Goal: Task Accomplishment & Management: Manage account settings

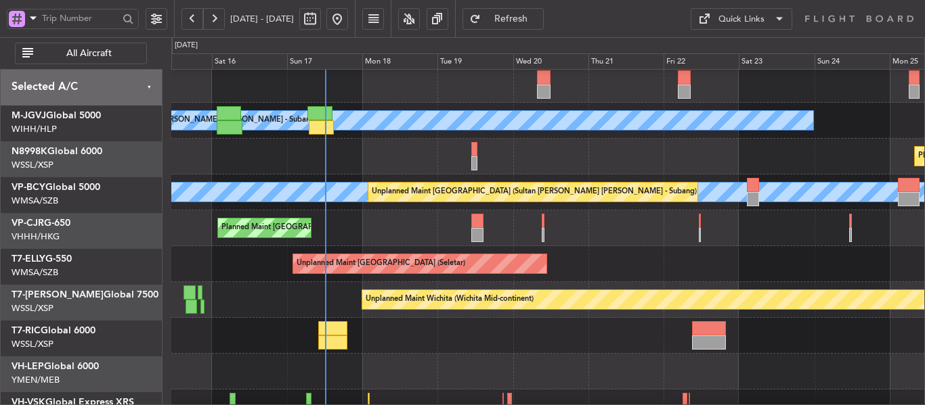
scroll to position [74, 0]
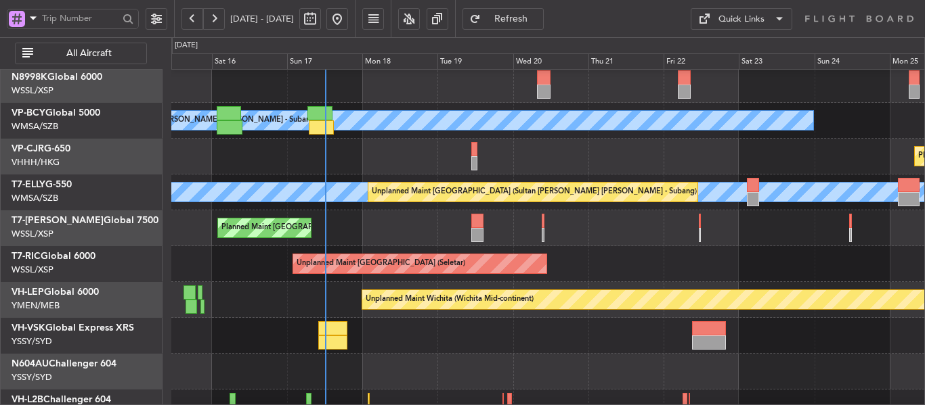
click at [366, 267] on div "Planned Maint [GEOGRAPHIC_DATA] (Seletar) [PERSON_NAME] (Sultan [PERSON_NAME] […" at bounding box center [547, 210] width 753 height 431
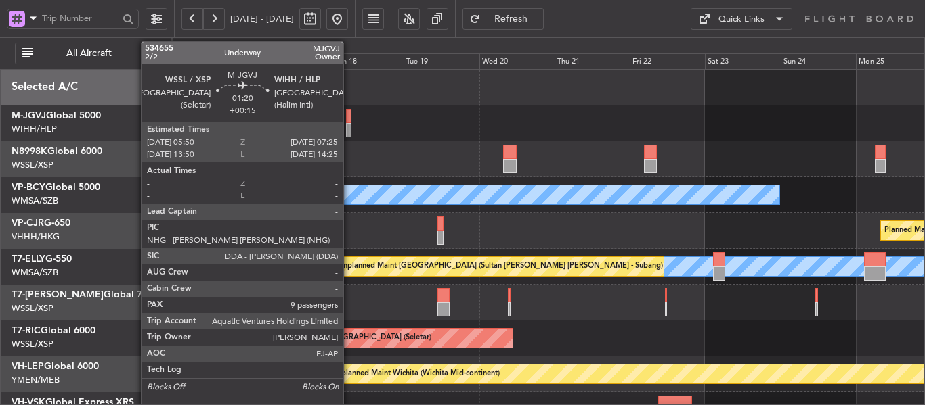
click at [349, 123] on div at bounding box center [348, 130] width 5 height 14
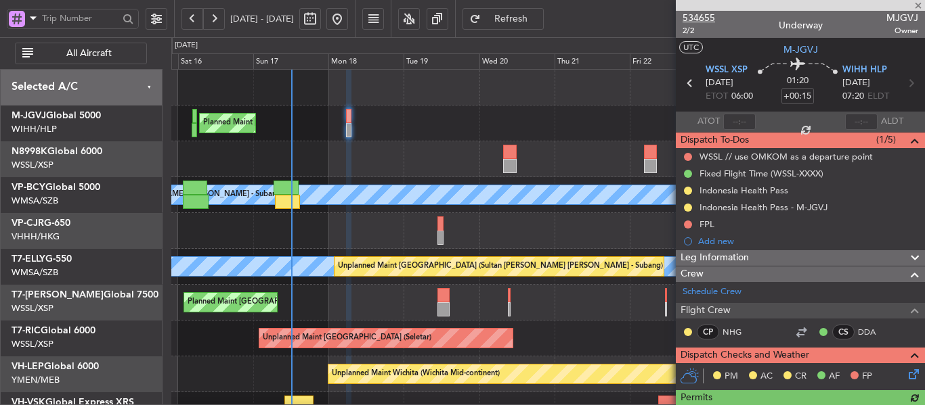
click at [695, 18] on span "534655" at bounding box center [698, 18] width 32 height 14
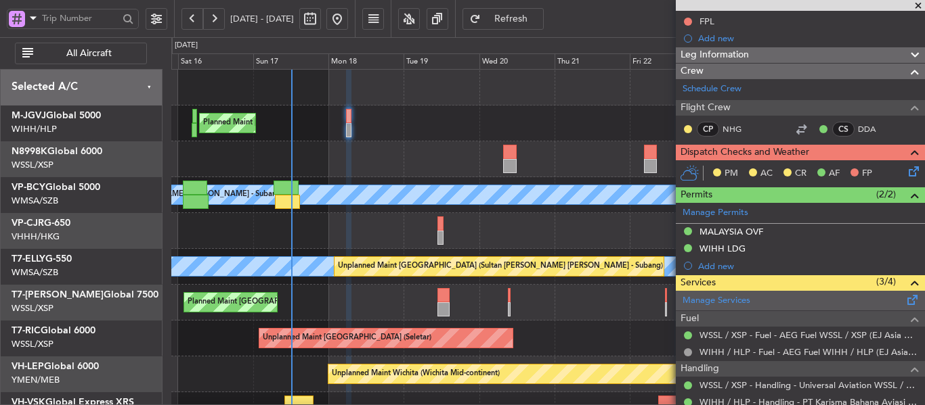
scroll to position [338, 0]
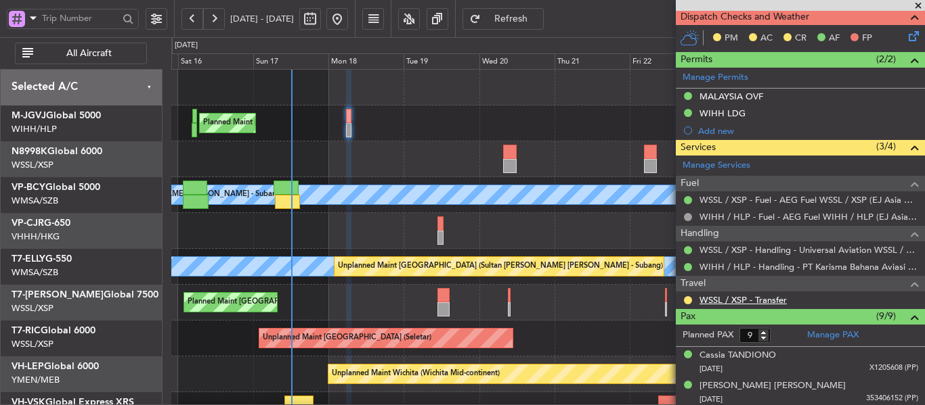
click at [735, 299] on link "WSSL / XSP - Transfer" at bounding box center [742, 300] width 87 height 12
click at [728, 252] on link "WSSL / XSP - Handling - Universal Aviation WSSL / XSP" at bounding box center [808, 250] width 219 height 12
click at [534, 19] on span "Refresh" at bounding box center [511, 18] width 56 height 9
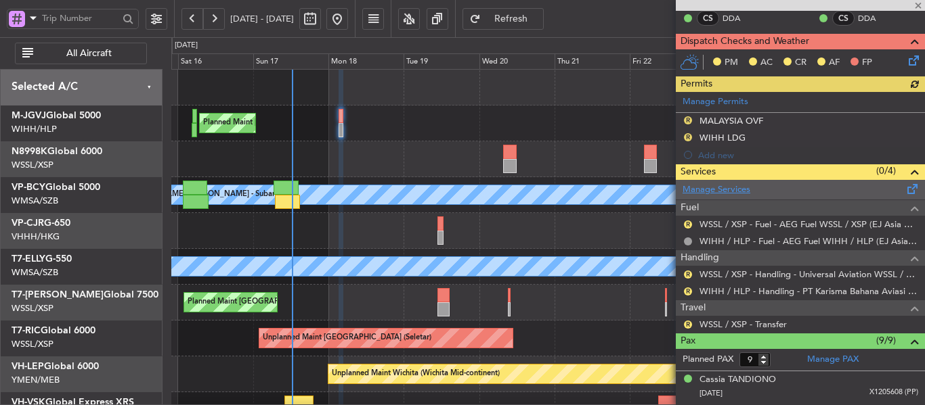
scroll to position [363, 0]
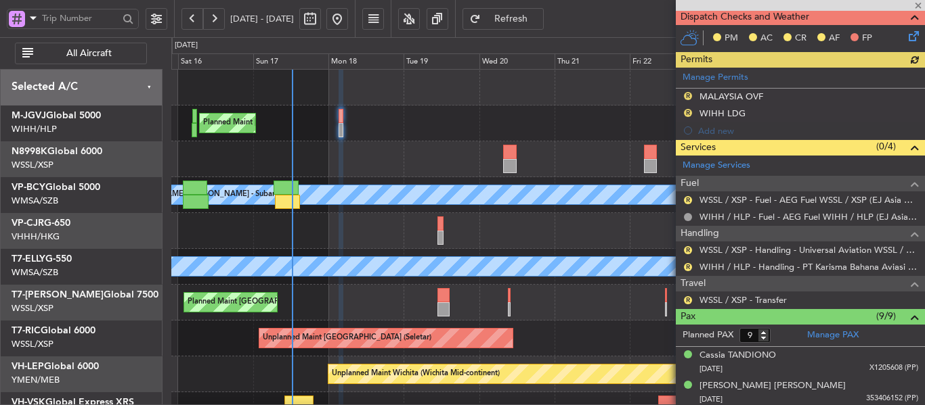
click at [686, 95] on div "Manage Permits R MALAYSIA OVF R WIHH LDG Add new" at bounding box center [800, 104] width 249 height 72
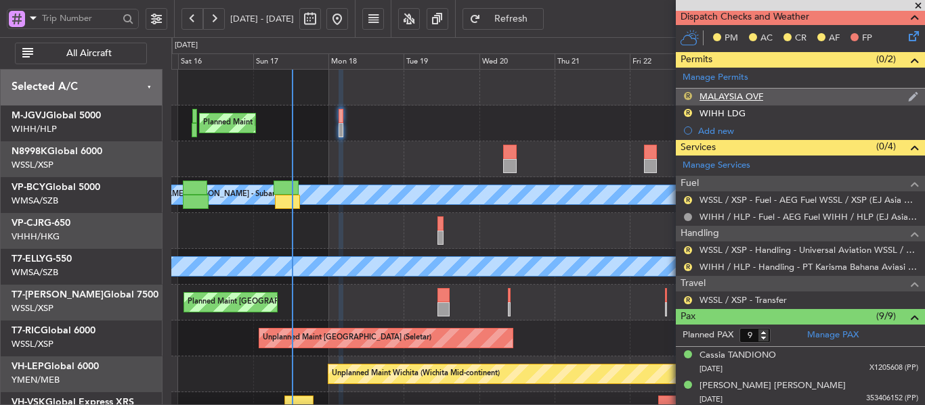
click at [687, 93] on button "R" at bounding box center [688, 96] width 8 height 8
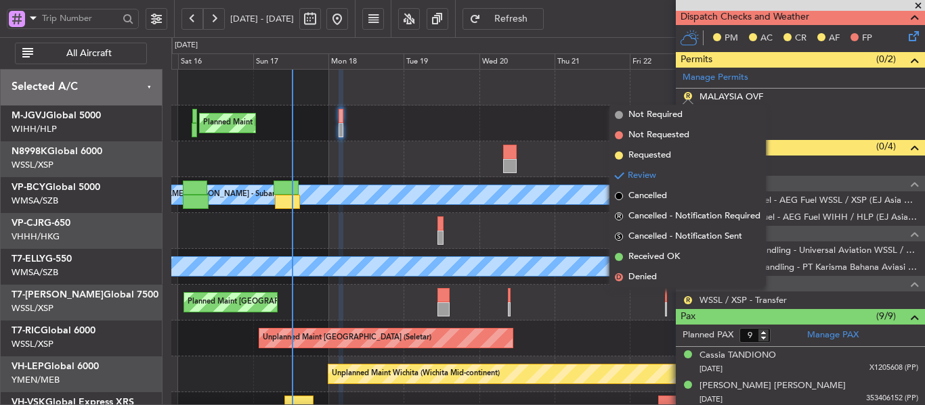
drag, startPoint x: 619, startPoint y: 156, endPoint x: 658, endPoint y: 133, distance: 45.2
click at [619, 155] on span at bounding box center [619, 156] width 8 height 8
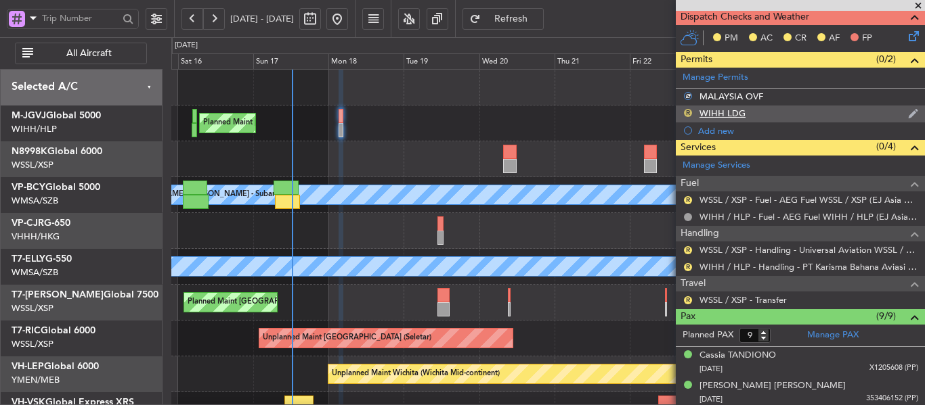
click at [686, 114] on button "R" at bounding box center [688, 113] width 8 height 8
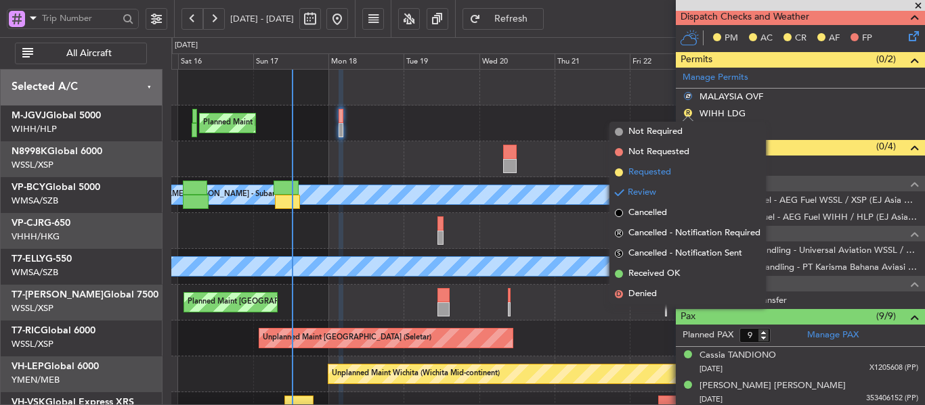
click at [618, 173] on span at bounding box center [619, 173] width 8 height 8
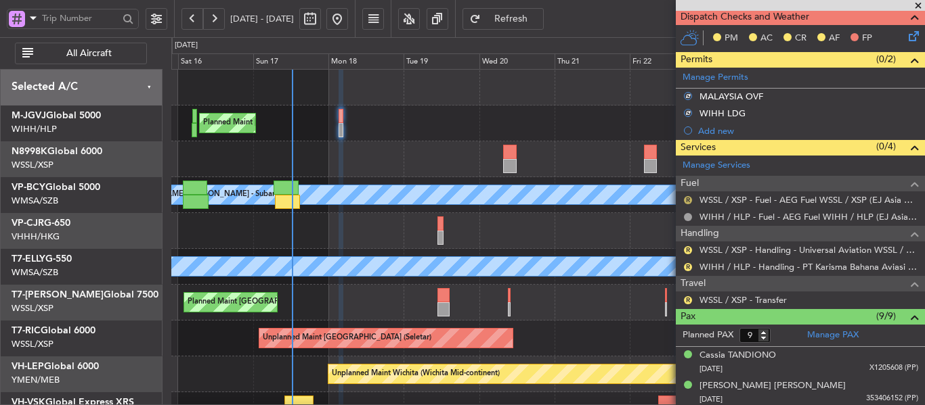
click at [686, 201] on button "R" at bounding box center [688, 200] width 8 height 8
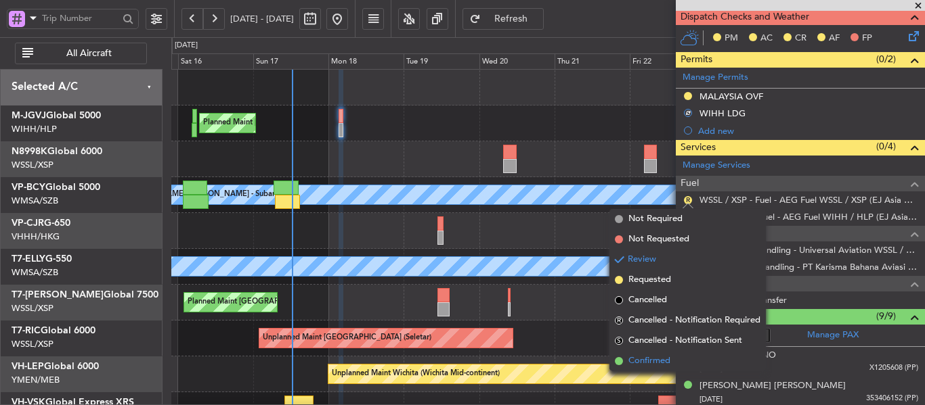
click at [617, 360] on span at bounding box center [619, 361] width 8 height 8
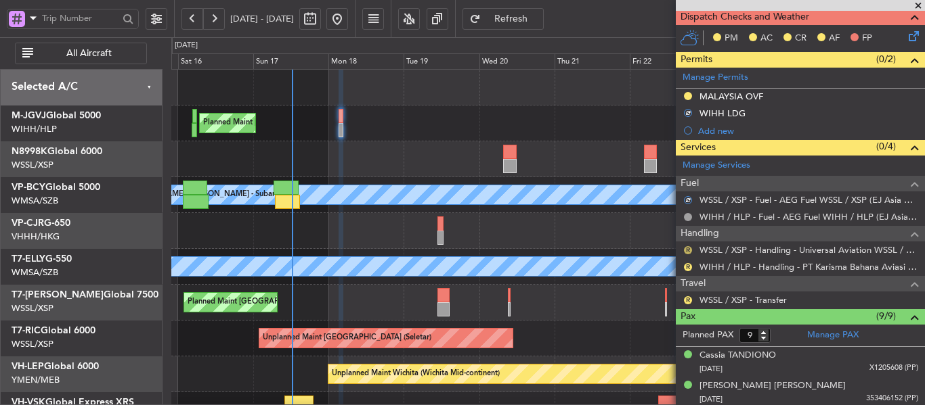
click at [688, 250] on button "R" at bounding box center [688, 250] width 8 height 8
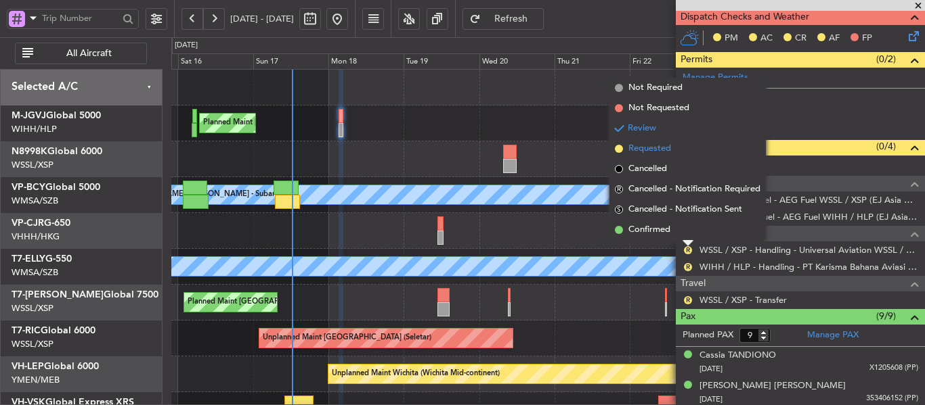
click at [618, 153] on li "Requested" at bounding box center [687, 149] width 156 height 20
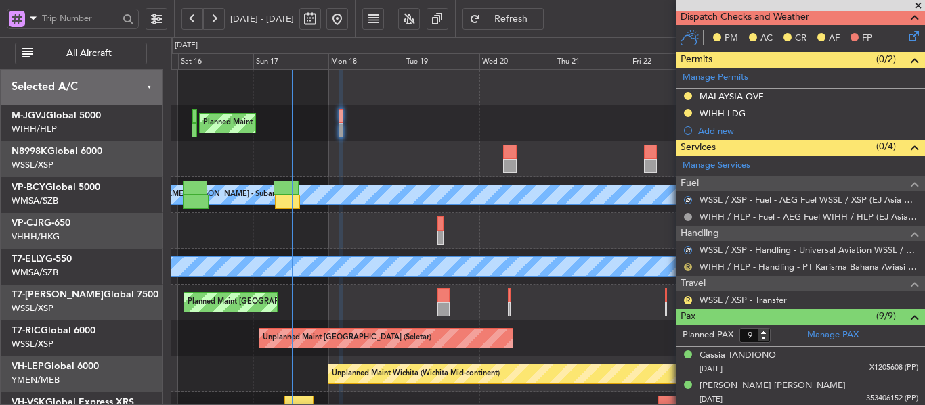
click at [688, 265] on button "R" at bounding box center [688, 267] width 8 height 8
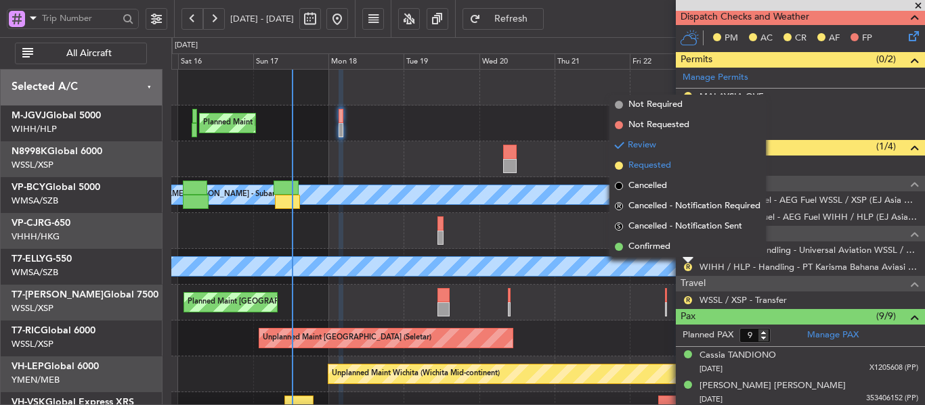
click at [619, 170] on li "Requested" at bounding box center [687, 166] width 156 height 20
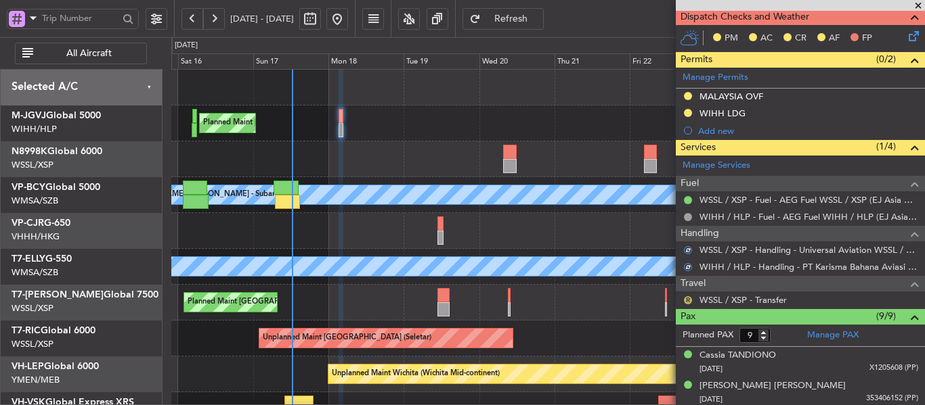
click at [688, 300] on button "R" at bounding box center [688, 300] width 8 height 8
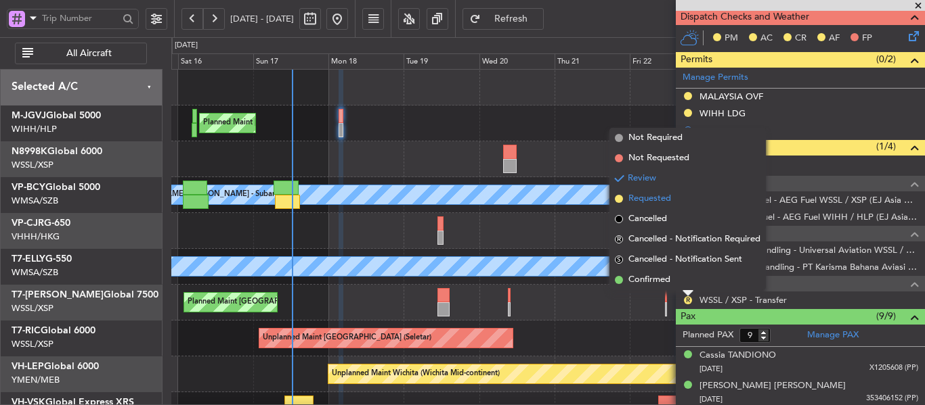
click at [621, 200] on span at bounding box center [619, 199] width 8 height 8
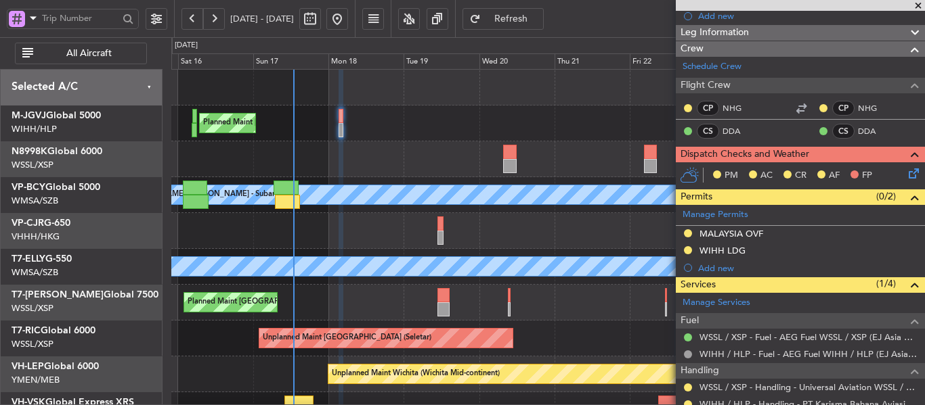
scroll to position [227, 0]
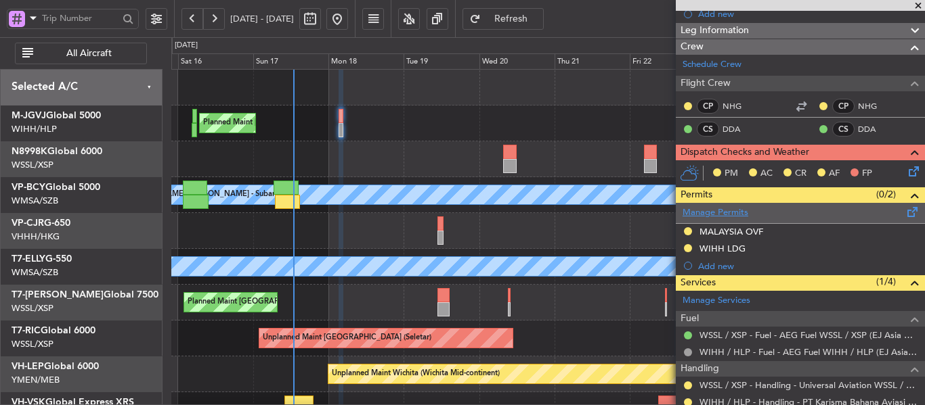
click at [724, 215] on link "Manage Permits" at bounding box center [715, 213] width 66 height 14
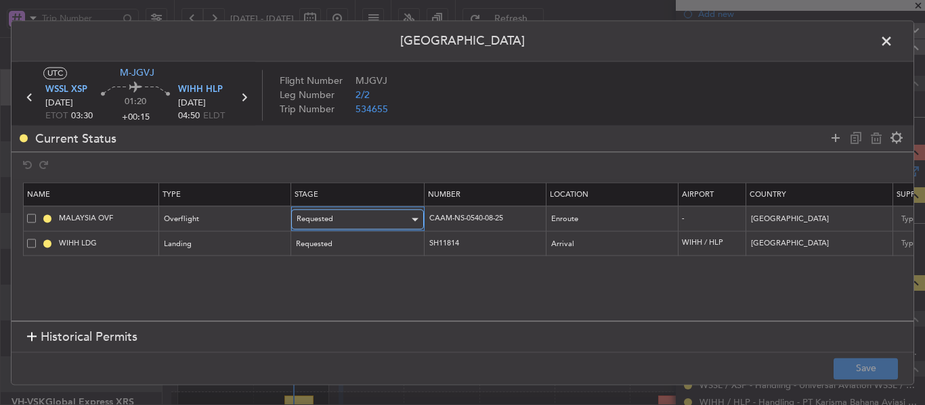
click at [398, 221] on div "Requested" at bounding box center [352, 220] width 112 height 20
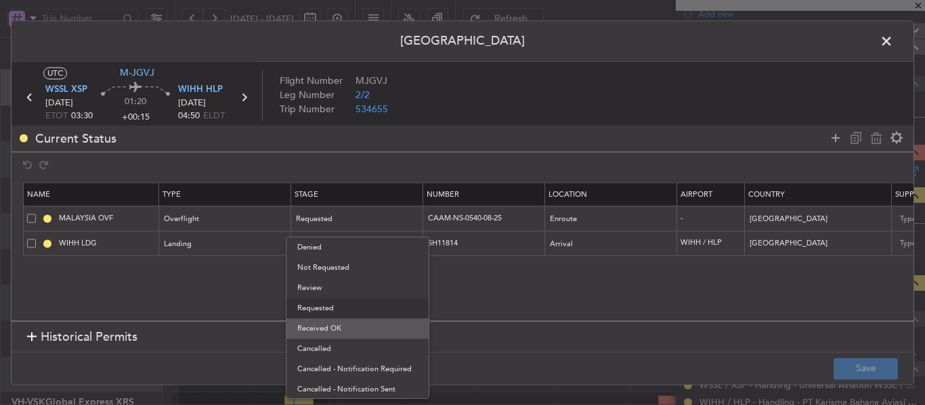
click at [368, 331] on span "Received OK" at bounding box center [357, 329] width 120 height 20
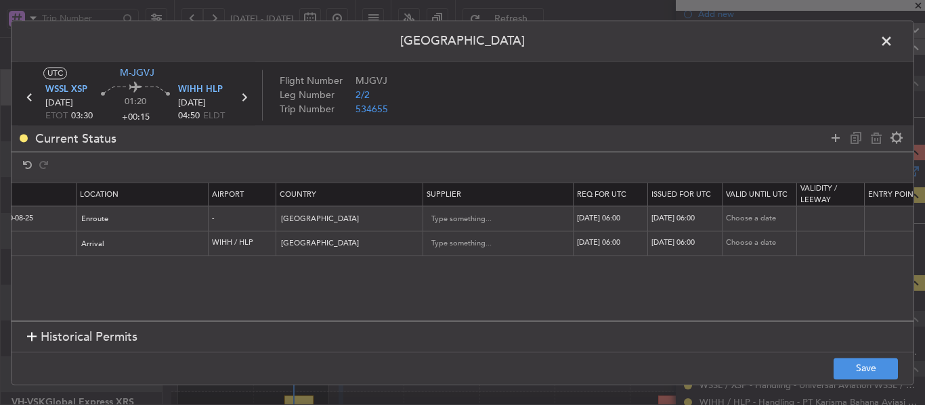
scroll to position [0, 518]
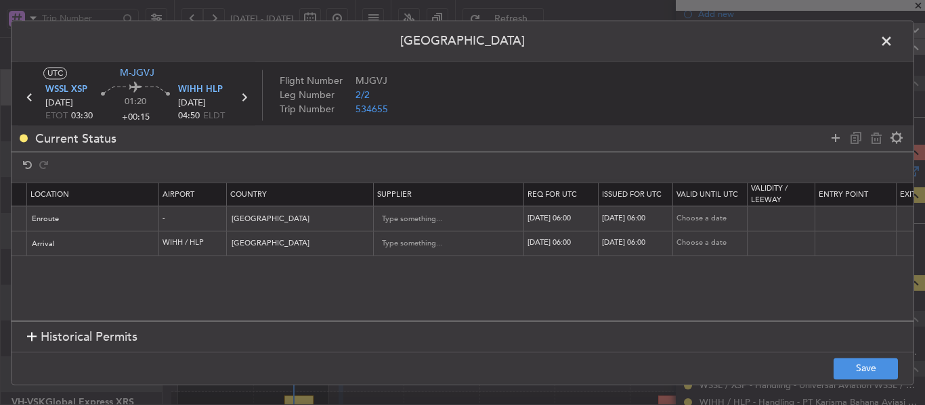
click at [578, 220] on div "18/08/2025 06:00" at bounding box center [562, 219] width 70 height 12
select select "8"
select select "2025"
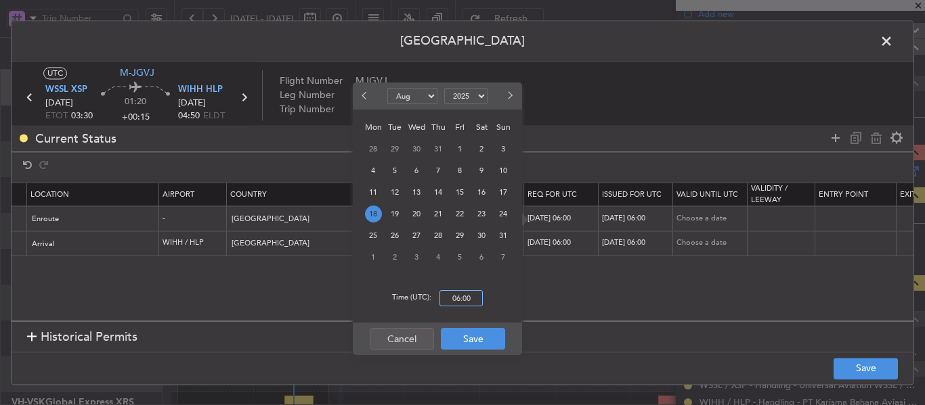
click at [462, 304] on input "06:00" at bounding box center [460, 298] width 43 height 16
type input "03:30"
click at [475, 340] on button "Save" at bounding box center [473, 339] width 64 height 22
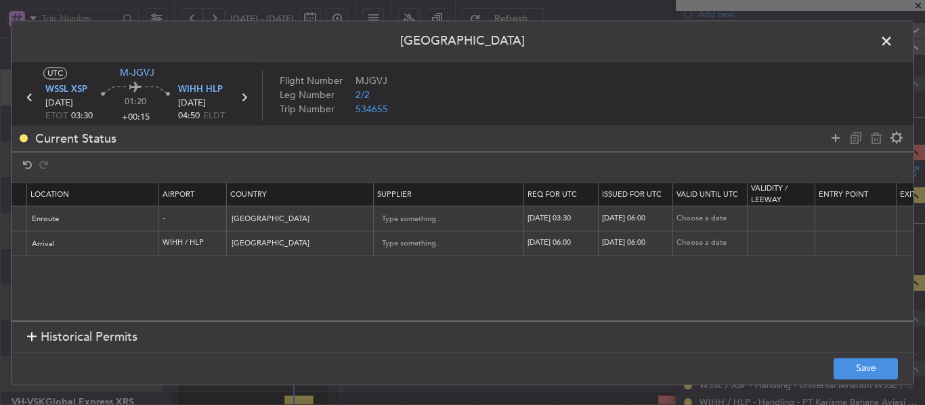
click at [634, 222] on div "18/08/2025 06:00" at bounding box center [637, 219] width 70 height 12
select select "8"
select select "2025"
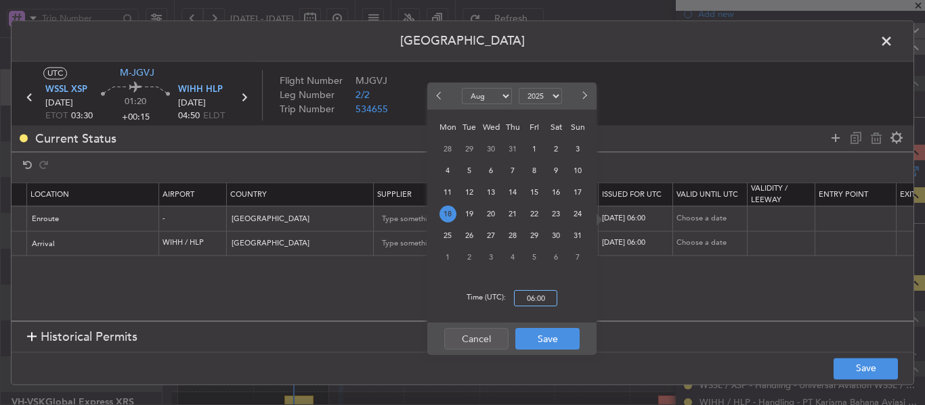
click at [530, 302] on input "06:00" at bounding box center [535, 298] width 43 height 16
type input "03:30"
click at [560, 338] on button "Save" at bounding box center [547, 339] width 64 height 22
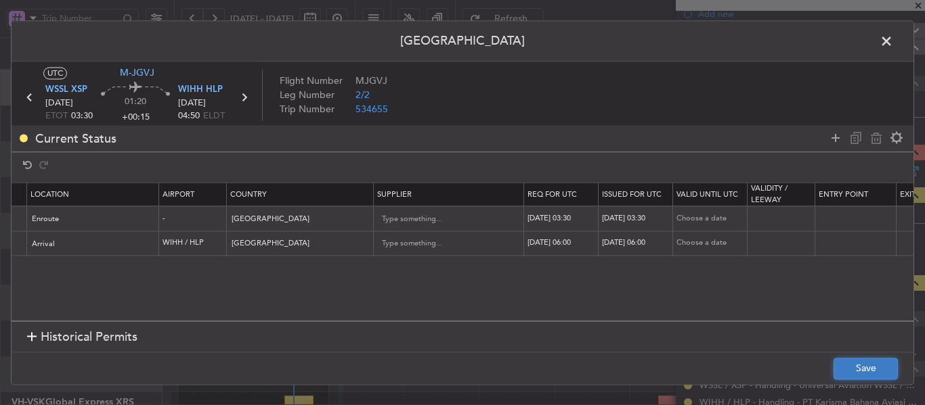
click at [871, 371] on button "Save" at bounding box center [865, 369] width 64 height 22
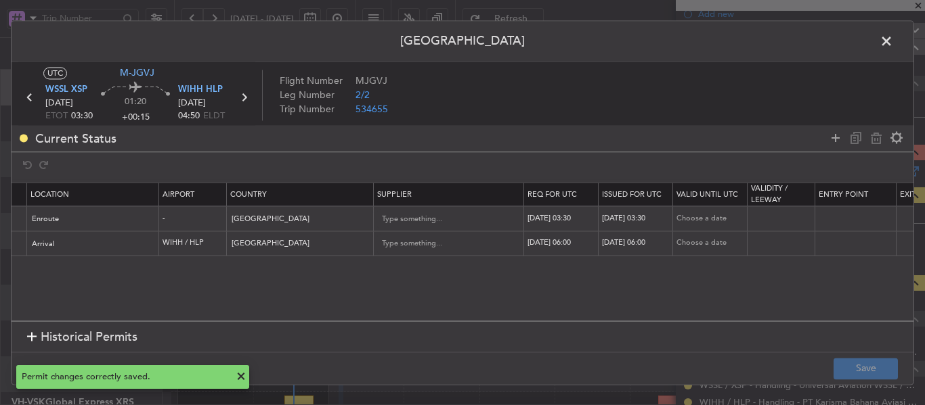
click at [893, 39] on span at bounding box center [893, 44] width 0 height 27
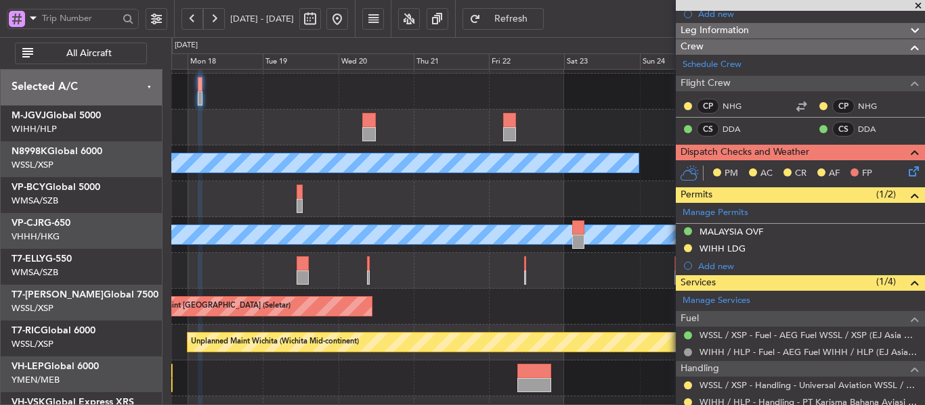
scroll to position [45, 0]
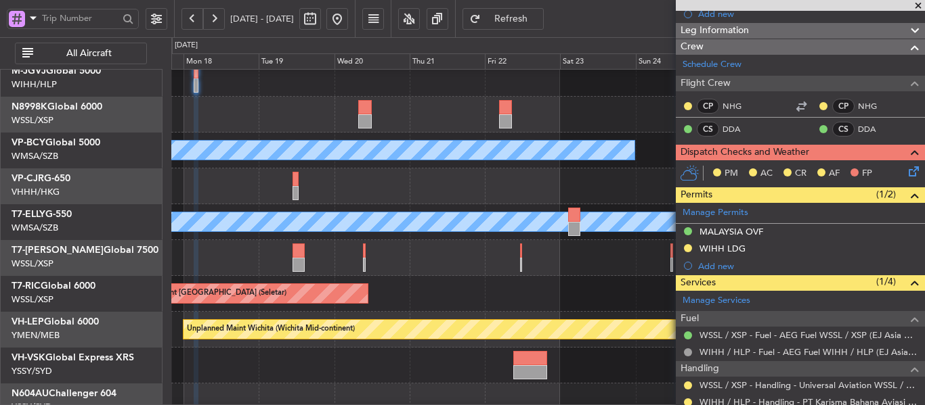
click at [424, 175] on div "Planned Maint [GEOGRAPHIC_DATA] ([GEOGRAPHIC_DATA] Intl)" at bounding box center [547, 187] width 753 height 36
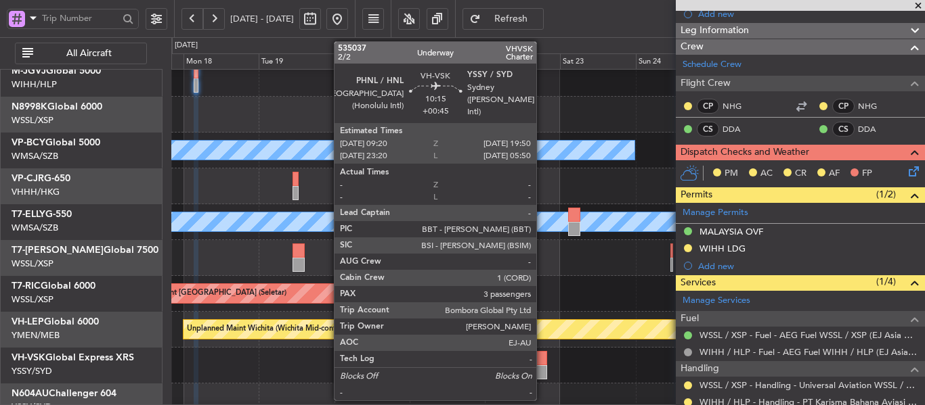
click at [542, 364] on div at bounding box center [529, 358] width 33 height 14
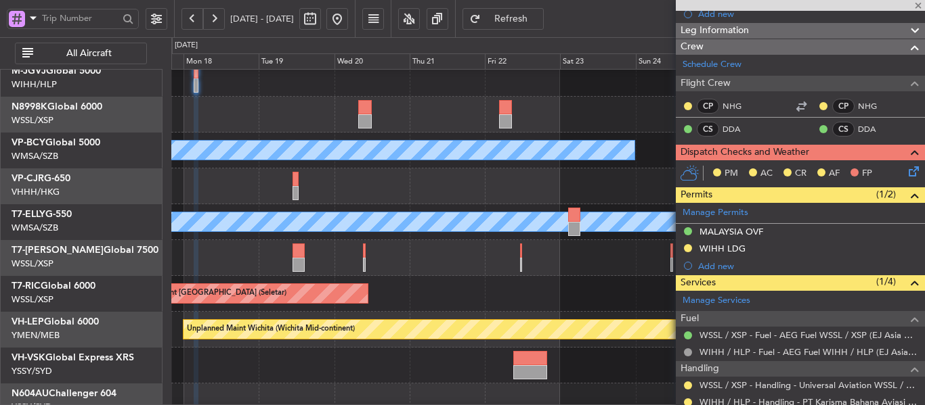
type input "+00:45"
type input "3"
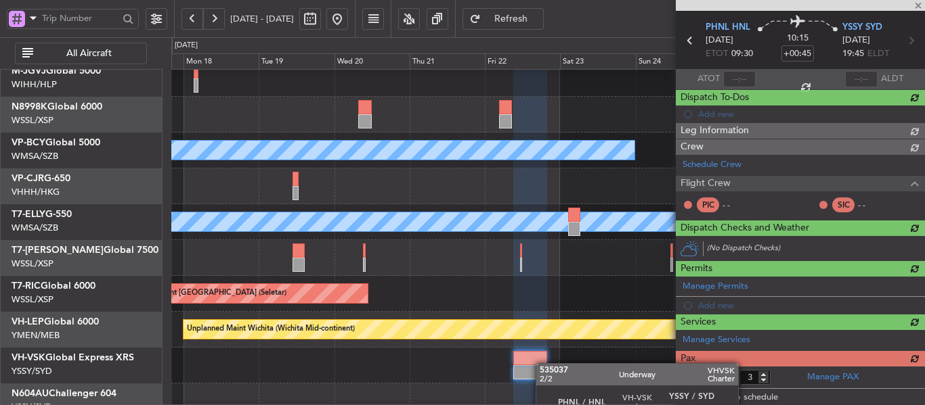
scroll to position [160, 0]
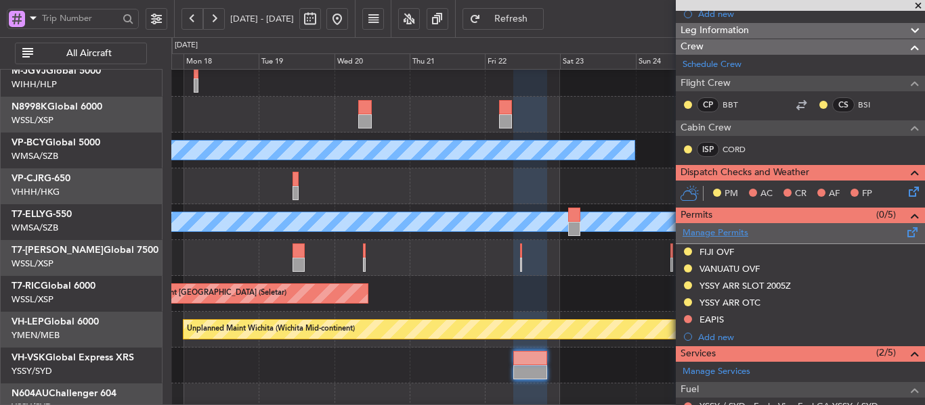
click at [730, 236] on link "Manage Permits" at bounding box center [715, 234] width 66 height 14
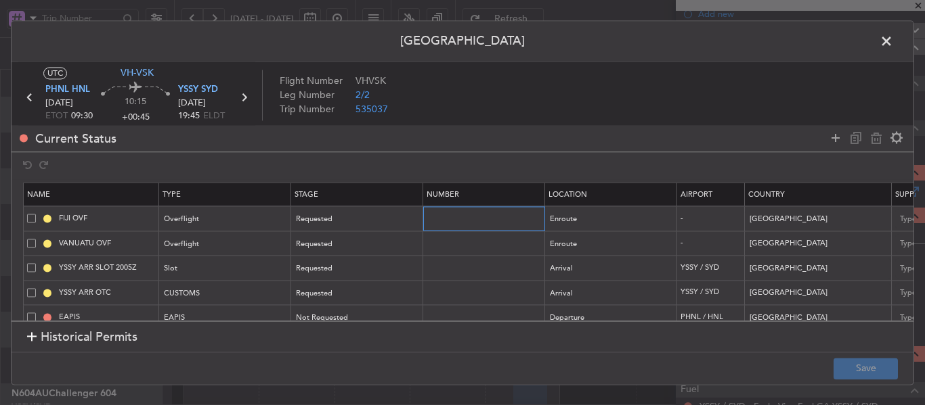
click at [484, 222] on input "text" at bounding box center [485, 219] width 118 height 12
paste input "OP 278/2025"
type input "OP 278/2025"
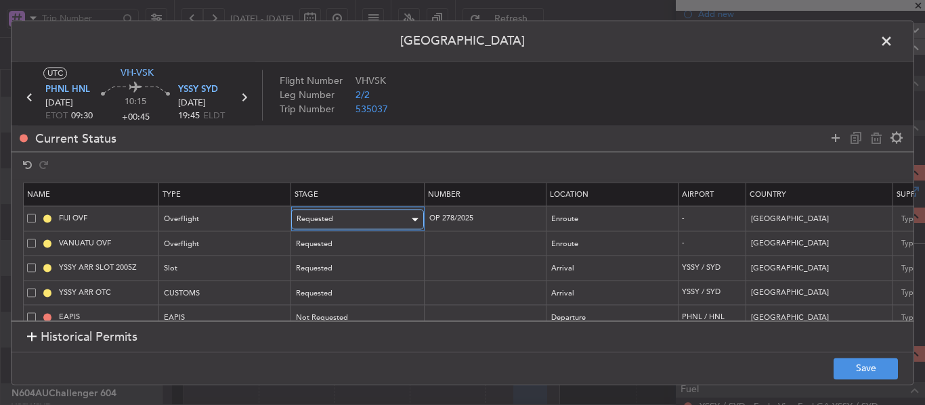
click at [366, 223] on div "Requested" at bounding box center [352, 220] width 112 height 20
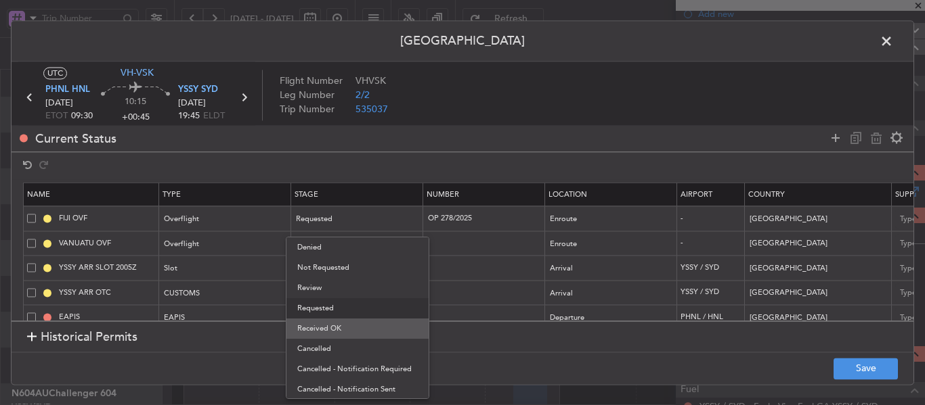
click at [350, 324] on span "Received OK" at bounding box center [357, 329] width 120 height 20
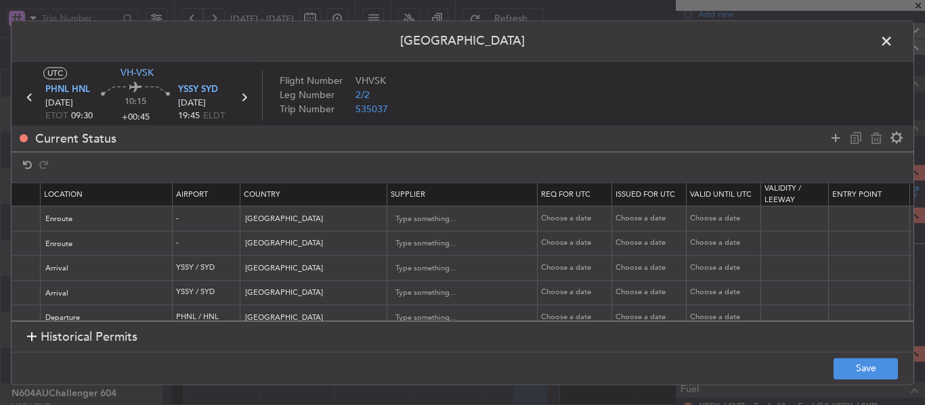
scroll to position [0, 544]
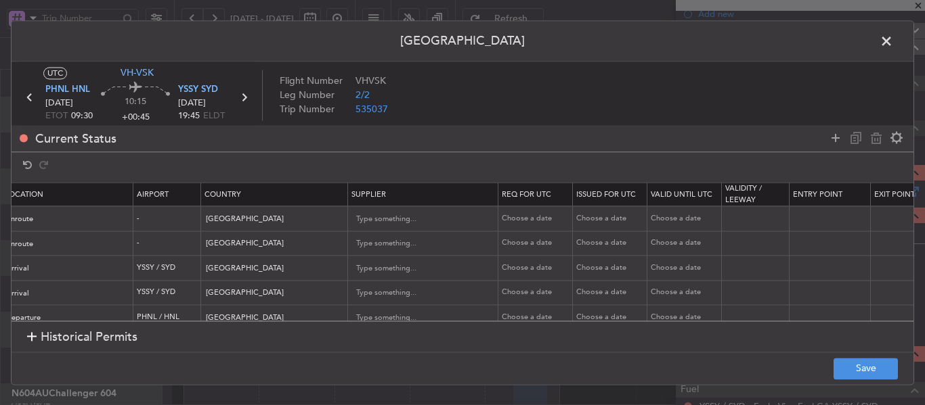
click at [525, 212] on td "Choose a date" at bounding box center [535, 218] width 74 height 25
click at [523, 224] on div "Choose a date" at bounding box center [537, 219] width 70 height 12
select select "8"
select select "2025"
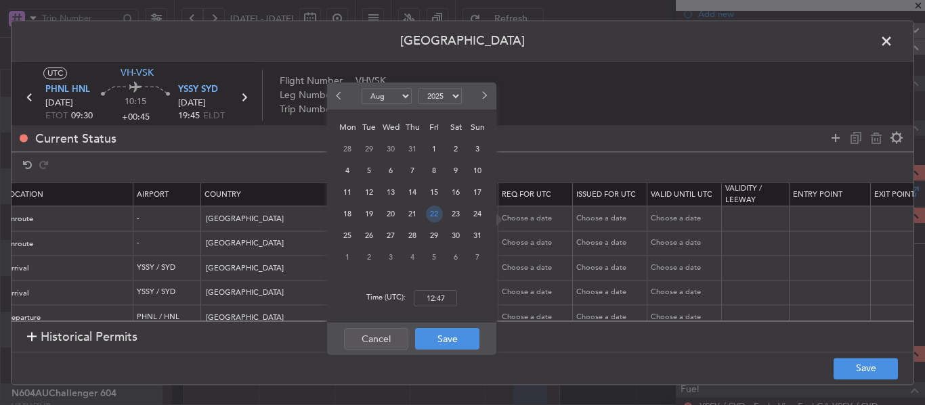
click at [434, 217] on span "22" at bounding box center [434, 214] width 17 height 17
click at [428, 293] on input "00:00" at bounding box center [435, 298] width 43 height 16
type input "09:30"
click at [434, 339] on button "Save" at bounding box center [447, 339] width 64 height 22
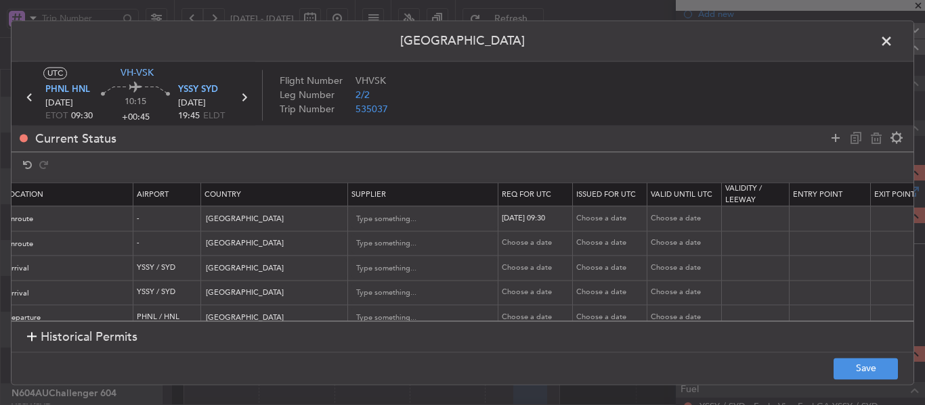
click at [597, 218] on div "Choose a date" at bounding box center [611, 219] width 70 height 12
select select "8"
select select "2025"
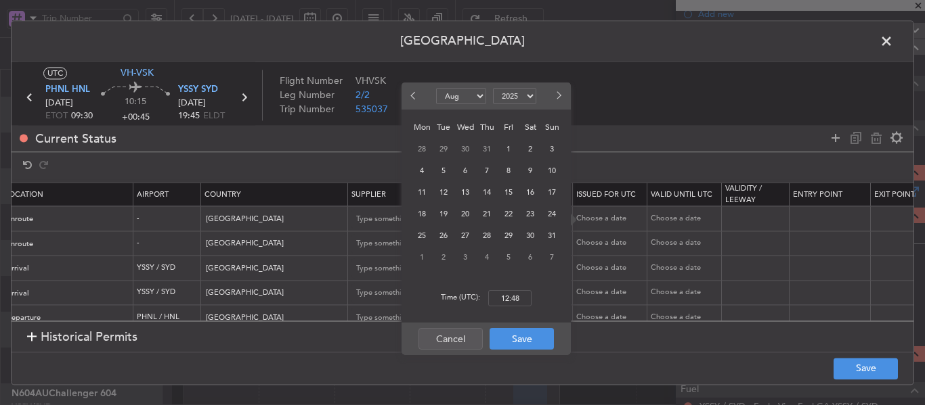
click at [506, 225] on div "29" at bounding box center [509, 236] width 22 height 22
click at [508, 217] on span "22" at bounding box center [508, 214] width 17 height 17
click at [512, 299] on input "00:00" at bounding box center [509, 298] width 43 height 16
type input "09:30"
click at [523, 338] on button "Save" at bounding box center [521, 339] width 64 height 22
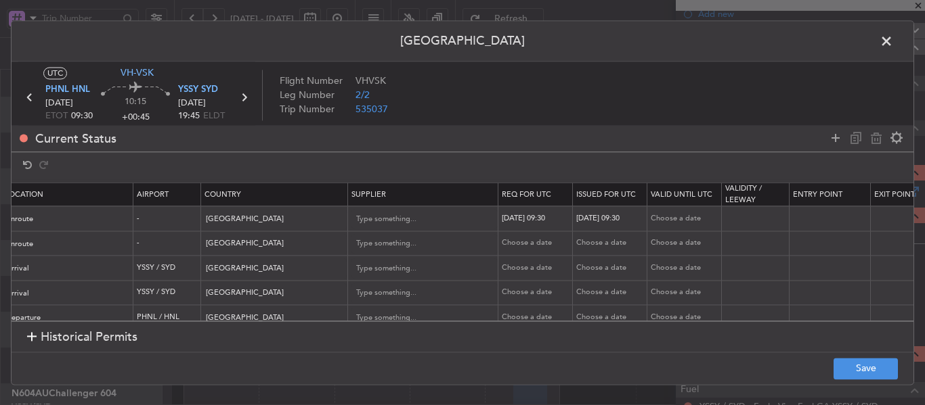
click at [873, 380] on footer "Save" at bounding box center [463, 368] width 902 height 32
click at [868, 375] on button "Save" at bounding box center [865, 369] width 64 height 22
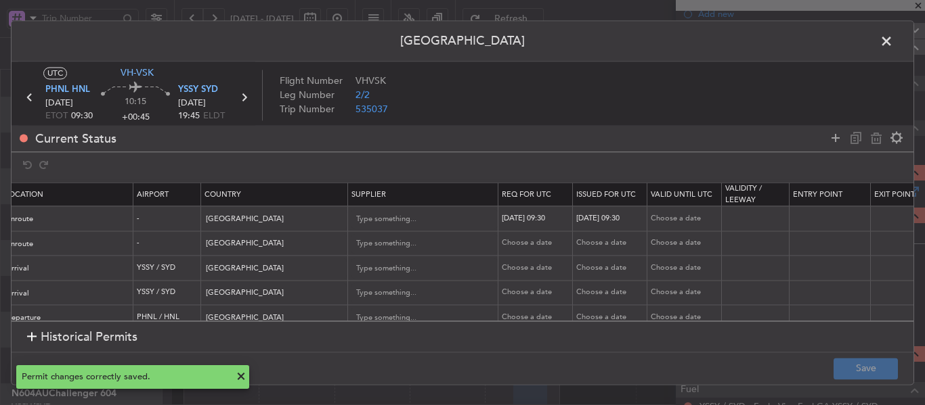
click at [893, 34] on span at bounding box center [893, 44] width 0 height 27
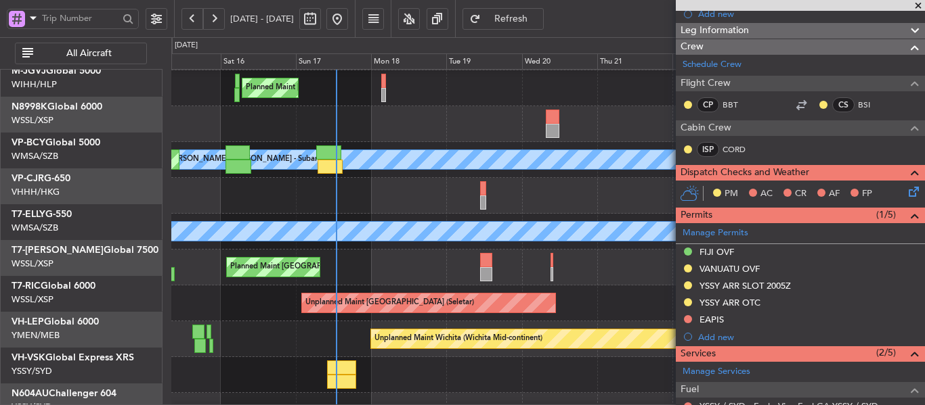
scroll to position [35, 0]
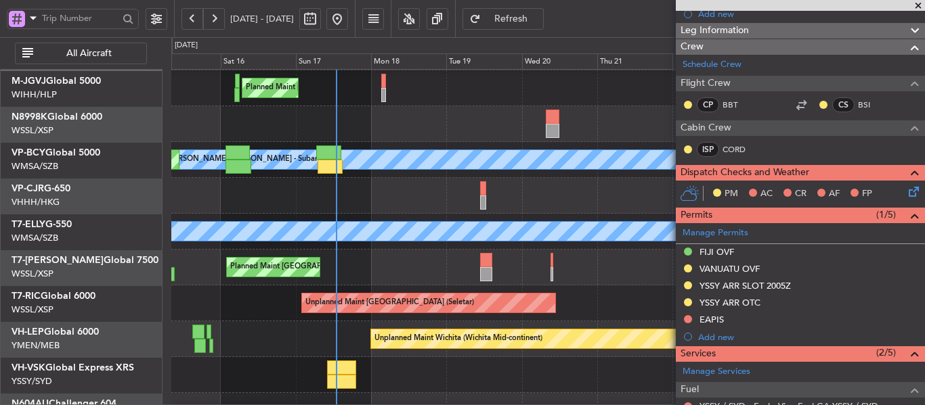
click at [512, 293] on div "Unplanned Maint [GEOGRAPHIC_DATA] (Seletar)" at bounding box center [547, 304] width 753 height 36
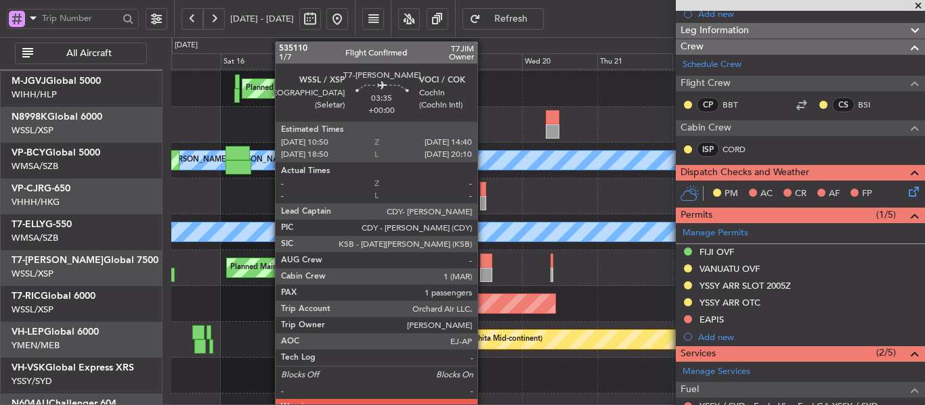
click at [487, 263] on div at bounding box center [486, 261] width 12 height 14
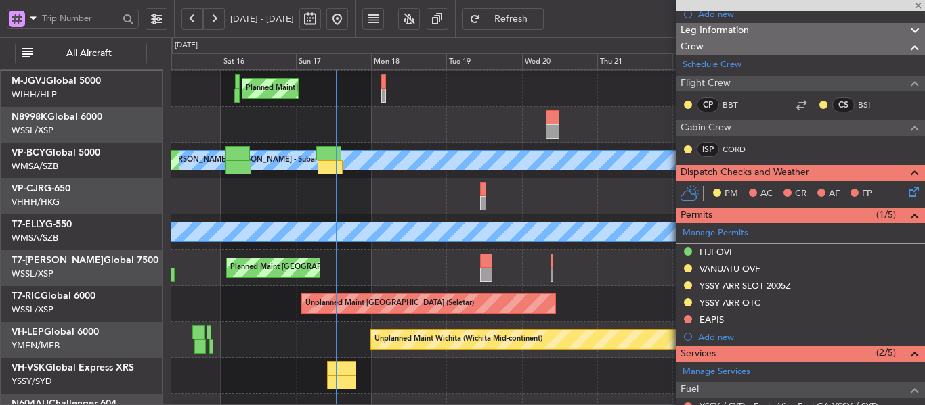
type input "1"
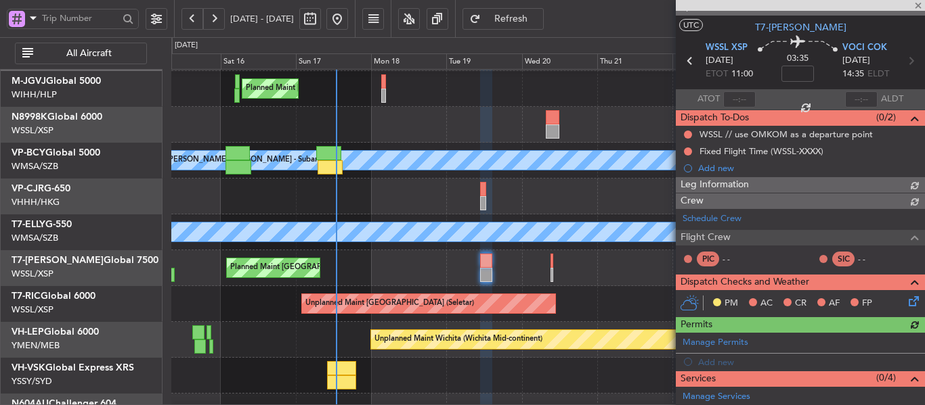
scroll to position [0, 0]
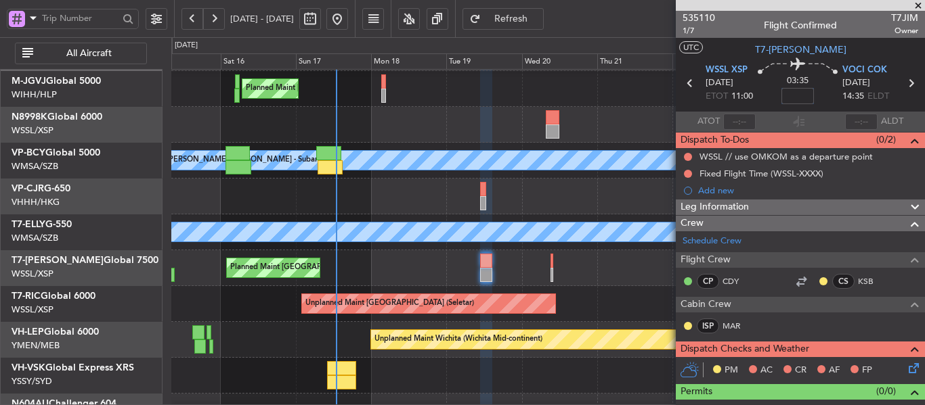
click at [787, 95] on input at bounding box center [797, 96] width 32 height 16
type input "-00:15"
click at [766, 112] on section "ATOT ALDT" at bounding box center [800, 122] width 249 height 20
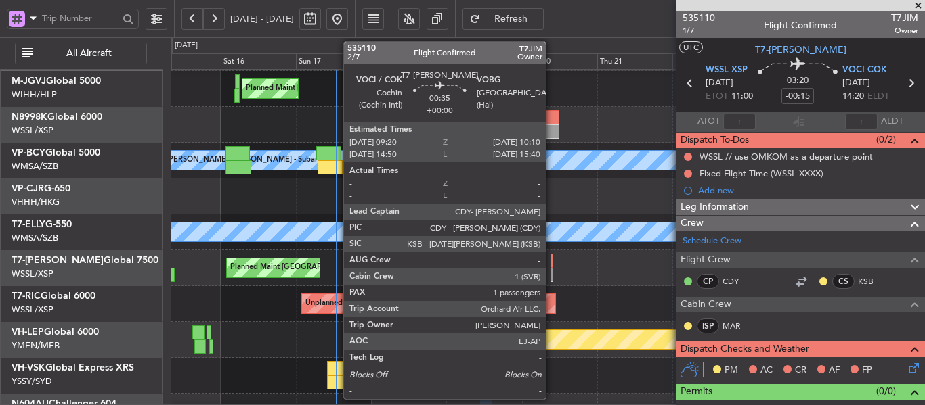
click at [552, 270] on div at bounding box center [551, 275] width 3 height 14
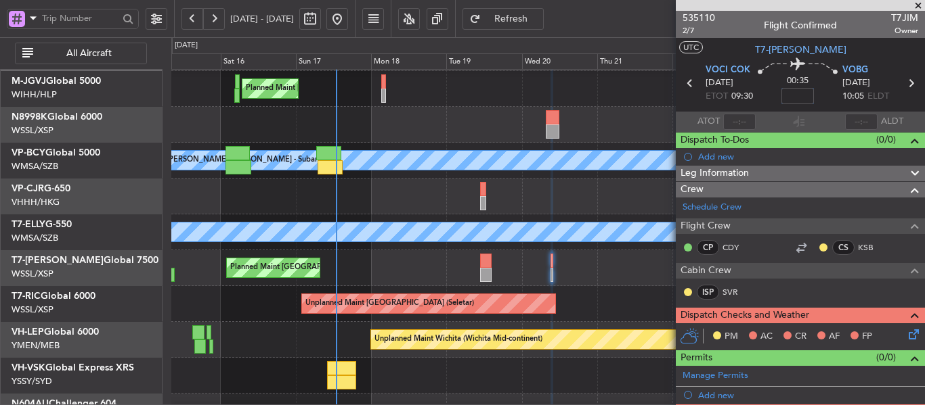
click at [795, 100] on input at bounding box center [797, 96] width 32 height 16
click at [771, 94] on div "00:35 -5" at bounding box center [797, 83] width 89 height 50
type input "-00:05"
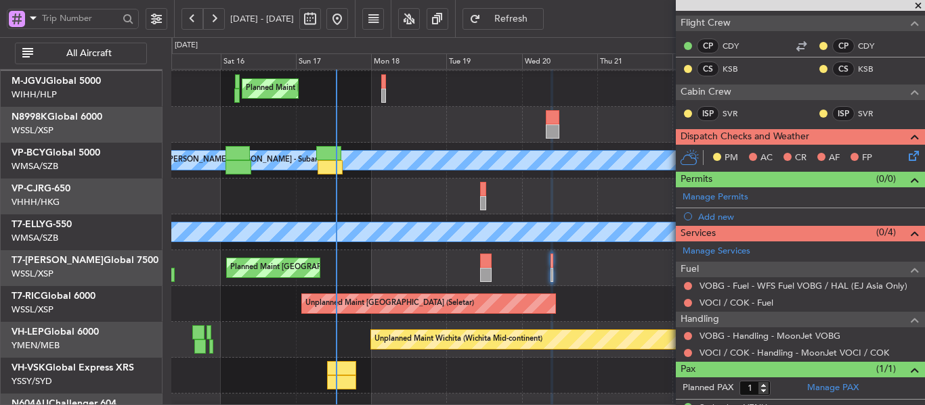
scroll to position [26, 0]
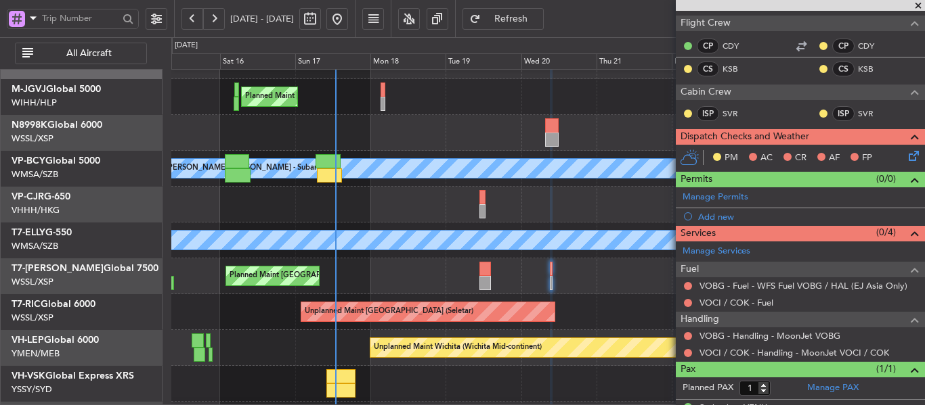
click at [428, 196] on div "Planned Maint [GEOGRAPHIC_DATA] ([GEOGRAPHIC_DATA] Intl) Planned Maint [GEOGRAP…" at bounding box center [547, 205] width 753 height 36
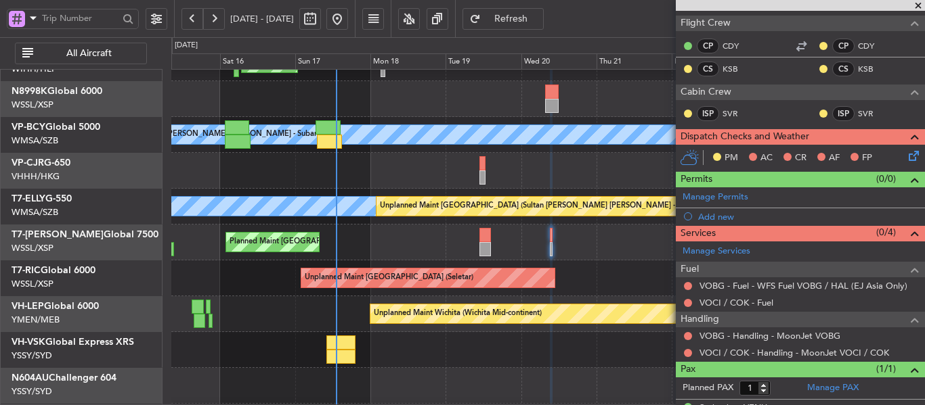
scroll to position [94, 0]
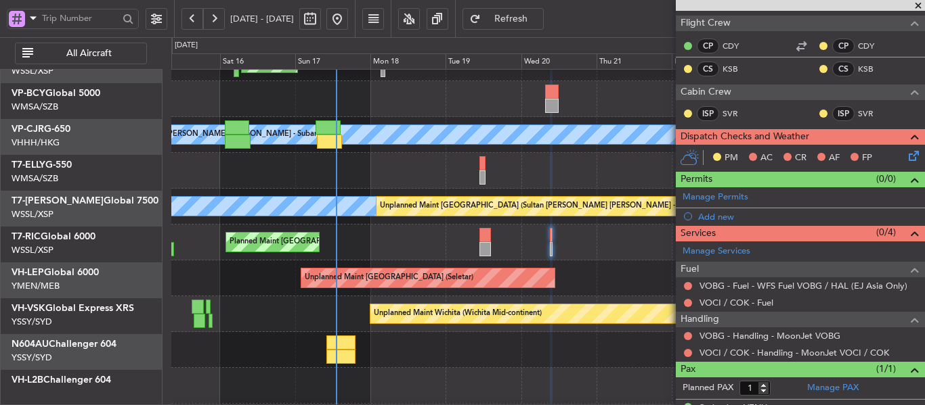
click at [458, 332] on div at bounding box center [547, 350] width 753 height 36
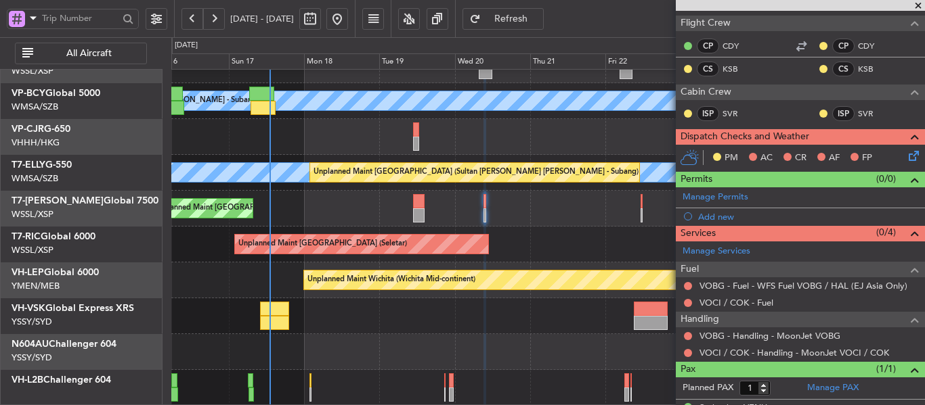
click at [916, 6] on span at bounding box center [918, 6] width 14 height 12
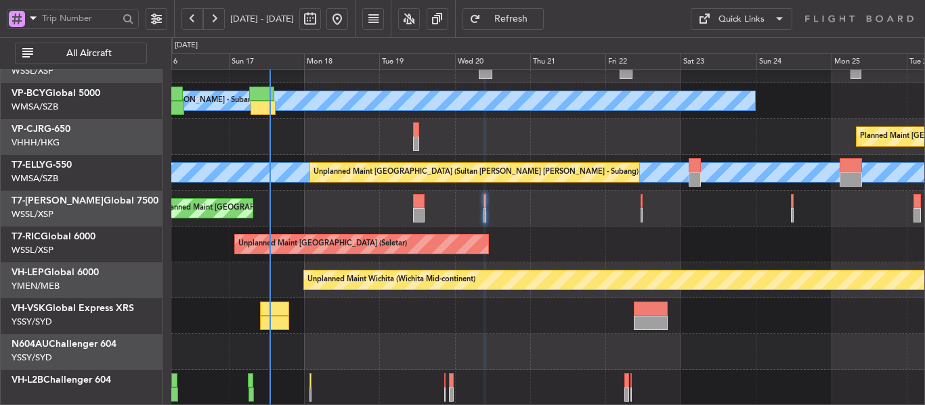
type input "0"
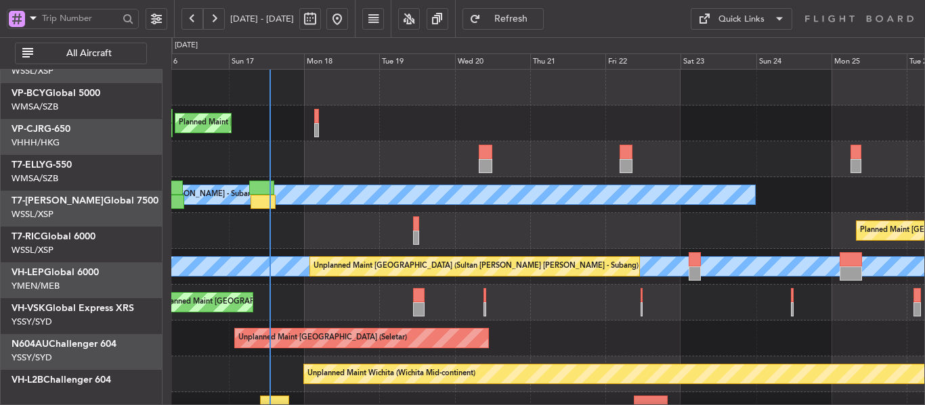
scroll to position [0, 0]
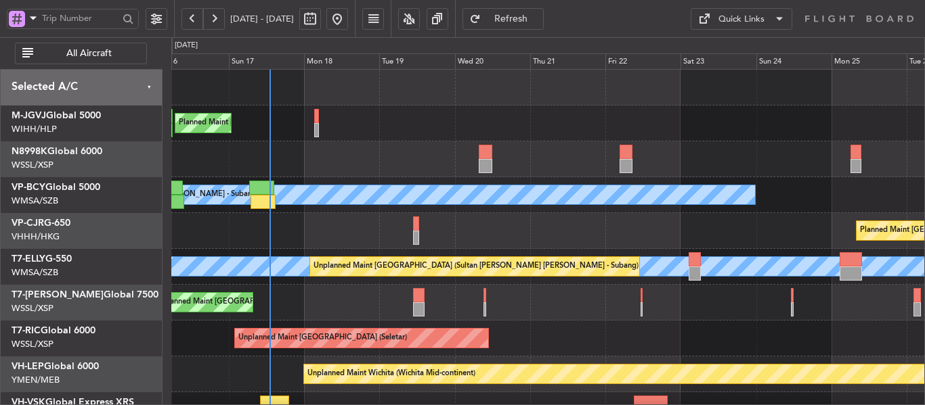
click at [723, 19] on div "Quick Links" at bounding box center [741, 20] width 46 height 14
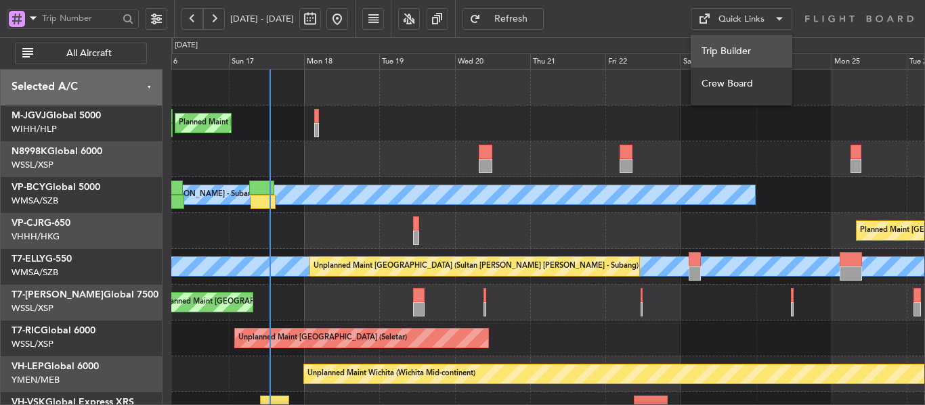
click at [720, 54] on button "Trip Builder" at bounding box center [741, 51] width 102 height 32
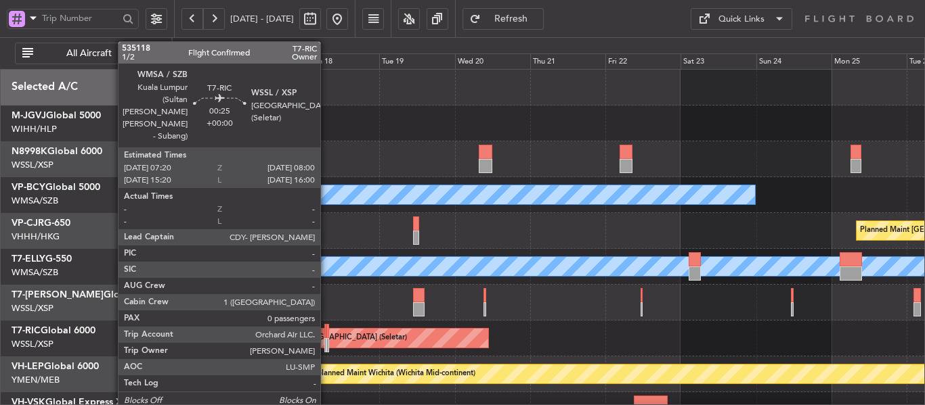
click at [326, 335] on div at bounding box center [327, 331] width 3 height 14
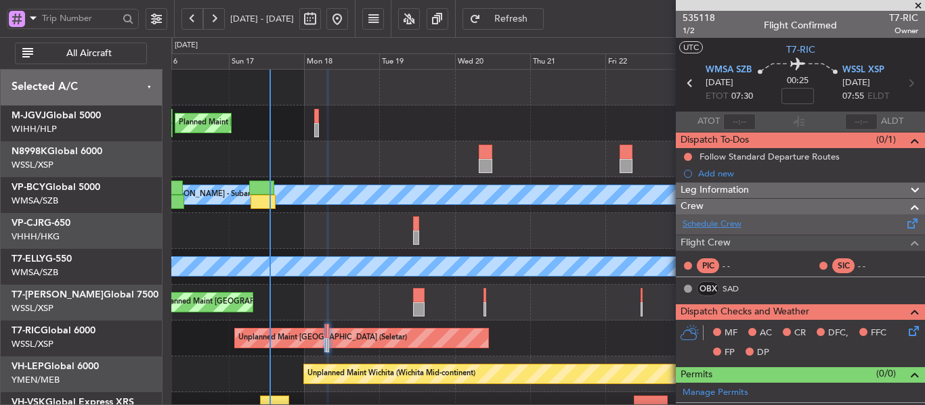
click at [704, 224] on link "Schedule Crew" at bounding box center [711, 225] width 59 height 14
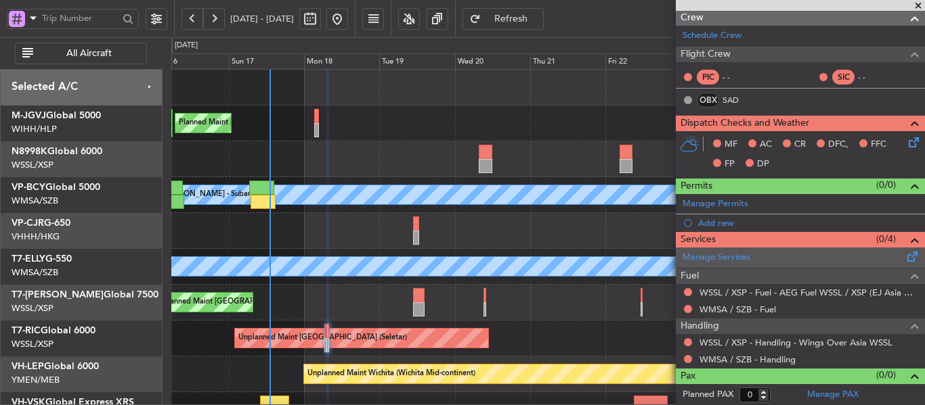
scroll to position [190, 0]
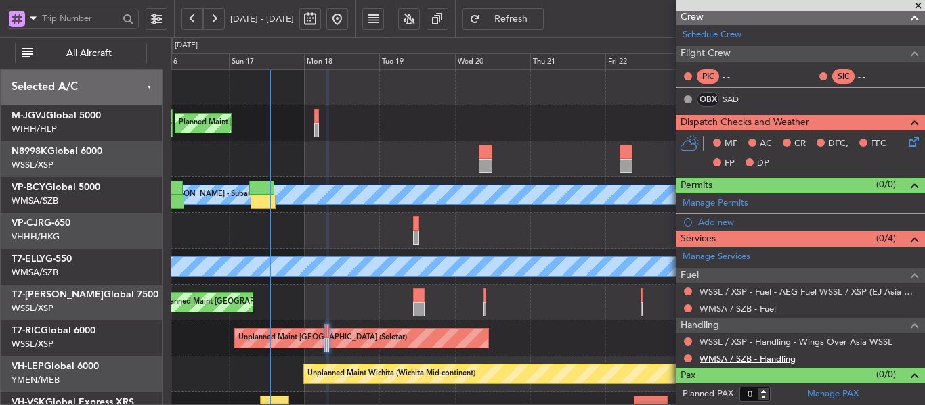
click at [720, 353] on link "WMSA / SZB - Handling" at bounding box center [747, 359] width 96 height 12
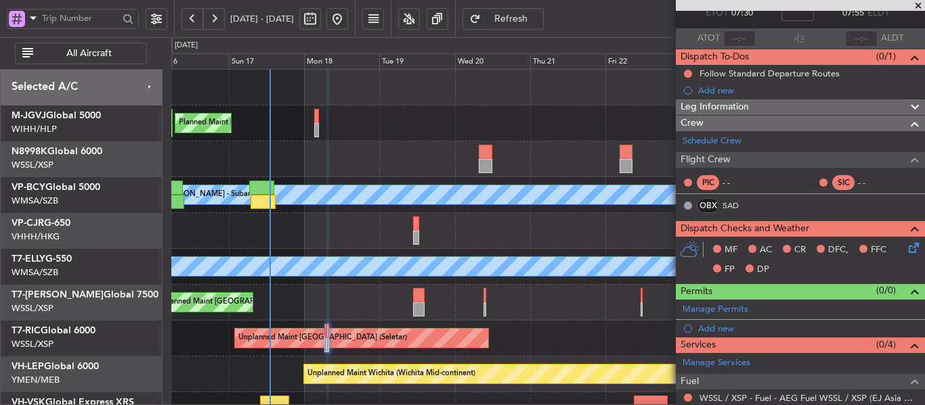
scroll to position [0, 0]
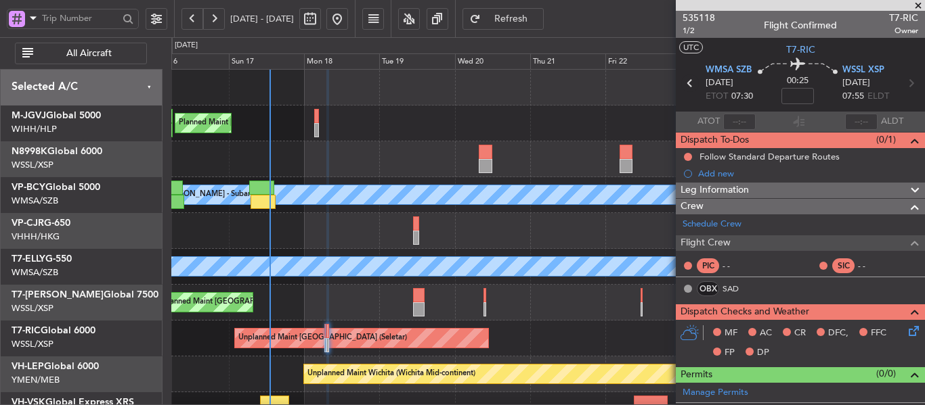
click at [684, 83] on icon at bounding box center [690, 83] width 18 height 18
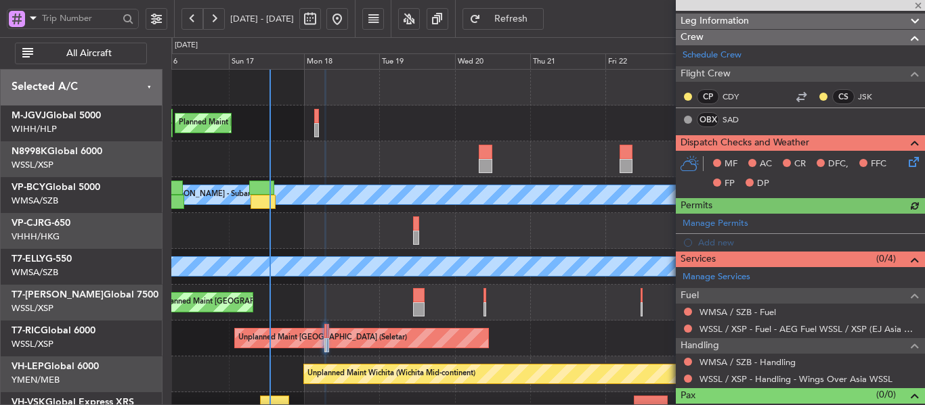
scroll to position [223, 0]
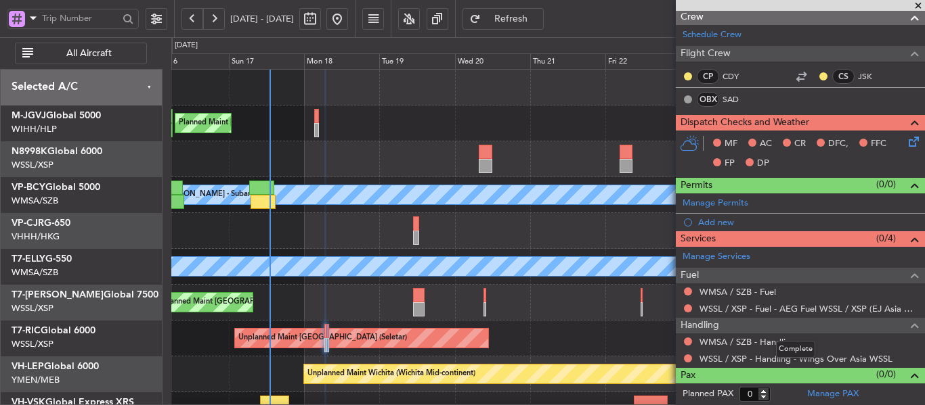
click at [772, 340] on mat-tooltip-component "Complete" at bounding box center [795, 350] width 58 height 36
click at [732, 345] on link "WMSA / SZB - Handling" at bounding box center [747, 342] width 96 height 12
click at [539, 18] on span "Refresh" at bounding box center [511, 18] width 56 height 9
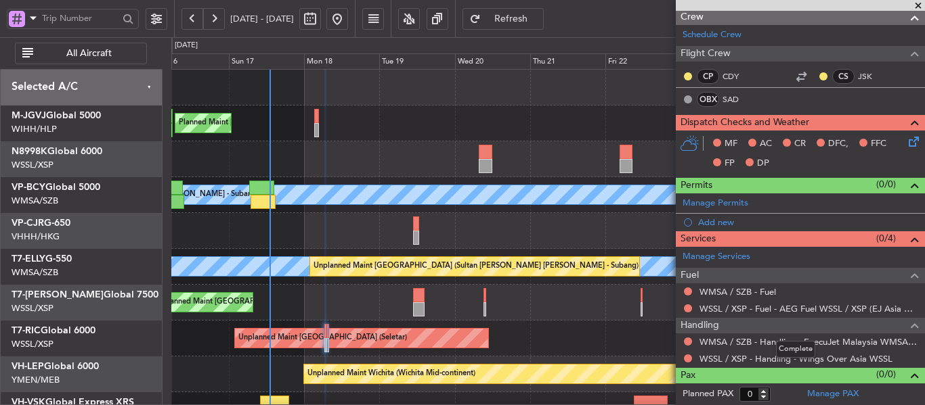
click at [789, 359] on mat-tooltip-component "Complete" at bounding box center [795, 350] width 58 height 36
click at [736, 357] on link "WSSL / XSP - Handling - Wings Over Asia WSSL" at bounding box center [795, 359] width 193 height 12
click at [736, 345] on mat-tooltip-component "WSSL / XSP - Handling - Wings Over Asia WSSL" at bounding box center [795, 335] width 187 height 36
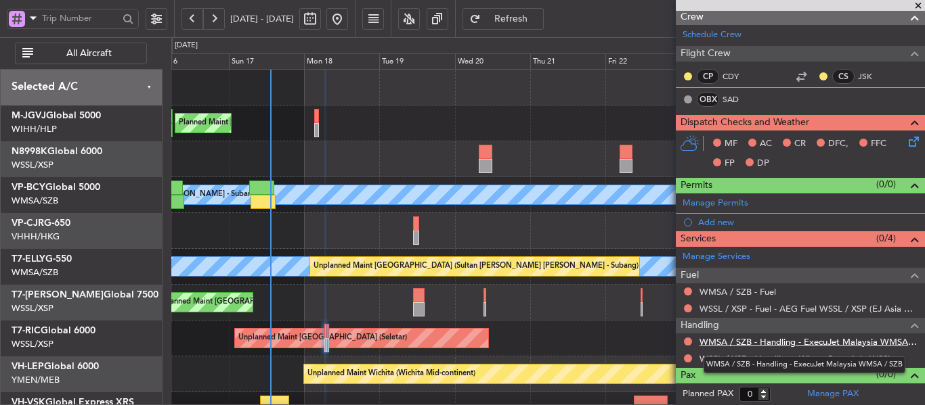
click at [730, 339] on link "WMSA / SZB - Handling - ExecuJet Malaysia WMSA / SZB" at bounding box center [808, 342] width 219 height 12
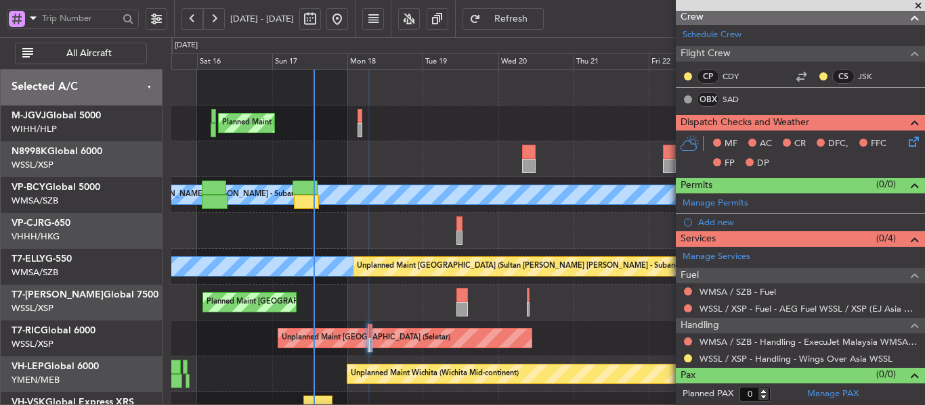
click at [380, 245] on div "Planned Maint Singapore (Seletar) MEL Kuala Lumpur (Sultan Abdul Aziz Shah - Su…" at bounding box center [547, 285] width 753 height 431
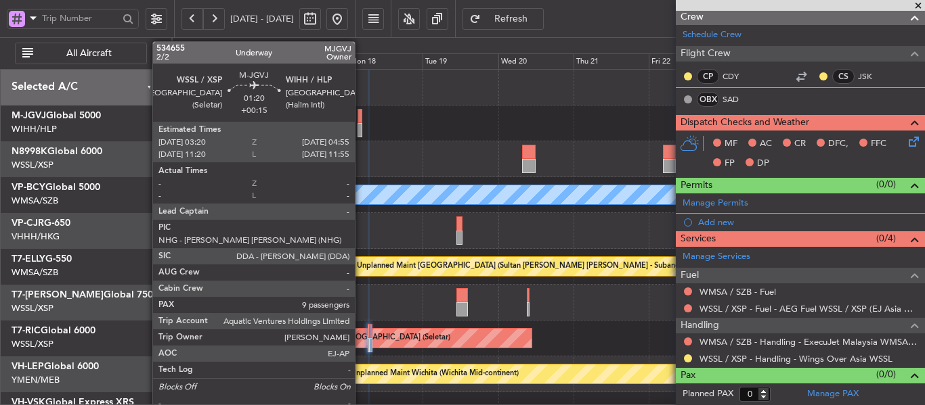
click at [361, 131] on div at bounding box center [359, 130] width 5 height 14
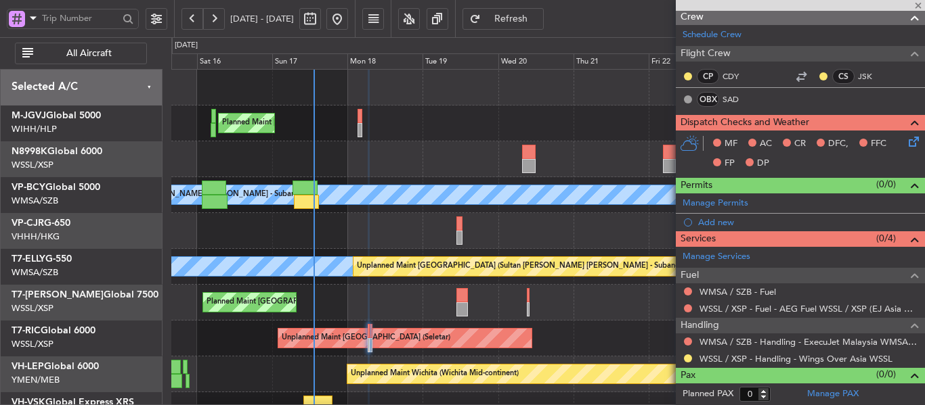
type input "+00:15"
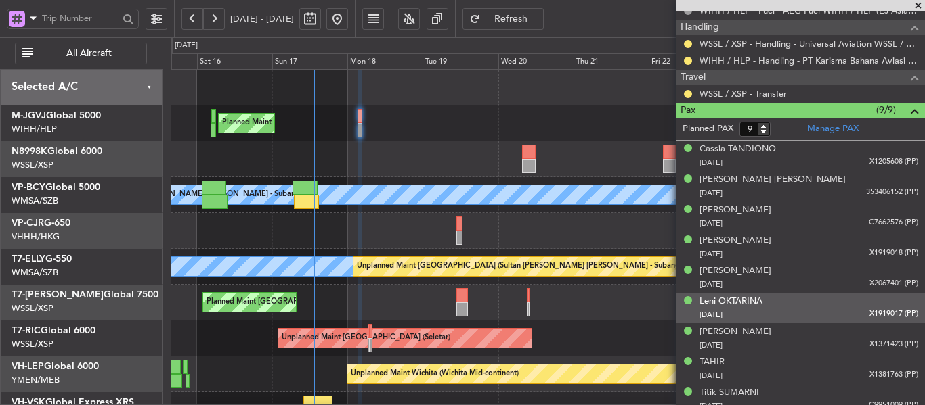
scroll to position [554, 0]
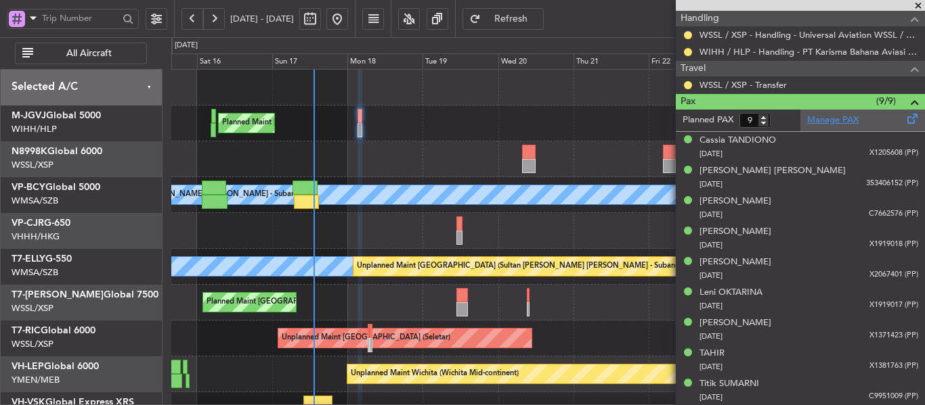
click at [819, 123] on link "Manage PAX" at bounding box center [832, 121] width 51 height 14
click at [525, 18] on button "Refresh" at bounding box center [502, 19] width 81 height 22
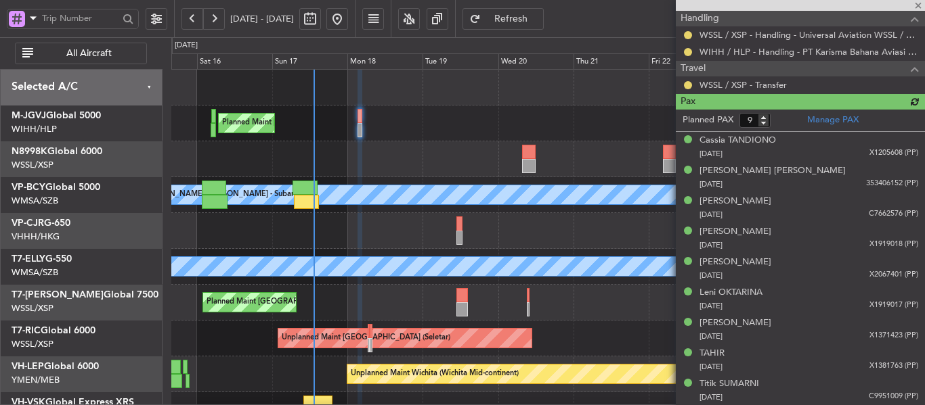
scroll to position [510, 0]
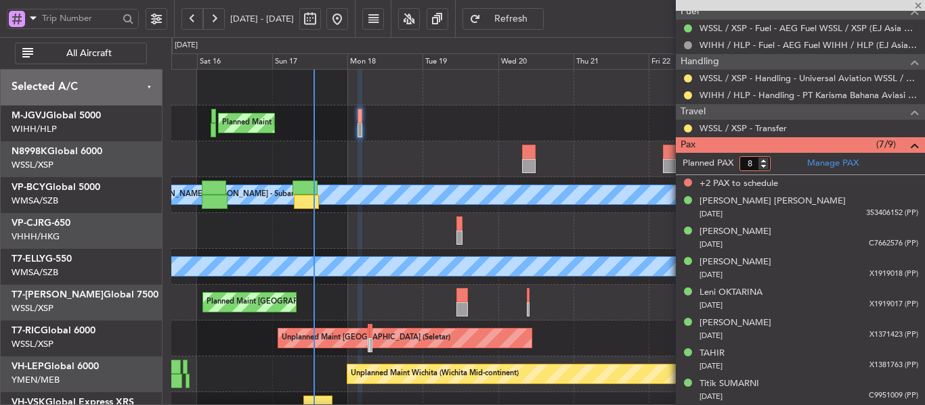
click at [761, 168] on input "8" at bounding box center [754, 163] width 31 height 15
type input "7"
click at [761, 168] on input "7" at bounding box center [754, 163] width 31 height 15
click at [787, 166] on form "Planned PAX" at bounding box center [738, 164] width 125 height 22
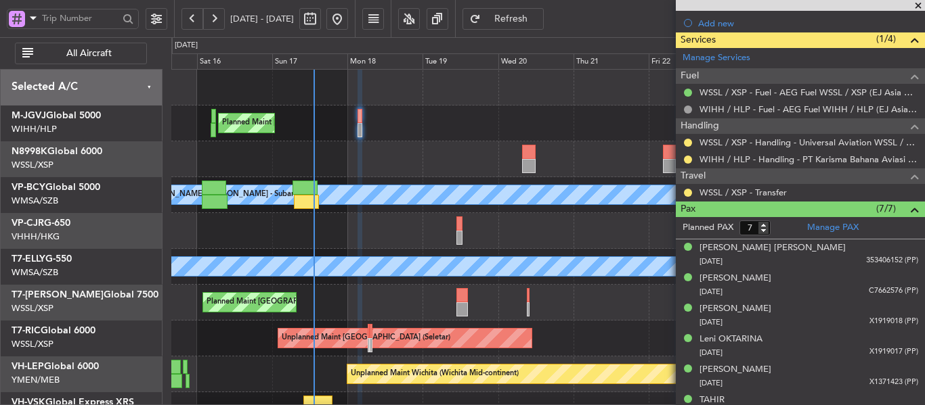
scroll to position [425, 0]
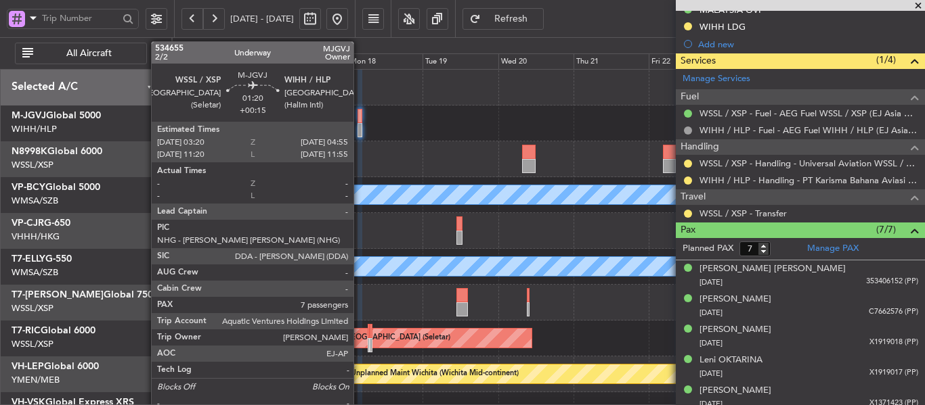
click at [359, 127] on div at bounding box center [359, 130] width 5 height 14
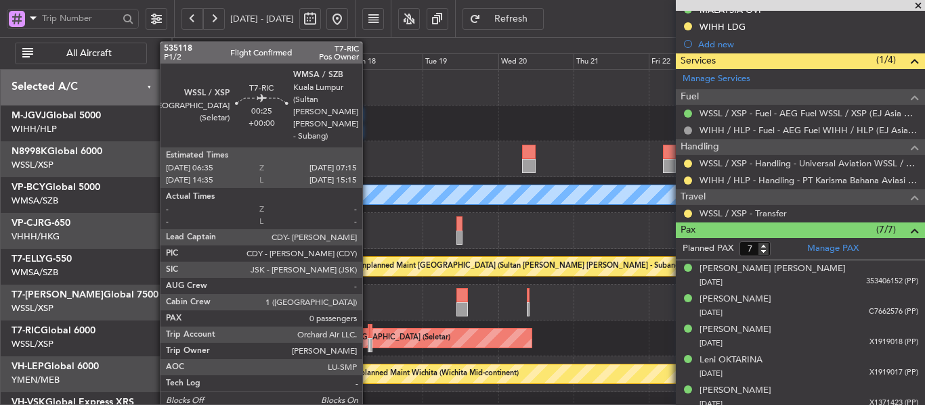
click at [368, 341] on div at bounding box center [369, 345] width 3 height 14
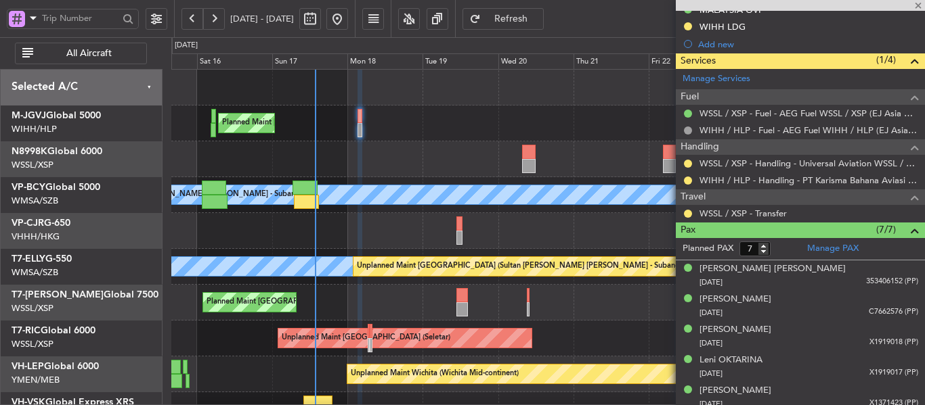
type input "0"
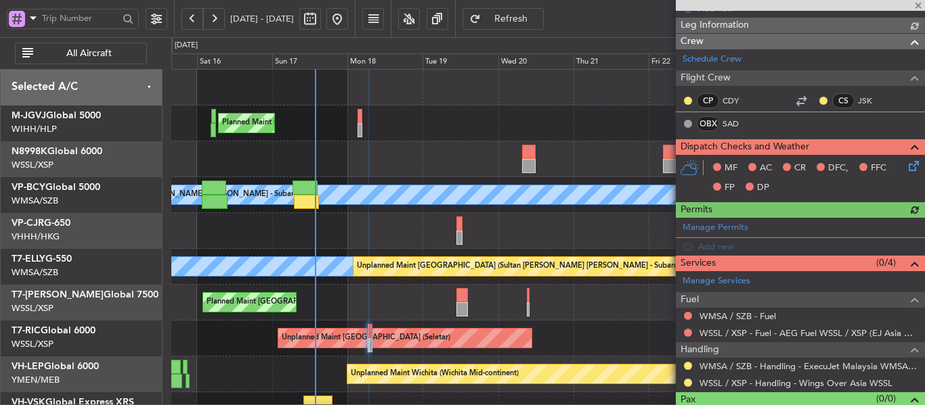
scroll to position [223, 0]
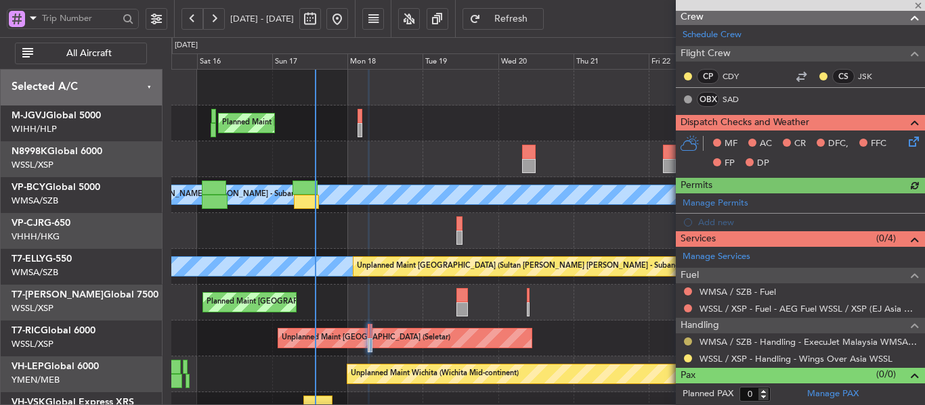
click at [686, 340] on button at bounding box center [688, 342] width 8 height 8
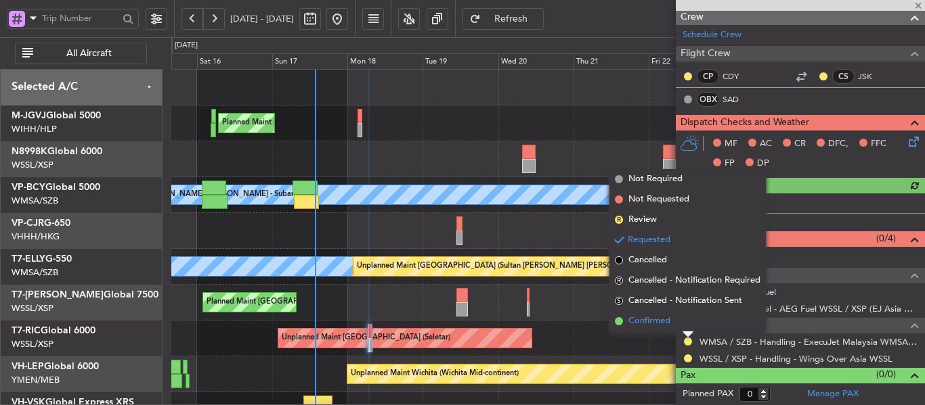
click at [617, 323] on span at bounding box center [619, 321] width 8 height 8
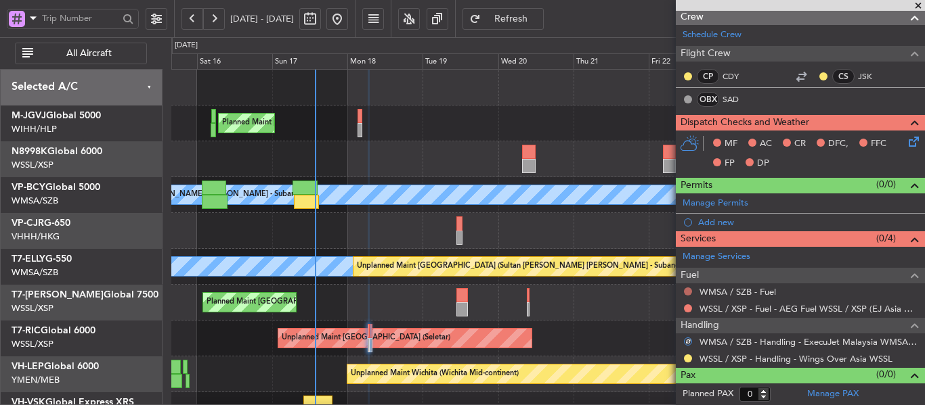
click at [686, 290] on button at bounding box center [688, 292] width 8 height 8
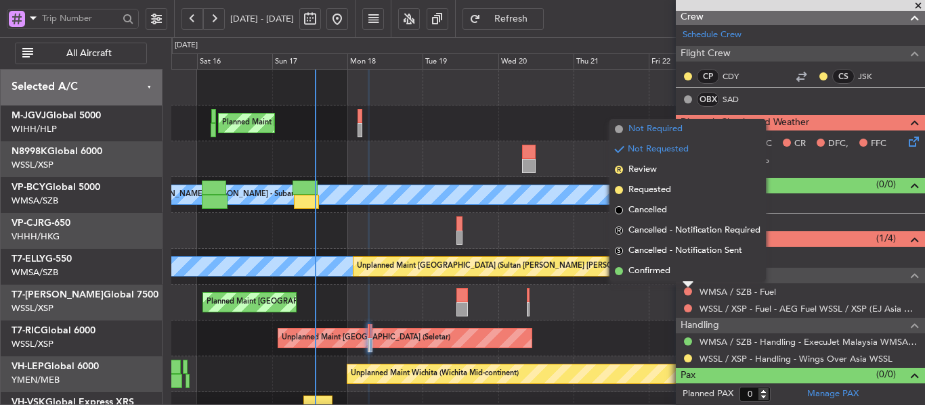
click at [618, 130] on span at bounding box center [619, 129] width 8 height 8
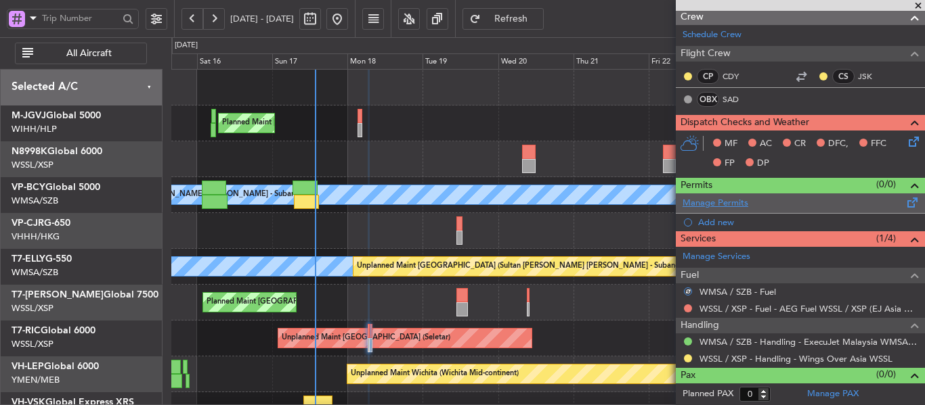
click at [709, 205] on link "Manage Permits" at bounding box center [715, 204] width 66 height 14
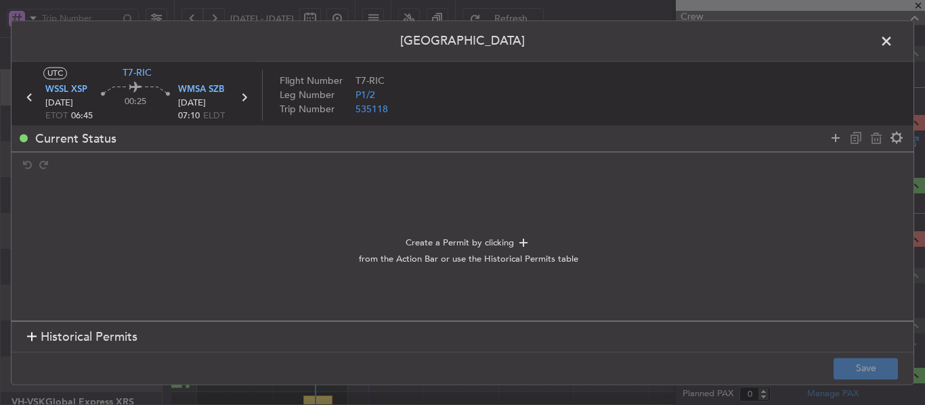
click at [28, 338] on div at bounding box center [31, 337] width 9 height 9
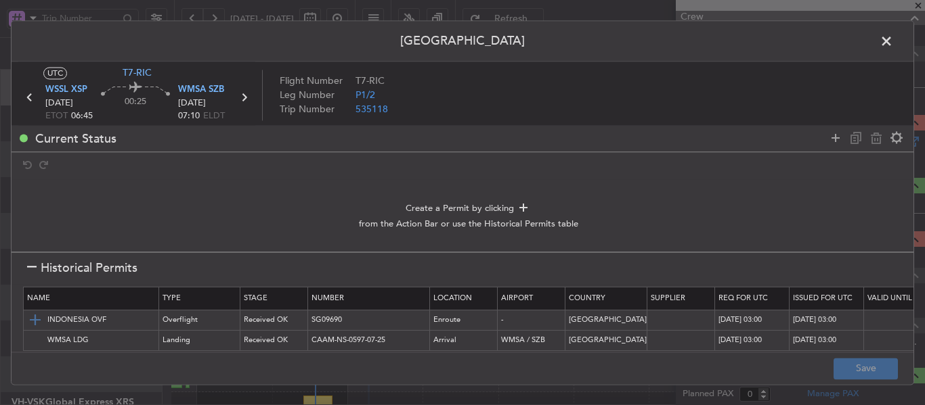
click at [42, 322] on img at bounding box center [35, 321] width 16 height 16
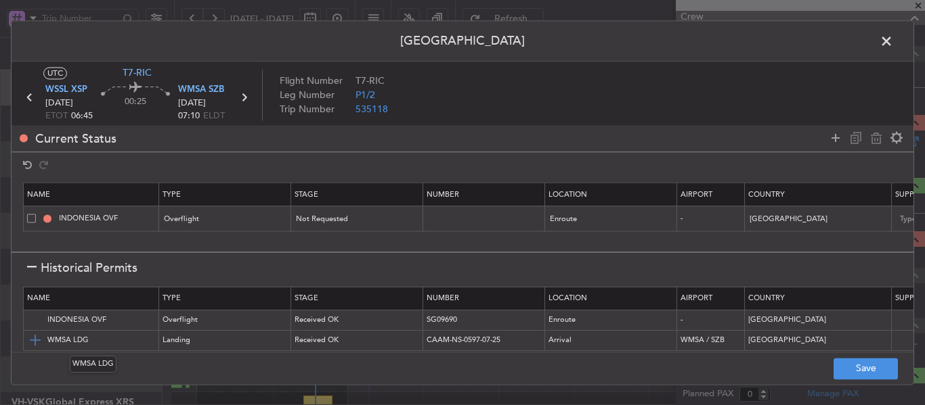
click at [32, 336] on img at bounding box center [35, 341] width 16 height 16
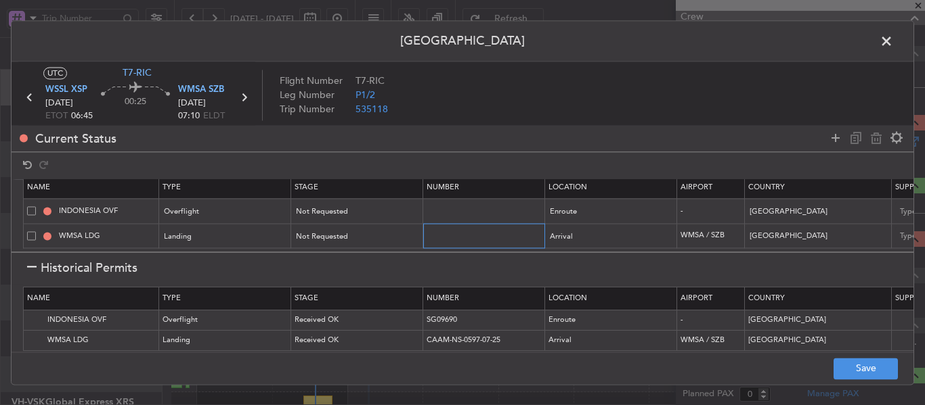
click at [458, 230] on input "text" at bounding box center [485, 236] width 118 height 12
paste input "CAAM-NS-0615-08-25"
type input "CAAM-NS-0615-08-25"
click at [367, 236] on div "Not Requested" at bounding box center [352, 237] width 112 height 20
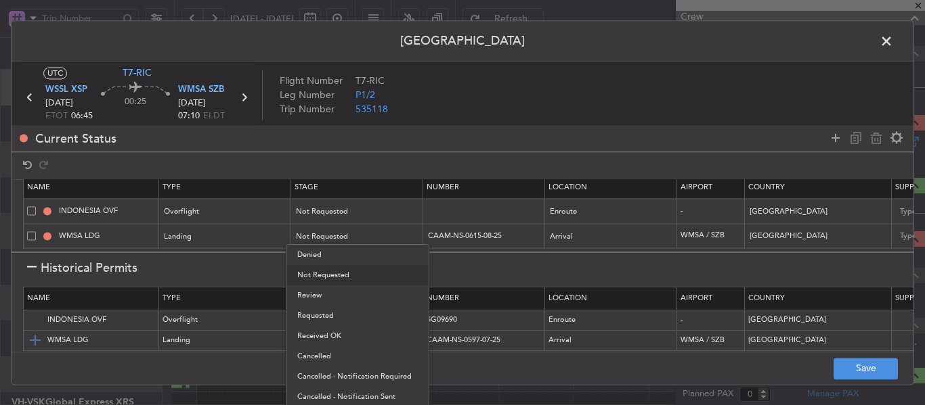
click at [323, 342] on span "Received OK" at bounding box center [357, 336] width 120 height 20
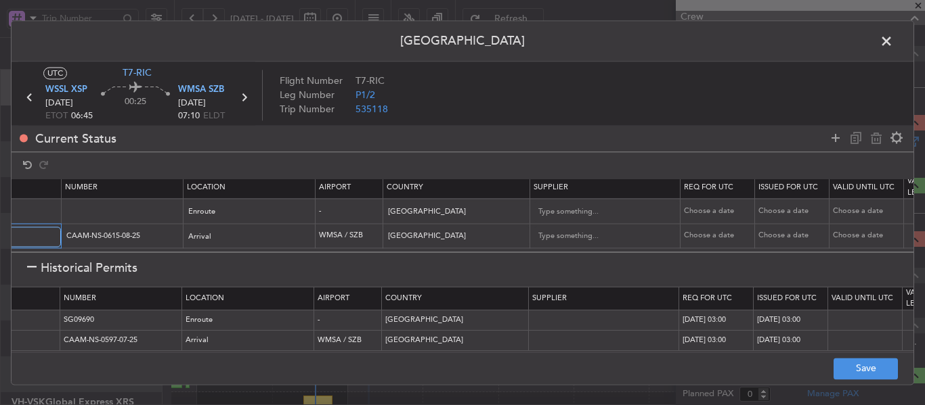
scroll to position [18, 416]
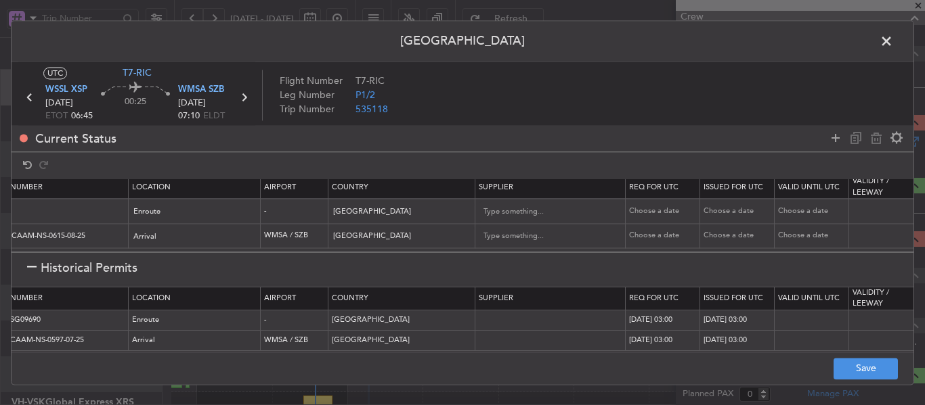
click at [640, 231] on div "Choose a date" at bounding box center [664, 237] width 70 height 12
select select "8"
select select "2025"
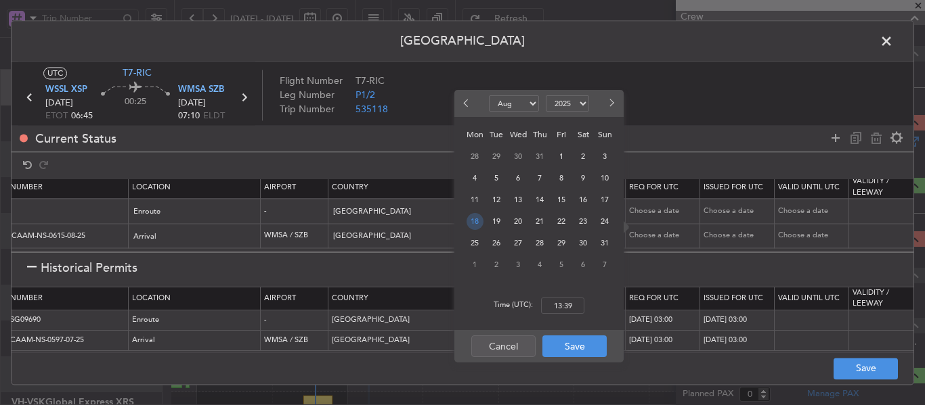
click at [480, 226] on span "18" at bounding box center [474, 221] width 17 height 17
click at [558, 301] on input "00:00" at bounding box center [562, 306] width 43 height 16
type input "06:45"
click at [565, 350] on button "Save" at bounding box center [574, 347] width 64 height 22
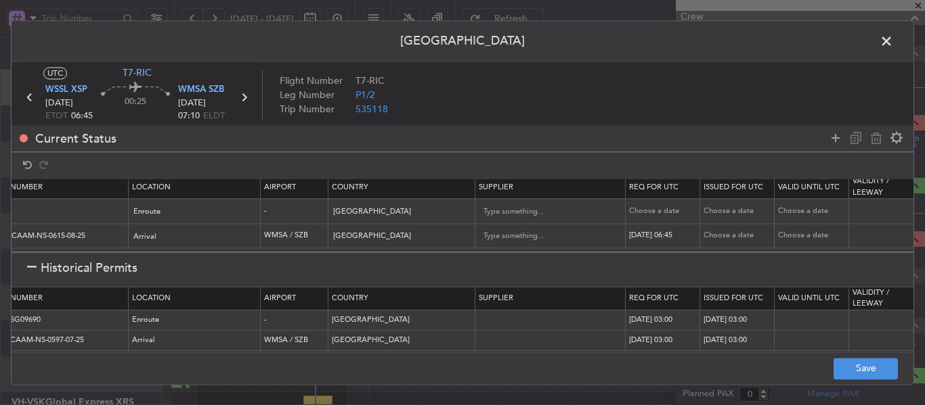
click at [710, 231] on div "Choose a date" at bounding box center [738, 237] width 70 height 12
select select "8"
select select "2025"
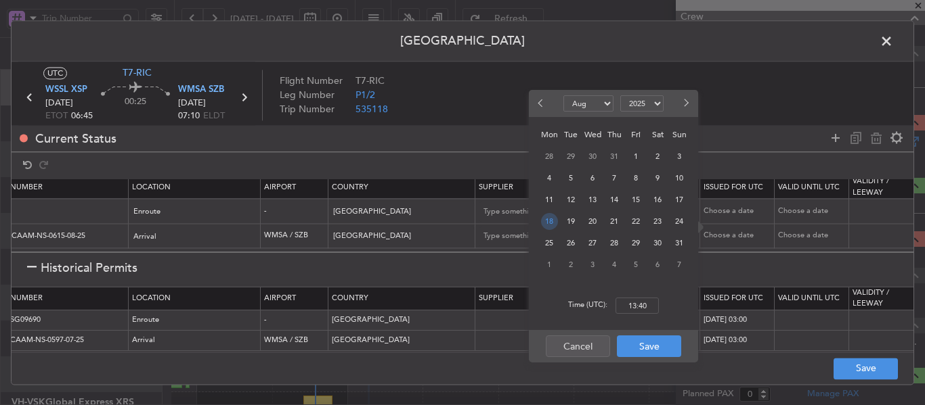
drag, startPoint x: 552, startPoint y: 223, endPoint x: 577, endPoint y: 246, distance: 34.0
click at [552, 223] on span "18" at bounding box center [549, 221] width 17 height 17
click at [634, 303] on input "00:00" at bounding box center [636, 306] width 43 height 16
type input "06:45"
click at [644, 348] on button "Save" at bounding box center [649, 347] width 64 height 22
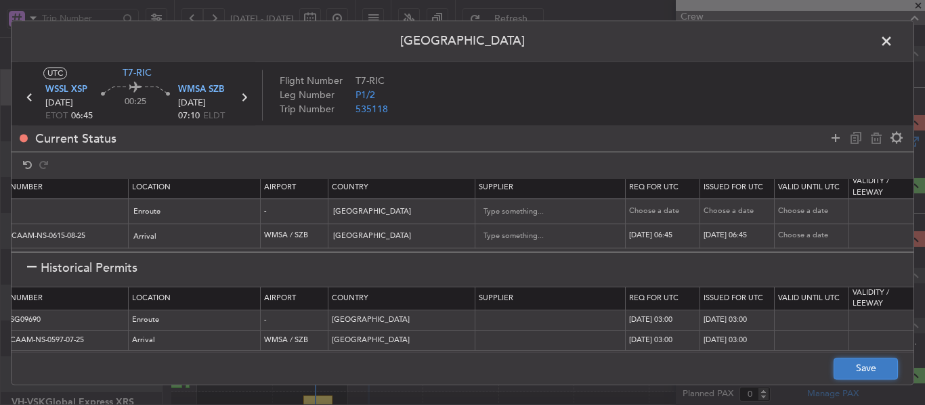
click at [855, 362] on button "Save" at bounding box center [865, 369] width 64 height 22
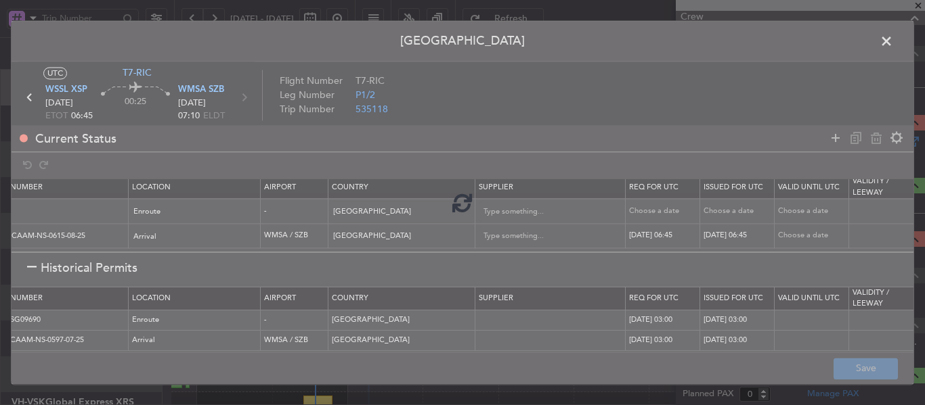
type input "NNN"
type input "2"
type input "CAAM-NS-0615-08-25"
type input "NNN"
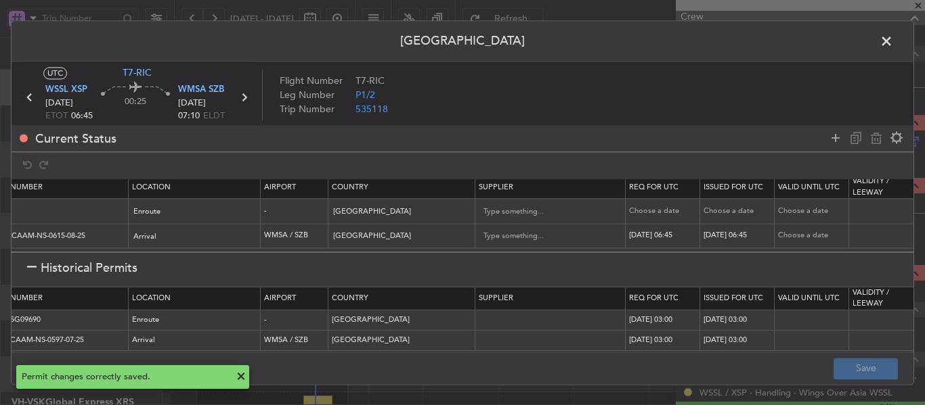
click at [242, 94] on icon at bounding box center [244, 98] width 18 height 18
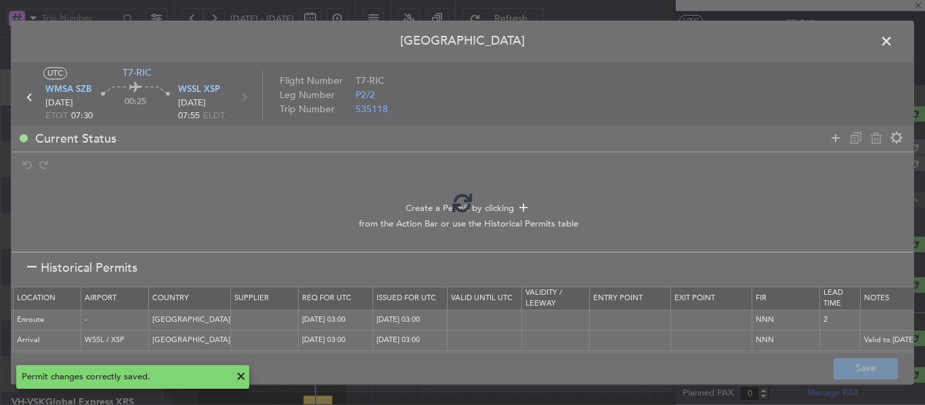
scroll to position [0, 0]
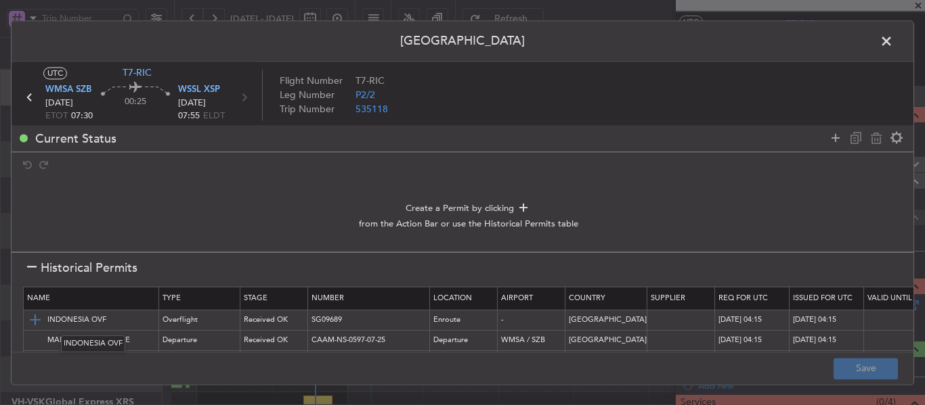
click at [35, 321] on img at bounding box center [35, 321] width 16 height 16
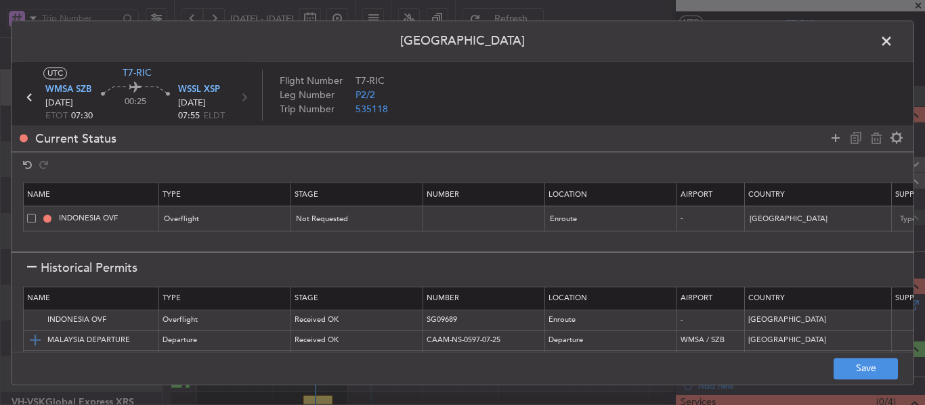
click at [35, 337] on img at bounding box center [35, 341] width 16 height 16
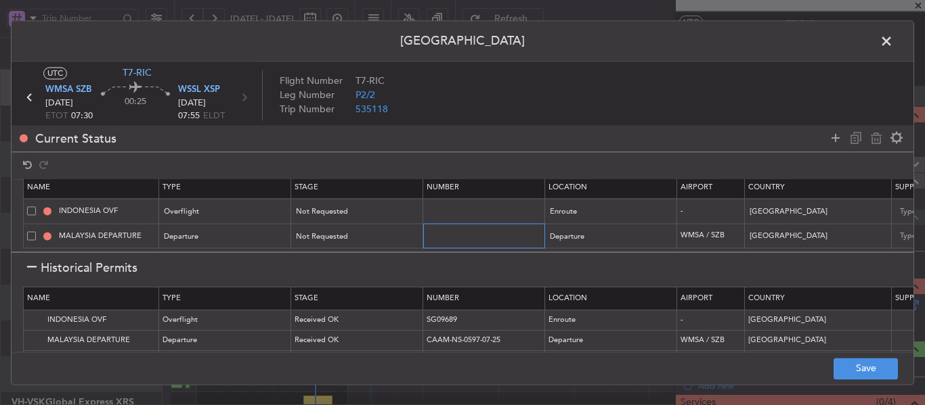
click at [454, 230] on input "text" at bounding box center [485, 236] width 118 height 12
paste input "CAAM-NS-0615-08-25"
type input "CAAM-NS-0615-08-25"
click at [372, 230] on div "Not Requested" at bounding box center [352, 237] width 112 height 20
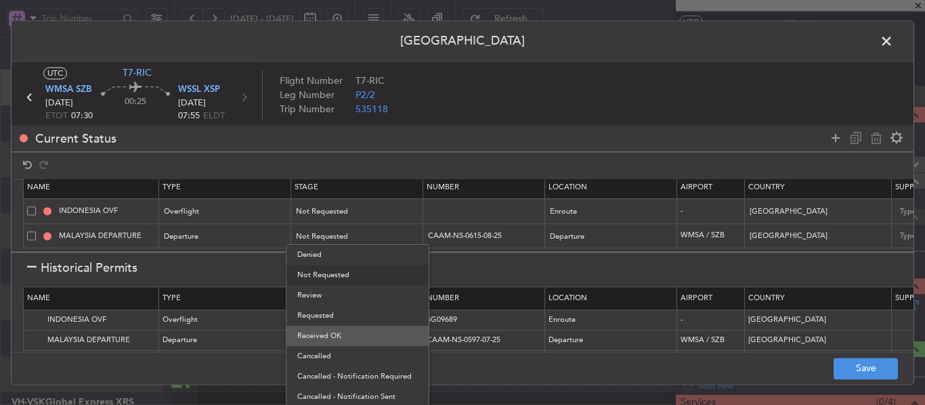
click at [338, 333] on span "Received OK" at bounding box center [357, 336] width 120 height 20
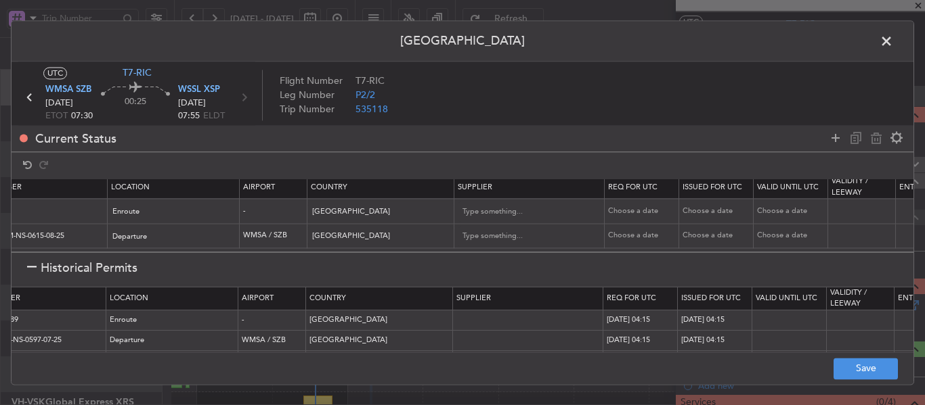
scroll to position [18, 454]
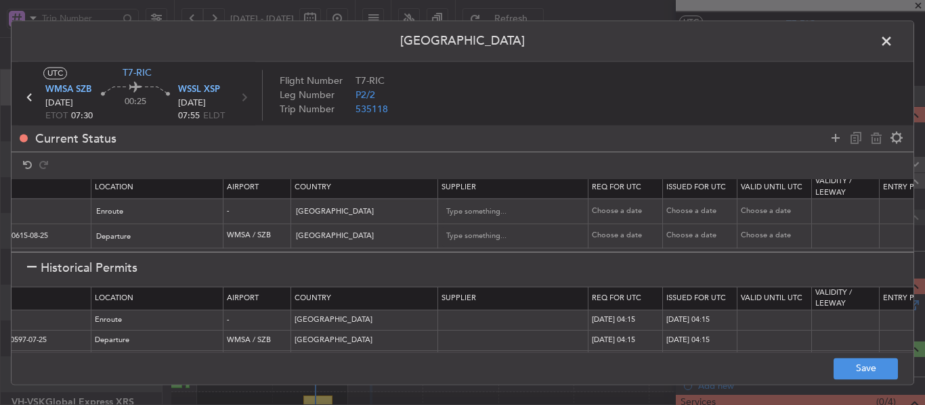
click at [607, 233] on td "Choose a date" at bounding box center [625, 236] width 74 height 25
click at [607, 231] on div "Choose a date" at bounding box center [627, 237] width 70 height 12
select select "8"
select select "2025"
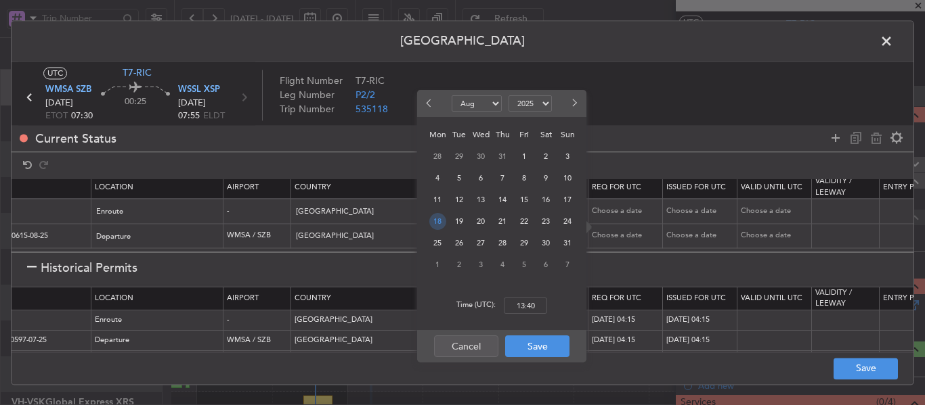
click at [442, 222] on span "18" at bounding box center [437, 221] width 17 height 17
click at [525, 309] on input "00:00" at bounding box center [525, 306] width 43 height 16
type input "07:30"
click at [520, 353] on button "Save" at bounding box center [537, 347] width 64 height 22
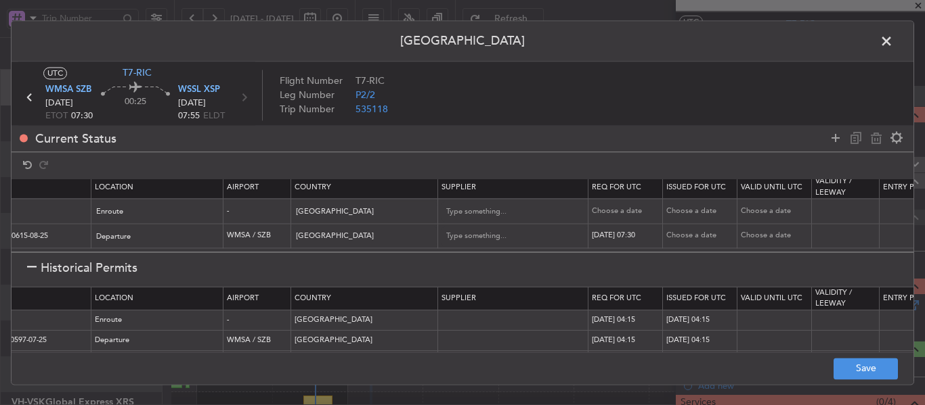
click at [687, 232] on td "Choose a date" at bounding box center [700, 236] width 74 height 25
click at [688, 231] on div "Choose a date" at bounding box center [701, 237] width 70 height 12
select select "8"
select select "2025"
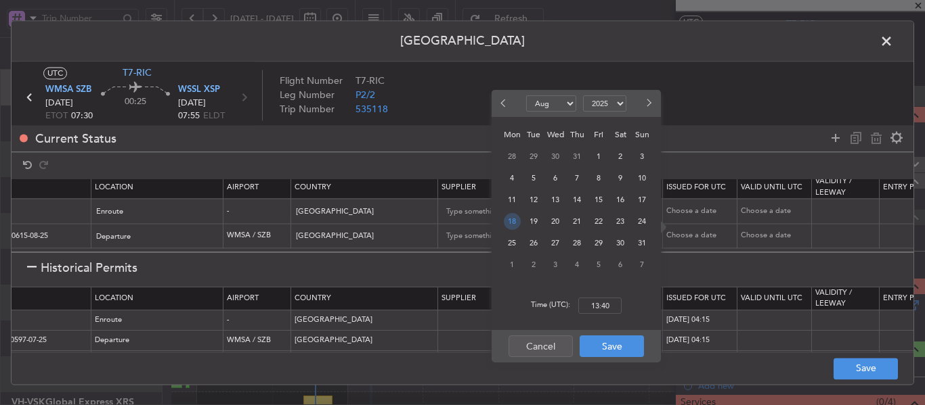
click at [512, 222] on span "18" at bounding box center [512, 221] width 17 height 17
click at [601, 298] on input "00:00" at bounding box center [599, 306] width 43 height 16
type input "07:30"
click at [626, 348] on button "Save" at bounding box center [611, 347] width 64 height 22
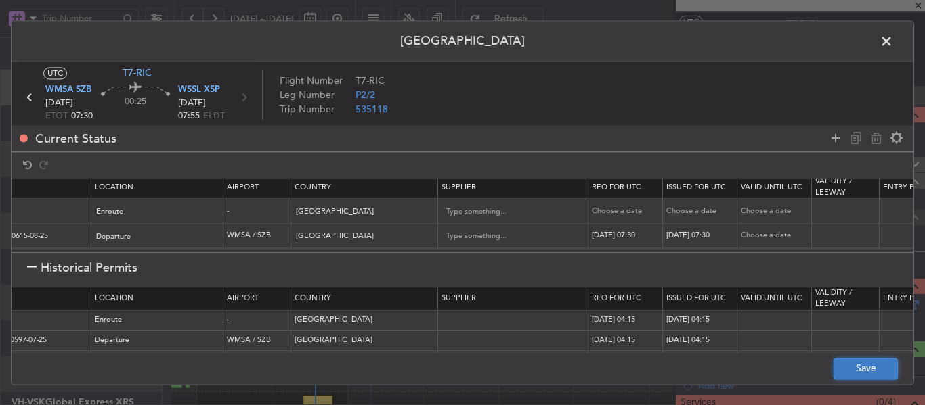
click at [839, 364] on button "Save" at bounding box center [865, 369] width 64 height 22
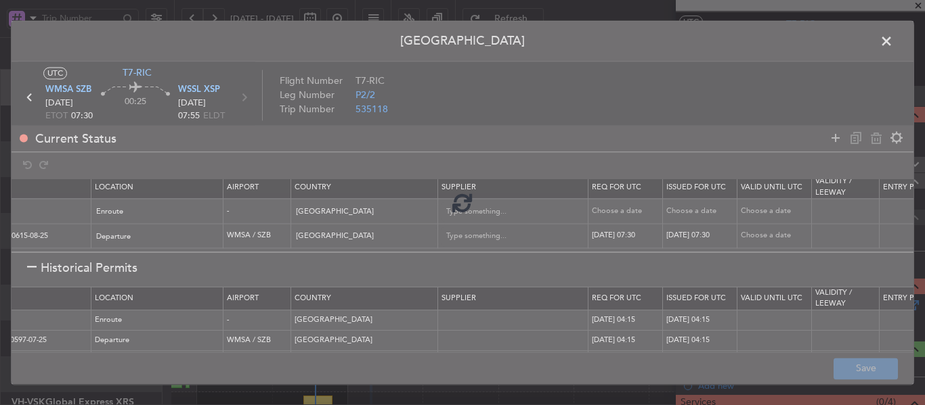
type input "NNN"
type input "2"
type input "CAAM-NS-0615-08-25"
type input "NNN"
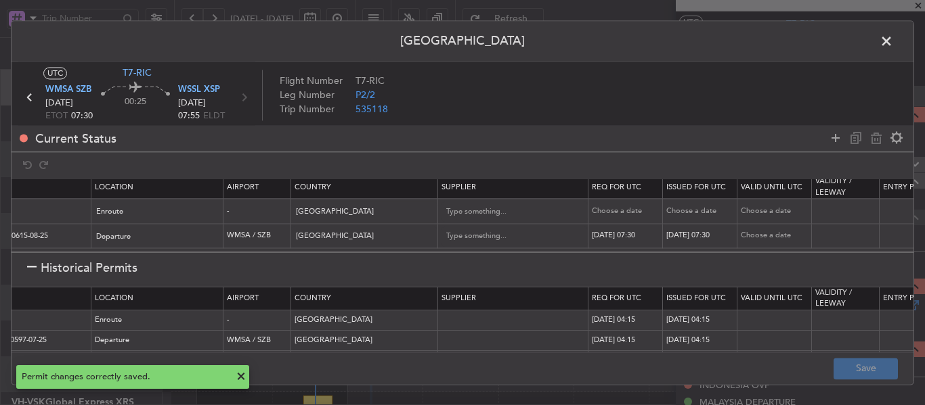
click at [893, 43] on span at bounding box center [893, 44] width 0 height 27
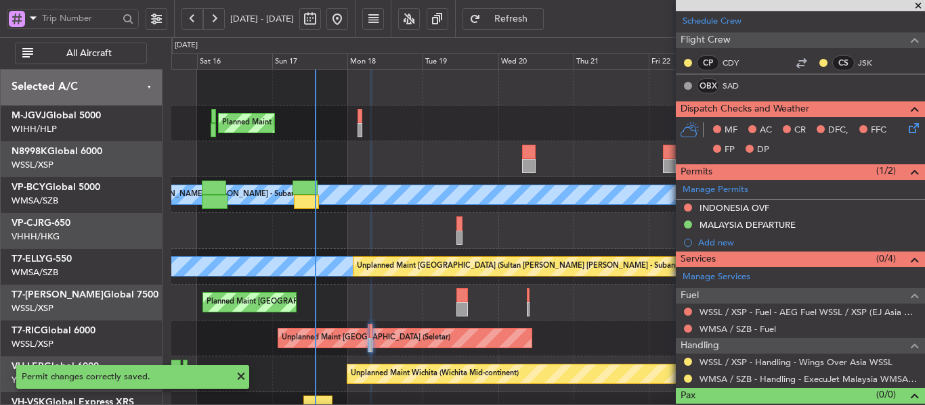
scroll to position [223, 0]
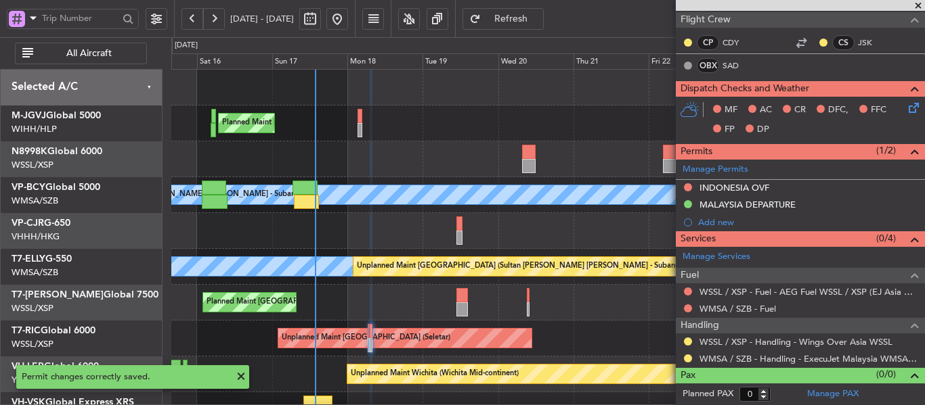
click at [536, 22] on span "Refresh" at bounding box center [511, 18] width 56 height 9
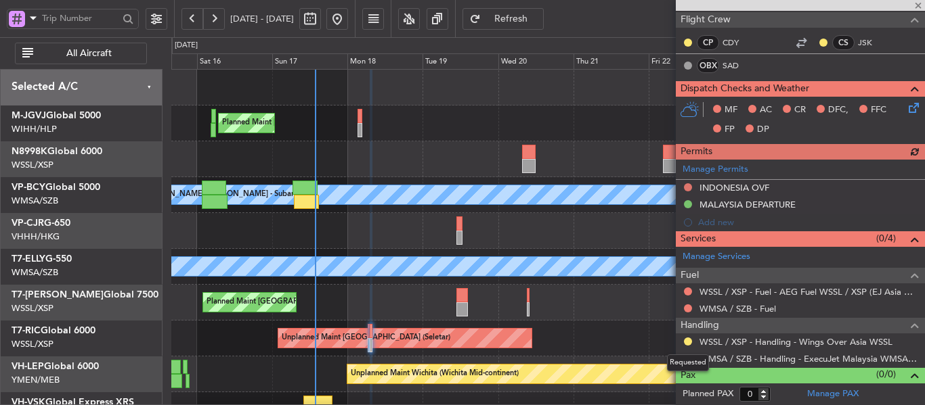
click at [685, 359] on div "Requested" at bounding box center [688, 363] width 42 height 17
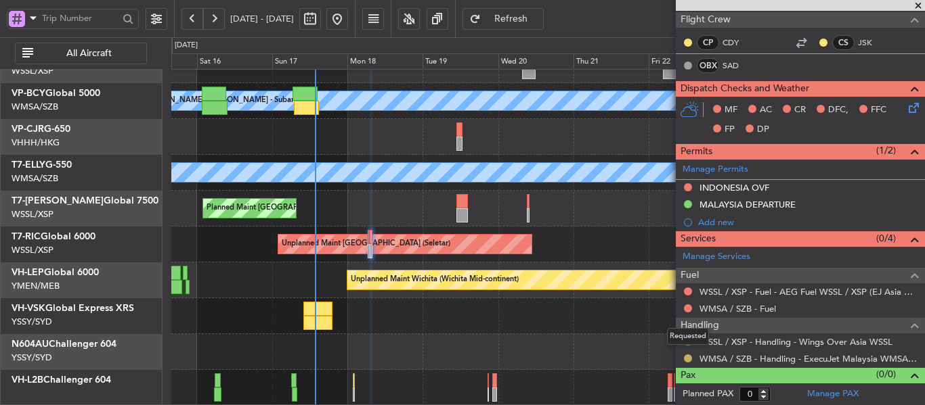
click at [688, 356] on button at bounding box center [688, 359] width 8 height 8
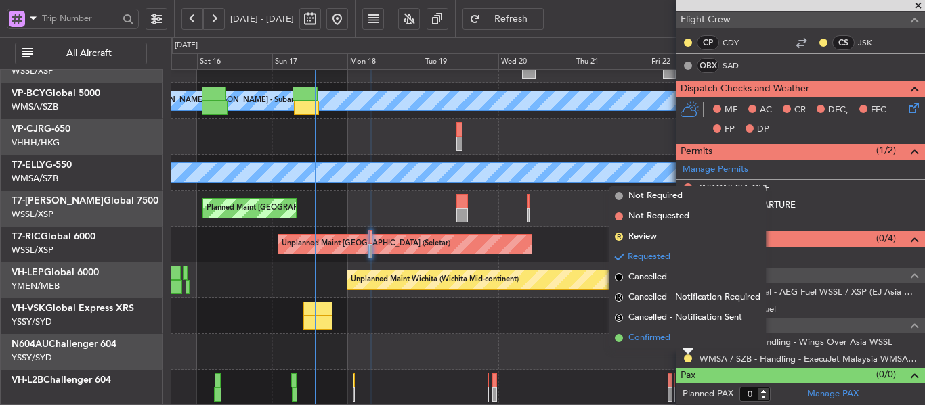
click at [622, 336] on span at bounding box center [619, 338] width 8 height 8
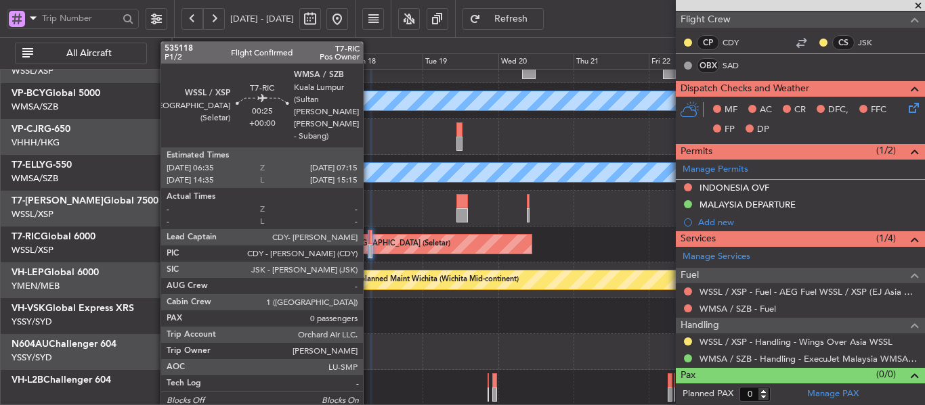
click at [369, 252] on div at bounding box center [369, 251] width 3 height 14
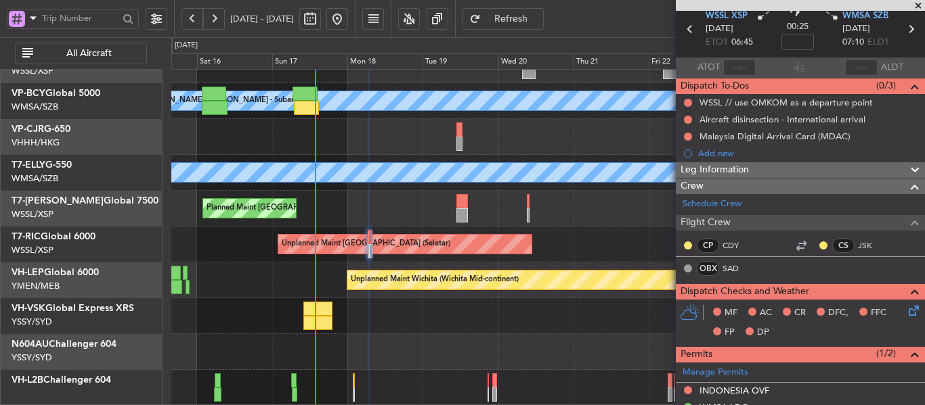
scroll to position [0, 0]
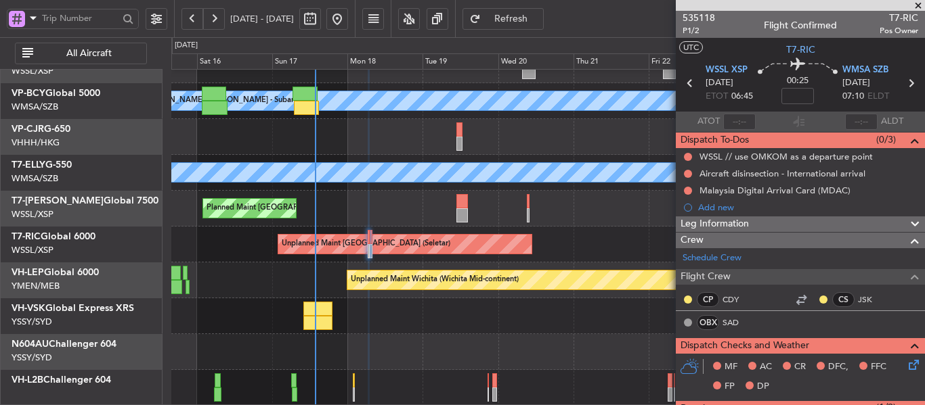
click at [478, 256] on div "MEL Kuala Lumpur (Sultan Abdul Aziz Shah - Subang) Planned Maint Kuala Lumpur (…" at bounding box center [547, 191] width 753 height 431
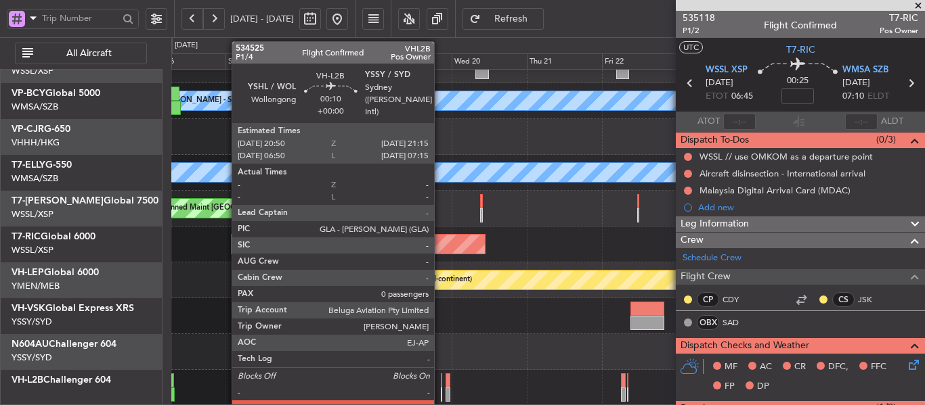
click at [441, 385] on div at bounding box center [441, 381] width 1 height 14
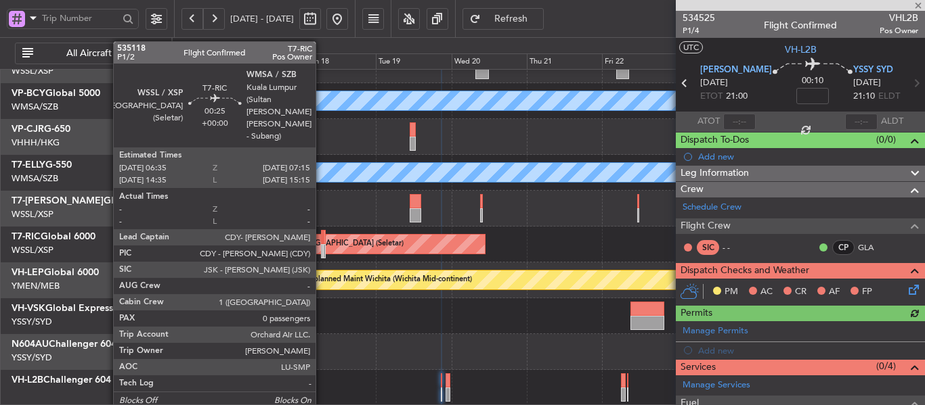
click at [322, 246] on div at bounding box center [322, 251] width 3 height 14
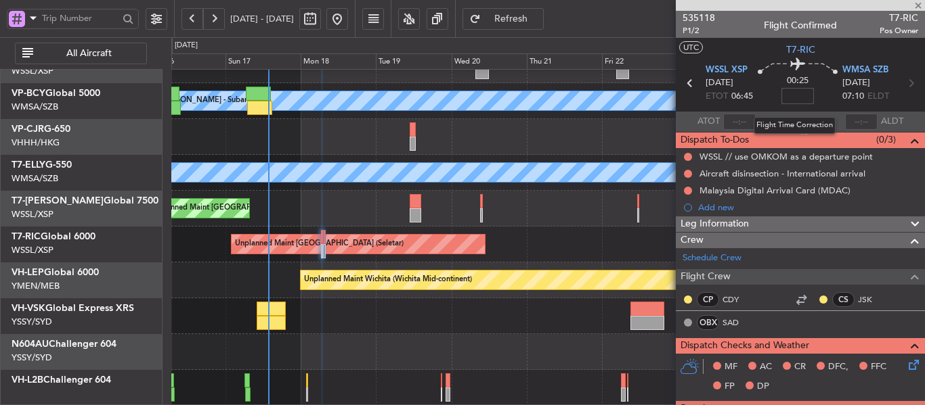
click at [791, 96] on input at bounding box center [797, 96] width 32 height 16
type input "+00:15"
click at [762, 103] on div "00:25 +00:15" at bounding box center [797, 83] width 89 height 50
click at [703, 19] on span "535118" at bounding box center [698, 18] width 32 height 14
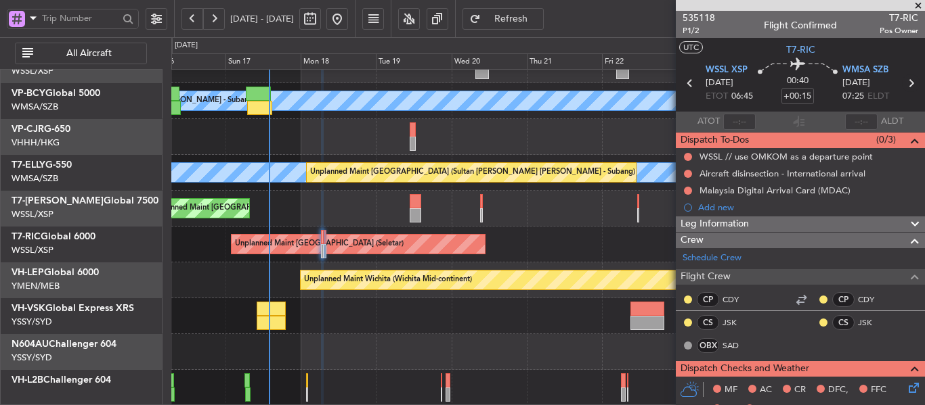
click at [906, 86] on icon at bounding box center [911, 83] width 18 height 18
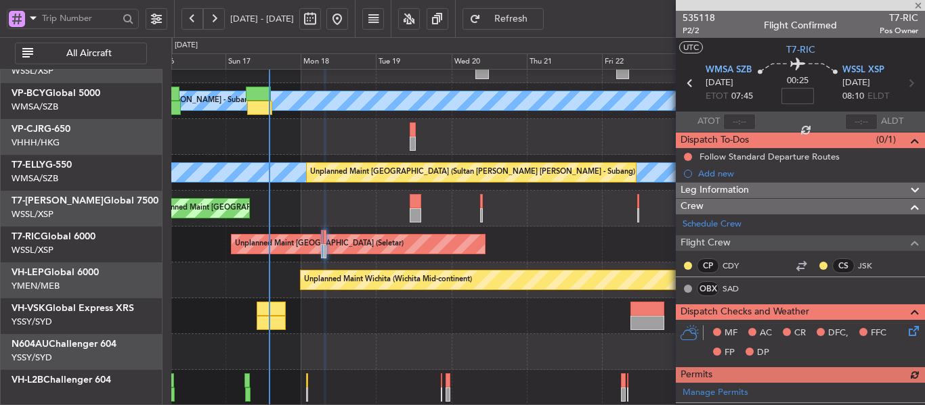
click at [793, 97] on input at bounding box center [797, 96] width 32 height 16
click at [772, 121] on mat-tooltip-component "Flight Time Correction" at bounding box center [794, 126] width 101 height 36
type input "+00:10"
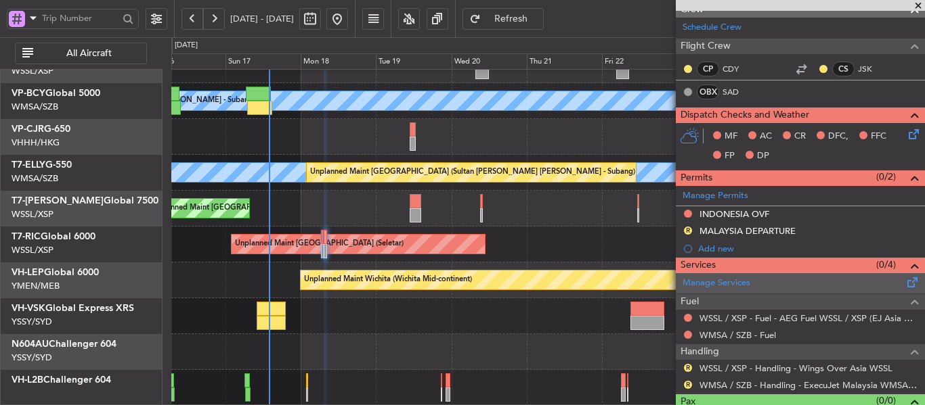
scroll to position [223, 0]
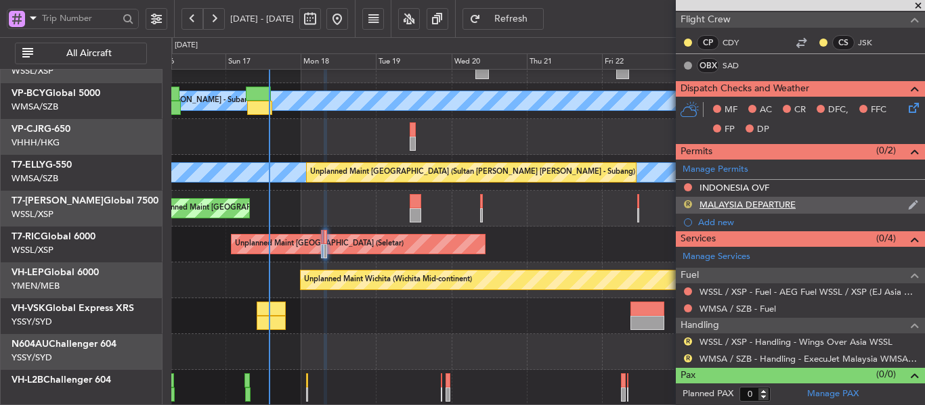
click at [690, 204] on button "R" at bounding box center [688, 204] width 8 height 8
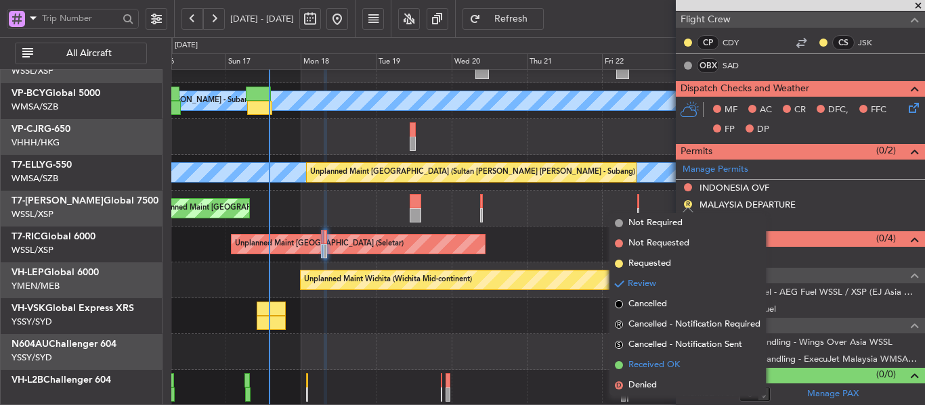
click at [615, 366] on span at bounding box center [619, 365] width 8 height 8
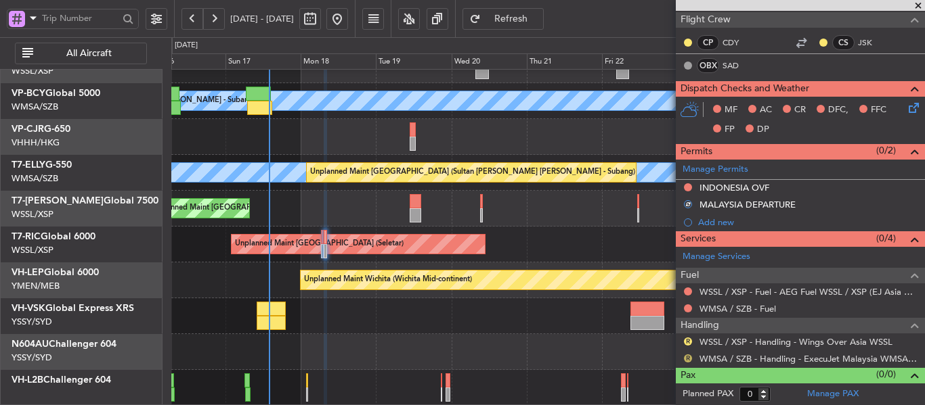
click at [685, 357] on button "R" at bounding box center [688, 359] width 8 height 8
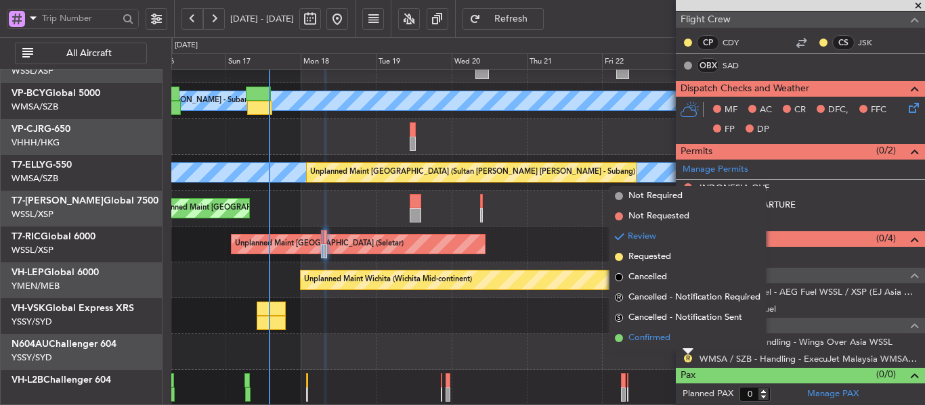
click at [617, 340] on span at bounding box center [619, 338] width 8 height 8
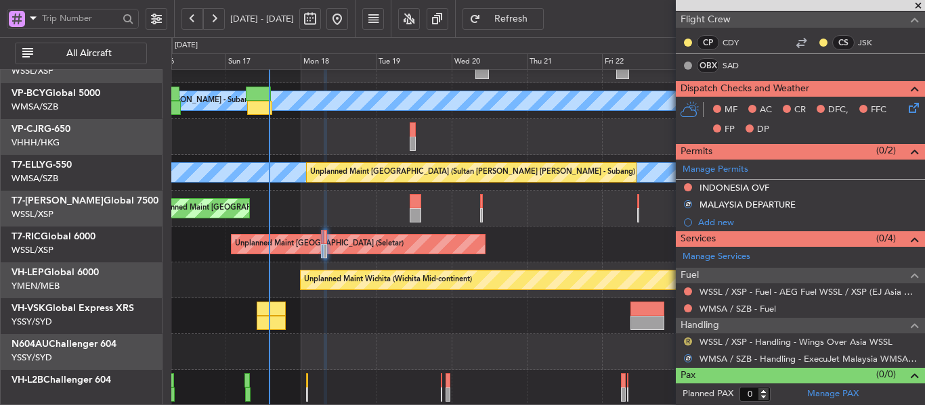
click at [686, 344] on button "R" at bounding box center [688, 342] width 8 height 8
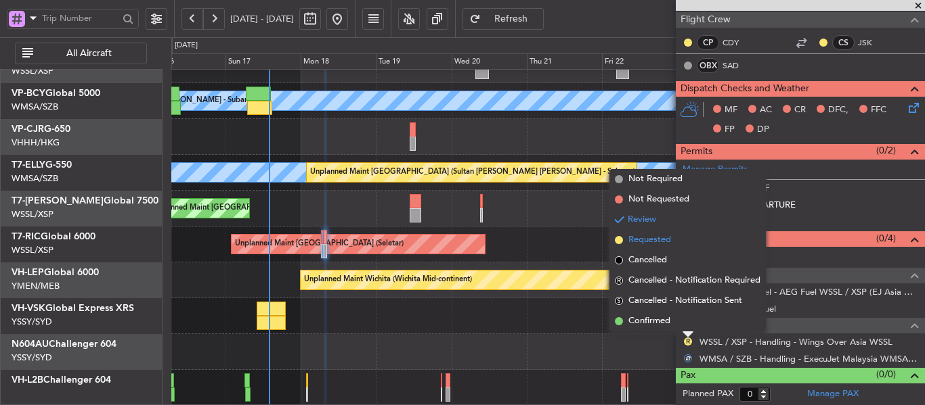
click at [619, 242] on span at bounding box center [619, 240] width 8 height 8
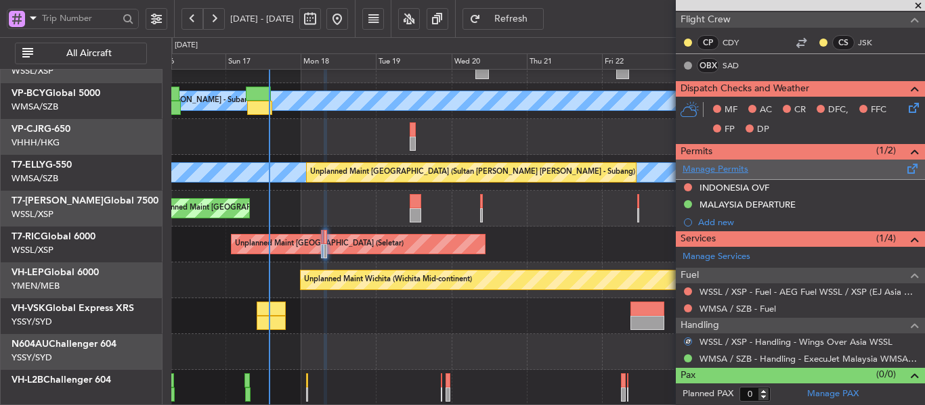
click at [729, 167] on link "Manage Permits" at bounding box center [715, 170] width 66 height 14
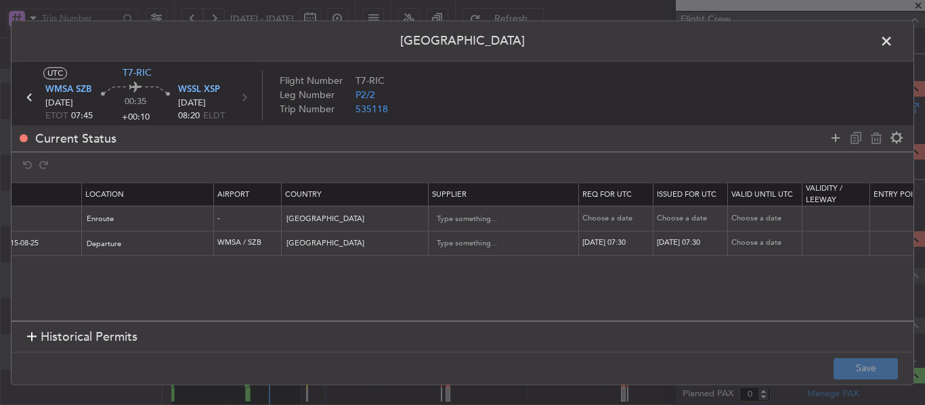
scroll to position [0, 522]
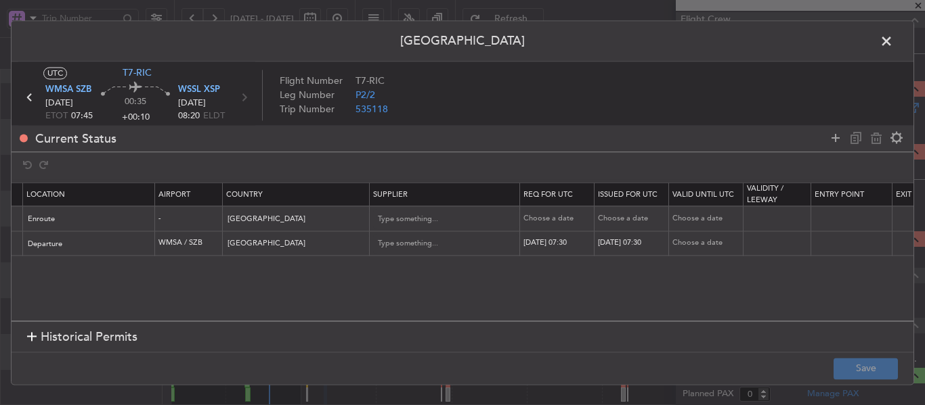
click at [568, 247] on div "18/08/2025 07:30" at bounding box center [558, 244] width 70 height 12
select select "8"
select select "2025"
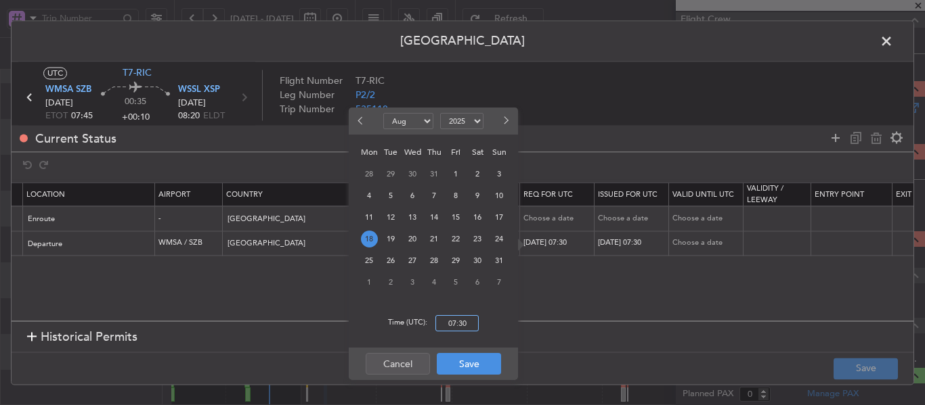
click at [466, 328] on input "07:30" at bounding box center [456, 323] width 43 height 16
type input "07:45"
click at [464, 372] on button "Save" at bounding box center [469, 364] width 64 height 22
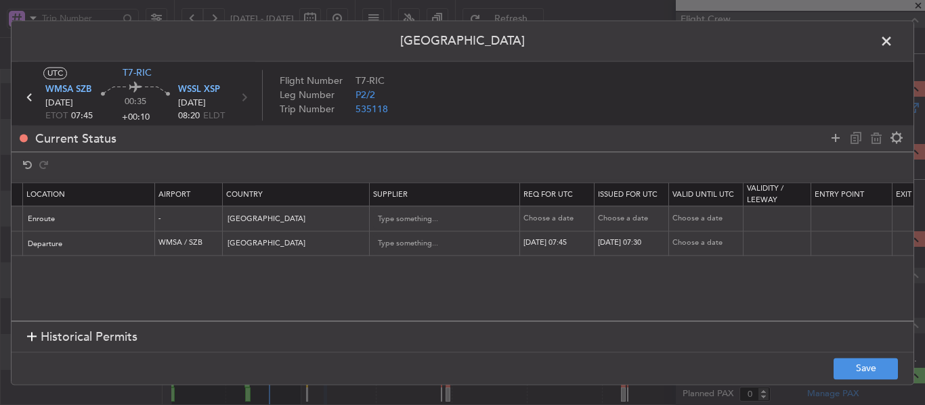
click at [629, 244] on div "18/08/2025 07:30" at bounding box center [633, 244] width 70 height 12
select select "8"
select select "2025"
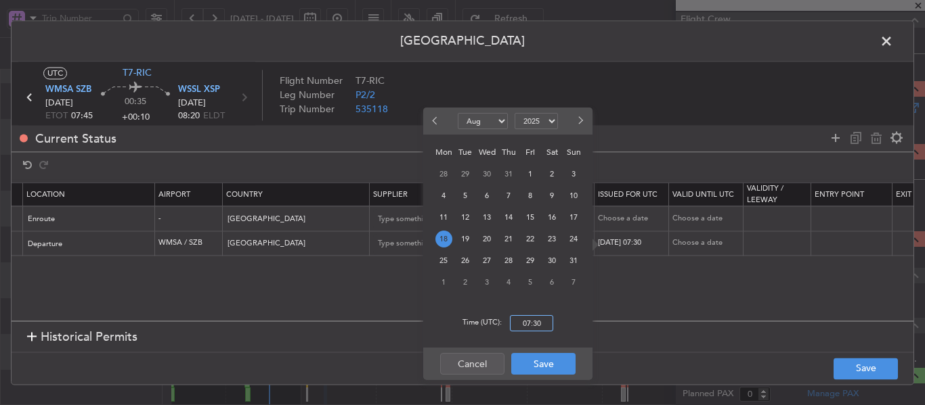
click at [534, 319] on input "07:30" at bounding box center [531, 323] width 43 height 16
type input "07:45"
click at [542, 366] on button "Save" at bounding box center [543, 364] width 64 height 22
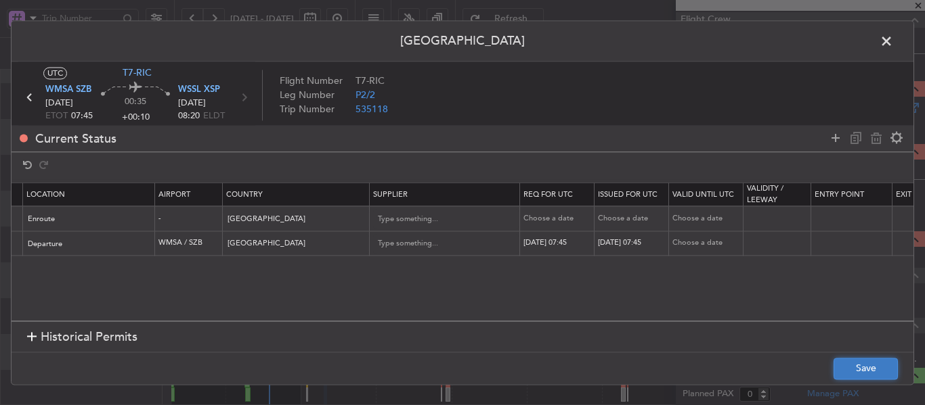
click at [852, 370] on button "Save" at bounding box center [865, 369] width 64 height 22
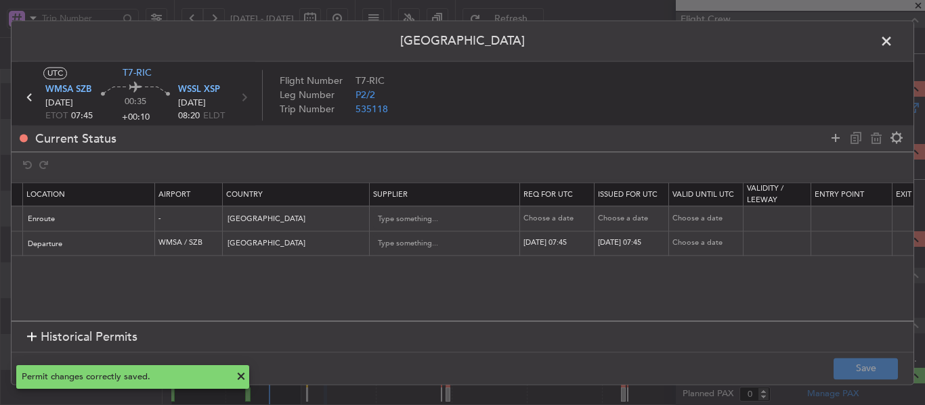
click at [893, 41] on span at bounding box center [893, 44] width 0 height 27
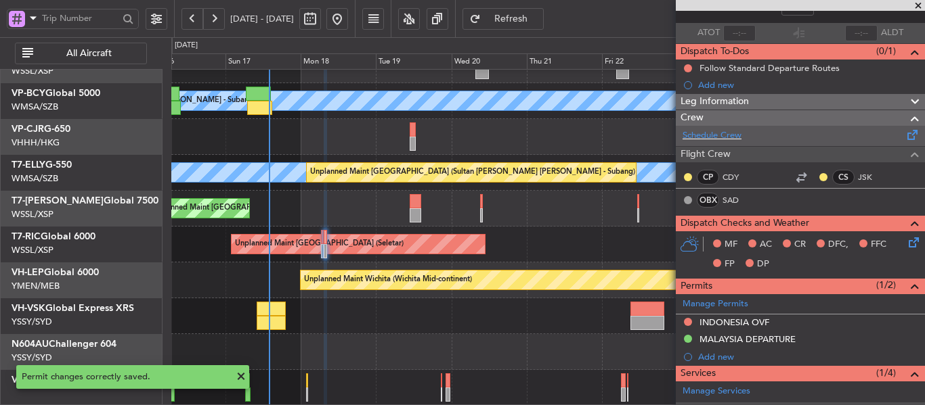
scroll to position [88, 0]
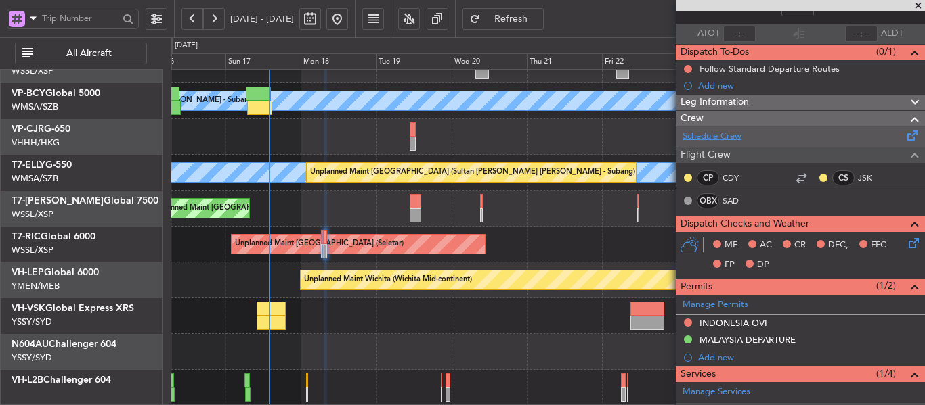
click at [709, 135] on link "Schedule Crew" at bounding box center [711, 137] width 59 height 14
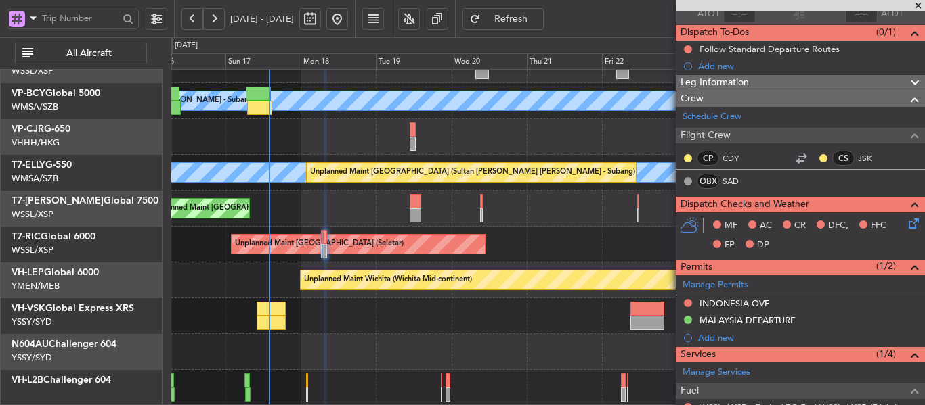
scroll to position [20, 0]
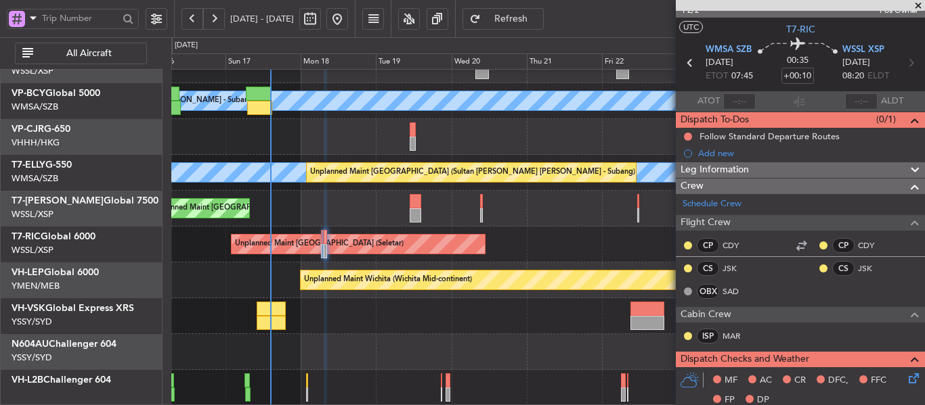
click at [431, 265] on div "MEL Kuala Lumpur (Sultan Abdul Aziz Shah - Subang) Planned Maint Kuala Lumpur (…" at bounding box center [547, 191] width 753 height 431
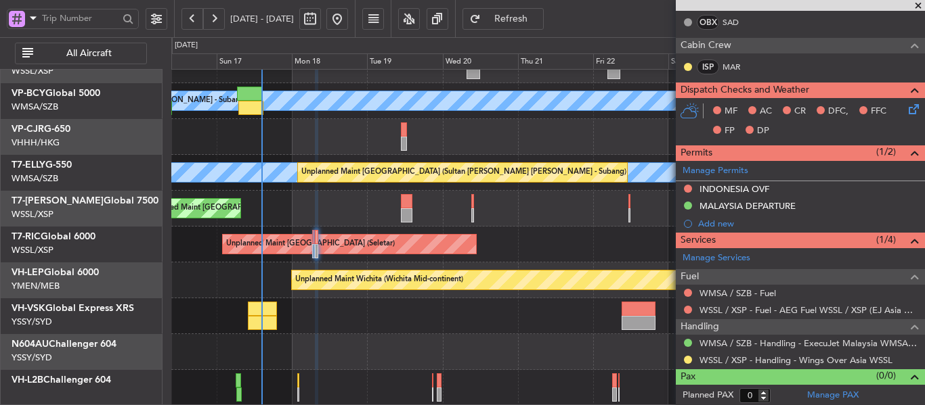
scroll to position [291, 0]
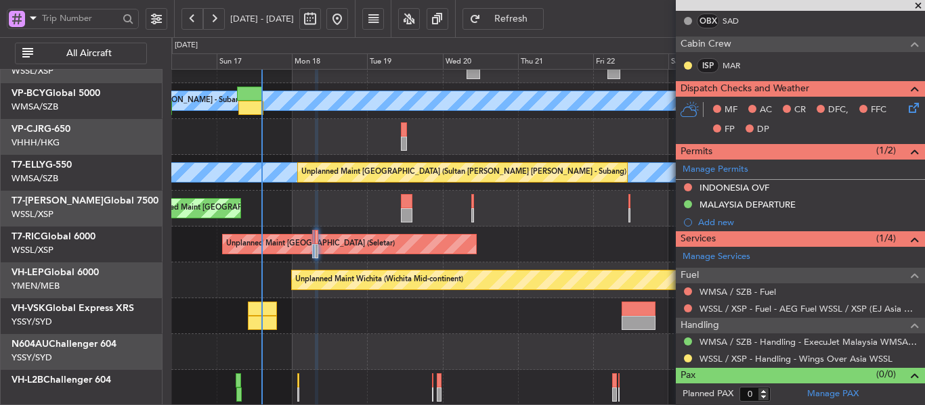
click at [531, 24] on button "Refresh" at bounding box center [502, 19] width 81 height 22
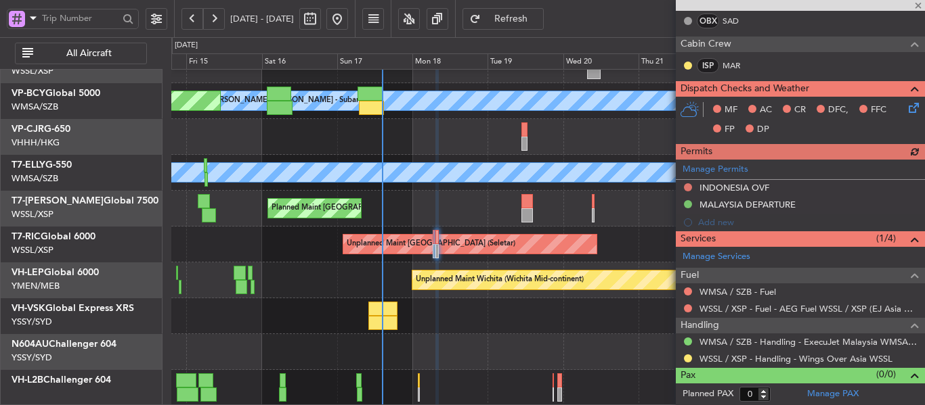
click at [521, 317] on div "Unplanned Maint Sydney ([PERSON_NAME] Intl)" at bounding box center [547, 317] width 753 height 36
click at [686, 292] on button at bounding box center [688, 292] width 8 height 8
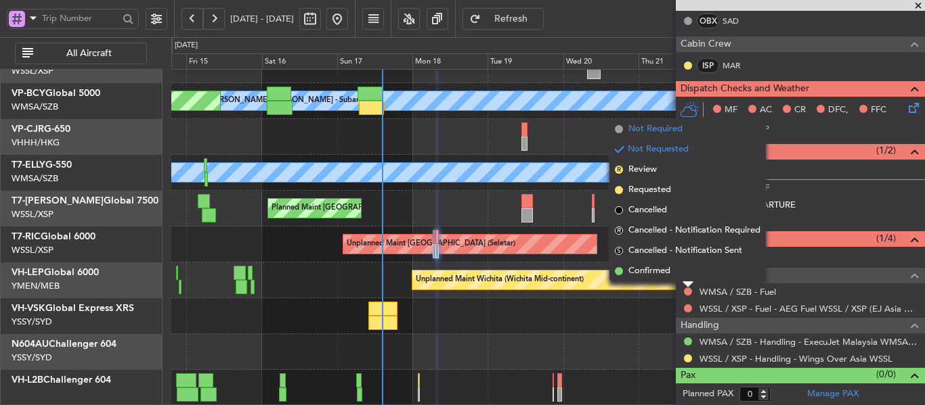
click at [639, 129] on span "Not Required" at bounding box center [655, 130] width 54 height 14
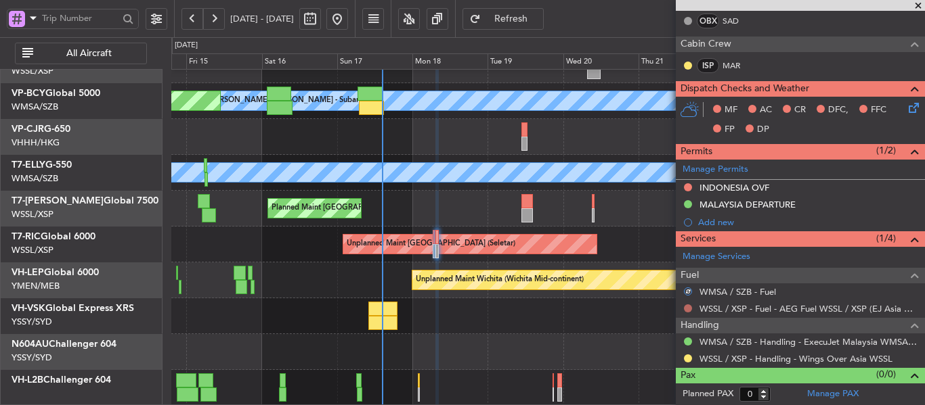
click at [686, 308] on button at bounding box center [688, 309] width 8 height 8
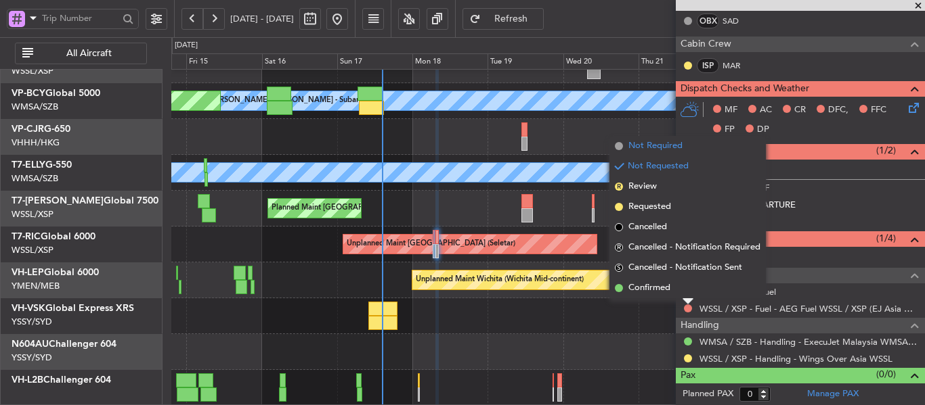
click at [618, 146] on span at bounding box center [619, 146] width 8 height 8
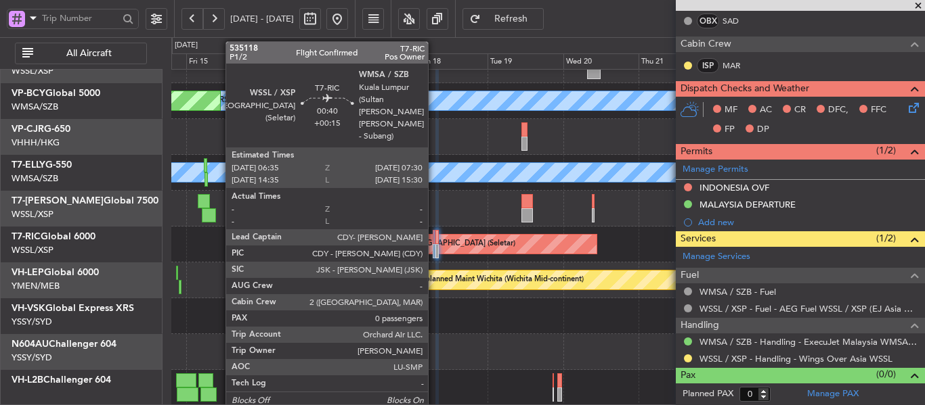
click at [434, 254] on div at bounding box center [434, 251] width 3 height 14
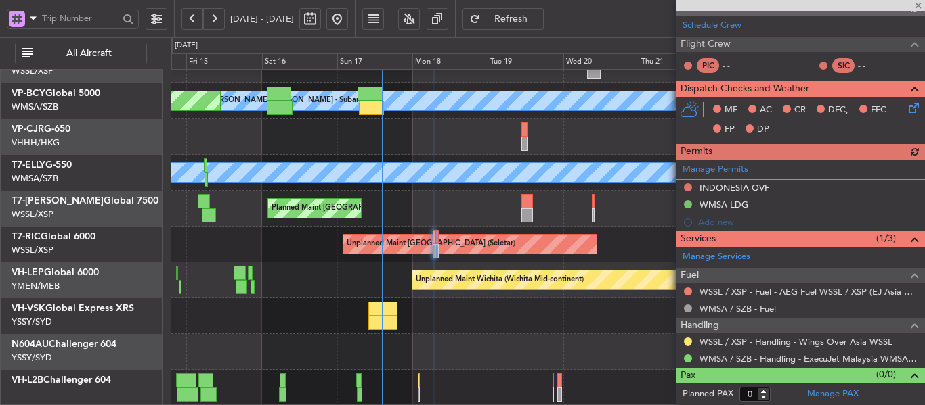
scroll to position [302, 0]
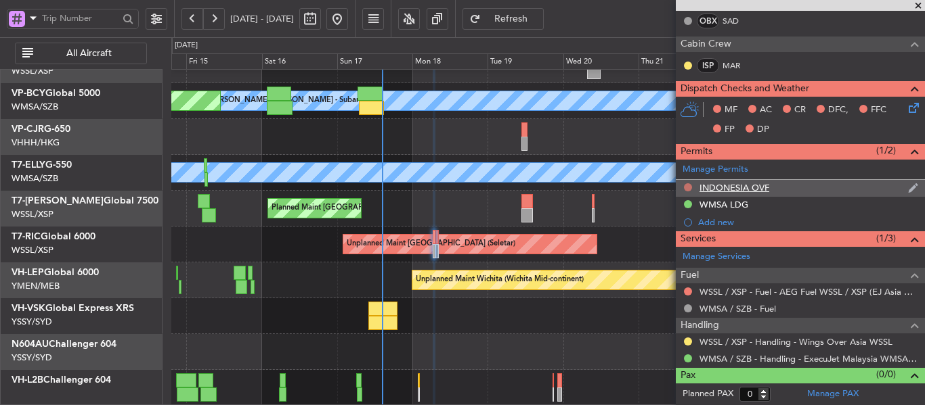
click at [684, 185] on button at bounding box center [688, 187] width 8 height 8
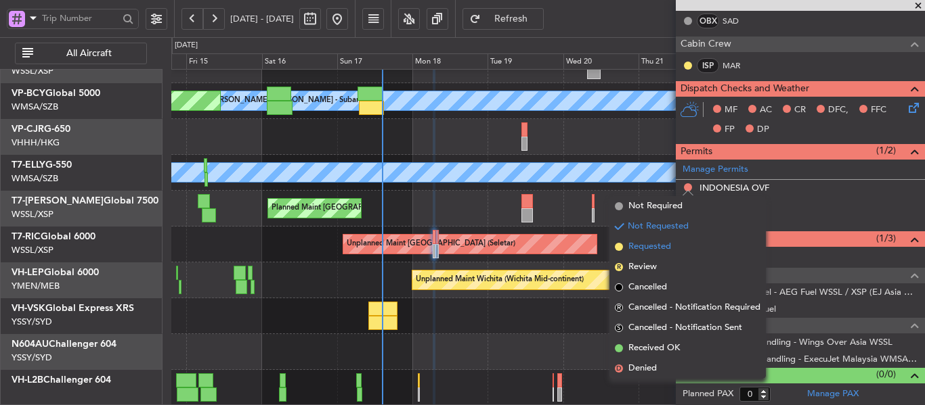
click at [618, 246] on span at bounding box center [619, 247] width 8 height 8
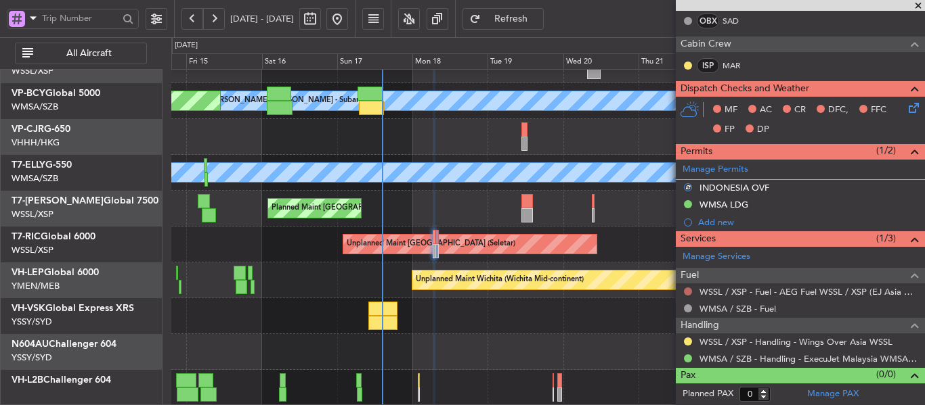
click at [687, 290] on button at bounding box center [688, 292] width 8 height 8
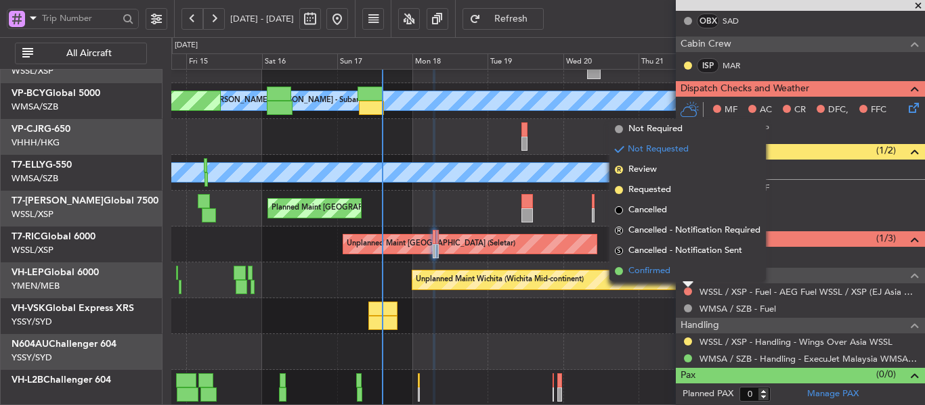
click at [617, 271] on span at bounding box center [619, 271] width 8 height 8
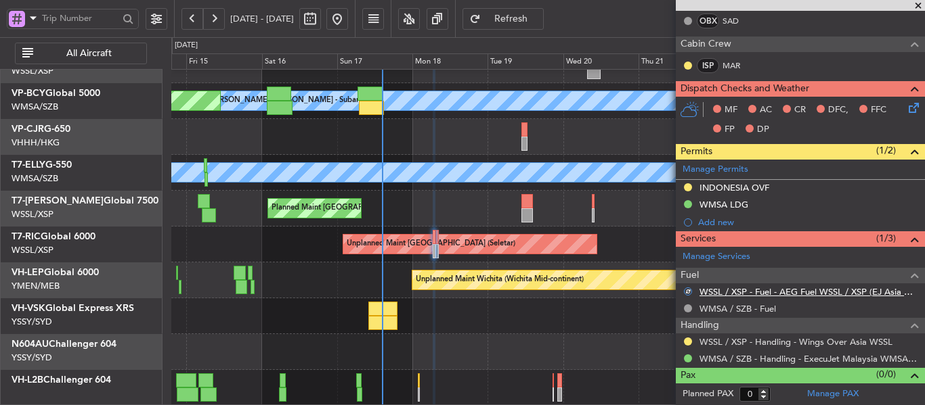
click at [729, 296] on link "WSSL / XSP - Fuel - AEG Fuel WSSL / XSP (EJ Asia Only)" at bounding box center [808, 292] width 219 height 12
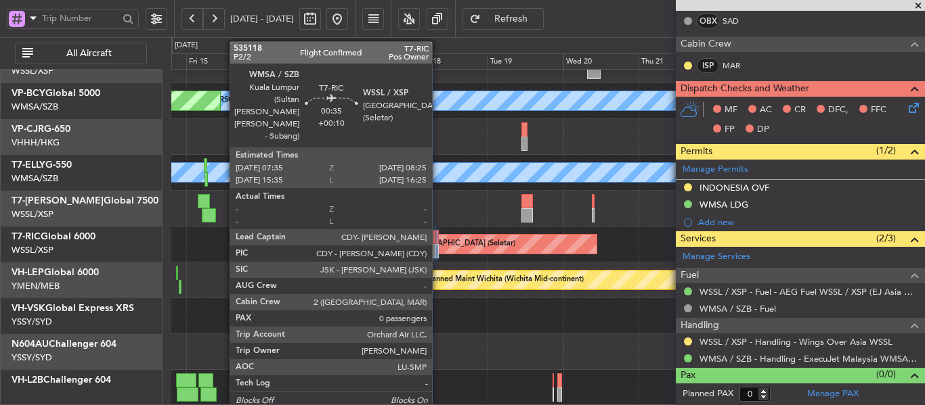
click at [438, 242] on div at bounding box center [436, 237] width 3 height 14
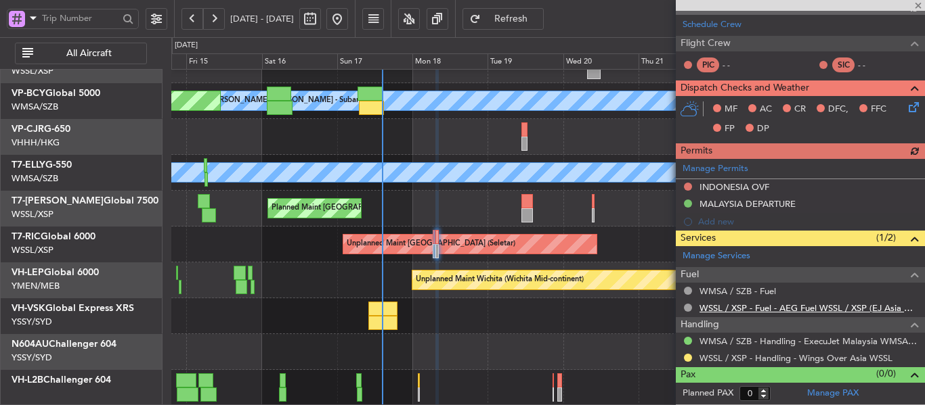
scroll to position [268, 0]
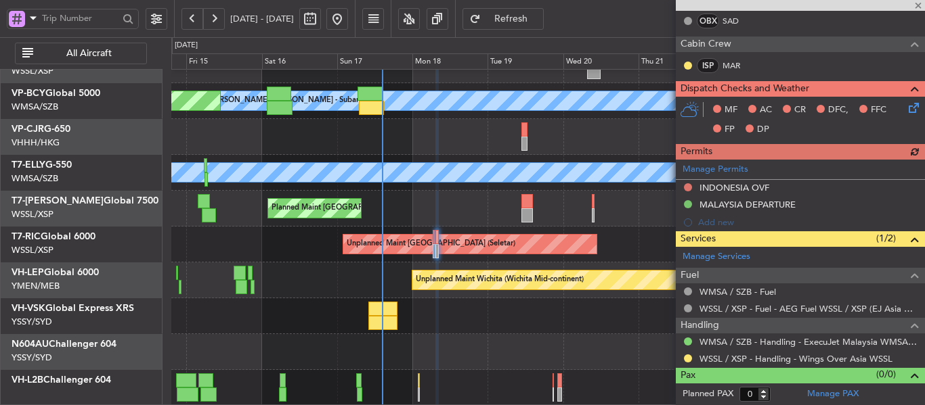
click at [685, 188] on div "Manage Permits INDONESIA OVF MALAYSIA DEPARTURE Add new" at bounding box center [800, 196] width 249 height 72
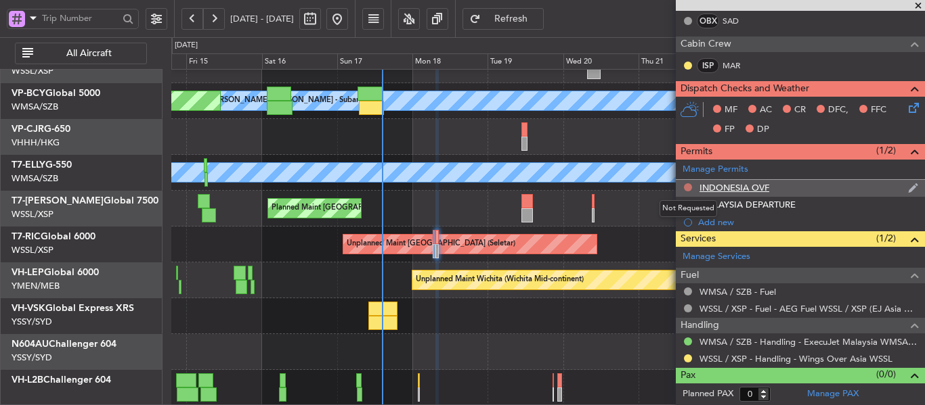
click at [686, 186] on button at bounding box center [688, 187] width 8 height 8
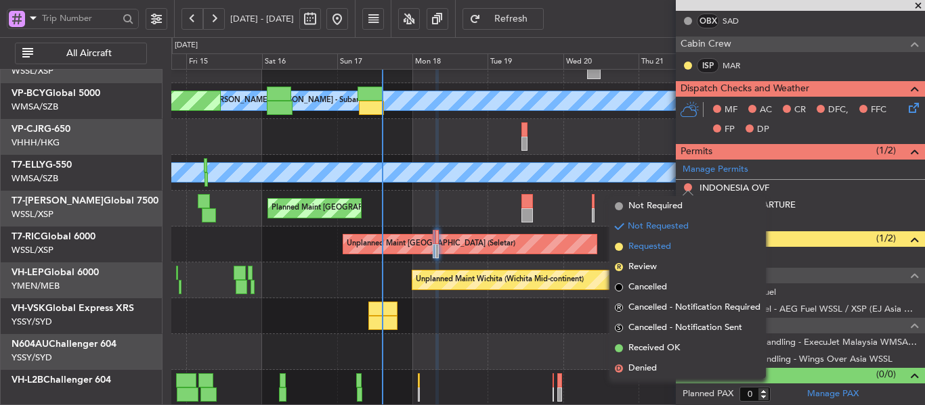
click at [617, 251] on li "Requested" at bounding box center [687, 247] width 156 height 20
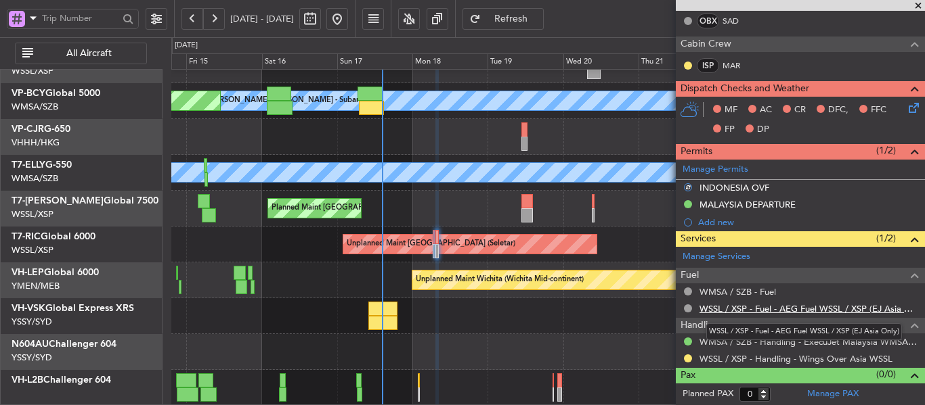
click at [713, 306] on link "WSSL / XSP - Fuel - AEG Fuel WSSL / XSP (EJ Asia Only)" at bounding box center [808, 309] width 219 height 12
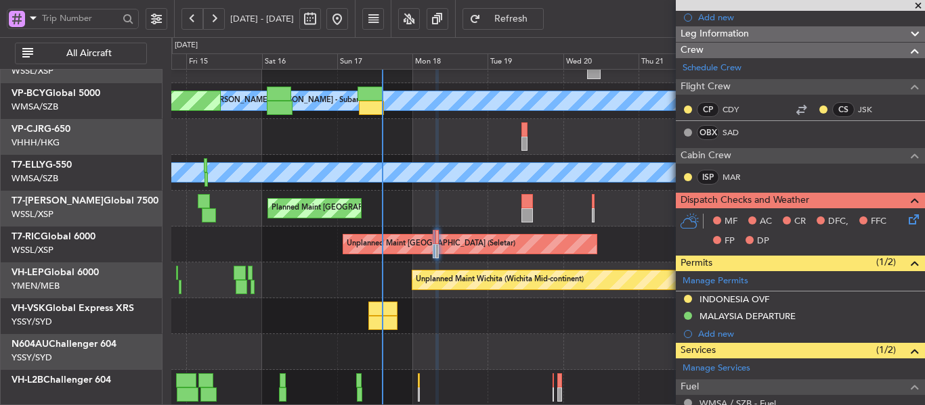
scroll to position [0, 0]
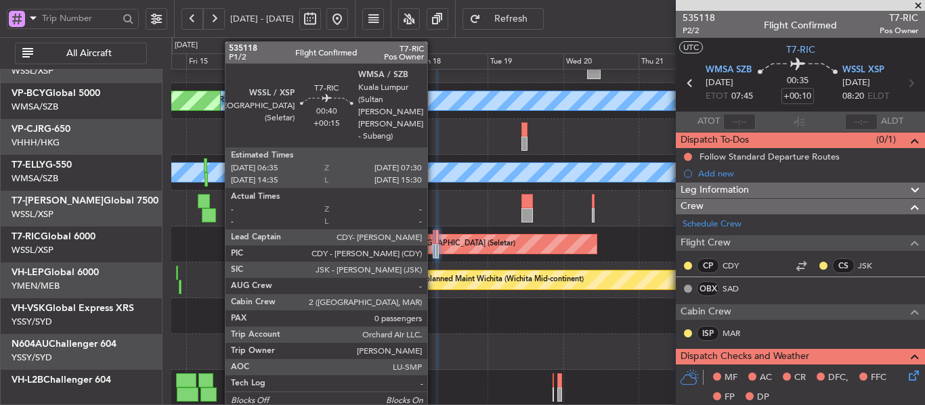
click at [433, 248] on div at bounding box center [434, 251] width 3 height 14
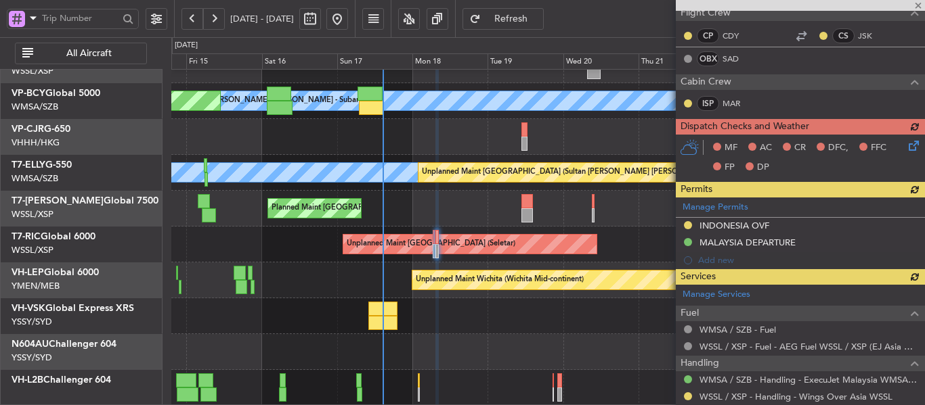
scroll to position [268, 0]
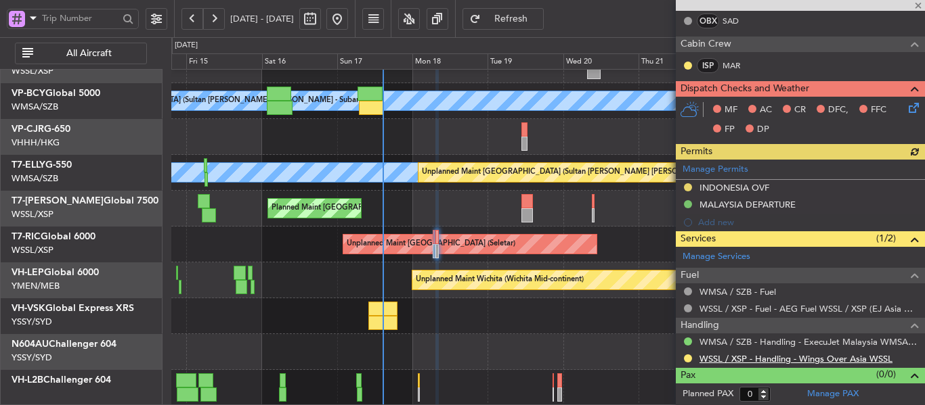
click at [726, 357] on link "WSSL / XSP - Handling - Wings Over Asia WSSL" at bounding box center [795, 359] width 193 height 12
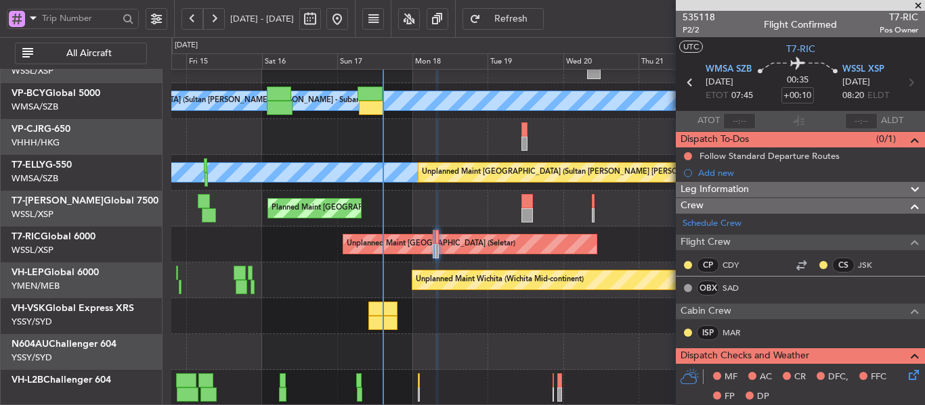
scroll to position [0, 0]
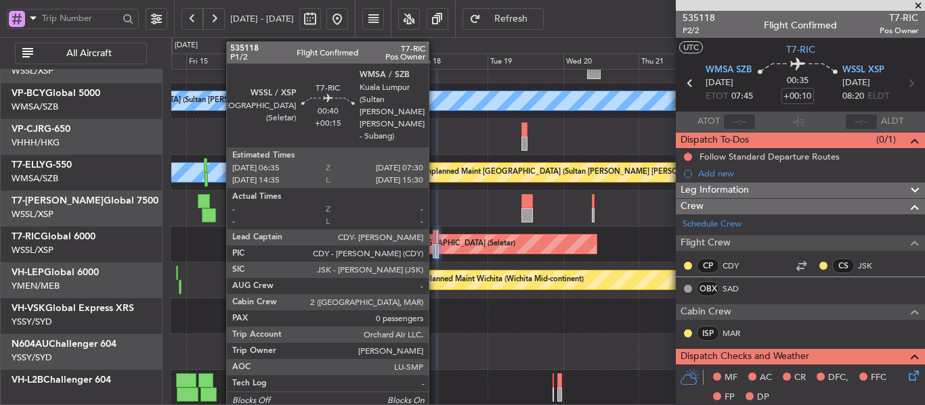
click at [435, 250] on div at bounding box center [434, 251] width 3 height 14
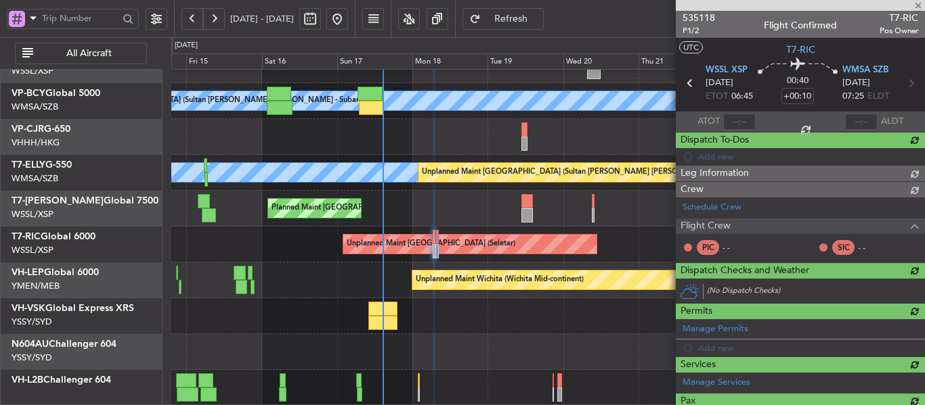
type input "+00:15"
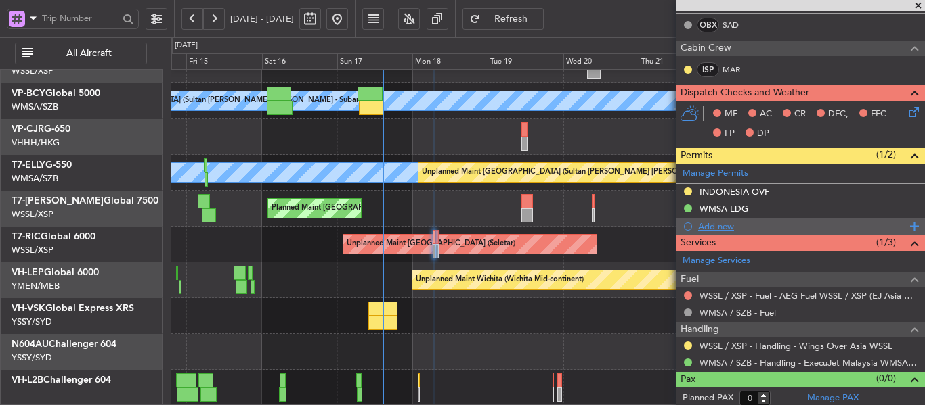
scroll to position [302, 0]
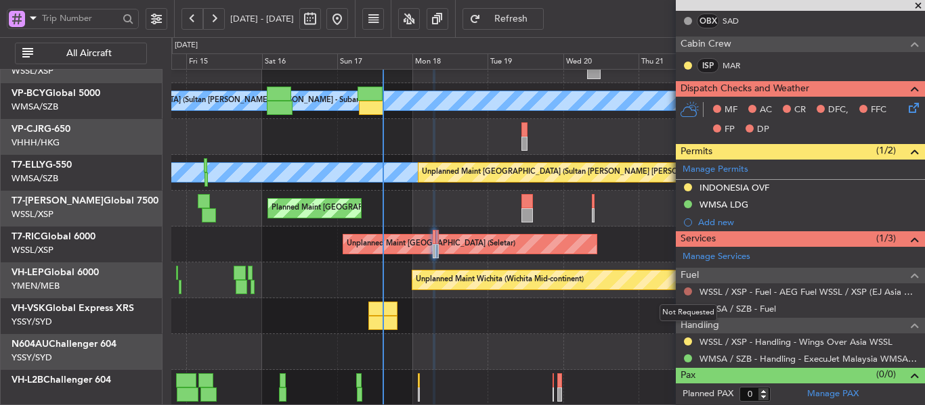
click at [689, 293] on button at bounding box center [688, 292] width 8 height 8
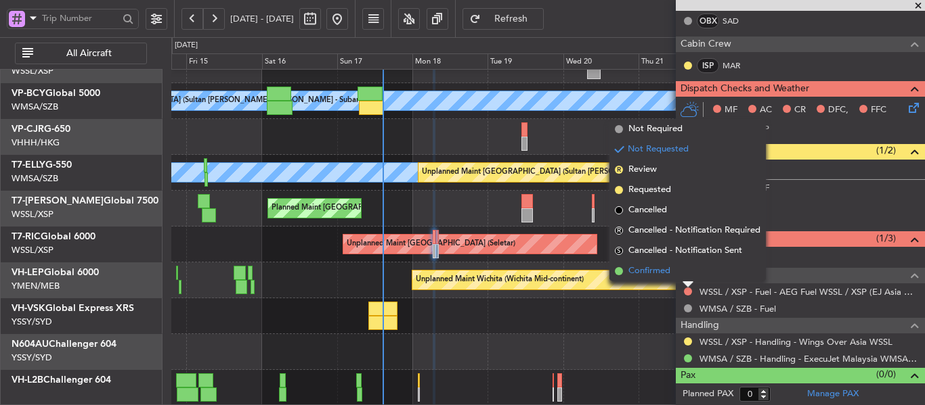
click at [615, 270] on span at bounding box center [619, 271] width 8 height 8
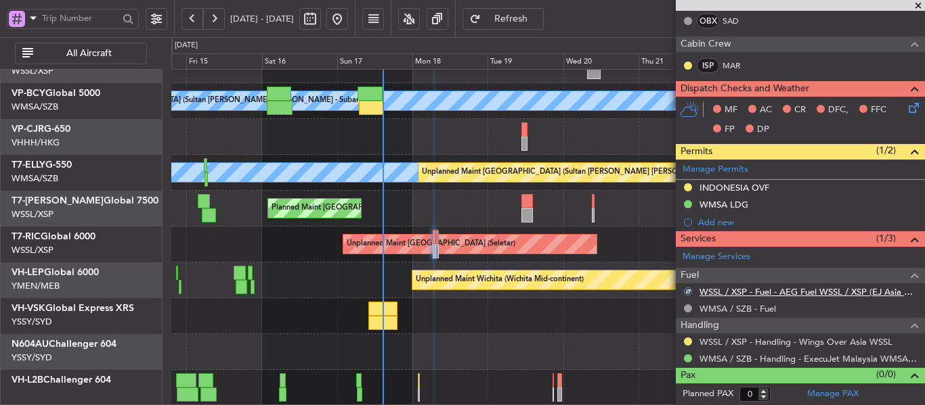
click at [721, 295] on link "WSSL / XSP - Fuel - AEG Fuel WSSL / XSP (EJ Asia Only)" at bounding box center [808, 292] width 219 height 12
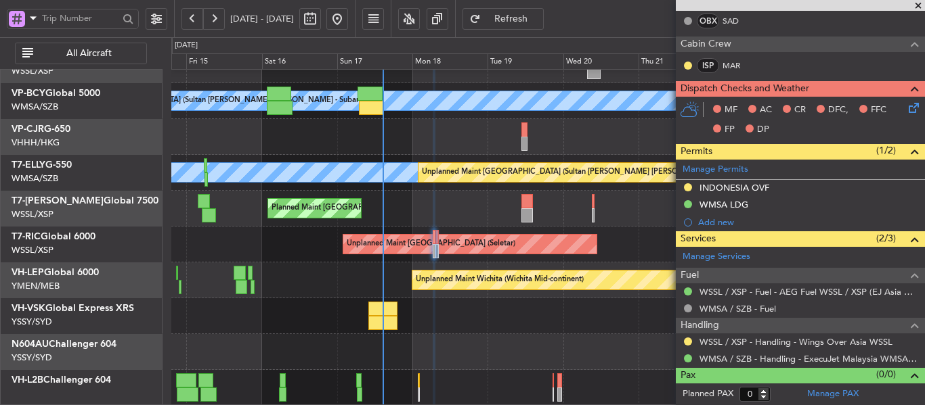
click at [906, 108] on icon at bounding box center [911, 105] width 11 height 11
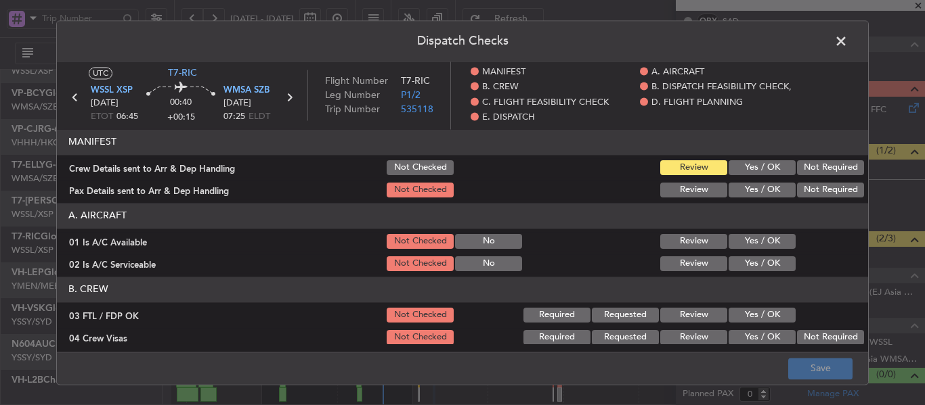
click at [739, 192] on button "Yes / OK" at bounding box center [761, 190] width 67 height 15
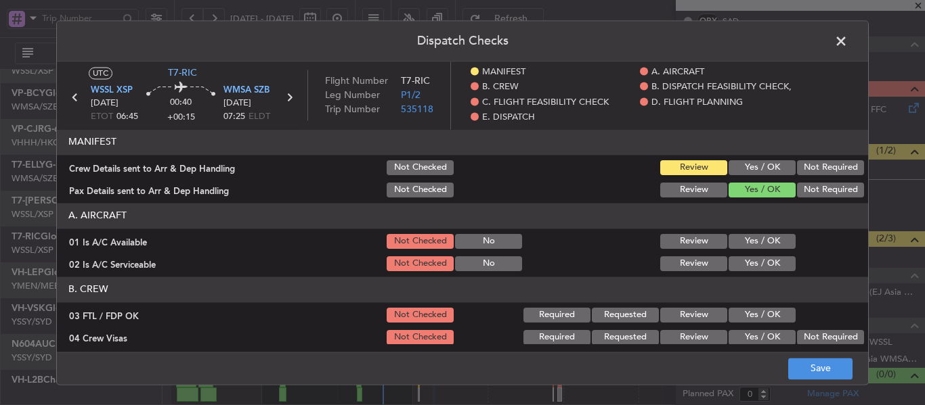
click at [736, 166] on button "Yes / OK" at bounding box center [761, 167] width 67 height 15
click at [667, 242] on button "Review" at bounding box center [693, 241] width 67 height 15
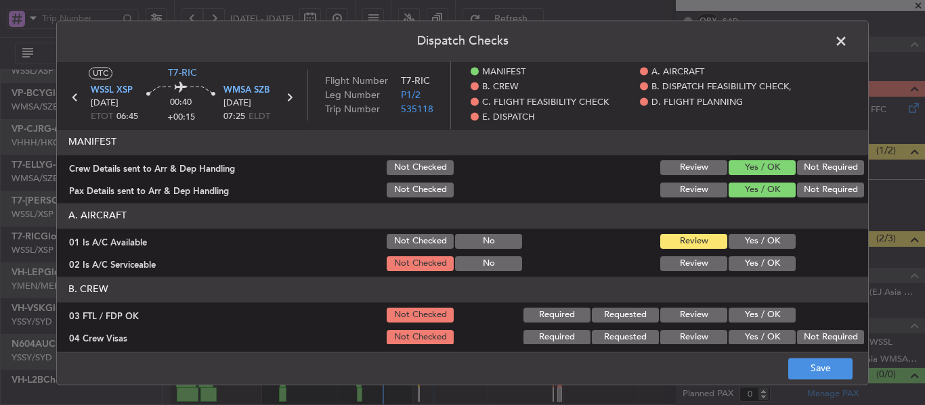
click at [676, 263] on button "Review" at bounding box center [693, 264] width 67 height 15
drag, startPoint x: 743, startPoint y: 316, endPoint x: 740, endPoint y: 332, distance: 16.6
click at [743, 317] on button "Yes / OK" at bounding box center [761, 315] width 67 height 15
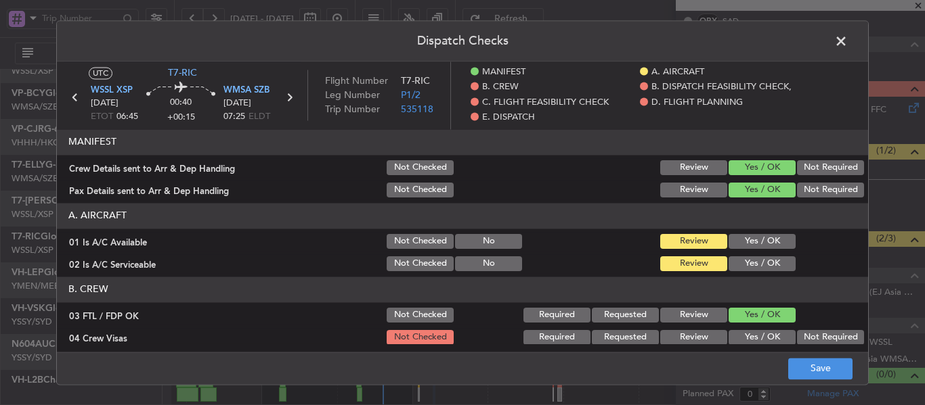
click at [739, 334] on button "Yes / OK" at bounding box center [761, 337] width 67 height 15
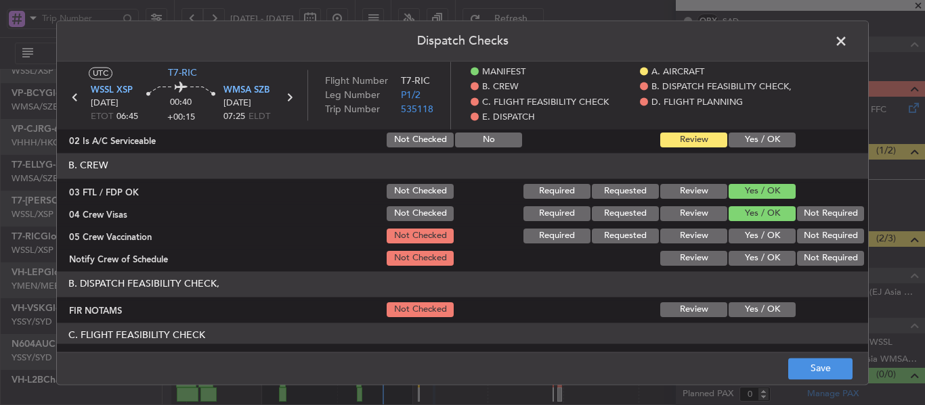
scroll to position [135, 0]
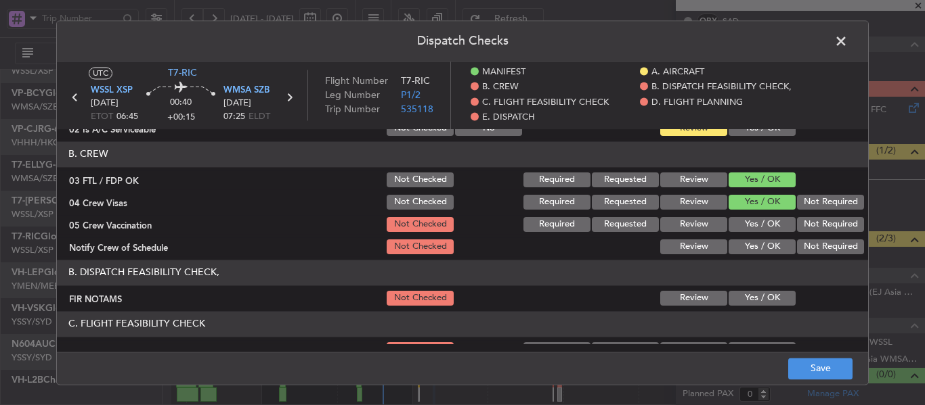
click at [740, 225] on button "Yes / OK" at bounding box center [761, 224] width 67 height 15
click at [736, 250] on button "Yes / OK" at bounding box center [761, 247] width 67 height 15
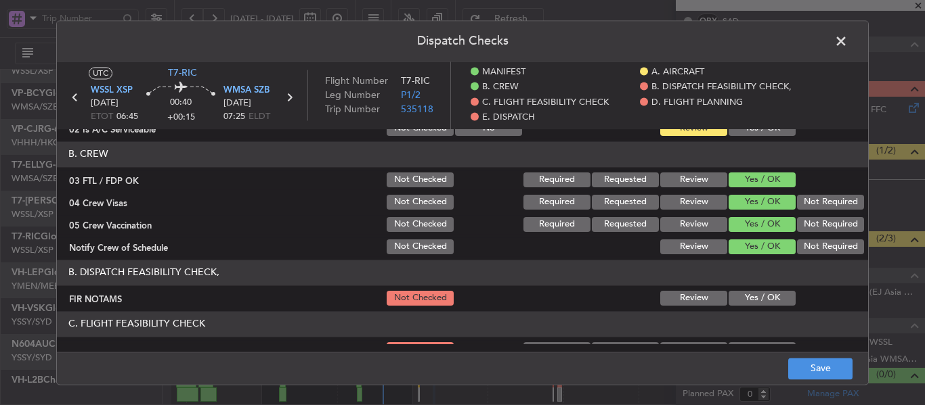
click at [737, 301] on button "Yes / OK" at bounding box center [761, 298] width 67 height 15
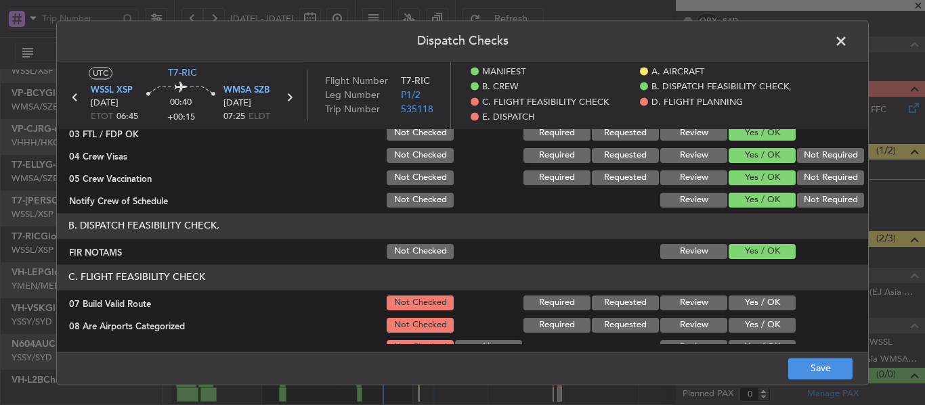
scroll to position [203, 0]
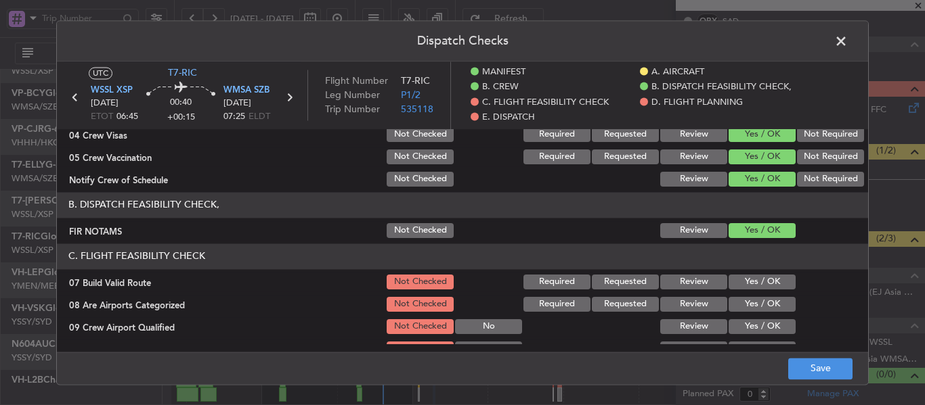
click at [735, 281] on button "Yes / OK" at bounding box center [761, 282] width 67 height 15
drag, startPoint x: 736, startPoint y: 301, endPoint x: 736, endPoint y: 309, distance: 8.8
click at [736, 302] on button "Yes / OK" at bounding box center [761, 304] width 67 height 15
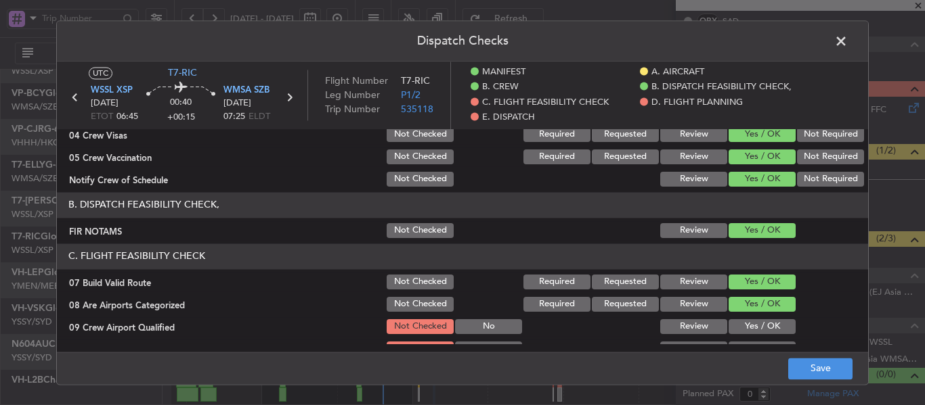
click at [734, 322] on button "Yes / OK" at bounding box center [761, 327] width 67 height 15
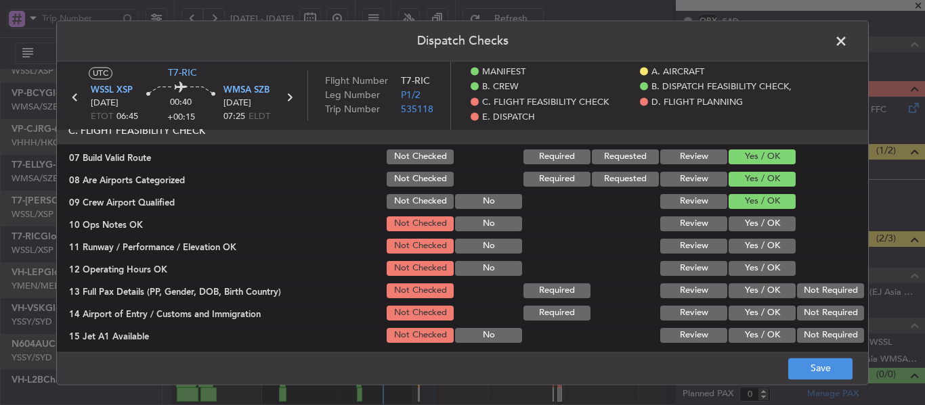
scroll to position [338, 0]
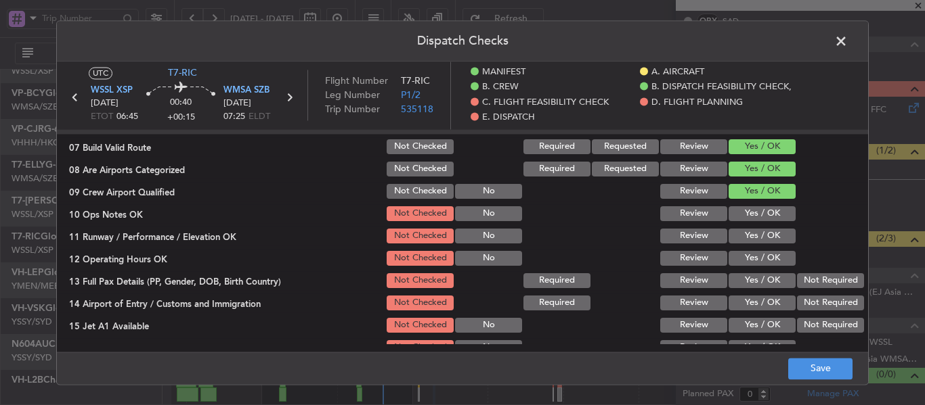
click at [750, 215] on button "Yes / OK" at bounding box center [761, 213] width 67 height 15
click at [745, 242] on button "Yes / OK" at bounding box center [761, 236] width 67 height 15
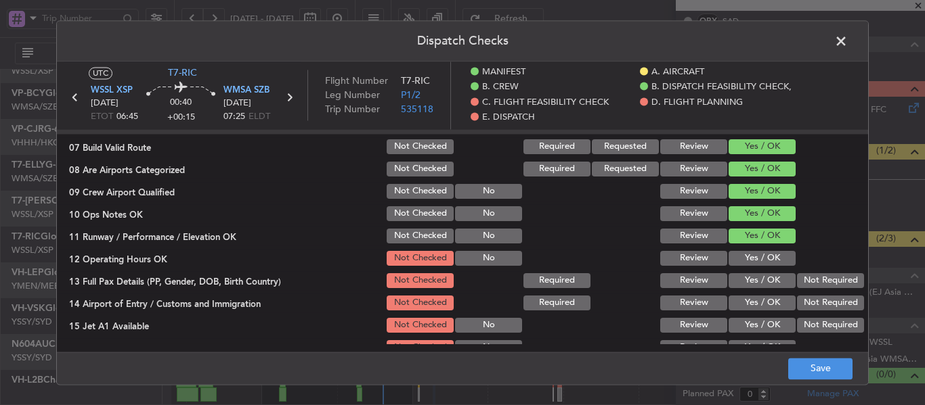
click at [739, 261] on button "Yes / OK" at bounding box center [761, 258] width 67 height 15
click at [739, 280] on button "Yes / OK" at bounding box center [761, 280] width 67 height 15
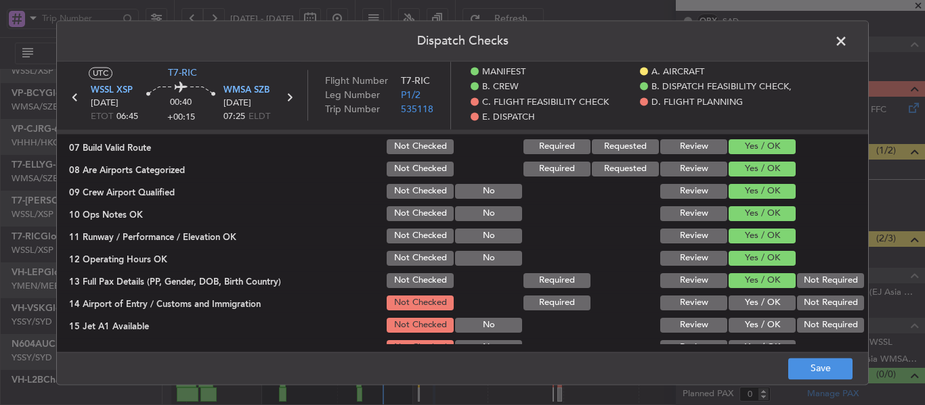
click at [740, 304] on button "Yes / OK" at bounding box center [761, 303] width 67 height 15
click at [739, 324] on button "Yes / OK" at bounding box center [761, 325] width 67 height 15
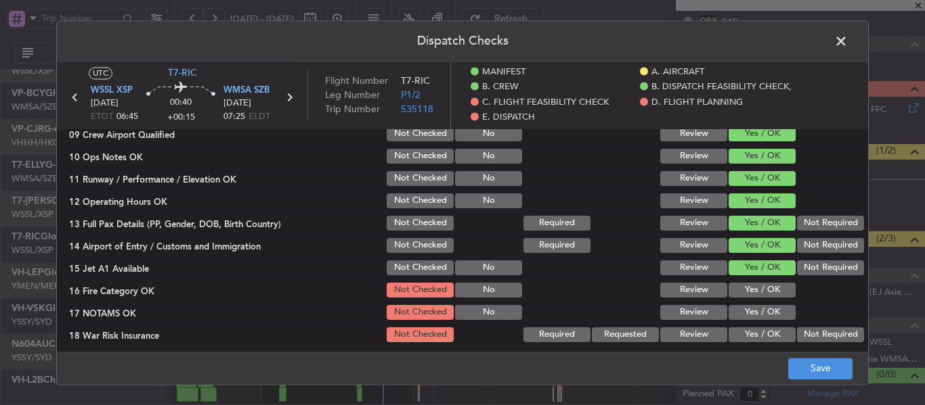
scroll to position [474, 0]
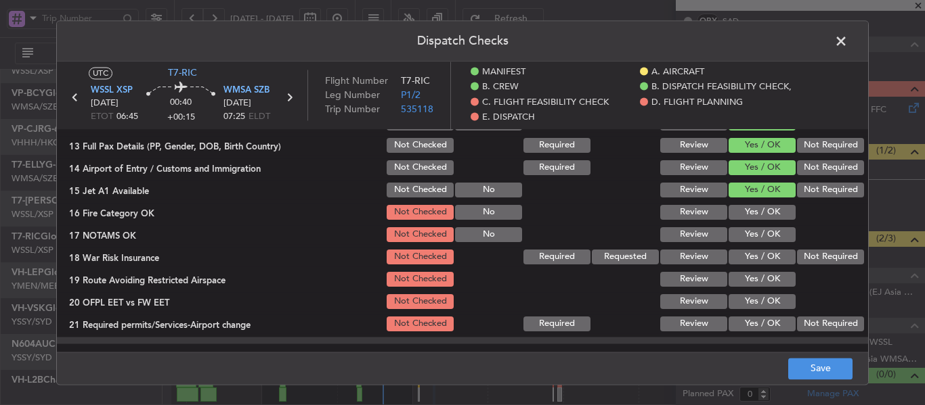
click at [747, 224] on section "C. FLIGHT FEASIBILITY CHECK 07 Build Valid Route Not Checked Required Requested…" at bounding box center [462, 153] width 811 height 361
click at [740, 242] on button "Yes / OK" at bounding box center [761, 234] width 67 height 15
click at [809, 264] on button "Not Required" at bounding box center [830, 257] width 67 height 15
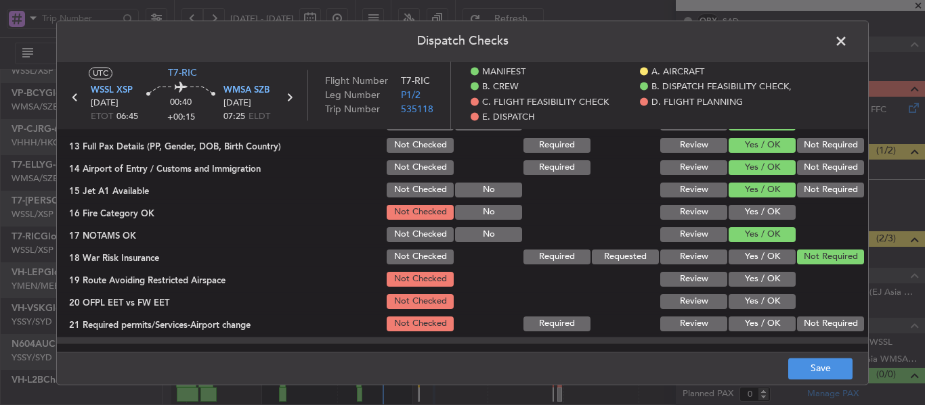
click at [750, 286] on button "Yes / OK" at bounding box center [761, 279] width 67 height 15
click at [750, 217] on button "Yes / OK" at bounding box center [761, 212] width 67 height 15
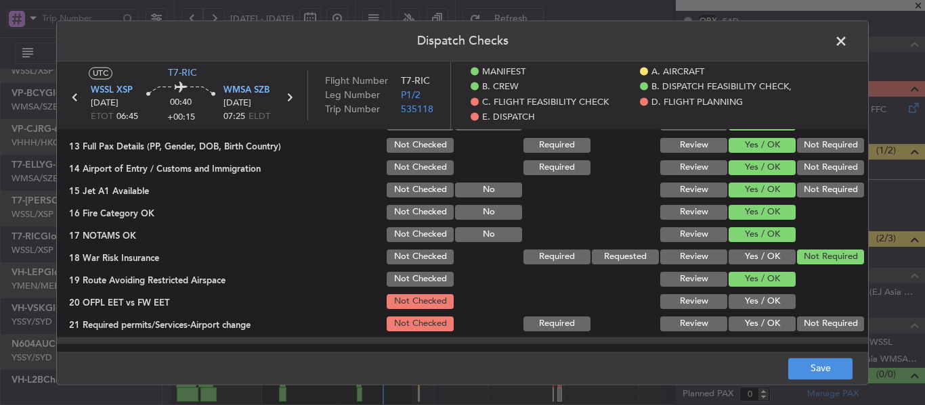
click at [753, 309] on button "Yes / OK" at bounding box center [761, 301] width 67 height 15
click at [751, 320] on button "Yes / OK" at bounding box center [761, 324] width 67 height 15
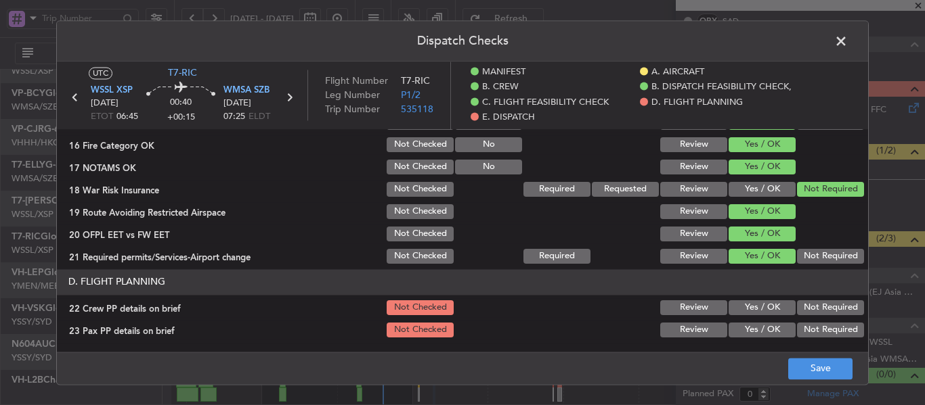
scroll to position [609, 0]
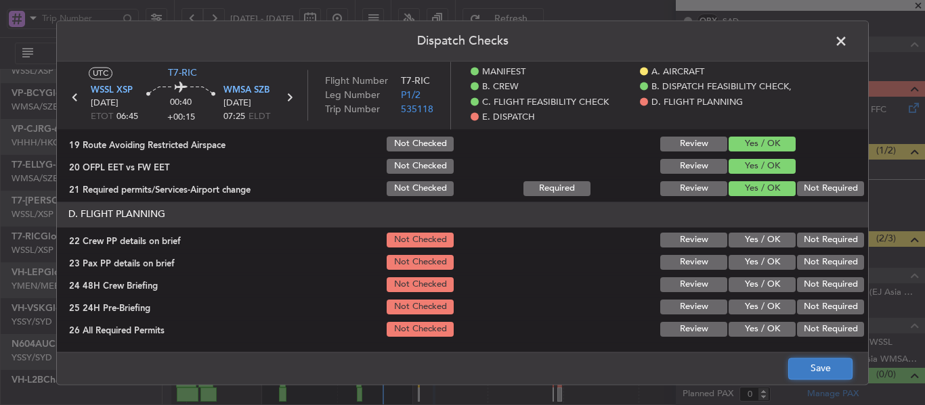
click at [793, 366] on button "Save" at bounding box center [820, 369] width 64 height 22
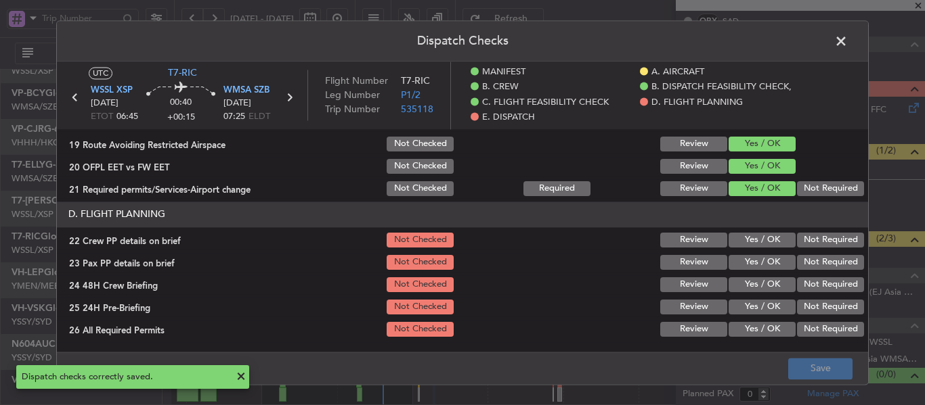
click at [848, 43] on span at bounding box center [848, 44] width 0 height 27
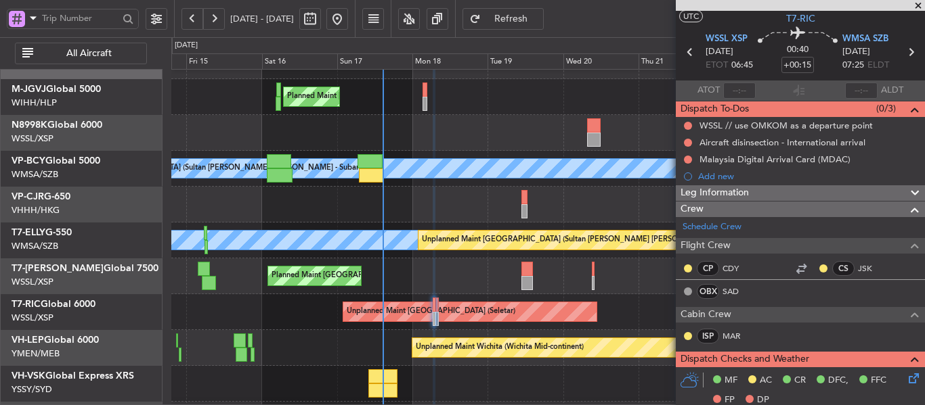
scroll to position [0, 0]
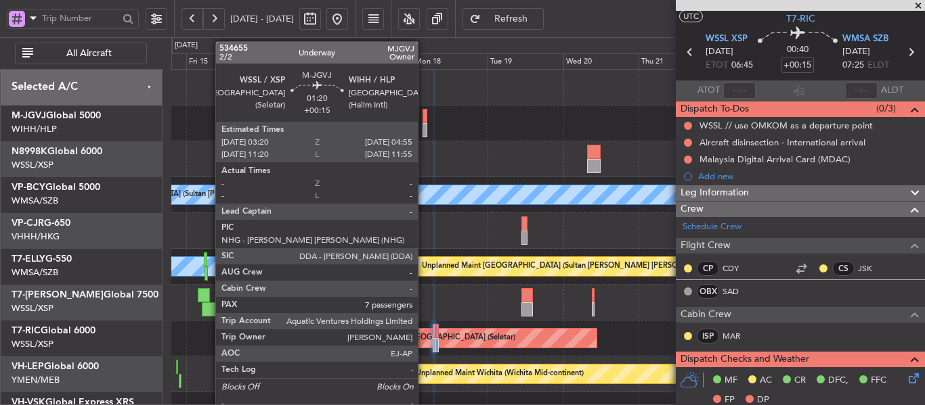
click at [424, 129] on div at bounding box center [424, 130] width 5 height 14
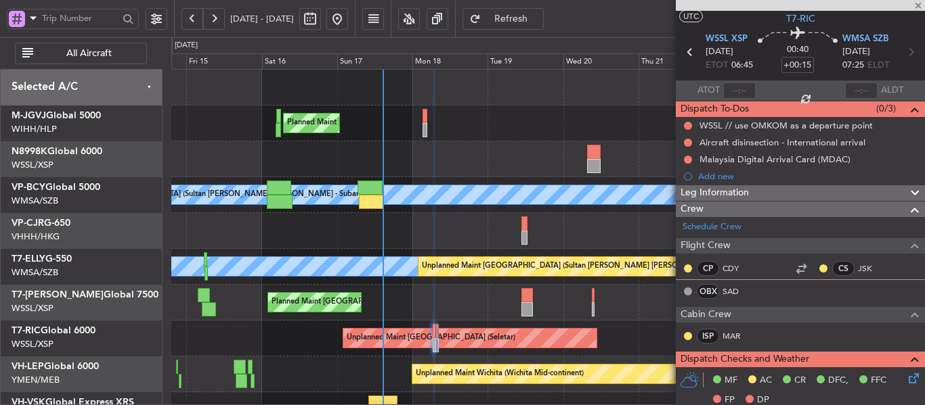
type input "7"
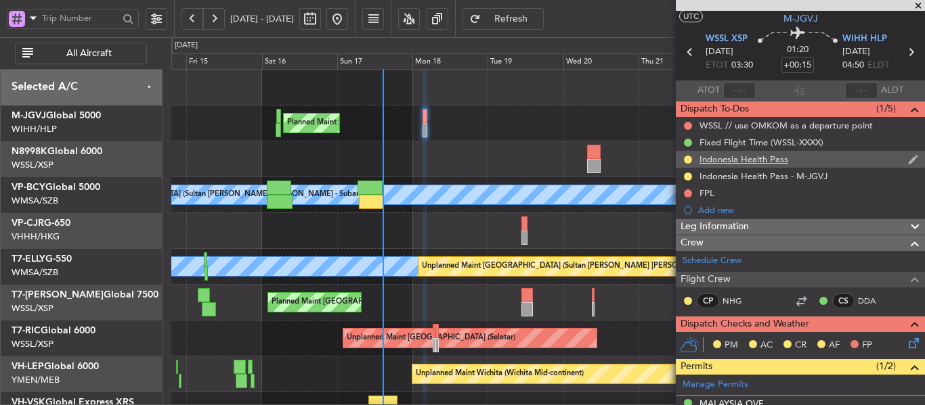
click at [737, 161] on div "Indonesia Health Pass" at bounding box center [743, 160] width 89 height 12
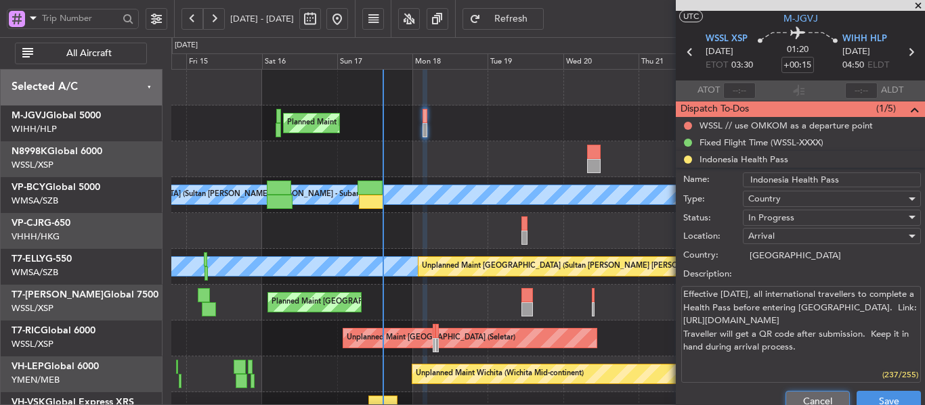
click at [801, 397] on button "Cancel" at bounding box center [817, 402] width 64 height 22
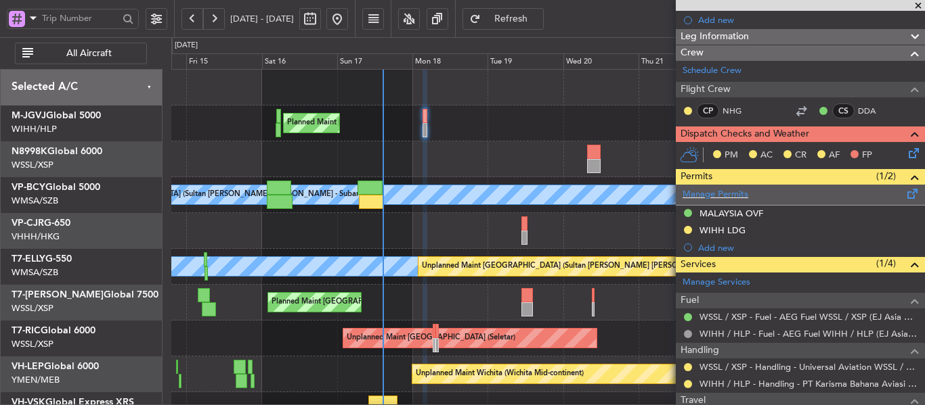
scroll to position [234, 0]
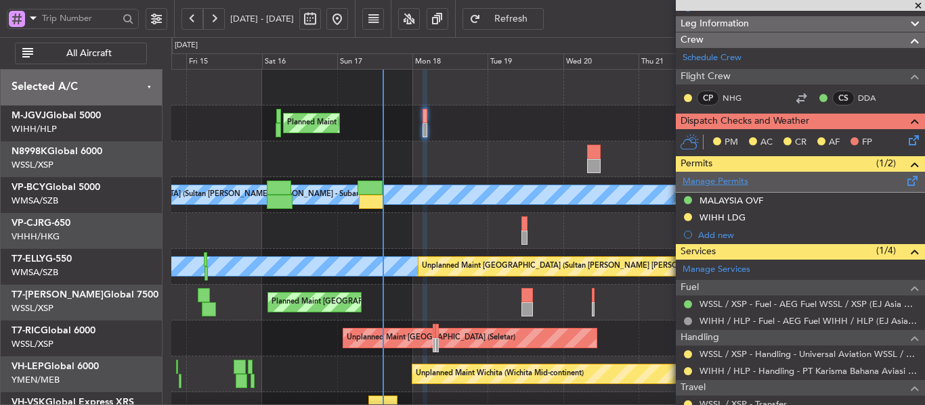
click at [703, 183] on link "Manage Permits" at bounding box center [715, 182] width 66 height 14
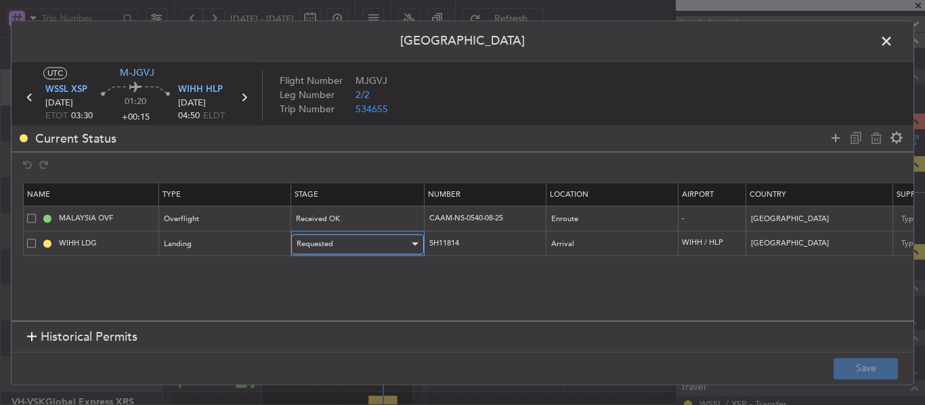
click at [359, 246] on div "Requested" at bounding box center [352, 244] width 112 height 20
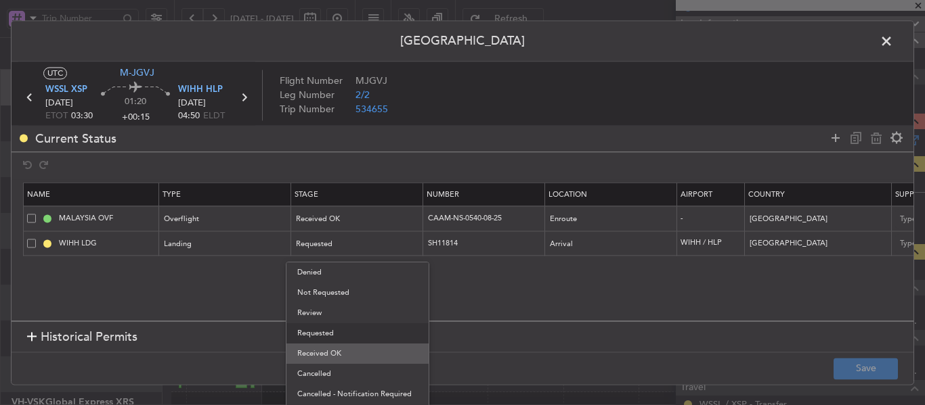
click at [361, 352] on span "Received OK" at bounding box center [357, 354] width 120 height 20
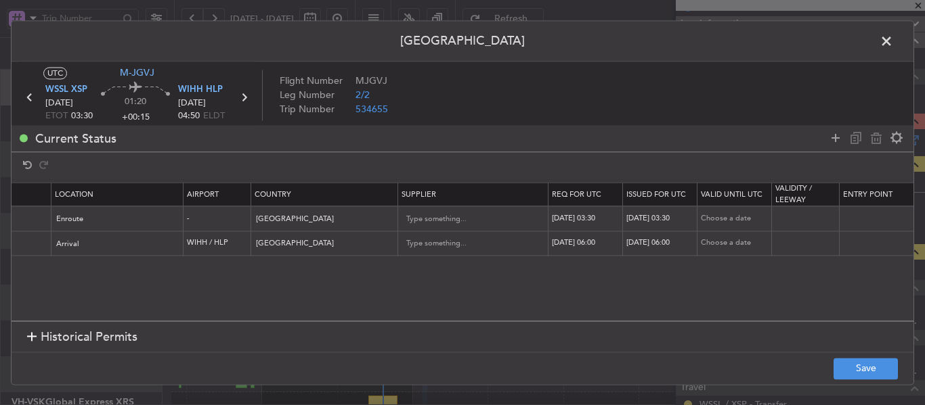
scroll to position [0, 0]
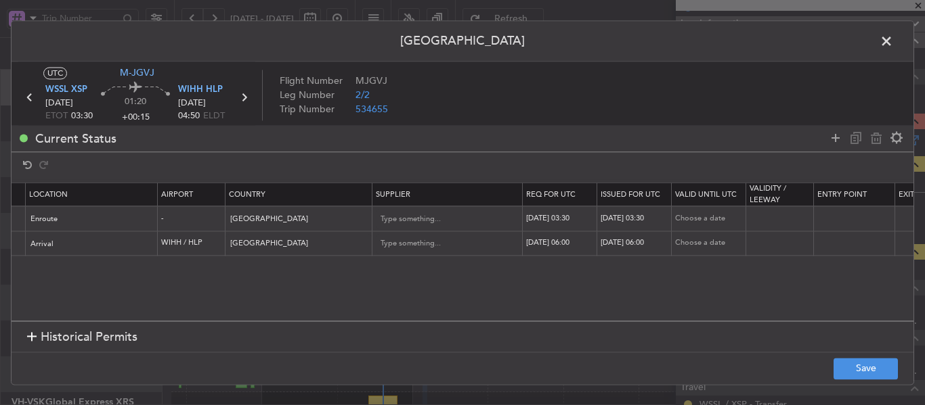
click at [568, 241] on div "18/08/2025 06:00" at bounding box center [561, 244] width 70 height 12
select select "8"
select select "2025"
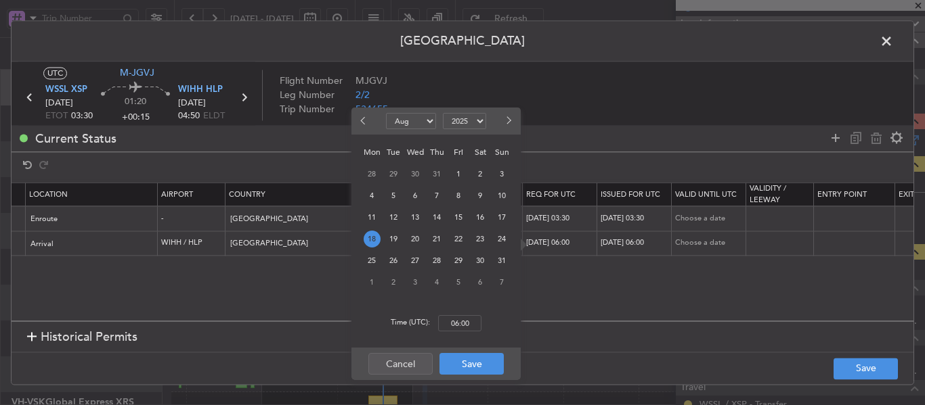
click at [458, 332] on div "Time (UTC): 06:00" at bounding box center [435, 323] width 169 height 49
click at [453, 330] on input "06:00" at bounding box center [459, 323] width 43 height 16
type input "03:30"
click at [457, 366] on button "Save" at bounding box center [471, 364] width 64 height 22
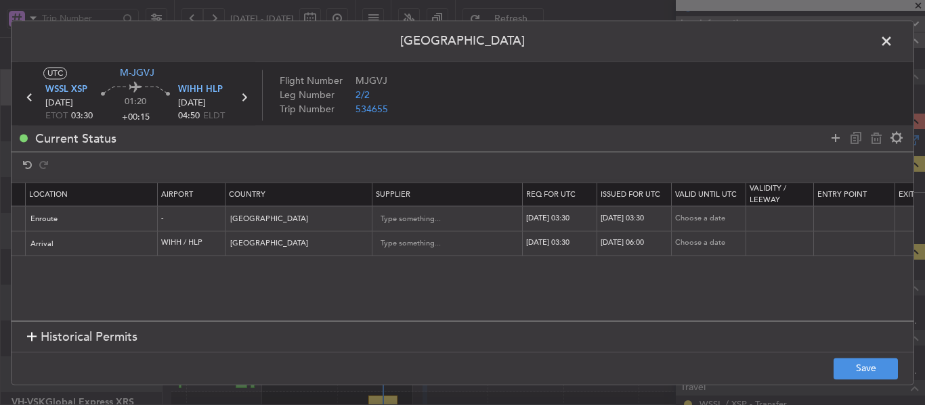
click at [638, 246] on div "18/08/2025 06:00" at bounding box center [635, 244] width 70 height 12
select select "8"
select select "2025"
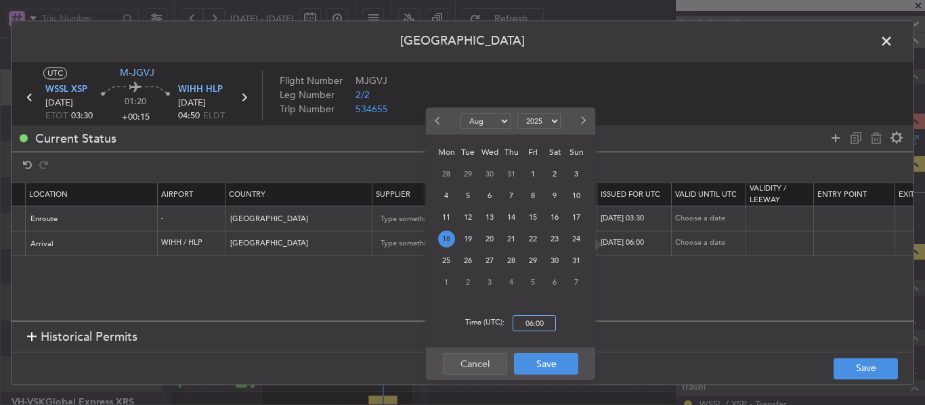
click at [531, 327] on input "06:00" at bounding box center [533, 323] width 43 height 16
type input "03:30"
click at [554, 366] on button "Save" at bounding box center [546, 364] width 64 height 22
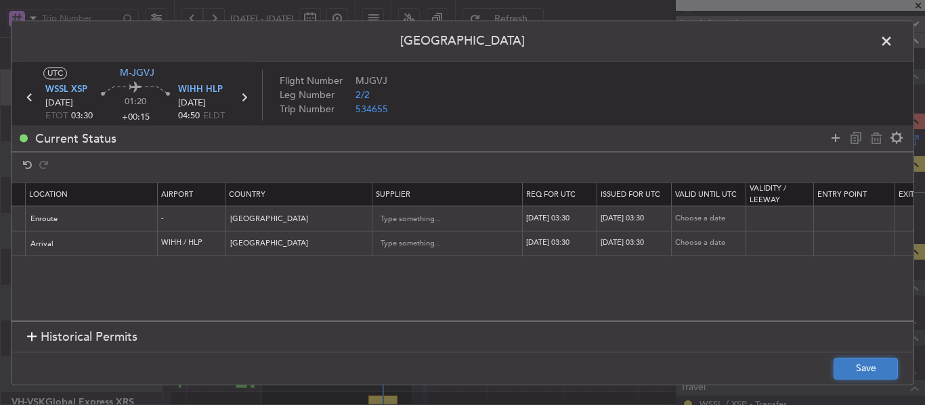
click at [864, 378] on button "Save" at bounding box center [865, 369] width 64 height 22
click at [893, 42] on span at bounding box center [893, 44] width 0 height 27
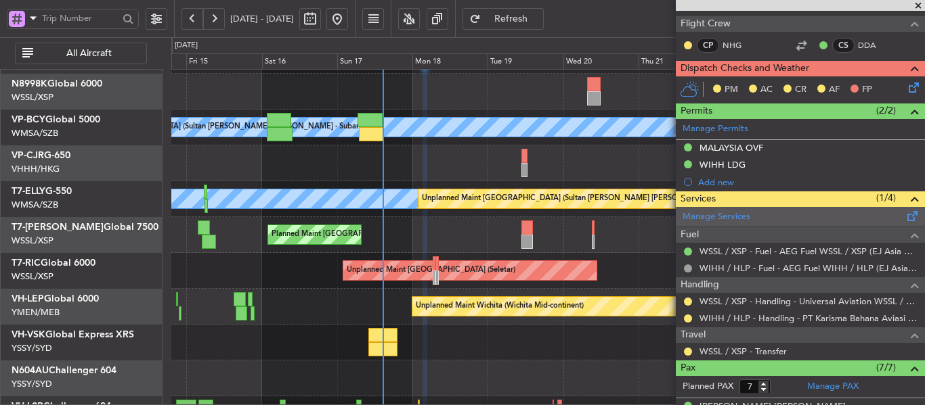
scroll to position [302, 0]
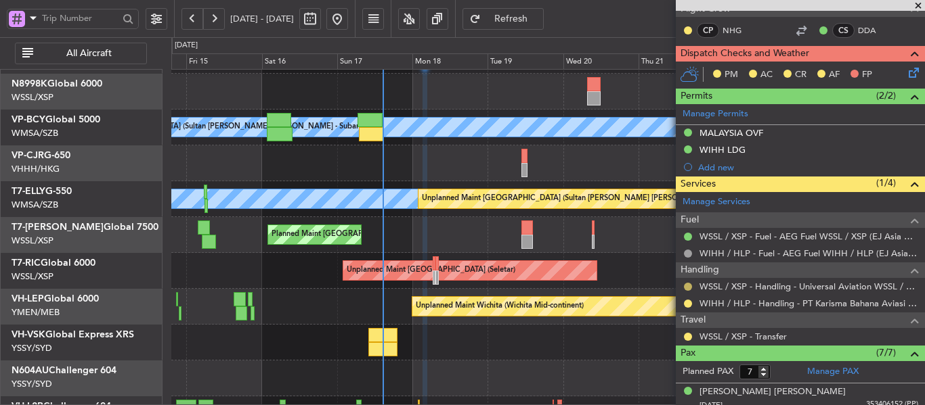
click at [688, 286] on button at bounding box center [688, 287] width 8 height 8
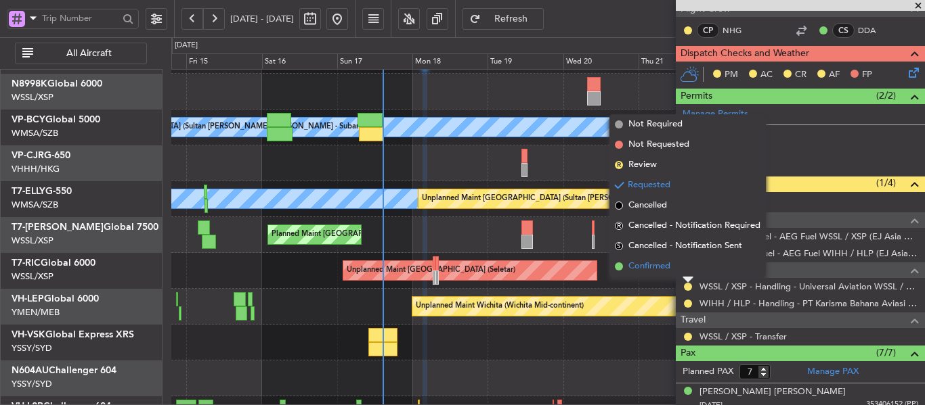
click at [629, 270] on span "Confirmed" at bounding box center [649, 267] width 42 height 14
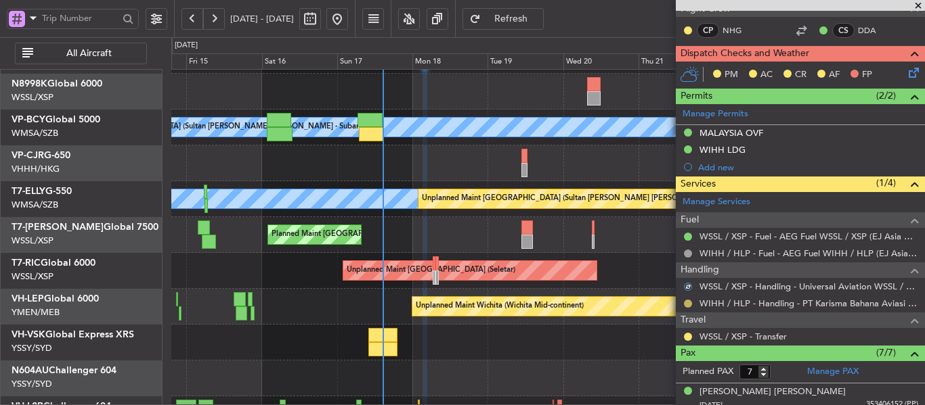
click at [688, 303] on button at bounding box center [688, 304] width 8 height 8
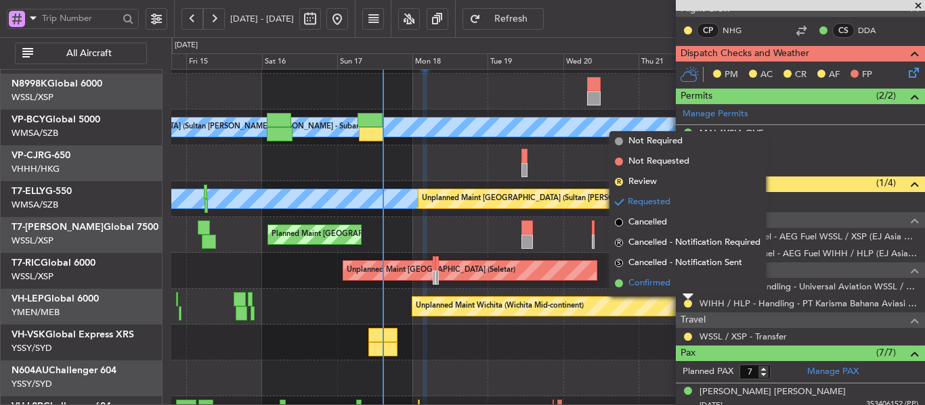
click at [621, 284] on span at bounding box center [619, 284] width 8 height 8
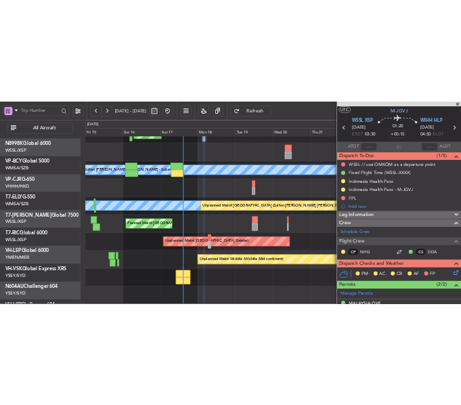
scroll to position [0, 0]
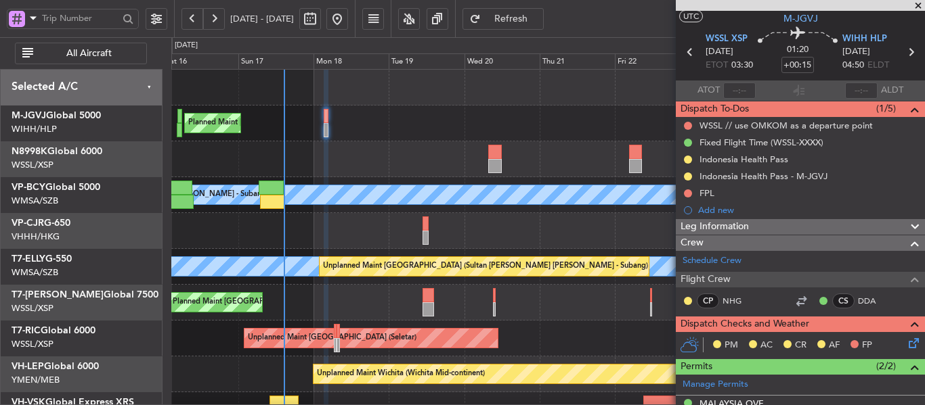
click at [441, 230] on div "Planned Maint Singapore (Seletar) MEL Kuala Lumpur (Sultan Abdul Aziz Shah - Su…" at bounding box center [547, 285] width 753 height 431
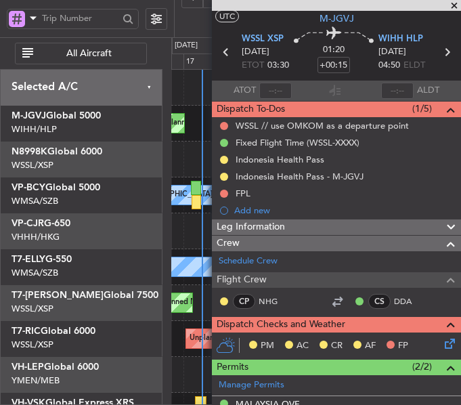
click at [452, 7] on span at bounding box center [454, 6] width 14 height 12
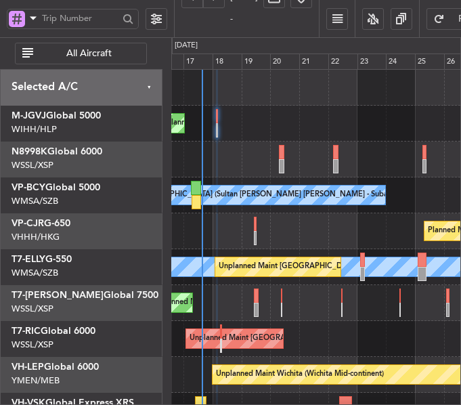
type input "0"
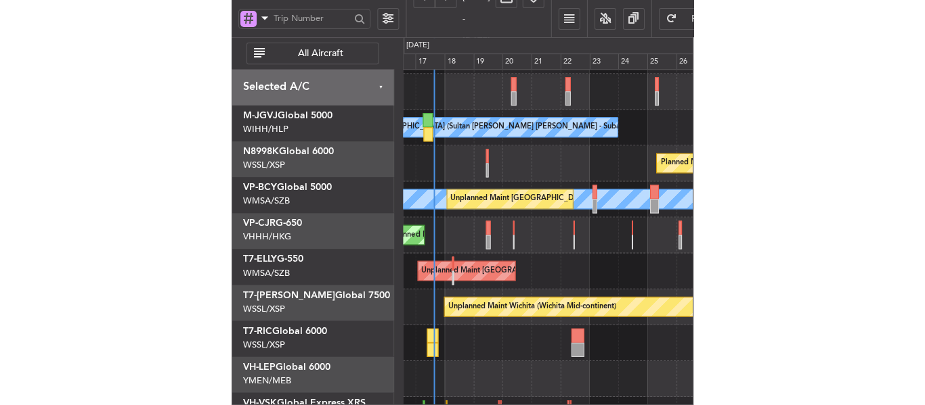
scroll to position [68, 0]
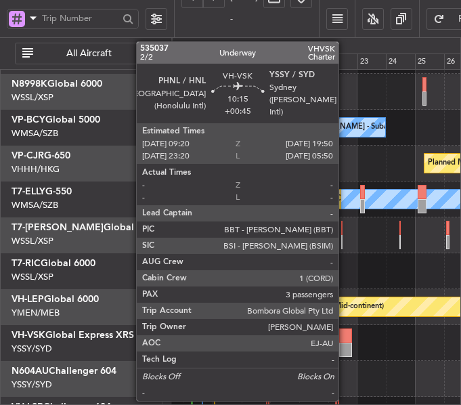
click at [345, 340] on div at bounding box center [345, 335] width 13 height 14
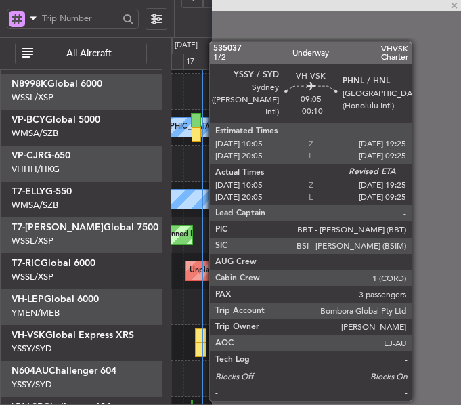
click at [202, 343] on div at bounding box center [201, 350] width 12 height 14
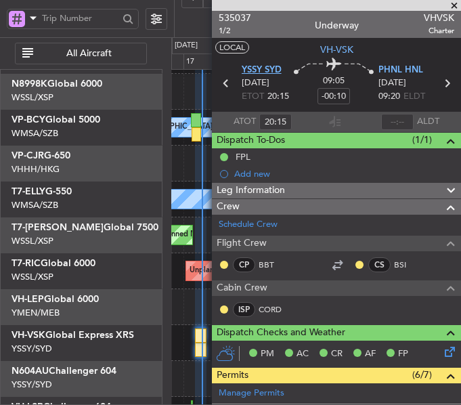
type input "10:15"
click at [453, 5] on span at bounding box center [454, 6] width 14 height 12
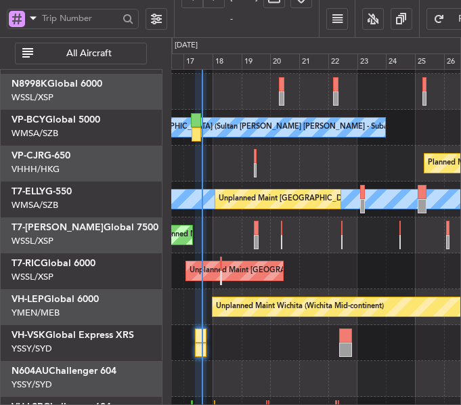
type input "0"
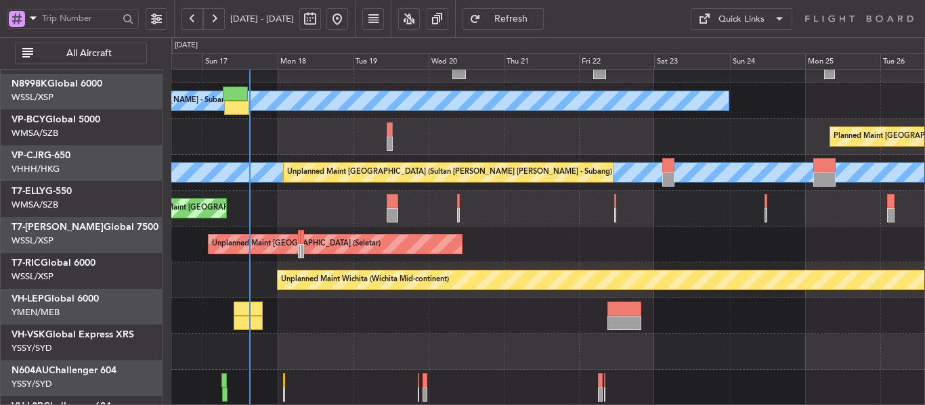
scroll to position [94, 0]
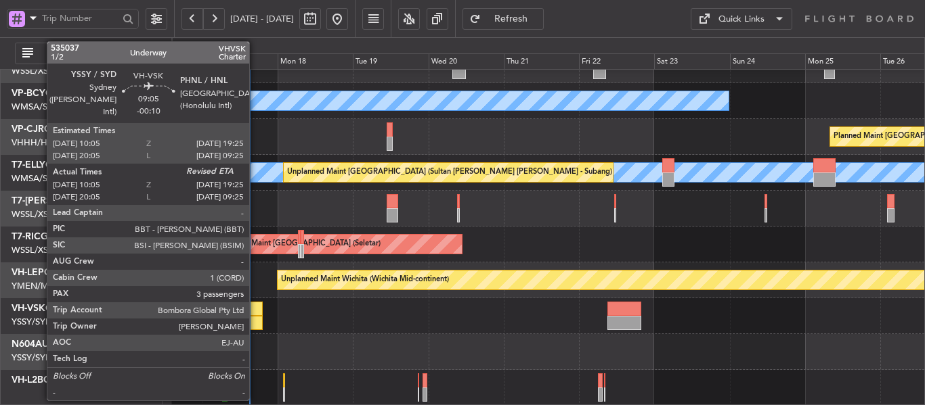
click at [255, 318] on div at bounding box center [249, 323] width 30 height 14
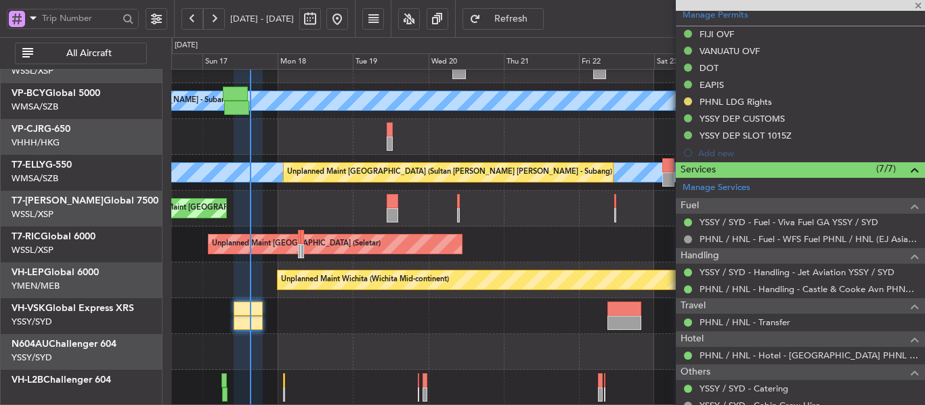
scroll to position [330, 0]
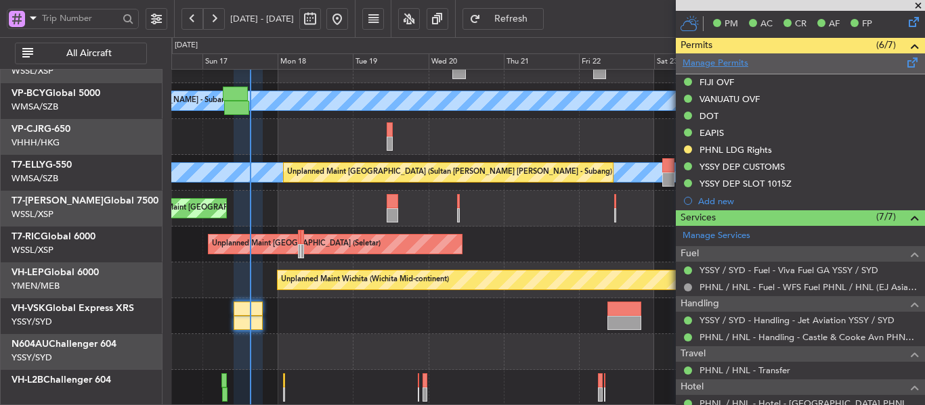
click at [701, 66] on link "Manage Permits" at bounding box center [715, 64] width 66 height 14
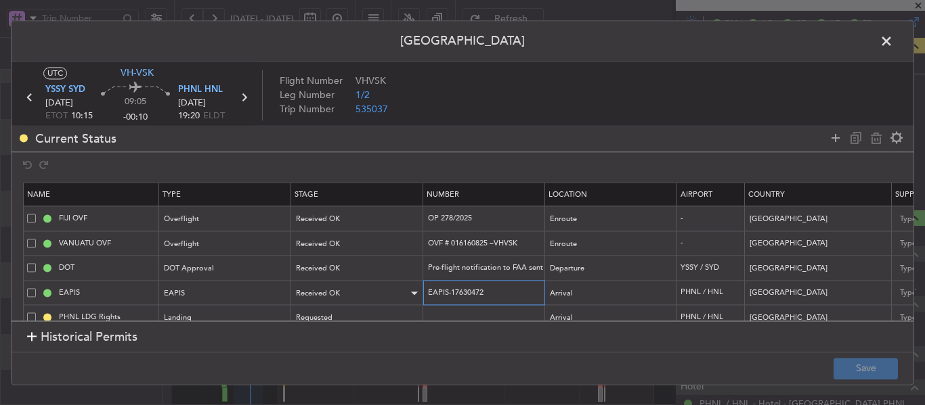
drag, startPoint x: 496, startPoint y: 290, endPoint x: 417, endPoint y: 291, distance: 79.2
click at [417, 291] on tr "EAPIS EAPIS Received OK EAPIS-17630472 Arrival PHNL / HNL United States Choose …" at bounding box center [887, 293] width 1727 height 25
paste input "110"
type input "EAPIS-17631102"
click at [848, 376] on button "Save" at bounding box center [865, 369] width 64 height 22
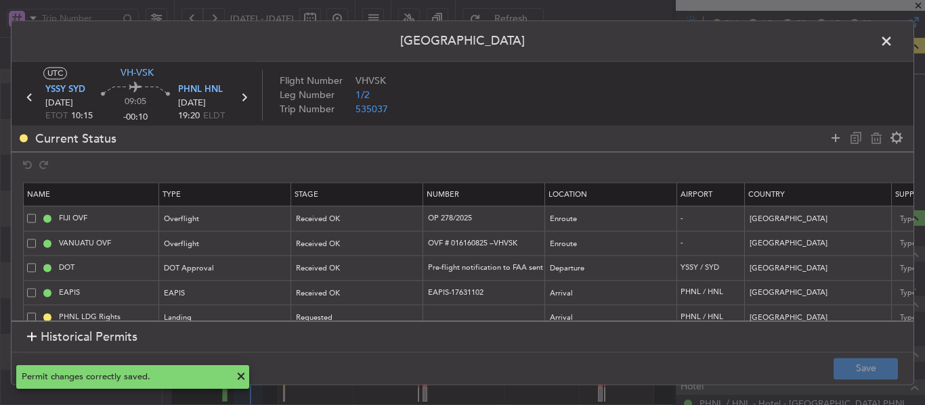
click at [893, 43] on span at bounding box center [893, 44] width 0 height 27
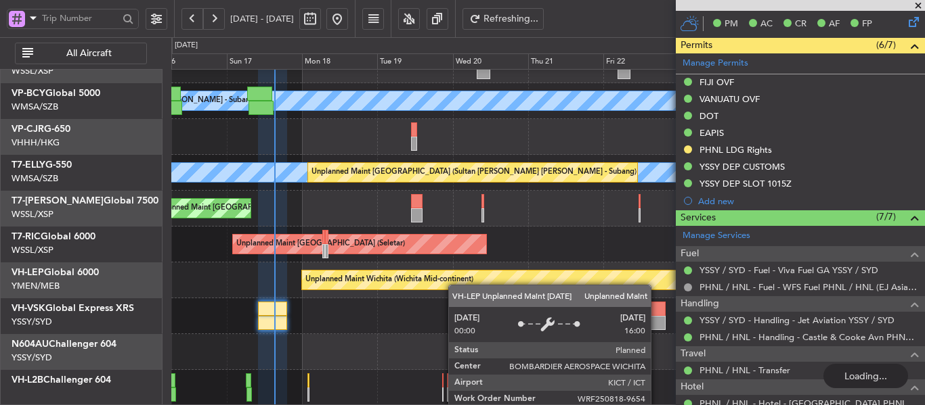
click at [456, 282] on div "MEL Kuala Lumpur (Sultan Abdul Aziz Shah - Subang) Planned Maint Kuala Lumpur (…" at bounding box center [547, 191] width 753 height 431
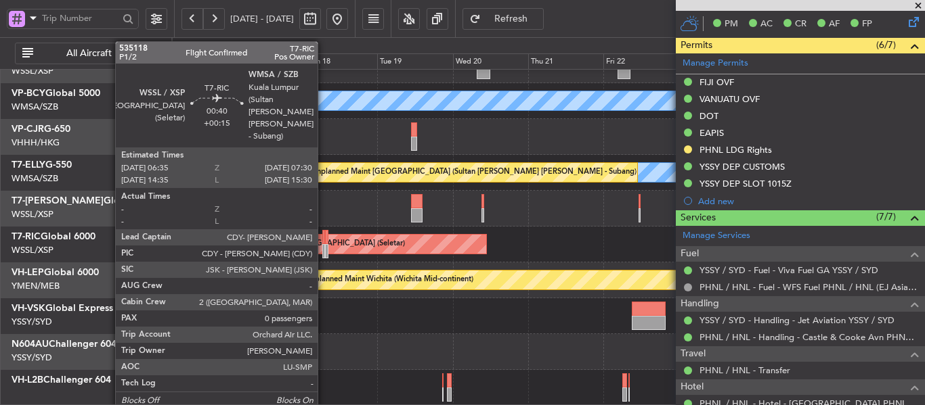
click at [324, 248] on div at bounding box center [323, 251] width 3 height 14
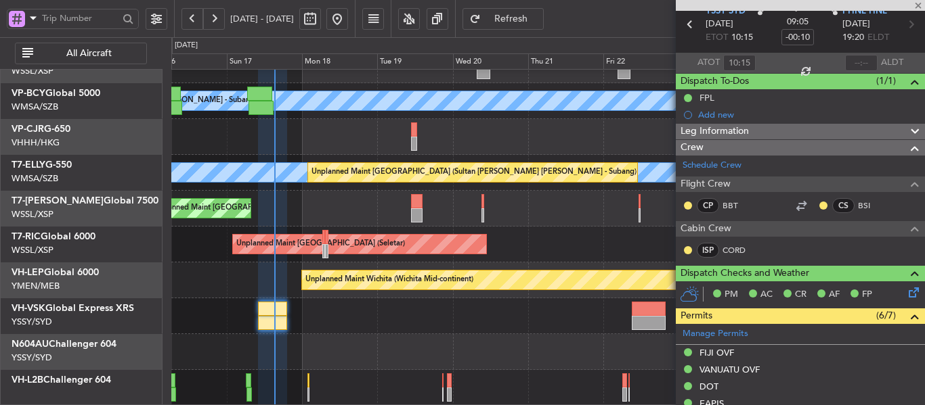
type input "+00:15"
type input "0"
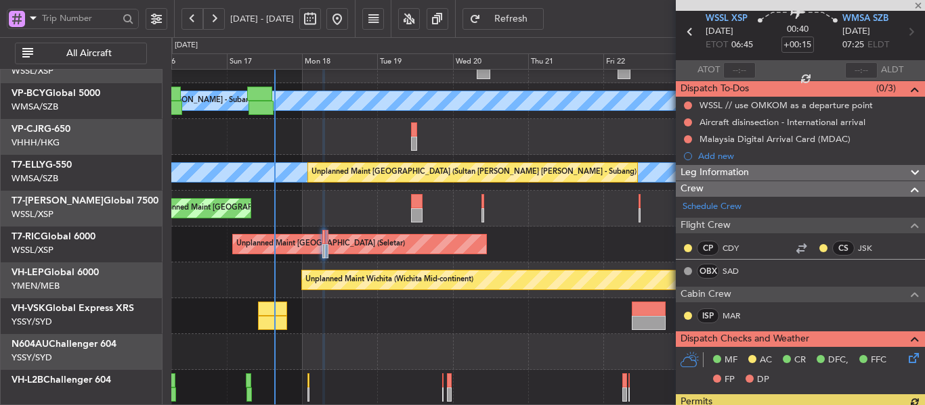
scroll to position [135, 0]
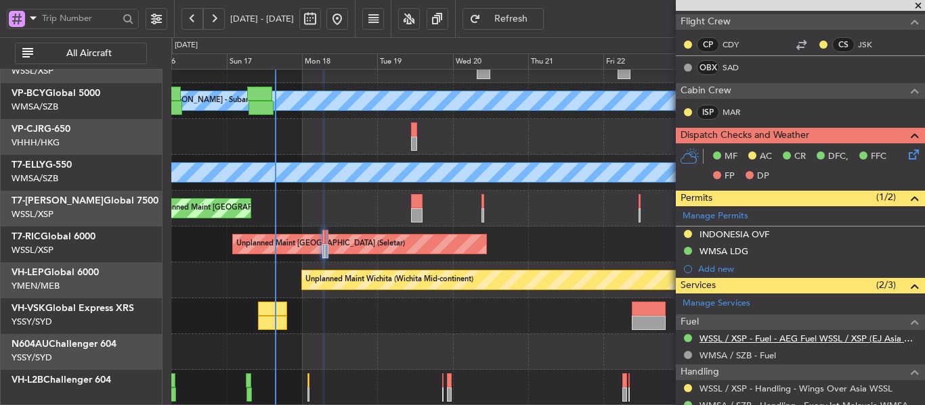
scroll to position [302, 0]
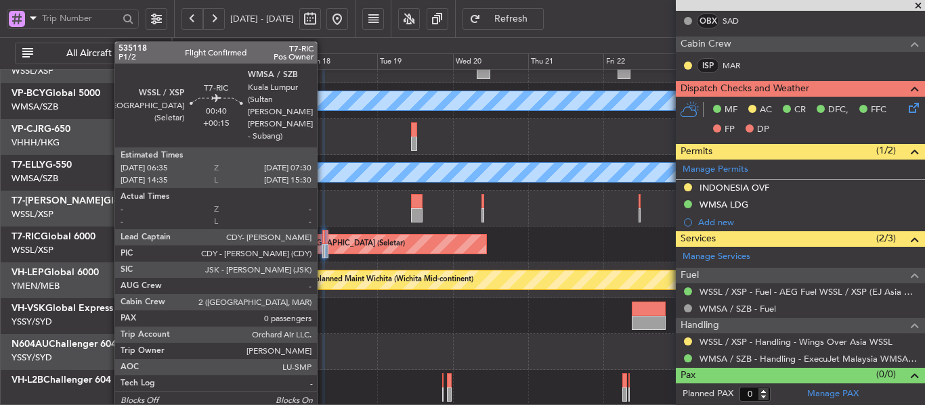
click at [323, 246] on div at bounding box center [323, 251] width 3 height 14
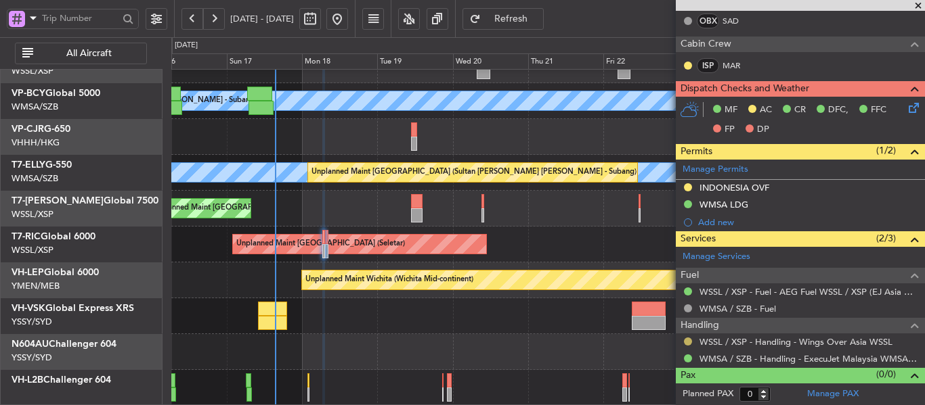
click at [688, 341] on button at bounding box center [688, 342] width 8 height 8
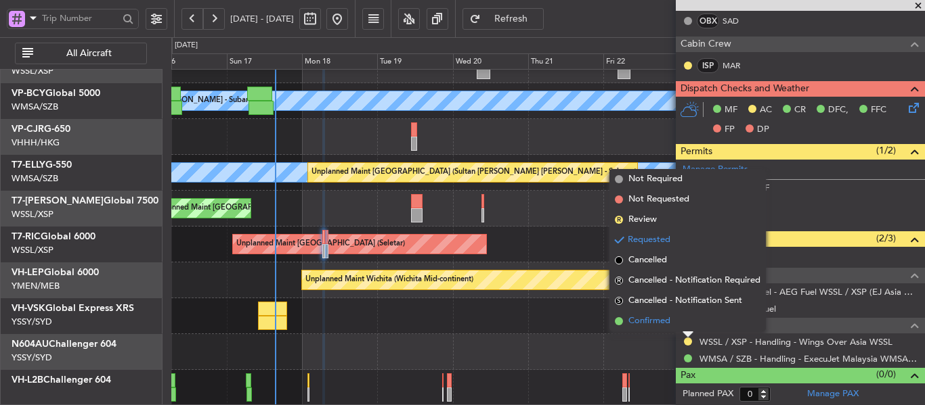
click at [615, 322] on span at bounding box center [619, 321] width 8 height 8
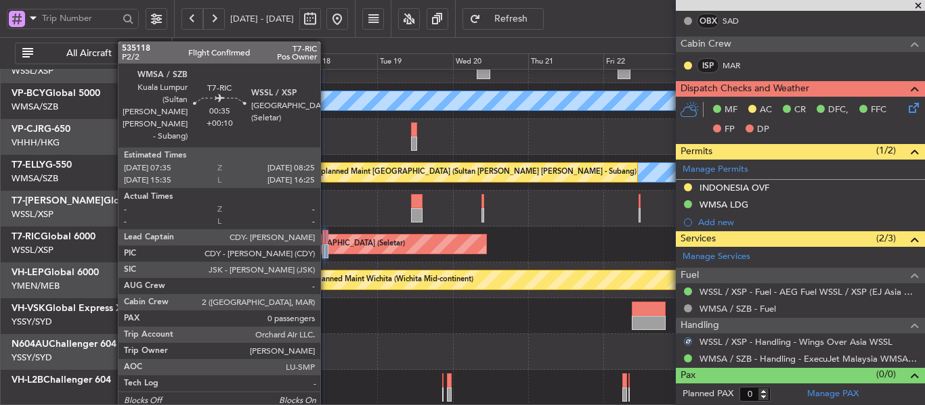
click at [326, 242] on div at bounding box center [326, 237] width 3 height 14
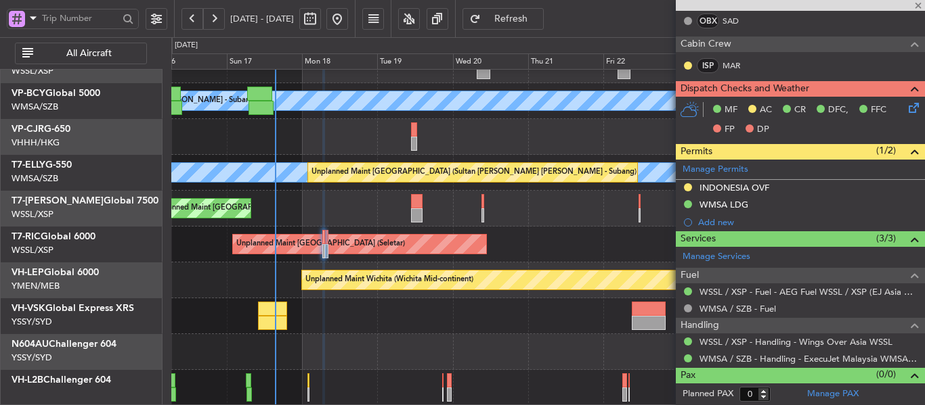
type input "+00:10"
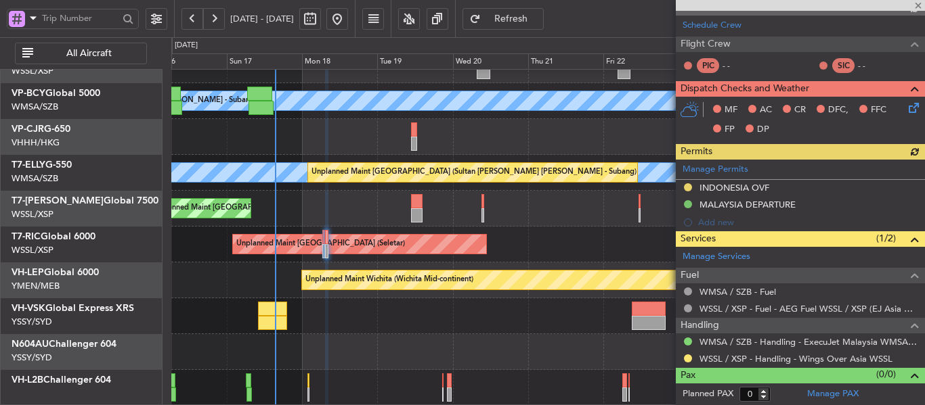
scroll to position [268, 0]
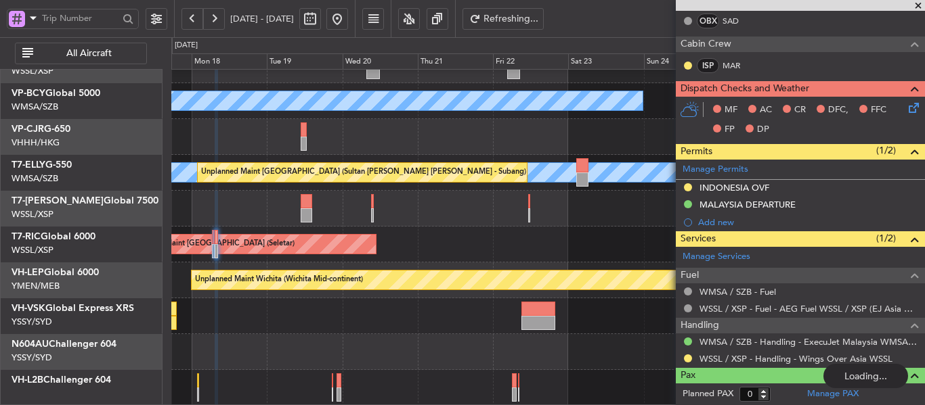
click at [462, 214] on div "[PERSON_NAME] [GEOGRAPHIC_DATA] (Sultan [PERSON_NAME] [PERSON_NAME] - Subang) P…" at bounding box center [547, 191] width 753 height 431
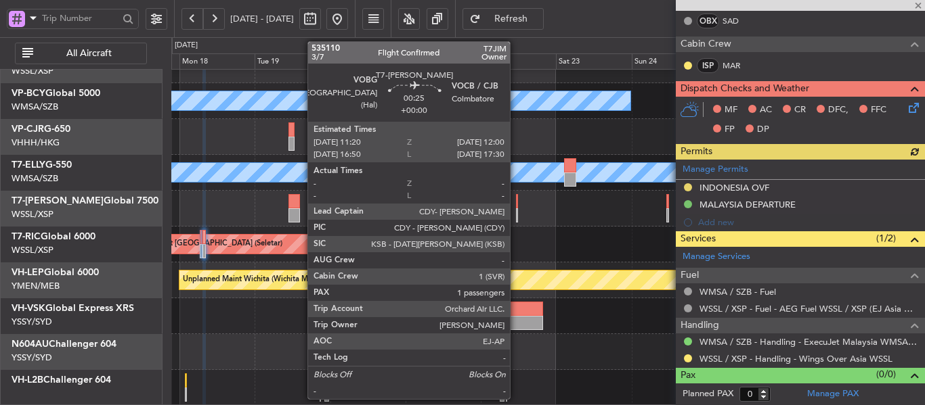
click at [516, 210] on div at bounding box center [517, 215] width 3 height 14
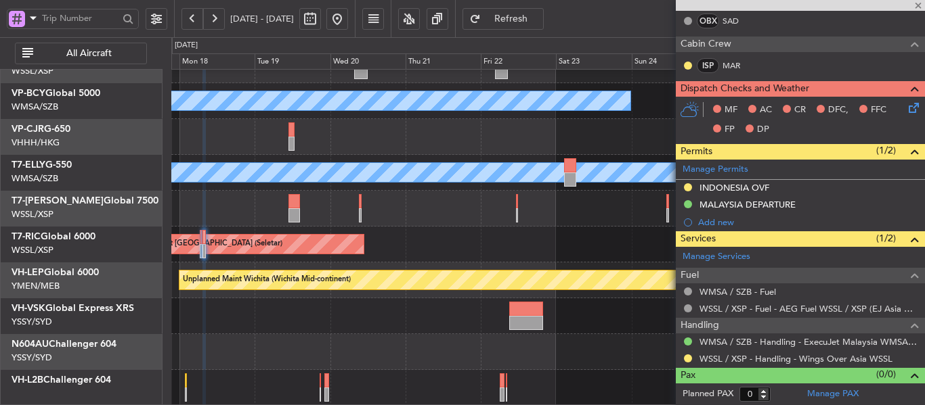
type input "1"
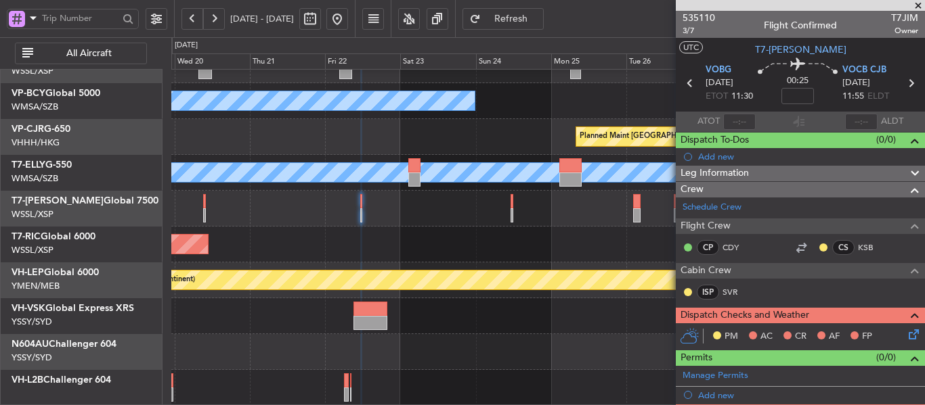
scroll to position [89, 0]
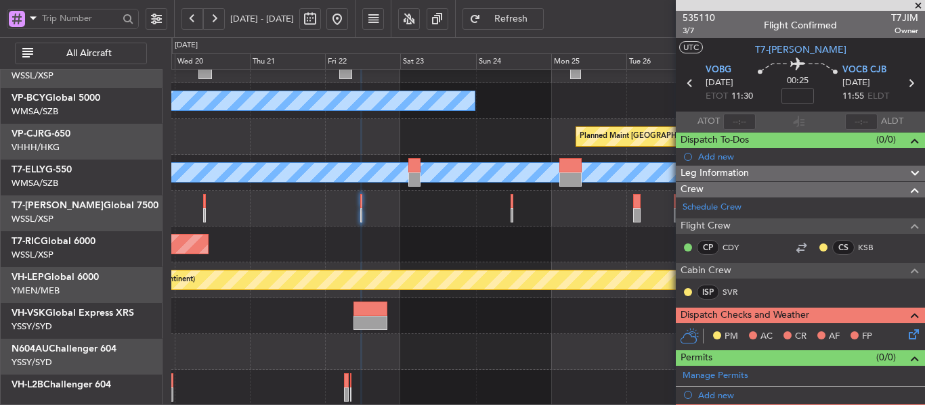
click at [376, 263] on div "Unplanned Maint [GEOGRAPHIC_DATA] (Seletar)" at bounding box center [547, 245] width 753 height 36
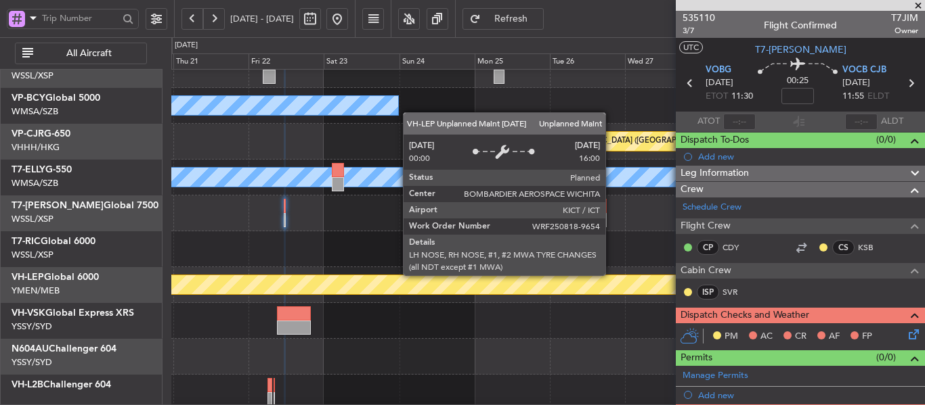
scroll to position [94, 0]
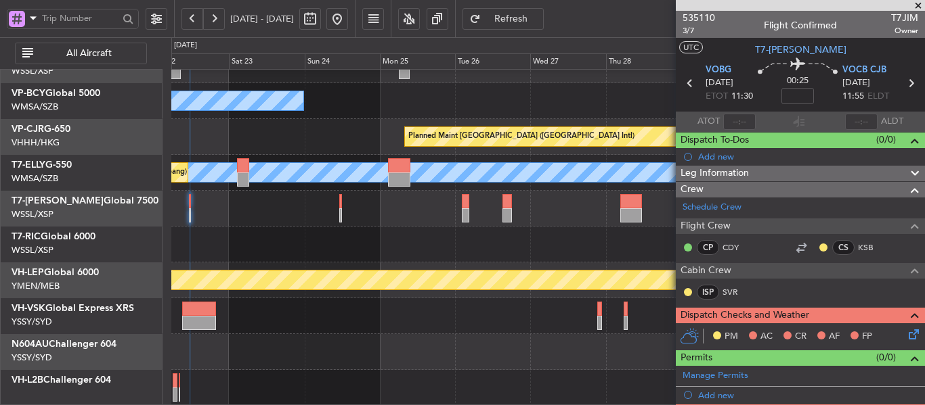
click at [510, 264] on div "Unplanned Maint Wichita (Wichita Mid-continent)" at bounding box center [547, 281] width 753 height 36
click at [800, 96] on input at bounding box center [797, 96] width 32 height 16
click at [628, 98] on div "[PERSON_NAME] [GEOGRAPHIC_DATA] (Sultan [PERSON_NAME] [PERSON_NAME] - Subang)" at bounding box center [547, 101] width 753 height 36
type input "-00:05"
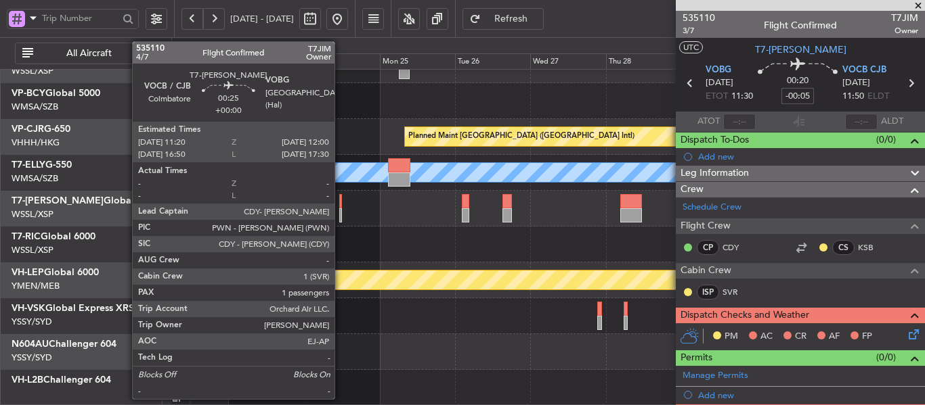
click at [340, 208] on div at bounding box center [340, 201] width 3 height 14
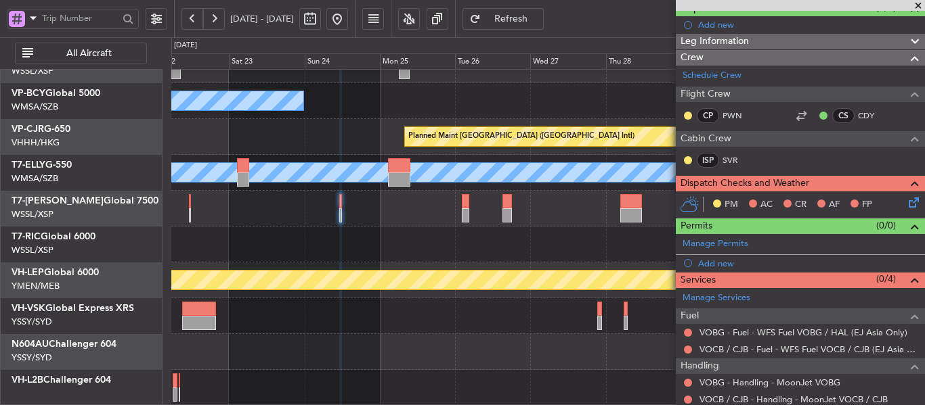
scroll to position [0, 0]
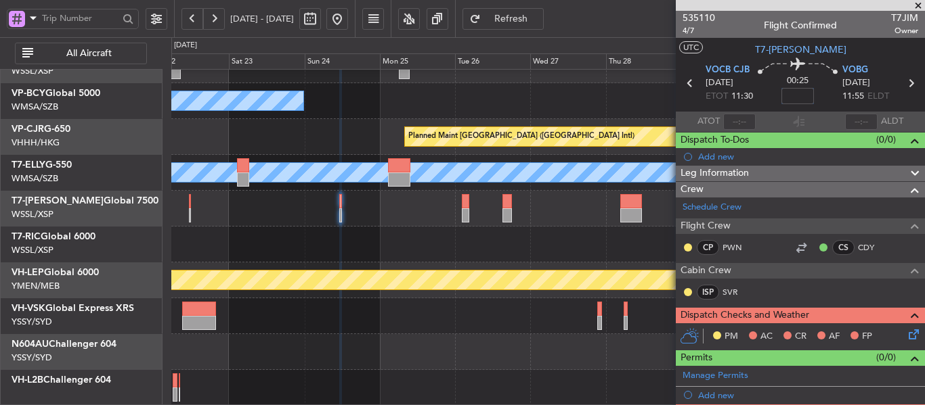
click at [792, 94] on input at bounding box center [797, 96] width 32 height 16
click at [758, 98] on div "00:25 -5" at bounding box center [797, 83] width 89 height 50
type input "-00:05"
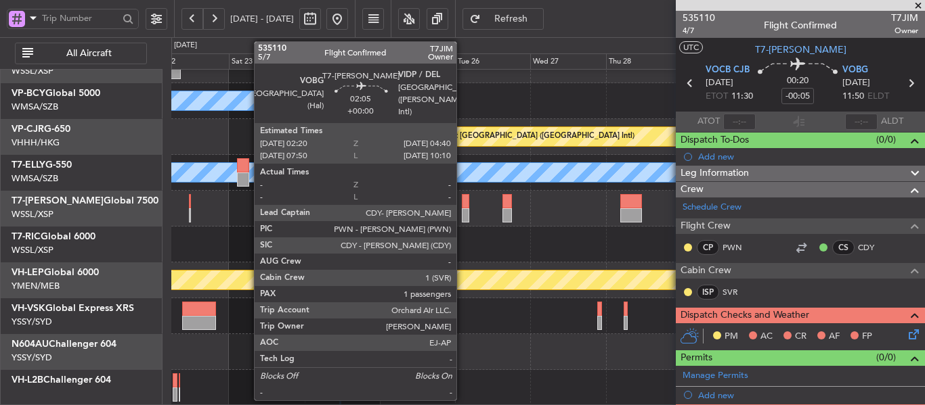
click at [462, 209] on div at bounding box center [465, 215] width 7 height 14
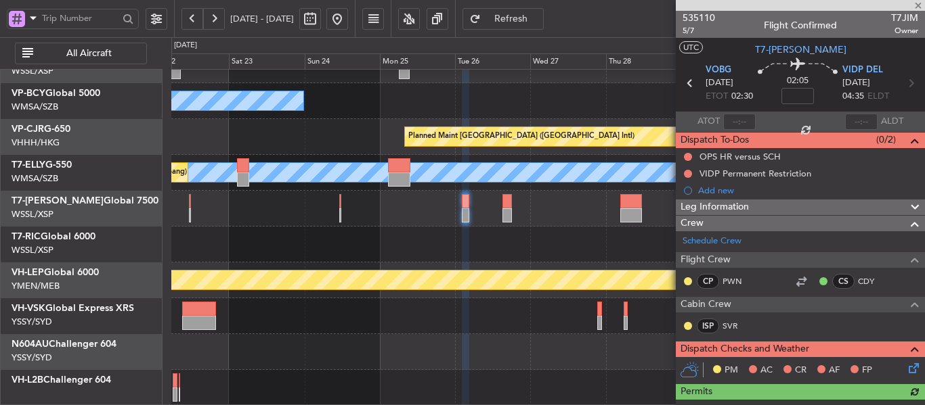
type input "-00:05"
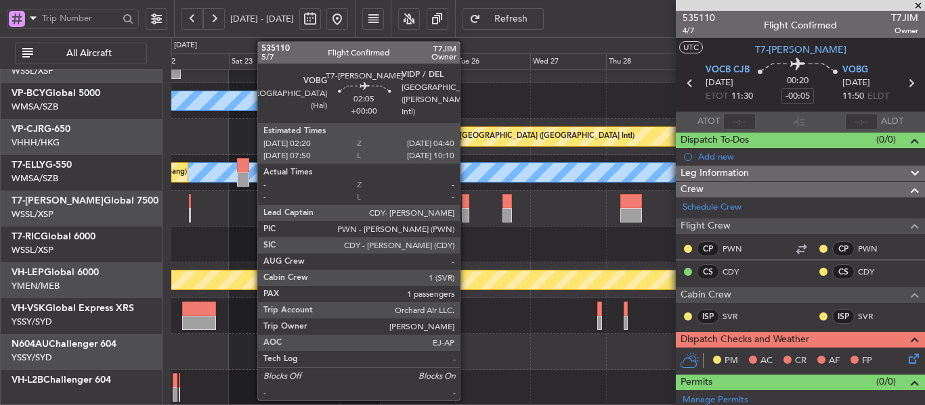
click at [465, 213] on div at bounding box center [465, 215] width 7 height 14
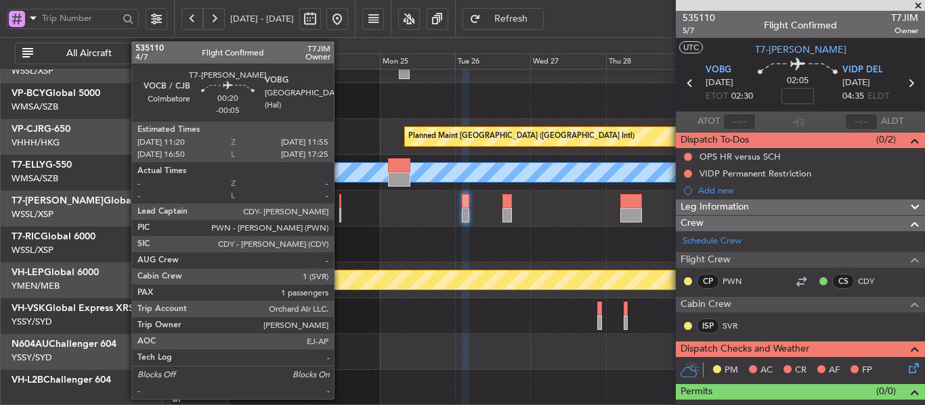
click at [340, 207] on div at bounding box center [340, 201] width 2 height 14
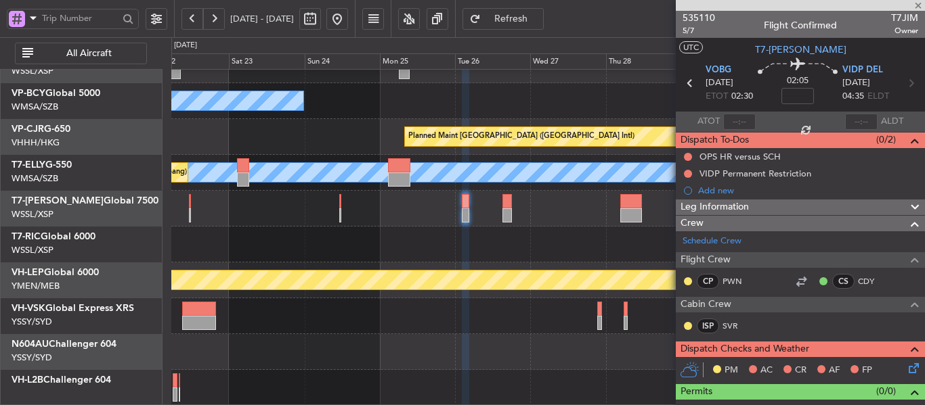
type input "-00:05"
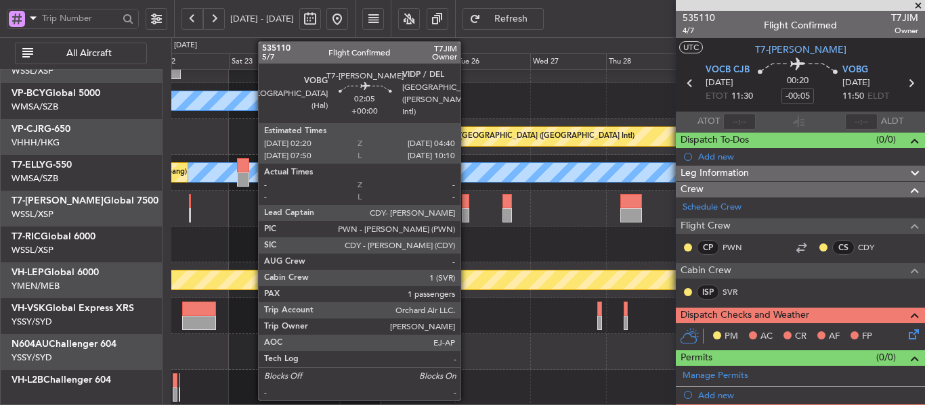
click at [466, 201] on div at bounding box center [465, 201] width 7 height 14
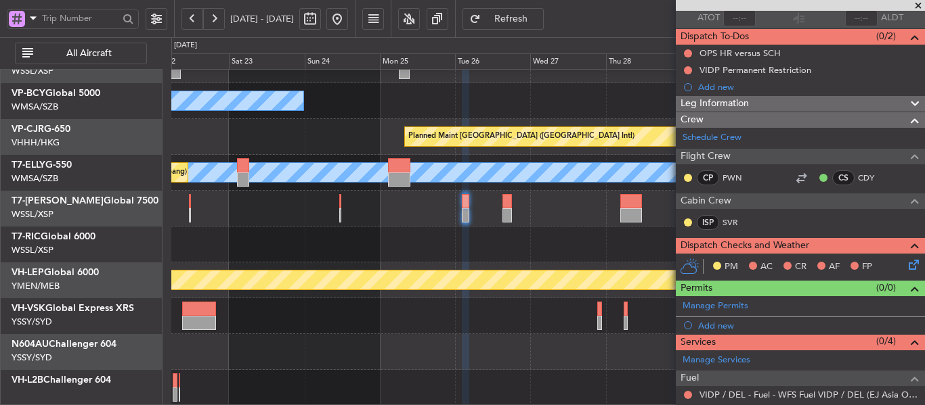
scroll to position [237, 0]
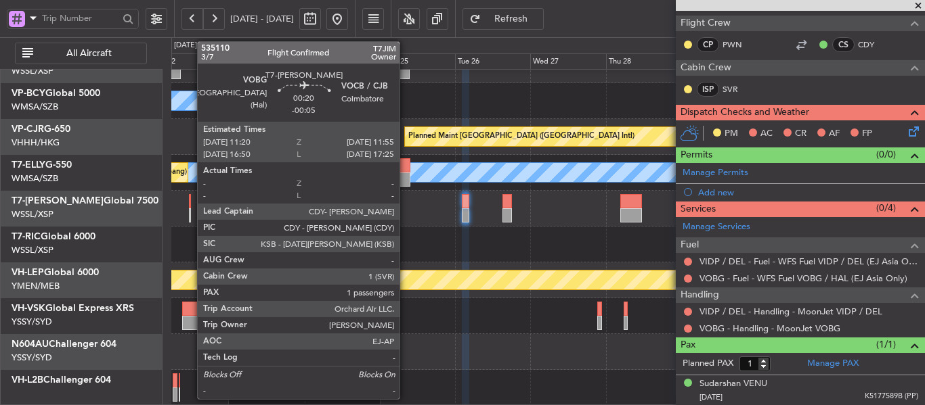
click at [190, 208] on div at bounding box center [190, 215] width 2 height 14
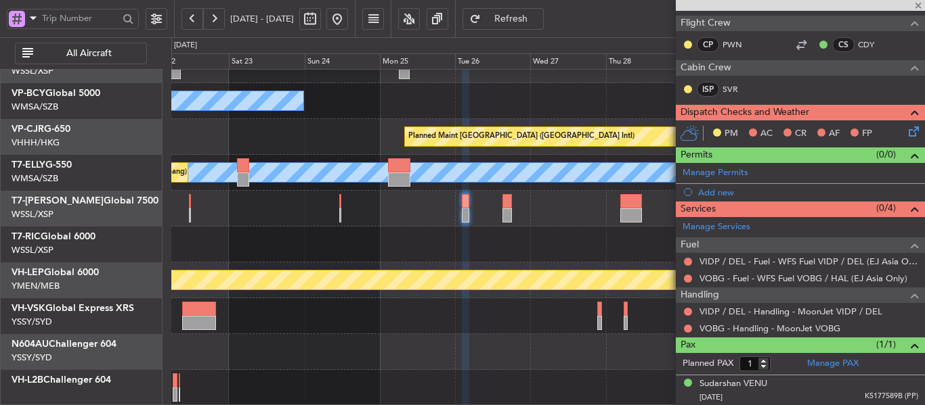
type input "-00:05"
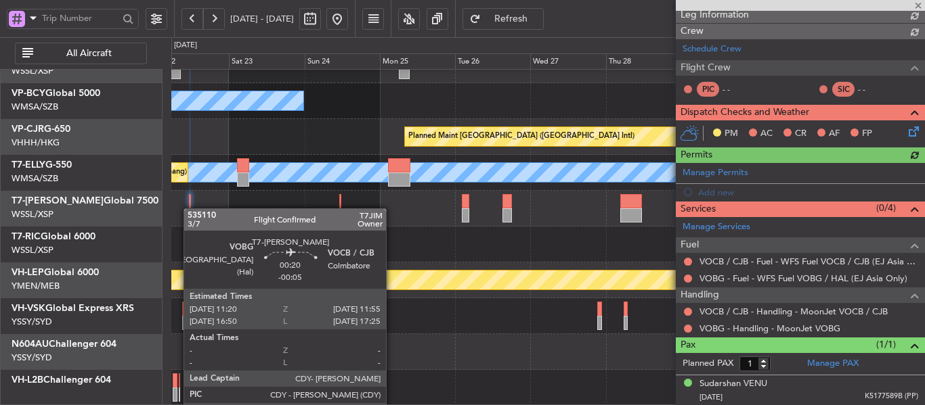
scroll to position [203, 0]
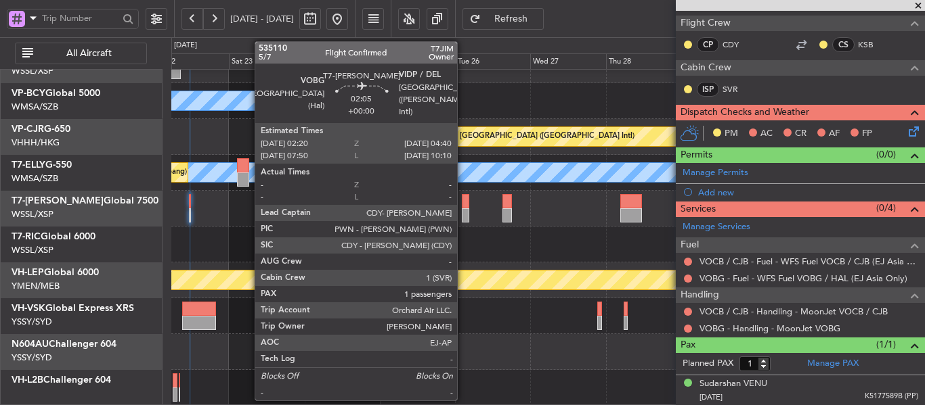
click at [463, 213] on div at bounding box center [465, 215] width 7 height 14
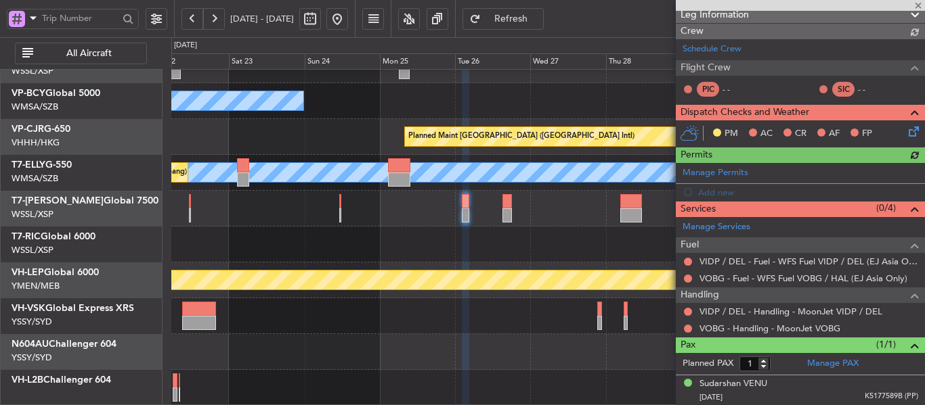
scroll to position [237, 0]
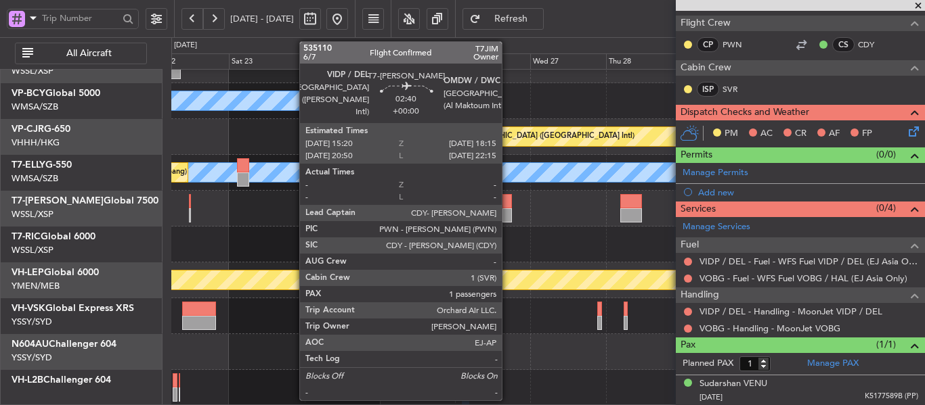
click at [508, 208] on div at bounding box center [506, 215] width 9 height 14
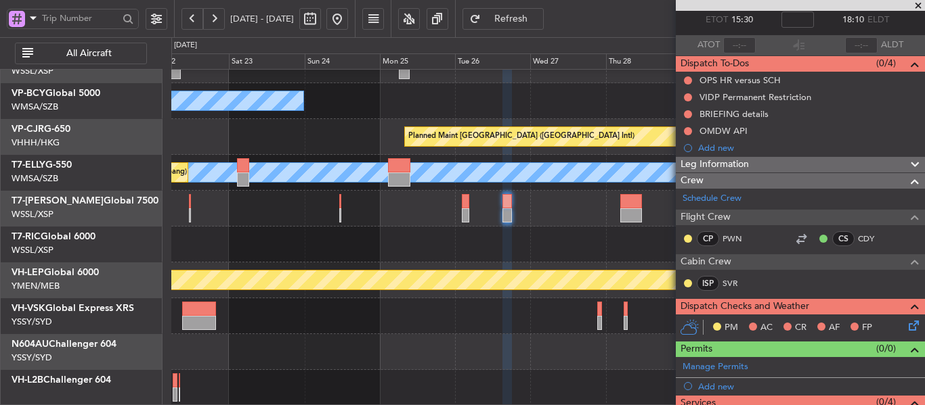
scroll to position [0, 0]
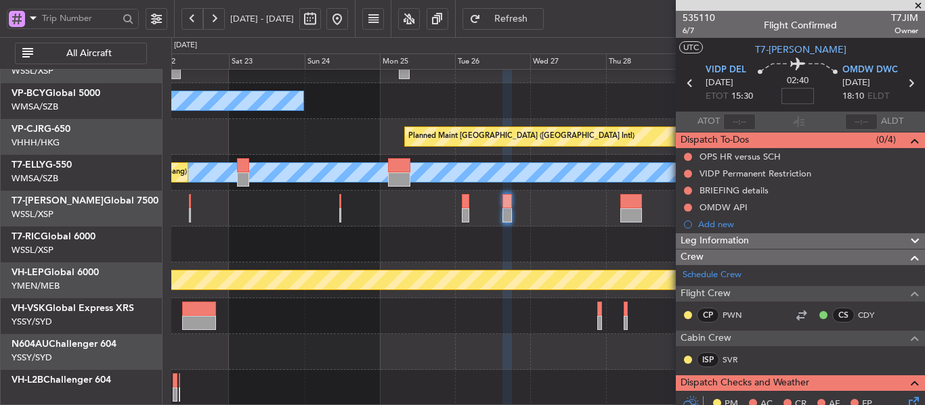
click at [786, 100] on input at bounding box center [797, 96] width 32 height 16
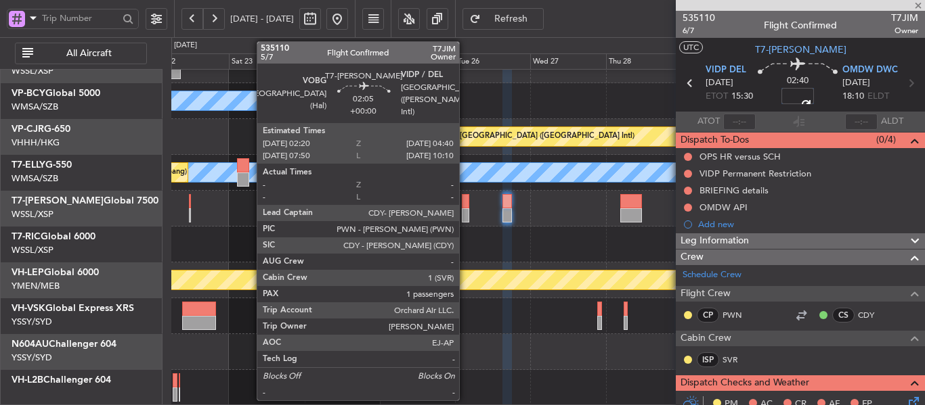
click at [465, 201] on div at bounding box center [465, 201] width 7 height 14
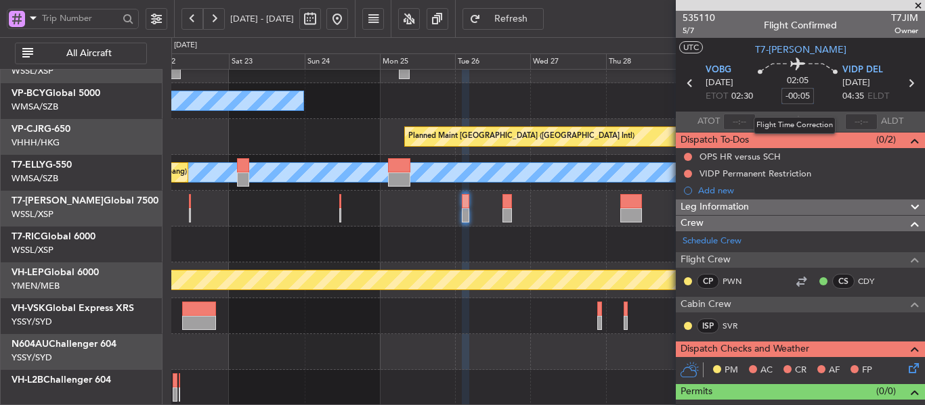
click at [791, 101] on input "-00:05" at bounding box center [797, 96] width 32 height 16
type input "-"
click at [778, 126] on section "ATOT ALDT" at bounding box center [800, 122] width 249 height 20
click at [801, 91] on input at bounding box center [797, 96] width 32 height 16
click at [823, 115] on section "ATOT ALDT" at bounding box center [800, 122] width 249 height 20
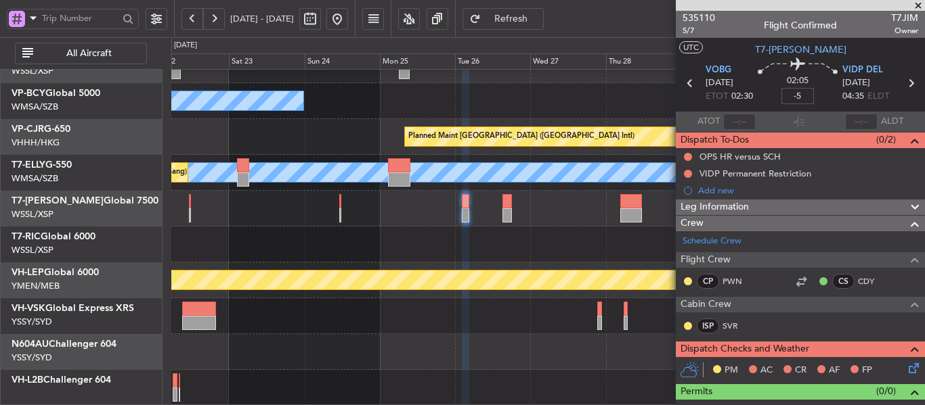
type input "-00:05"
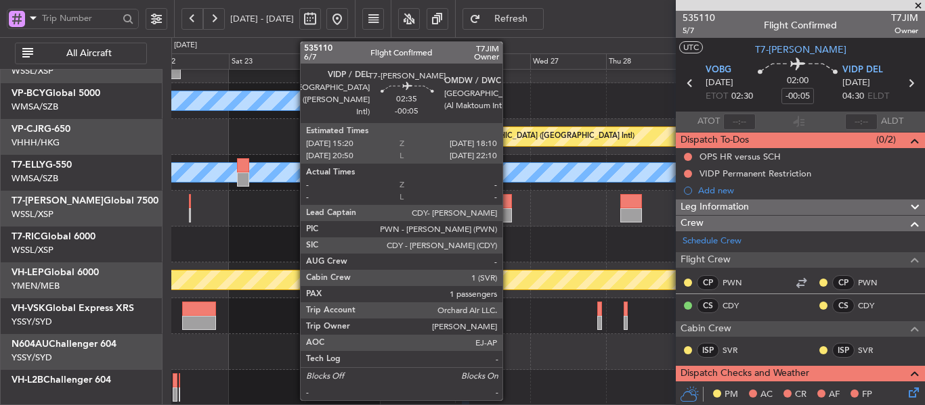
click at [508, 207] on div at bounding box center [506, 201] width 9 height 14
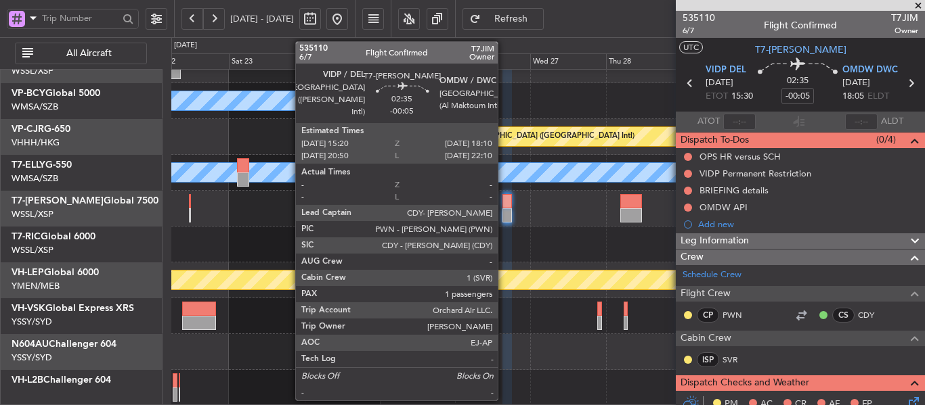
click at [504, 221] on div at bounding box center [506, 215] width 9 height 14
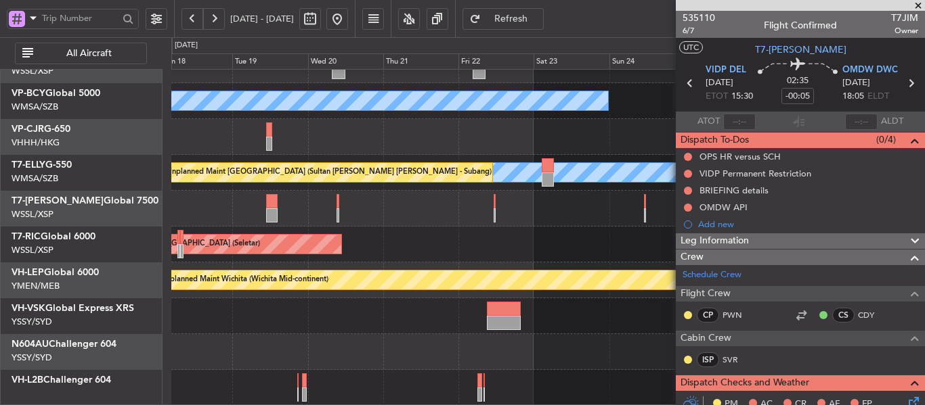
click at [580, 265] on div "Unplanned Maint Wichita (Wichita Mid-continent)" at bounding box center [547, 281] width 753 height 36
click at [916, 5] on span at bounding box center [918, 6] width 14 height 12
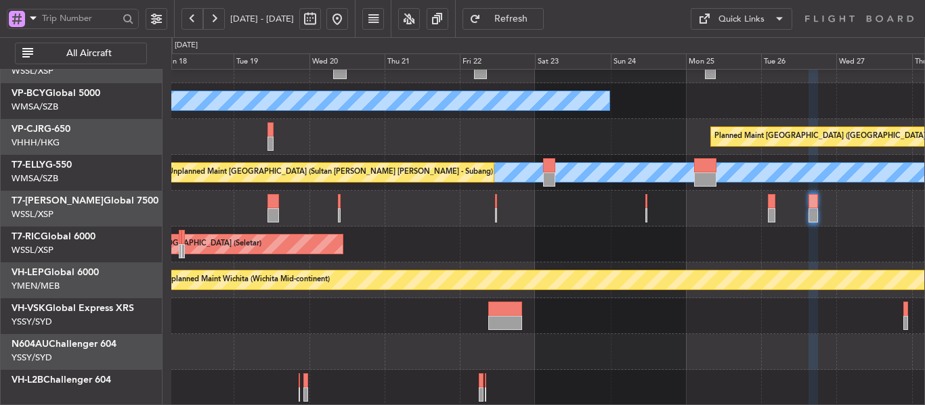
type input "0"
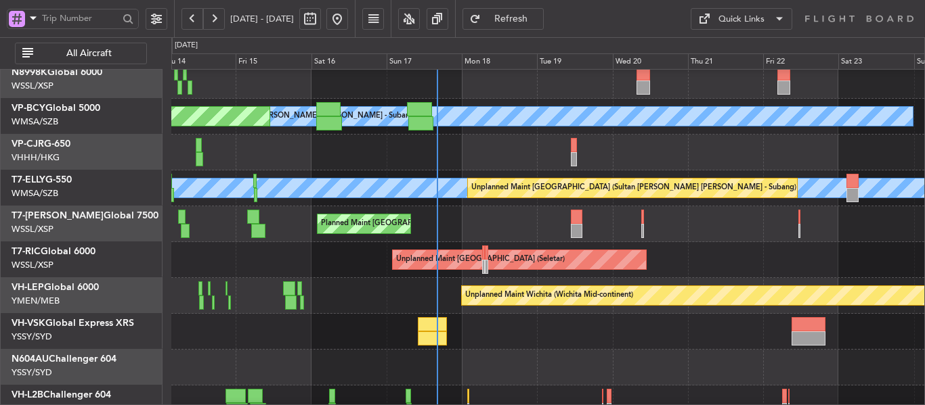
click at [701, 221] on div "Planned Maint [GEOGRAPHIC_DATA] (Seletar)" at bounding box center [547, 224] width 753 height 36
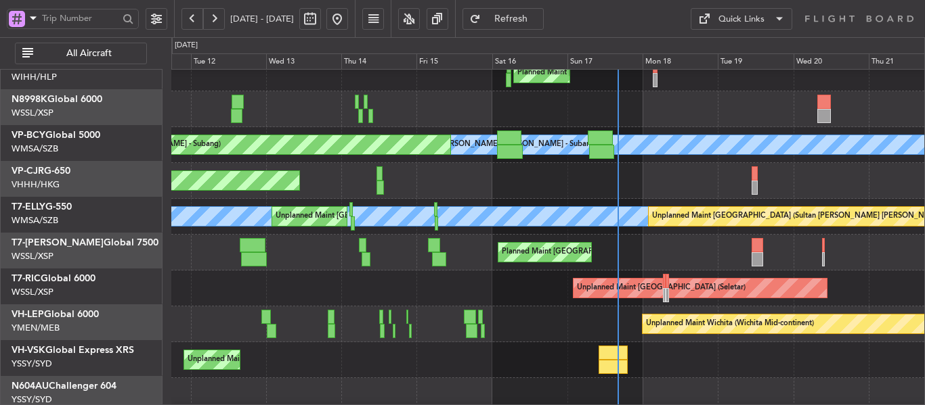
click at [514, 171] on div "Planned Maint [GEOGRAPHIC_DATA] ([GEOGRAPHIC_DATA] Intl)" at bounding box center [547, 181] width 753 height 36
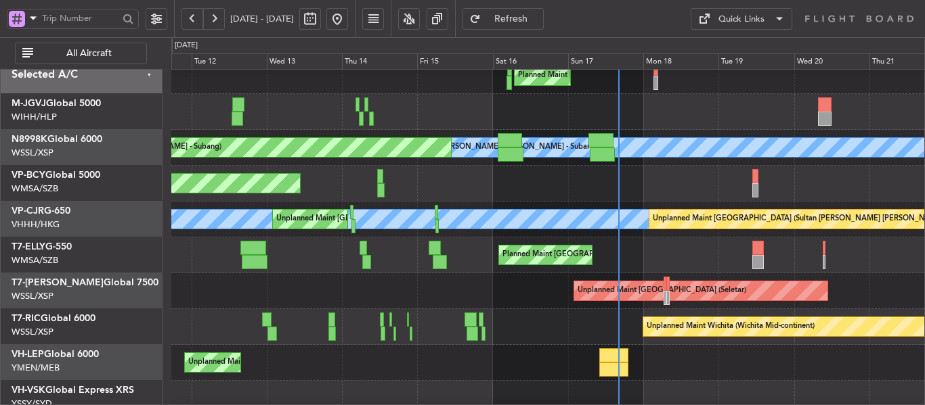
click at [541, 202] on div "Planned Maint [GEOGRAPHIC_DATA] ([GEOGRAPHIC_DATA] Intl)" at bounding box center [547, 184] width 753 height 36
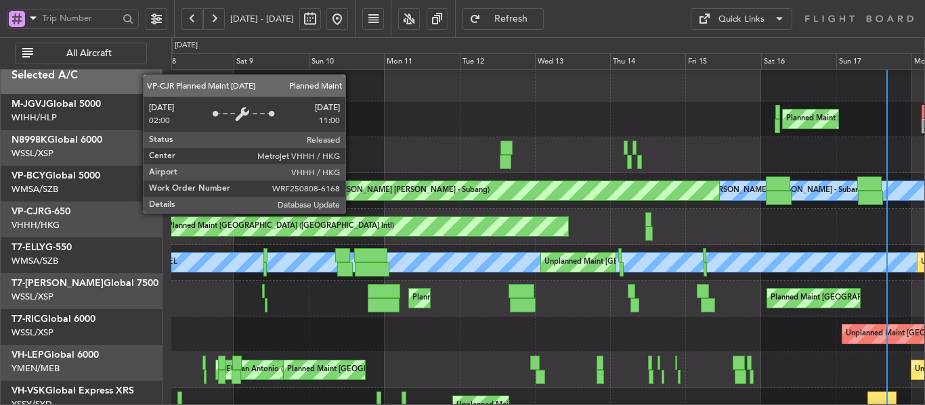
scroll to position [1, 0]
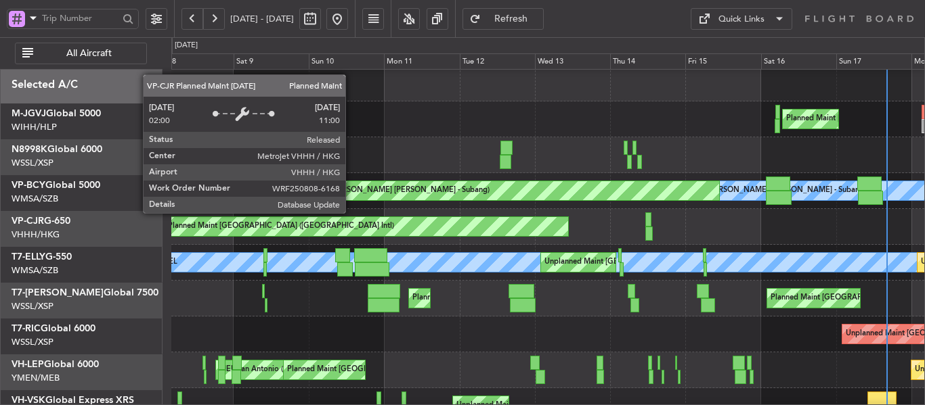
click at [526, 223] on div "Planned Maint [GEOGRAPHIC_DATA] ([GEOGRAPHIC_DATA] Intl)" at bounding box center [365, 226] width 403 height 19
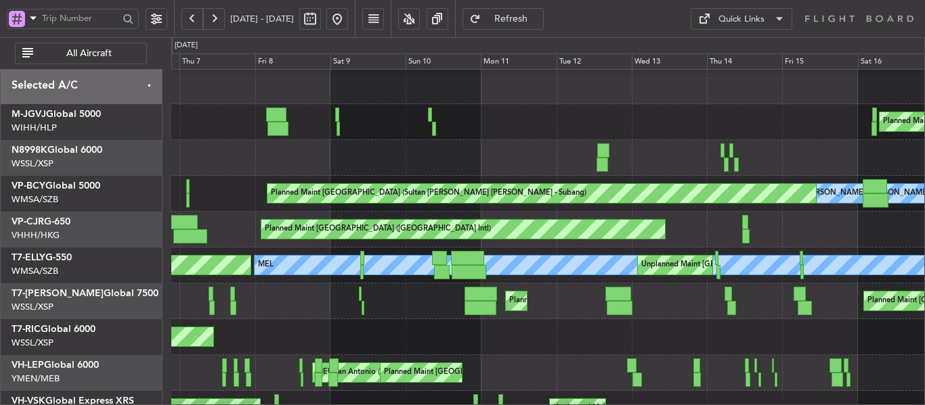
click at [187, 18] on button at bounding box center [192, 19] width 22 height 22
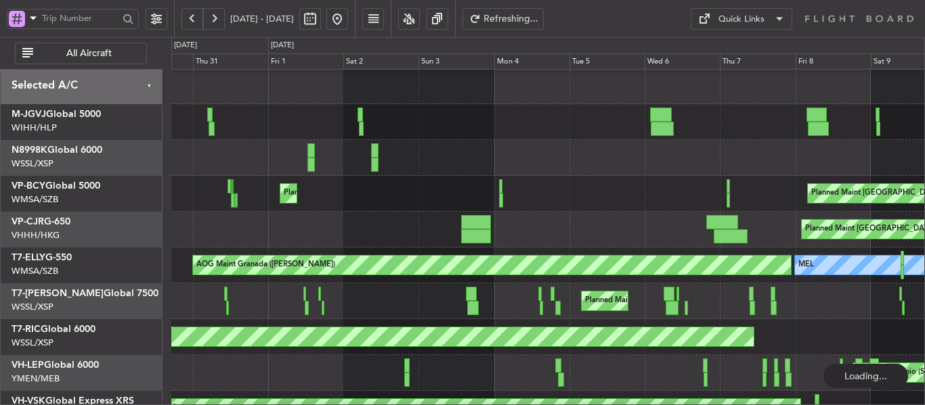
click at [187, 18] on button at bounding box center [192, 19] width 22 height 22
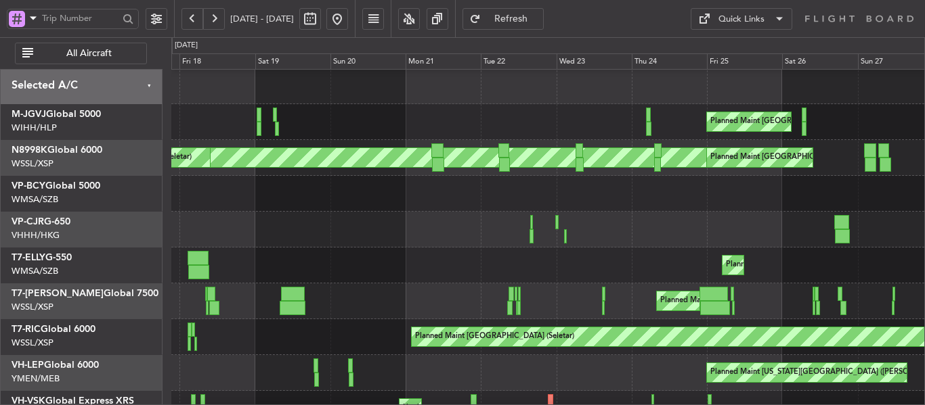
click at [191, 19] on button at bounding box center [192, 19] width 22 height 22
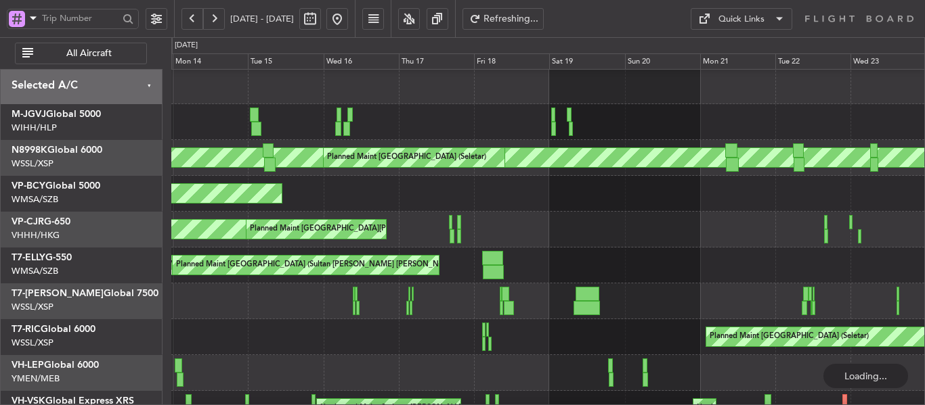
click at [191, 19] on button at bounding box center [192, 19] width 22 height 22
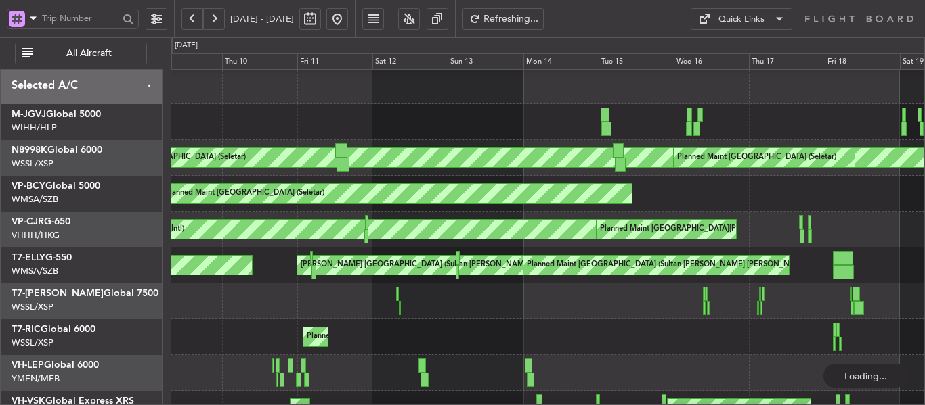
click at [191, 19] on button at bounding box center [192, 19] width 22 height 22
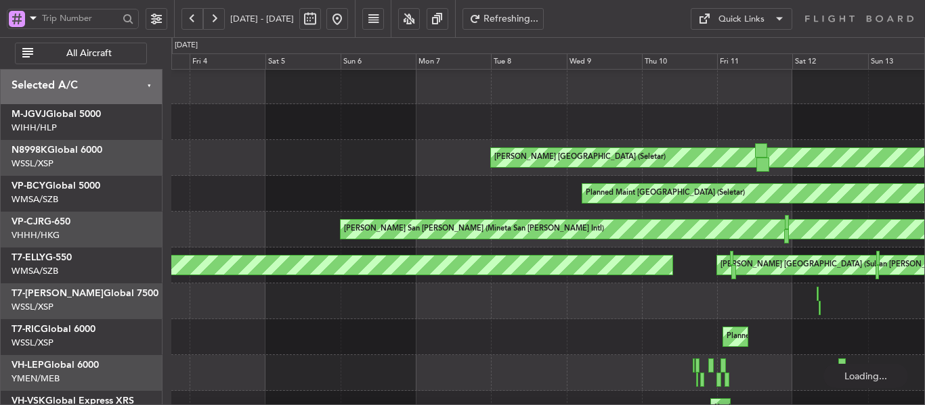
click at [191, 19] on button at bounding box center [192, 19] width 22 height 22
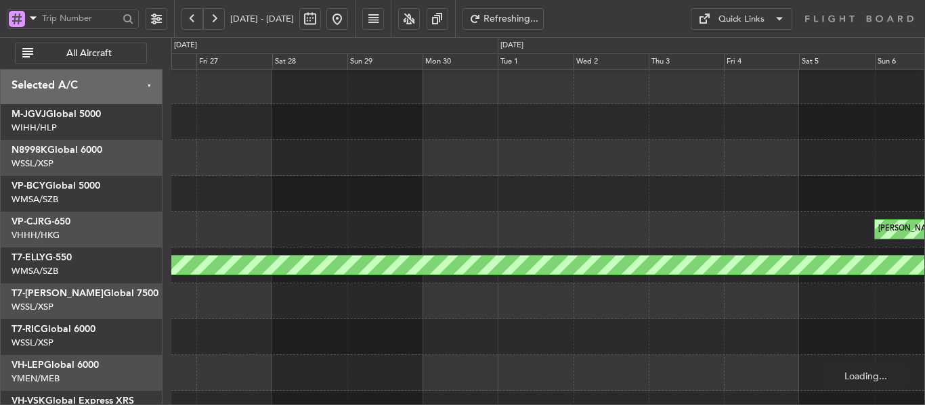
click at [191, 19] on button at bounding box center [192, 19] width 22 height 22
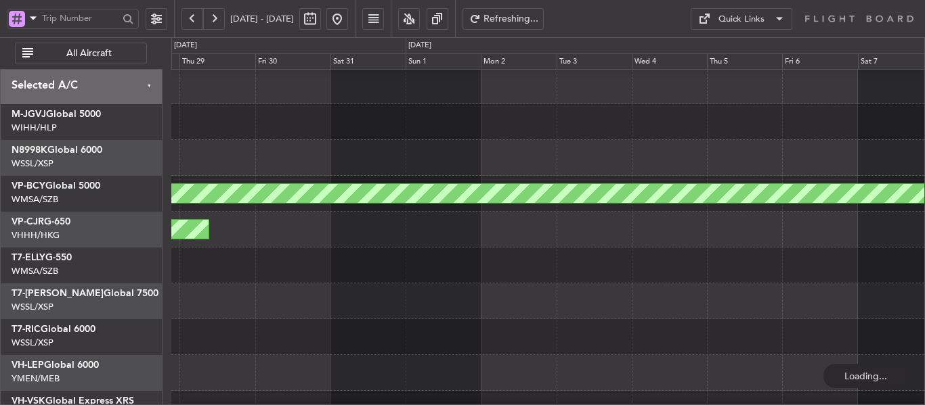
click at [192, 19] on button at bounding box center [192, 19] width 22 height 22
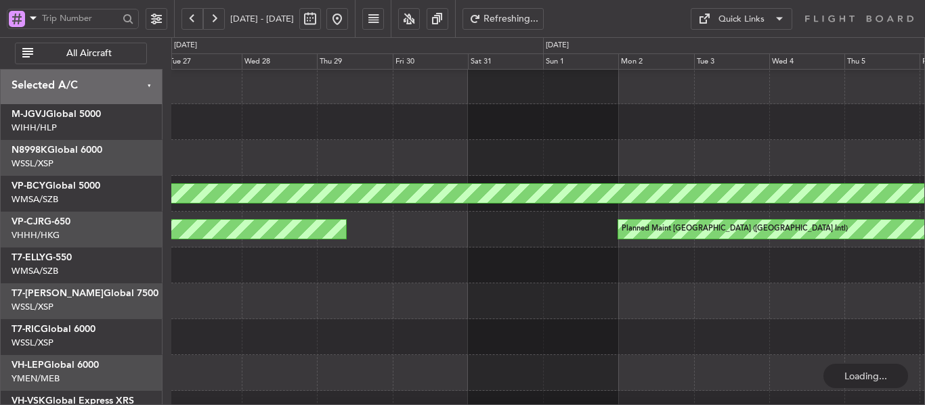
click at [192, 19] on button at bounding box center [192, 19] width 22 height 22
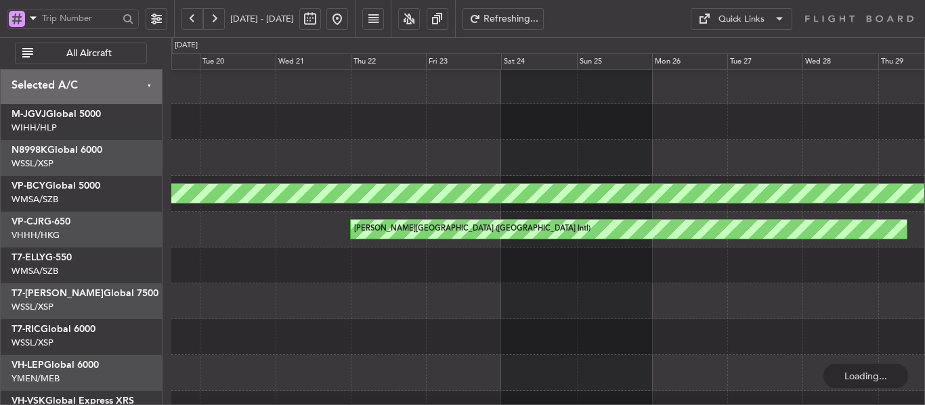
click at [192, 19] on button at bounding box center [192, 19] width 22 height 22
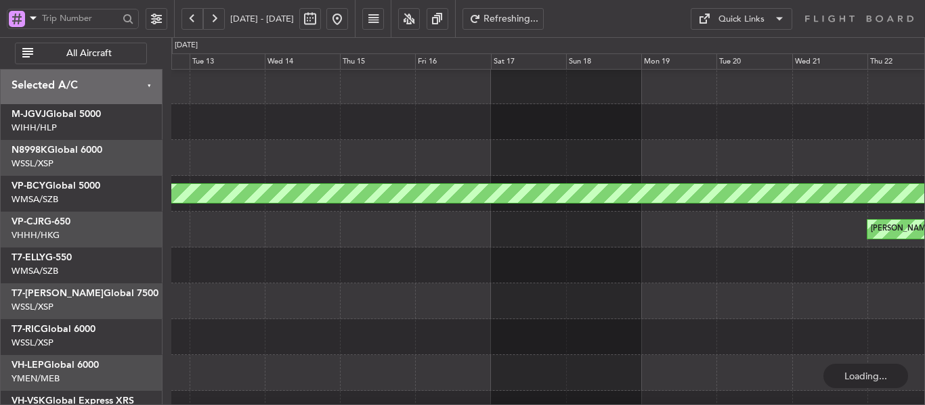
click at [192, 19] on button at bounding box center [192, 19] width 22 height 22
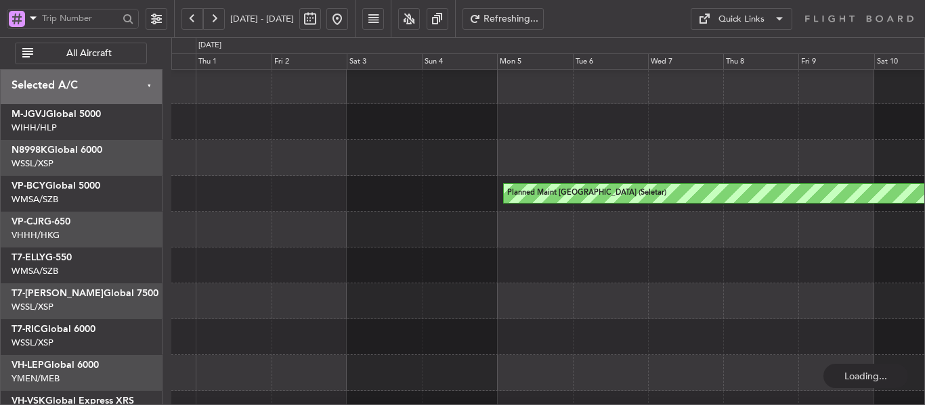
click at [192, 19] on button at bounding box center [192, 19] width 22 height 22
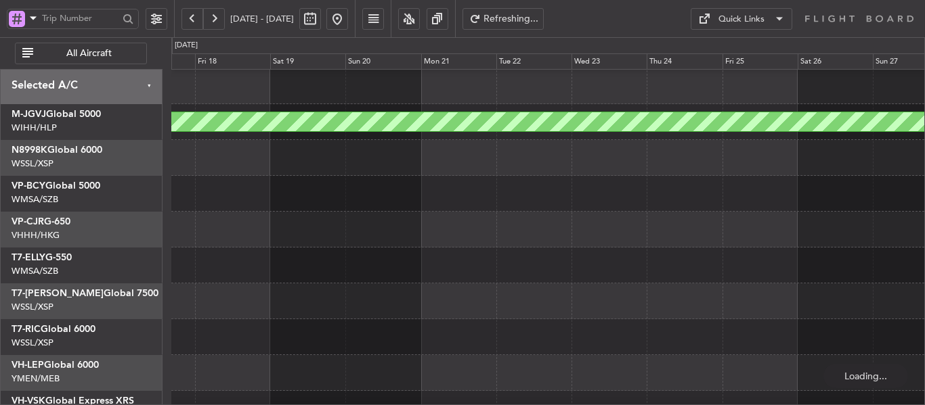
click at [192, 19] on button at bounding box center [192, 19] width 22 height 22
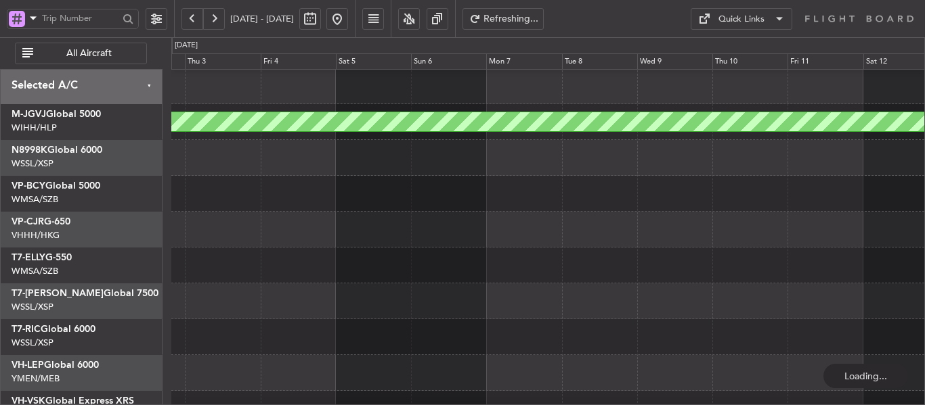
click at [192, 19] on button at bounding box center [192, 19] width 22 height 22
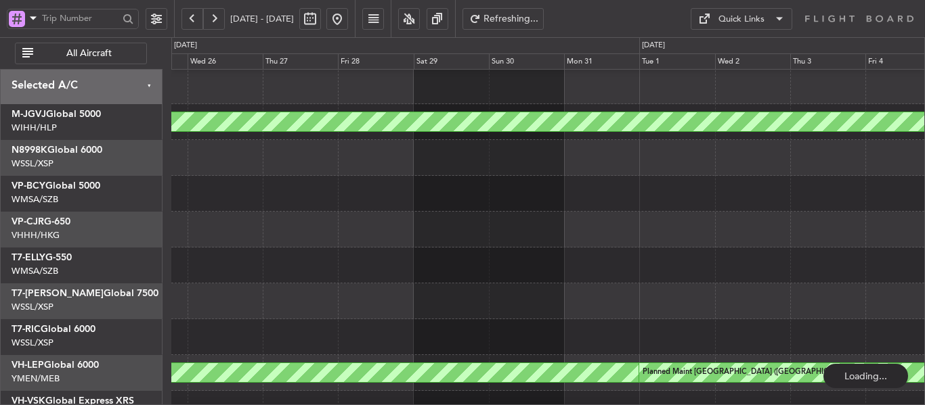
click at [192, 19] on button at bounding box center [192, 19] width 22 height 22
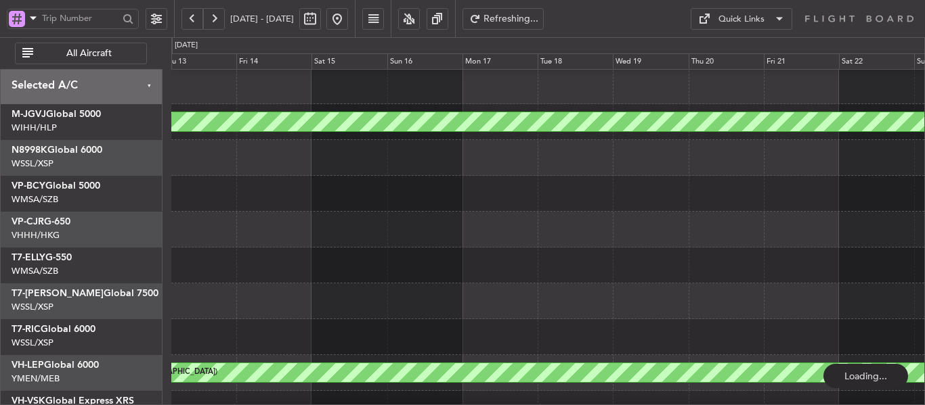
click at [192, 19] on button at bounding box center [192, 19] width 22 height 22
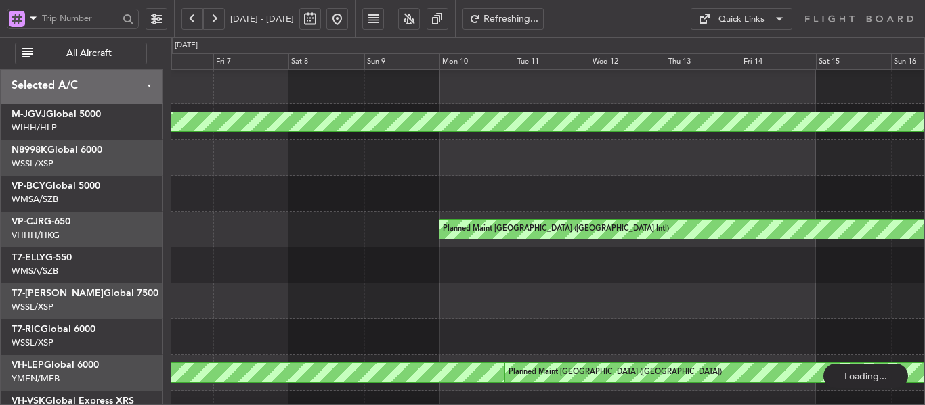
click at [192, 19] on button at bounding box center [192, 19] width 22 height 22
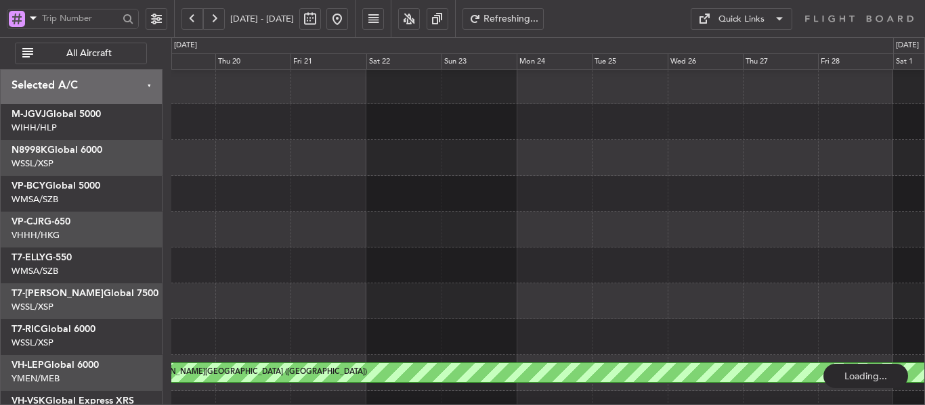
click at [192, 19] on button at bounding box center [192, 19] width 22 height 22
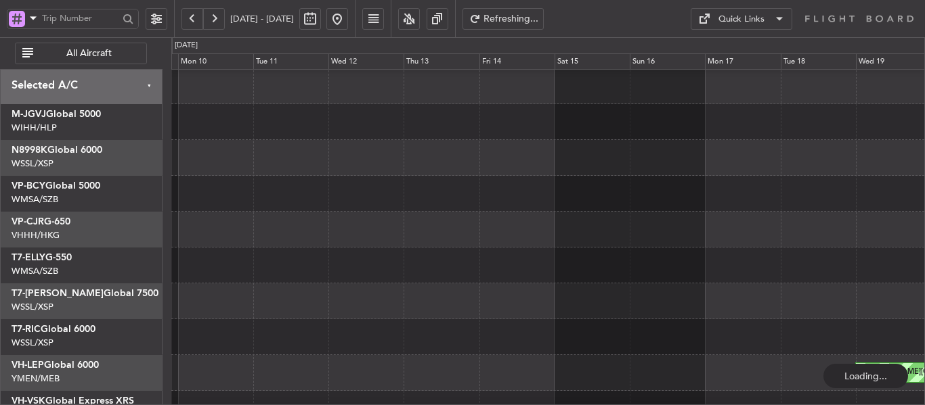
click at [192, 19] on button at bounding box center [192, 19] width 22 height 22
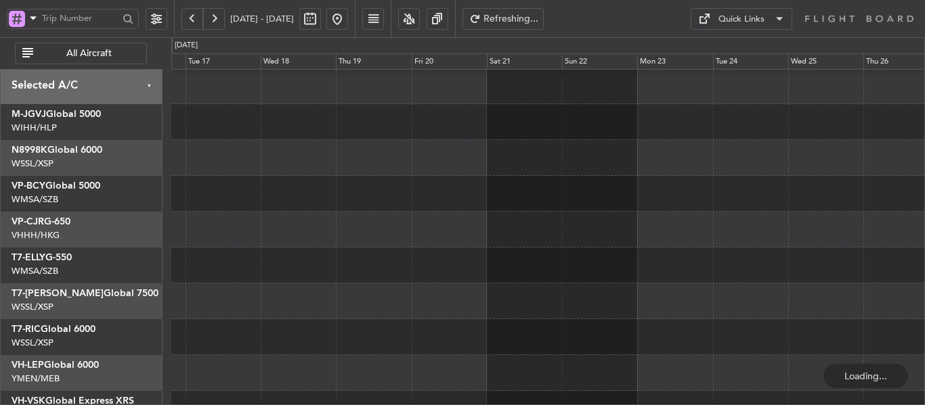
click at [192, 19] on button at bounding box center [192, 19] width 22 height 22
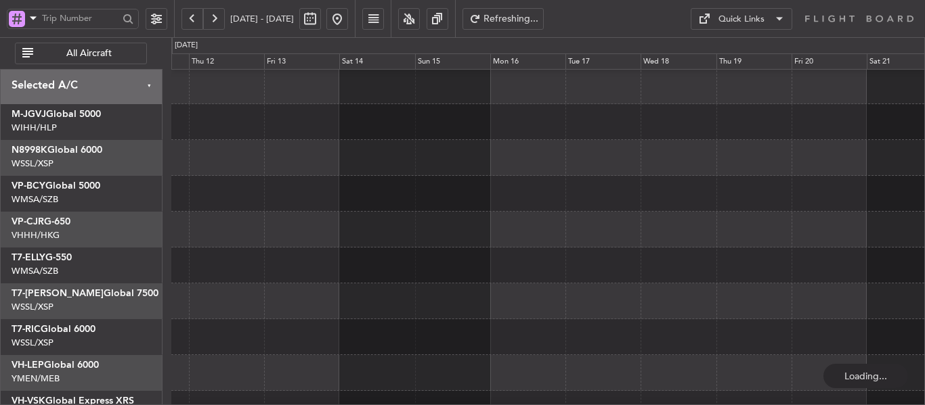
click at [192, 19] on button at bounding box center [192, 19] width 22 height 22
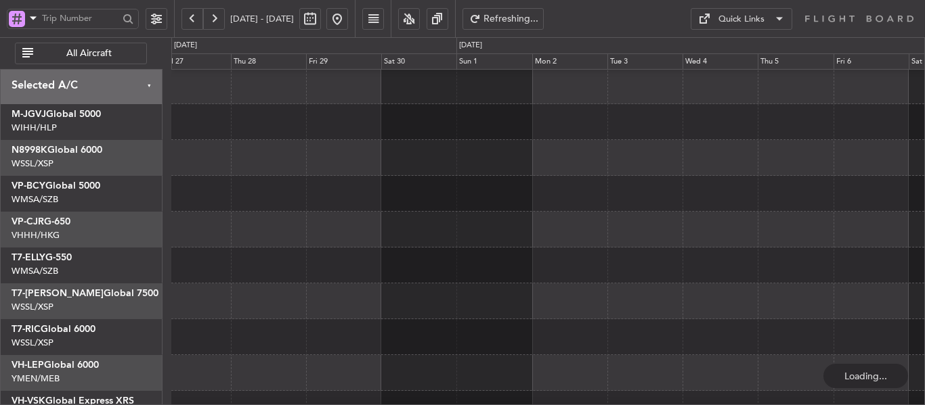
click at [192, 19] on button at bounding box center [192, 19] width 22 height 22
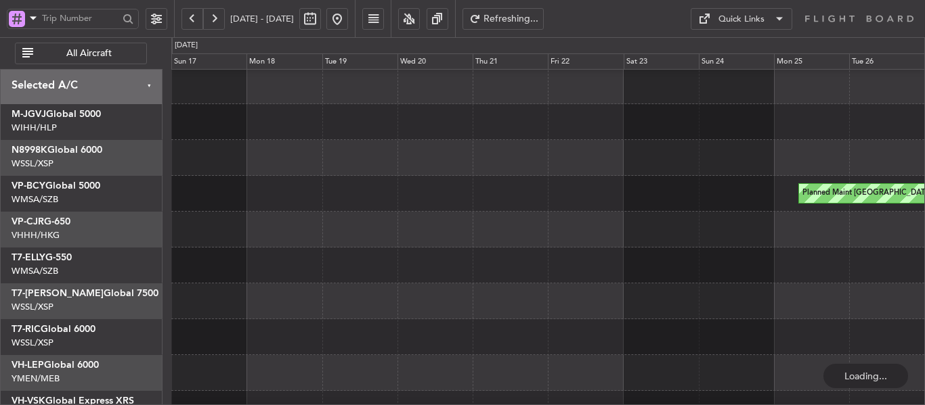
click at [192, 19] on button at bounding box center [192, 19] width 22 height 22
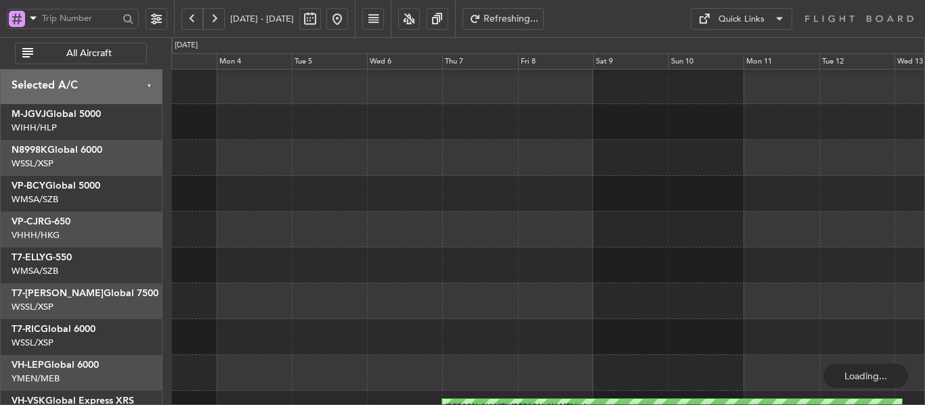
click at [192, 19] on button at bounding box center [192, 19] width 22 height 22
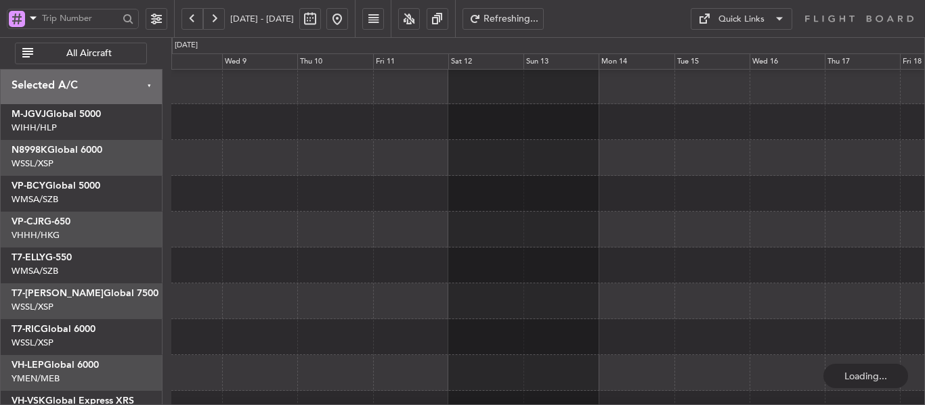
click at [192, 19] on button at bounding box center [192, 19] width 22 height 22
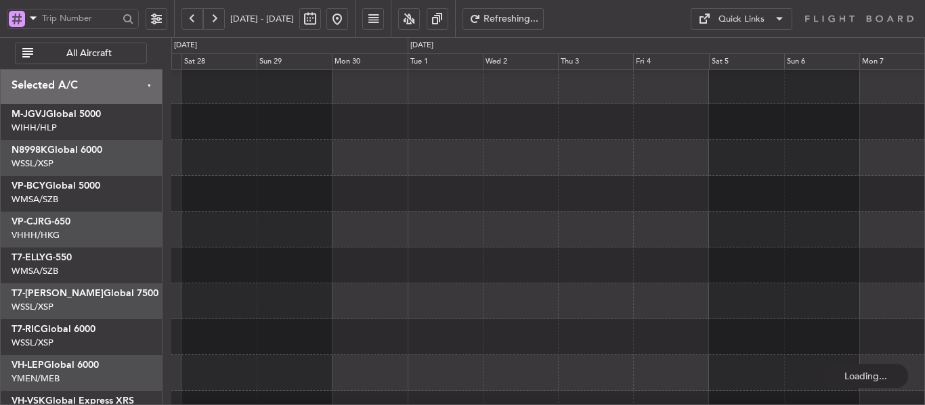
click at [192, 19] on button at bounding box center [192, 19] width 22 height 22
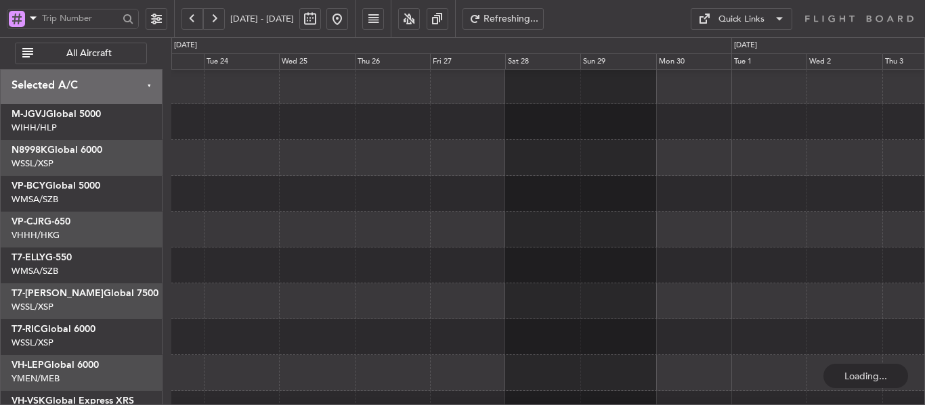
click at [192, 19] on button at bounding box center [192, 19] width 22 height 22
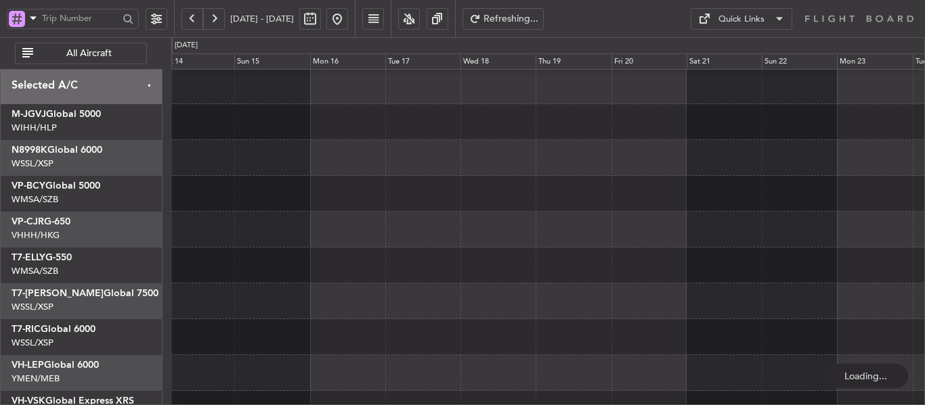
click at [192, 19] on button at bounding box center [192, 19] width 22 height 22
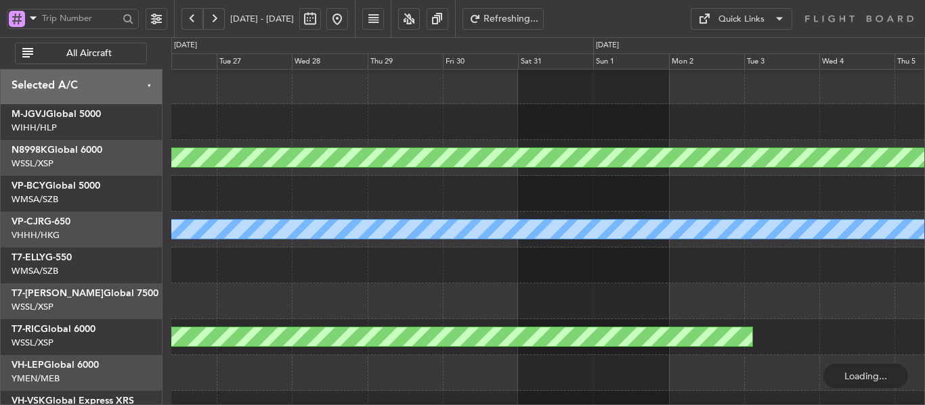
click at [192, 19] on button at bounding box center [192, 19] width 22 height 22
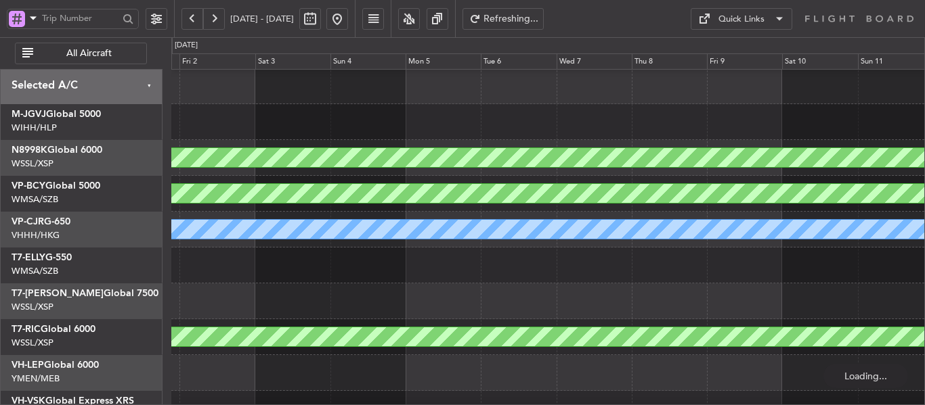
click at [192, 19] on button at bounding box center [192, 19] width 22 height 22
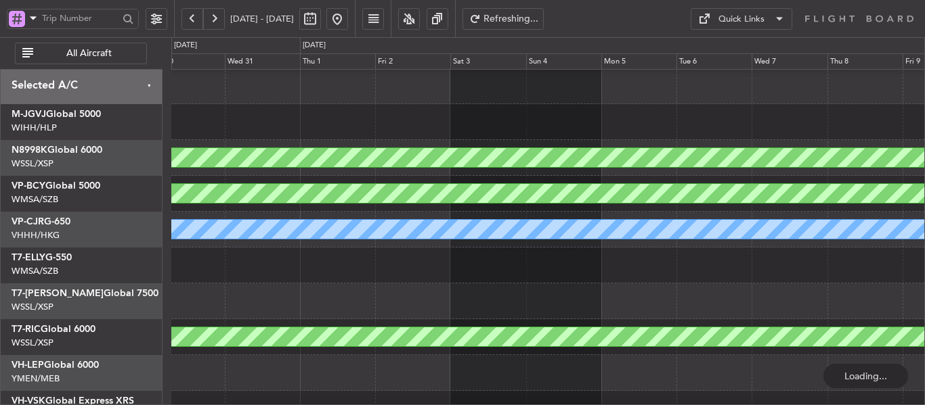
click at [192, 19] on button at bounding box center [192, 19] width 22 height 22
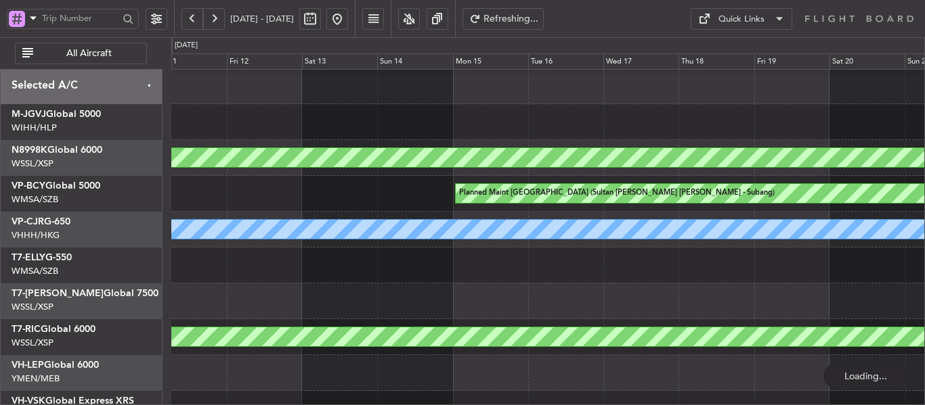
click at [192, 19] on button at bounding box center [192, 19] width 22 height 22
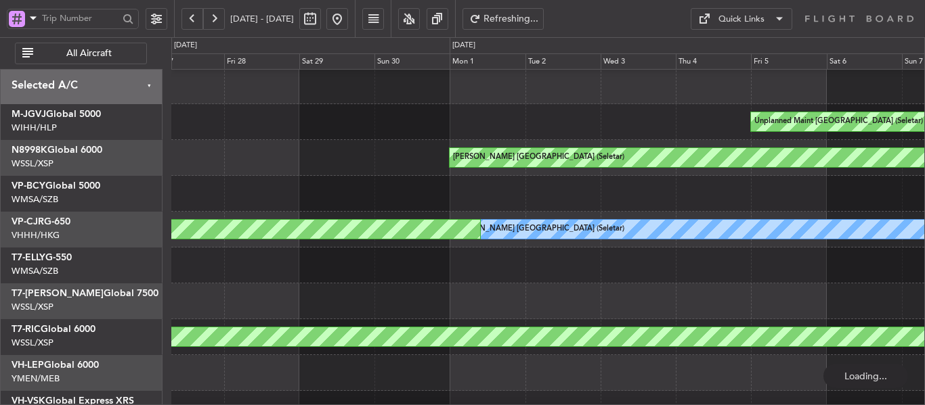
click at [192, 19] on button at bounding box center [192, 19] width 22 height 22
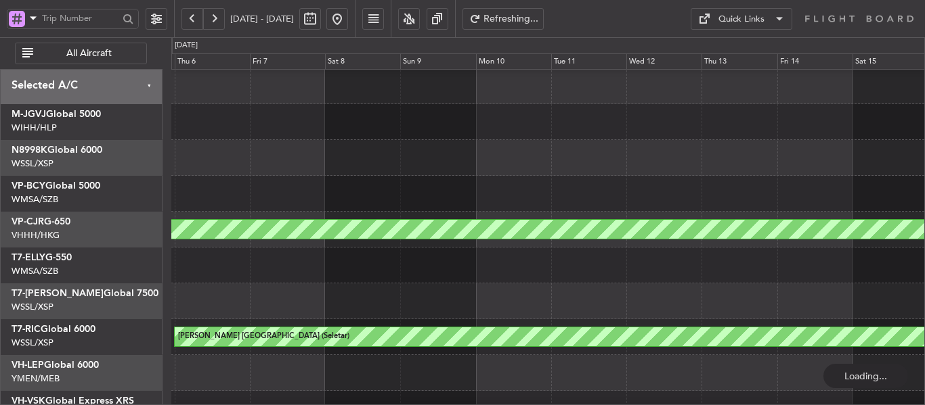
click at [192, 19] on button at bounding box center [192, 19] width 22 height 22
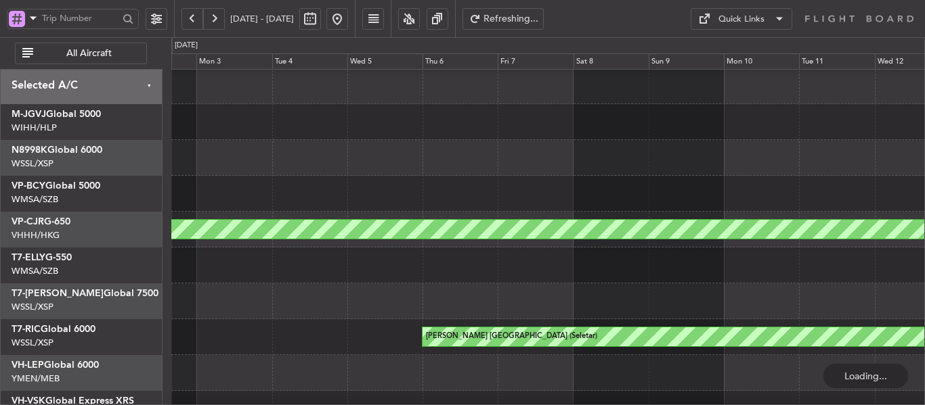
click at [192, 19] on button at bounding box center [192, 19] width 22 height 22
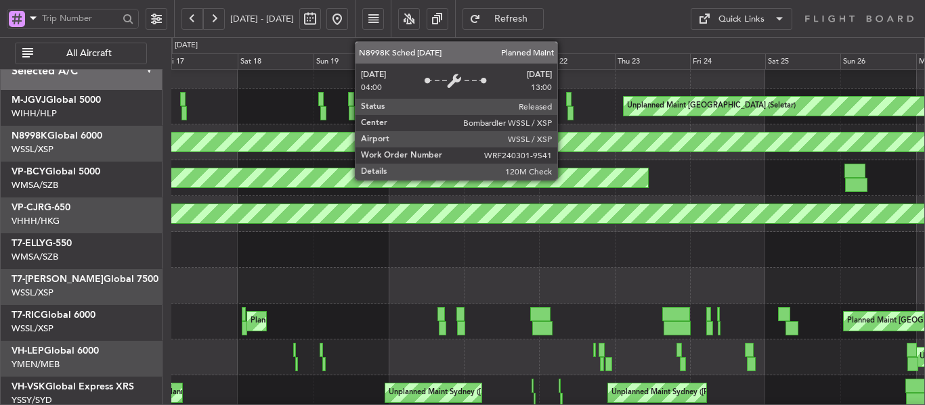
click at [320, 143] on div "Planned Maint [GEOGRAPHIC_DATA] (Seletar)" at bounding box center [526, 142] width 2214 height 19
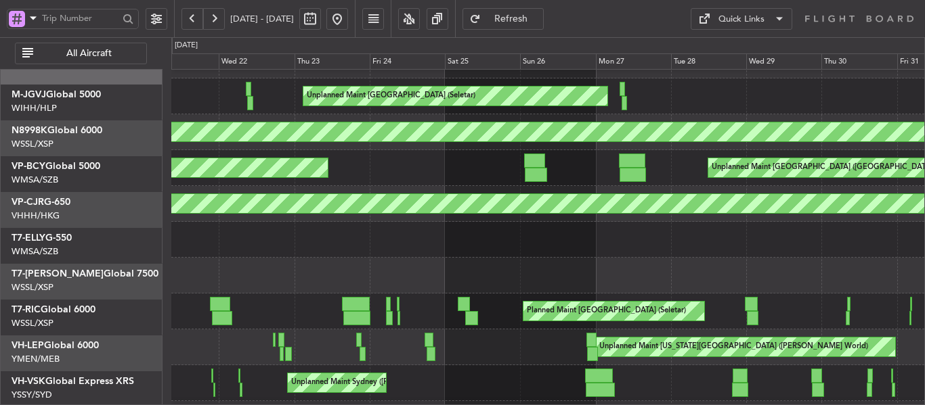
scroll to position [29, 0]
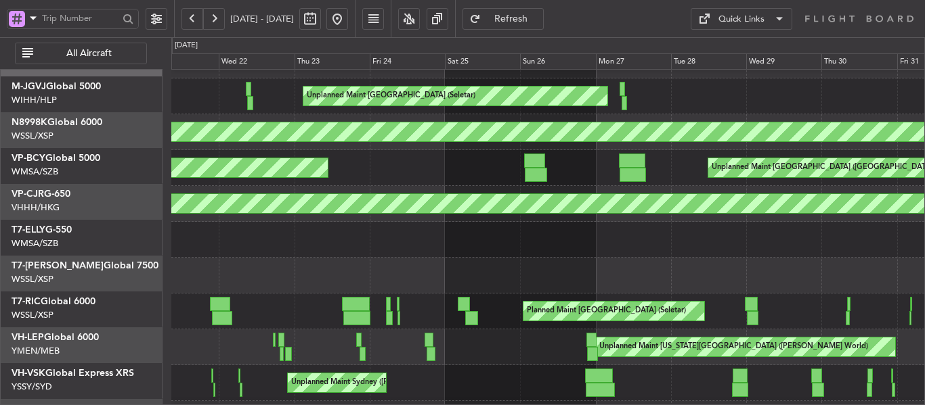
click at [355, 162] on div "Planned Maint [GEOGRAPHIC_DATA] (Sultan [PERSON_NAME] [PERSON_NAME] - Subang) U…" at bounding box center [547, 168] width 753 height 36
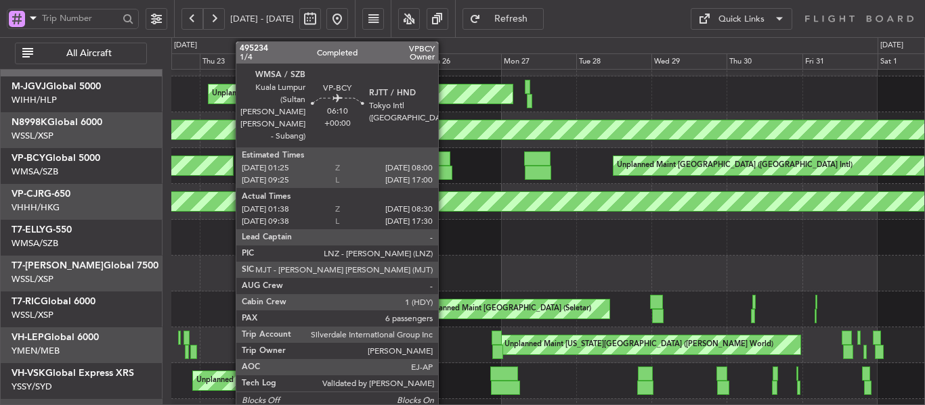
click at [444, 157] on div at bounding box center [439, 159] width 21 height 14
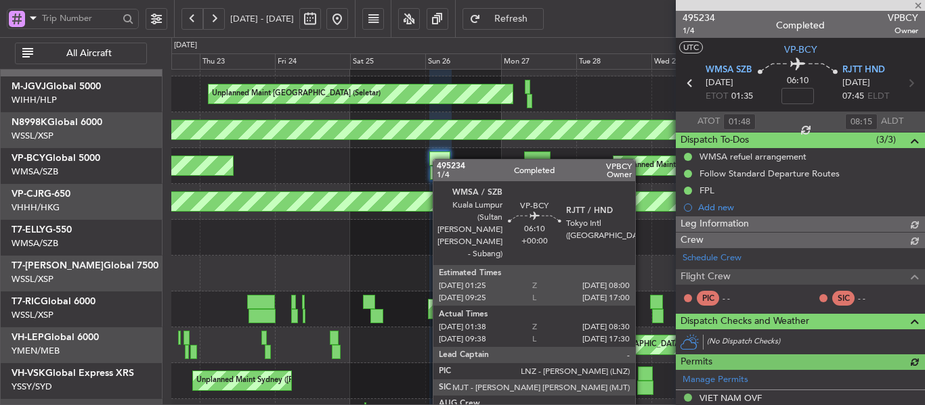
type input "[PERSON_NAME] (BTA)"
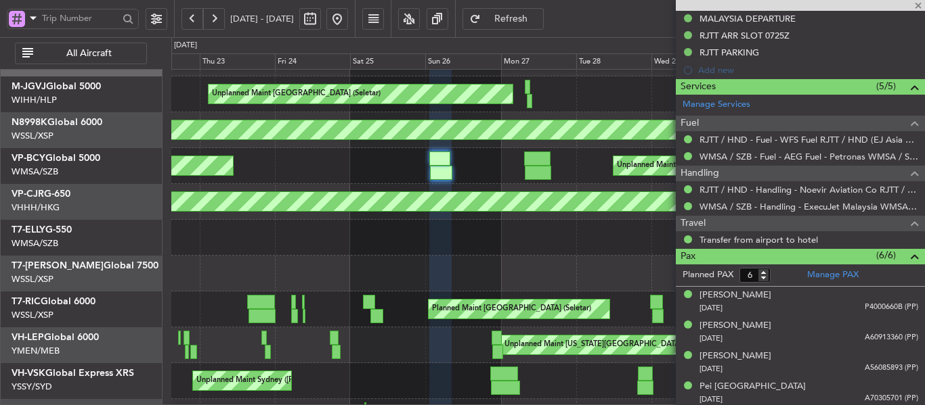
scroll to position [474, 0]
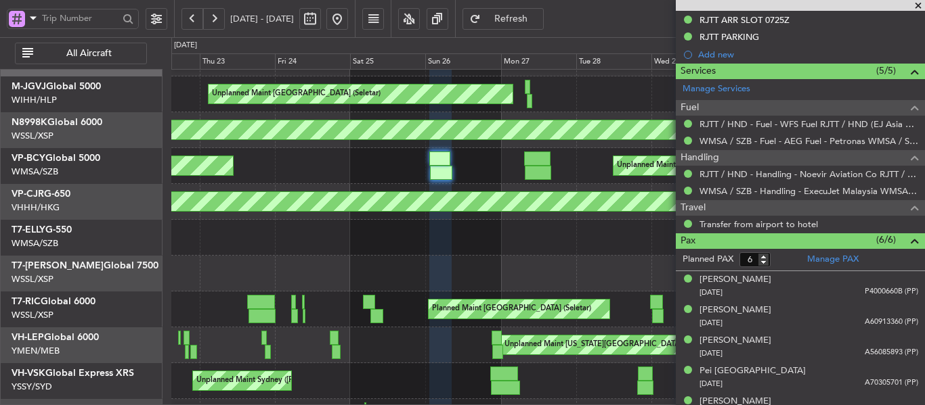
click at [917, 5] on span at bounding box center [918, 6] width 14 height 12
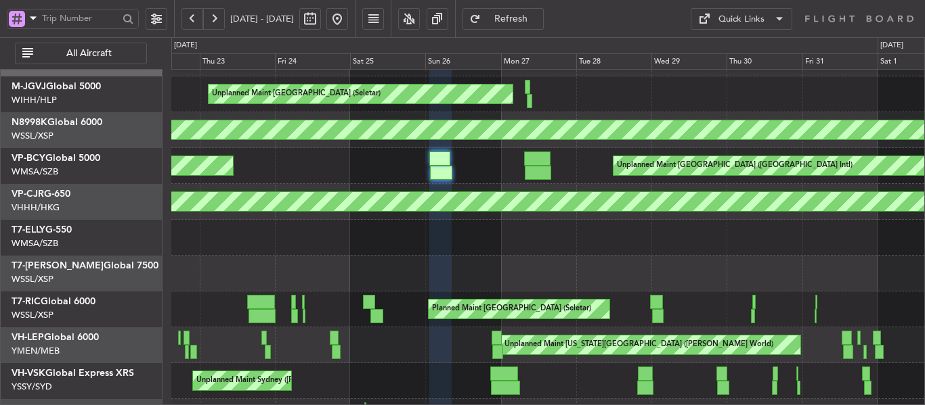
type input "0"
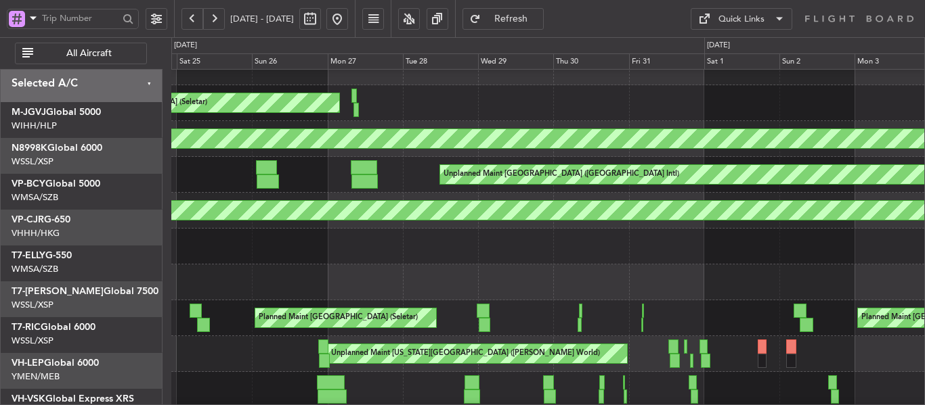
click at [308, 176] on div "Unplanned Maint [GEOGRAPHIC_DATA] ([GEOGRAPHIC_DATA] Intl) Planned Maint [GEOGR…" at bounding box center [547, 175] width 753 height 36
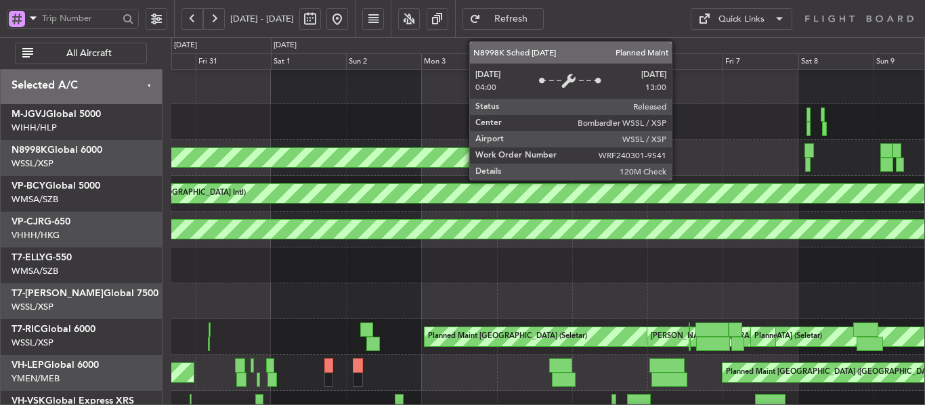
click at [467, 148] on div "Planned Maint [GEOGRAPHIC_DATA] (Seletar)" at bounding box center [15, 157] width 1193 height 19
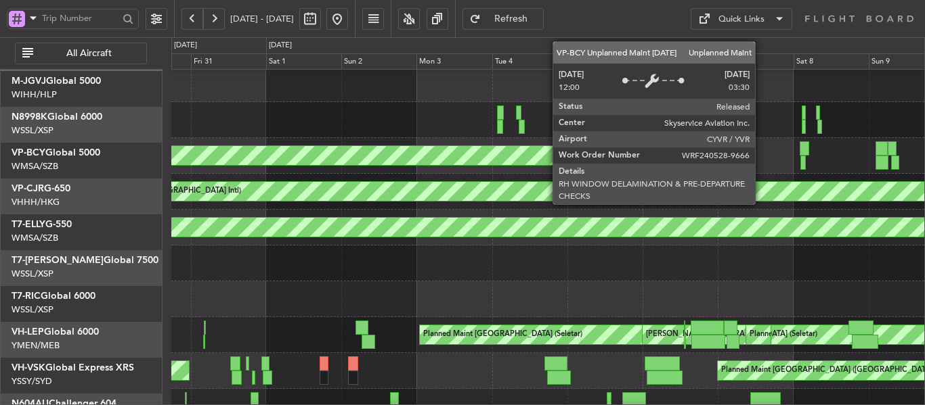
click at [374, 182] on div "Unplanned Maint [GEOGRAPHIC_DATA] ([GEOGRAPHIC_DATA] Intl)" at bounding box center [839, 191] width 1674 height 19
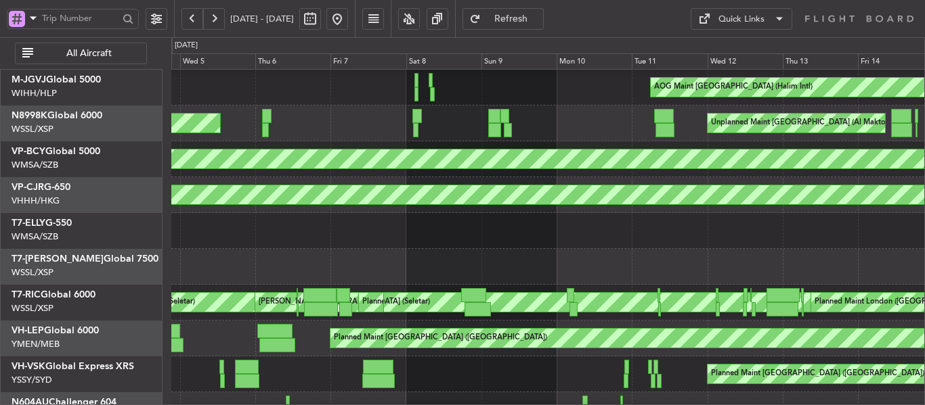
scroll to position [44, 0]
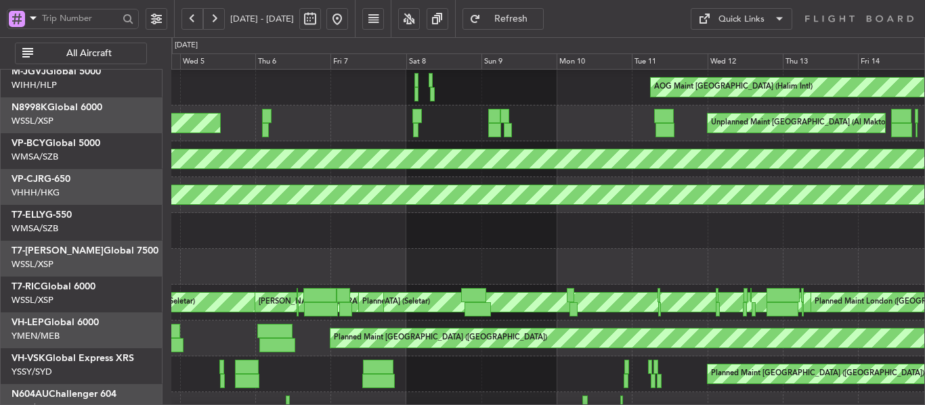
click at [483, 177] on div "[PERSON_NAME] ([GEOGRAPHIC_DATA]) Planned Maint [GEOGRAPHIC_DATA] (Seletar)" at bounding box center [547, 195] width 753 height 36
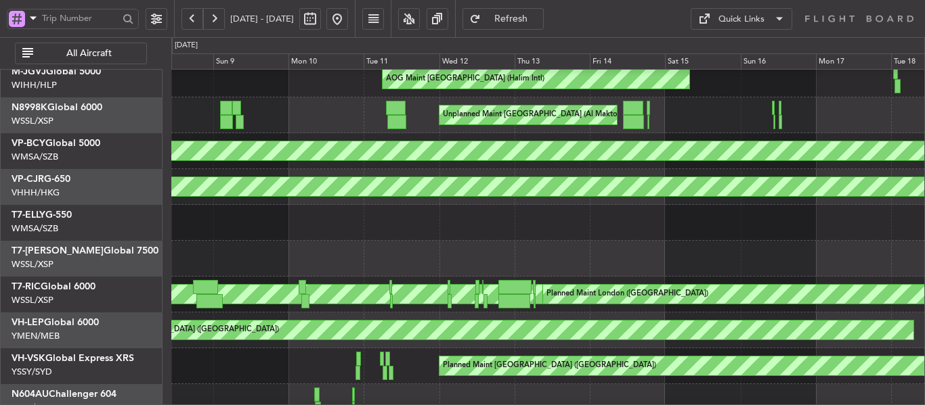
click at [348, 22] on button at bounding box center [337, 19] width 22 height 22
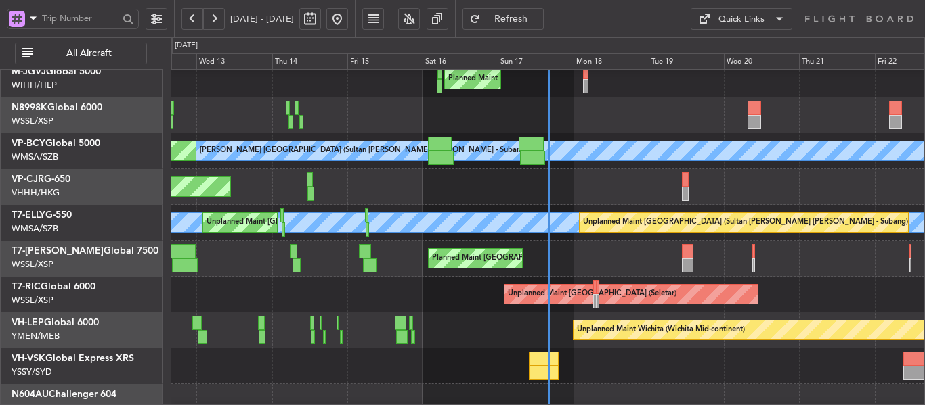
click at [192, 18] on button at bounding box center [192, 19] width 22 height 22
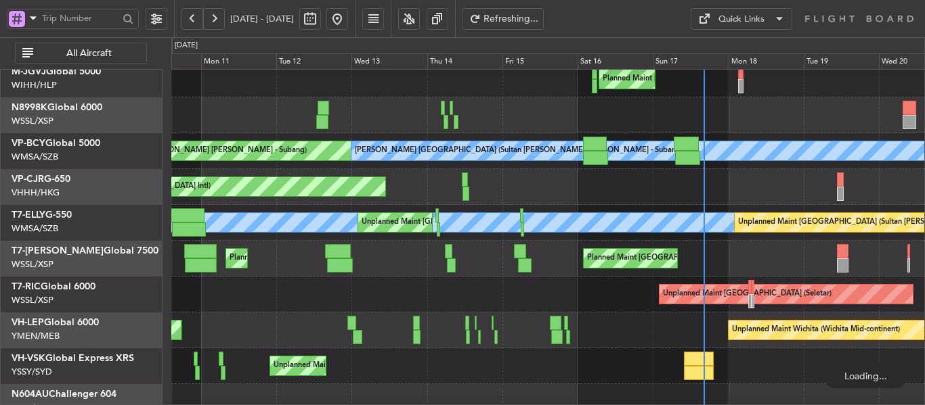
click at [192, 18] on button at bounding box center [192, 19] width 22 height 22
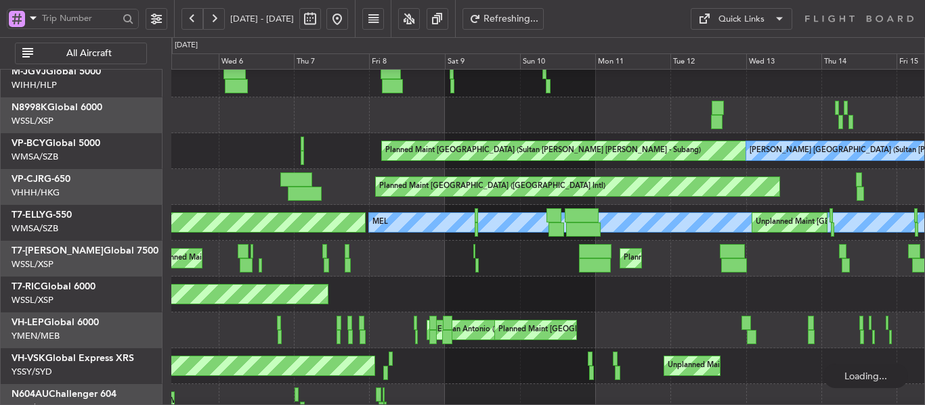
click at [192, 18] on button at bounding box center [192, 19] width 22 height 22
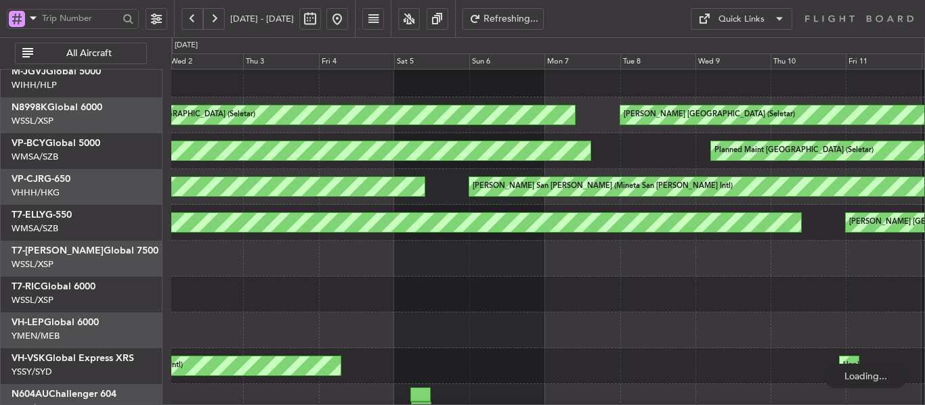
click at [192, 18] on button at bounding box center [192, 19] width 22 height 22
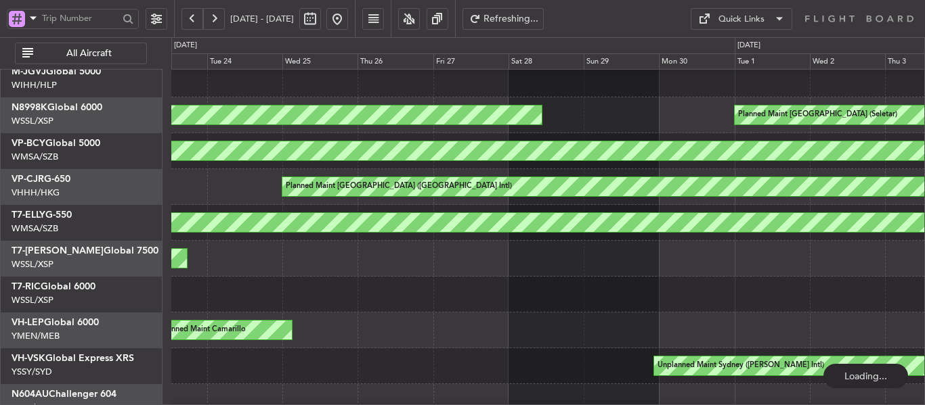
click at [192, 18] on button at bounding box center [192, 19] width 22 height 22
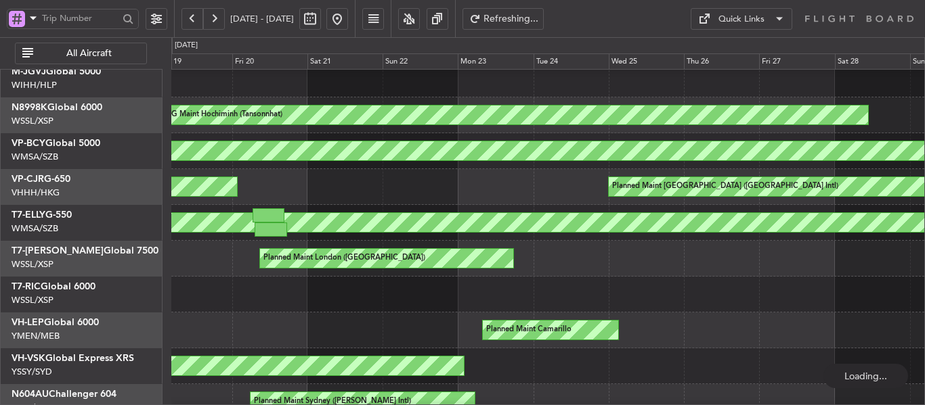
click at [192, 18] on button at bounding box center [192, 19] width 22 height 22
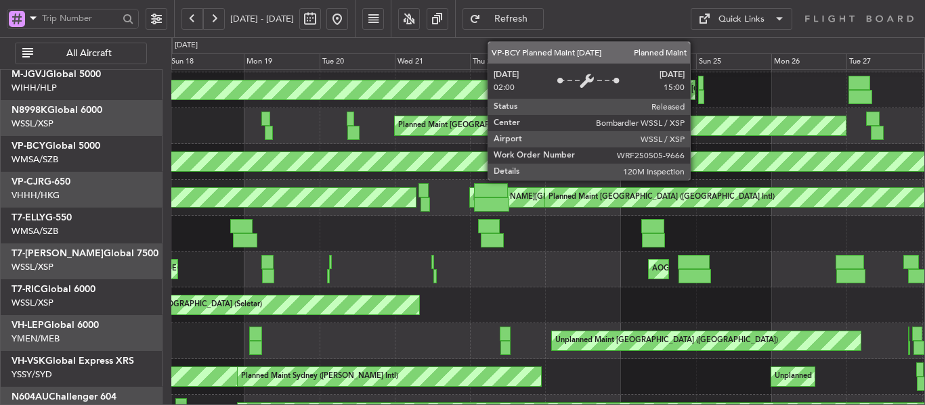
click at [840, 160] on div "Planned Maint [GEOGRAPHIC_DATA] (Seletar)" at bounding box center [548, 161] width 2258 height 19
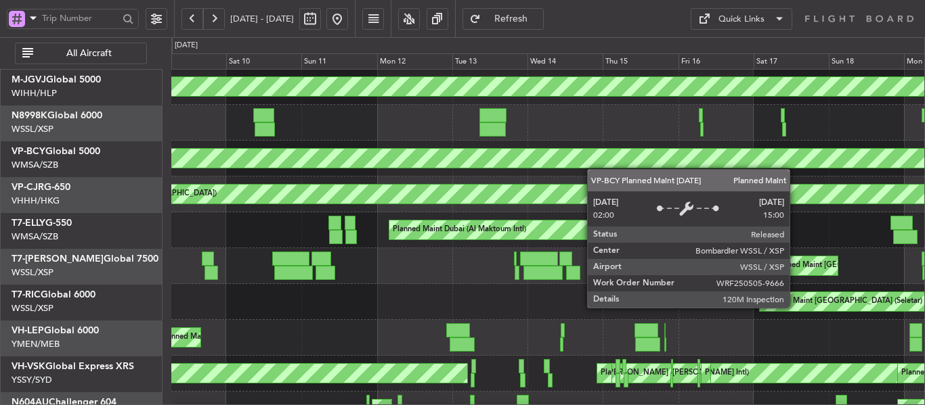
click at [770, 168] on div "Planned Maint [GEOGRAPHIC_DATA] (Seletar)" at bounding box center [766, 159] width 1822 height 22
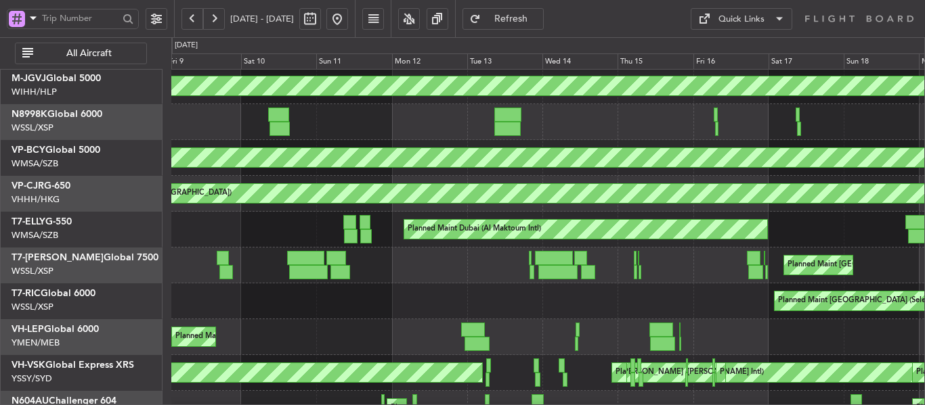
click at [726, 173] on div "Planned Maint [GEOGRAPHIC_DATA] (Seletar)" at bounding box center [547, 158] width 753 height 36
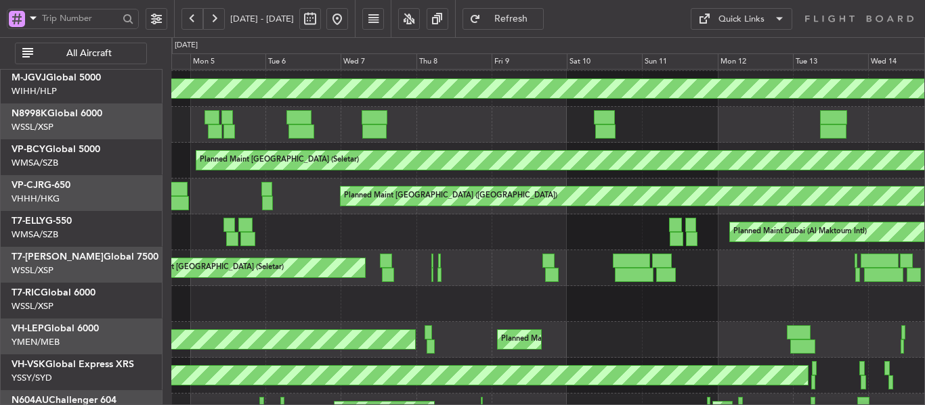
scroll to position [39, 0]
click at [658, 179] on div "Planned Maint [GEOGRAPHIC_DATA] ([GEOGRAPHIC_DATA]) Planned Maint [GEOGRAPHIC_D…" at bounding box center [547, 197] width 753 height 36
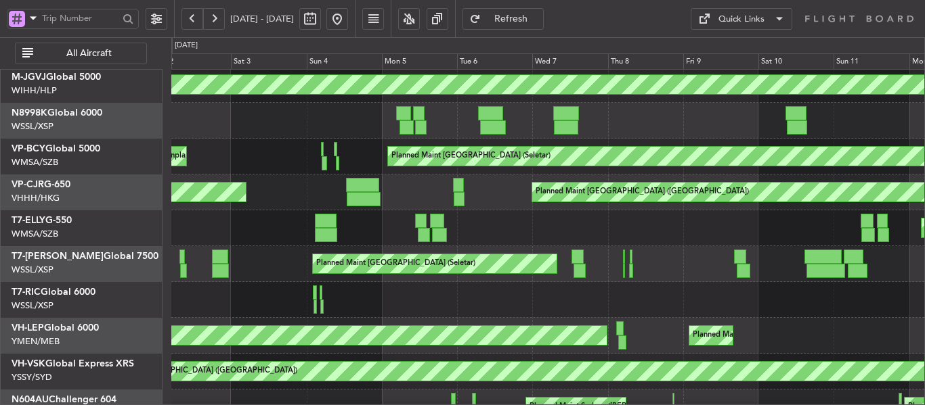
click at [352, 164] on div "Planned Maint [GEOGRAPHIC_DATA] (Seletar) Unplanned Maint [GEOGRAPHIC_DATA] (Su…" at bounding box center [547, 157] width 753 height 36
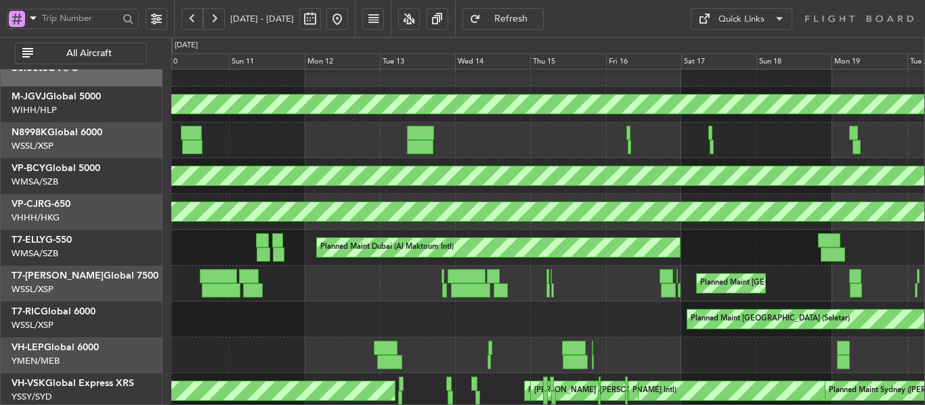
click at [405, 163] on div "Planned Maint [GEOGRAPHIC_DATA] (Seletar)" at bounding box center [547, 176] width 753 height 36
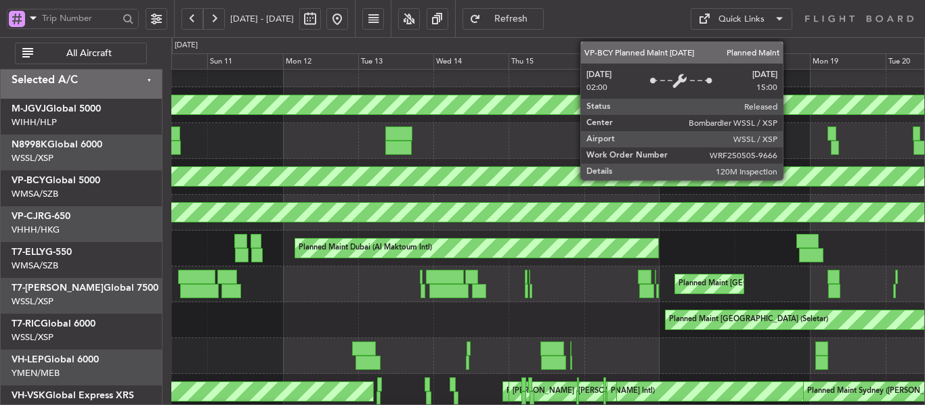
click at [360, 181] on div "Planned Maint [GEOGRAPHIC_DATA] (Seletar)" at bounding box center [719, 176] width 1914 height 19
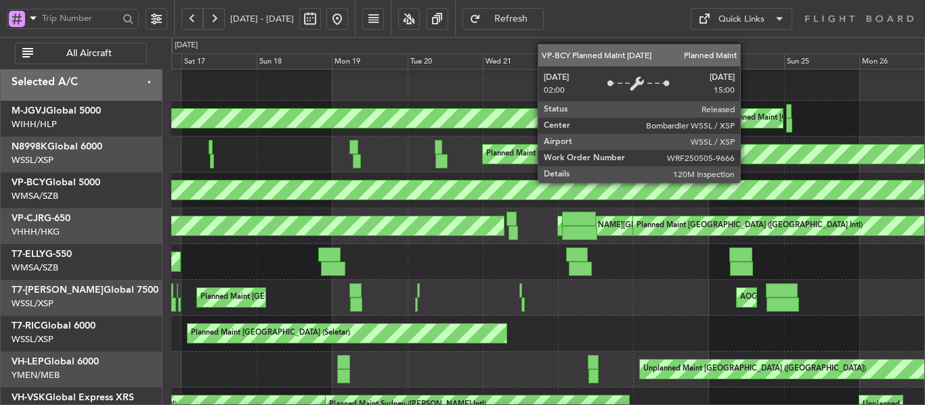
click at [274, 184] on div "Planned Maint [GEOGRAPHIC_DATA] (Seletar)" at bounding box center [548, 190] width 2258 height 19
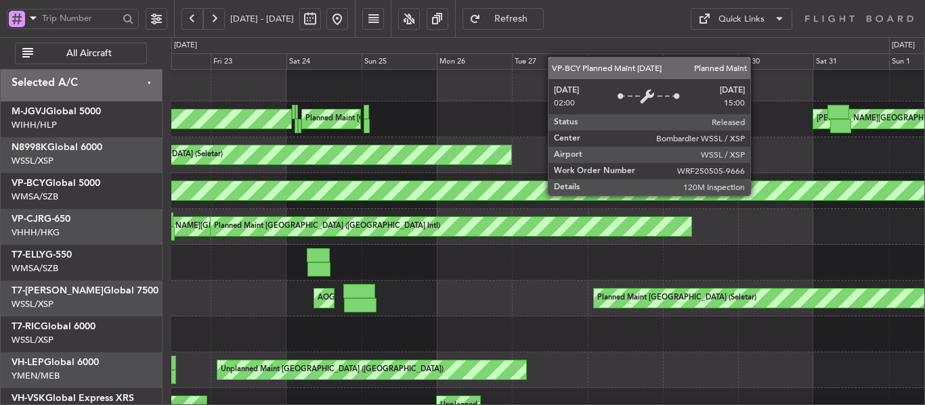
click at [296, 181] on div "Planned Maint [GEOGRAPHIC_DATA] (Seletar)" at bounding box center [548, 190] width 2258 height 19
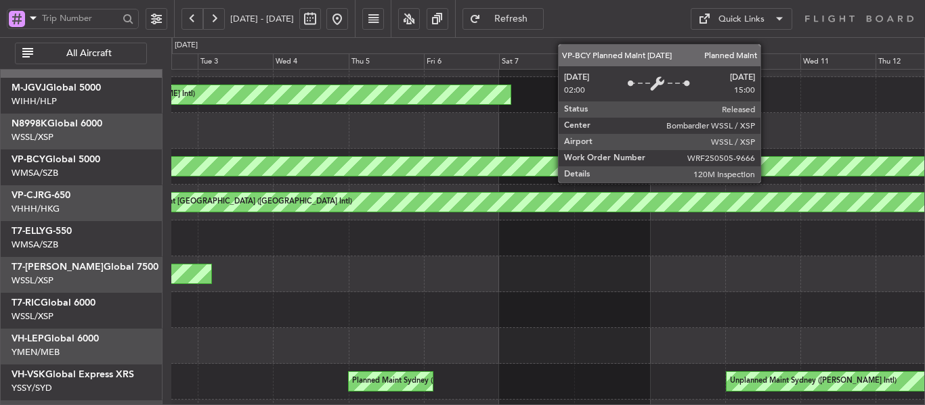
click at [375, 175] on div "Planned Maint [GEOGRAPHIC_DATA] (Seletar)" at bounding box center [548, 166] width 2259 height 20
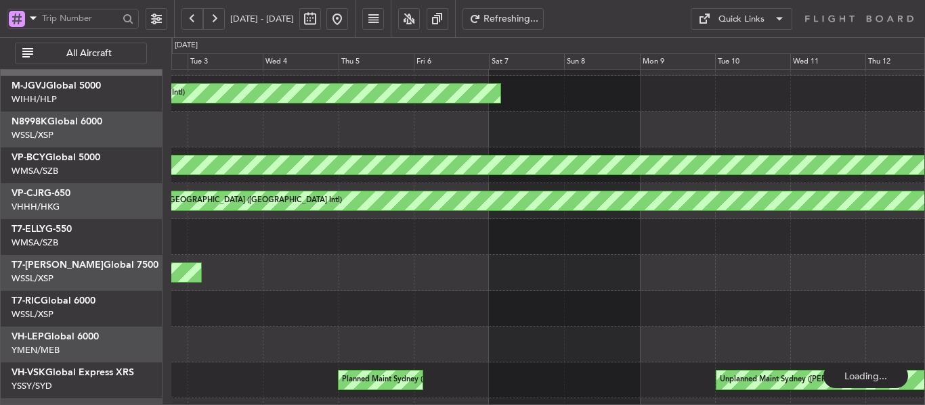
click at [805, 122] on div at bounding box center [547, 130] width 753 height 36
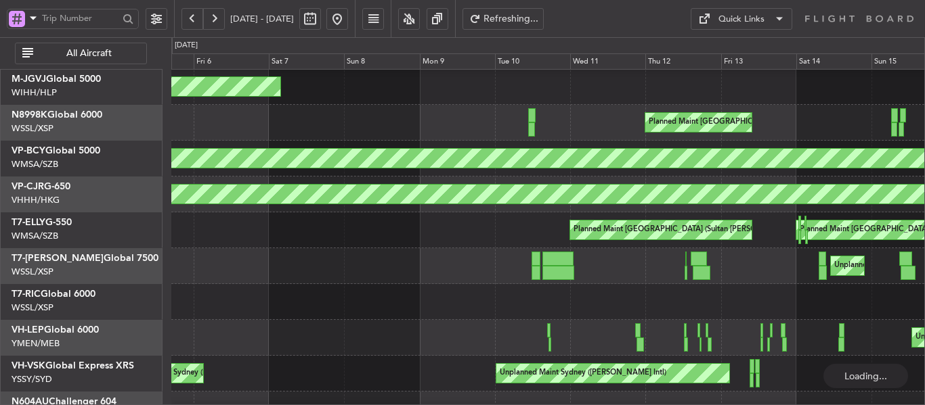
click at [584, 123] on div "Planned Maint [GEOGRAPHIC_DATA] (Seletar)" at bounding box center [547, 123] width 753 height 36
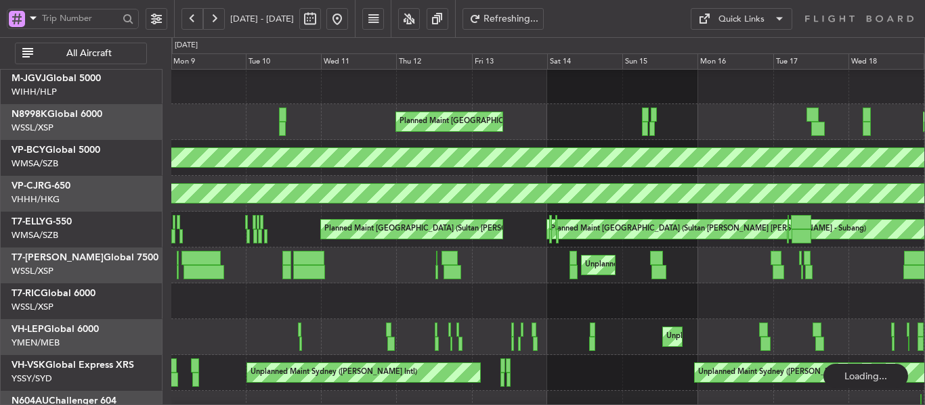
click at [468, 135] on div "Planned Maint [GEOGRAPHIC_DATA] (Seletar) AOG Maint Hochiminh ([GEOGRAPHIC_DATA…" at bounding box center [547, 122] width 753 height 36
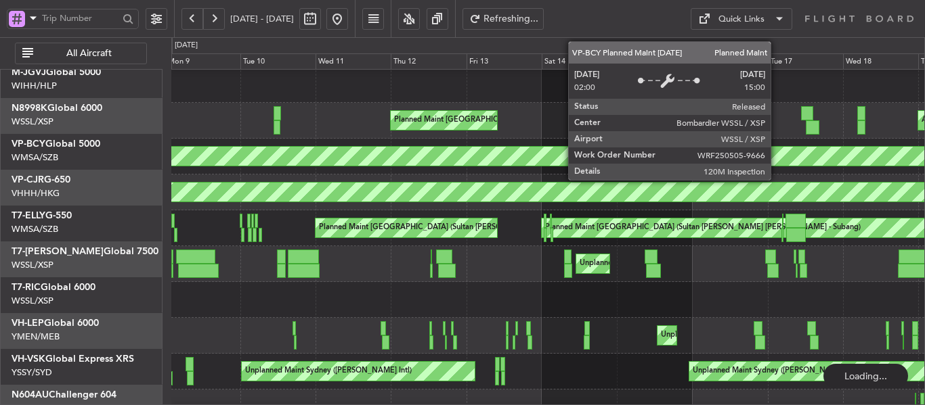
click at [532, 151] on div "Planned Maint [GEOGRAPHIC_DATA] (Seletar)" at bounding box center [548, 156] width 2258 height 19
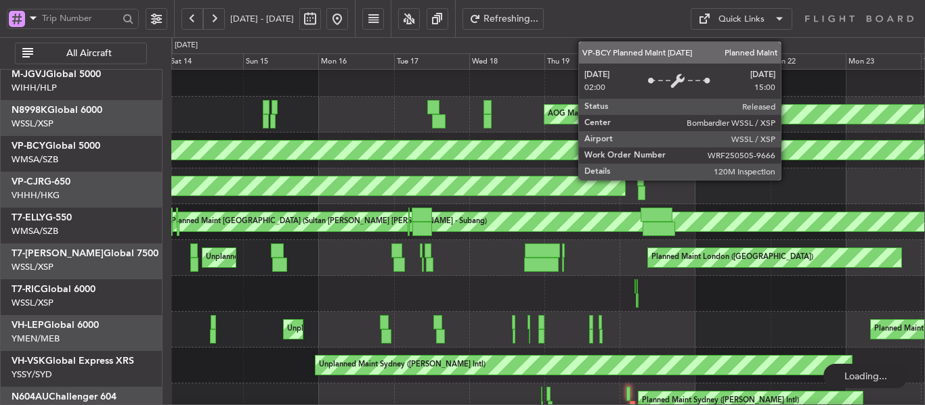
click at [403, 156] on div "Planned Maint [GEOGRAPHIC_DATA] (Seletar)" at bounding box center [548, 150] width 2258 height 19
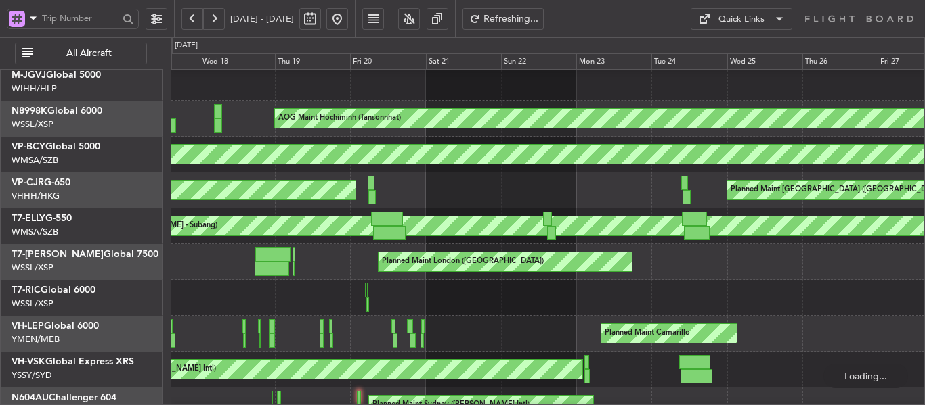
click at [688, 156] on div "Planned Maint [GEOGRAPHIC_DATA] (Seletar)" at bounding box center [547, 155] width 753 height 36
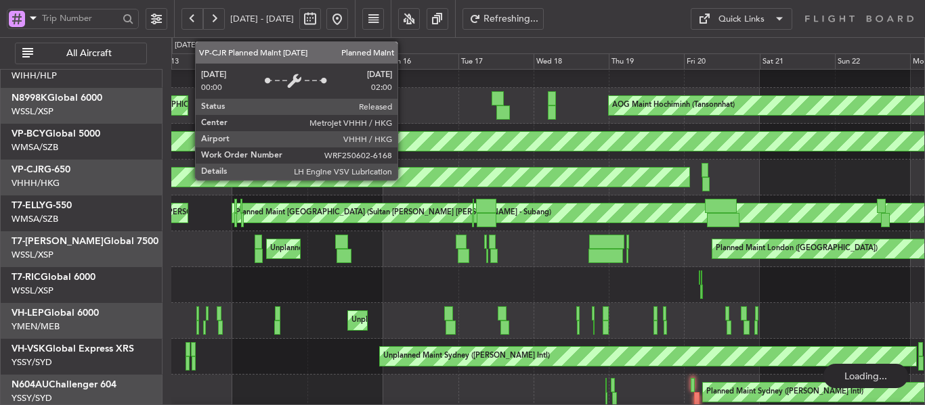
scroll to position [57, 0]
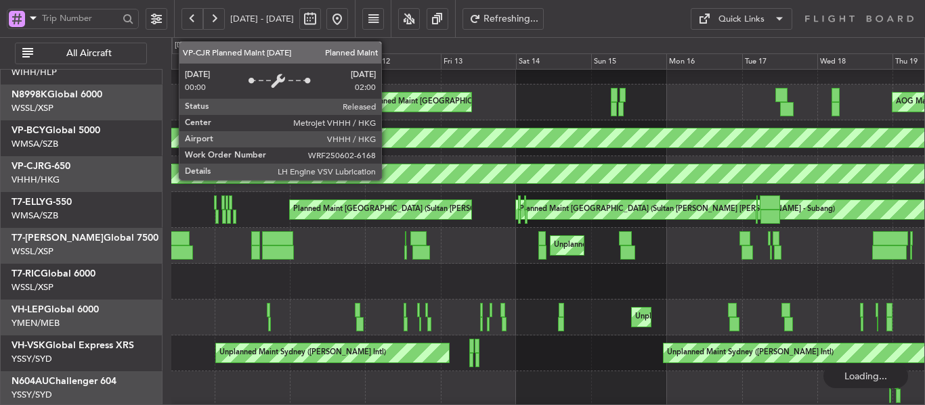
click at [671, 168] on div "Planned Maint [GEOGRAPHIC_DATA] ([GEOGRAPHIC_DATA] Intl)" at bounding box center [292, 173] width 1361 height 19
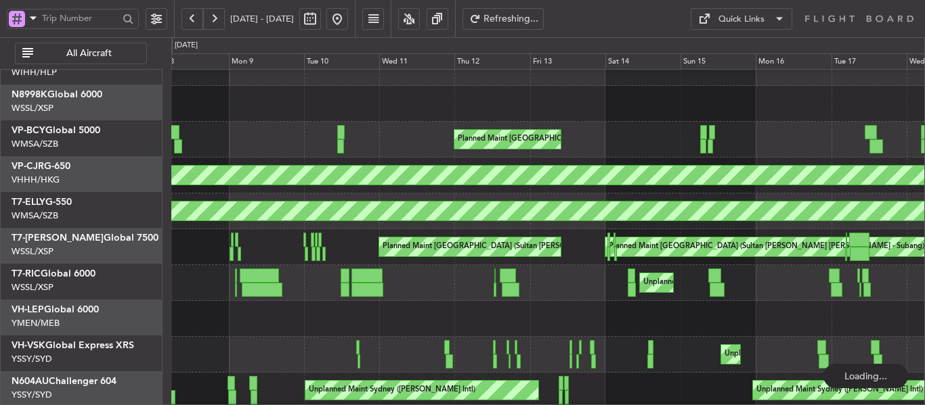
scroll to position [0, 0]
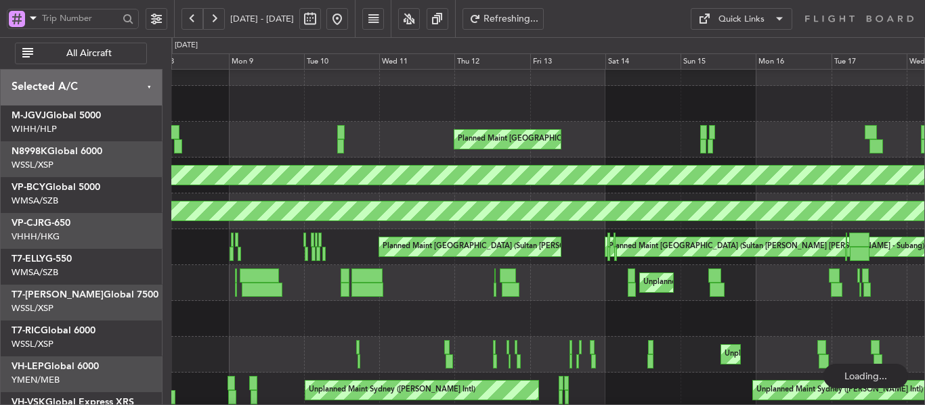
click at [642, 273] on div "Planned Maint [GEOGRAPHIC_DATA] (Halim Intl) [PERSON_NAME] Jakarta (Halim Intl)…" at bounding box center [547, 265] width 753 height 431
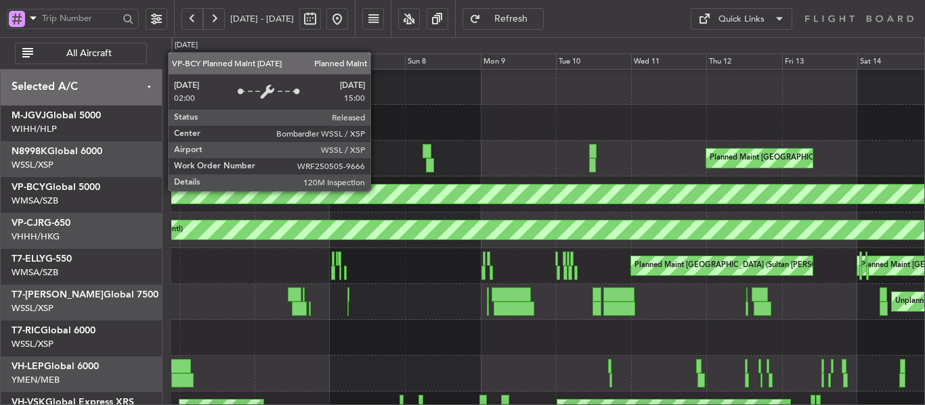
scroll to position [3, 0]
click at [488, 188] on div "Planned Maint [GEOGRAPHIC_DATA] (Seletar)" at bounding box center [548, 194] width 2258 height 19
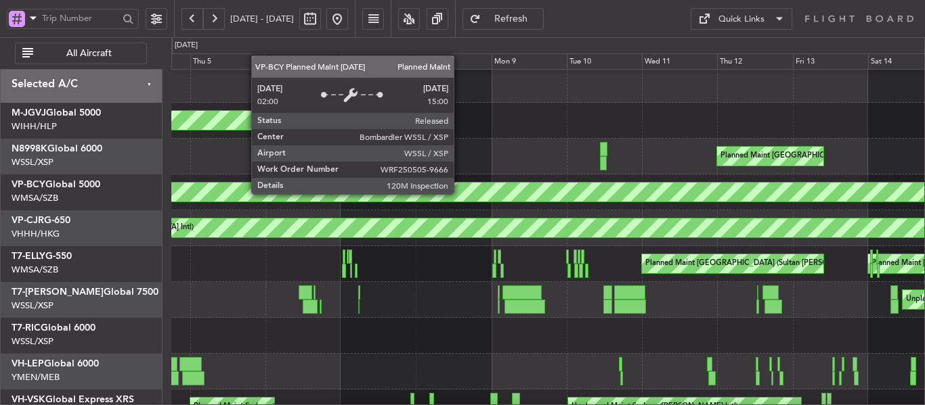
scroll to position [0, 0]
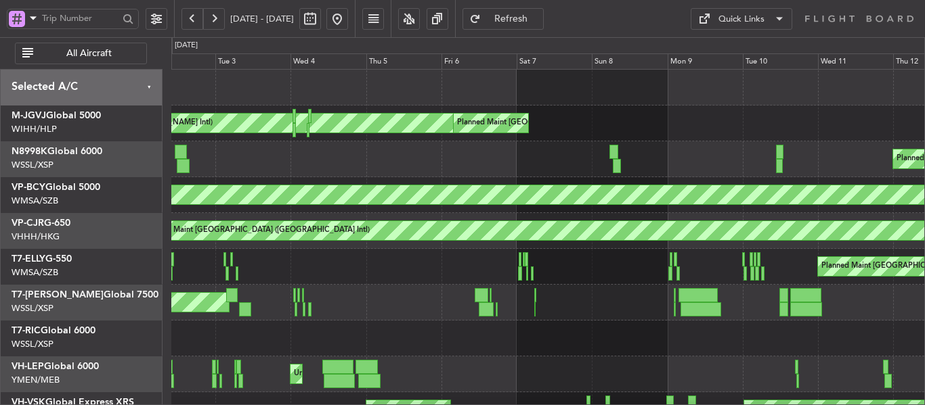
click at [631, 206] on div "Planned Maint [GEOGRAPHIC_DATA] (Seletar)" at bounding box center [547, 195] width 753 height 36
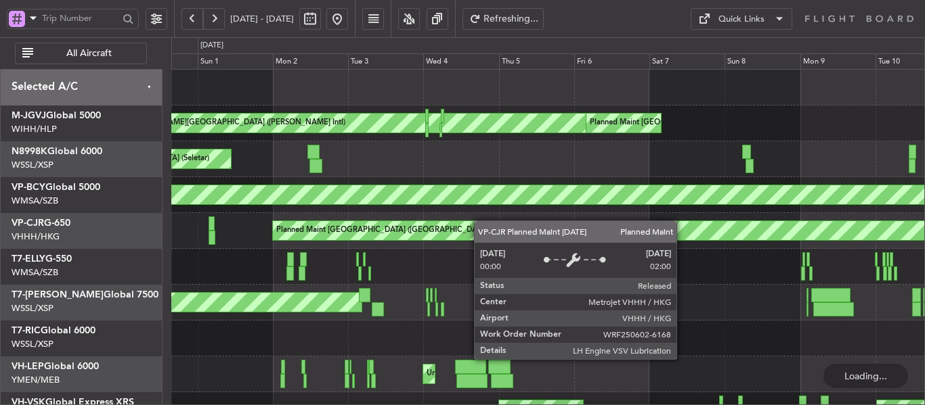
click at [550, 224] on div "[PERSON_NAME][GEOGRAPHIC_DATA] ([PERSON_NAME] Intl) Planned Maint [GEOGRAPHIC_D…" at bounding box center [547, 285] width 753 height 431
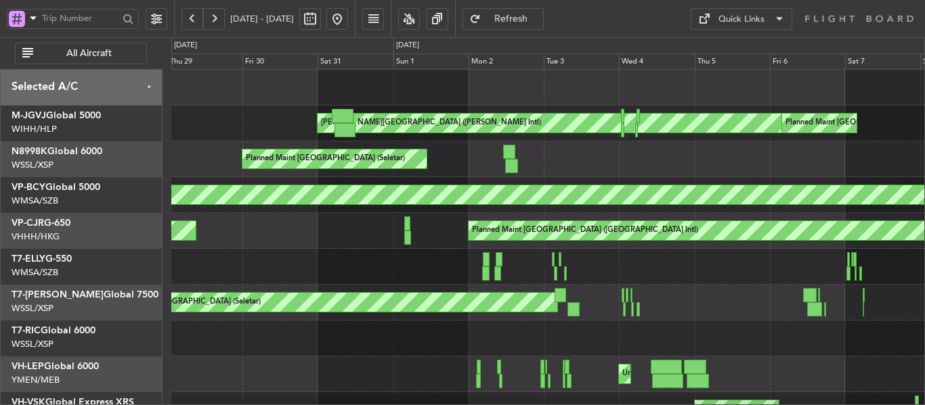
click at [569, 214] on div "[PERSON_NAME][GEOGRAPHIC_DATA] ([PERSON_NAME] Intl) Planned Maint [GEOGRAPHIC_D…" at bounding box center [547, 285] width 753 height 431
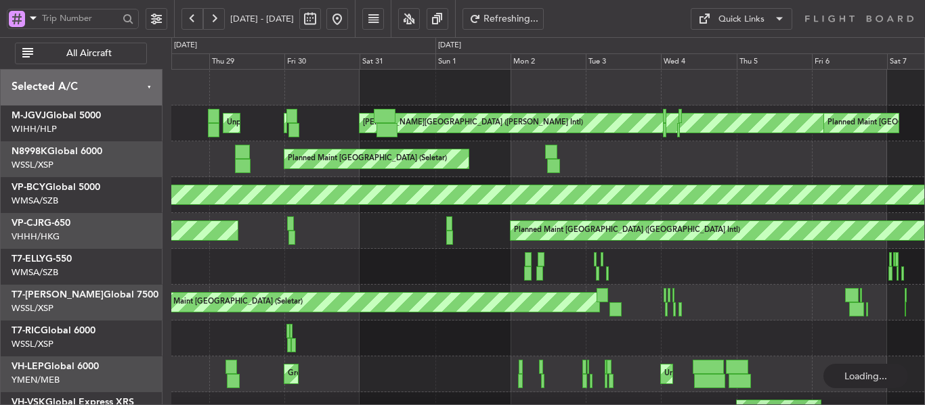
click at [541, 238] on div "[PERSON_NAME][GEOGRAPHIC_DATA] ([GEOGRAPHIC_DATA] Intl) Planned Maint [GEOGRAPH…" at bounding box center [547, 231] width 753 height 36
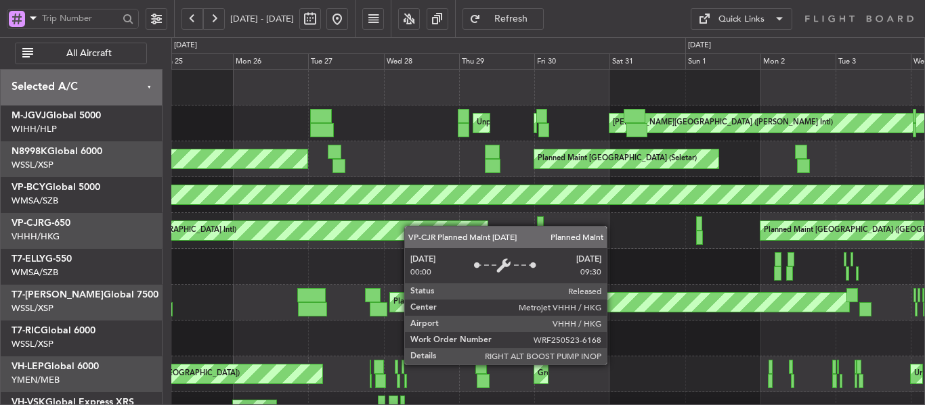
click at [462, 227] on div "[PERSON_NAME][GEOGRAPHIC_DATA] ([GEOGRAPHIC_DATA] Intl) Planned Maint [GEOGRAPH…" at bounding box center [547, 231] width 753 height 36
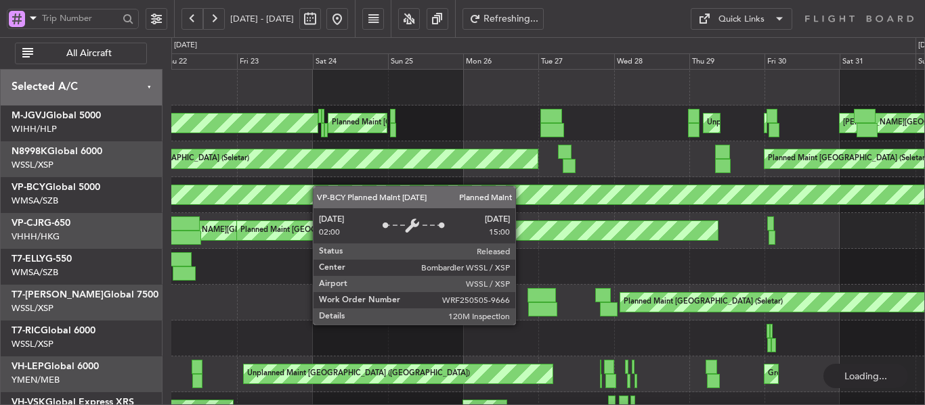
click at [489, 203] on div "[PERSON_NAME][GEOGRAPHIC_DATA] ([PERSON_NAME] Intl) Unplanned Maint [GEOGRAPHIC…" at bounding box center [547, 285] width 753 height 431
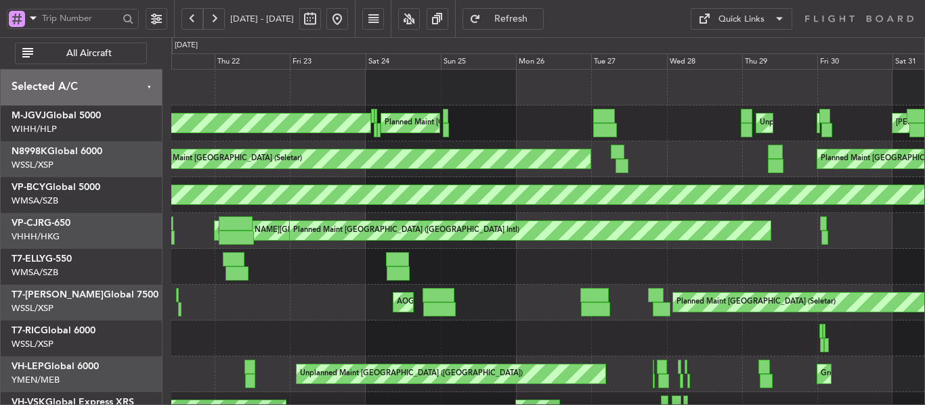
click at [461, 217] on div "[PERSON_NAME][GEOGRAPHIC_DATA] ([PERSON_NAME] Intl) Unplanned Maint [GEOGRAPHIC…" at bounding box center [547, 285] width 753 height 431
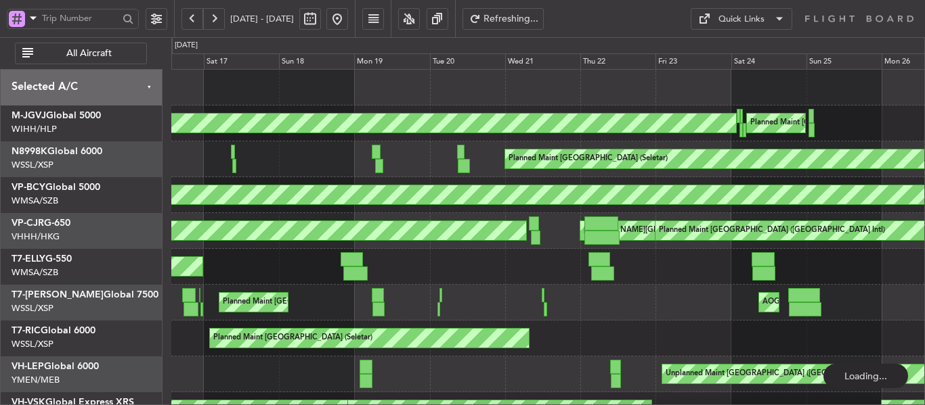
click at [552, 223] on div "[PERSON_NAME][GEOGRAPHIC_DATA] ([GEOGRAPHIC_DATA] Intl) [PERSON_NAME][GEOGRAPHI…" at bounding box center [547, 231] width 753 height 36
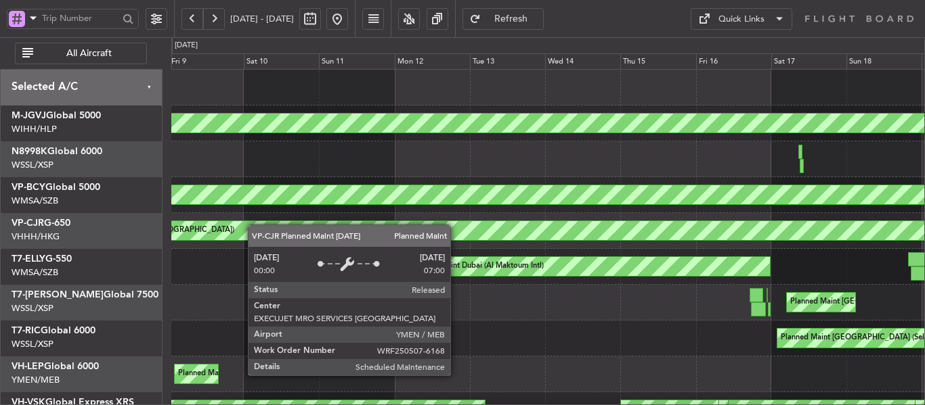
click at [628, 217] on div "Planned Maint [GEOGRAPHIC_DATA] ([GEOGRAPHIC_DATA])" at bounding box center [547, 231] width 753 height 36
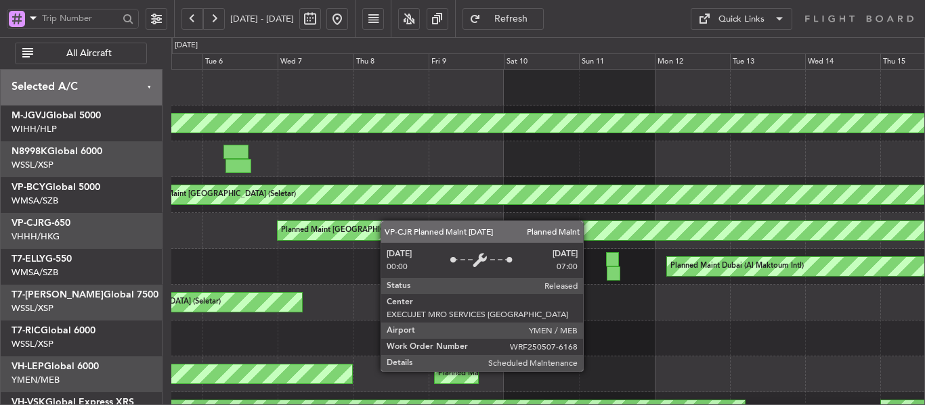
click at [630, 217] on div "Planned Maint [GEOGRAPHIC_DATA] ([GEOGRAPHIC_DATA]) Planned Maint [GEOGRAPHIC_D…" at bounding box center [547, 231] width 753 height 36
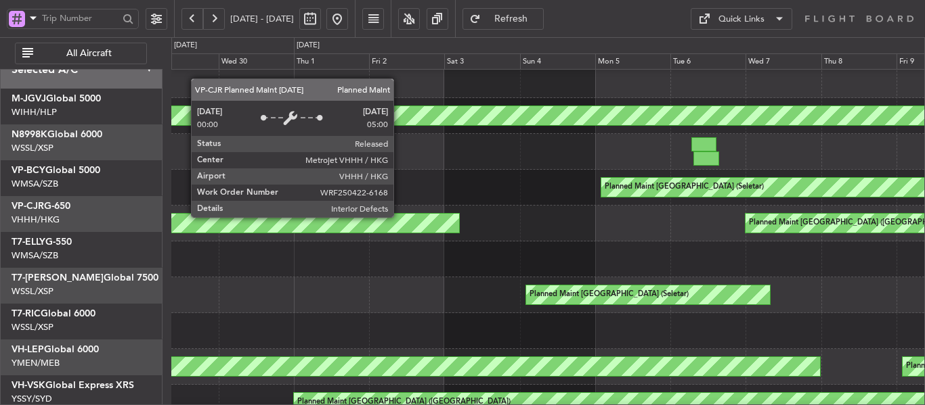
click at [459, 214] on div "Planned Maint [GEOGRAPHIC_DATA] ([GEOGRAPHIC_DATA] Intl)" at bounding box center [37, 223] width 843 height 19
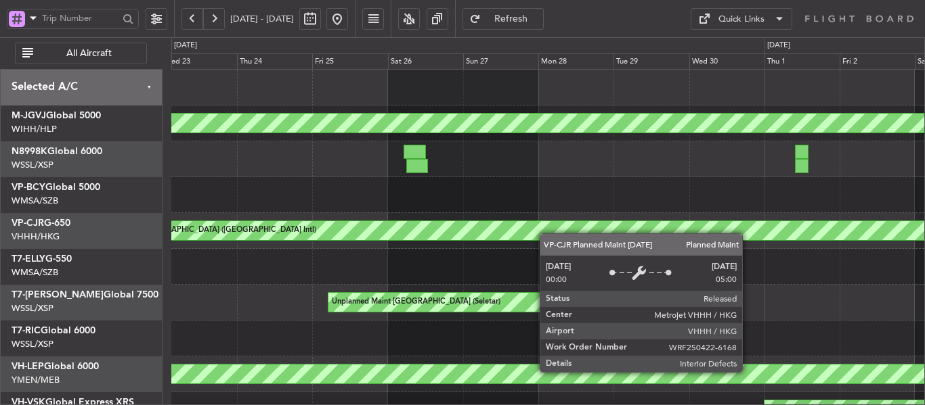
click at [728, 241] on div "Planned Maint [GEOGRAPHIC_DATA] ([GEOGRAPHIC_DATA] Intl)" at bounding box center [508, 232] width 844 height 22
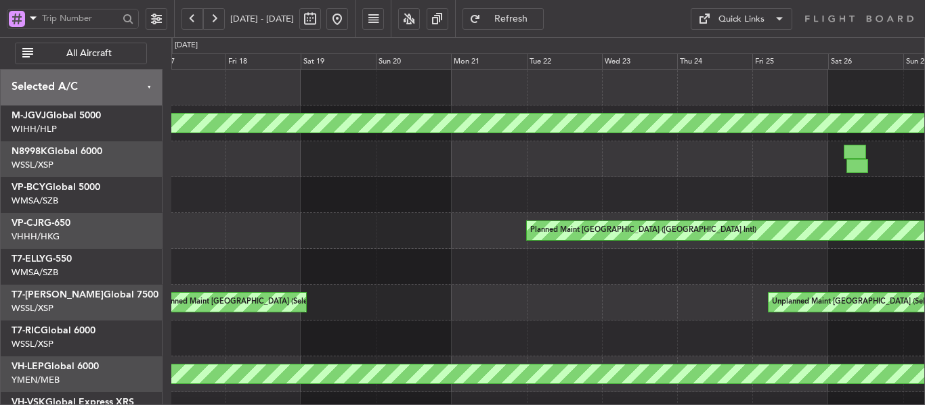
click at [702, 266] on div "Planned Maint [GEOGRAPHIC_DATA] (Seletar) Planned Maint [GEOGRAPHIC_DATA] ([GEO…" at bounding box center [547, 285] width 753 height 431
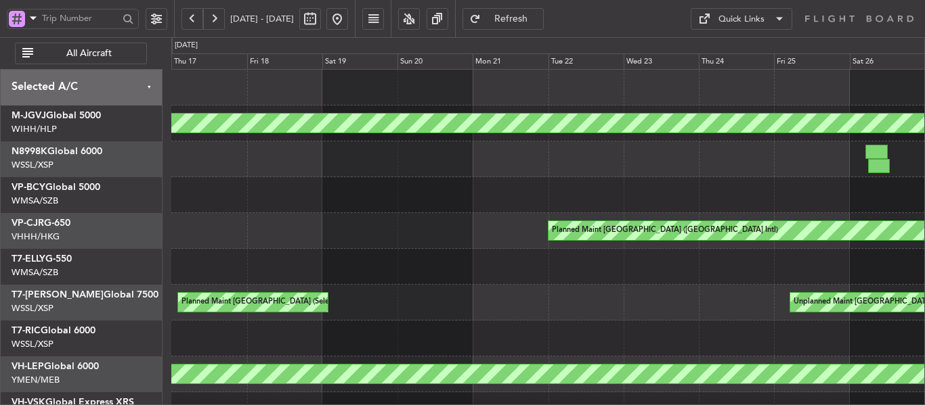
click at [689, 258] on div "Planned Maint [GEOGRAPHIC_DATA] (Seletar) Planned Maint [GEOGRAPHIC_DATA] ([GEO…" at bounding box center [547, 285] width 753 height 431
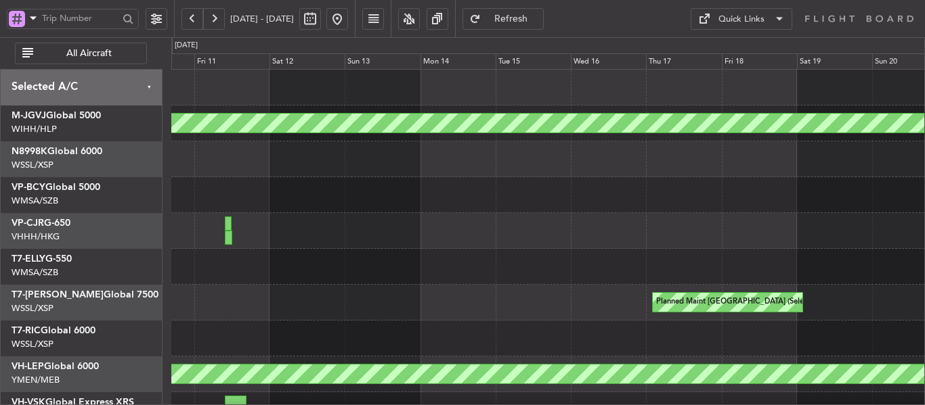
click at [571, 259] on div "Planned Maint [GEOGRAPHIC_DATA] (Seletar) Planned Maint [GEOGRAPHIC_DATA] ([GEO…" at bounding box center [547, 285] width 753 height 431
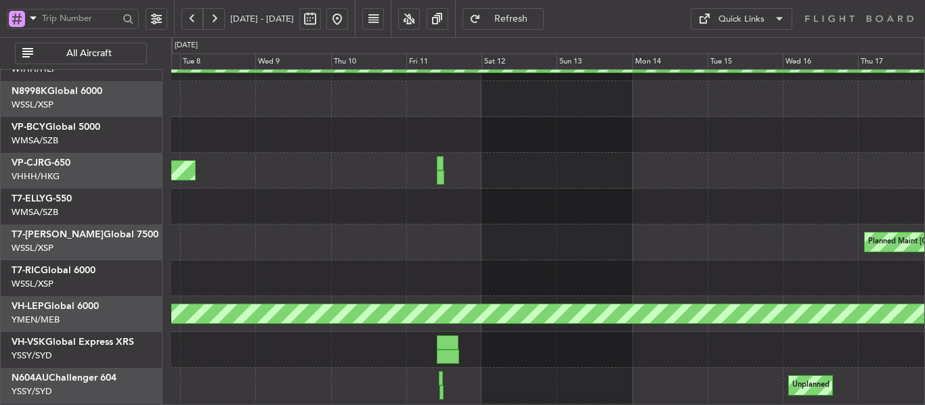
click at [512, 208] on div at bounding box center [547, 207] width 753 height 36
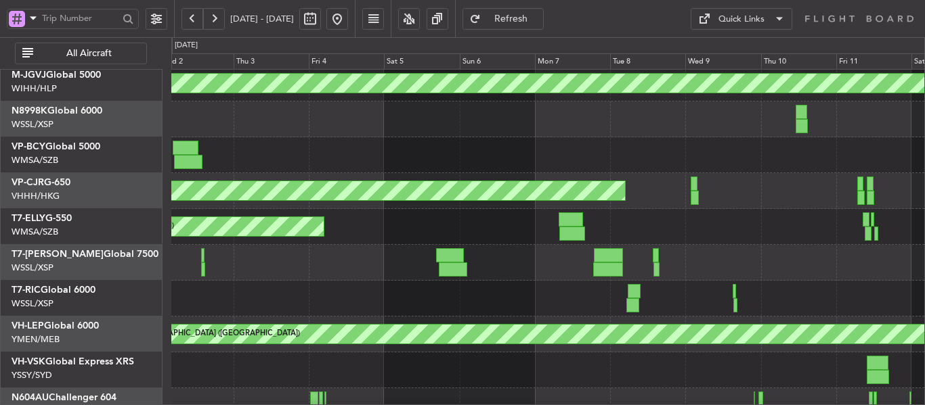
scroll to position [47, 0]
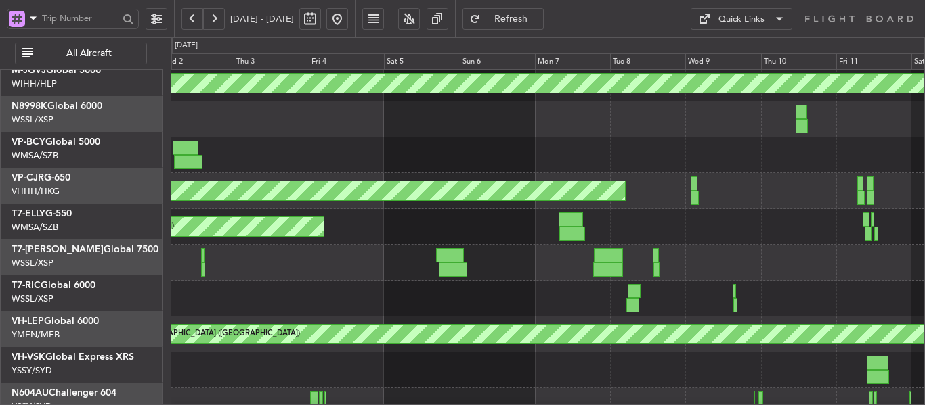
click at [779, 165] on div at bounding box center [547, 155] width 753 height 36
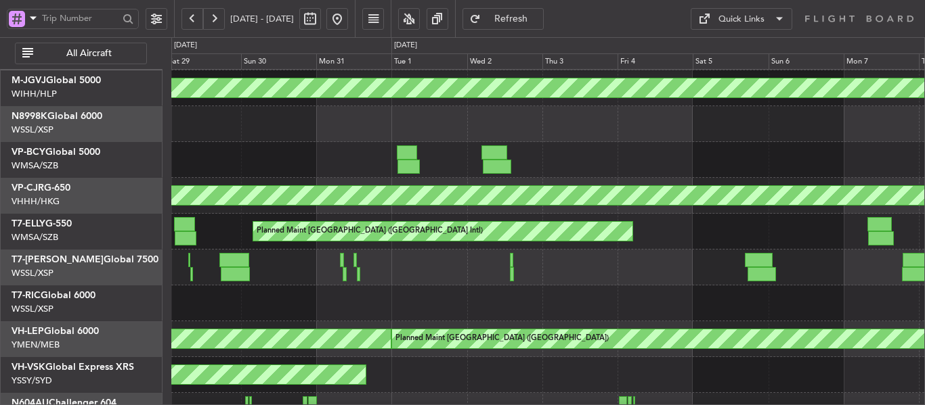
click at [512, 164] on div at bounding box center [497, 167] width 29 height 14
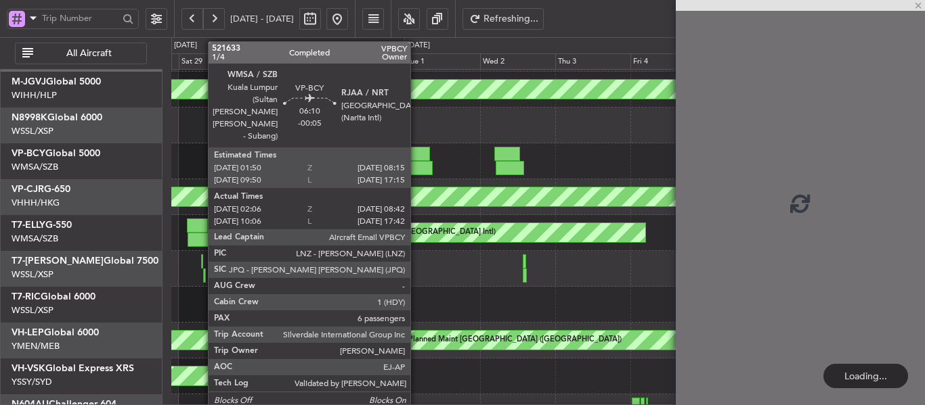
click at [416, 161] on div at bounding box center [421, 168] width 22 height 14
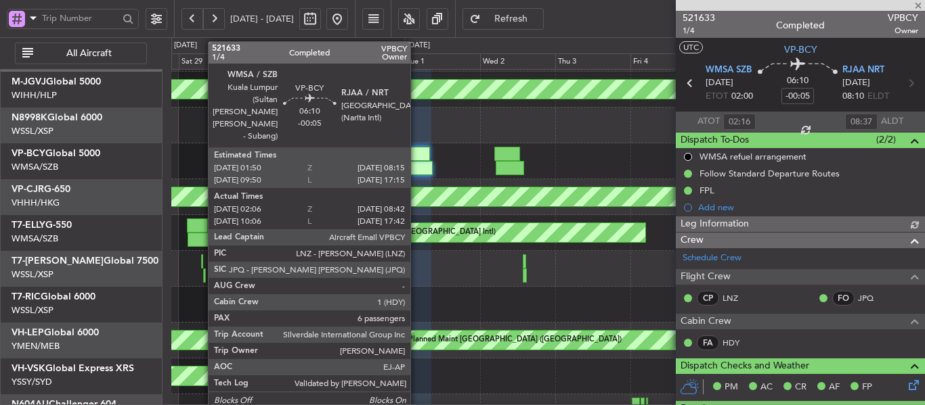
type input "[PERSON_NAME] (BTA)"
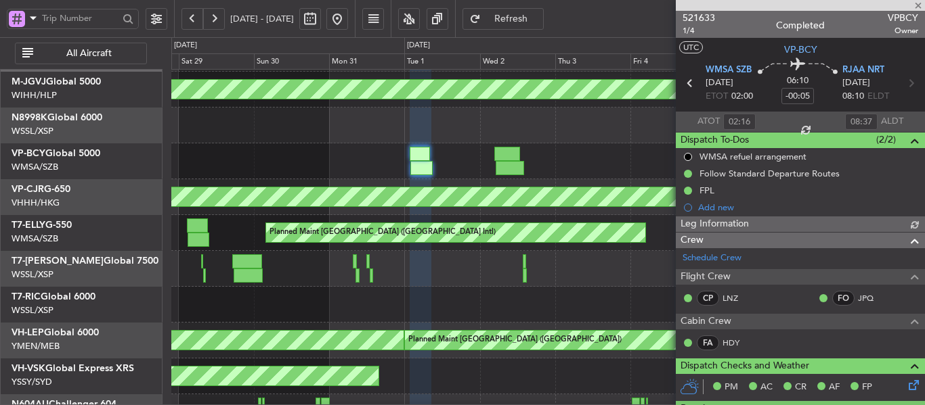
type input "[PERSON_NAME] (BTA)"
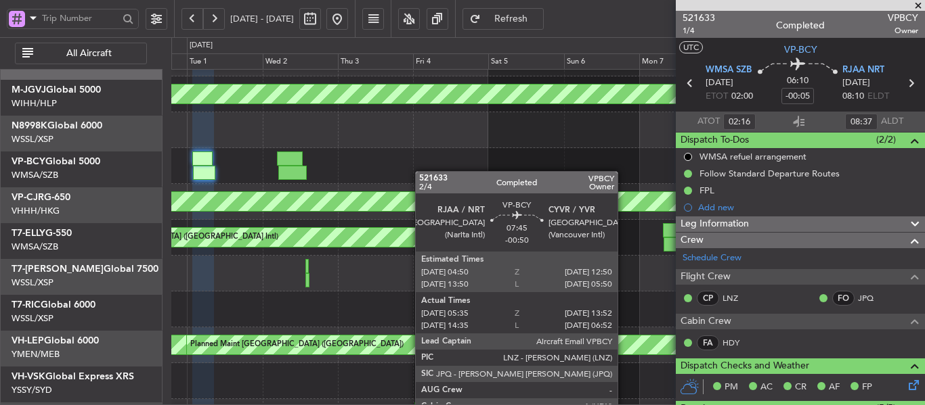
click at [244, 179] on div at bounding box center [547, 166] width 753 height 36
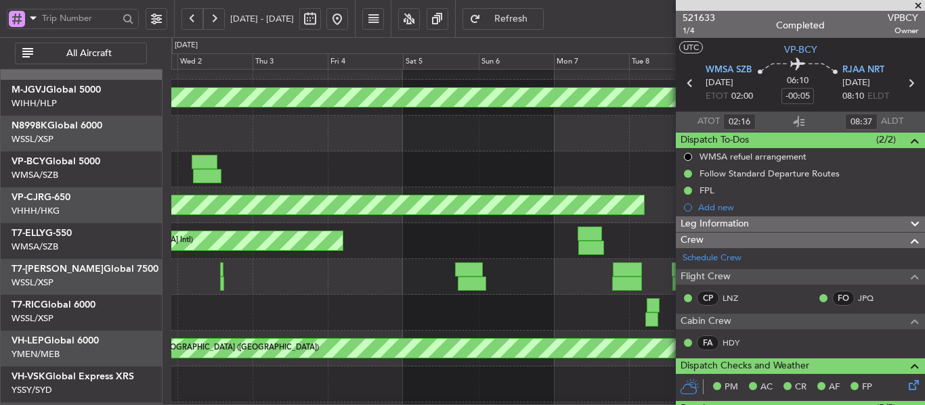
click at [232, 188] on div at bounding box center [547, 170] width 753 height 36
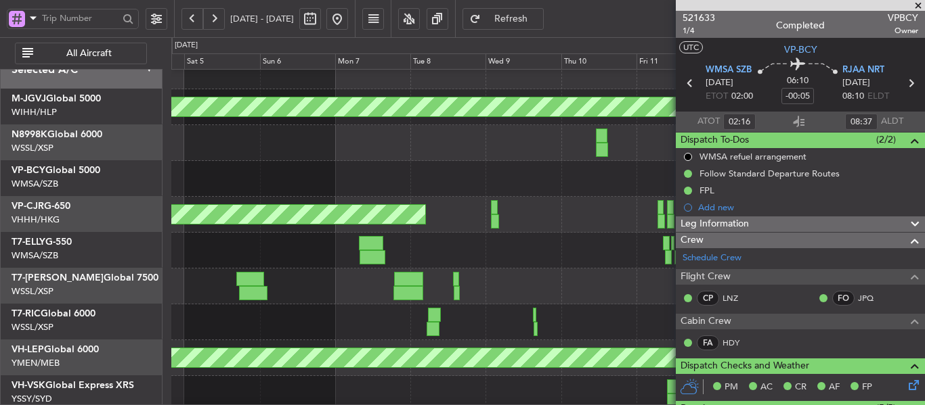
click at [210, 184] on div at bounding box center [547, 179] width 753 height 36
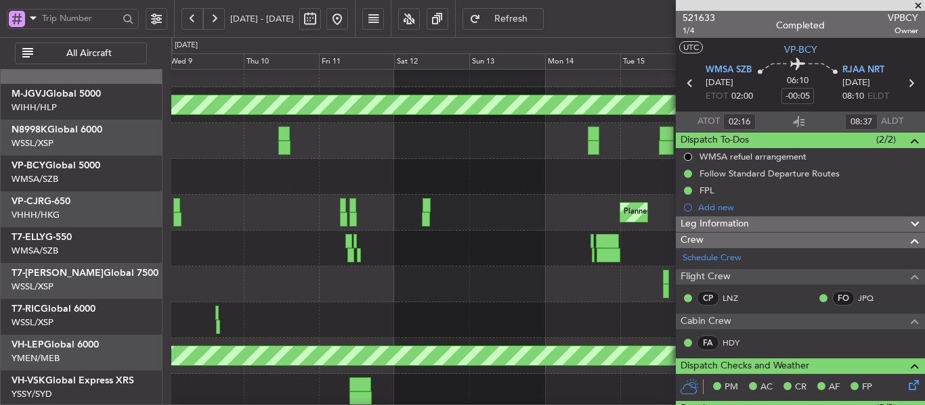
click at [110, 185] on div "Planned Maint [GEOGRAPHIC_DATA] (Seletar) Planned Maint [GEOGRAPHIC_DATA] ([GEO…" at bounding box center [462, 221] width 925 height 368
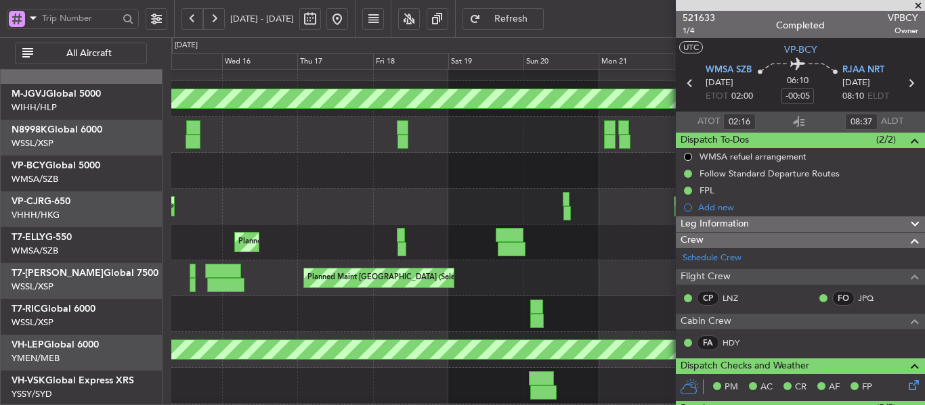
click at [185, 188] on div at bounding box center [547, 171] width 753 height 36
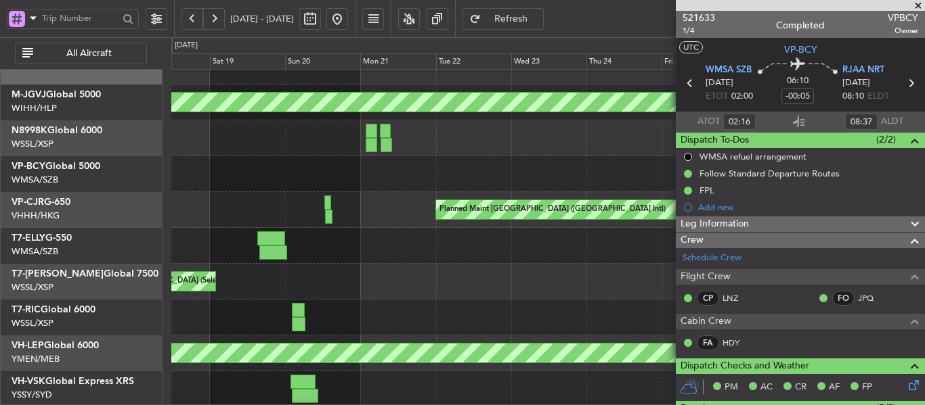
click at [179, 179] on div at bounding box center [547, 174] width 753 height 36
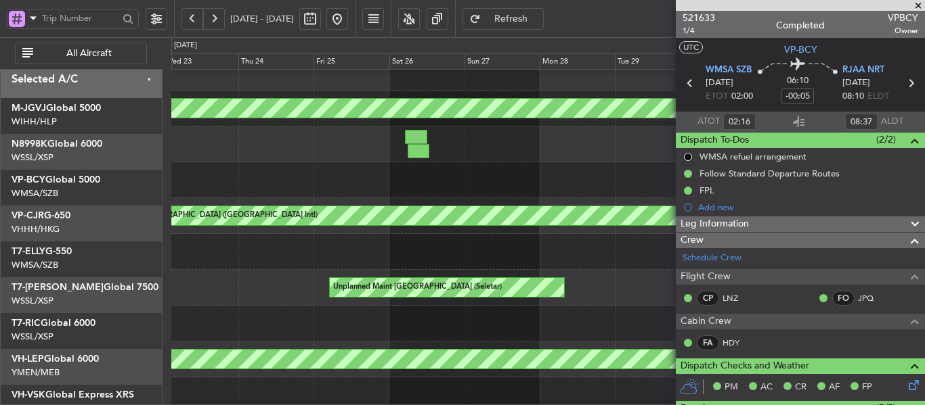
click at [181, 181] on div "Planned Maint [GEOGRAPHIC_DATA] (Seletar)" at bounding box center [547, 180] width 753 height 36
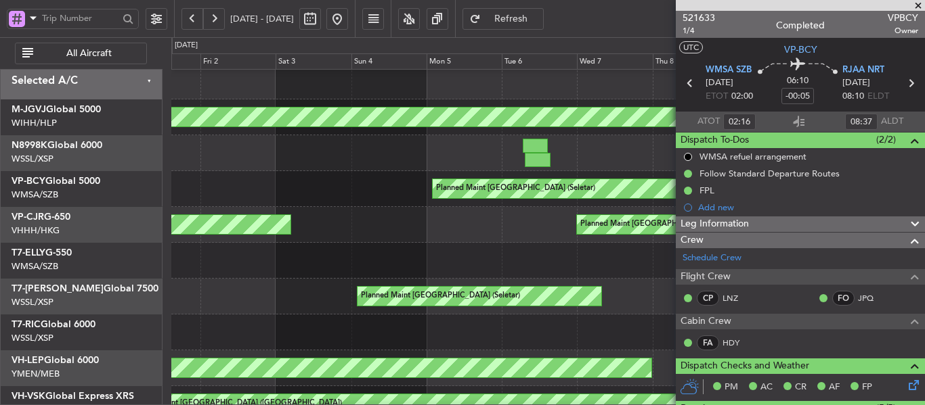
click at [215, 185] on div "Planned Maint [GEOGRAPHIC_DATA] (Seletar)" at bounding box center [547, 189] width 753 height 36
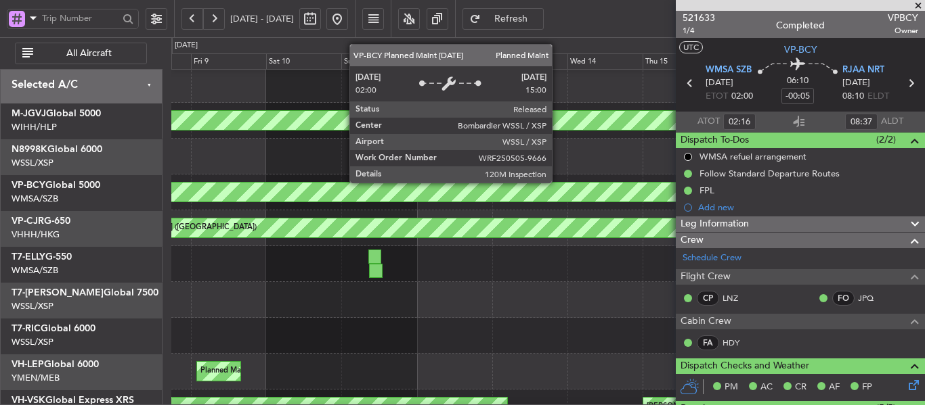
click at [308, 185] on div "Planned Maint [GEOGRAPHIC_DATA] (Seletar)" at bounding box center [786, 192] width 1780 height 19
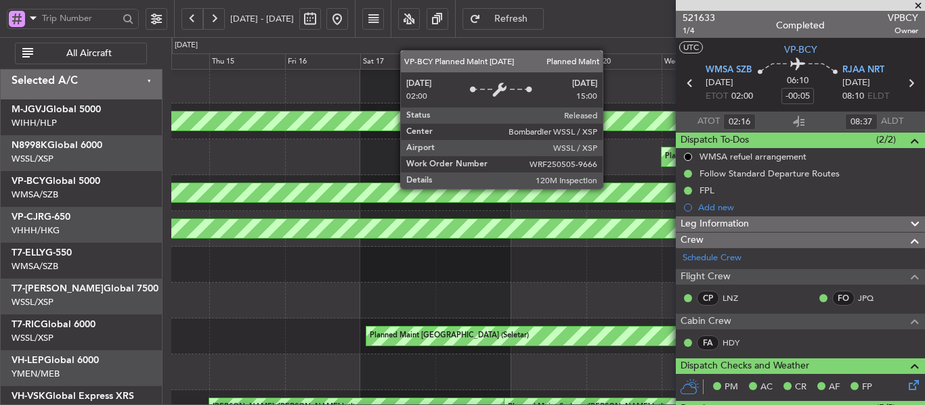
click at [236, 190] on div "Planned Maint [GEOGRAPHIC_DATA] (Seletar)" at bounding box center [570, 192] width 2214 height 19
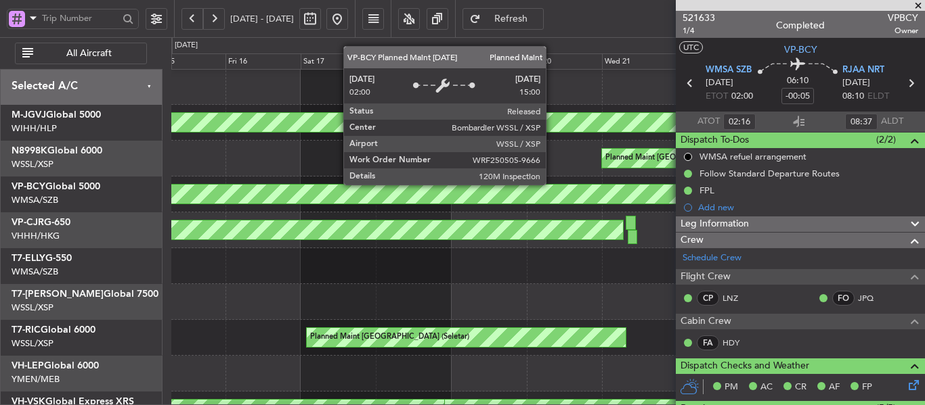
scroll to position [0, 0]
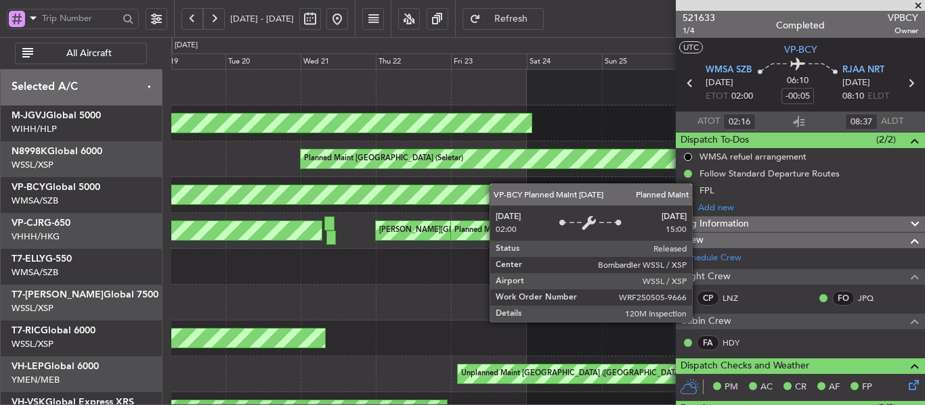
click at [242, 186] on div "Planned Maint [GEOGRAPHIC_DATA] (Seletar)" at bounding box center [548, 195] width 2259 height 20
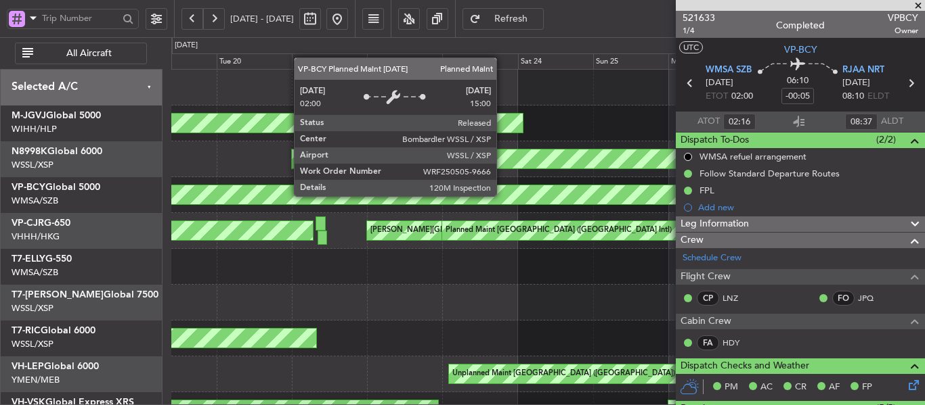
scroll to position [1, 0]
click at [208, 194] on div "Planned Maint [GEOGRAPHIC_DATA] (Seletar)" at bounding box center [548, 194] width 2258 height 19
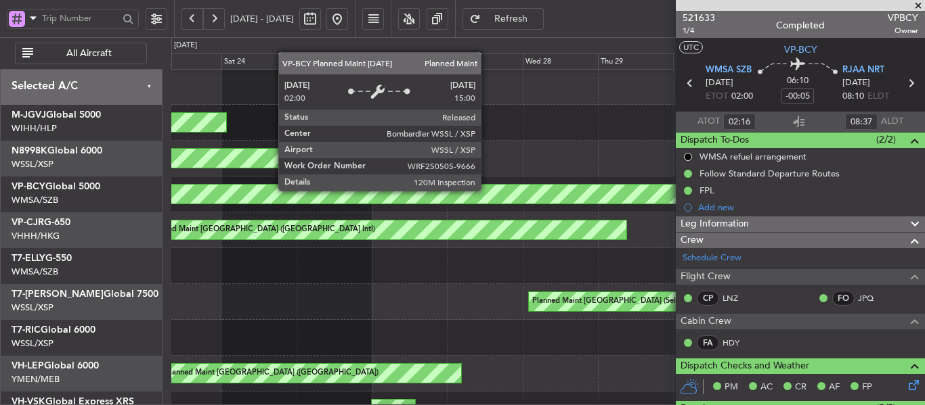
click at [189, 197] on div "Planned Maint [GEOGRAPHIC_DATA] (Seletar)" at bounding box center [548, 194] width 2258 height 19
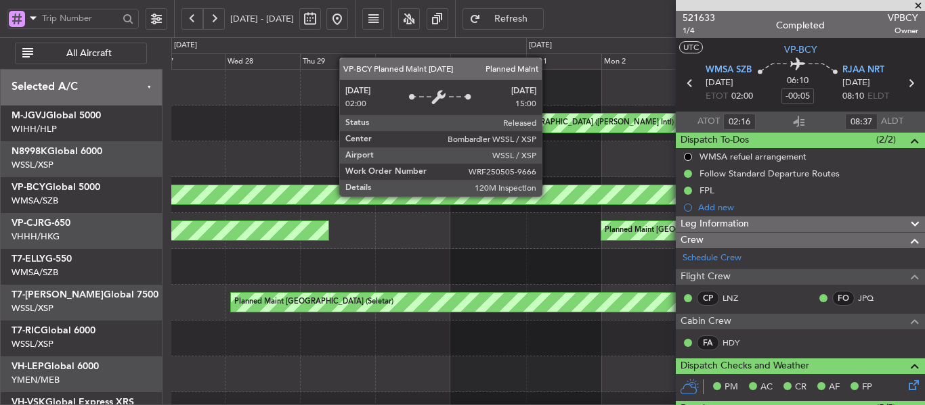
click at [264, 196] on div "Planned Maint [GEOGRAPHIC_DATA] (Seletar)" at bounding box center [548, 194] width 2258 height 19
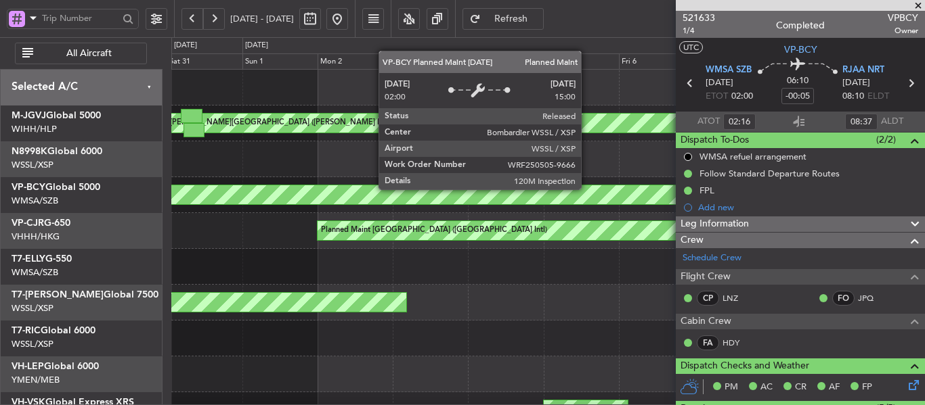
click at [257, 196] on div "Planned Maint [GEOGRAPHIC_DATA] (Seletar)" at bounding box center [548, 194] width 2258 height 19
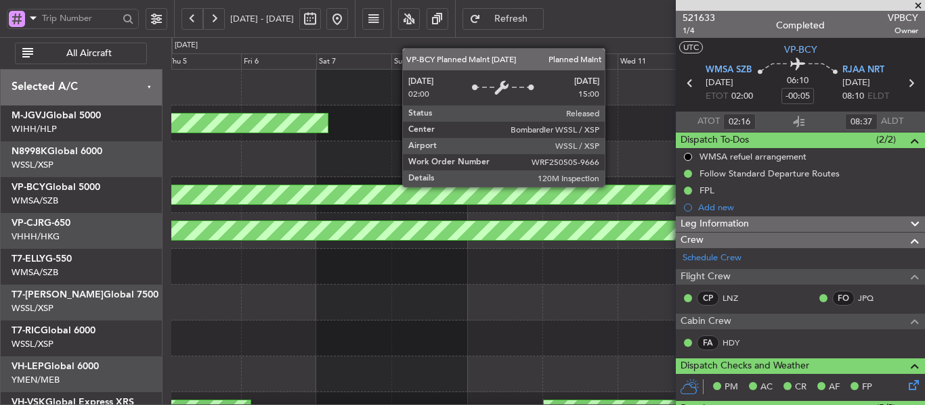
click at [322, 190] on div "Planned Maint [GEOGRAPHIC_DATA] (Seletar)" at bounding box center [548, 194] width 2258 height 19
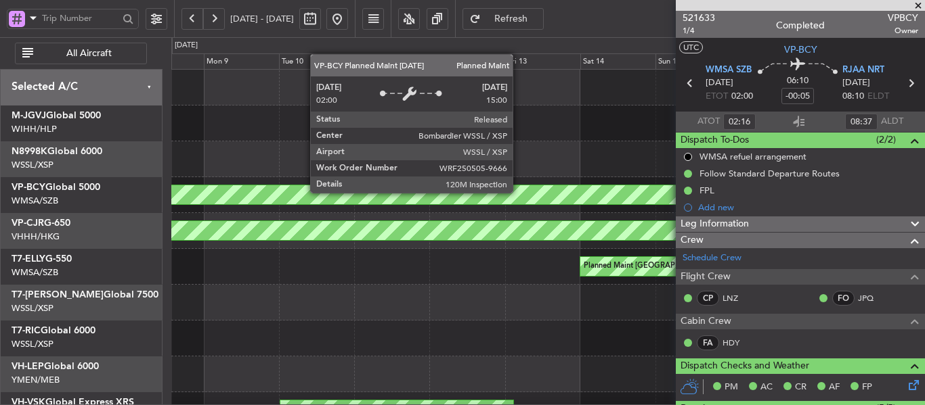
click at [236, 200] on div "Planned Maint [GEOGRAPHIC_DATA] (Seletar)" at bounding box center [548, 194] width 2258 height 19
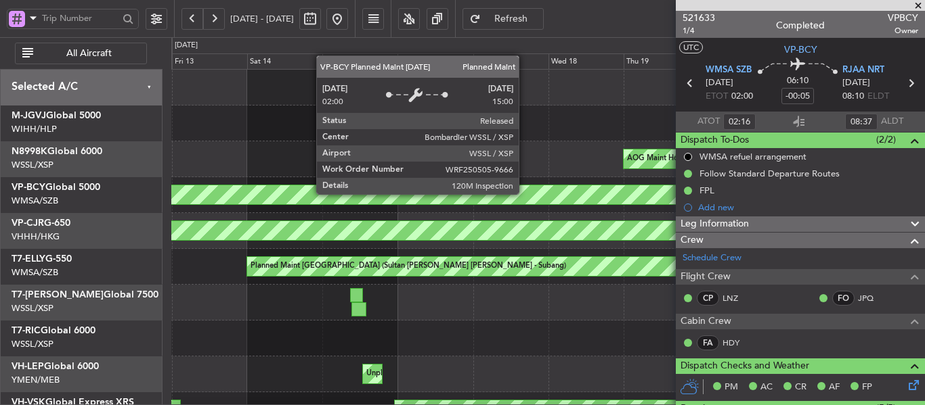
click at [337, 196] on div "Planned Maint [GEOGRAPHIC_DATA] (Seletar)" at bounding box center [548, 194] width 2258 height 19
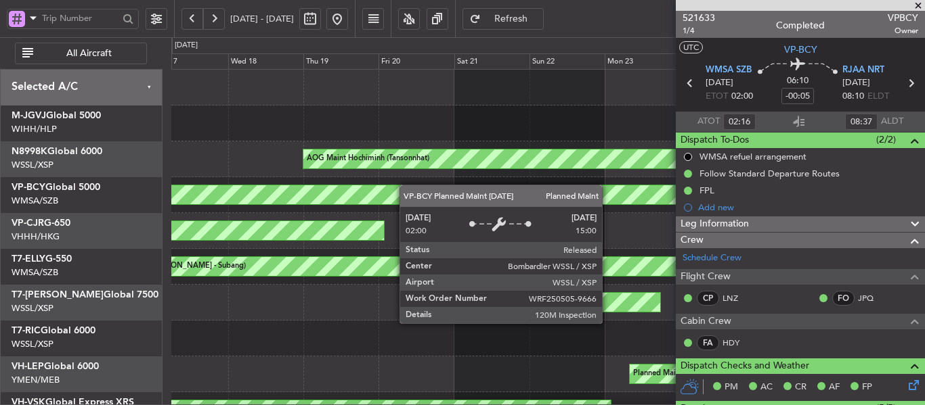
click at [369, 185] on div "Planned Maint [GEOGRAPHIC_DATA] (Seletar)" at bounding box center [547, 195] width 753 height 36
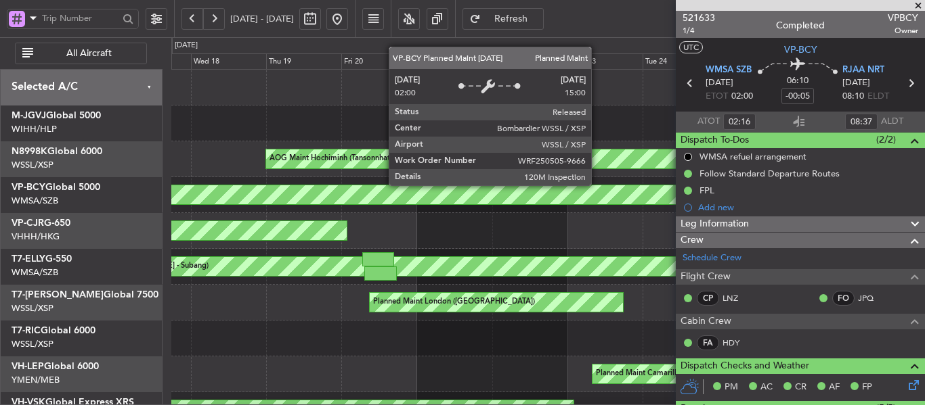
click at [390, 186] on div "Planned Maint [GEOGRAPHIC_DATA] (Seletar)" at bounding box center [547, 195] width 753 height 36
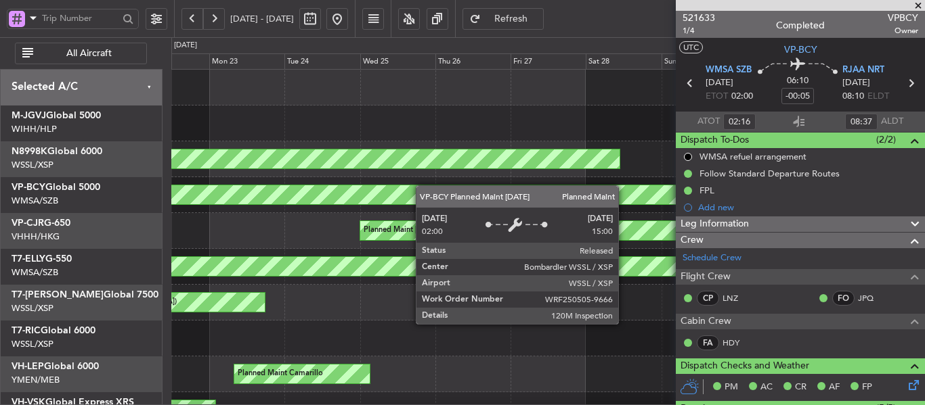
click at [330, 186] on div "Planned Maint [GEOGRAPHIC_DATA] (Seletar)" at bounding box center [547, 195] width 753 height 36
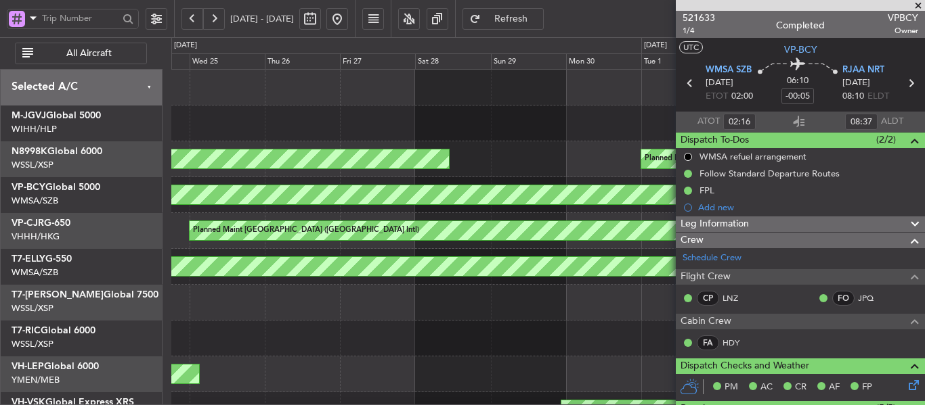
click at [308, 186] on div "Planned Maint [GEOGRAPHIC_DATA] (Seletar)" at bounding box center [547, 195] width 753 height 36
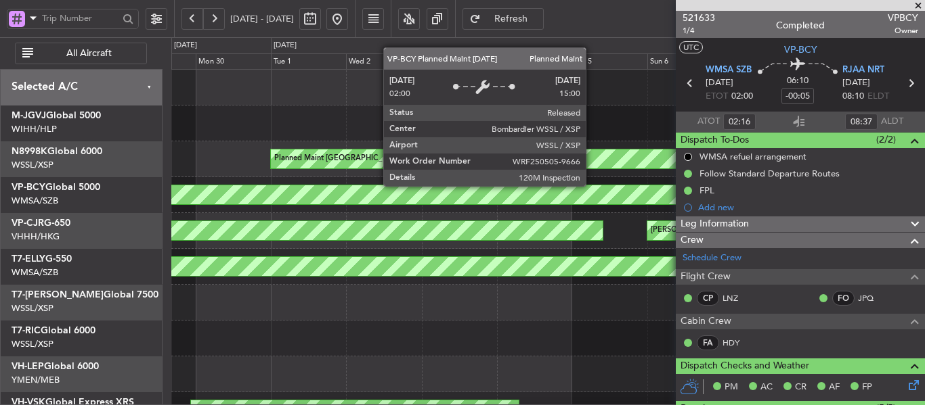
click at [276, 198] on div "Planned Maint [GEOGRAPHIC_DATA] (Seletar)" at bounding box center [94, 194] width 1350 height 19
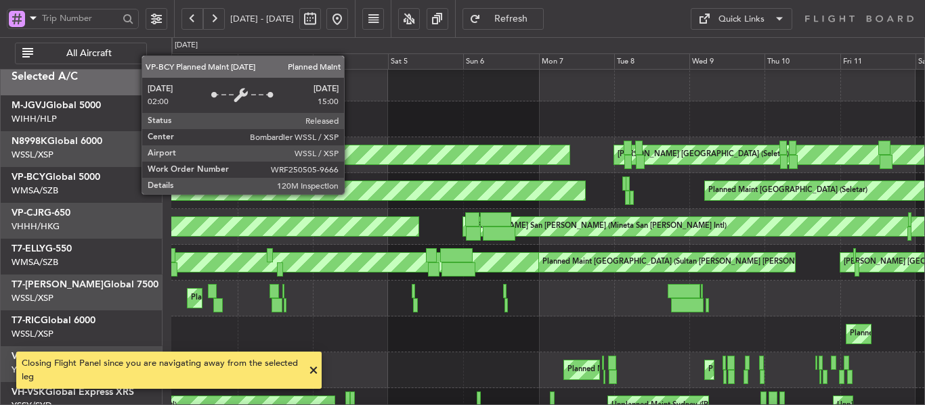
click at [581, 187] on div "Planned Maint [GEOGRAPHIC_DATA] (Seletar)" at bounding box center [2, 190] width 1166 height 19
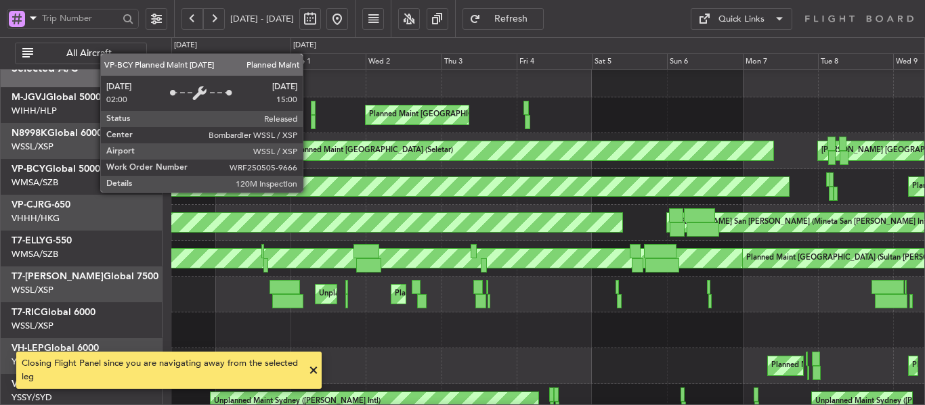
click at [632, 183] on div "Planned Maint [GEOGRAPHIC_DATA] (Seletar)" at bounding box center [103, 186] width 1369 height 19
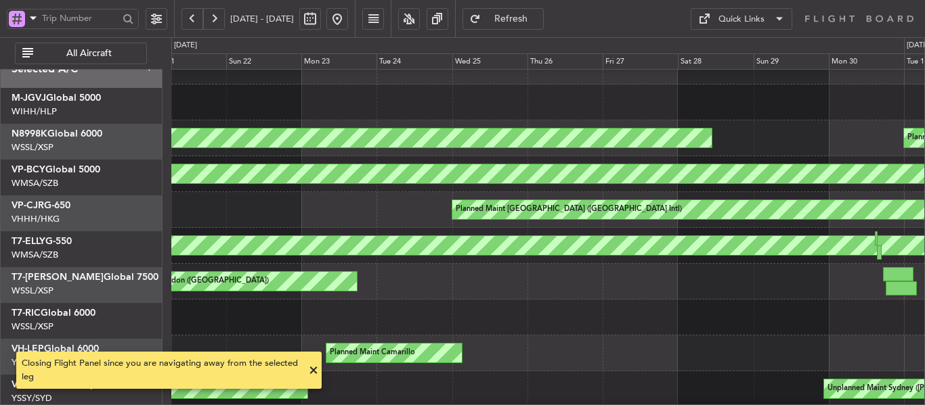
scroll to position [21, 0]
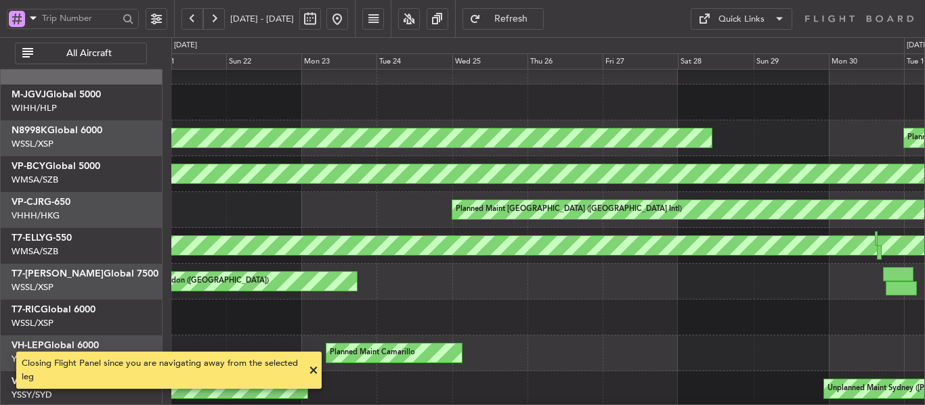
click at [633, 188] on div "Planned Maint [GEOGRAPHIC_DATA] (Seletar)" at bounding box center [547, 174] width 753 height 36
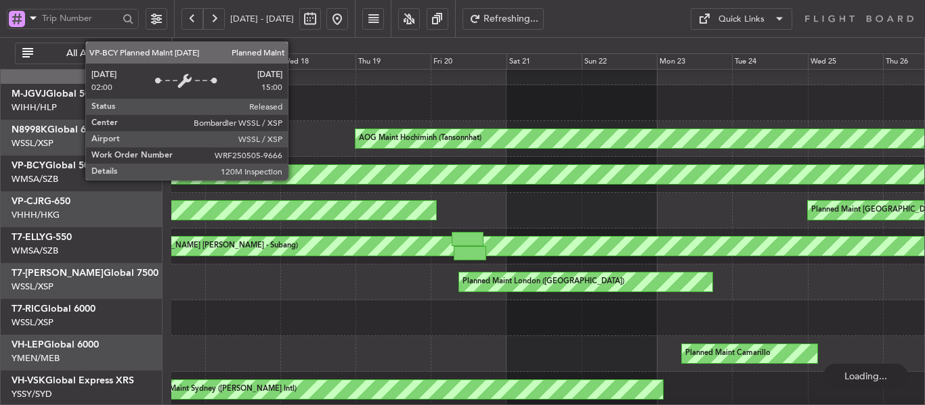
click at [651, 179] on div "Planned Maint [GEOGRAPHIC_DATA] (Seletar)" at bounding box center [548, 174] width 2258 height 19
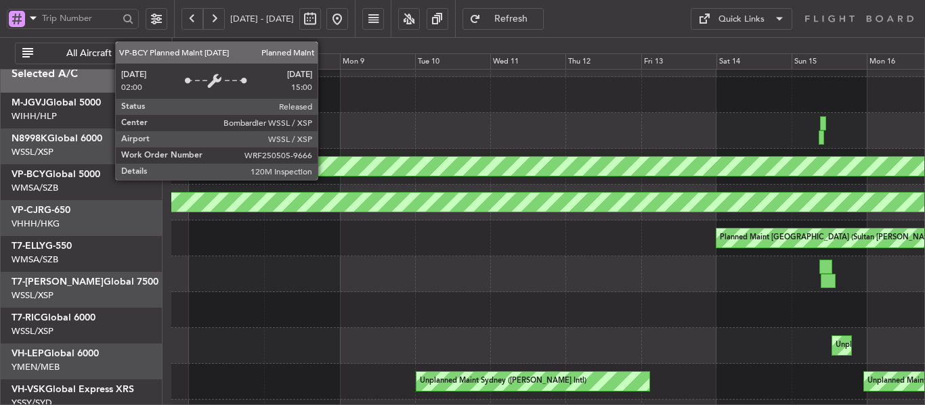
click at [634, 176] on div "Planned Maint [GEOGRAPHIC_DATA] (Seletar)" at bounding box center [548, 166] width 2258 height 19
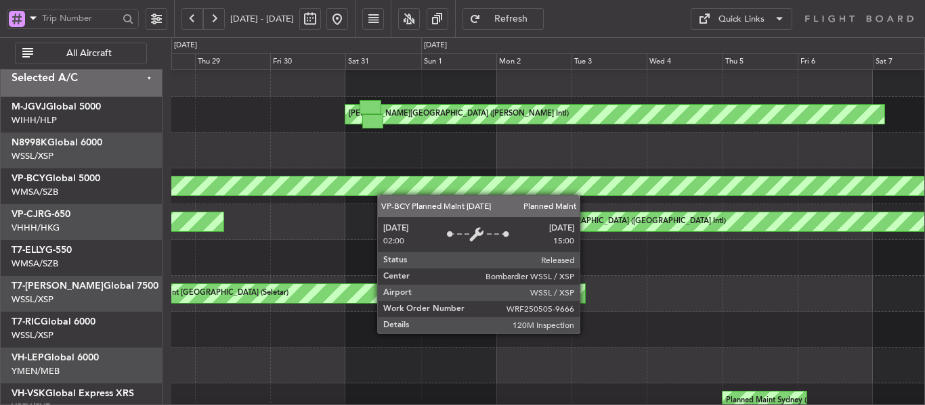
click at [722, 192] on div "Planned Maint [GEOGRAPHIC_DATA] (Seletar)" at bounding box center [548, 186] width 2258 height 19
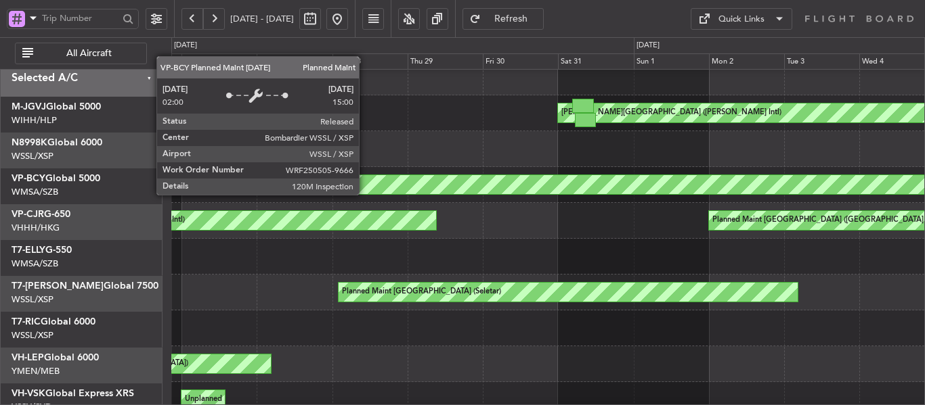
click at [680, 190] on div "Planned Maint [GEOGRAPHIC_DATA] (Seletar)" at bounding box center [548, 184] width 2258 height 19
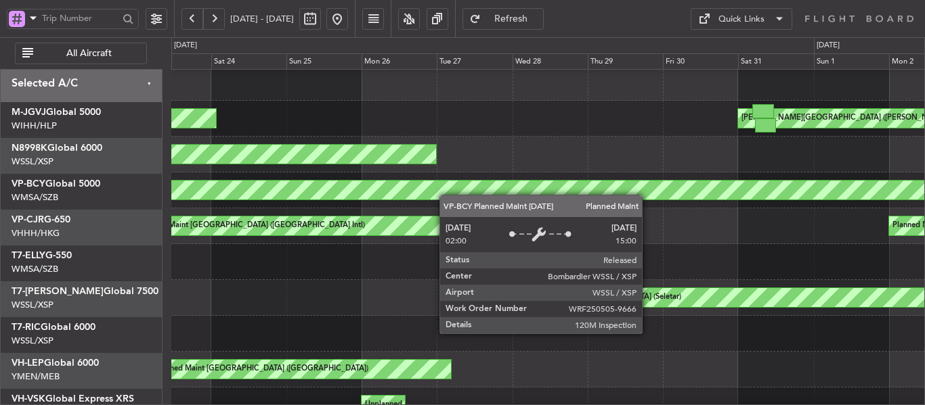
click at [713, 196] on div "Planned Maint [GEOGRAPHIC_DATA] (Seletar)" at bounding box center [548, 190] width 2258 height 19
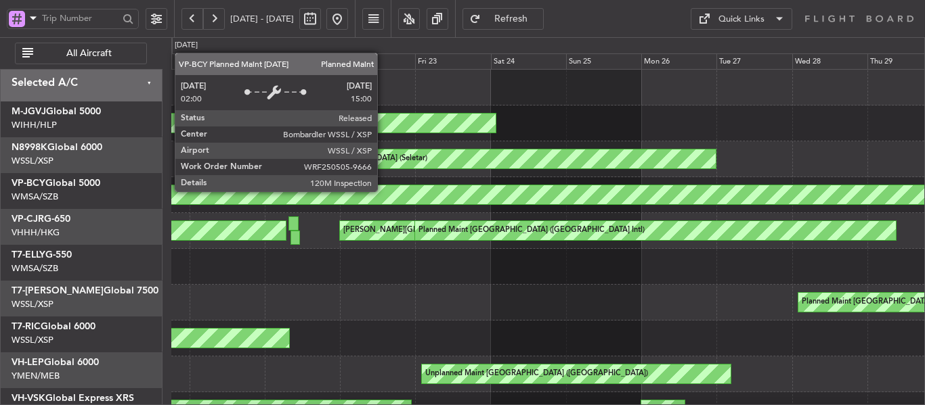
scroll to position [3, 0]
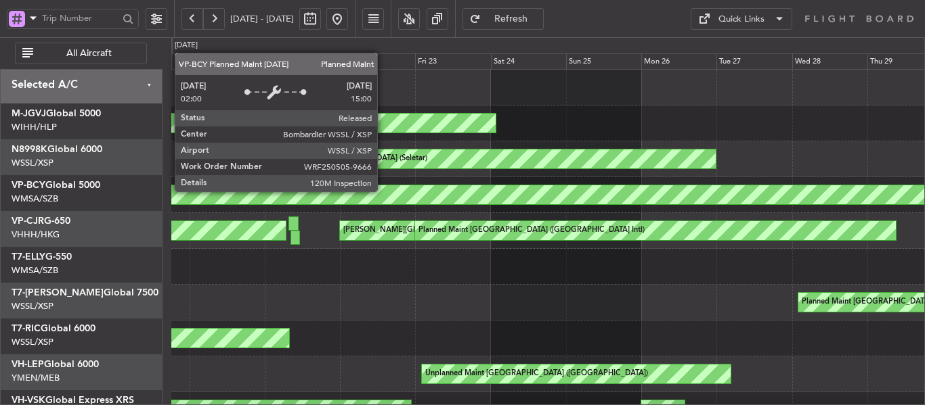
click at [724, 192] on div "Planned Maint [GEOGRAPHIC_DATA] (Seletar)" at bounding box center [548, 194] width 2258 height 19
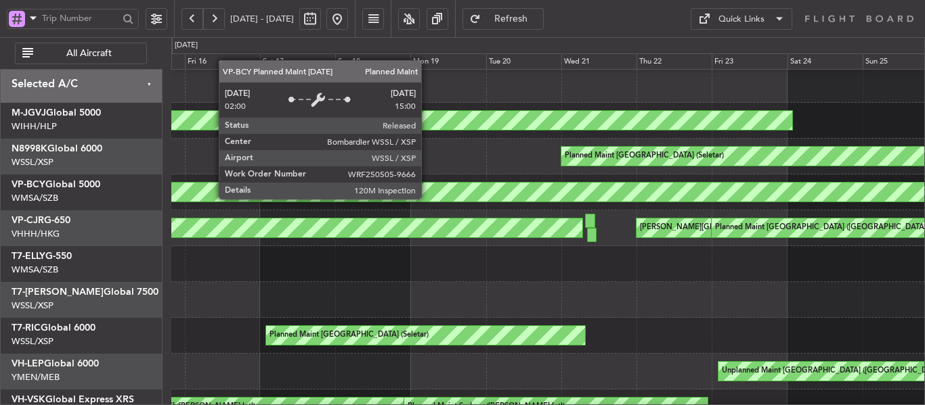
scroll to position [0, 0]
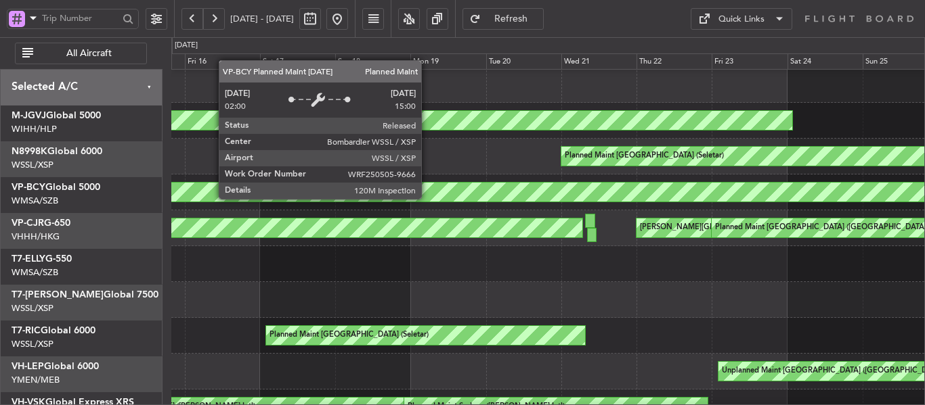
click at [651, 200] on div "Planned Maint [GEOGRAPHIC_DATA] (Seletar)" at bounding box center [548, 192] width 2258 height 19
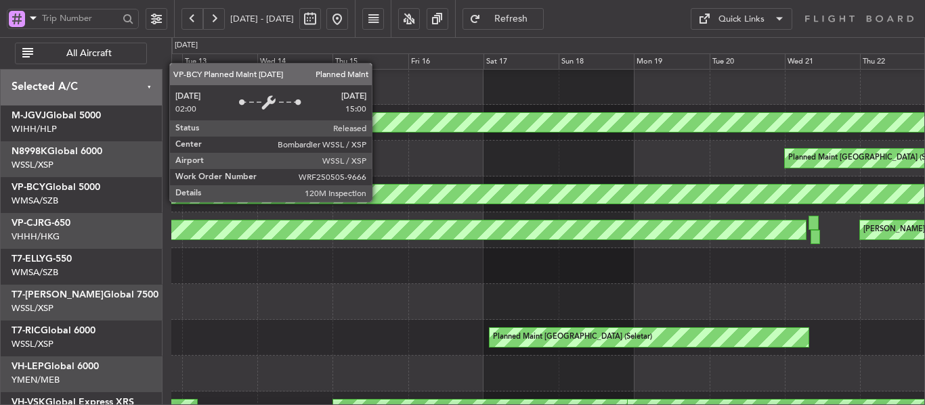
click at [705, 201] on div "Planned Maint [GEOGRAPHIC_DATA] (Seletar)" at bounding box center [631, 194] width 2090 height 19
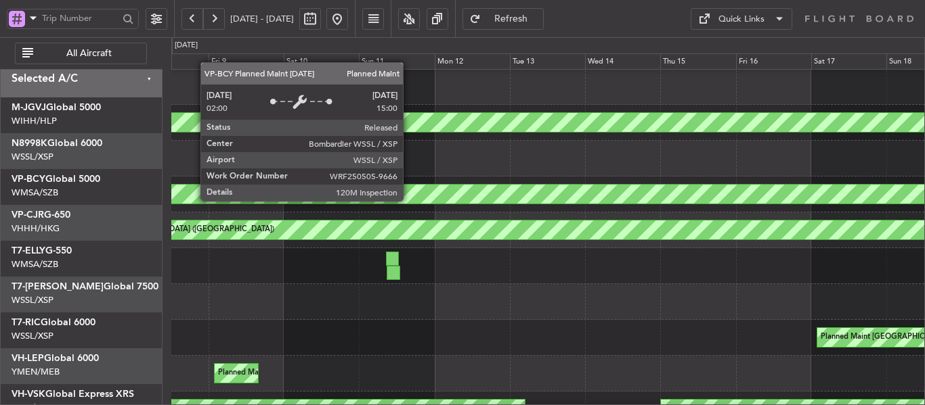
click at [732, 190] on div "Planned Maint [GEOGRAPHIC_DATA] (Seletar)" at bounding box center [794, 194] width 1763 height 19
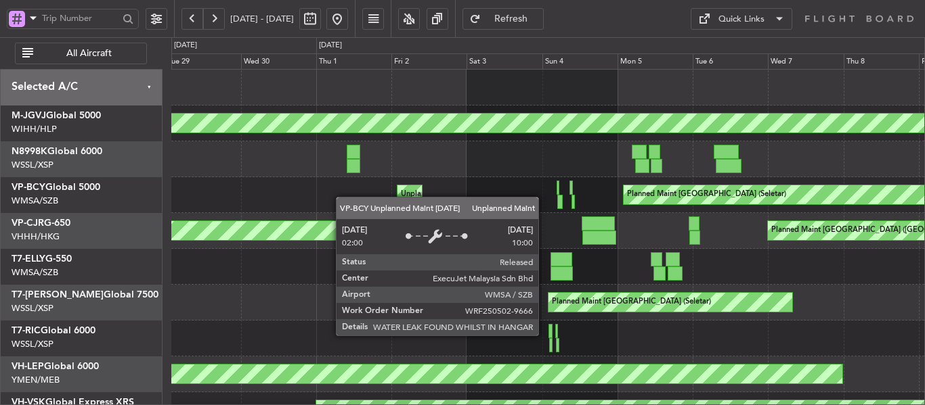
click at [484, 199] on div "Planned Maint [GEOGRAPHIC_DATA] (Seletar) Unplanned Maint [GEOGRAPHIC_DATA] (Su…" at bounding box center [547, 195] width 753 height 36
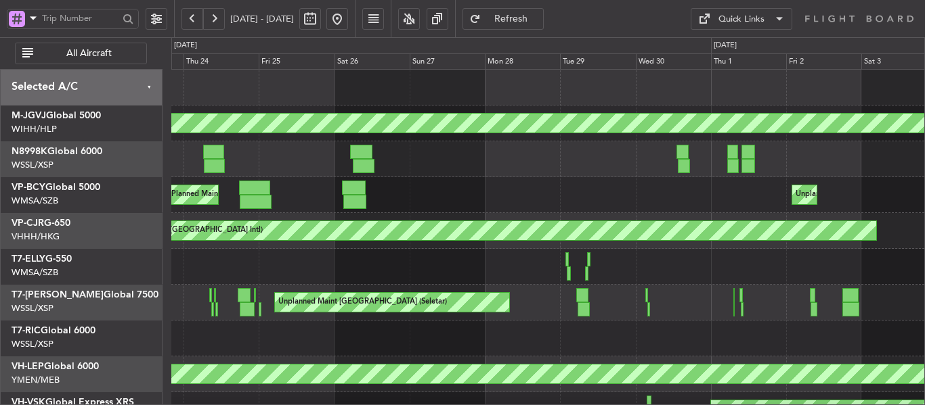
click at [761, 219] on div "Planned Maint [GEOGRAPHIC_DATA] (Seletar) Planned Maint [GEOGRAPHIC_DATA] (Sele…" at bounding box center [547, 285] width 753 height 431
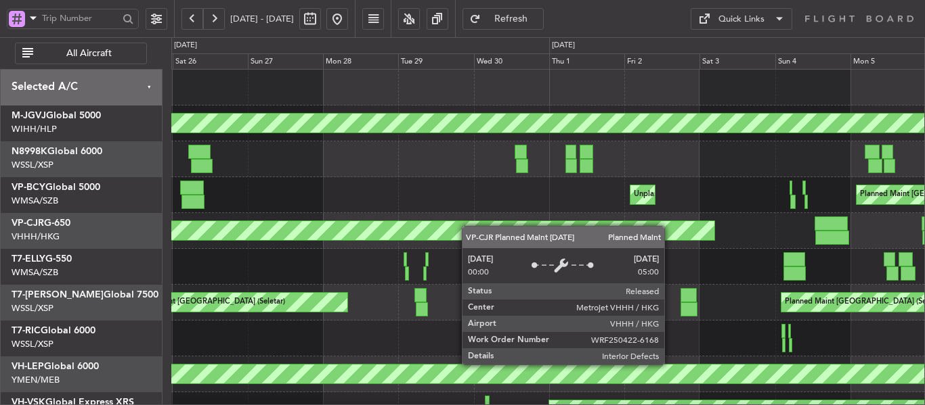
click at [410, 227] on div "Planned Maint [GEOGRAPHIC_DATA] (Seletar) Unplanned Maint [GEOGRAPHIC_DATA] (Su…" at bounding box center [547, 285] width 753 height 431
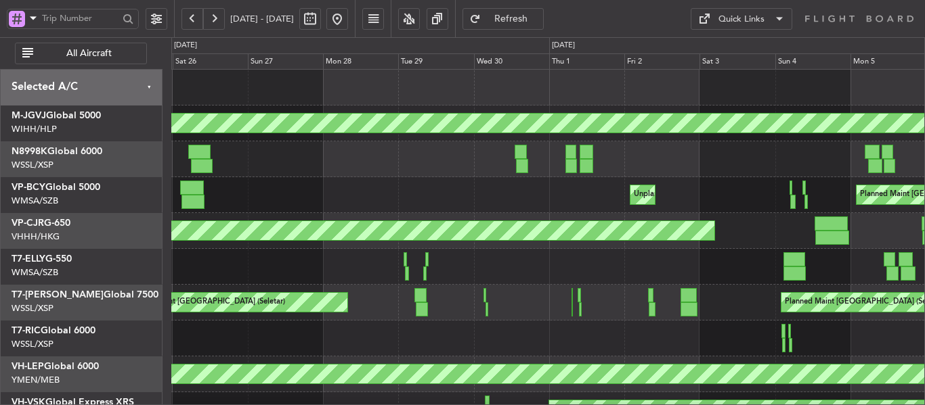
scroll to position [7, 0]
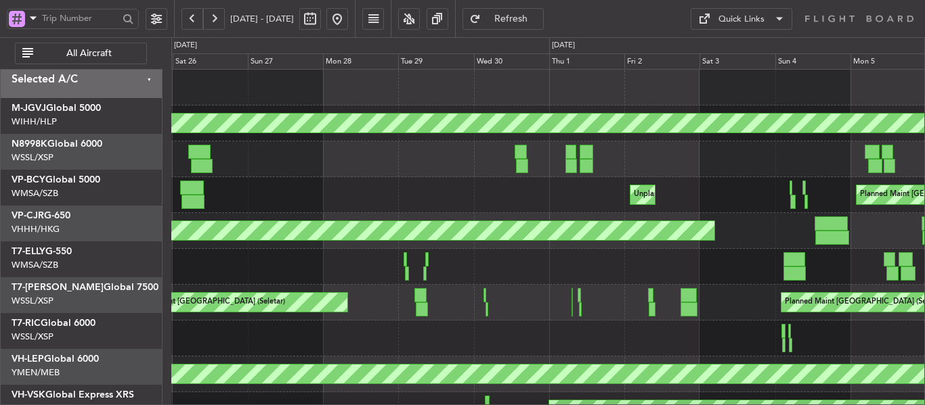
click at [439, 213] on div "Planned Maint [GEOGRAPHIC_DATA] ([GEOGRAPHIC_DATA] Intl) Planned Maint [GEOGRAP…" at bounding box center [547, 231] width 753 height 36
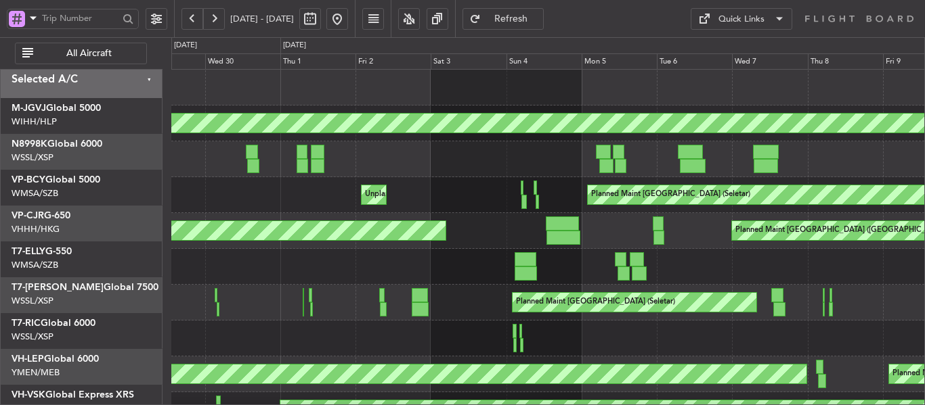
scroll to position [0, 0]
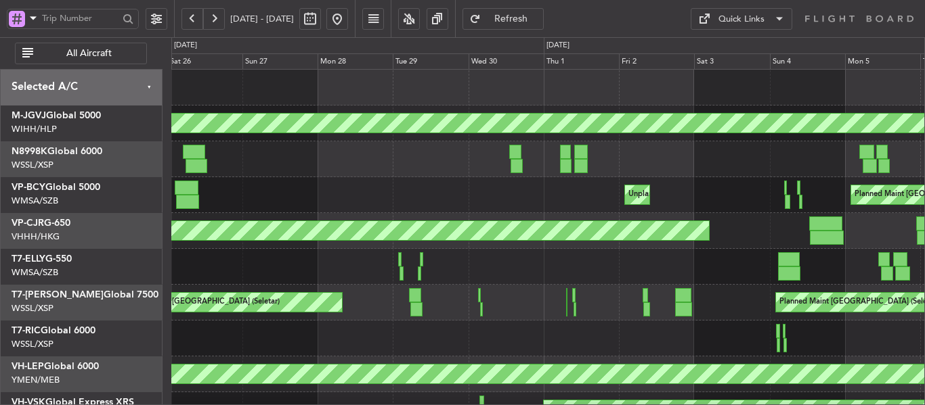
click at [578, 216] on div "Planned Maint [GEOGRAPHIC_DATA] (Seletar) Unplanned Maint [GEOGRAPHIC_DATA] (Su…" at bounding box center [547, 285] width 753 height 431
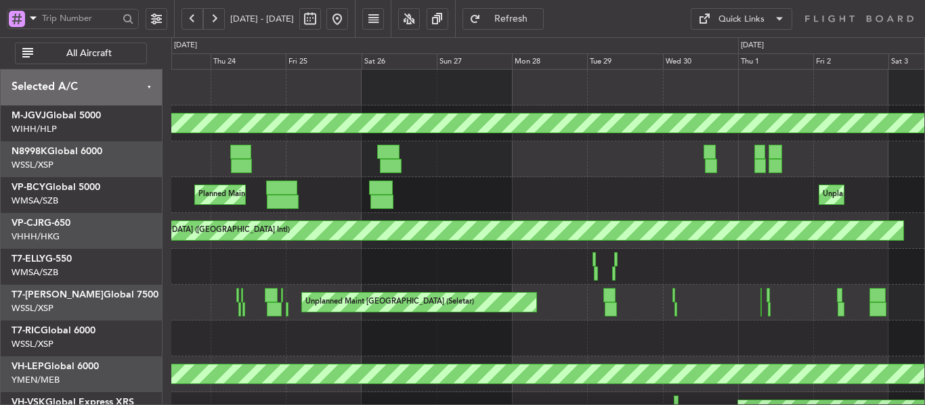
click at [578, 208] on div "Unplanned Maint [GEOGRAPHIC_DATA] (Sultan [PERSON_NAME] [PERSON_NAME] - Subang)…" at bounding box center [547, 195] width 753 height 36
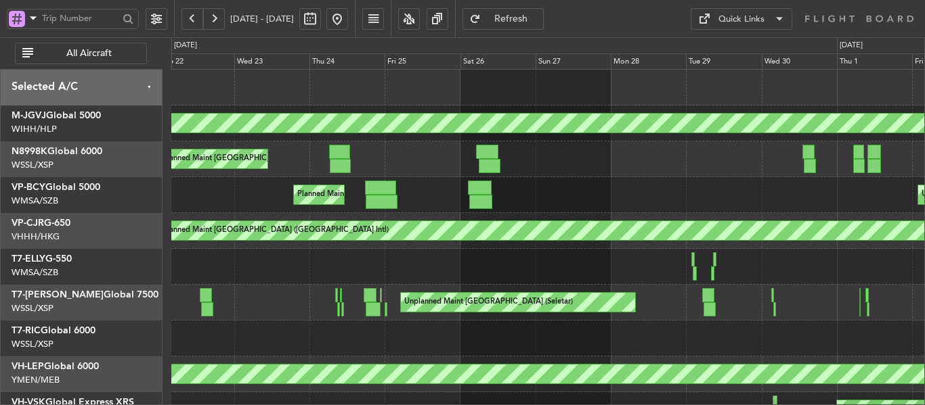
click at [450, 211] on div "Unplanned Maint [GEOGRAPHIC_DATA] (Sultan [PERSON_NAME] [PERSON_NAME] - Subang)…" at bounding box center [547, 195] width 753 height 36
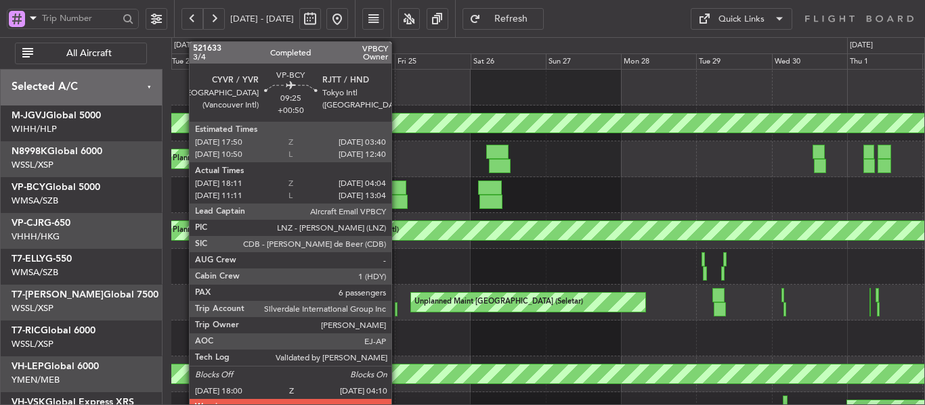
click at [396, 199] on div at bounding box center [392, 202] width 32 height 14
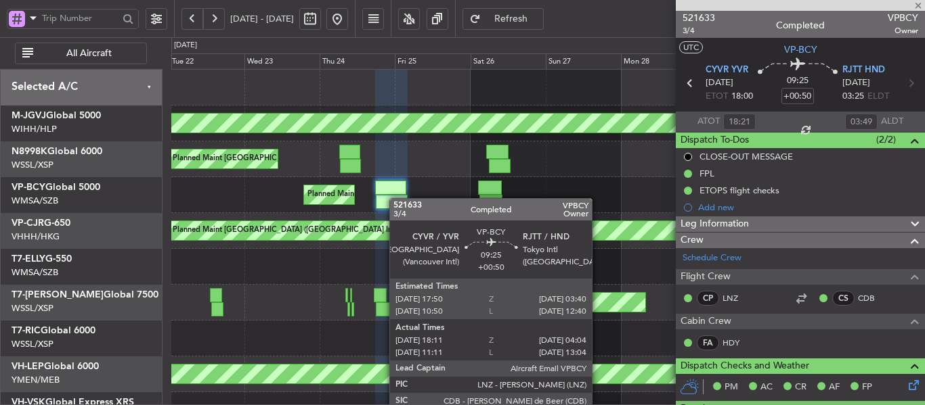
type input "[PERSON_NAME] (LEU)"
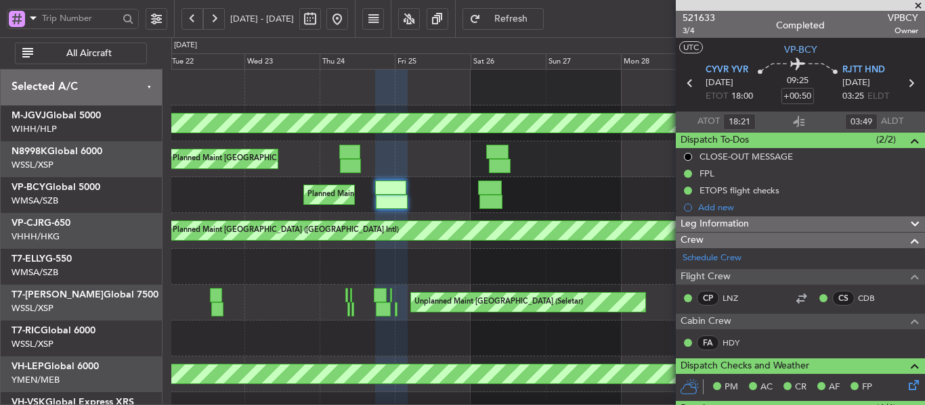
click at [509, 207] on div "Planned Maint [GEOGRAPHIC_DATA] ([GEOGRAPHIC_DATA] Intl) Unplanned Maint [GEOGR…" at bounding box center [547, 195] width 753 height 36
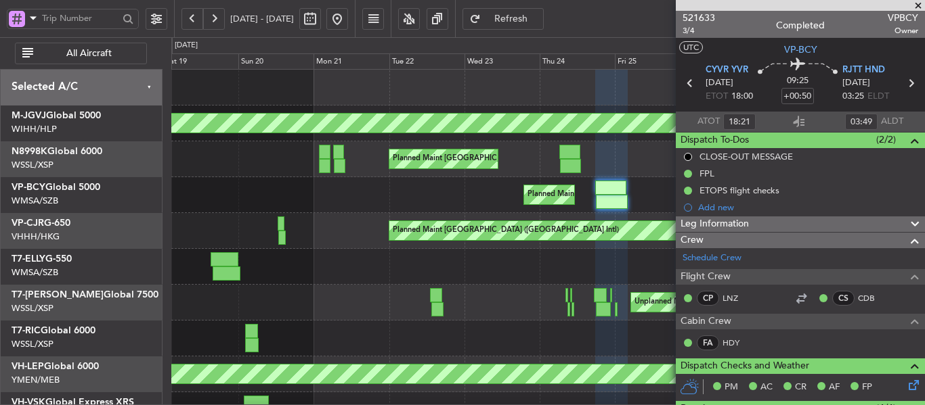
click at [557, 222] on div "Planned Maint [GEOGRAPHIC_DATA] (Seletar) Planned Maint [GEOGRAPHIC_DATA] (Sele…" at bounding box center [547, 285] width 753 height 431
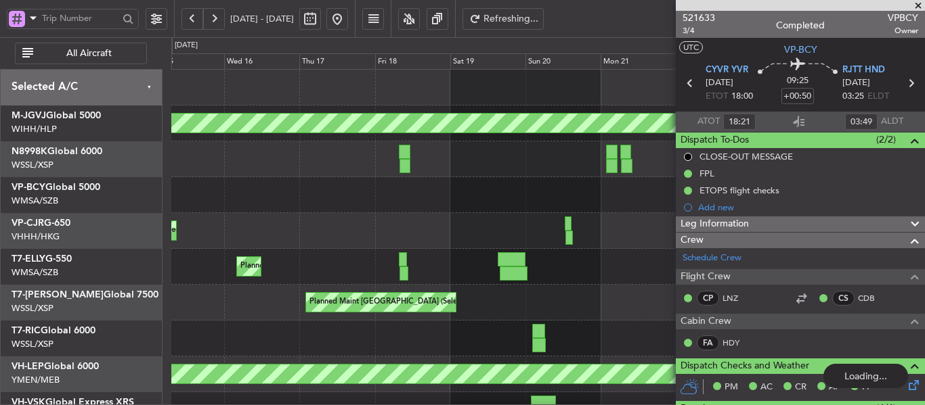
click at [529, 234] on div "Planned Maint [GEOGRAPHIC_DATA] (Seletar) Planned Maint [GEOGRAPHIC_DATA] (Sele…" at bounding box center [547, 285] width 753 height 431
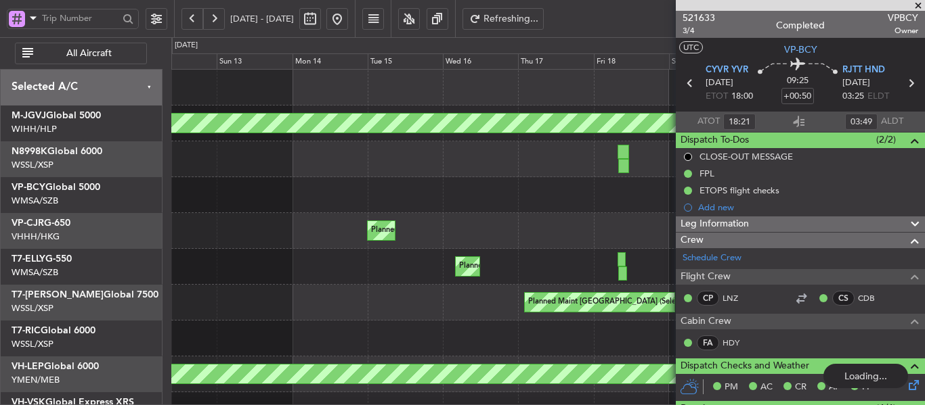
click at [531, 225] on div "Planned Maint [GEOGRAPHIC_DATA] ([GEOGRAPHIC_DATA] Intl) Planned Maint [GEOGRAP…" at bounding box center [547, 231] width 753 height 36
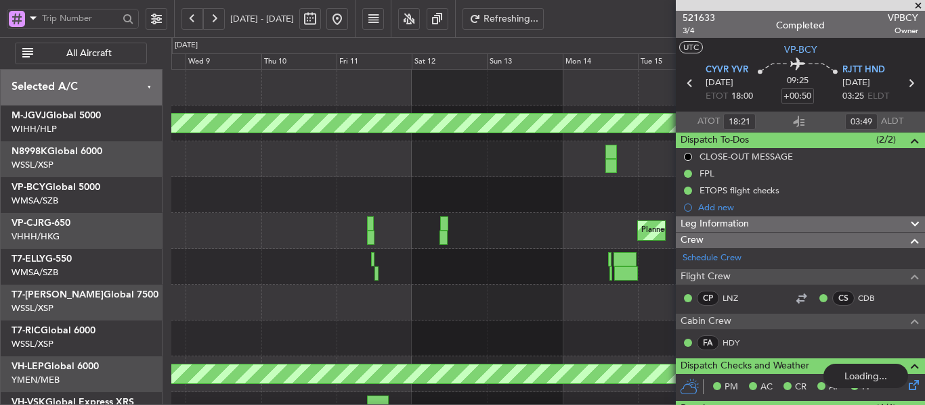
click at [922, 6] on span at bounding box center [918, 6] width 14 height 12
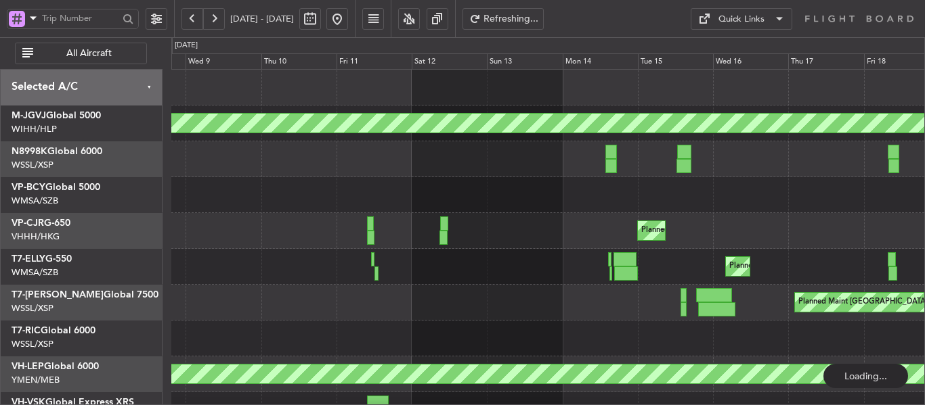
type input "0"
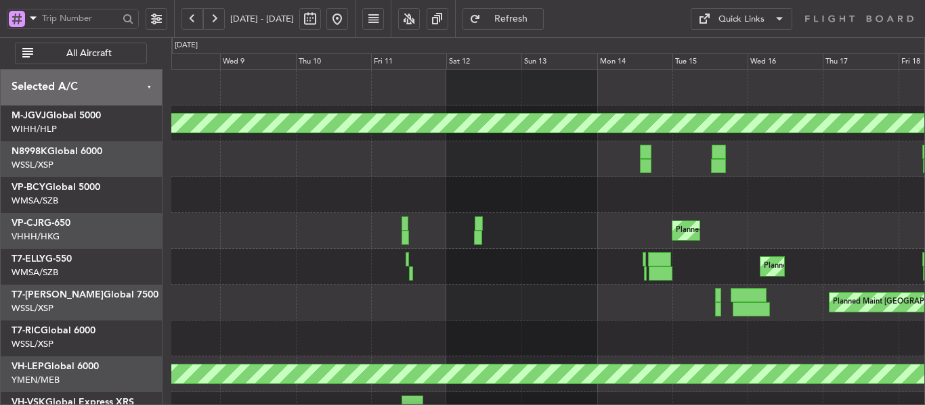
click at [696, 190] on div at bounding box center [547, 195] width 753 height 36
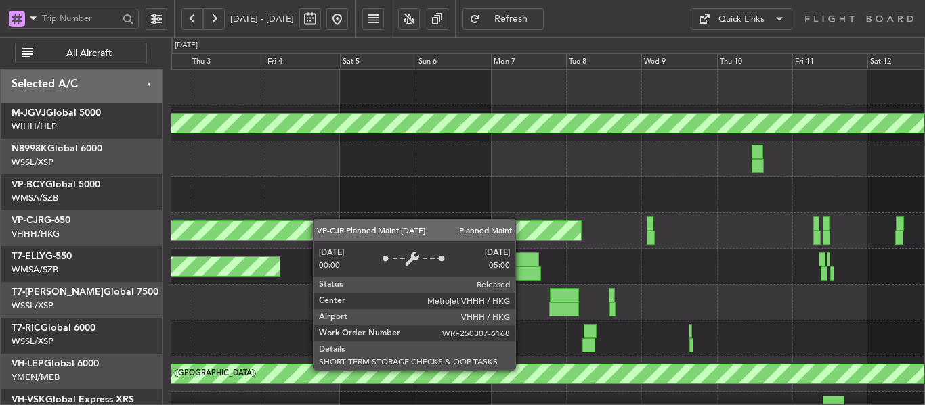
scroll to position [7, 0]
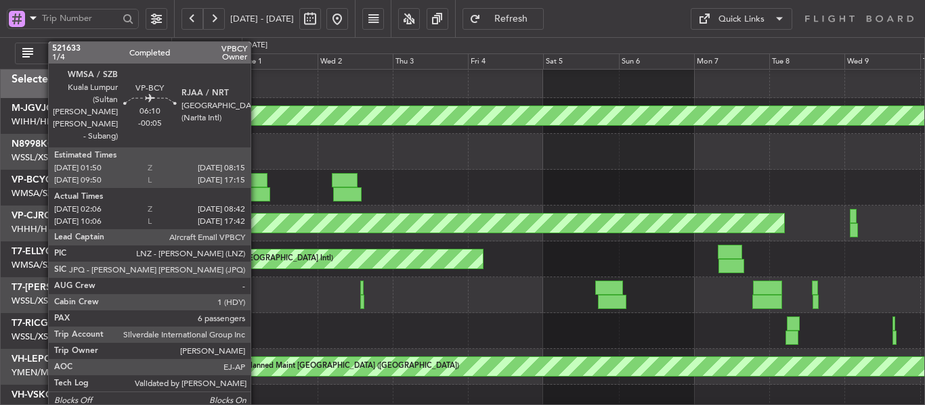
click at [257, 190] on div at bounding box center [259, 195] width 22 height 14
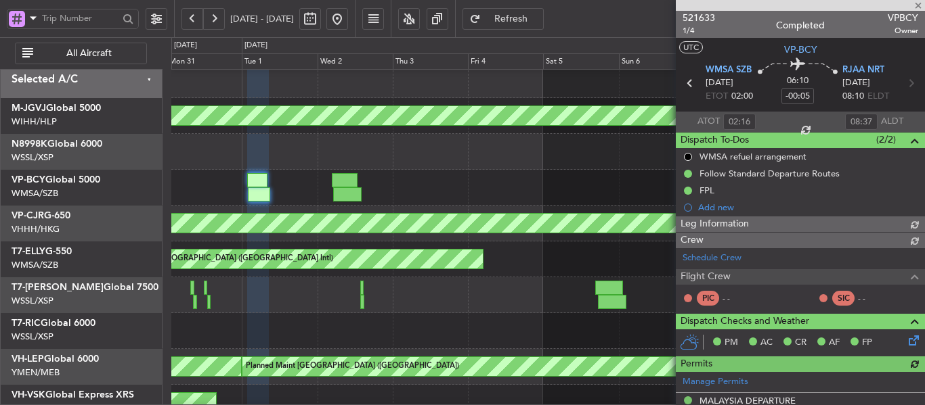
type input "[PERSON_NAME] (BTA)"
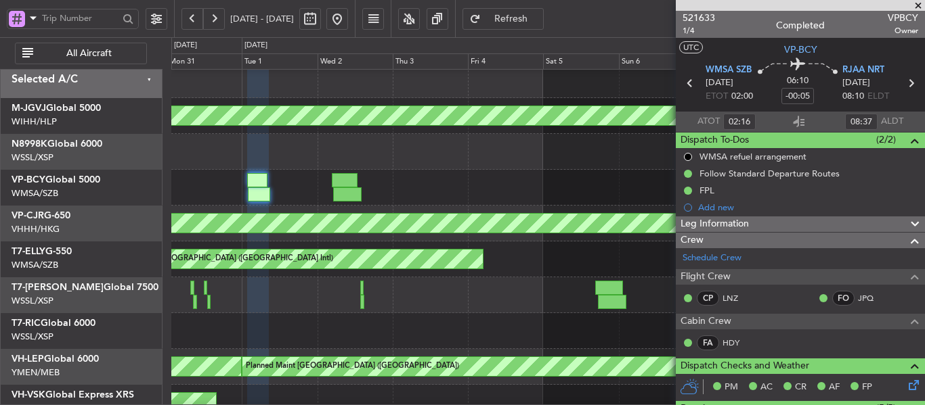
click at [917, 5] on span at bounding box center [918, 6] width 14 height 12
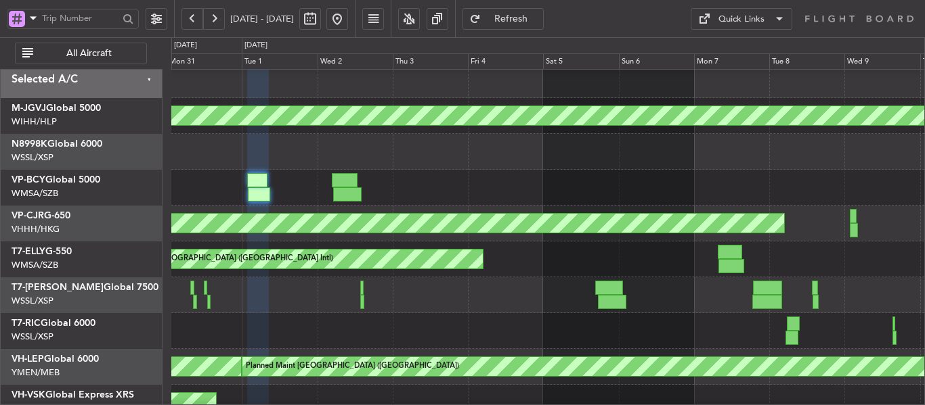
type input "0"
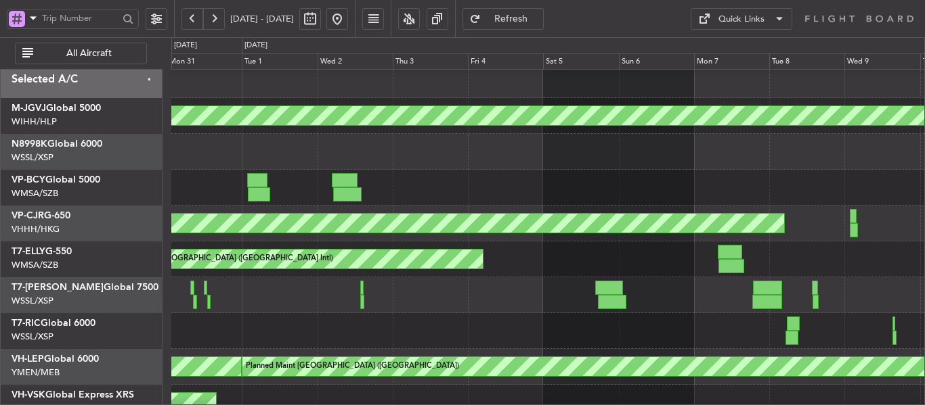
scroll to position [0, 0]
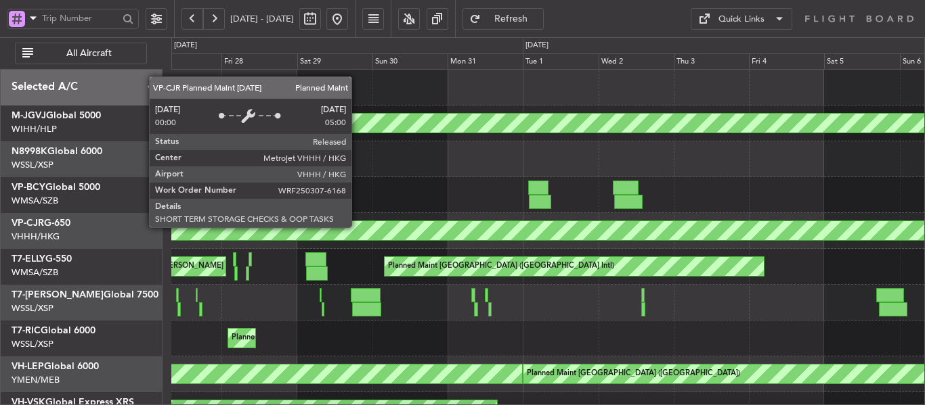
click at [623, 244] on div "Planned Maint [GEOGRAPHIC_DATA] ([GEOGRAPHIC_DATA] Intl)" at bounding box center [547, 231] width 753 height 36
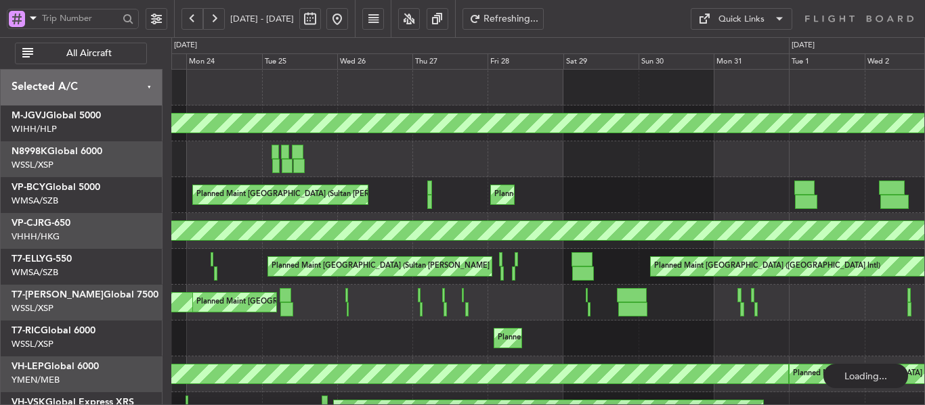
click at [442, 206] on div "Planned Maint [GEOGRAPHIC_DATA] (Sultan [PERSON_NAME] [PERSON_NAME] - Subang) P…" at bounding box center [547, 195] width 753 height 36
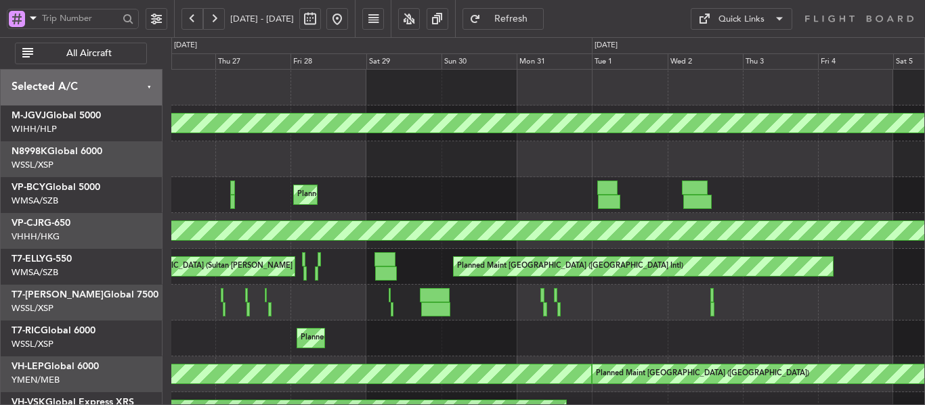
click at [657, 208] on div "Planned Maint [GEOGRAPHIC_DATA] (Sultan [PERSON_NAME] [PERSON_NAME] - Subang) P…" at bounding box center [547, 195] width 753 height 36
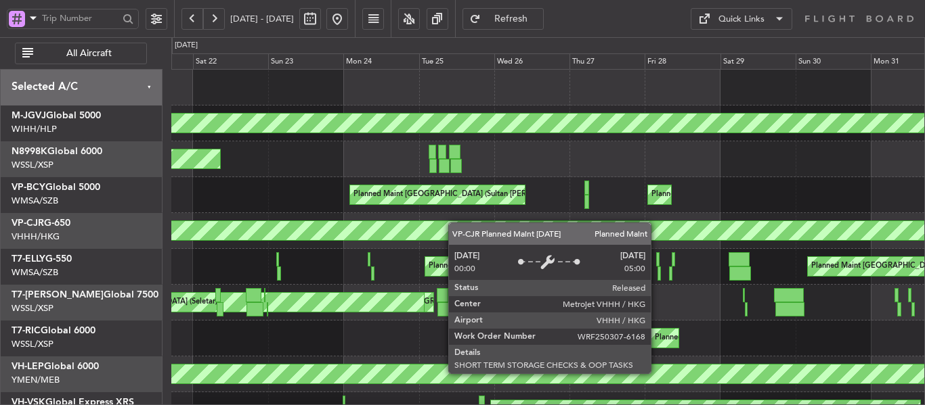
click at [659, 223] on div "Planned Maint [GEOGRAPHIC_DATA] (Seletar) Planned Maint [GEOGRAPHIC_DATA] (Sele…" at bounding box center [547, 285] width 753 height 431
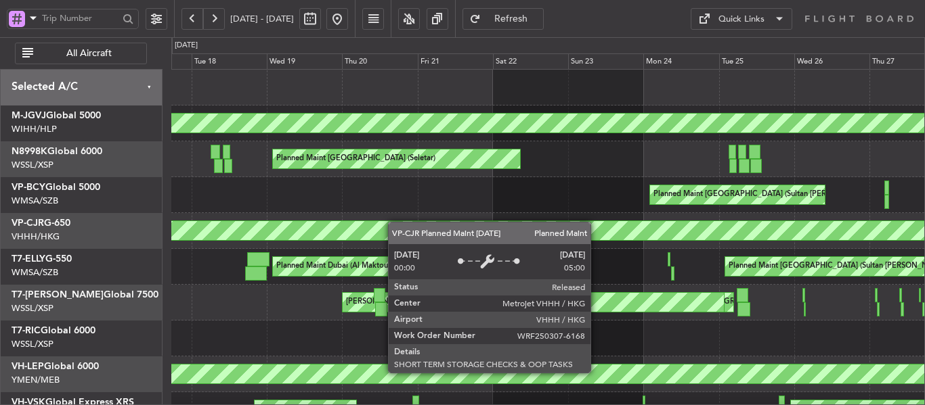
click at [655, 226] on div "Planned Maint [GEOGRAPHIC_DATA] ([GEOGRAPHIC_DATA] Intl)" at bounding box center [547, 231] width 753 height 36
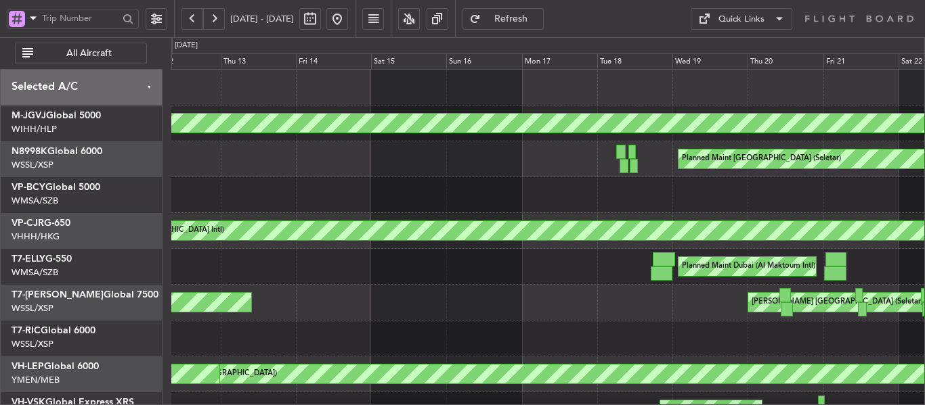
click at [665, 211] on div "Planned Maint [GEOGRAPHIC_DATA] (Seletar) Planned Maint [GEOGRAPHIC_DATA] (Sele…" at bounding box center [547, 285] width 753 height 431
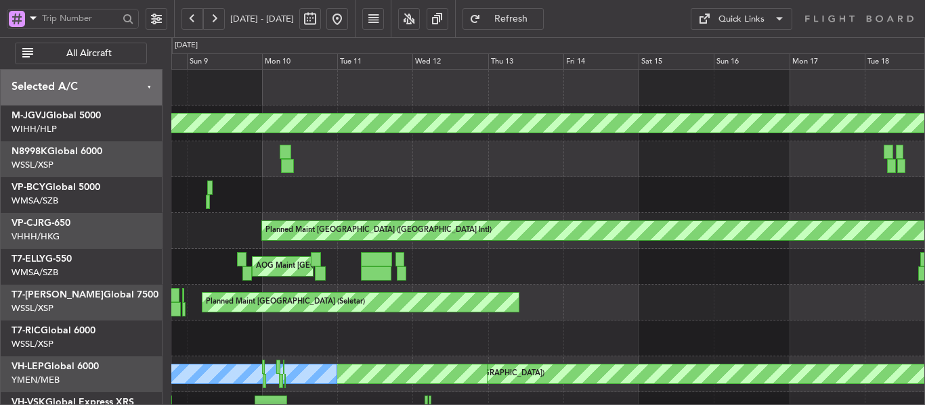
click at [615, 217] on div "Planned Maint [GEOGRAPHIC_DATA] (Seletar) Planned Maint [GEOGRAPHIC_DATA] (Sele…" at bounding box center [547, 285] width 753 height 431
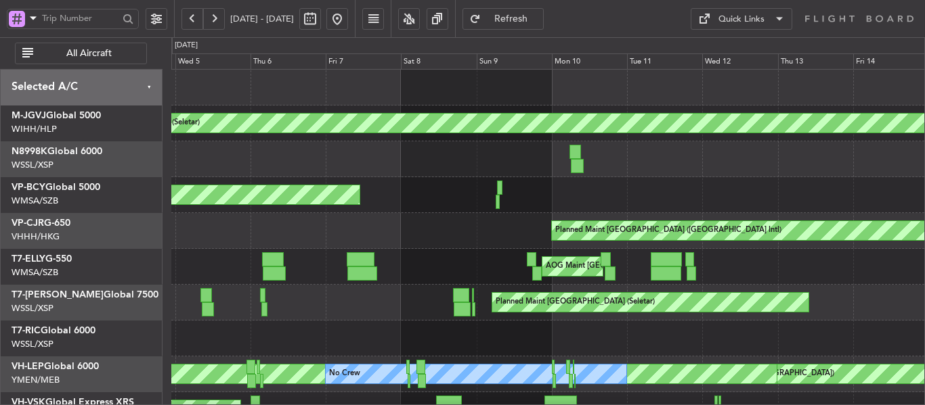
click at [690, 230] on div "Planned Maint [GEOGRAPHIC_DATA] (Seletar) Planned Maint [GEOGRAPHIC_DATA] (Sult…" at bounding box center [547, 285] width 753 height 431
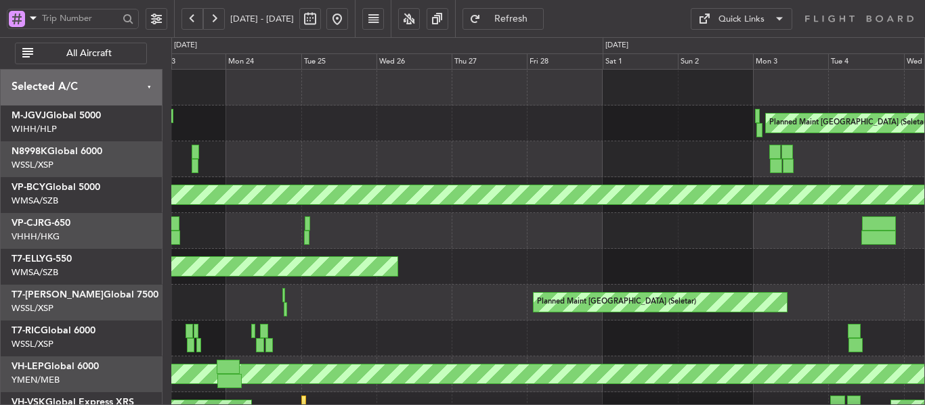
click at [653, 229] on div at bounding box center [547, 231] width 753 height 36
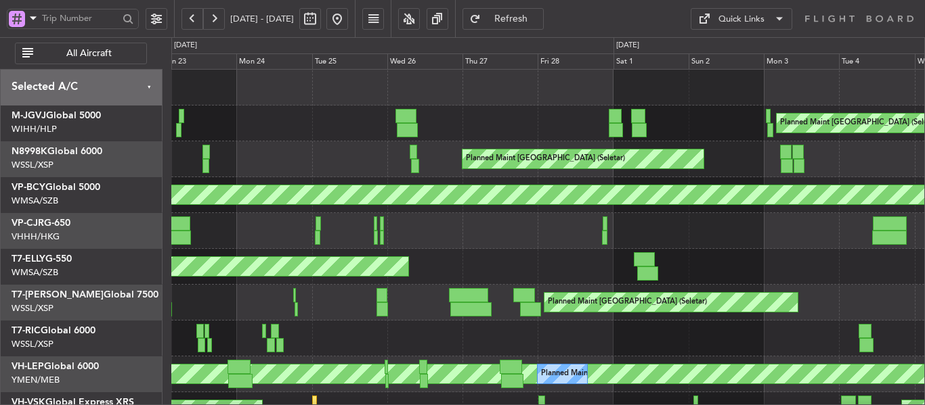
click at [348, 13] on button at bounding box center [337, 19] width 22 height 22
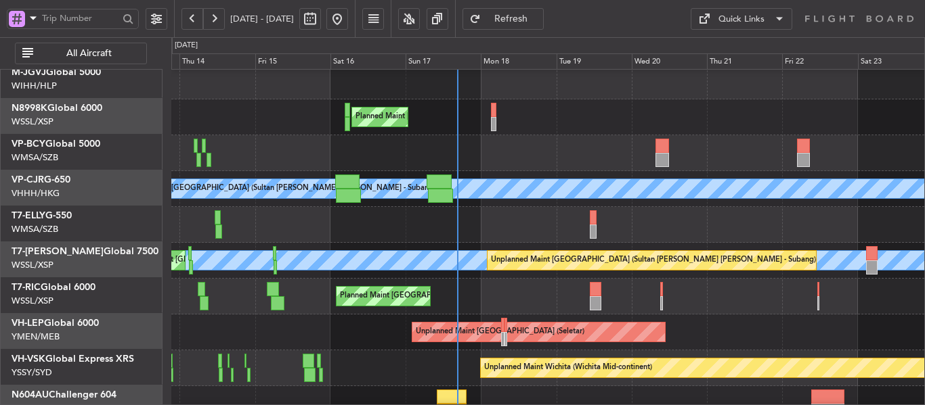
click at [252, 207] on div "Planned Maint [GEOGRAPHIC_DATA] ([GEOGRAPHIC_DATA] Intl) Planned Maint [GEOGRAP…" at bounding box center [547, 225] width 753 height 36
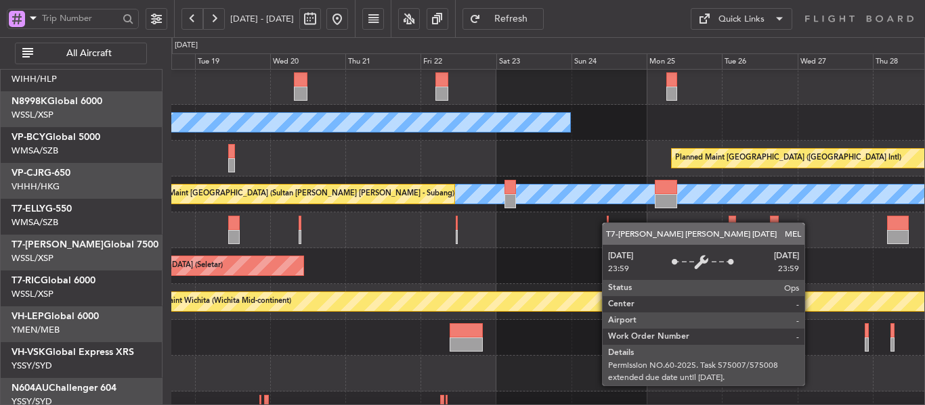
scroll to position [94, 0]
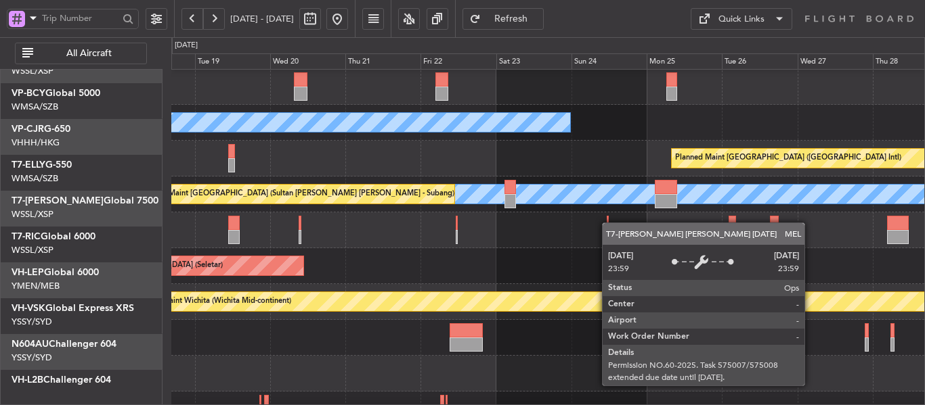
click at [252, 177] on div "[PERSON_NAME] Unplanned Maint [GEOGRAPHIC_DATA] (Sultan [PERSON_NAME] [PERSON_N…" at bounding box center [547, 195] width 753 height 36
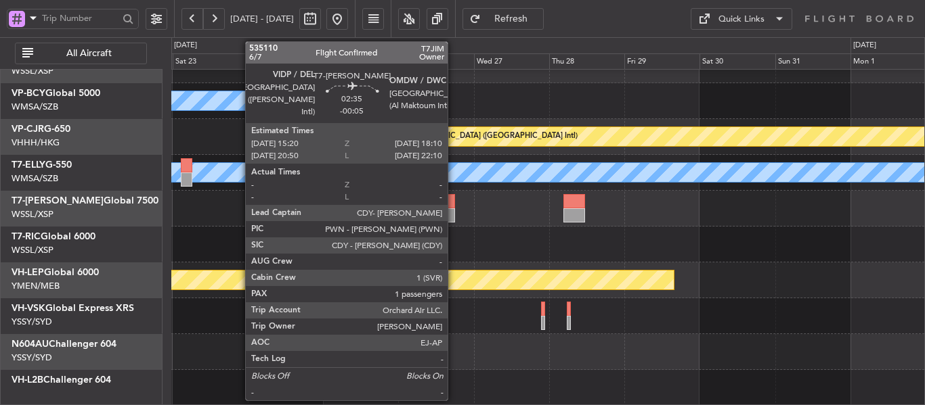
click at [454, 204] on div at bounding box center [450, 201] width 9 height 14
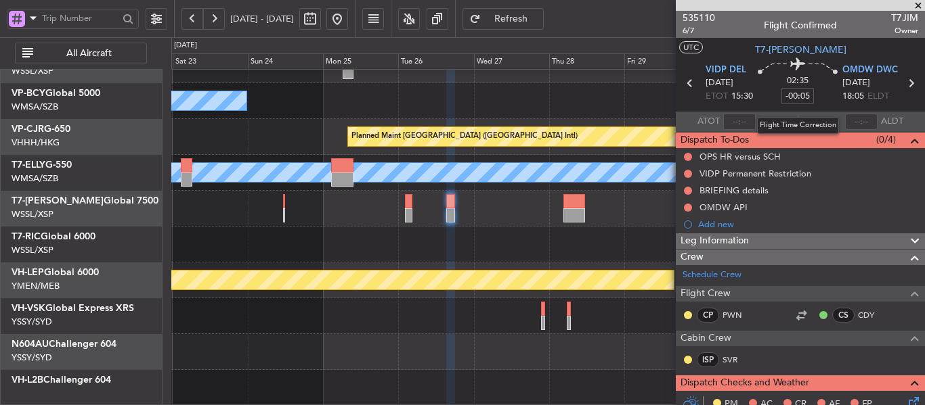
click at [787, 97] on input "-00:05" at bounding box center [797, 96] width 32 height 16
click at [769, 98] on div "02:35 5" at bounding box center [797, 83] width 89 height 50
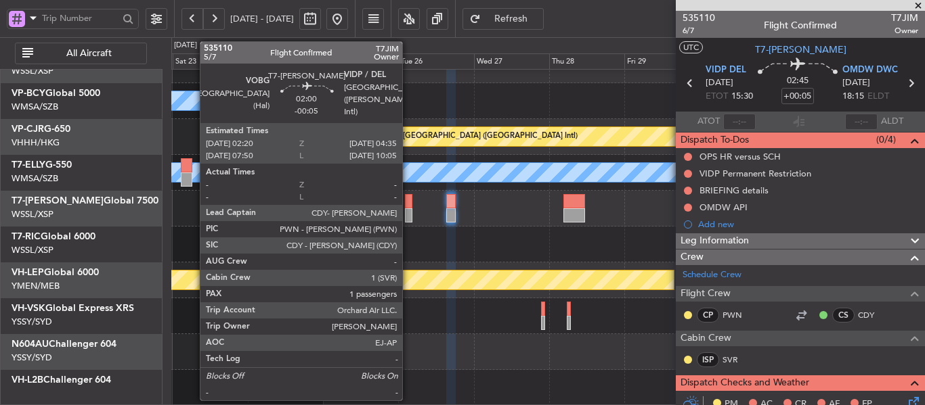
click at [408, 216] on div at bounding box center [408, 215] width 7 height 14
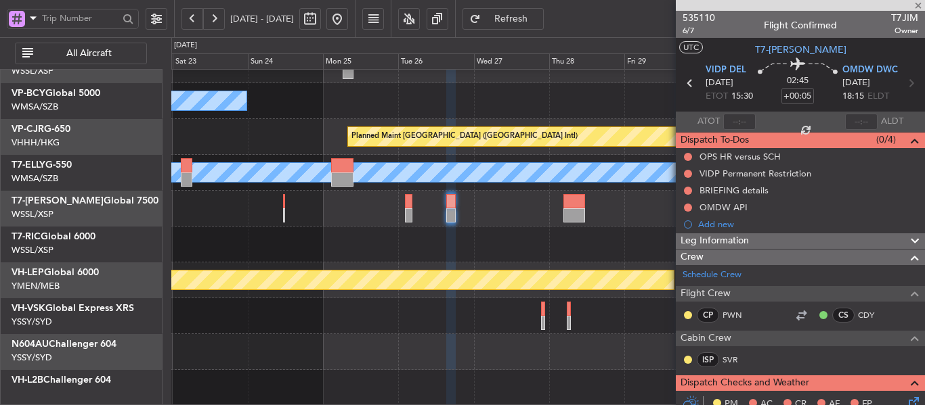
click at [407, 211] on div at bounding box center [408, 215] width 7 height 14
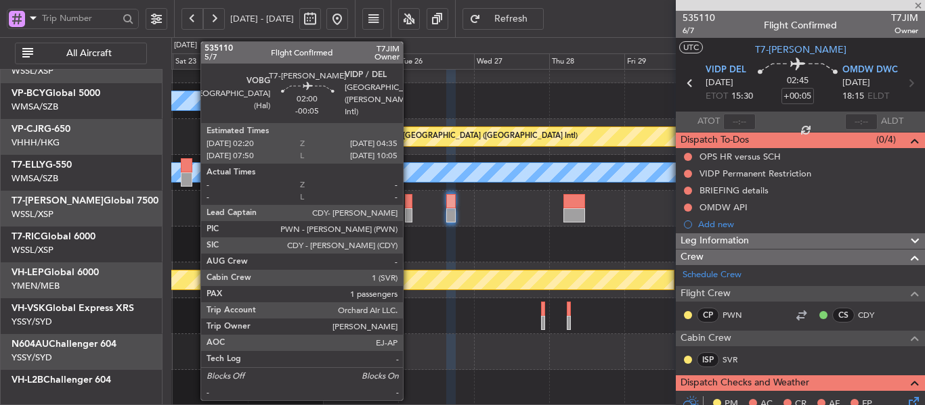
type input "-00:05"
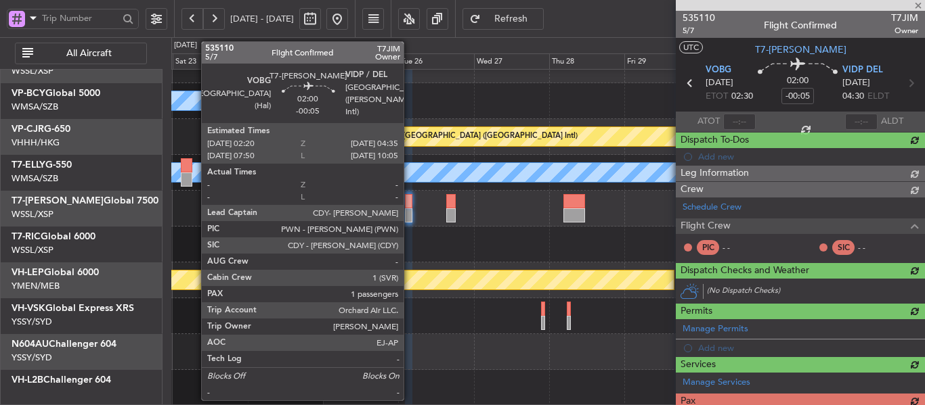
click at [410, 202] on div at bounding box center [408, 201] width 7 height 14
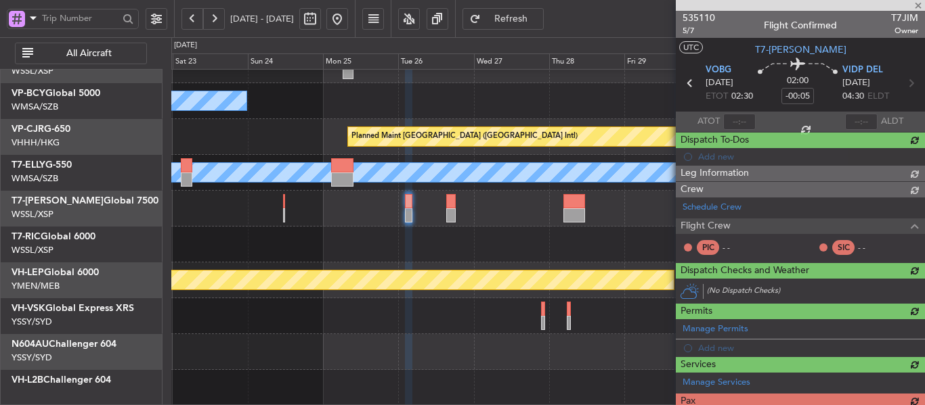
click at [456, 210] on div at bounding box center [547, 209] width 753 height 36
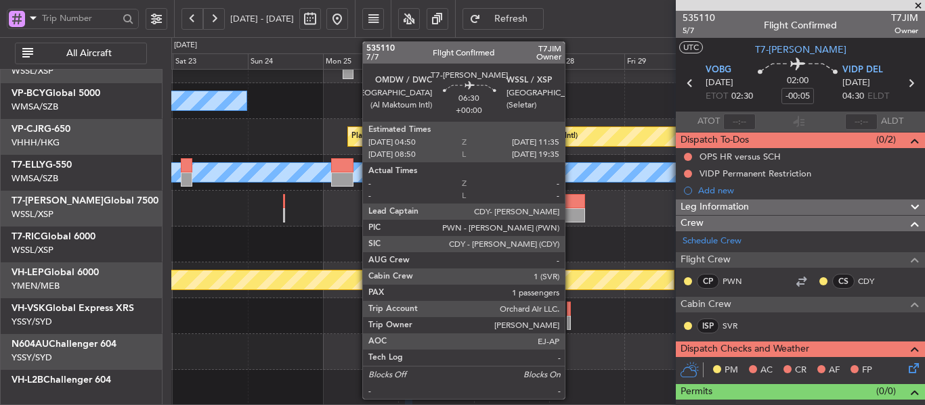
click at [571, 205] on div at bounding box center [574, 201] width 22 height 14
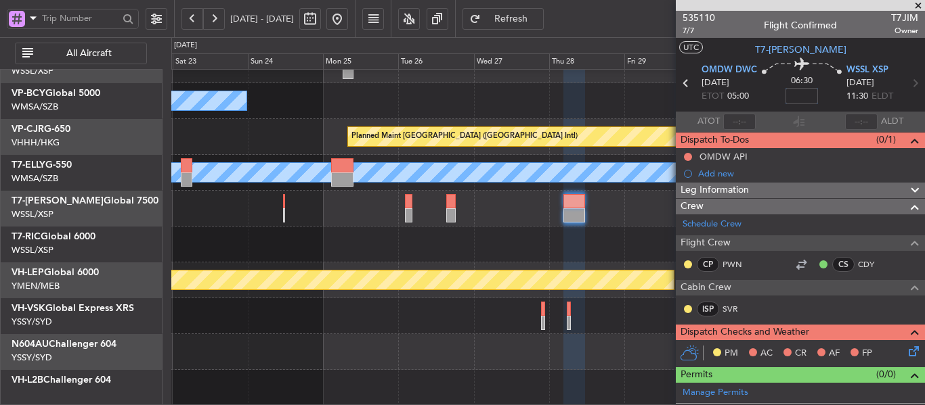
click at [789, 97] on input at bounding box center [801, 96] width 32 height 16
click at [789, 98] on input "2" at bounding box center [801, 96] width 32 height 16
click at [764, 102] on div "06:30 20" at bounding box center [801, 83] width 89 height 50
type input "+00:20"
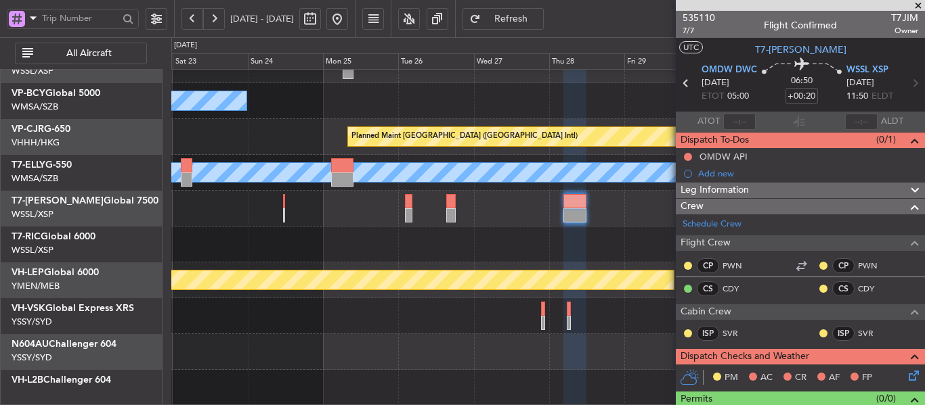
click at [917, 4] on span at bounding box center [918, 6] width 14 height 12
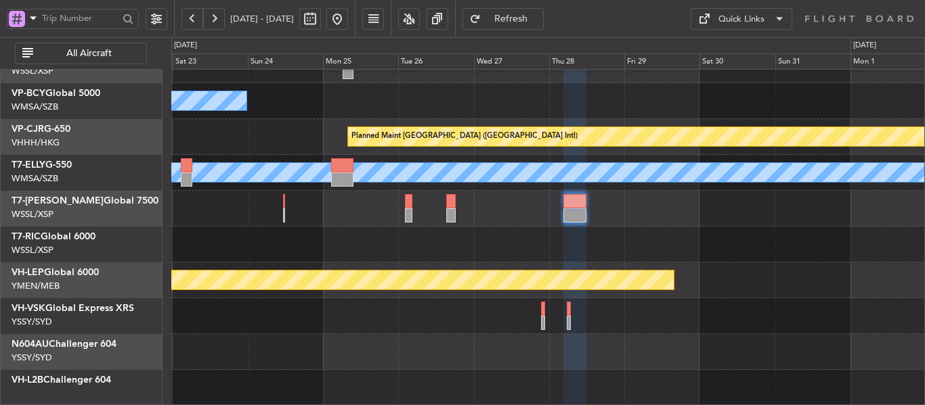
type input "0"
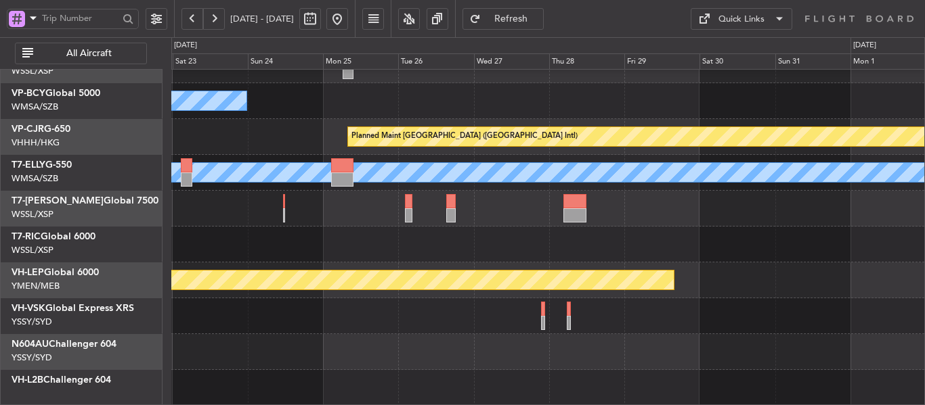
scroll to position [93, 0]
click at [818, 256] on div at bounding box center [547, 245] width 753 height 36
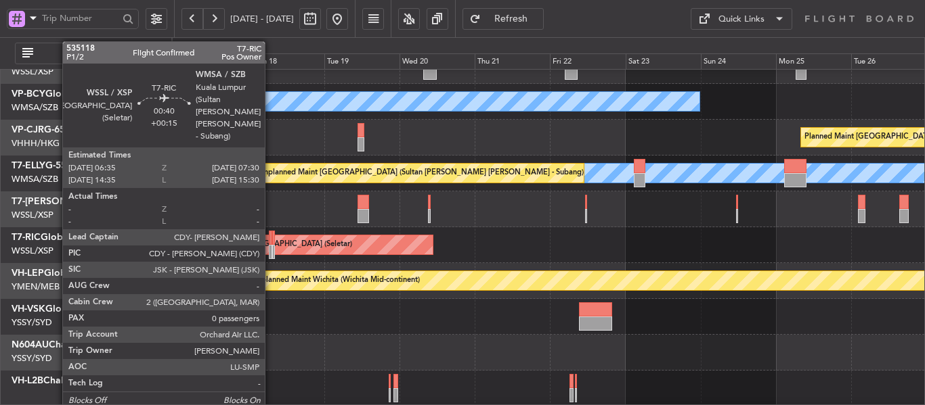
click at [271, 244] on div at bounding box center [270, 238] width 3 height 14
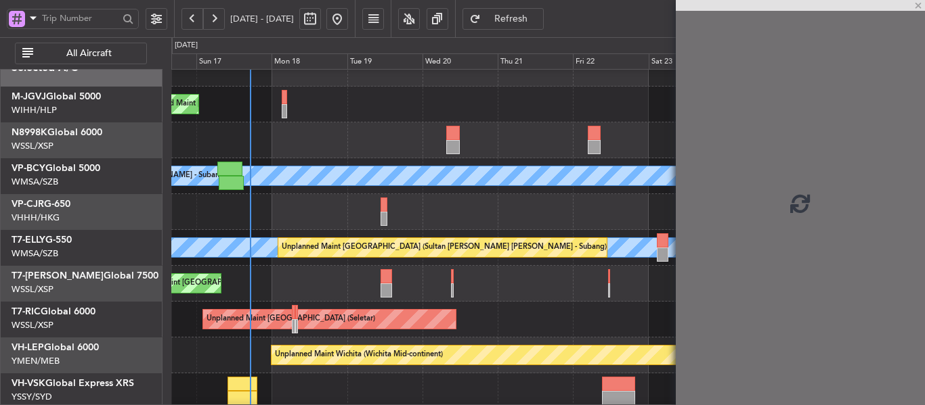
click at [332, 232] on div "[PERSON_NAME] Unplanned Maint [GEOGRAPHIC_DATA] (Sultan [PERSON_NAME] [PERSON_N…" at bounding box center [547, 248] width 753 height 36
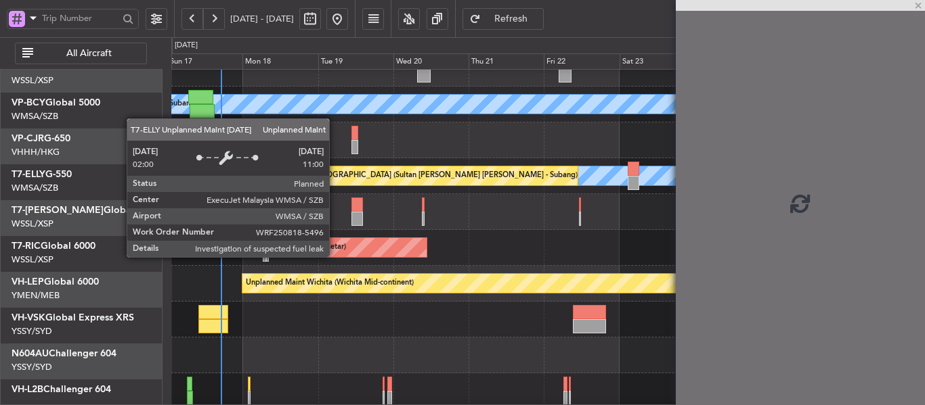
scroll to position [91, 0]
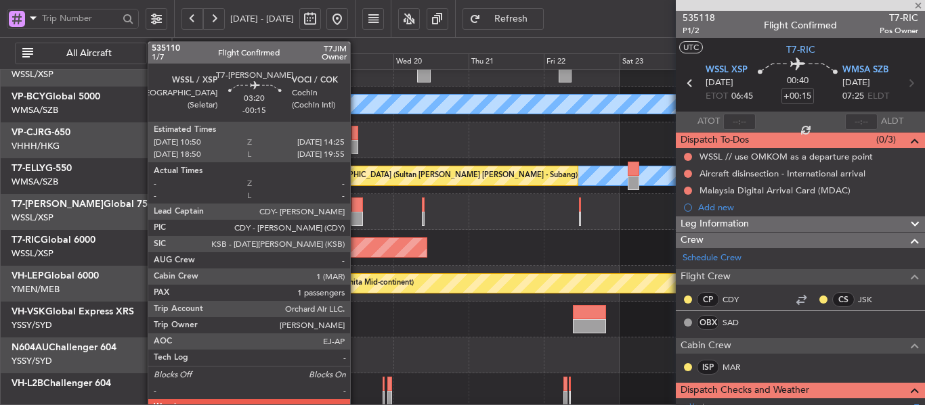
click at [356, 212] on div at bounding box center [357, 219] width 12 height 14
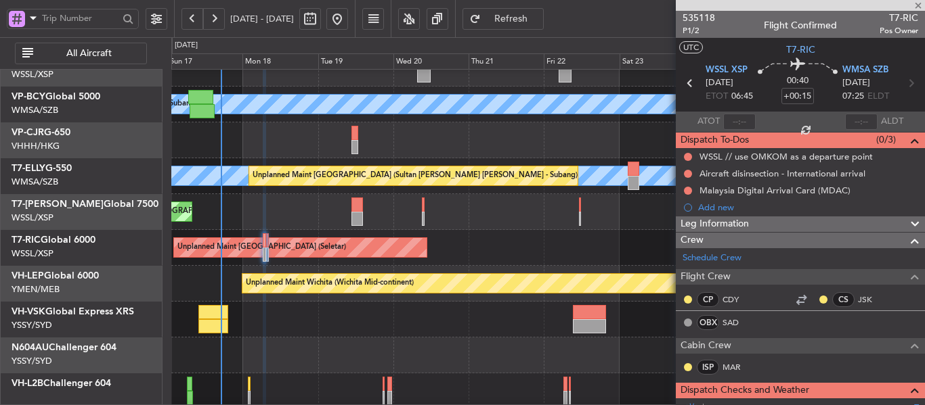
type input "-00:15"
type input "1"
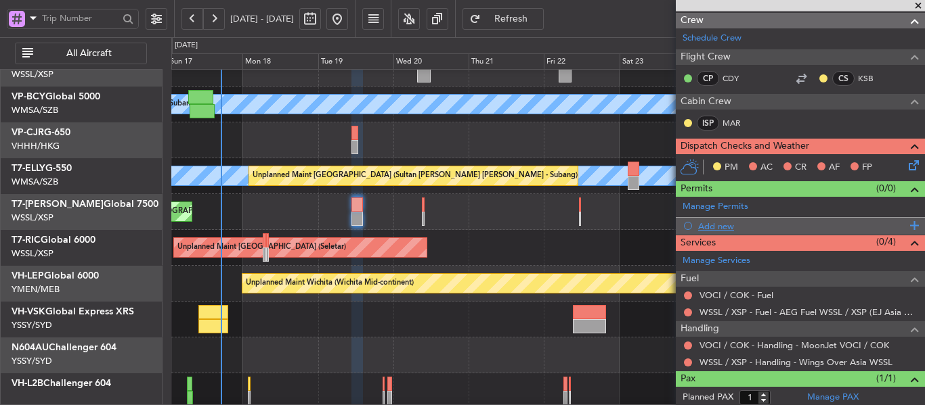
scroll to position [237, 0]
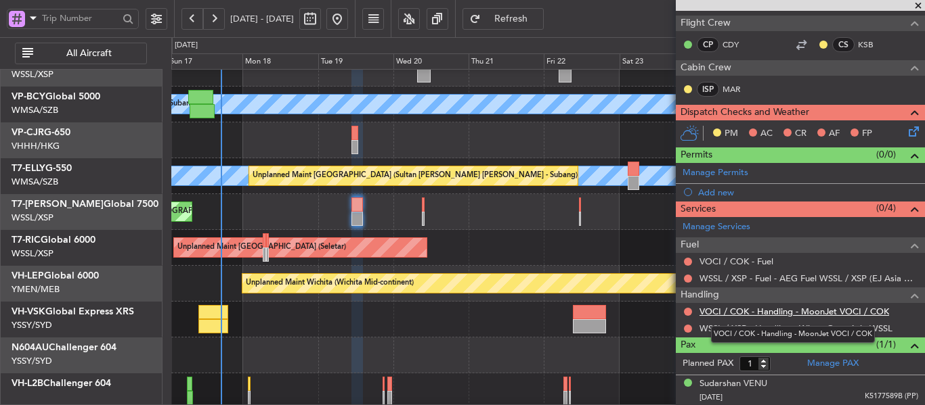
click at [786, 315] on link "VOCI / COK - Handling - MoonJet VOCI / COK" at bounding box center [794, 312] width 190 height 12
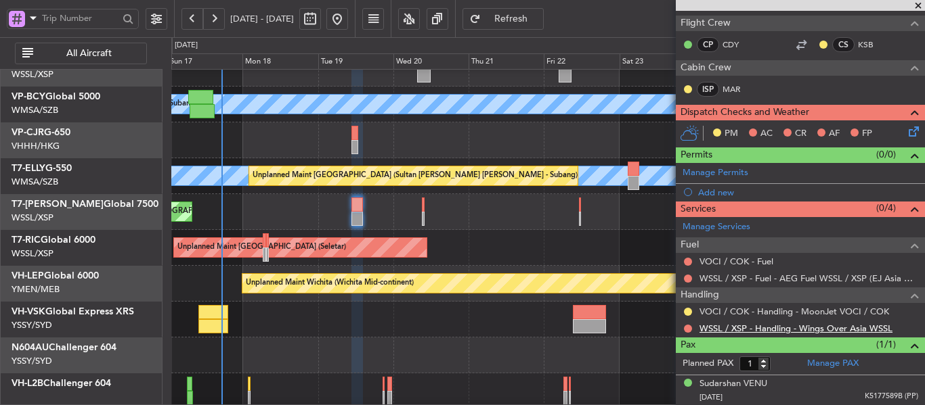
click at [760, 332] on link "WSSL / XSP - Handling - Wings Over Asia WSSL" at bounding box center [795, 329] width 193 height 12
click at [525, 20] on button "Refresh" at bounding box center [502, 19] width 81 height 22
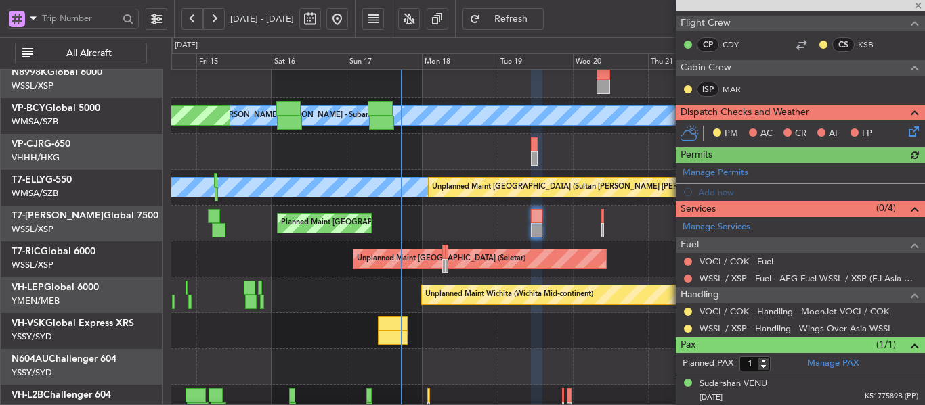
click at [445, 227] on div "Planned Maint [GEOGRAPHIC_DATA] (Seletar)" at bounding box center [547, 224] width 753 height 36
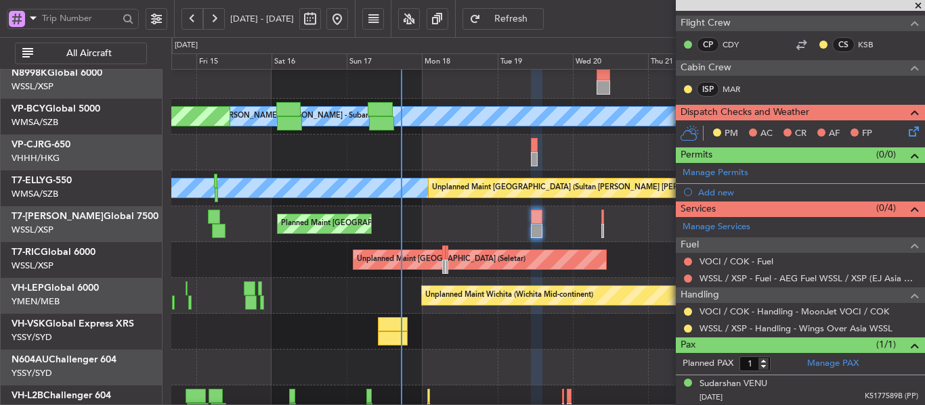
scroll to position [94, 0]
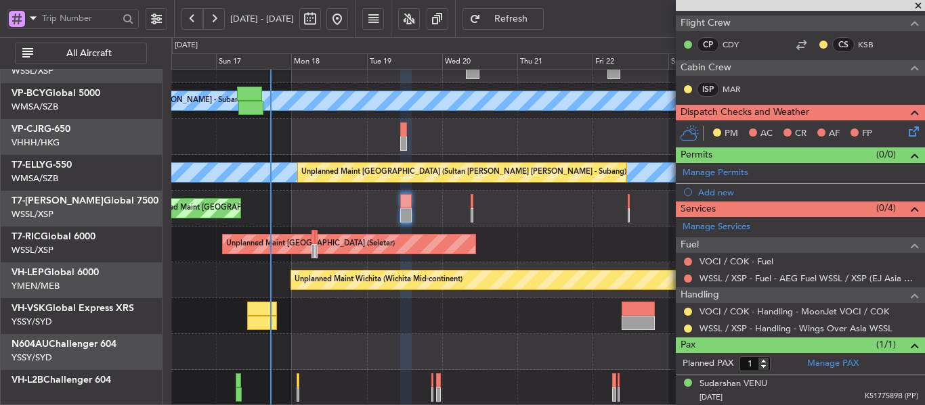
click at [371, 207] on div "Planned Maint [GEOGRAPHIC_DATA] (Seletar)" at bounding box center [547, 209] width 753 height 36
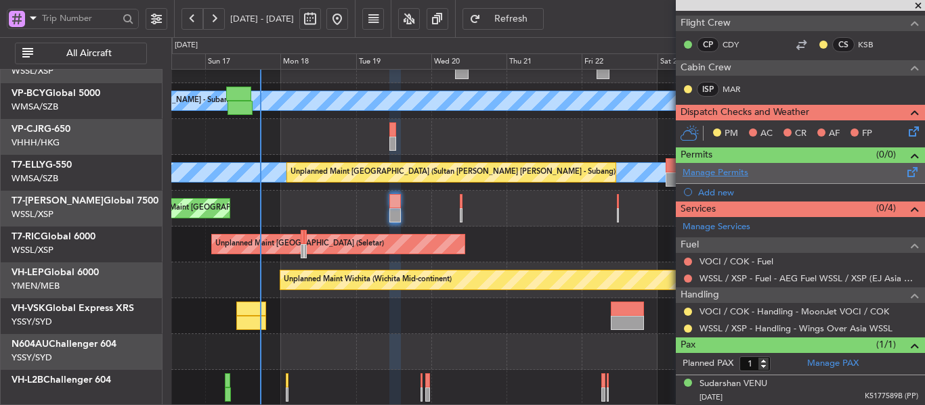
click at [703, 174] on link "Manage Permits" at bounding box center [715, 174] width 66 height 14
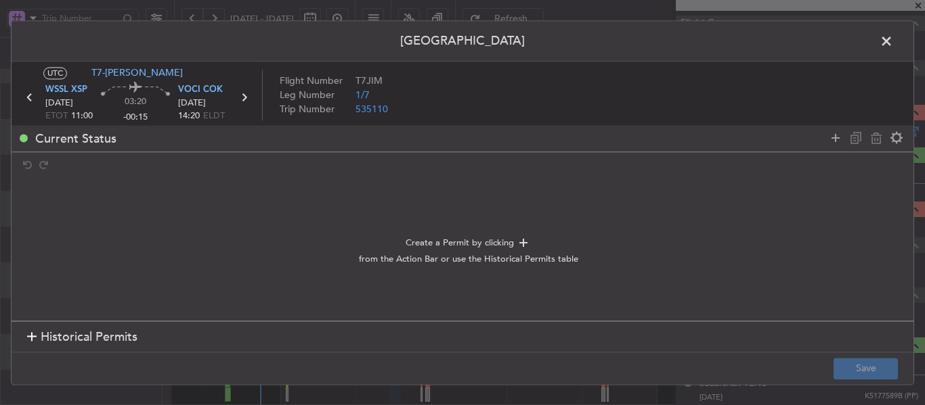
click at [28, 337] on div at bounding box center [31, 337] width 9 height 9
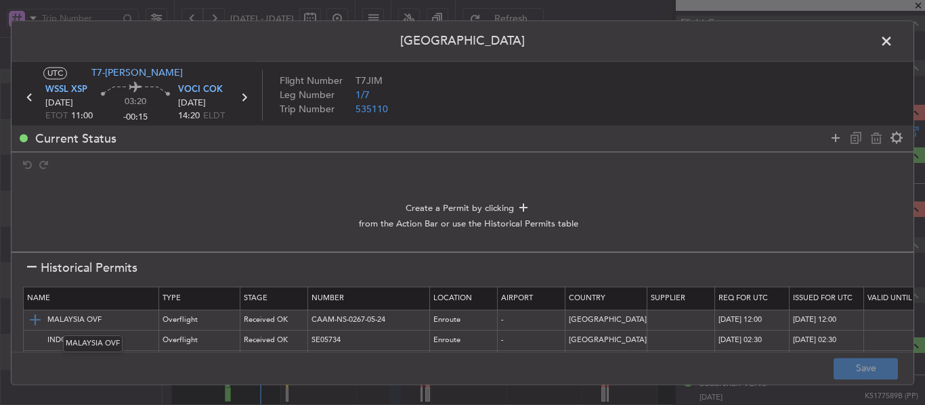
click at [39, 319] on img at bounding box center [35, 321] width 16 height 16
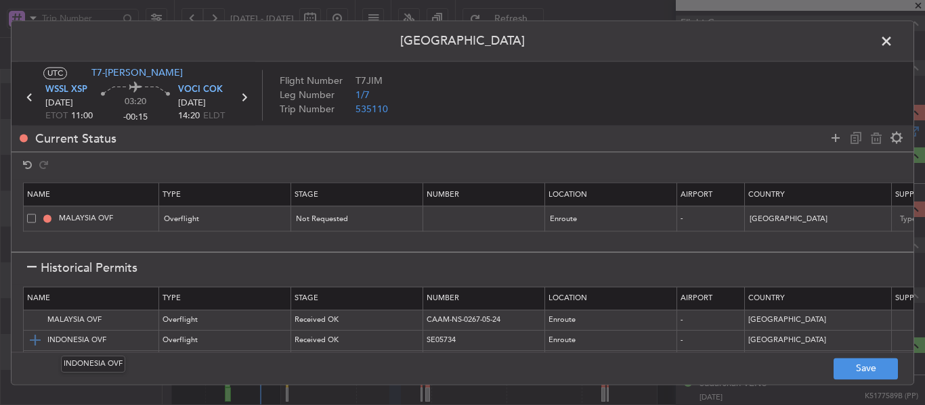
click at [37, 334] on img at bounding box center [35, 341] width 16 height 16
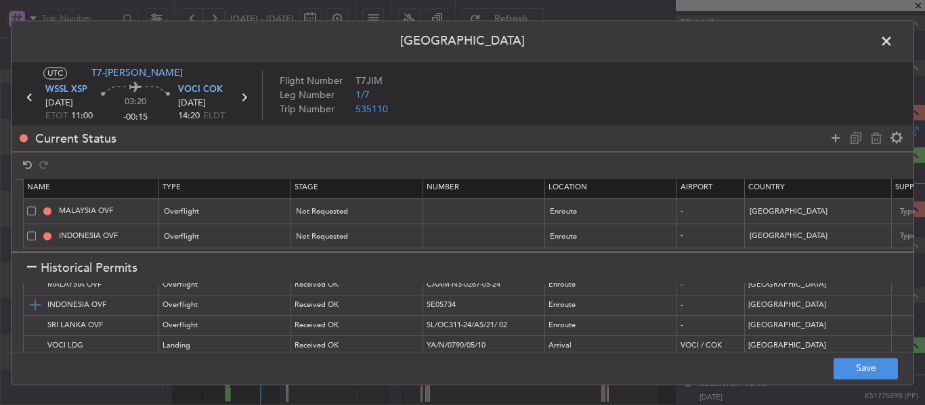
scroll to position [53, 0]
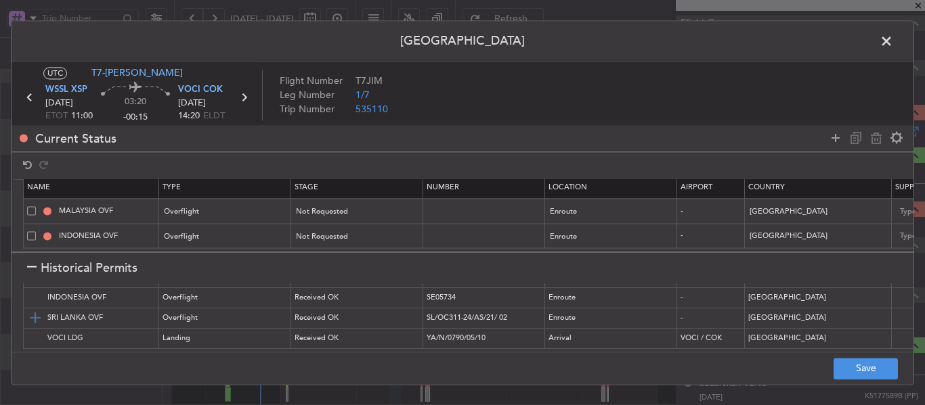
click at [35, 311] on img at bounding box center [35, 319] width 16 height 16
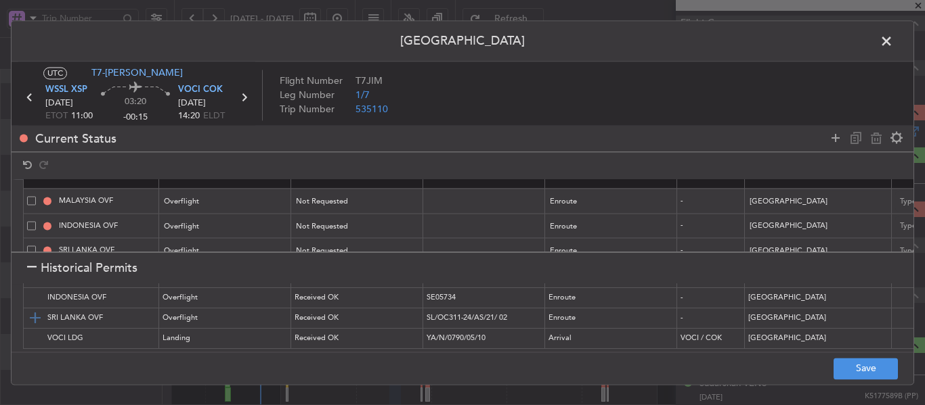
scroll to position [43, 0]
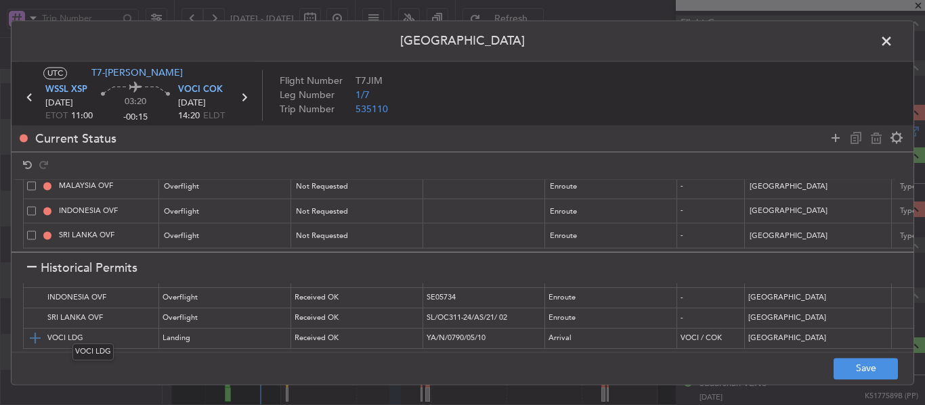
click at [35, 331] on img at bounding box center [35, 339] width 16 height 16
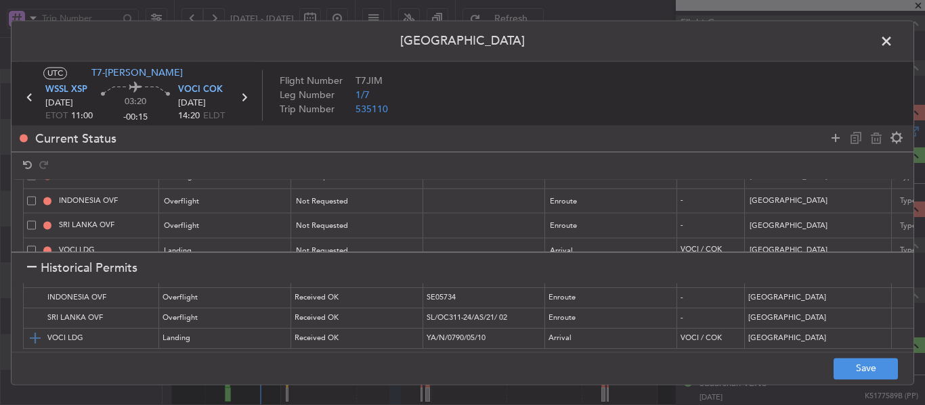
scroll to position [67, 0]
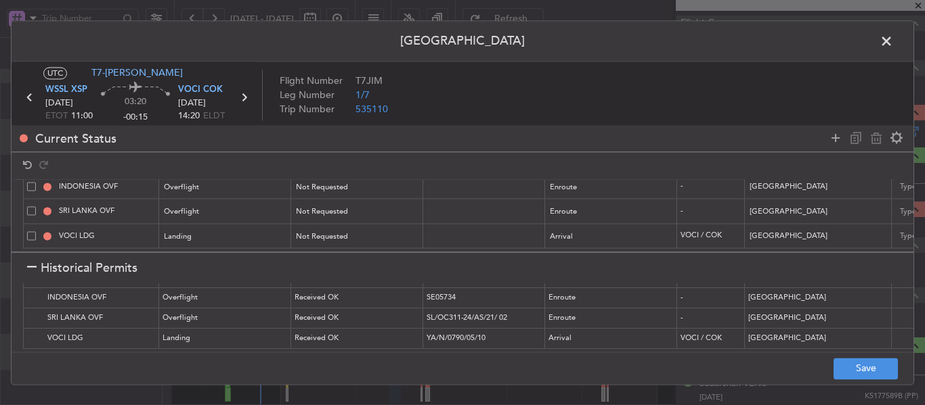
click at [30, 268] on div at bounding box center [31, 268] width 9 height 9
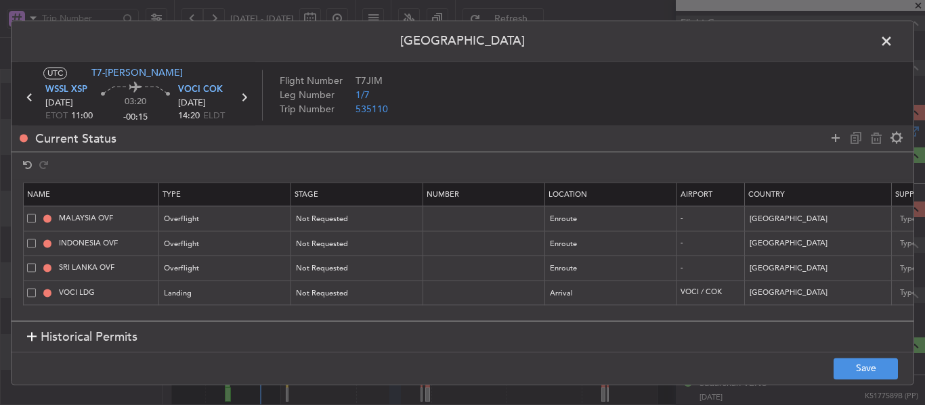
scroll to position [0, 0]
click at [322, 227] on div "Not Requested" at bounding box center [352, 220] width 112 height 20
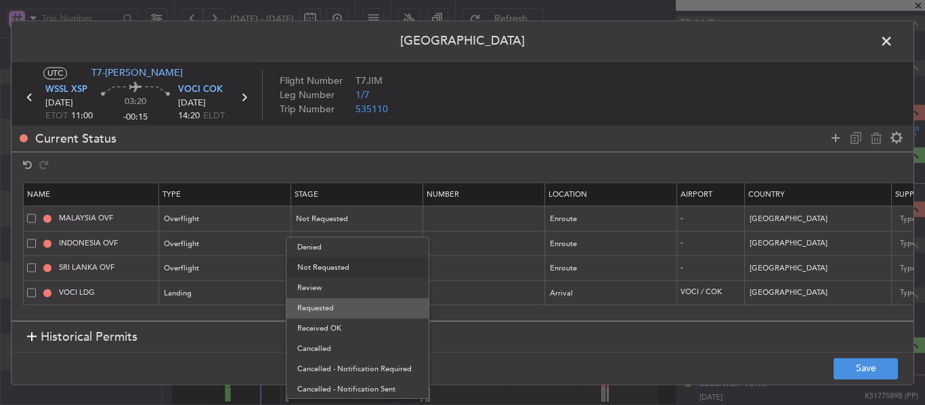
click at [333, 311] on span "Requested" at bounding box center [357, 309] width 120 height 20
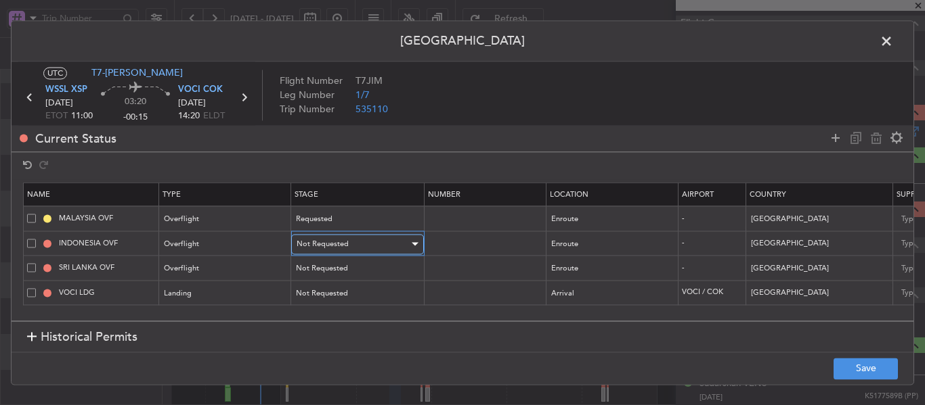
click at [339, 247] on span "Not Requested" at bounding box center [322, 244] width 52 height 10
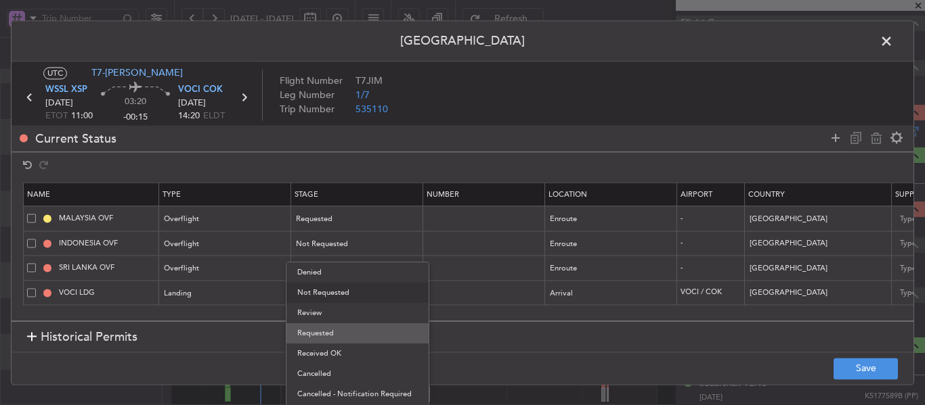
click at [338, 328] on span "Requested" at bounding box center [357, 334] width 120 height 20
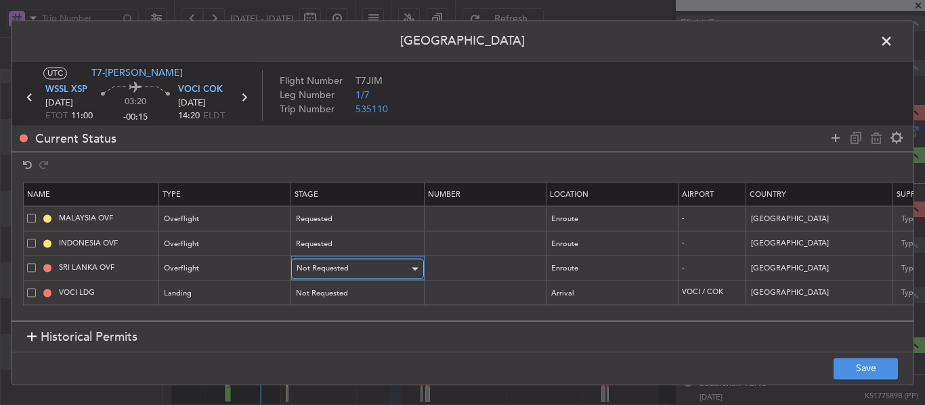
click at [344, 276] on div "Not Requested" at bounding box center [352, 269] width 112 height 20
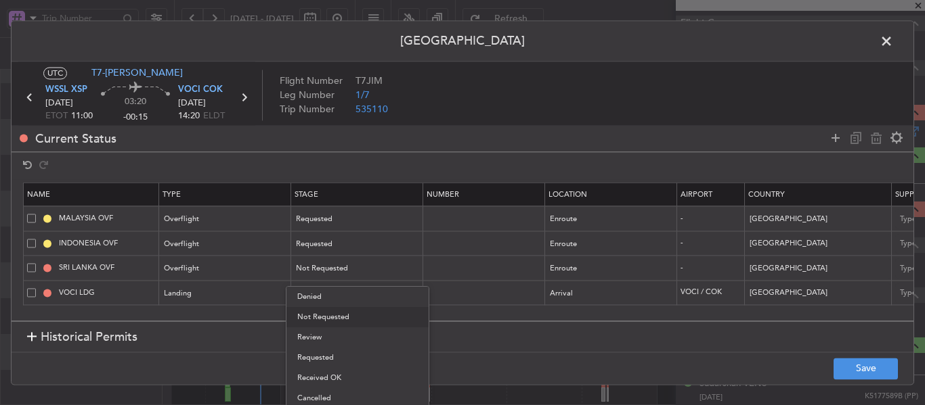
drag, startPoint x: 330, startPoint y: 349, endPoint x: 334, endPoint y: 321, distance: 28.2
click at [328, 349] on span "Requested" at bounding box center [357, 358] width 120 height 20
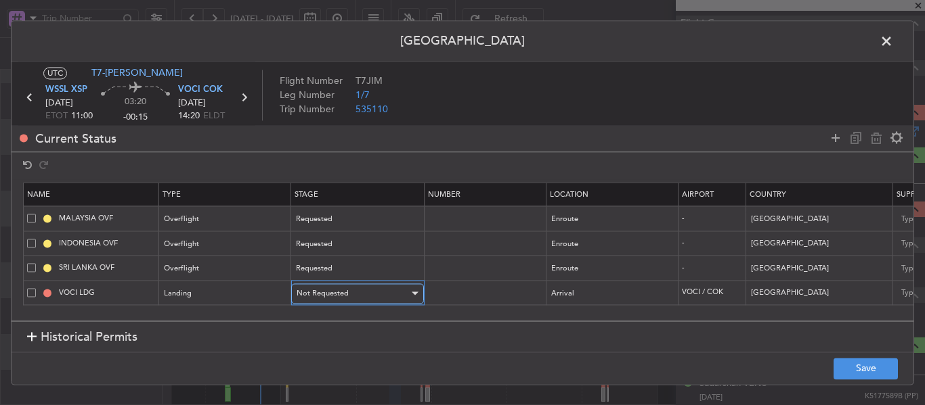
click at [334, 292] on span "Not Requested" at bounding box center [322, 293] width 52 height 10
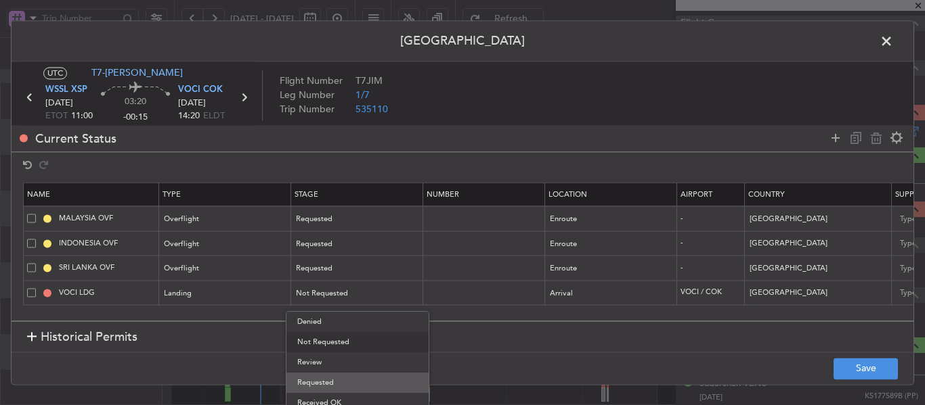
click at [327, 373] on span "Requested" at bounding box center [357, 383] width 120 height 20
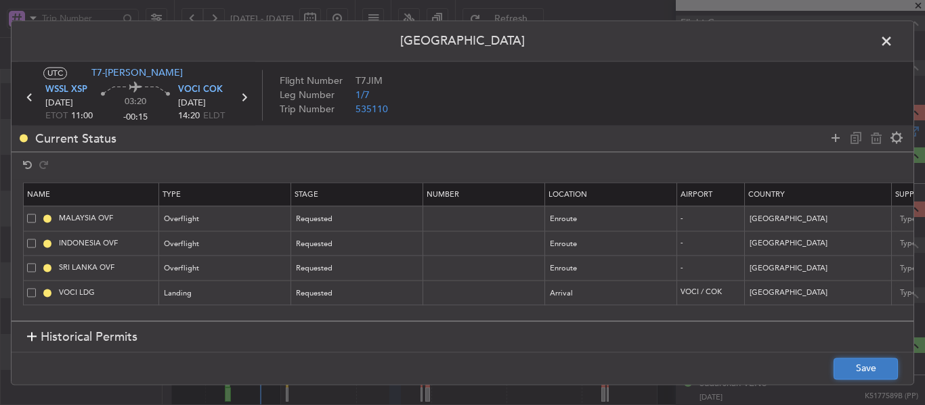
click at [864, 370] on button "Save" at bounding box center [865, 369] width 64 height 22
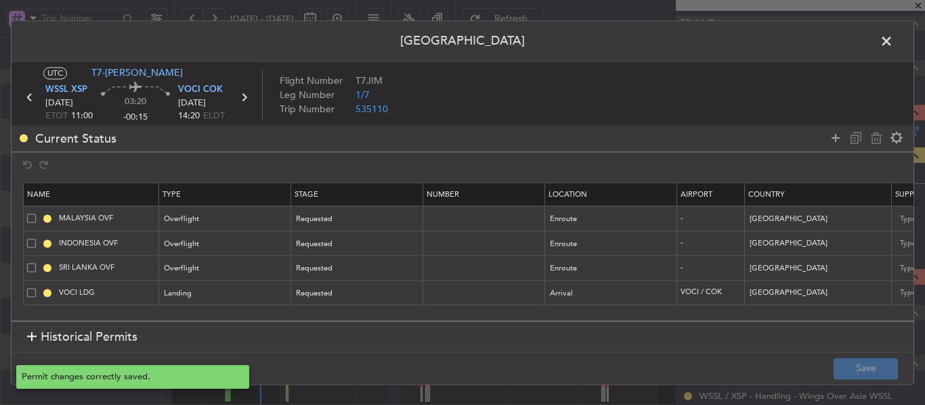
type input "NNN"
type input "2"
type input "NNN"
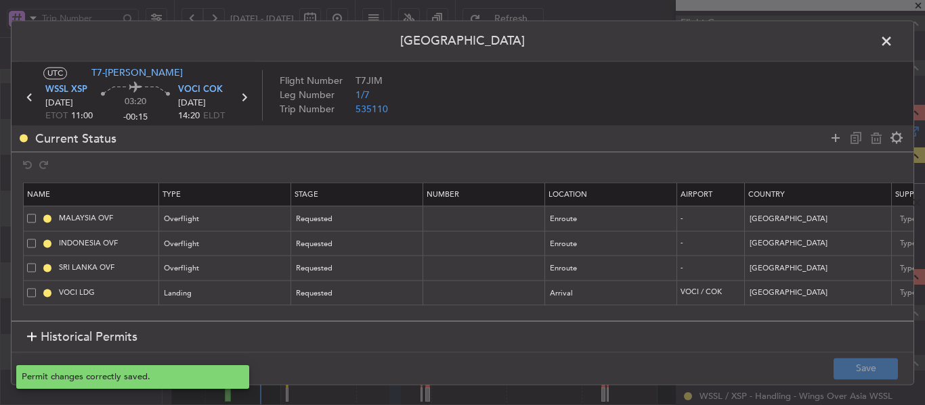
type input "3"
click at [245, 96] on icon at bounding box center [244, 98] width 18 height 18
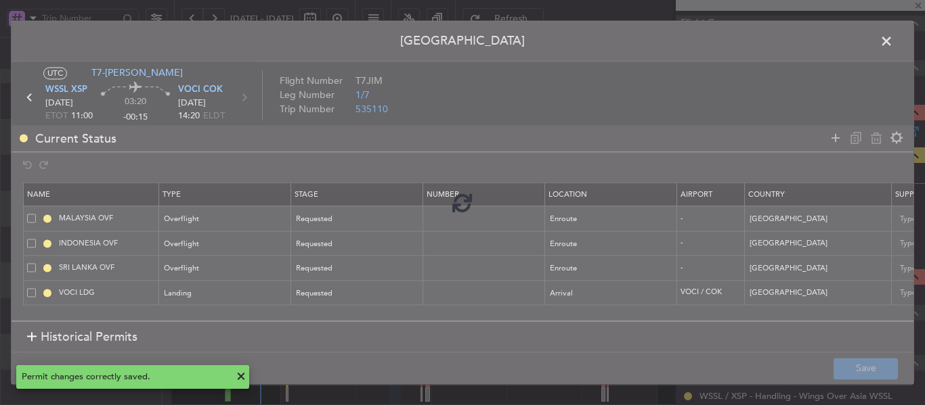
type input "-00:05"
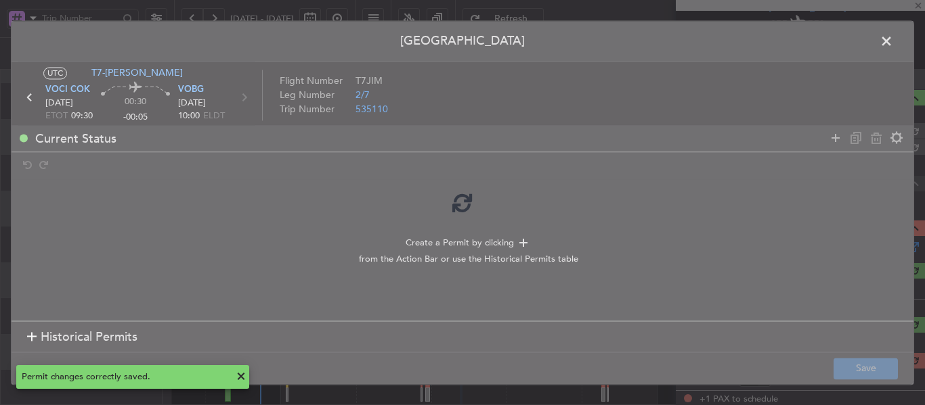
scroll to position [158, 0]
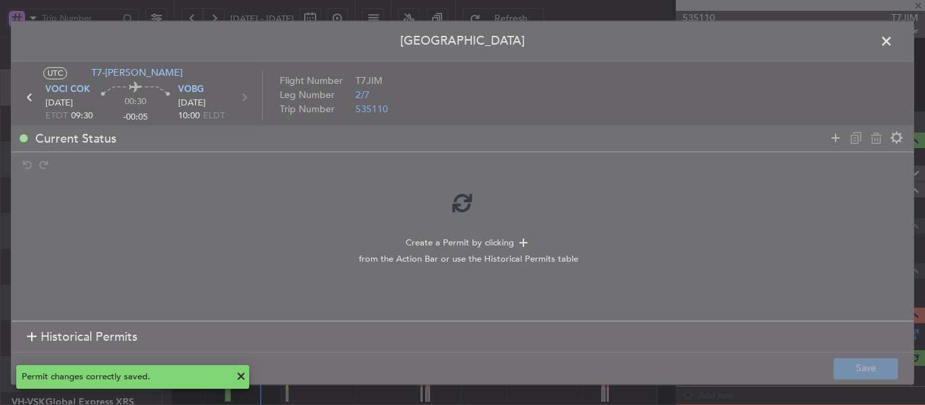
scroll to position [53, 0]
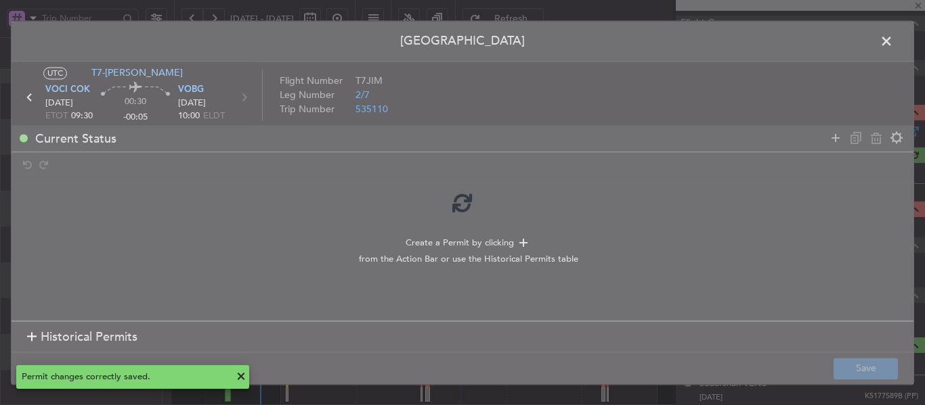
click at [28, 335] on div at bounding box center [463, 203] width 902 height 364
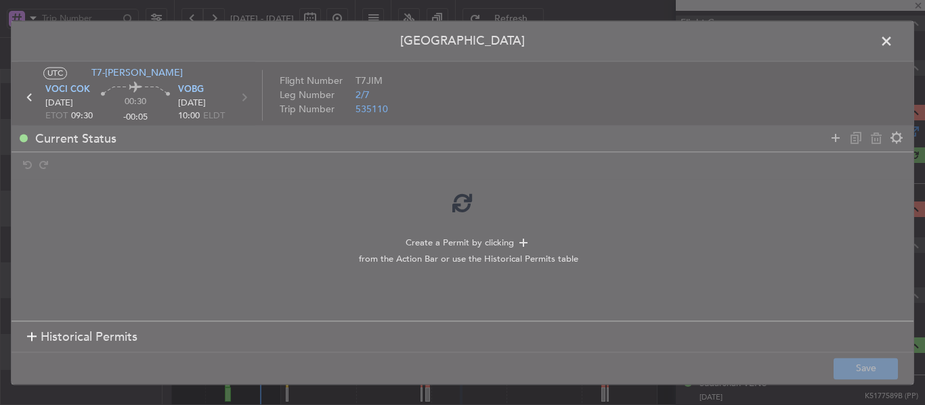
scroll to position [26, 0]
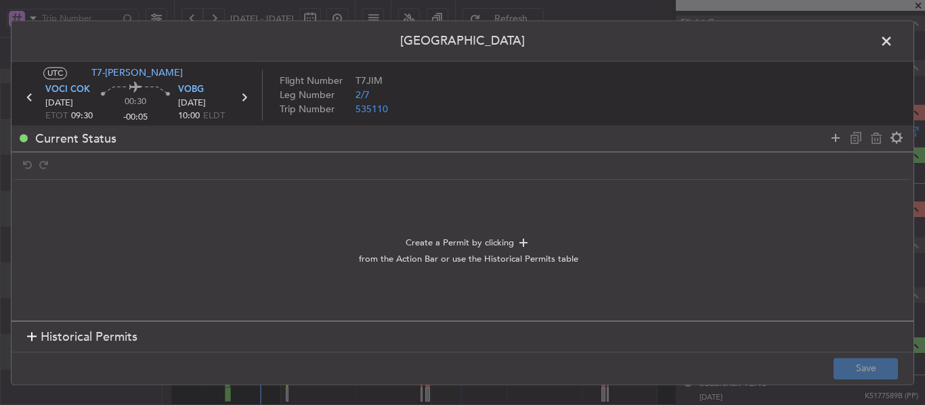
click at [33, 334] on div at bounding box center [31, 337] width 9 height 9
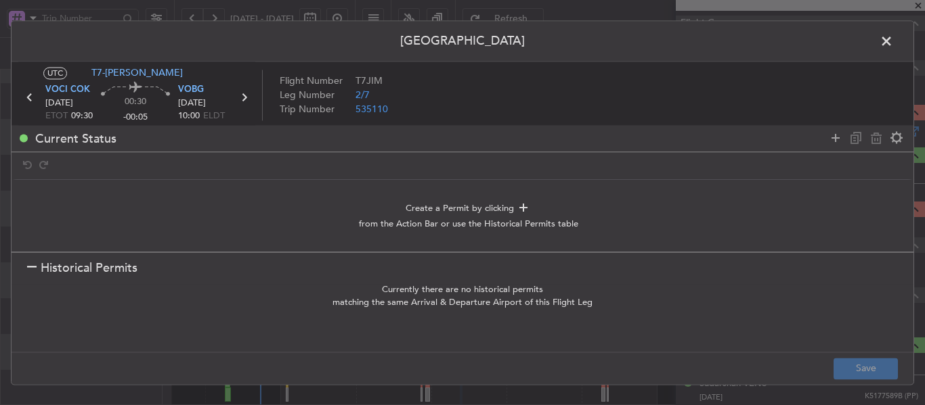
scroll to position [0, 0]
click at [28, 267] on div at bounding box center [31, 268] width 9 height 9
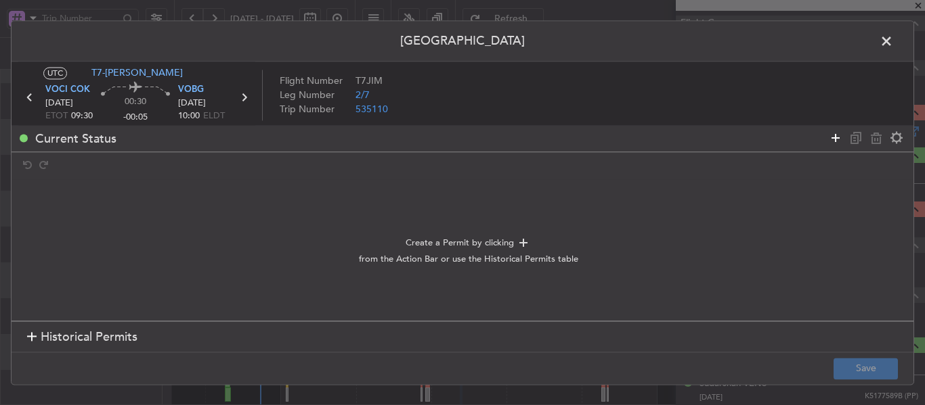
click at [833, 141] on icon at bounding box center [835, 138] width 16 height 16
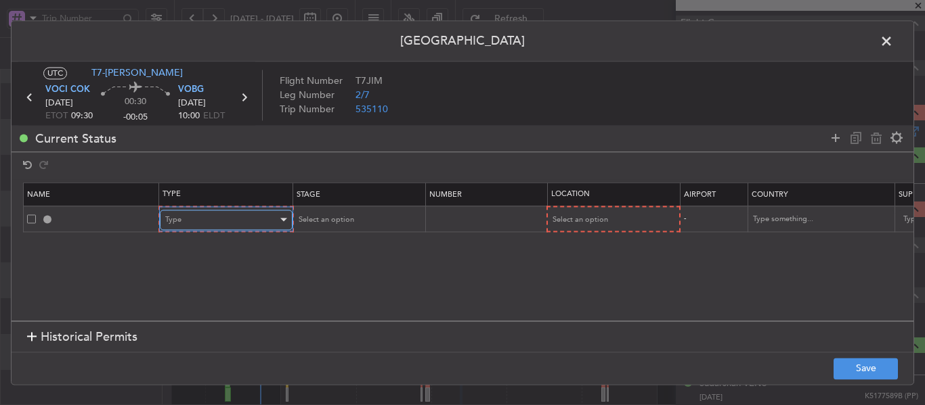
click at [214, 221] on div "Type" at bounding box center [221, 220] width 112 height 20
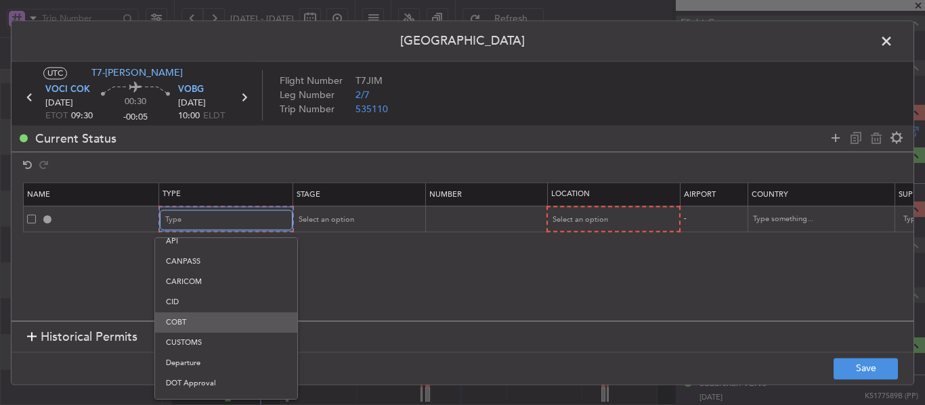
scroll to position [68, 0]
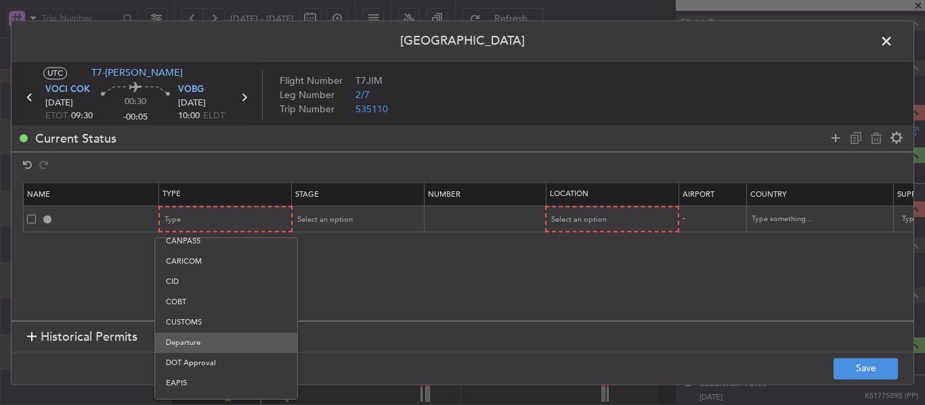
click at [198, 345] on span "Departure" at bounding box center [226, 343] width 120 height 20
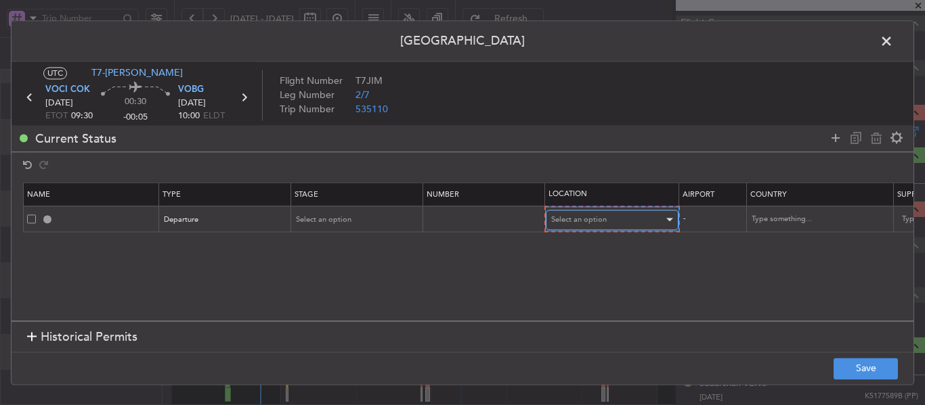
click at [577, 222] on span "Select an option" at bounding box center [579, 220] width 56 height 10
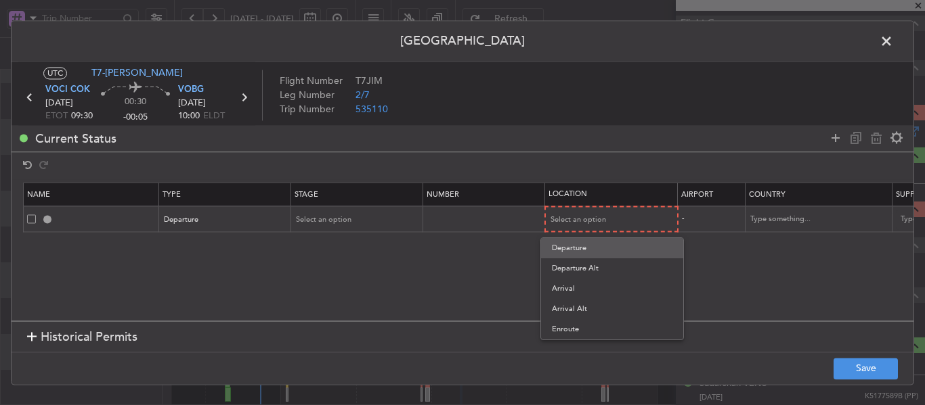
click at [578, 252] on span "Departure" at bounding box center [612, 248] width 120 height 20
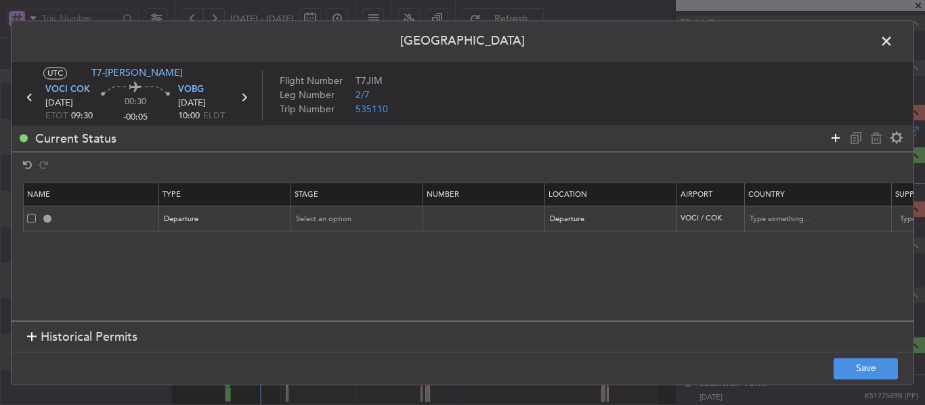
click at [833, 144] on icon at bounding box center [835, 138] width 16 height 16
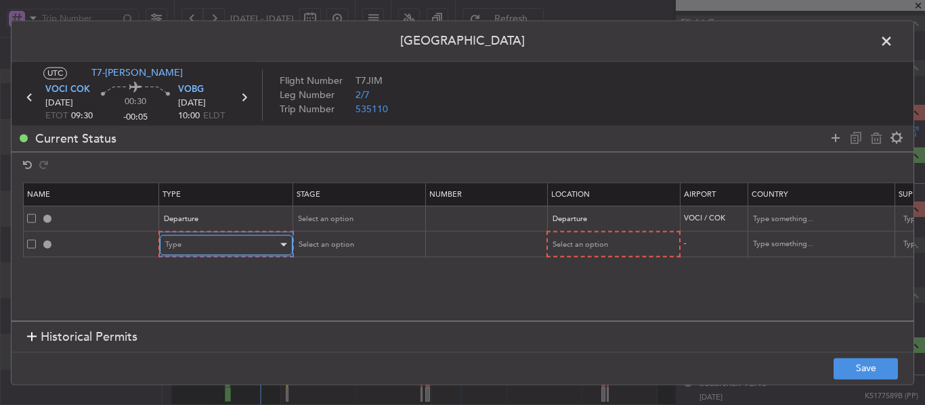
click at [257, 250] on div "Type" at bounding box center [221, 245] width 112 height 20
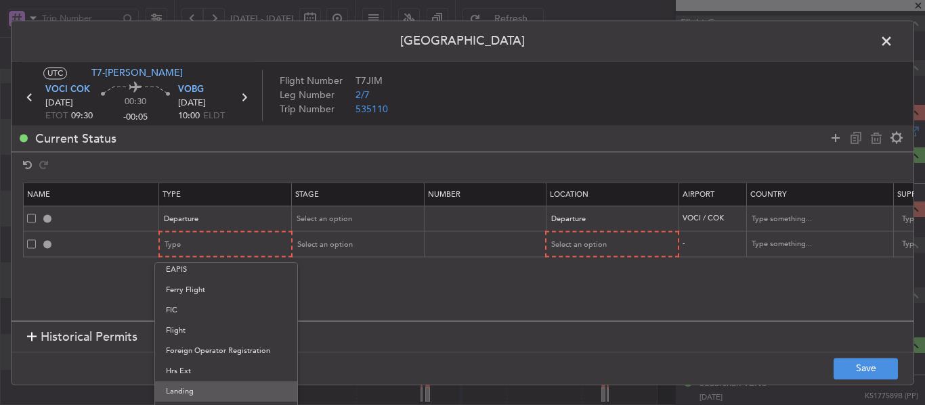
click at [198, 387] on span "Landing" at bounding box center [226, 392] width 120 height 20
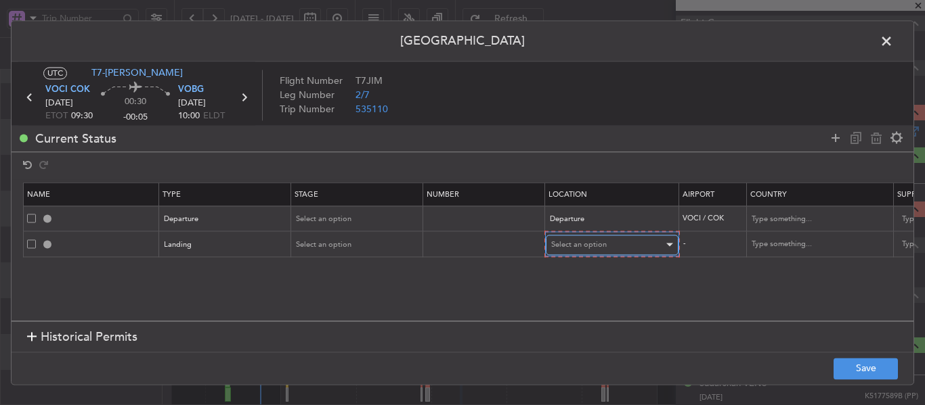
click at [571, 250] on span "Select an option" at bounding box center [579, 245] width 56 height 10
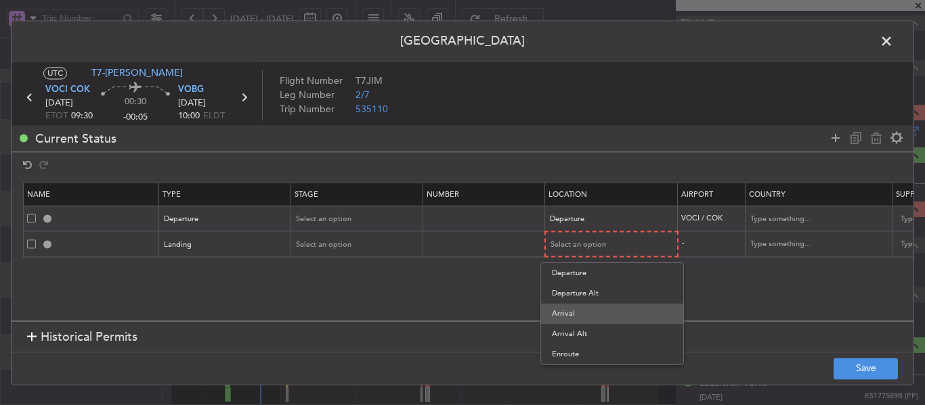
click at [572, 313] on span "Arrival" at bounding box center [612, 314] width 120 height 20
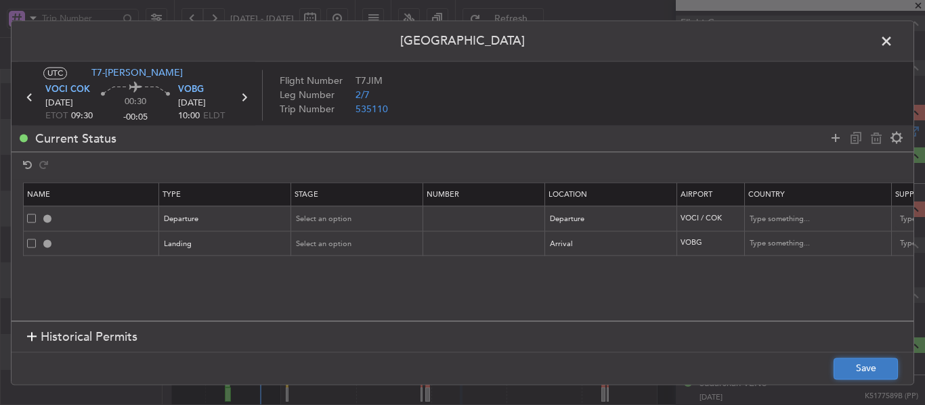
click at [852, 366] on button "Save" at bounding box center [865, 369] width 64 height 22
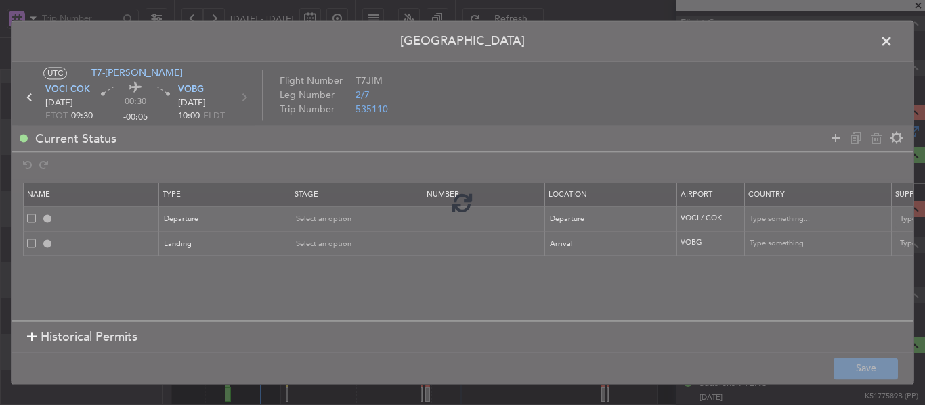
type input "DEPARTURE"
type input "[GEOGRAPHIC_DATA]"
type input "NNN"
type input "3"
type input "VOBG LDG"
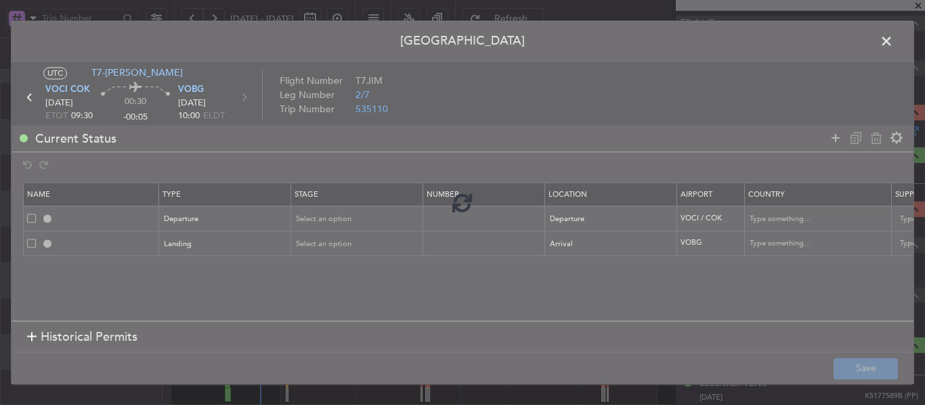
type input "[GEOGRAPHIC_DATA]"
type input "NNN"
type input "3"
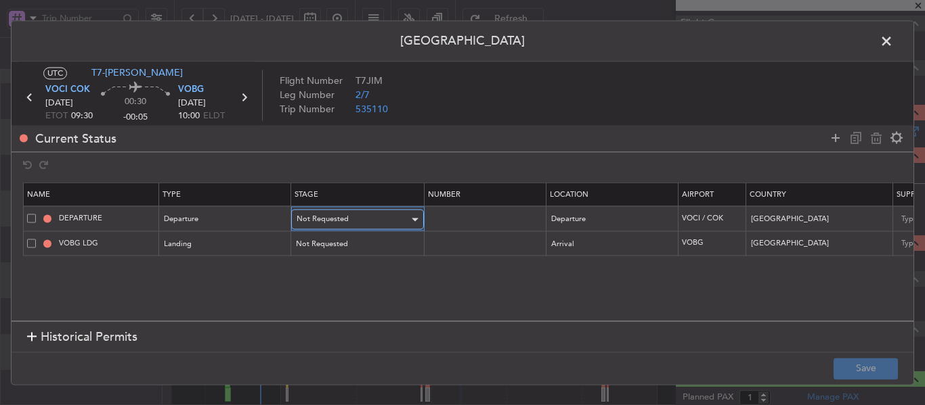
click at [391, 214] on div "Not Requested" at bounding box center [352, 220] width 112 height 20
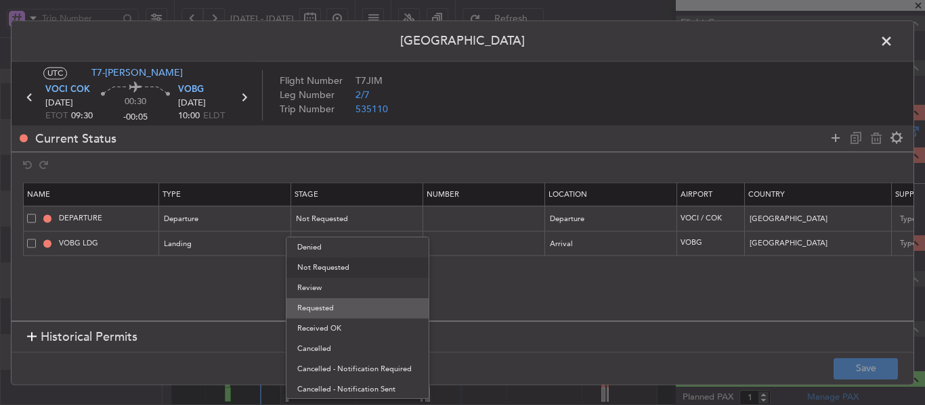
click at [341, 309] on span "Requested" at bounding box center [357, 309] width 120 height 20
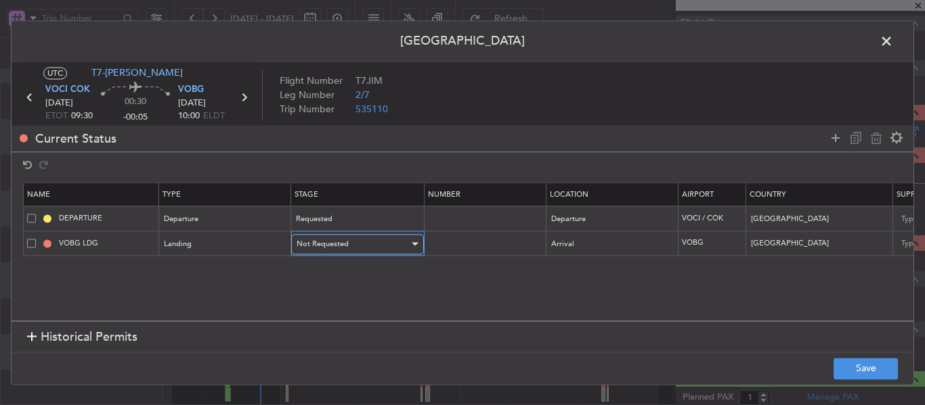
click at [336, 250] on div "Not Requested" at bounding box center [352, 244] width 112 height 20
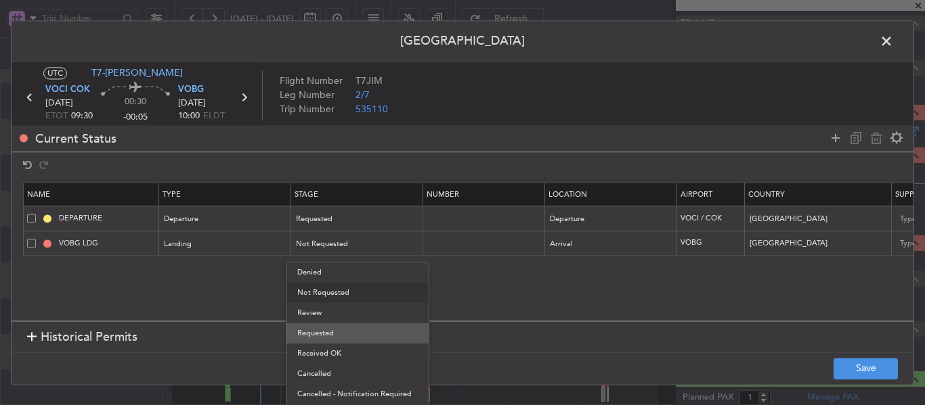
click at [324, 338] on span "Requested" at bounding box center [357, 334] width 120 height 20
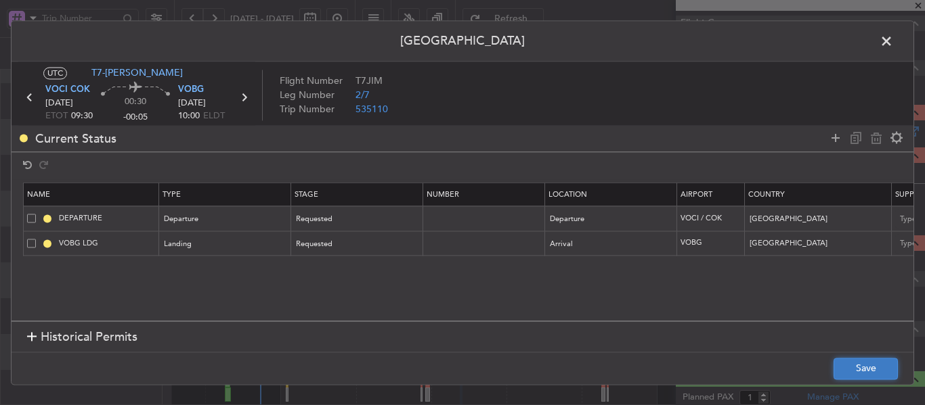
click at [867, 370] on button "Save" at bounding box center [865, 369] width 64 height 22
click at [247, 95] on icon at bounding box center [244, 98] width 18 height 18
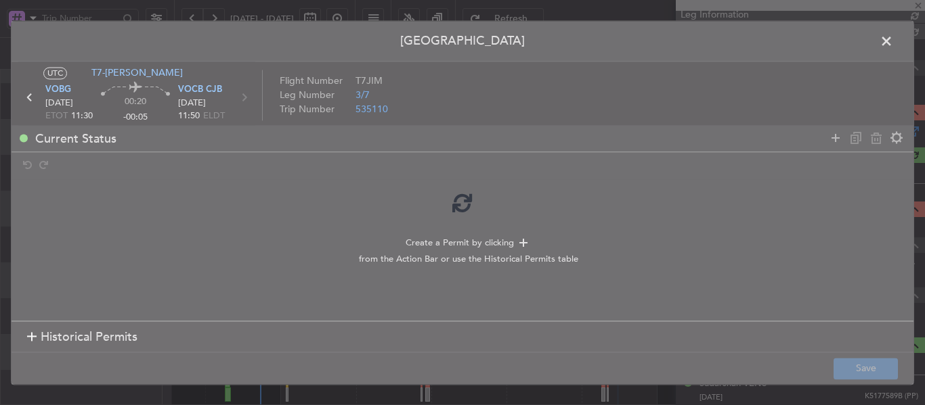
scroll to position [203, 0]
click at [27, 337] on div at bounding box center [463, 203] width 902 height 364
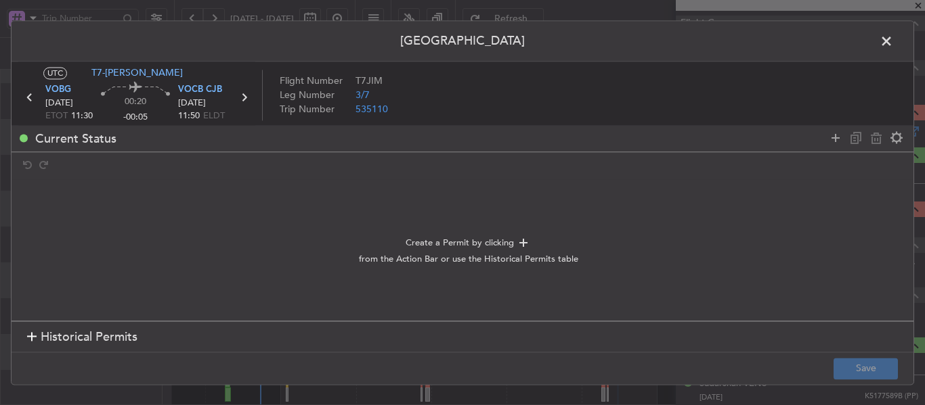
click at [31, 336] on div at bounding box center [31, 337] width 9 height 9
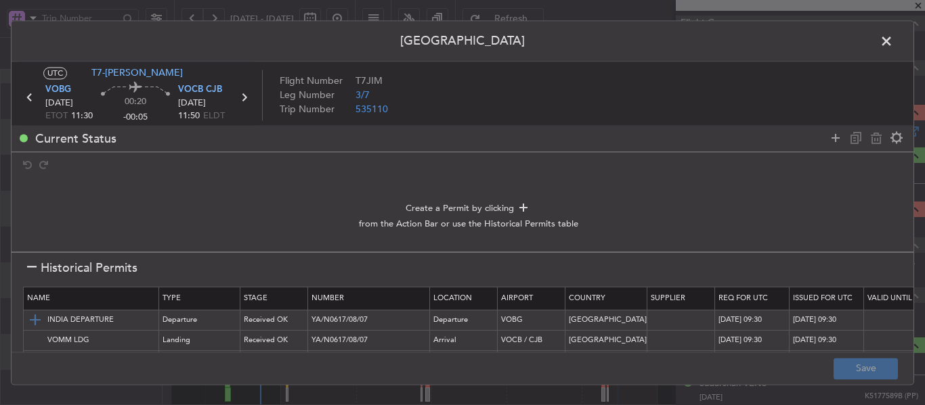
click at [35, 320] on img at bounding box center [35, 321] width 16 height 16
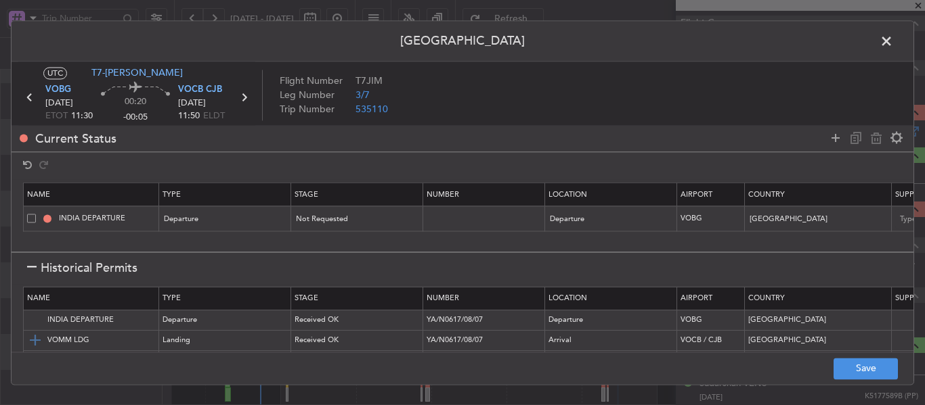
click at [35, 331] on td "VOMM LDG" at bounding box center [91, 341] width 135 height 20
click at [35, 343] on img at bounding box center [35, 341] width 16 height 16
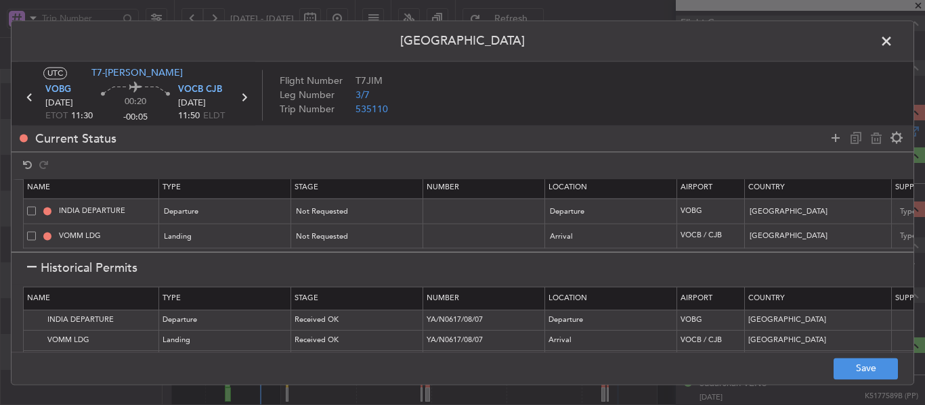
click at [32, 264] on div at bounding box center [31, 268] width 9 height 9
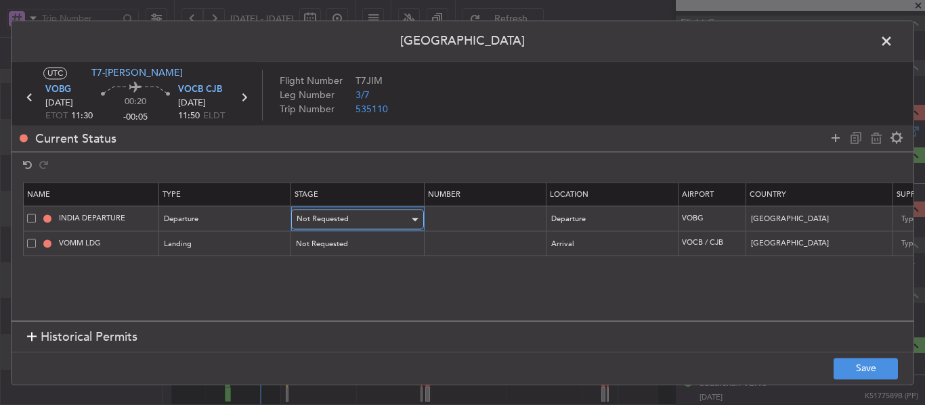
click at [352, 213] on div "Not Requested" at bounding box center [352, 220] width 112 height 20
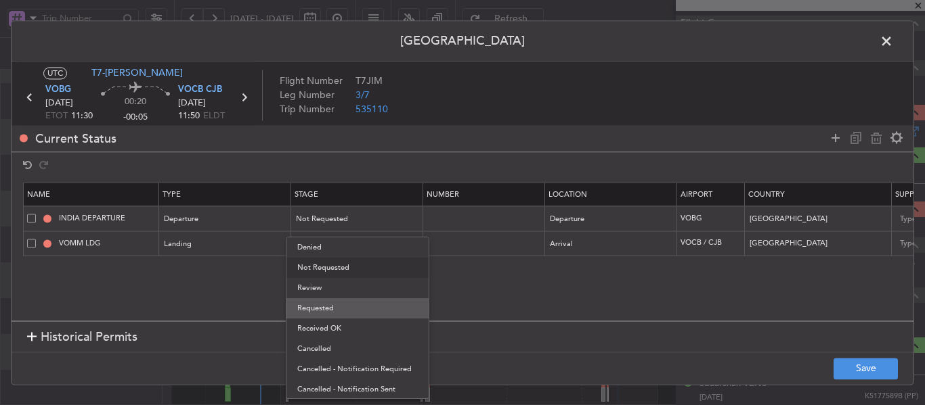
click at [342, 316] on span "Requested" at bounding box center [357, 309] width 120 height 20
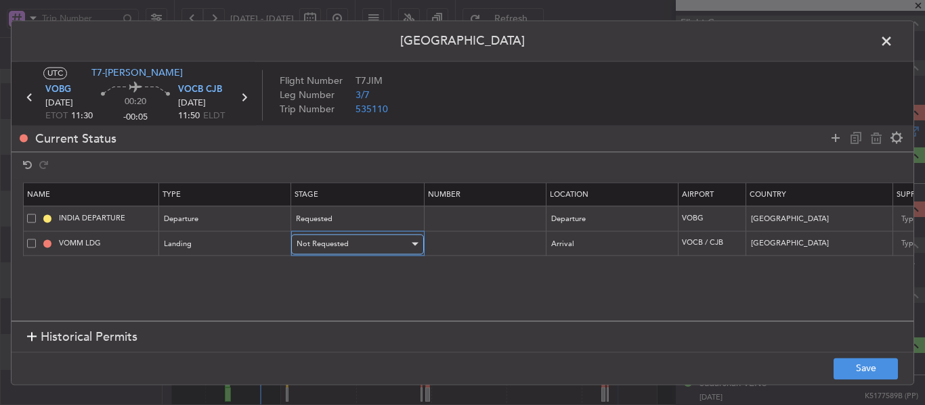
click at [346, 245] on span "Not Requested" at bounding box center [322, 244] width 52 height 10
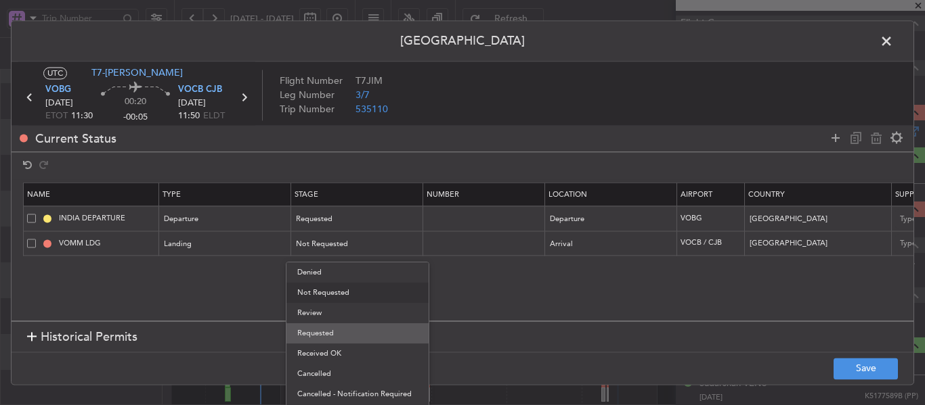
click at [335, 329] on span "Requested" at bounding box center [357, 334] width 120 height 20
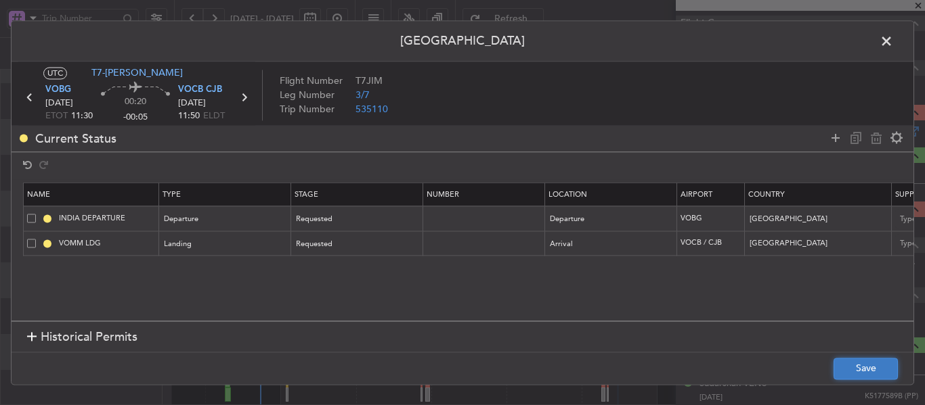
click at [867, 368] on button "Save" at bounding box center [865, 369] width 64 height 22
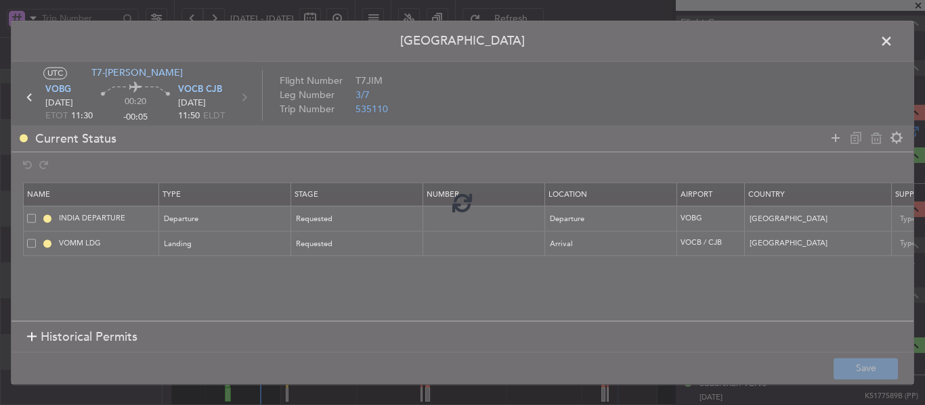
type input "NNN"
type input "3"
type input "VOCB LDG"
type input "NNN"
type input "3"
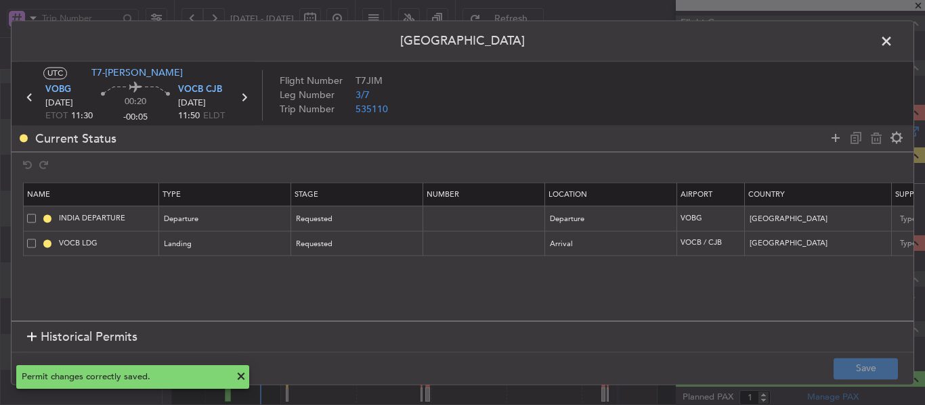
click at [246, 94] on icon at bounding box center [244, 98] width 18 height 18
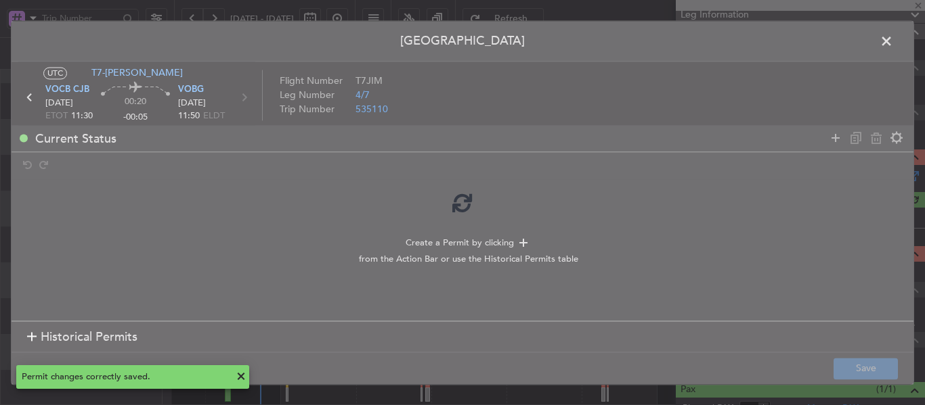
scroll to position [203, 0]
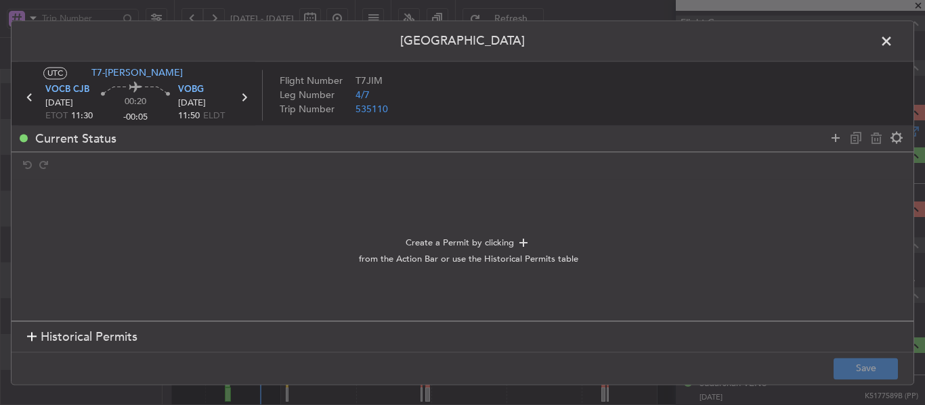
click at [35, 340] on div at bounding box center [31, 337] width 9 height 9
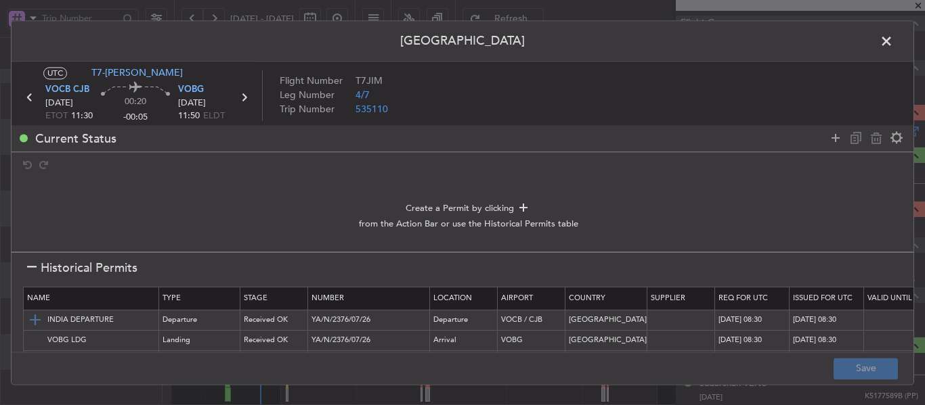
click at [32, 323] on img at bounding box center [35, 321] width 16 height 16
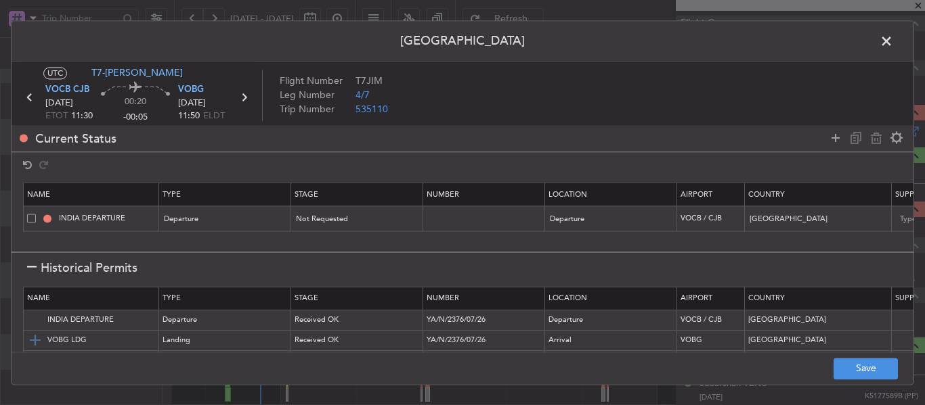
click at [32, 343] on img at bounding box center [35, 341] width 16 height 16
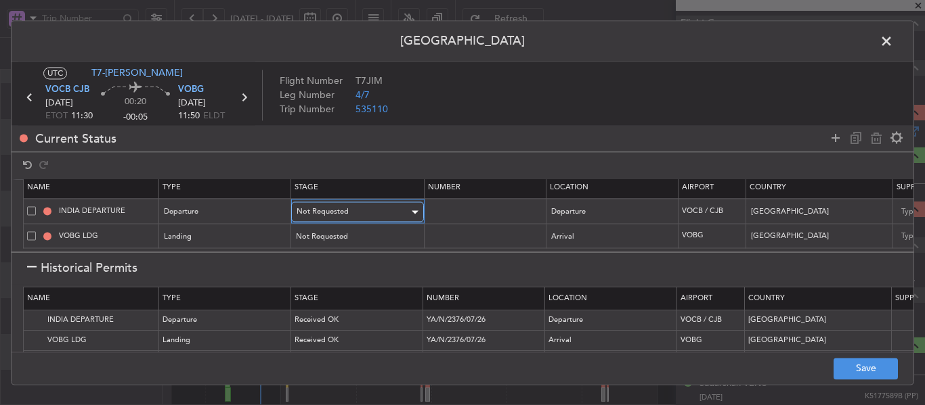
click at [315, 208] on div "Not Requested" at bounding box center [352, 212] width 112 height 20
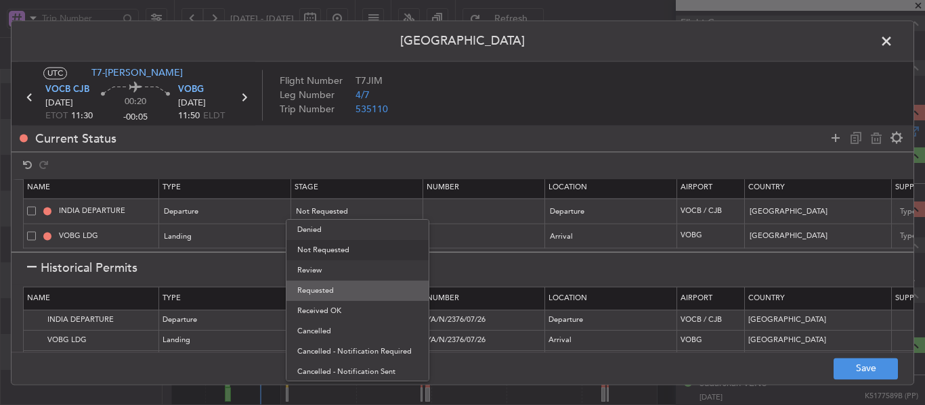
click at [315, 295] on span "Requested" at bounding box center [357, 291] width 120 height 20
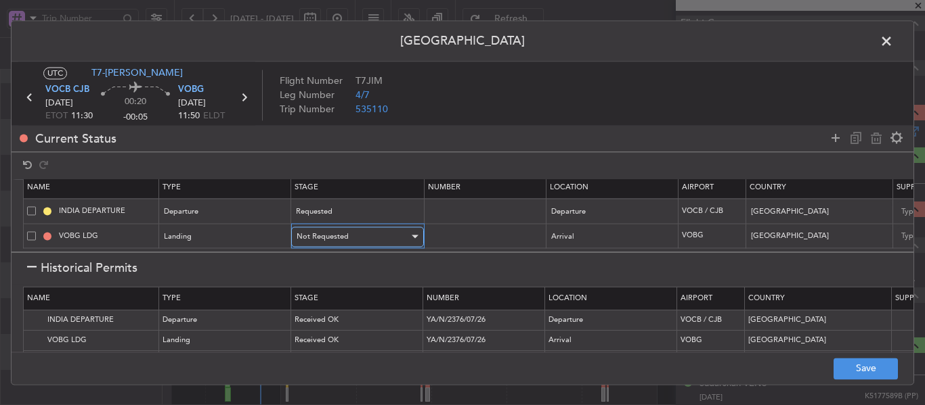
click at [315, 232] on span "Not Requested" at bounding box center [322, 237] width 52 height 10
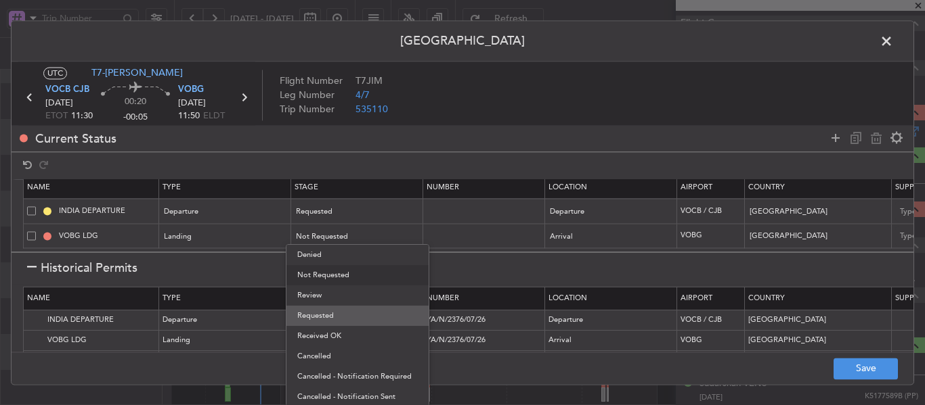
click at [319, 319] on span "Requested" at bounding box center [357, 316] width 120 height 20
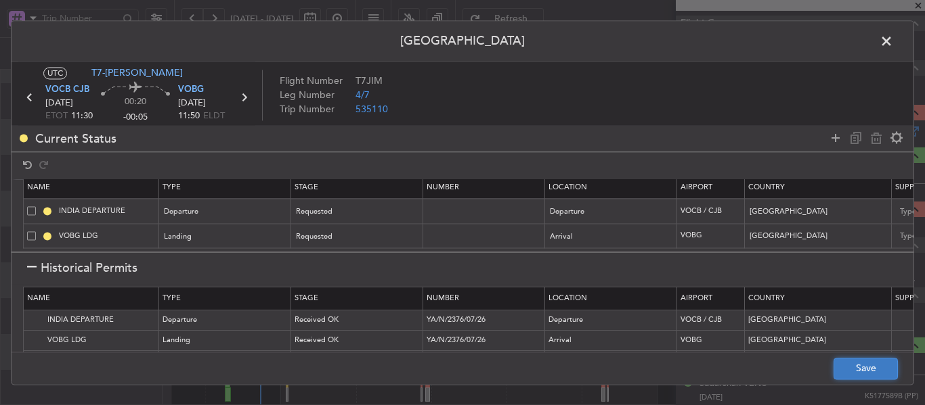
click at [870, 364] on button "Save" at bounding box center [865, 369] width 64 height 22
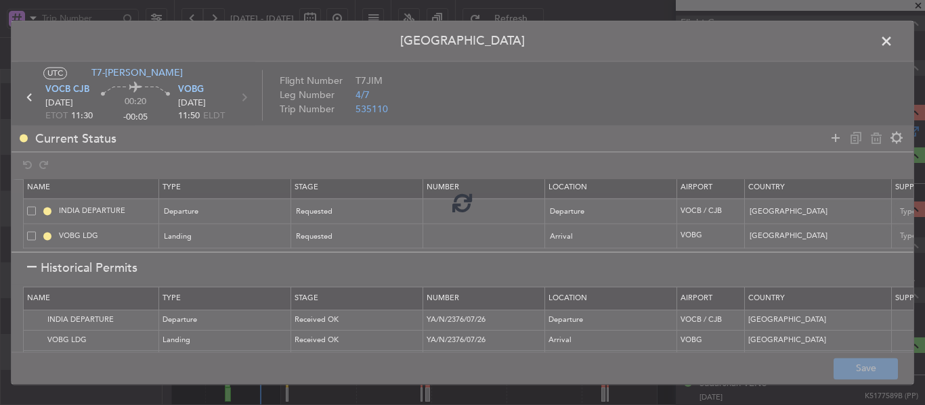
type input "NNN"
type input "3"
type input "NNN"
type input "3"
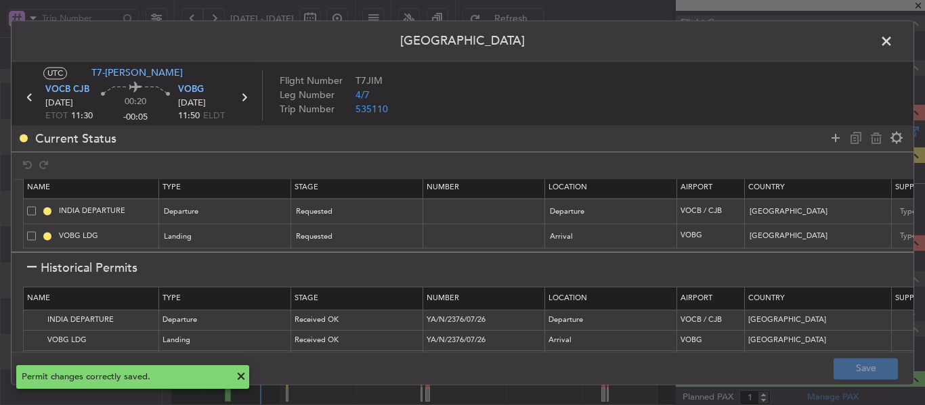
click at [28, 263] on h1 "Historical Permits" at bounding box center [82, 268] width 110 height 18
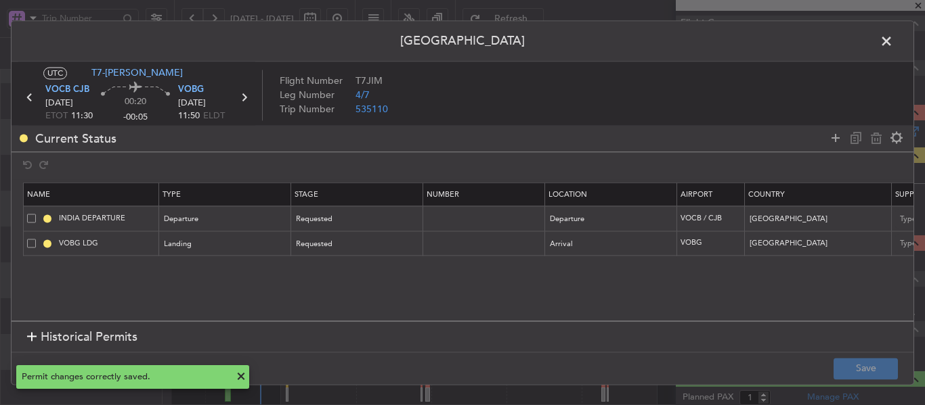
scroll to position [0, 0]
click at [244, 96] on icon at bounding box center [244, 98] width 18 height 18
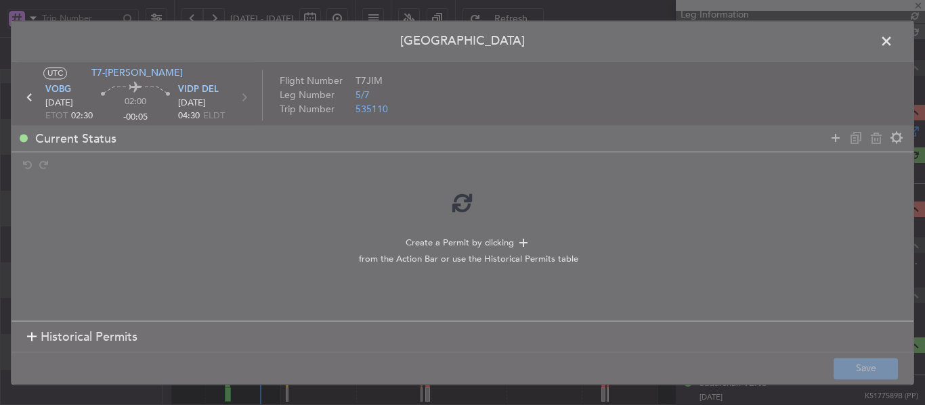
scroll to position [237, 0]
click at [29, 340] on div at bounding box center [463, 203] width 902 height 364
click at [31, 336] on div at bounding box center [463, 203] width 902 height 364
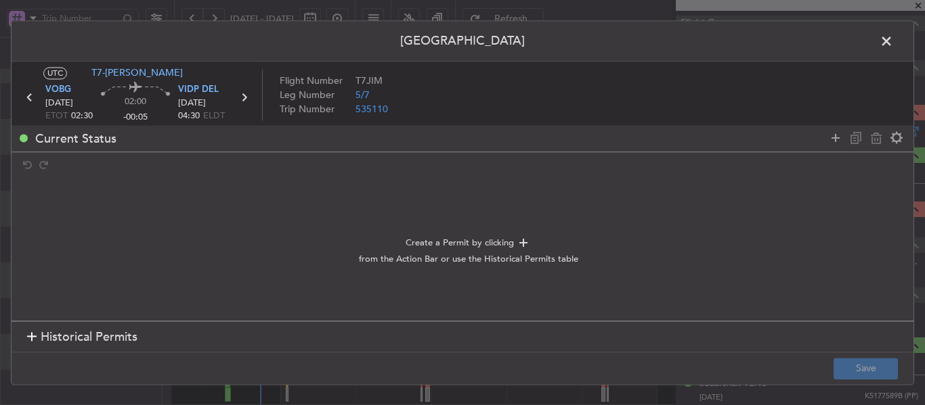
click at [26, 336] on section "Historical Permits" at bounding box center [463, 338] width 902 height 32
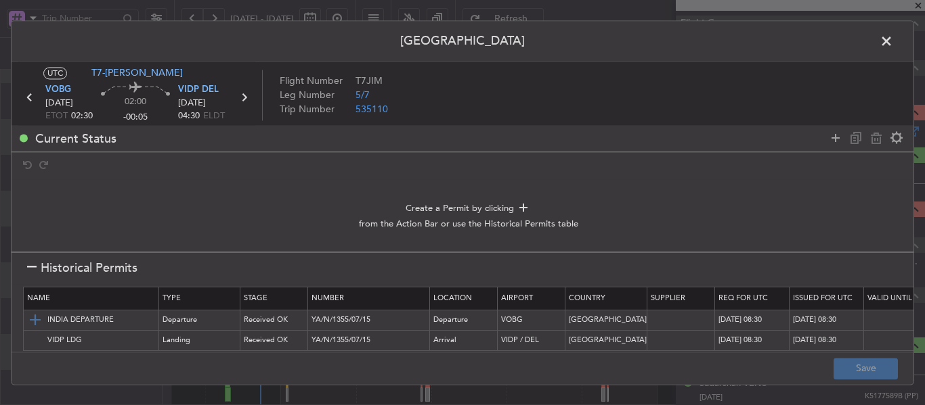
click at [28, 323] on img at bounding box center [35, 321] width 16 height 16
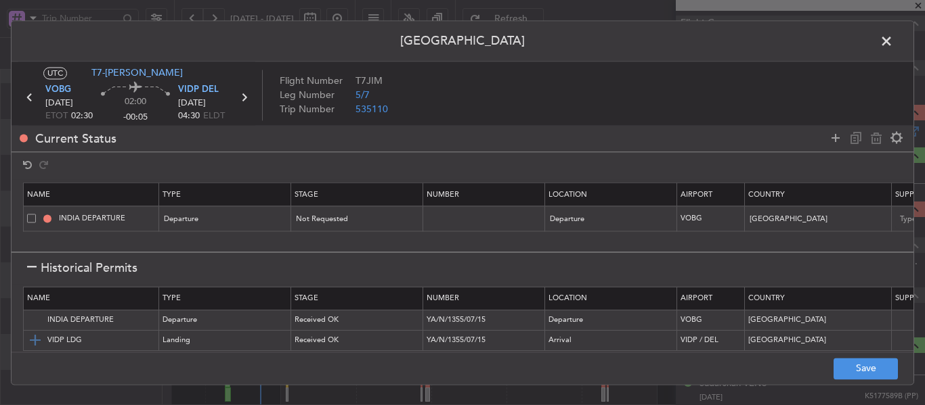
click at [29, 340] on img at bounding box center [35, 341] width 16 height 16
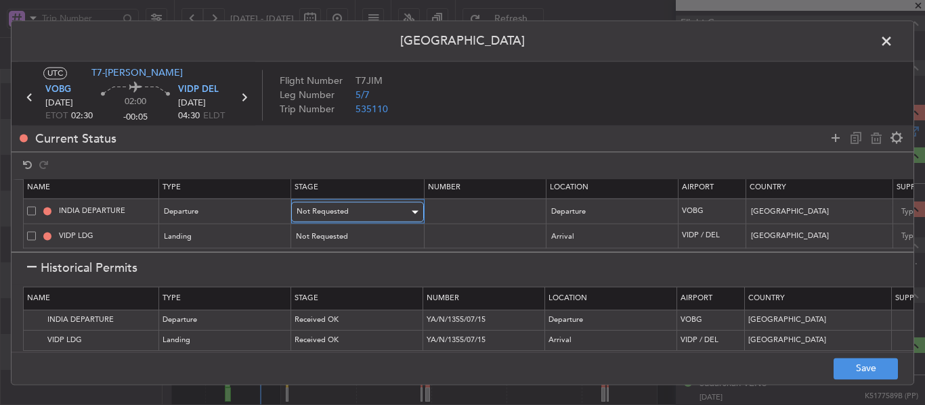
click at [351, 202] on div "Not Requested" at bounding box center [352, 212] width 112 height 20
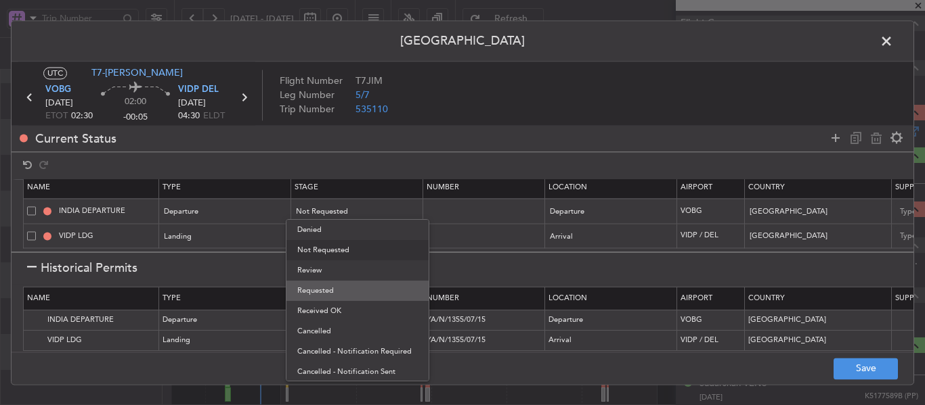
click at [328, 284] on span "Requested" at bounding box center [357, 291] width 120 height 20
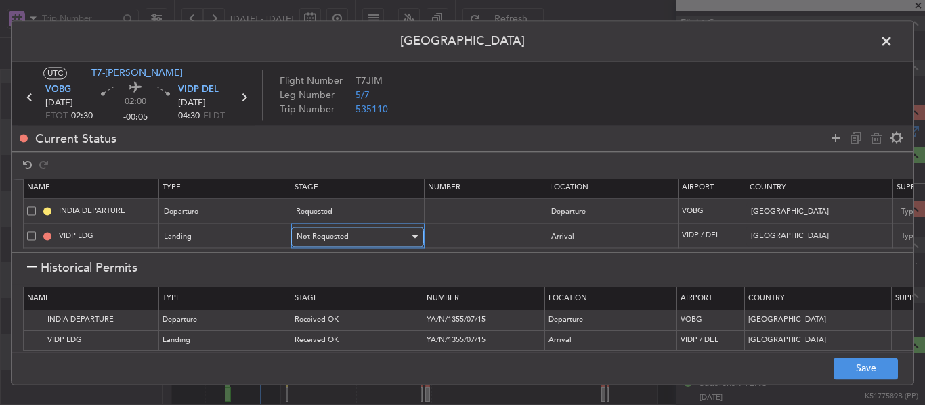
click at [336, 236] on div "Not Requested" at bounding box center [352, 237] width 112 height 20
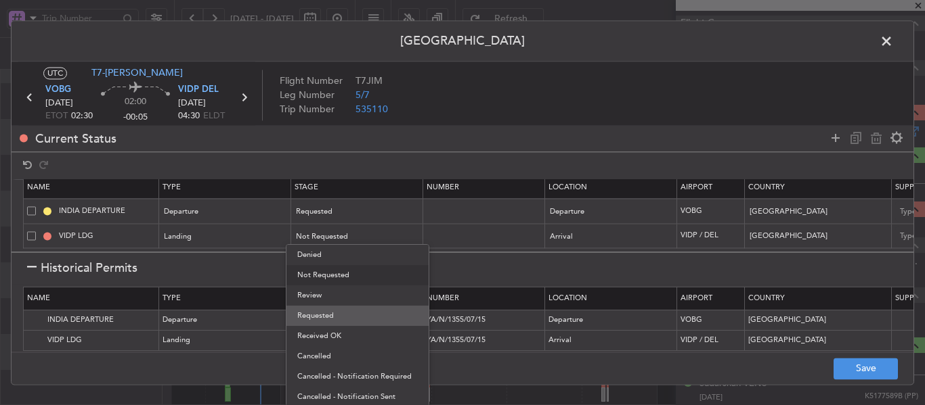
click at [331, 306] on span "Requested" at bounding box center [357, 316] width 120 height 20
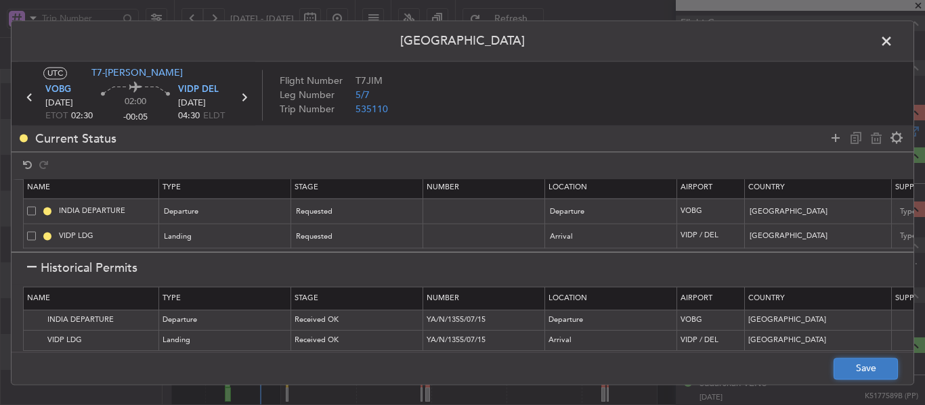
click at [859, 364] on button "Save" at bounding box center [865, 369] width 64 height 22
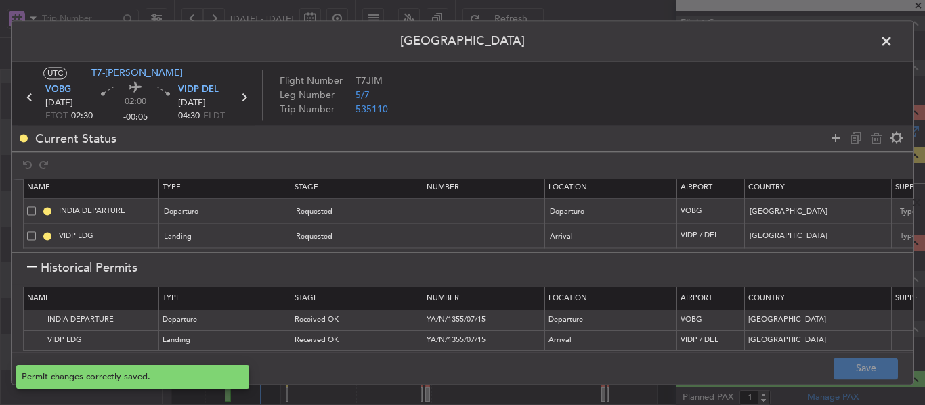
type input "NNN"
type input "3"
type input "NNN"
type input "3"
click at [244, 93] on icon at bounding box center [244, 98] width 18 height 18
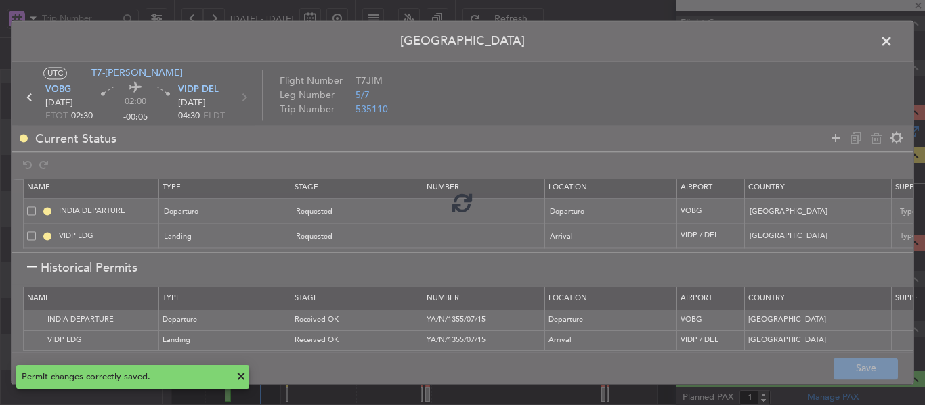
type input "+00:05"
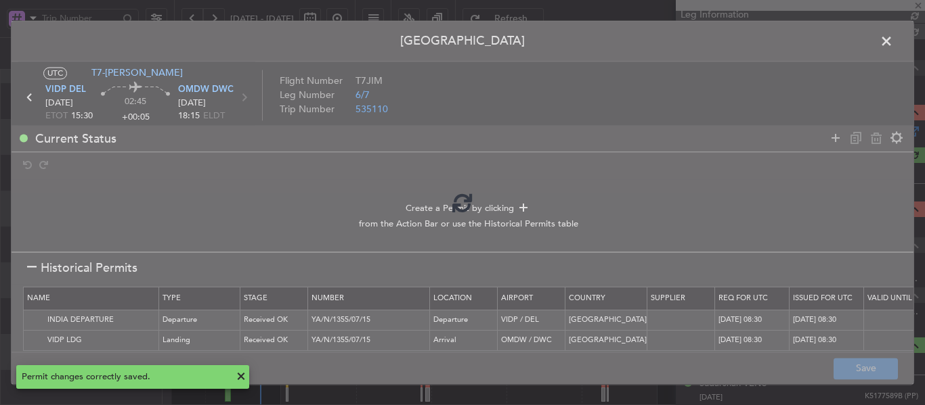
scroll to position [271, 0]
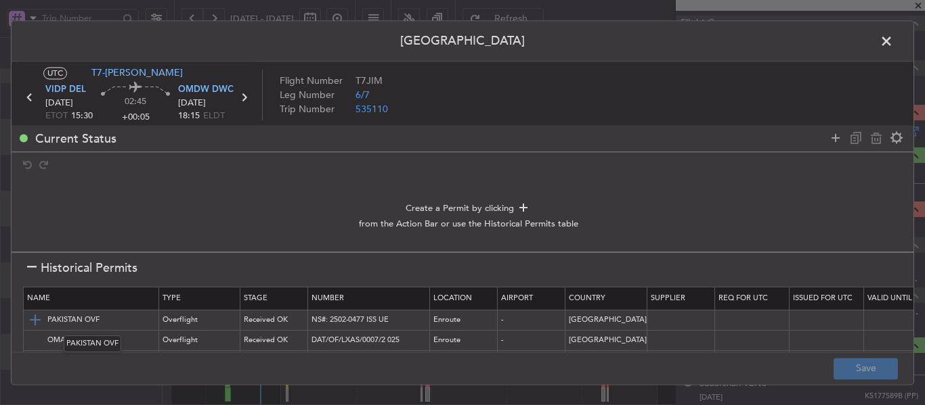
click at [30, 320] on img at bounding box center [35, 321] width 16 height 16
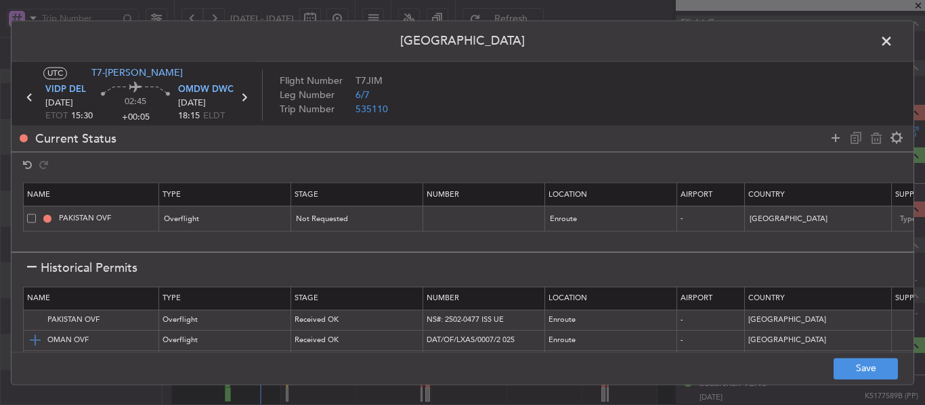
click at [35, 338] on img at bounding box center [35, 341] width 16 height 16
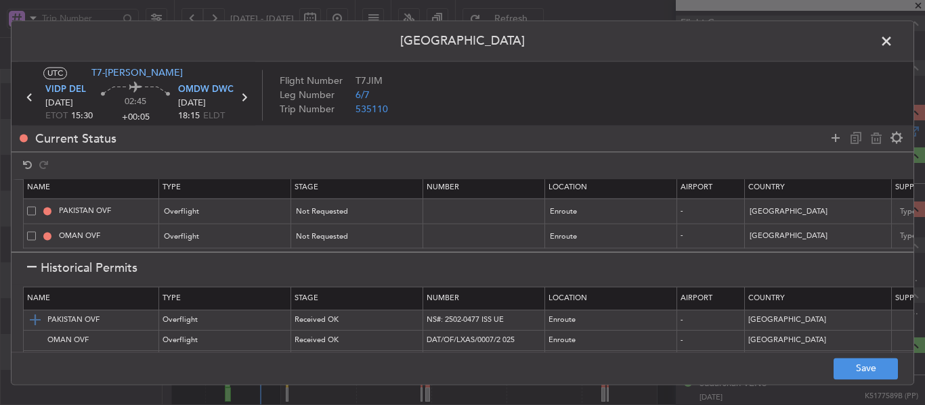
scroll to position [68, 0]
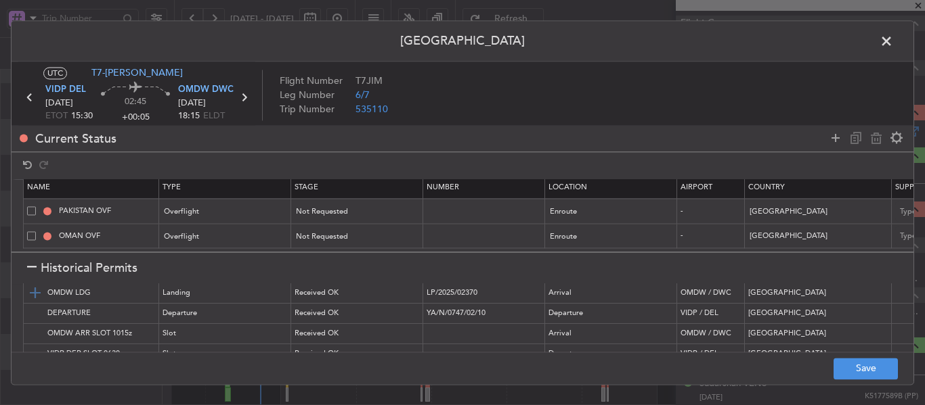
click at [34, 295] on img at bounding box center [35, 294] width 16 height 16
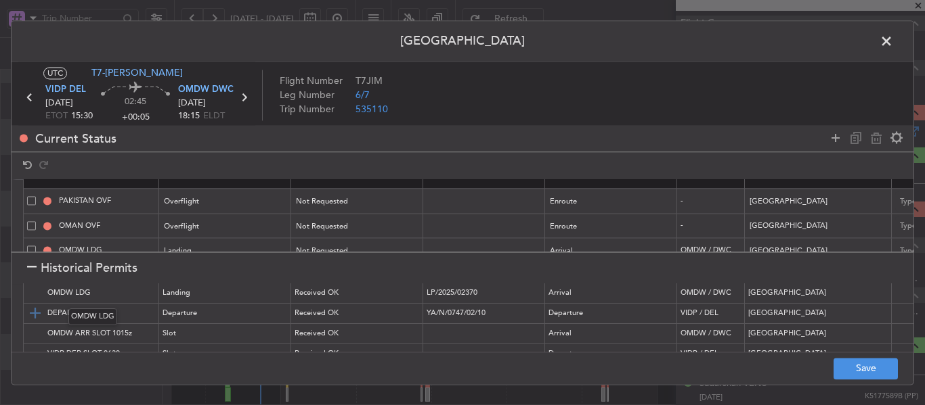
scroll to position [43, 0]
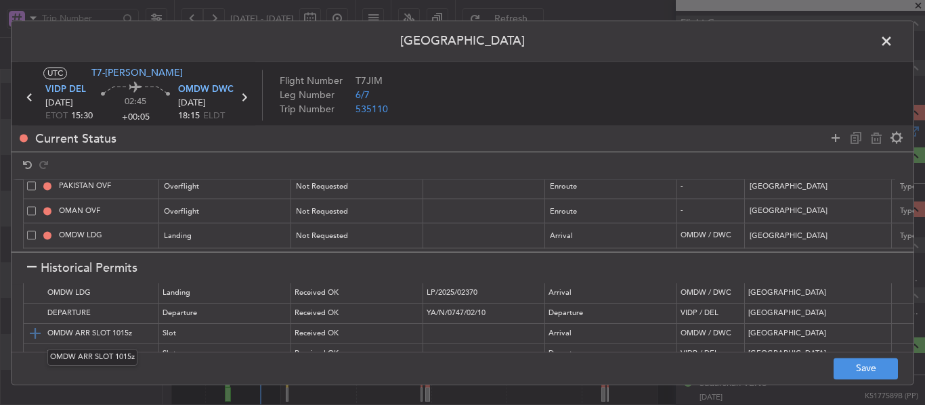
click at [34, 329] on img at bounding box center [35, 334] width 16 height 16
click at [33, 310] on img at bounding box center [35, 314] width 16 height 16
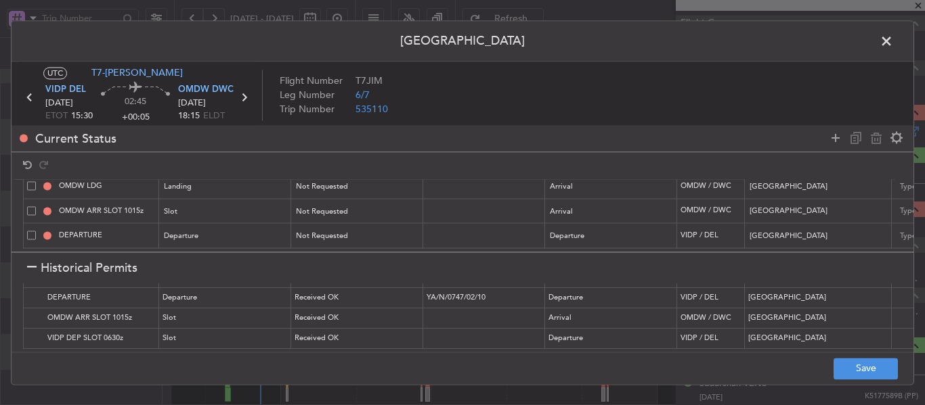
click at [32, 264] on div at bounding box center [31, 268] width 9 height 9
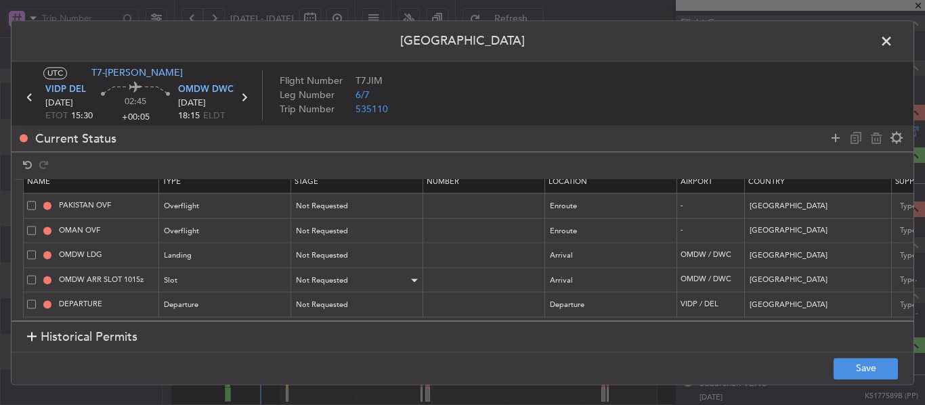
scroll to position [23, 0]
click at [389, 296] on div "Not Requested" at bounding box center [352, 306] width 112 height 20
click at [334, 384] on span "Requested" at bounding box center [357, 384] width 120 height 20
click at [831, 136] on icon at bounding box center [835, 138] width 16 height 16
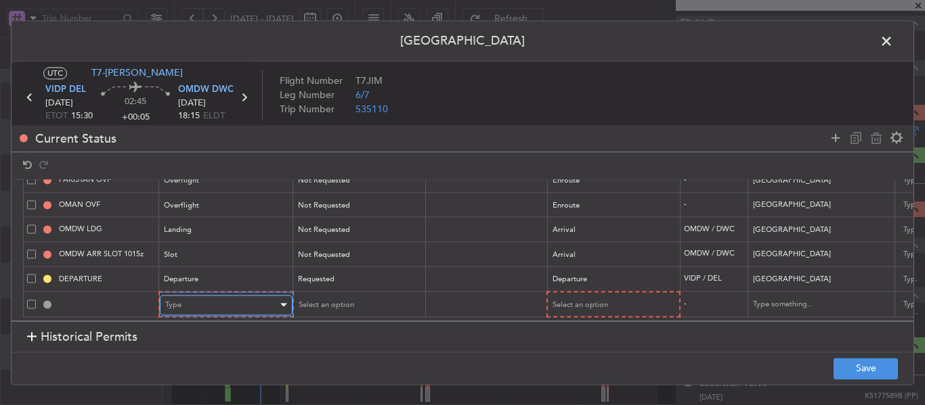
click at [236, 298] on div "Type" at bounding box center [221, 305] width 112 height 20
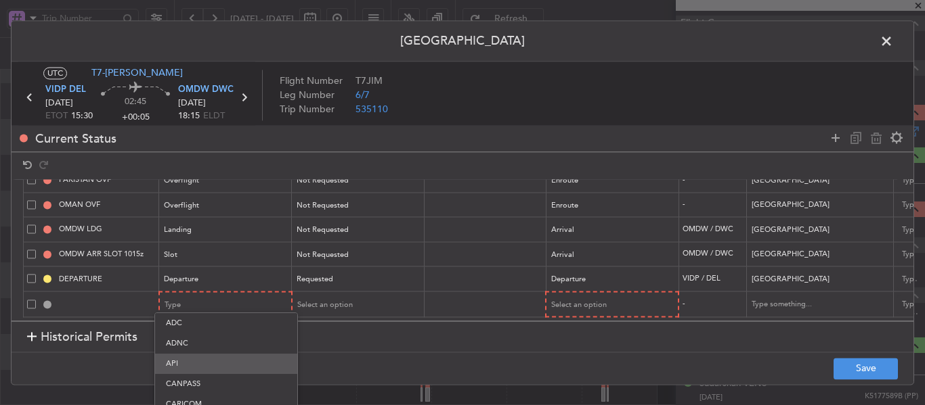
click at [208, 364] on span "API" at bounding box center [226, 364] width 120 height 20
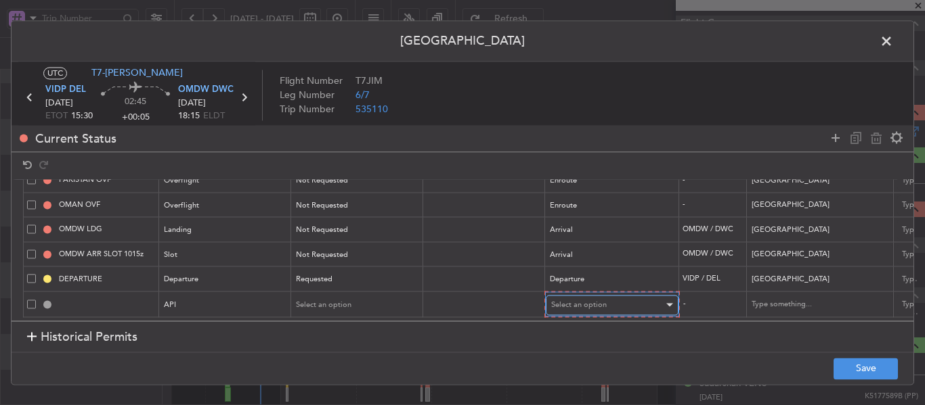
click at [615, 297] on div "Select an option" at bounding box center [607, 305] width 112 height 20
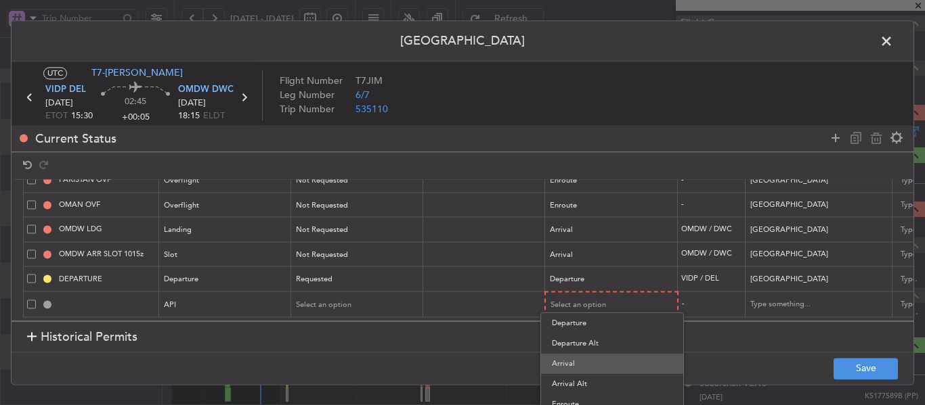
click at [586, 361] on span "Arrival" at bounding box center [612, 364] width 120 height 20
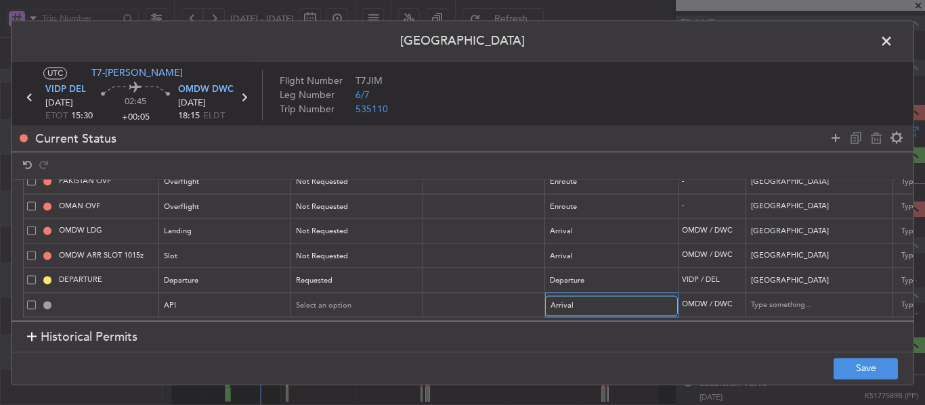
scroll to position [47, 0]
click at [873, 364] on button "Save" at bounding box center [865, 369] width 64 height 22
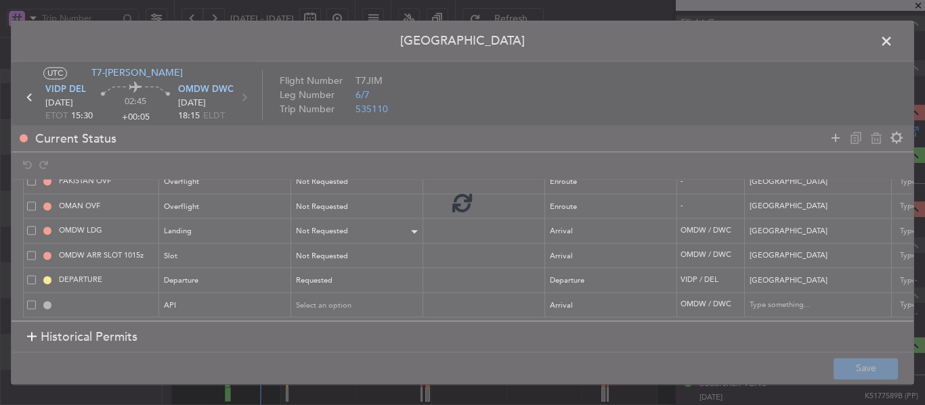
type input "NNN"
type input "2"
type input "NNN"
type input "1"
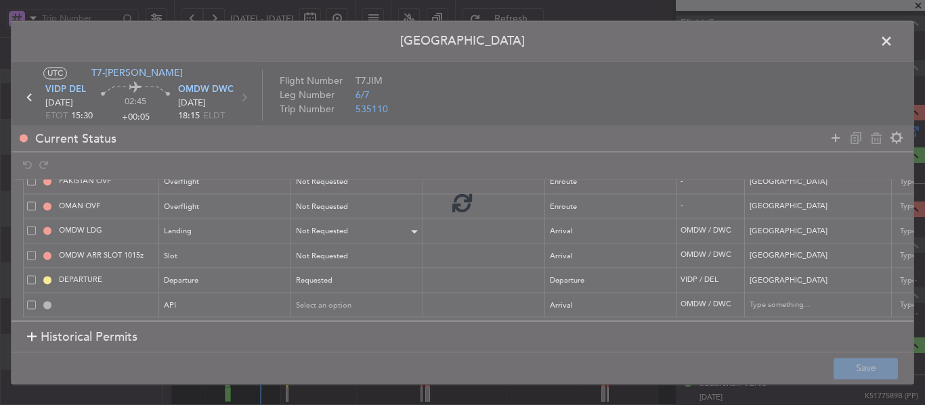
type input "OMDW ARR SLOT"
type input "NNN"
type input "1"
type input "INDIA DEPARTURE"
type input "NNN"
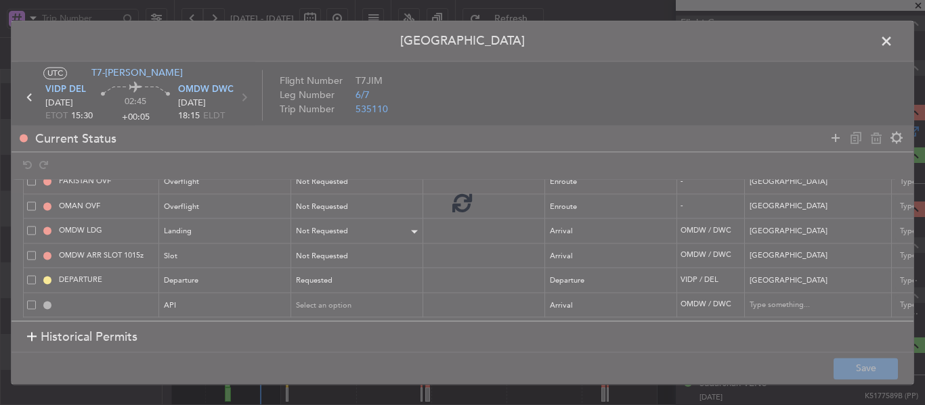
type input "3"
type input "OMDW ARR API"
type input "United Arab Emirates"
type input "NNN"
type input "1"
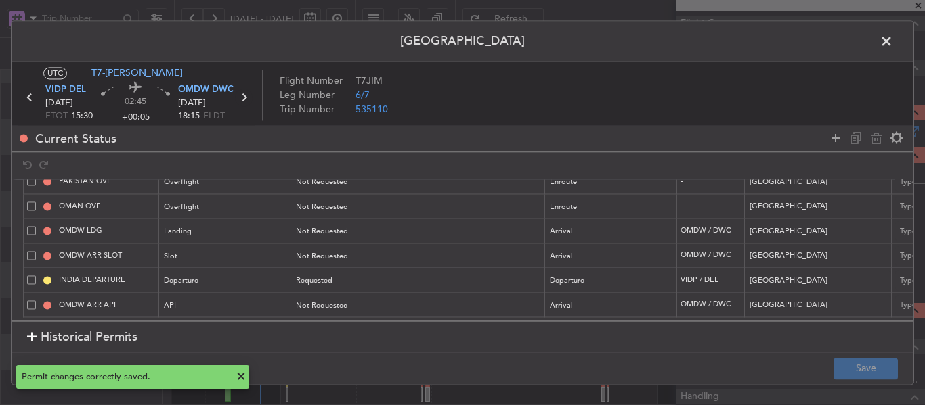
click at [248, 97] on icon at bounding box center [244, 98] width 18 height 18
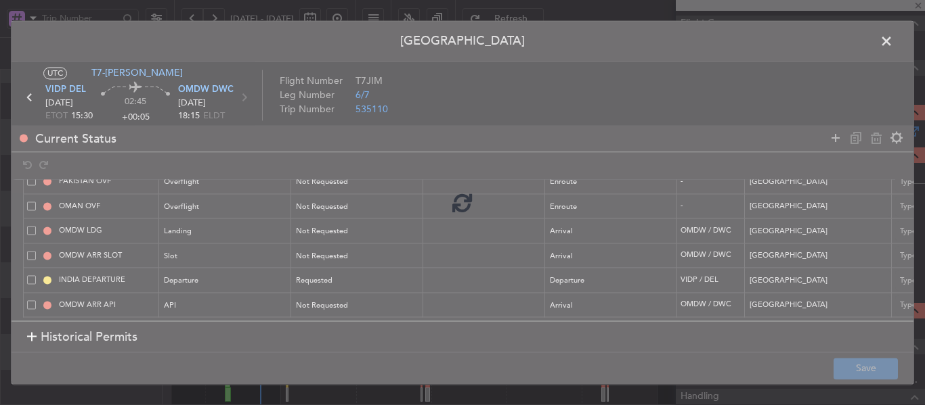
type input "+00:20"
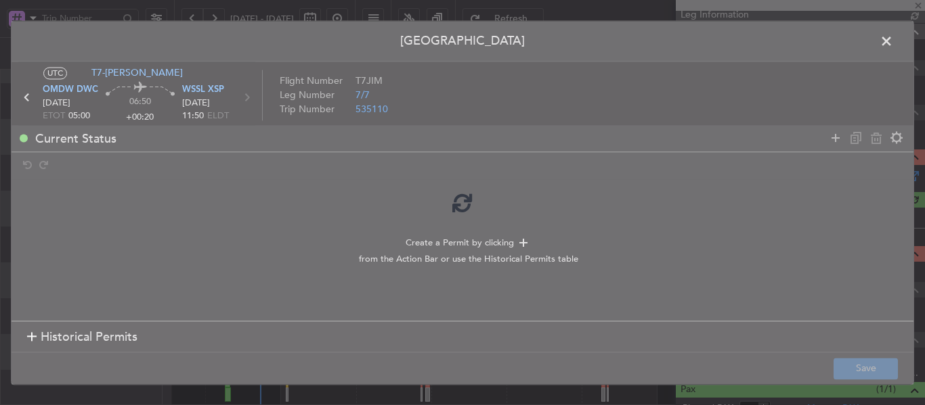
scroll to position [220, 0]
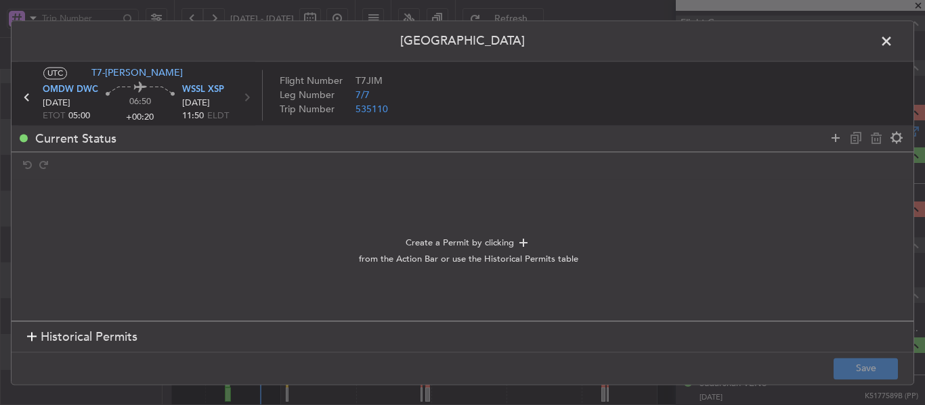
click at [28, 339] on div at bounding box center [31, 337] width 9 height 9
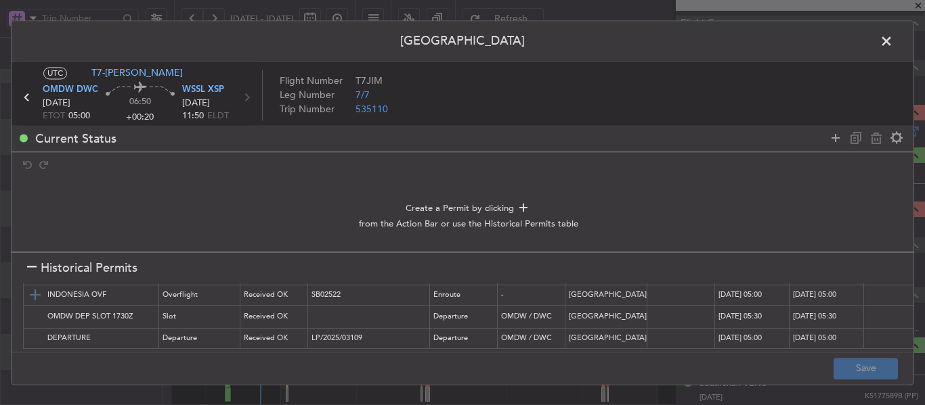
click at [37, 292] on img at bounding box center [35, 296] width 16 height 16
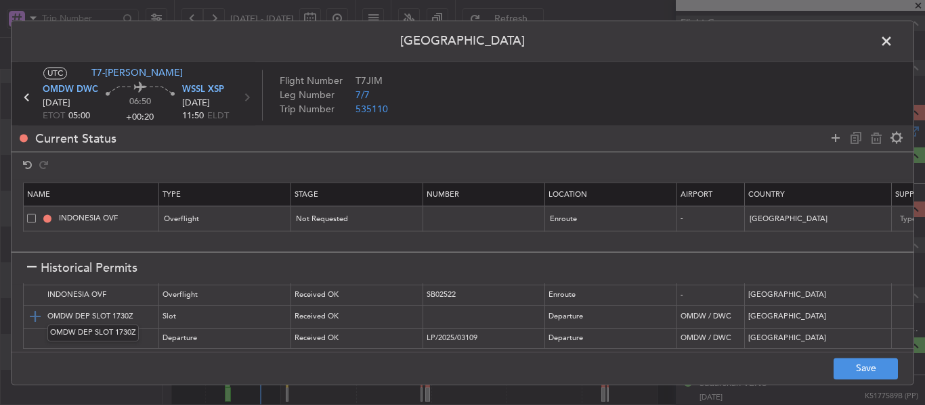
click at [37, 311] on img at bounding box center [35, 317] width 16 height 16
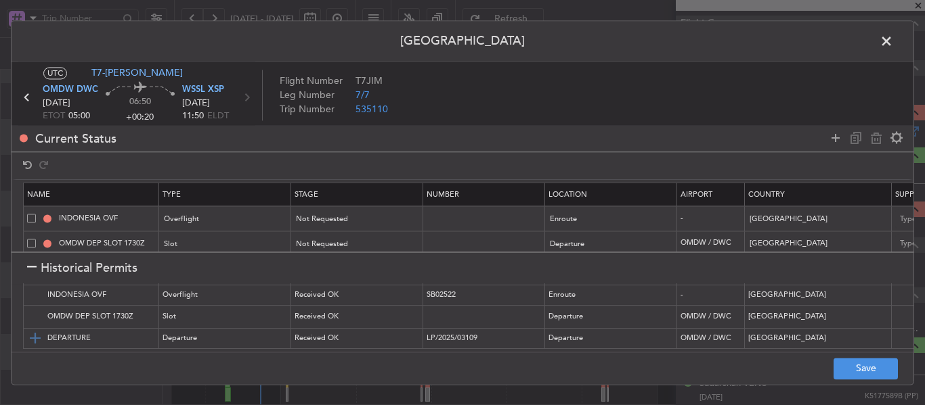
scroll to position [18, 0]
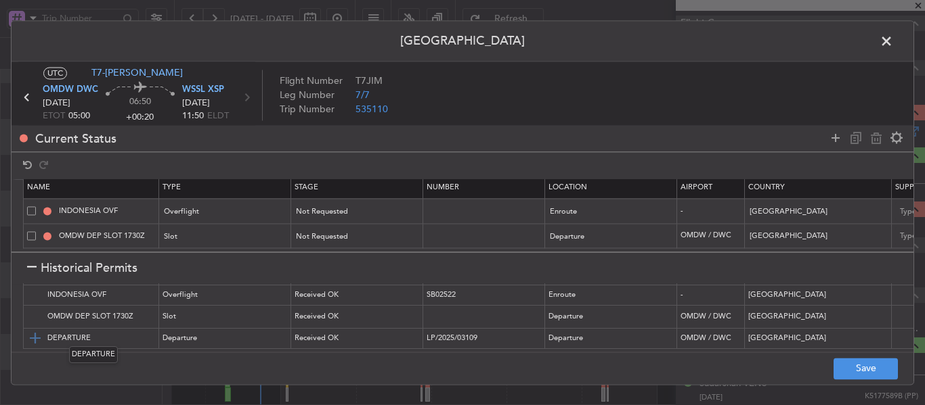
click at [35, 332] on img at bounding box center [35, 339] width 16 height 16
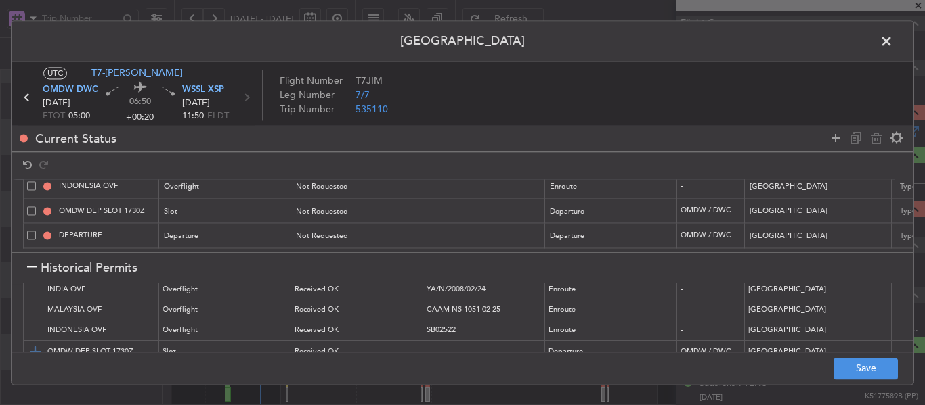
scroll to position [0, 0]
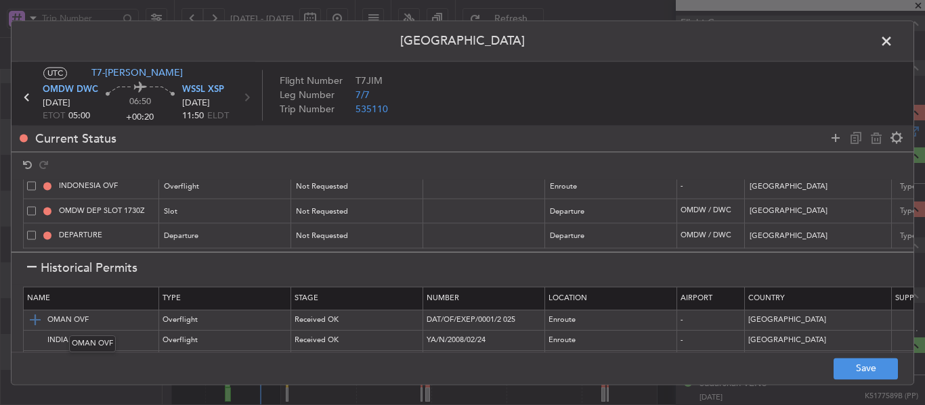
click at [34, 319] on img at bounding box center [35, 321] width 16 height 16
click at [34, 336] on img at bounding box center [35, 341] width 16 height 16
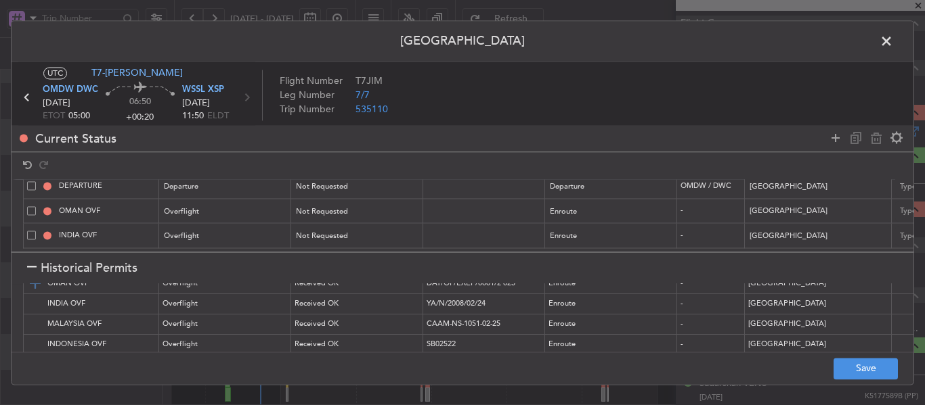
scroll to position [68, 0]
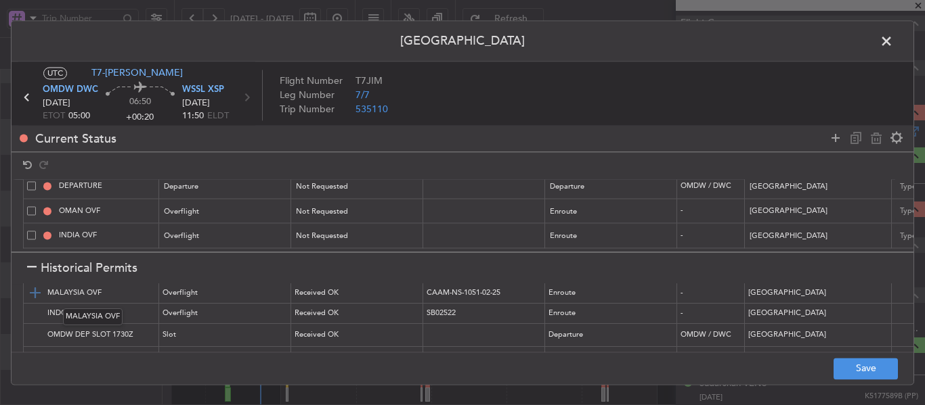
click at [34, 290] on img at bounding box center [35, 294] width 16 height 16
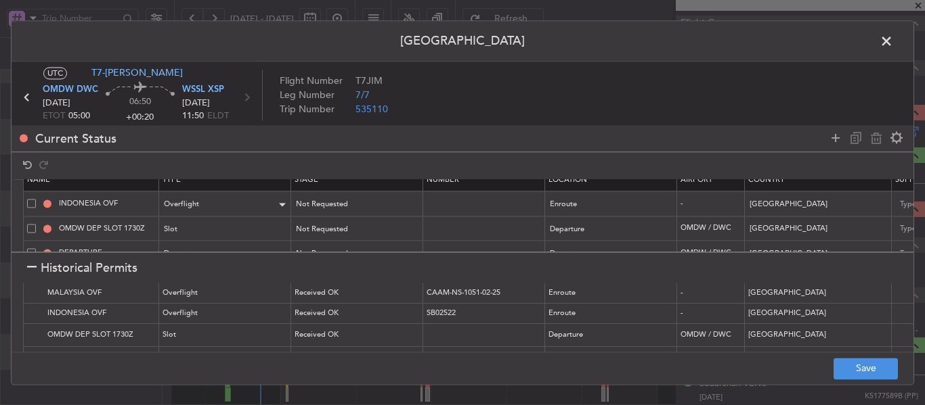
scroll to position [0, 0]
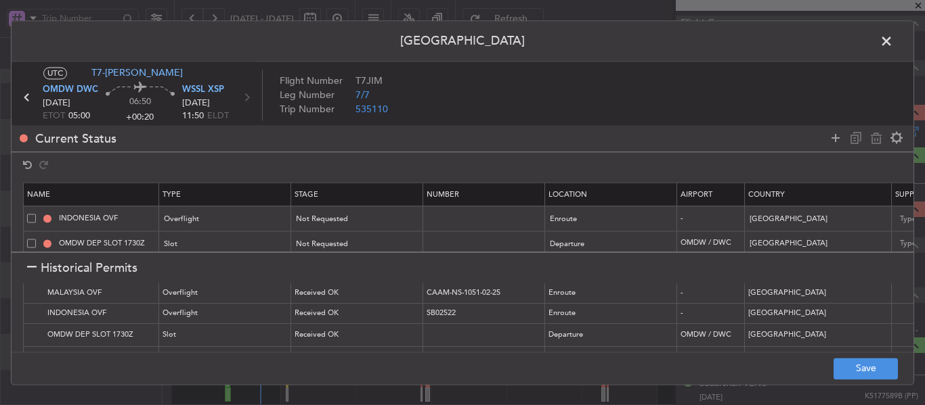
click at [33, 269] on div at bounding box center [31, 268] width 9 height 9
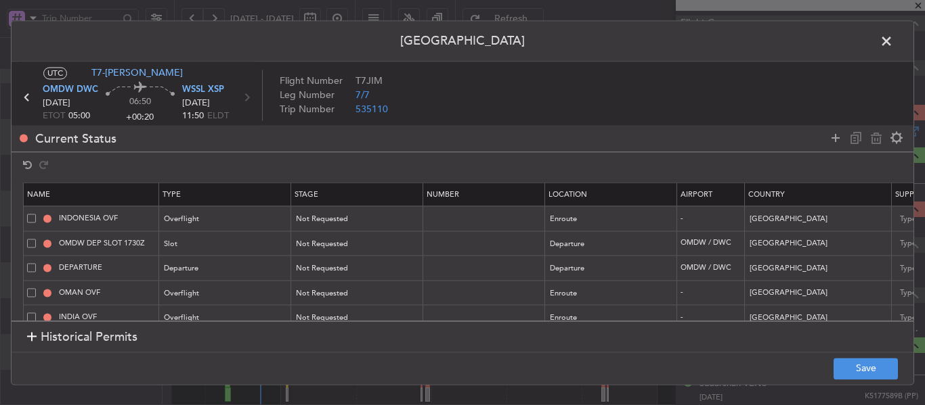
click at [33, 244] on span at bounding box center [31, 243] width 9 height 9
click at [37, 239] on input "checkbox" at bounding box center [37, 239] width 0 height 0
click at [873, 137] on icon at bounding box center [876, 138] width 16 height 16
type input "DEPARTURE"
type input "OMAN OVF"
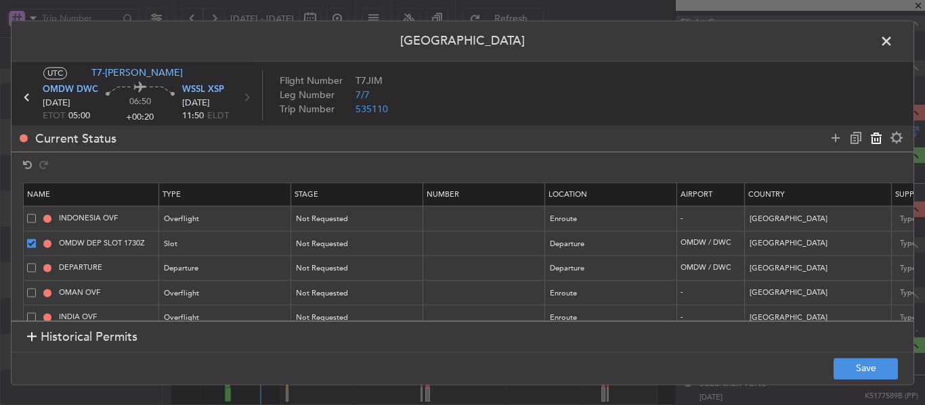
type input "Oman"
type input "INDIA OVF"
type input "[GEOGRAPHIC_DATA]"
type input "MALAYSIA OVF"
type input "[GEOGRAPHIC_DATA]"
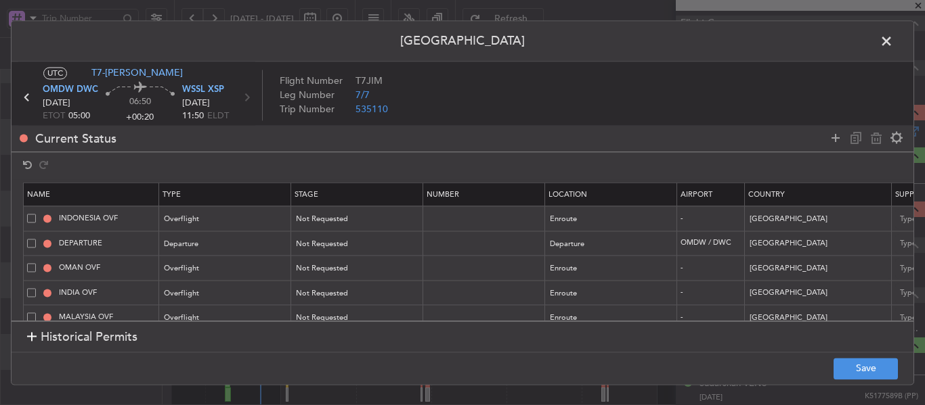
click at [29, 245] on span at bounding box center [31, 243] width 9 height 9
click at [37, 239] on input "checkbox" at bounding box center [37, 239] width 0 height 0
click at [879, 139] on icon at bounding box center [876, 138] width 16 height 16
type input "OMAN OVF"
type input "Oman"
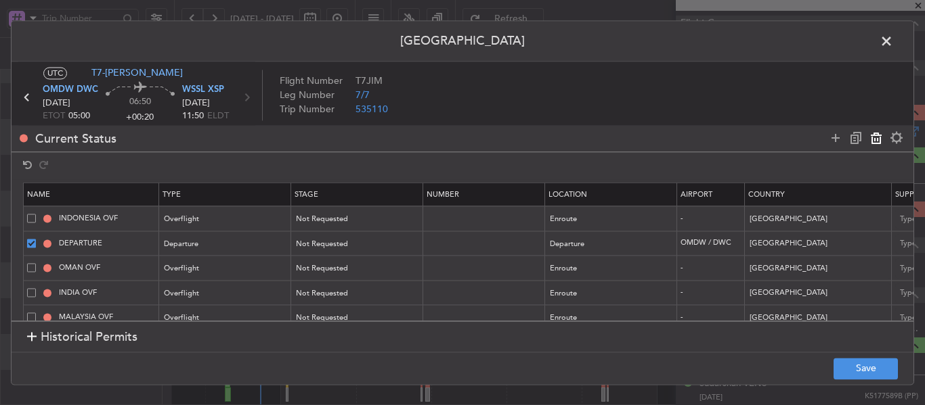
type input "INDIA OVF"
type input "[GEOGRAPHIC_DATA]"
type input "MALAYSIA OVF"
type input "[GEOGRAPHIC_DATA]"
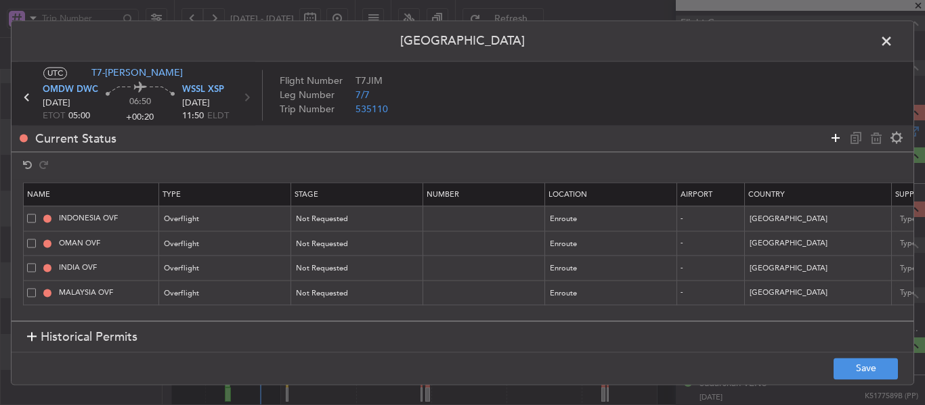
click at [836, 135] on icon at bounding box center [835, 138] width 16 height 16
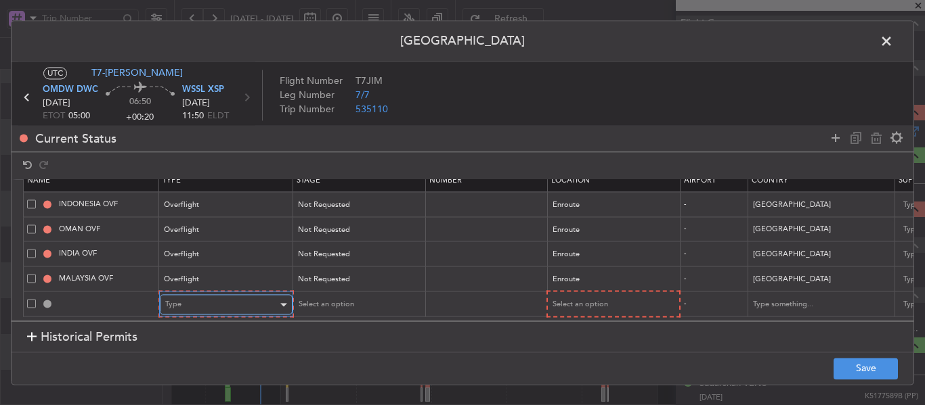
click at [215, 295] on div "Type" at bounding box center [221, 305] width 112 height 20
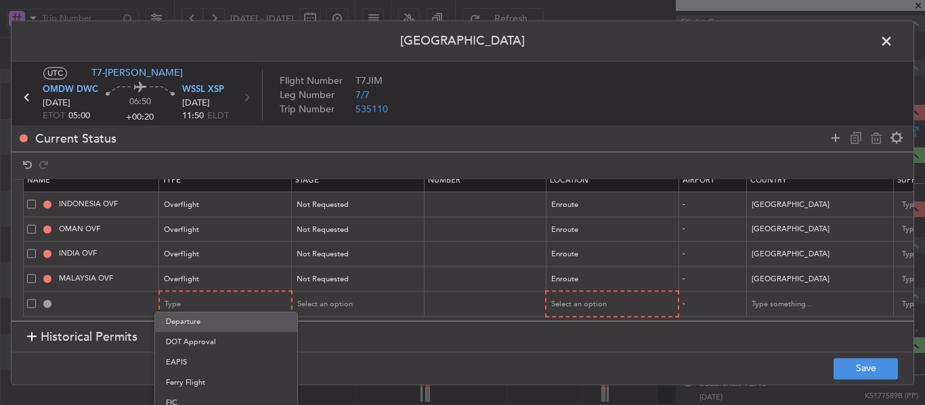
click at [197, 326] on span "Departure" at bounding box center [226, 322] width 120 height 20
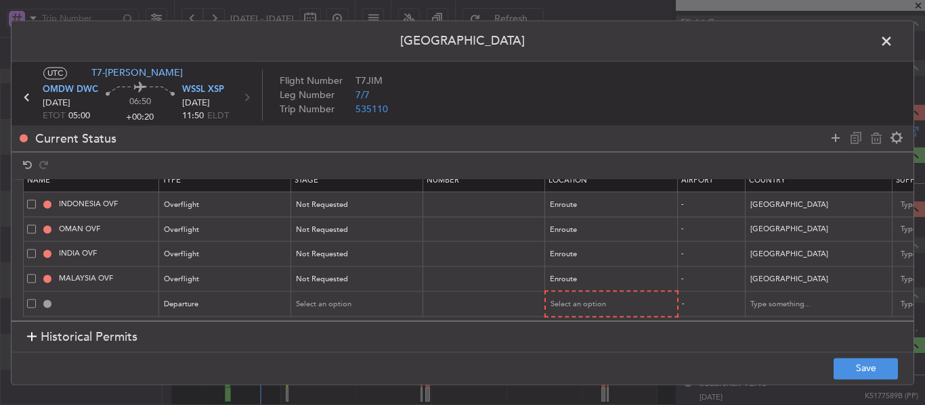
click at [837, 137] on icon at bounding box center [835, 138] width 16 height 16
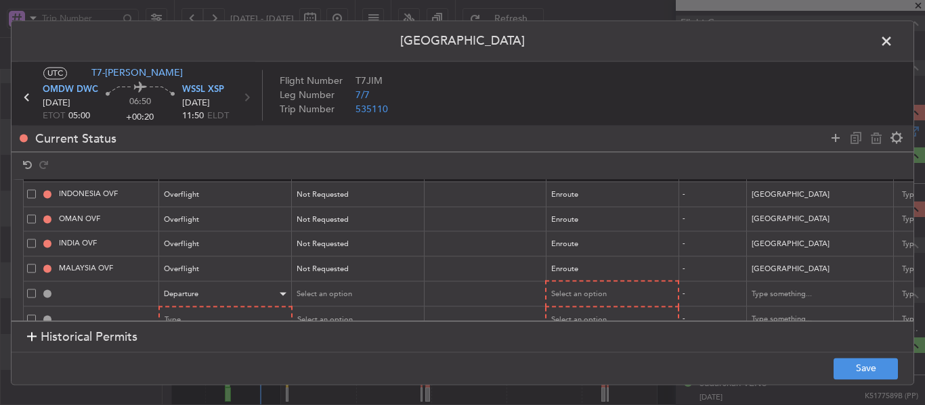
scroll to position [49, 0]
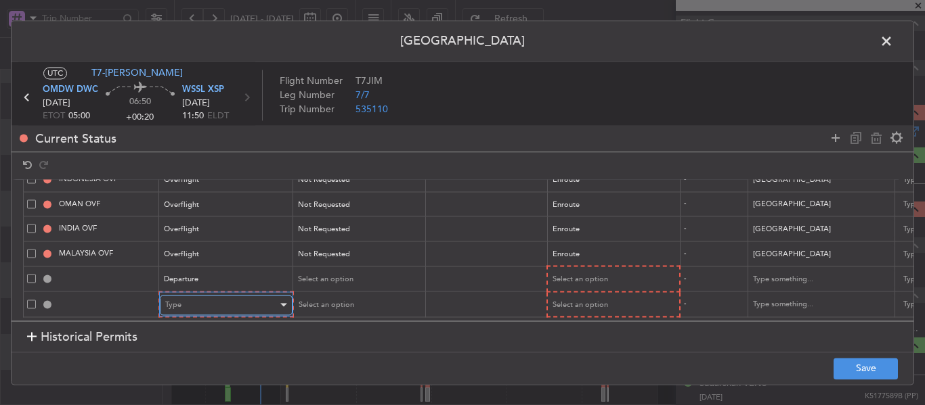
click at [254, 295] on div "Type" at bounding box center [221, 305] width 112 height 20
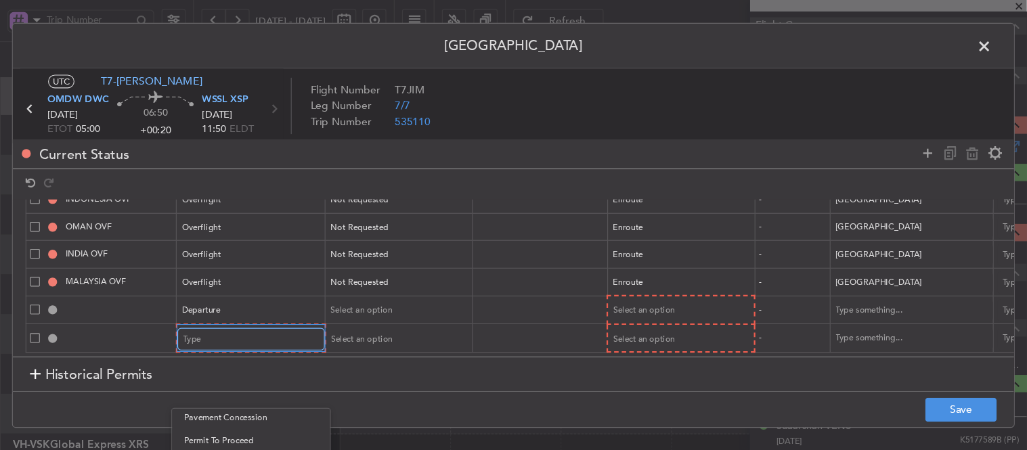
scroll to position [408, 0]
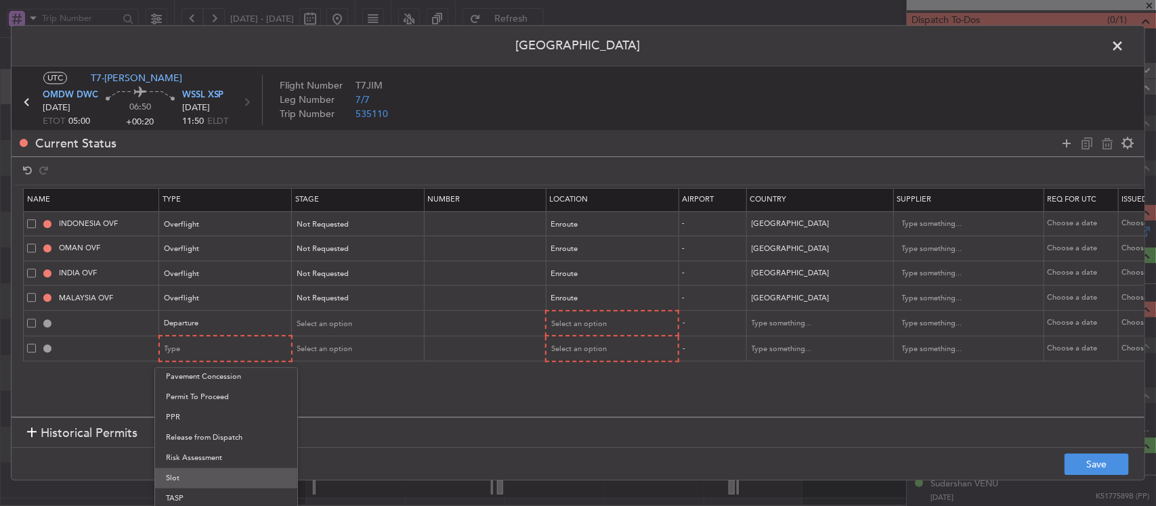
click at [208, 405] on span "Slot" at bounding box center [226, 478] width 120 height 20
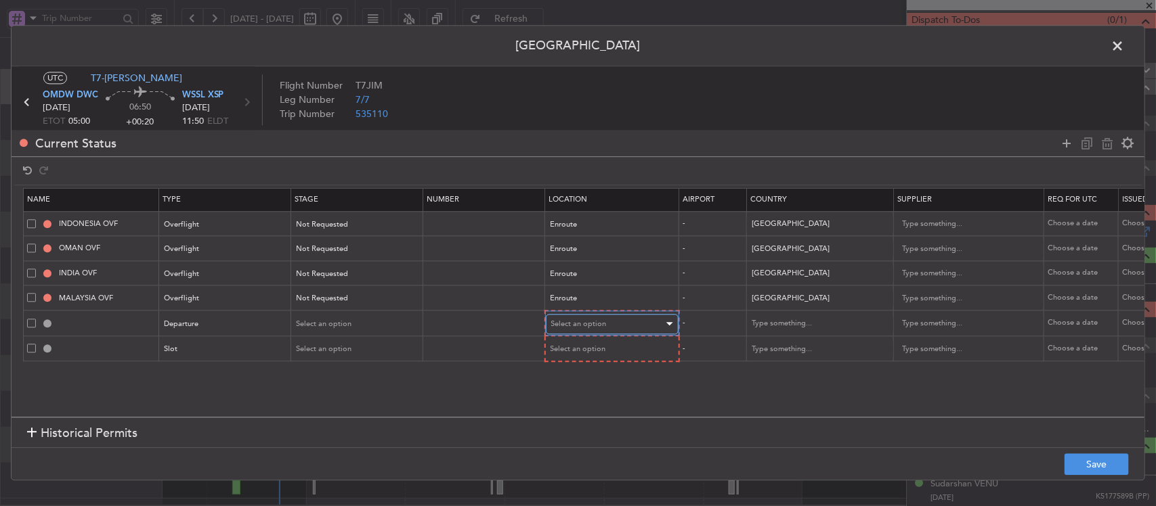
click at [631, 324] on div "Select an option" at bounding box center [607, 324] width 112 height 20
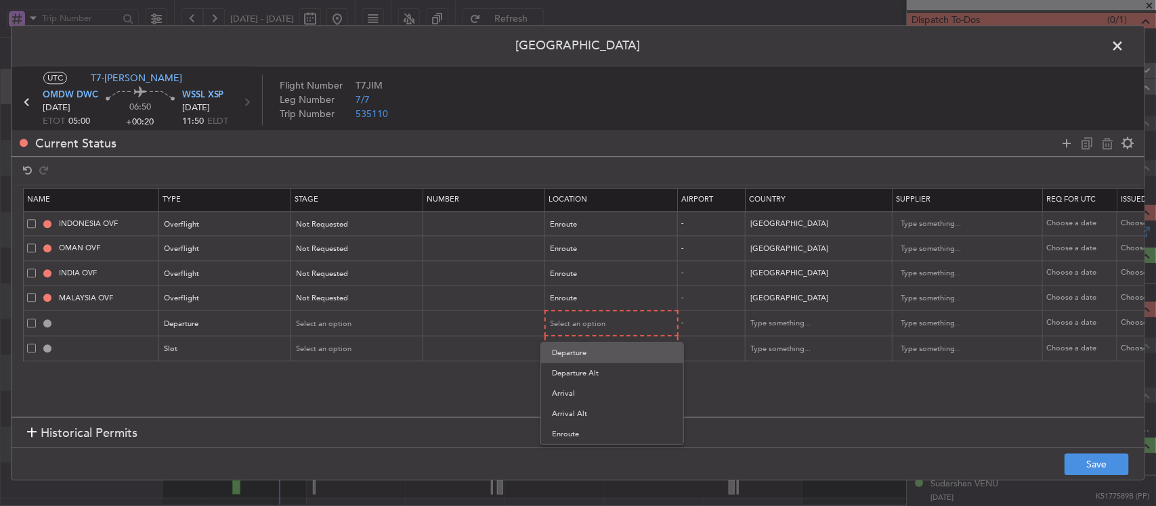
click at [590, 350] on span "Departure" at bounding box center [612, 353] width 120 height 20
click at [584, 349] on span "Select an option" at bounding box center [579, 349] width 56 height 10
click at [583, 380] on span "Departure" at bounding box center [612, 378] width 120 height 20
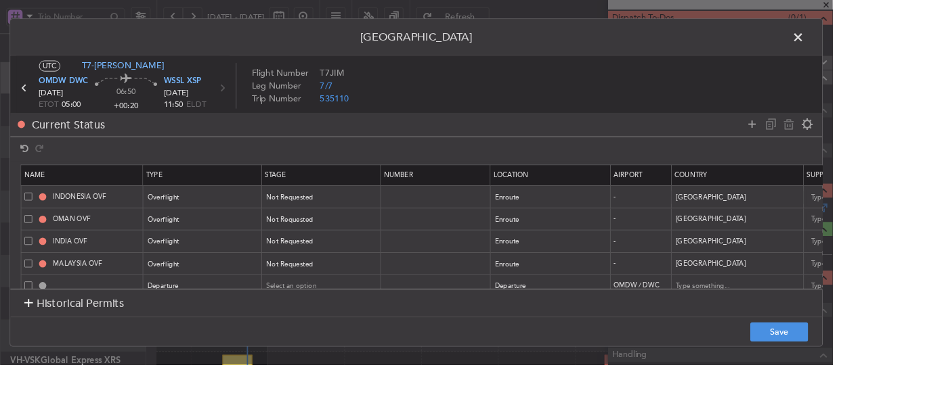
scroll to position [68, 0]
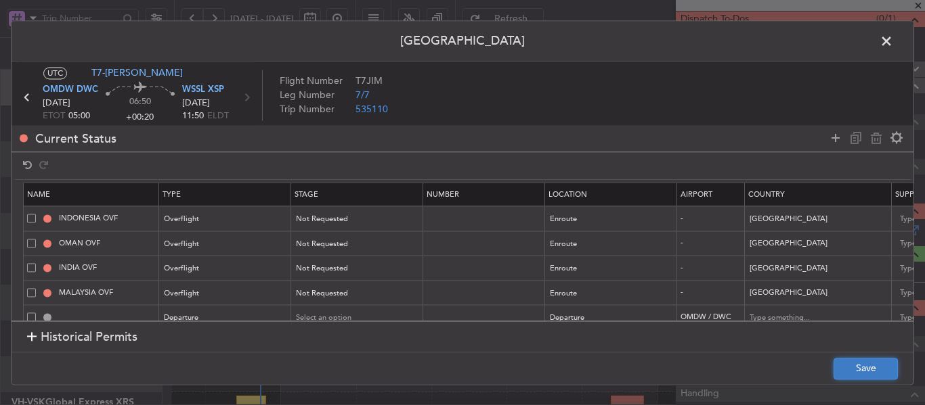
click at [839, 373] on button "Save" at bounding box center [865, 369] width 64 height 22
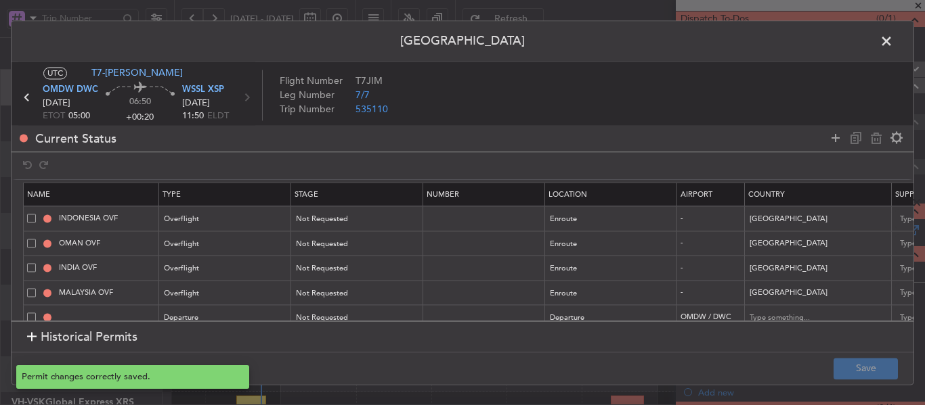
type input "NNN"
type input "2"
type input "NNN"
type input "2"
type input "NNN"
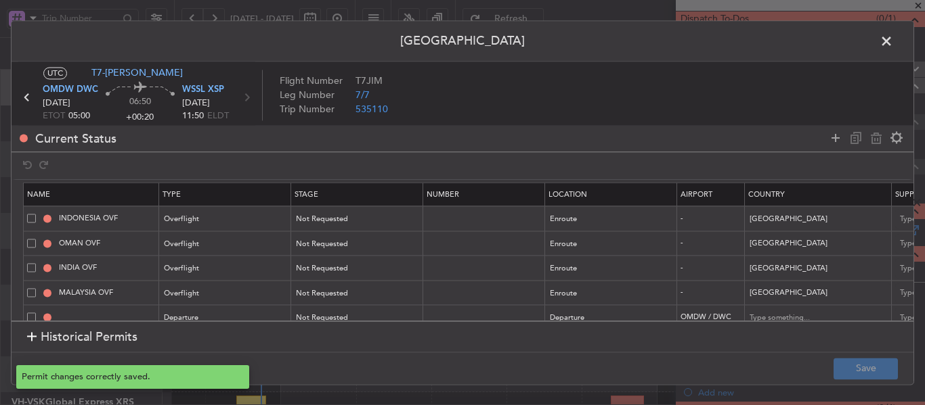
type input "3"
type input "NNN"
type input "DEPARTURE"
type input "United Arab Emirates"
type input "NNN"
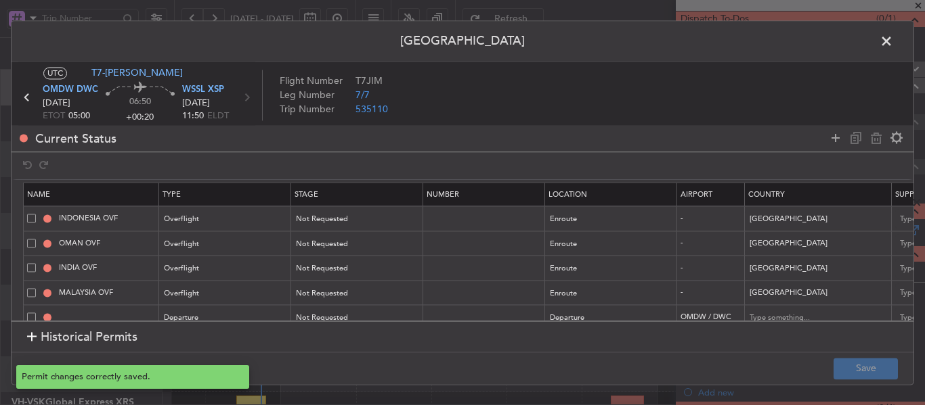
type input "1"
type input "OMDW DEP SLOT"
type input "United Arab Emirates"
type input "NNN"
type input "1"
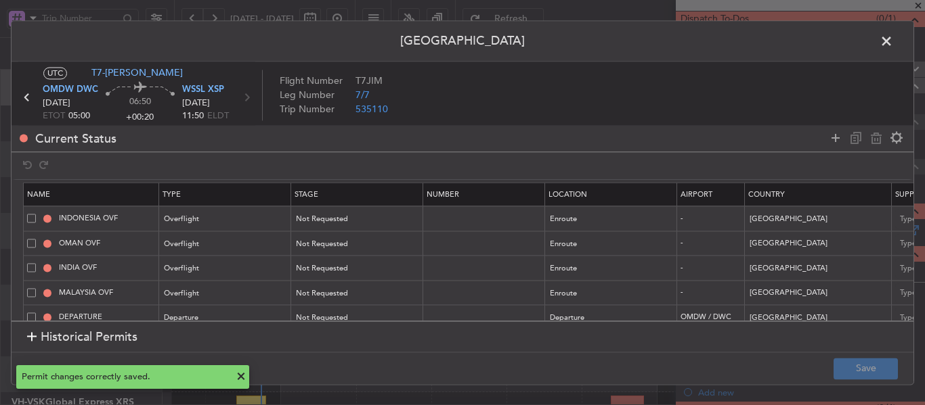
click at [893, 47] on span at bounding box center [893, 44] width 0 height 27
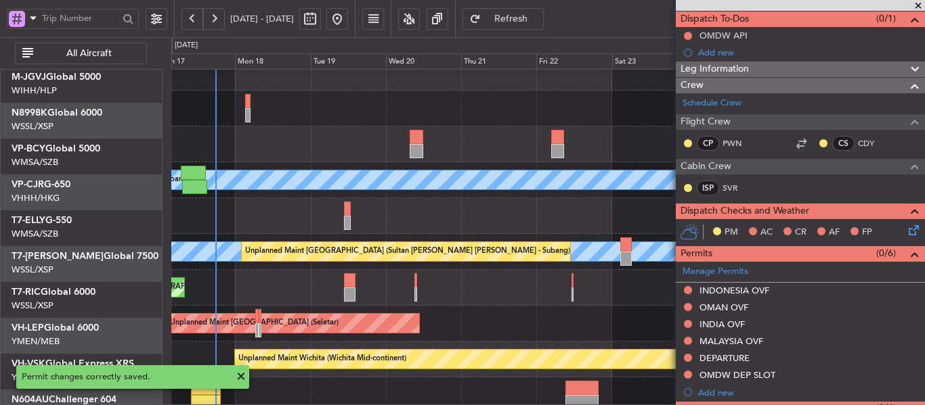
click at [372, 198] on div "Planned Maint [GEOGRAPHIC_DATA] ([GEOGRAPHIC_DATA] Intl)" at bounding box center [547, 216] width 753 height 36
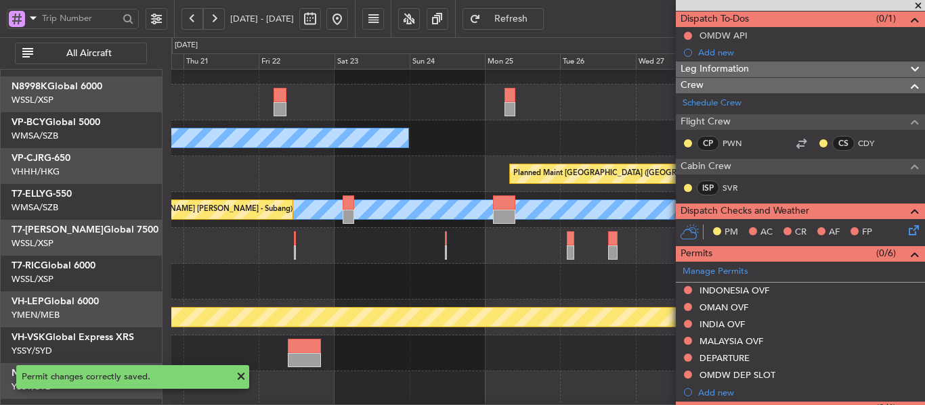
scroll to position [69, 0]
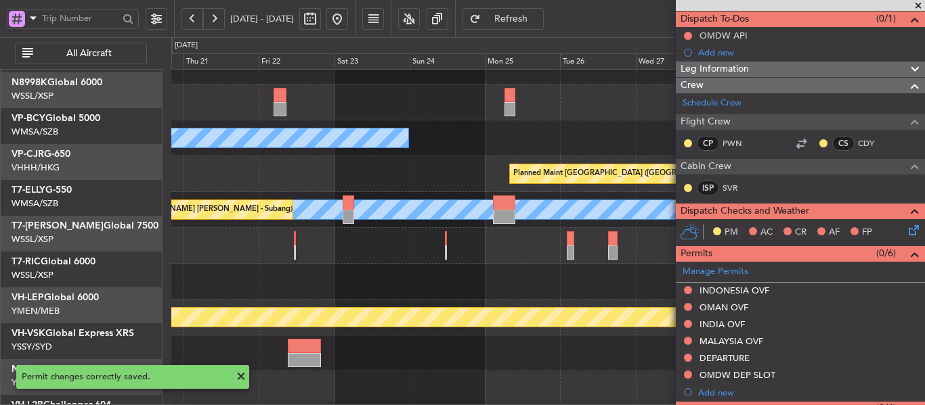
click at [313, 235] on div at bounding box center [547, 246] width 753 height 36
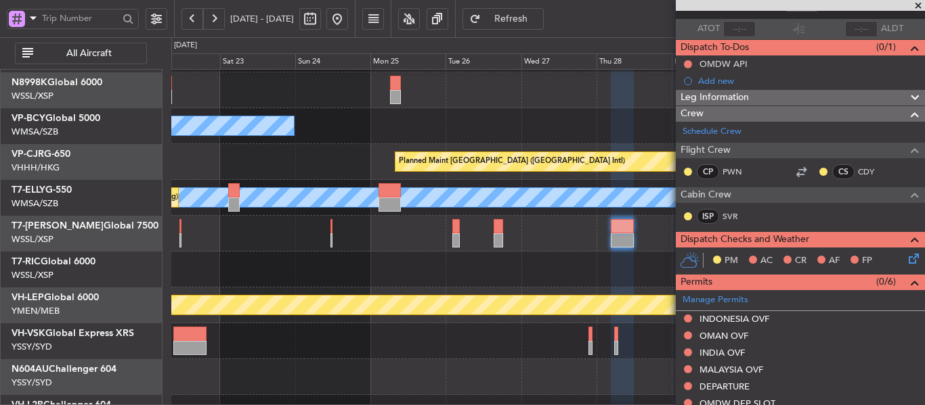
scroll to position [51, 0]
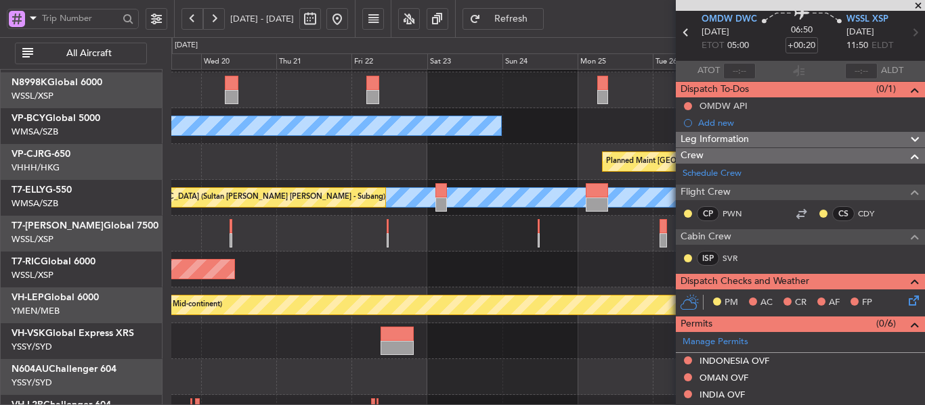
click at [575, 266] on div "Unplanned Maint [GEOGRAPHIC_DATA] (Seletar)" at bounding box center [547, 270] width 753 height 36
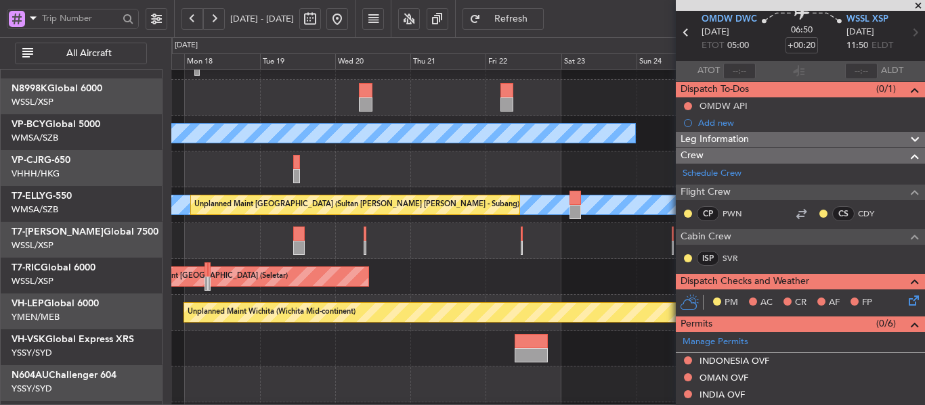
click at [537, 260] on div "Unplanned Maint [GEOGRAPHIC_DATA] (Seletar)" at bounding box center [547, 277] width 753 height 36
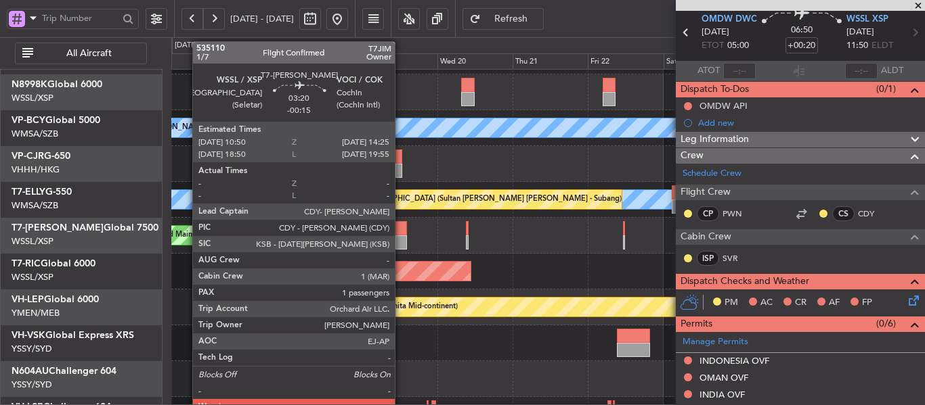
click at [401, 232] on div at bounding box center [401, 228] width 12 height 14
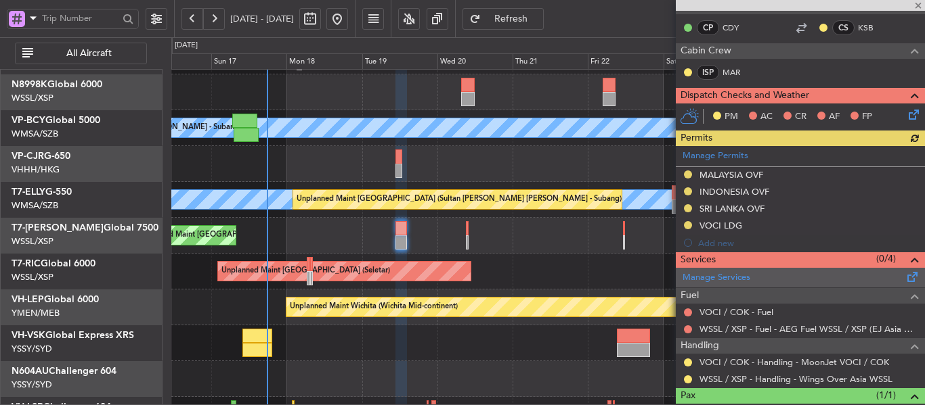
scroll to position [305, 0]
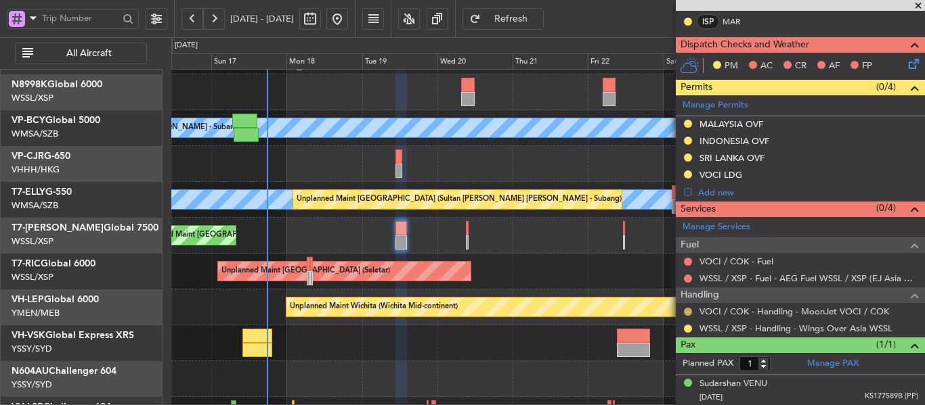
click at [688, 311] on button at bounding box center [688, 312] width 8 height 8
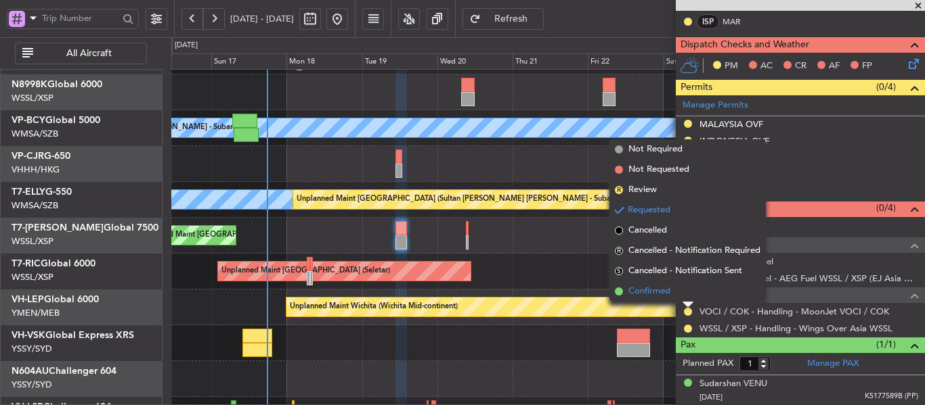
click at [617, 293] on span at bounding box center [619, 292] width 8 height 8
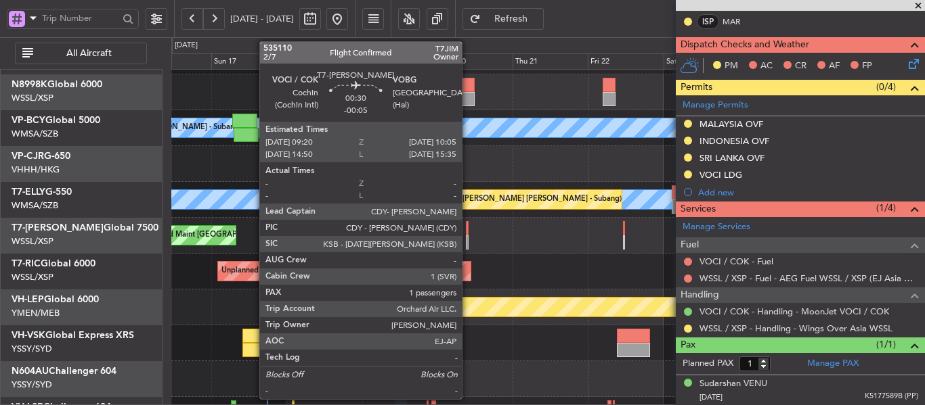
click at [468, 238] on div at bounding box center [467, 243] width 3 height 14
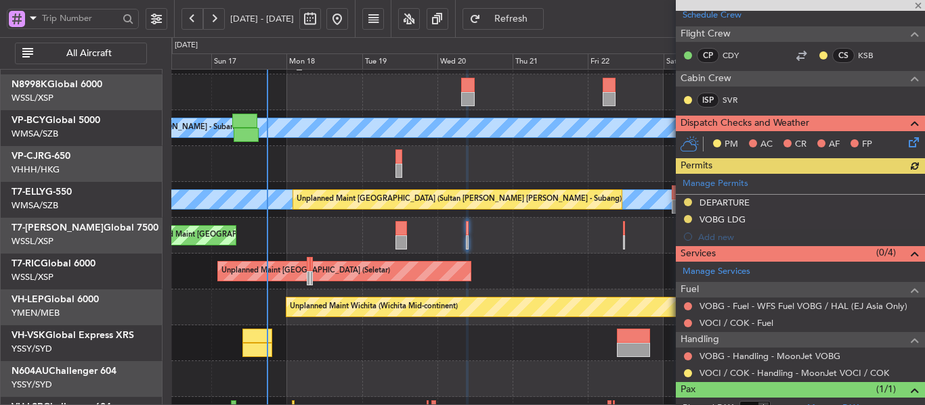
scroll to position [237, 0]
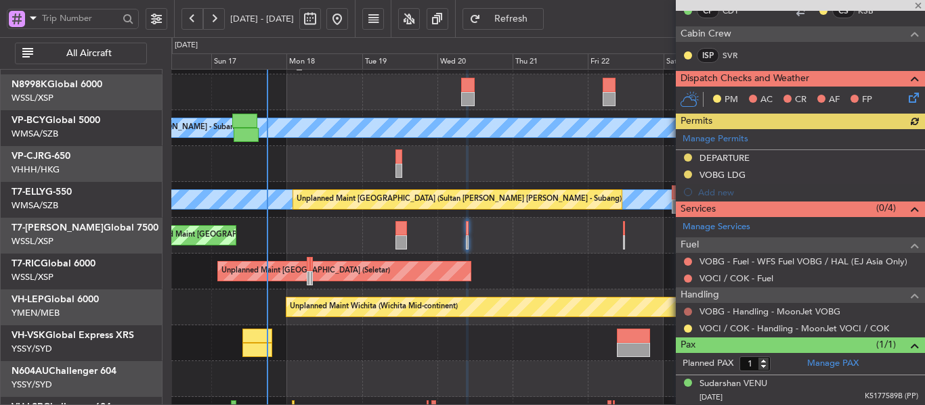
click at [686, 313] on button at bounding box center [688, 312] width 8 height 8
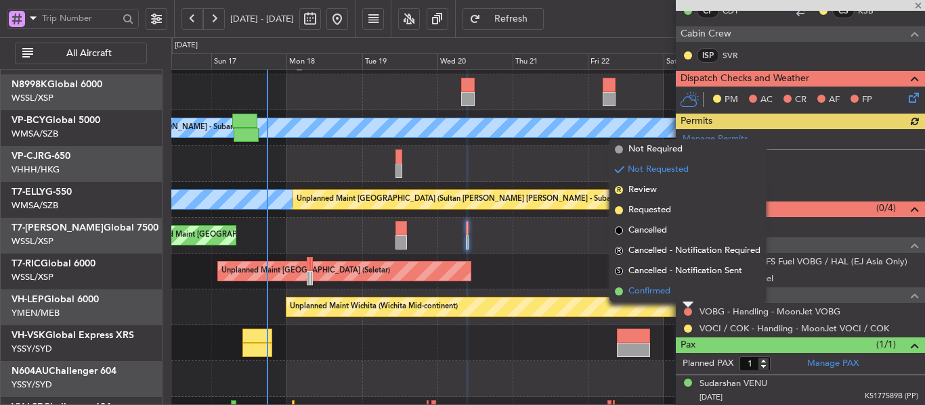
click at [615, 294] on span at bounding box center [619, 292] width 8 height 8
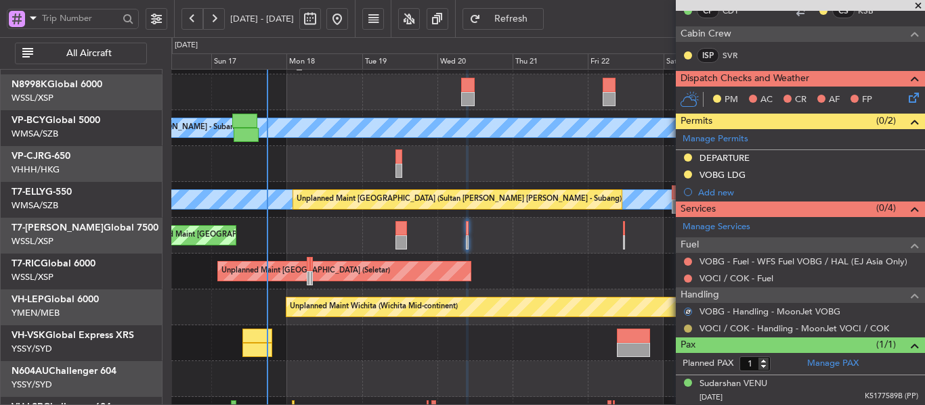
click at [684, 328] on button at bounding box center [688, 329] width 8 height 8
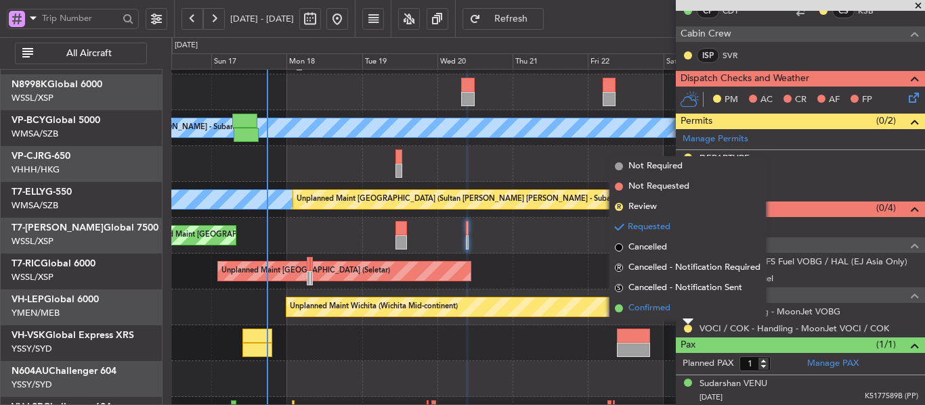
click at [619, 308] on span at bounding box center [619, 309] width 8 height 8
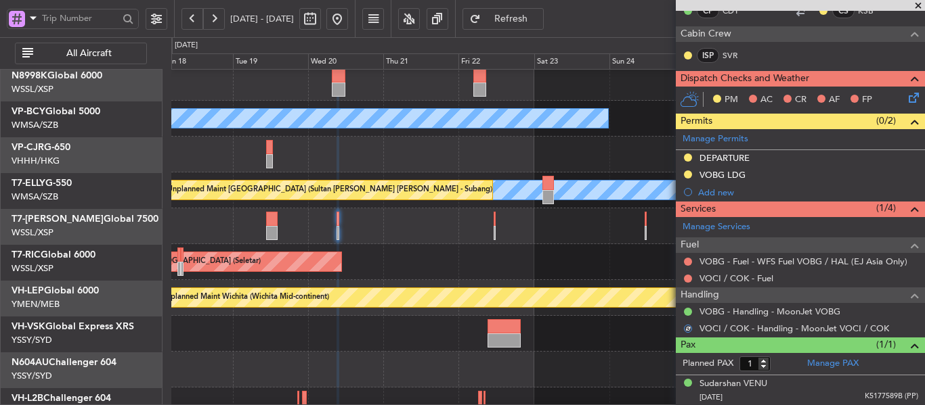
click at [476, 227] on div "Planned Maint [GEOGRAPHIC_DATA] (Seletar)" at bounding box center [547, 226] width 753 height 36
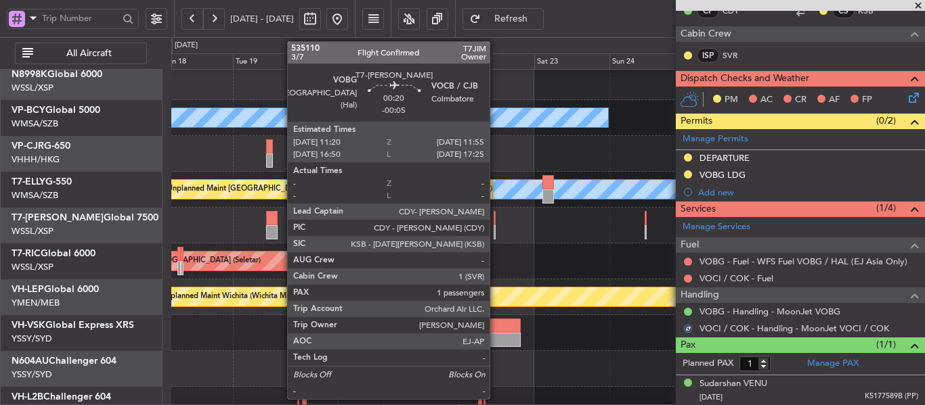
click at [496, 225] on div at bounding box center [494, 218] width 2 height 14
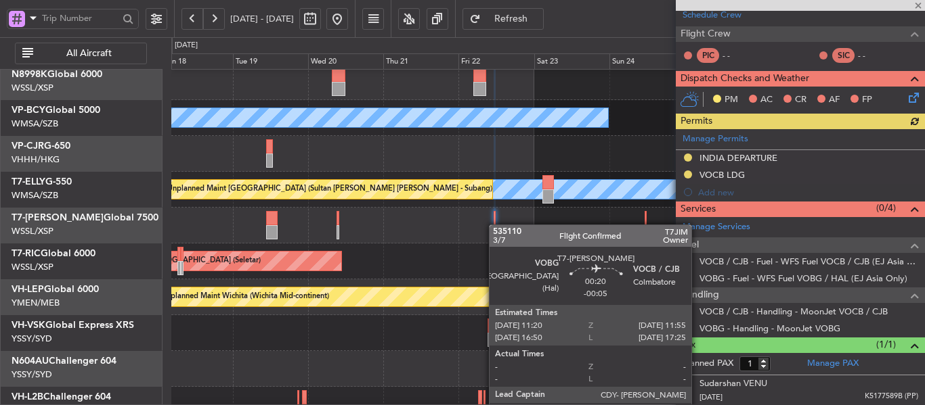
scroll to position [237, 0]
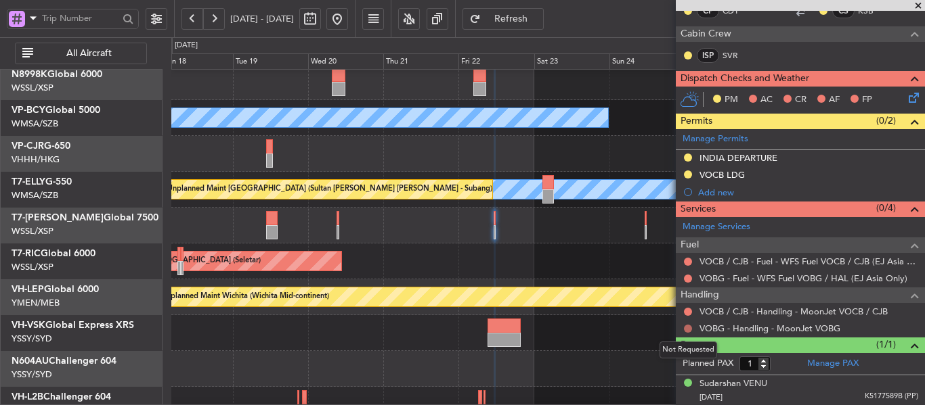
click at [686, 328] on button at bounding box center [688, 329] width 8 height 8
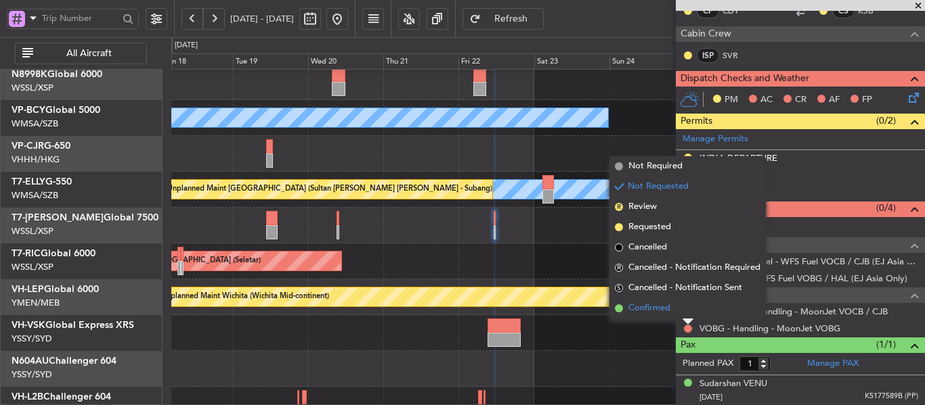
click at [618, 305] on span at bounding box center [619, 309] width 8 height 8
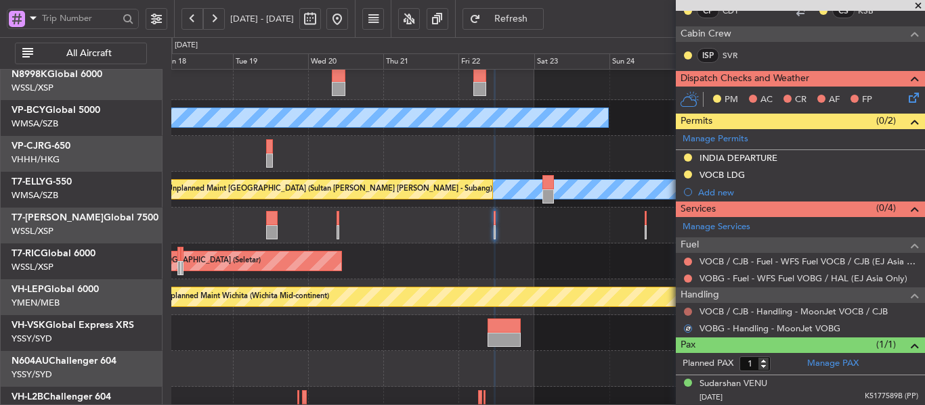
click at [687, 311] on button at bounding box center [688, 312] width 8 height 8
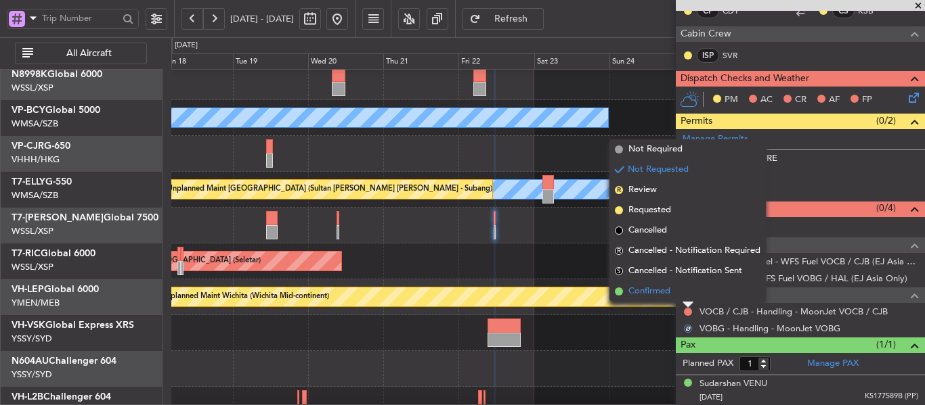
click at [621, 292] on span at bounding box center [619, 292] width 8 height 8
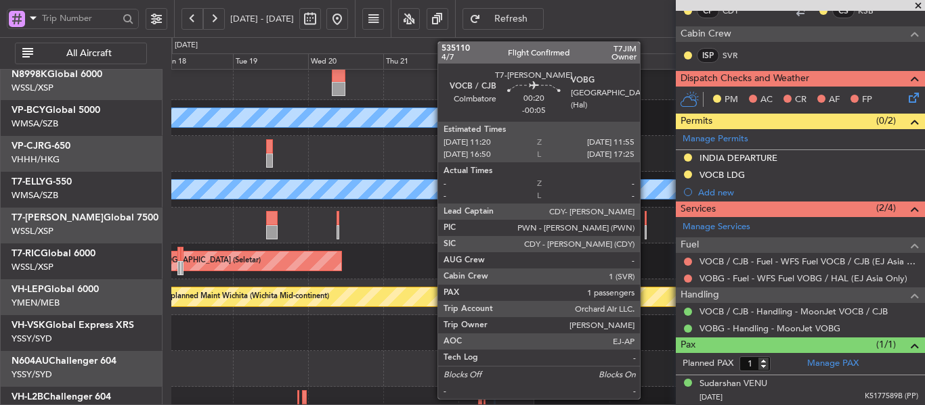
click at [646, 229] on div at bounding box center [645, 232] width 2 height 14
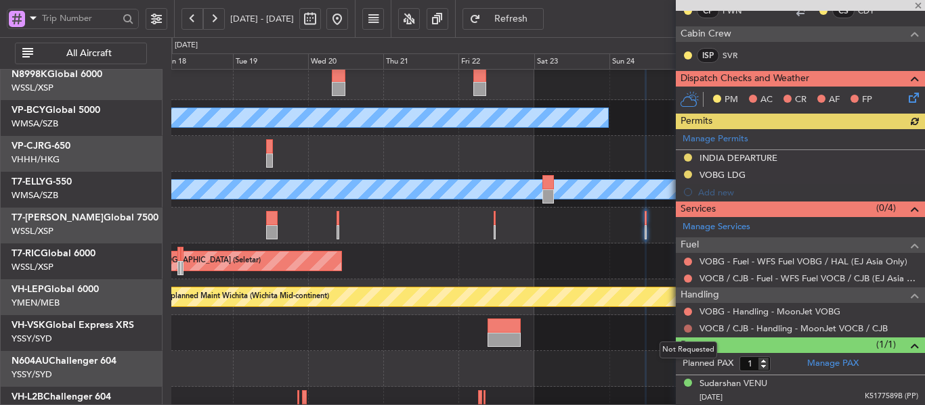
click at [688, 325] on button at bounding box center [688, 329] width 8 height 8
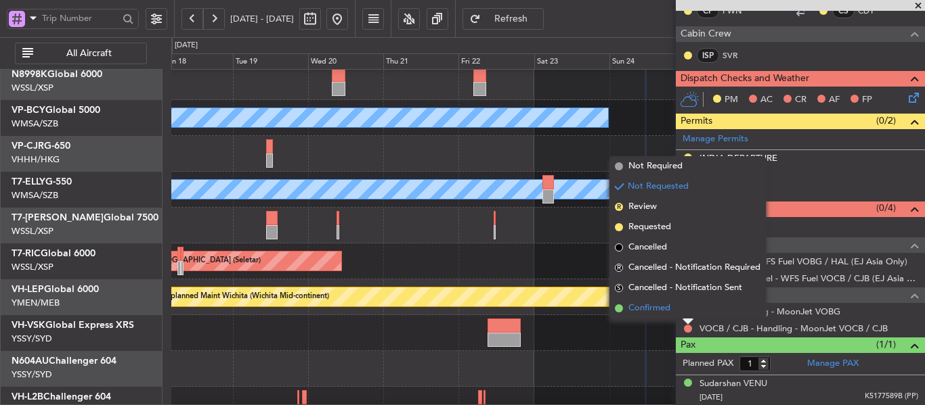
click at [621, 302] on li "Confirmed" at bounding box center [687, 309] width 156 height 20
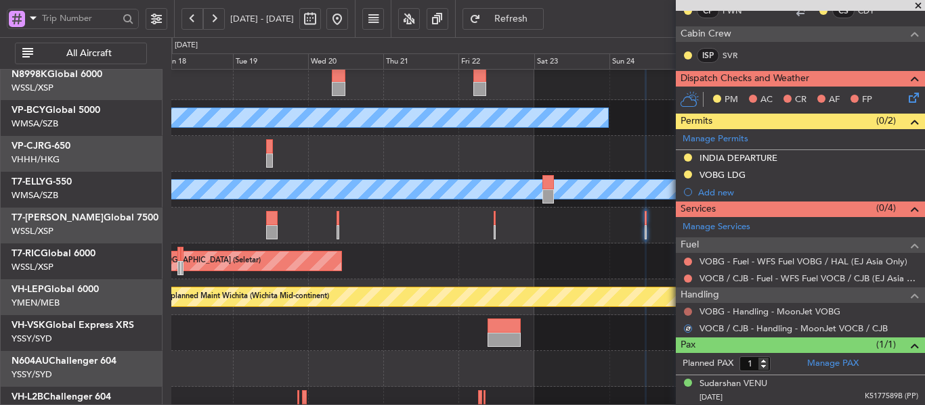
click at [686, 308] on button at bounding box center [688, 312] width 8 height 8
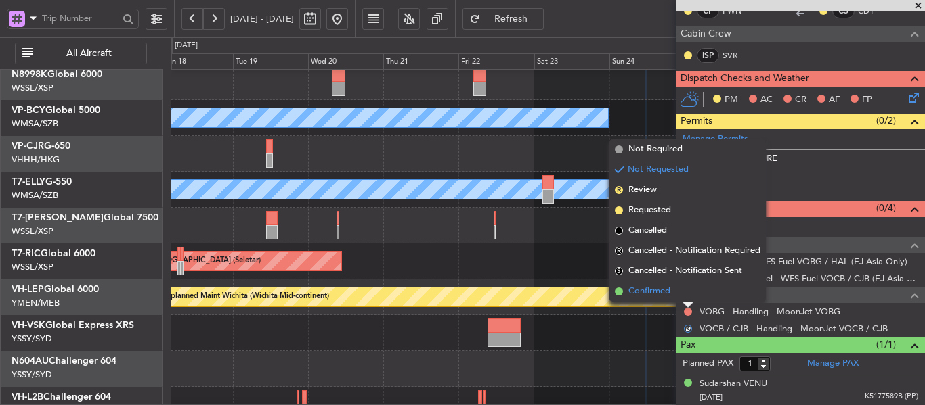
click at [617, 294] on span at bounding box center [619, 292] width 8 height 8
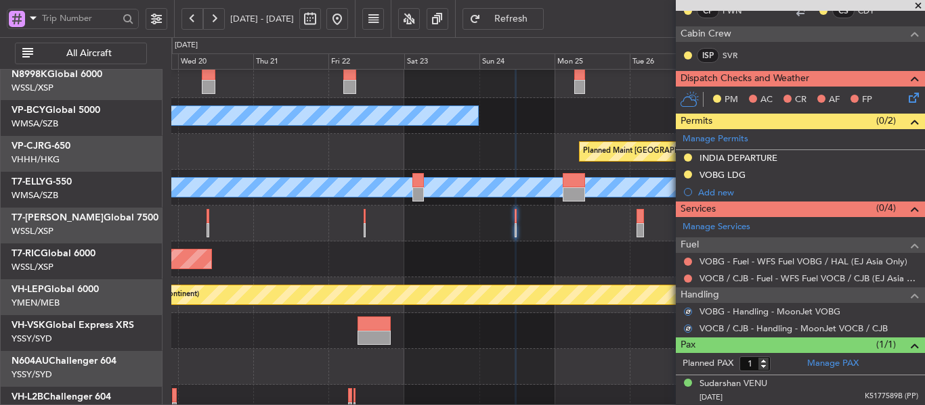
scroll to position [94, 0]
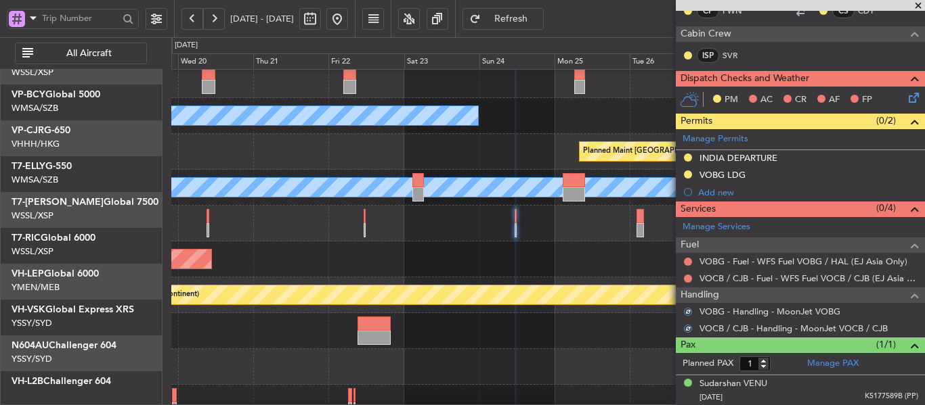
click at [475, 251] on div "Unplanned Maint [GEOGRAPHIC_DATA] (Seletar)" at bounding box center [547, 260] width 753 height 36
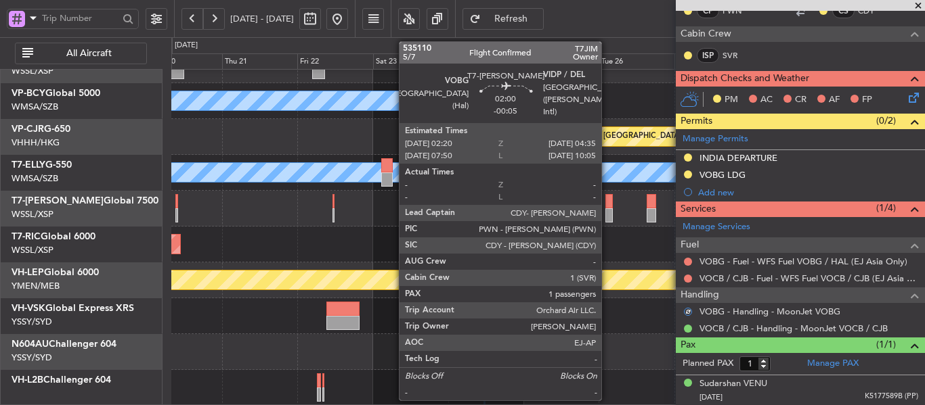
click at [607, 211] on div at bounding box center [608, 215] width 7 height 14
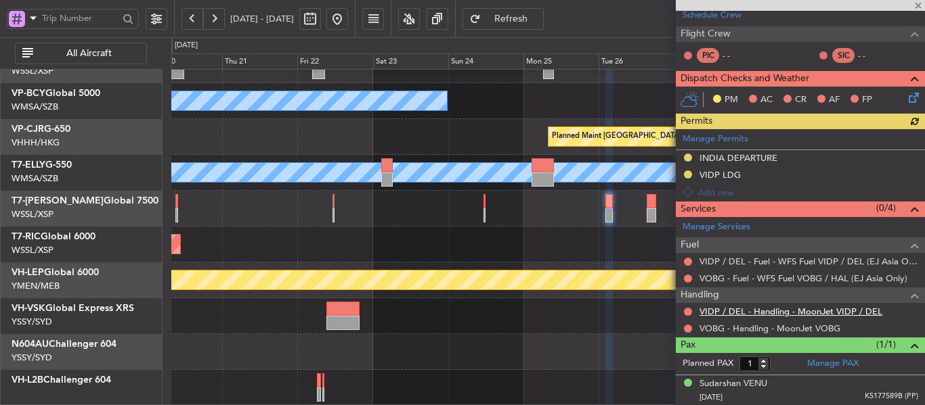
scroll to position [271, 0]
click at [685, 326] on button at bounding box center [688, 329] width 8 height 8
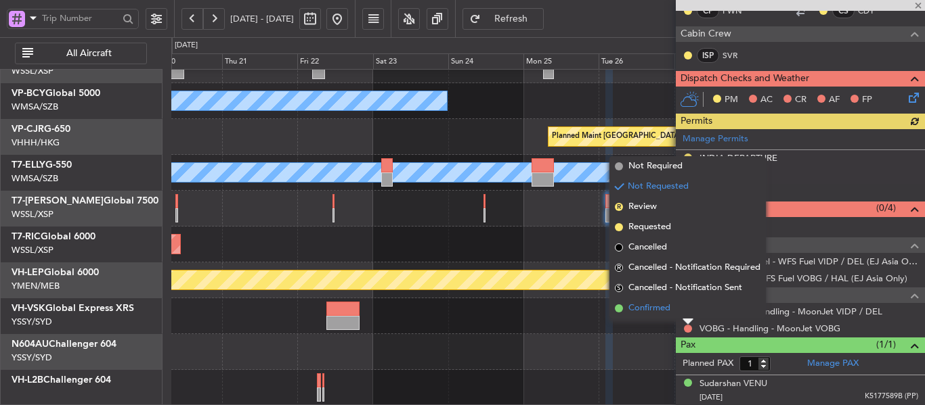
click at [619, 309] on span at bounding box center [619, 309] width 8 height 8
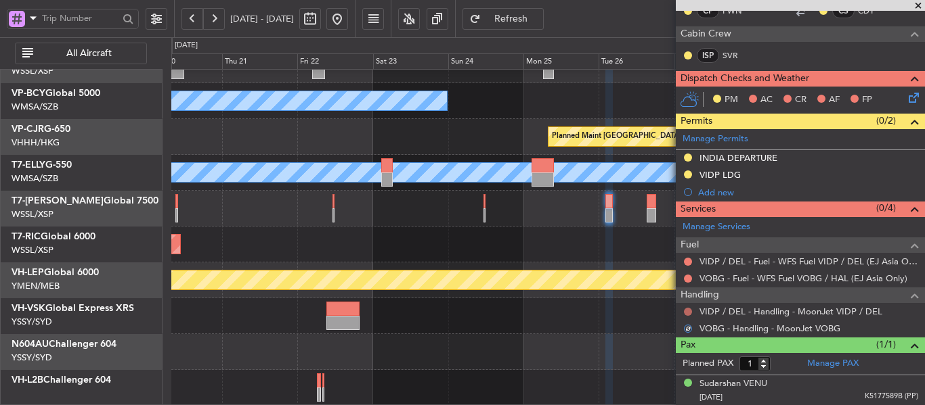
click at [688, 309] on button at bounding box center [688, 312] width 8 height 8
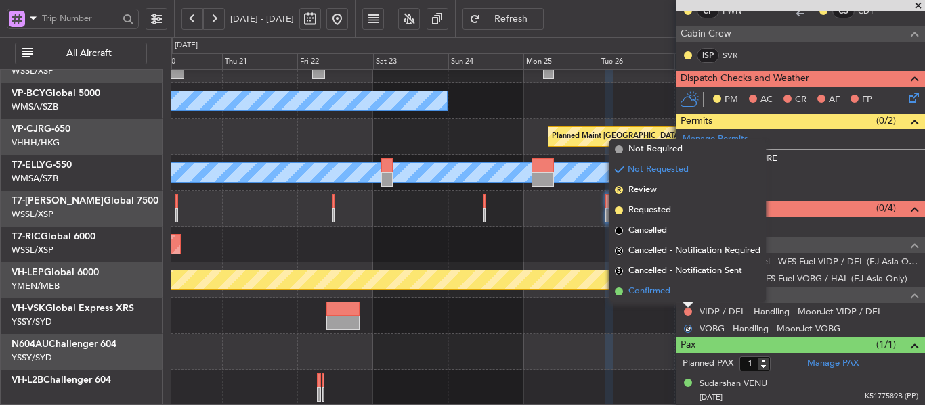
click at [620, 291] on span at bounding box center [619, 292] width 8 height 8
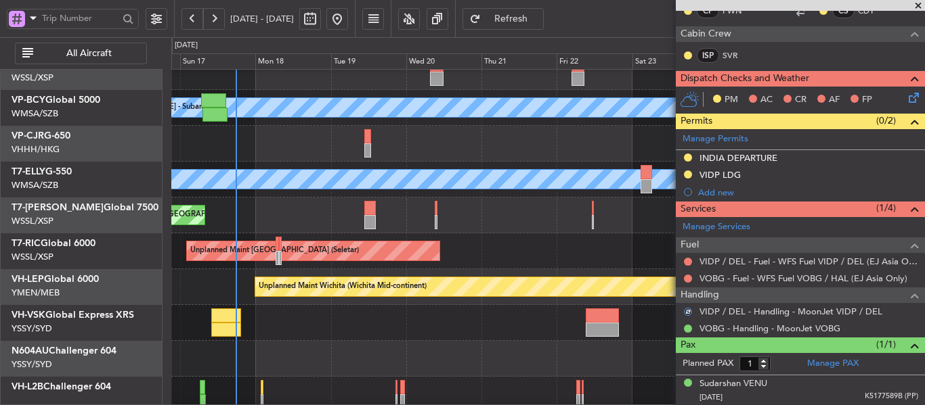
click at [560, 254] on div "Unplanned Maint [GEOGRAPHIC_DATA] (Seletar)" at bounding box center [547, 252] width 753 height 36
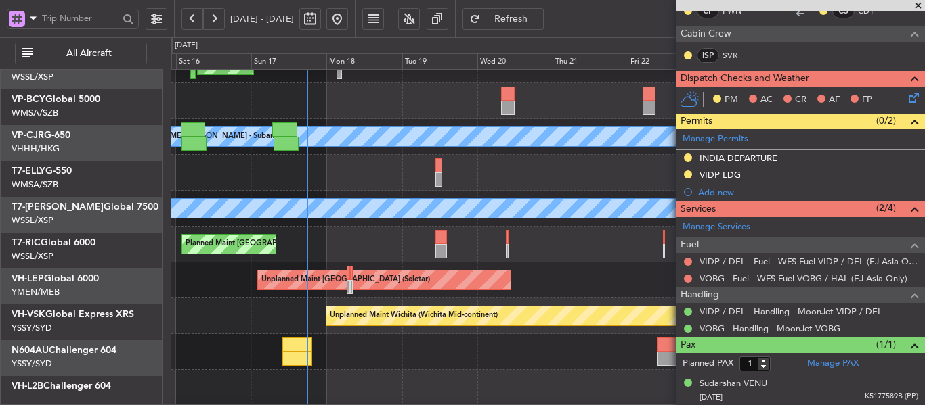
scroll to position [0, 0]
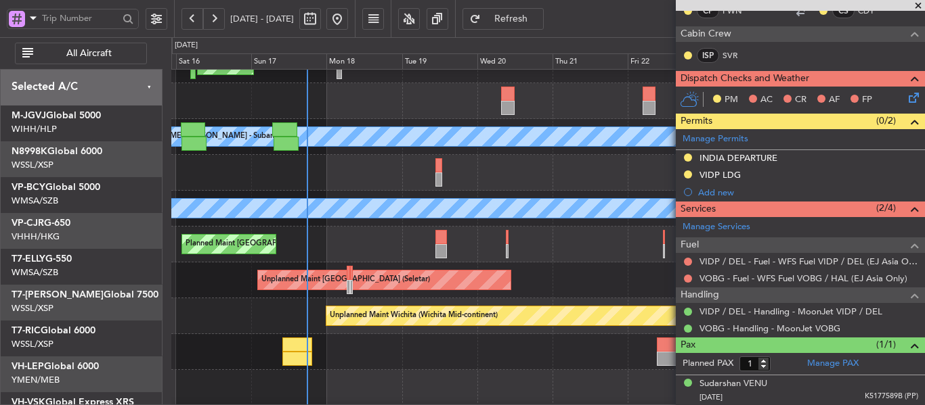
click at [351, 269] on div "Planned Maint Singapore (Seletar) MEL Kuala Lumpur (Sultan Abdul Aziz Shah - Su…" at bounding box center [547, 227] width 753 height 431
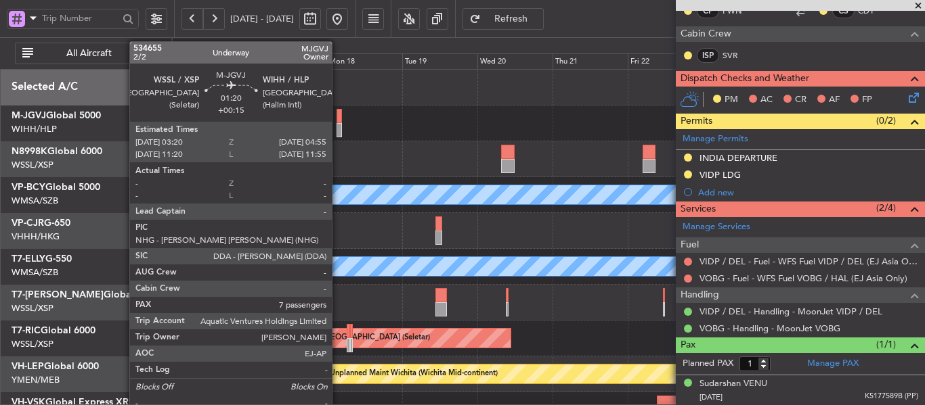
click at [338, 117] on div at bounding box center [338, 116] width 5 height 14
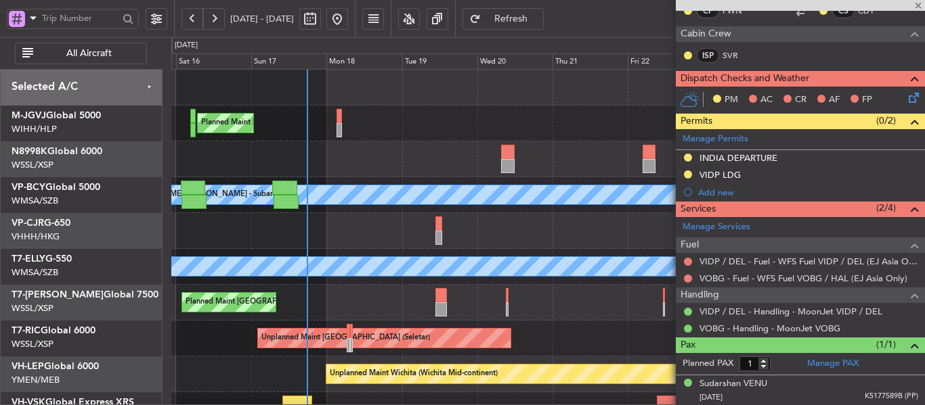
type input "+00:15"
type input "7"
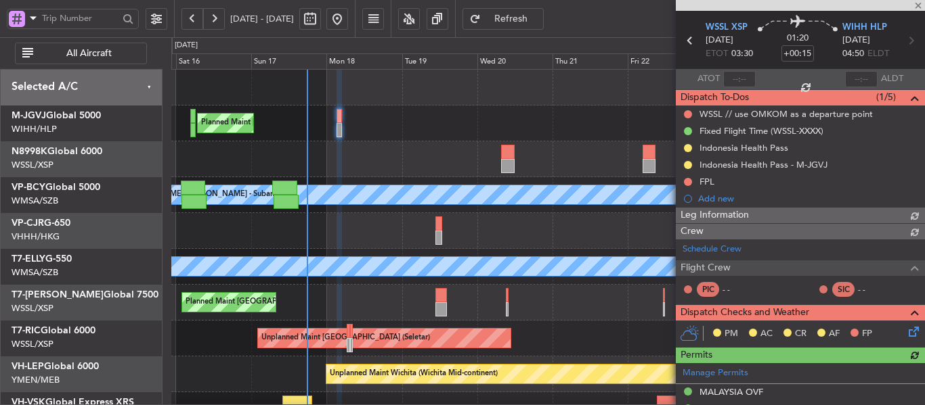
scroll to position [322, 0]
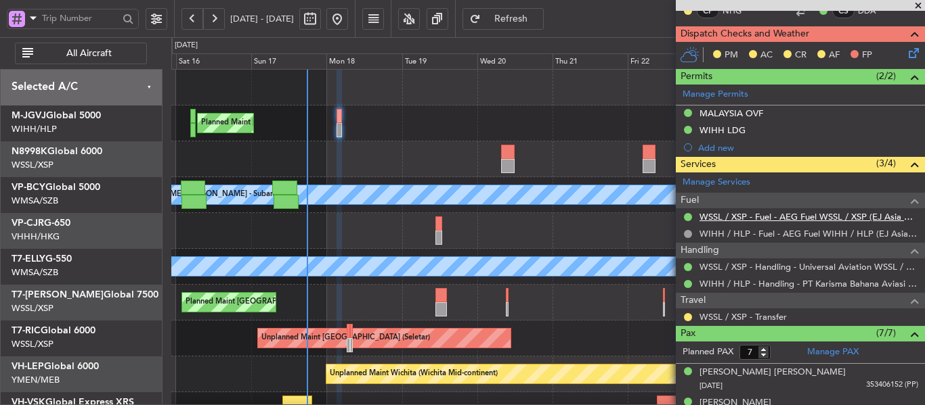
click at [755, 218] on link "WSSL / XSP - Fuel - AEG Fuel WSSL / XSP (EJ Asia Only)" at bounding box center [808, 217] width 219 height 12
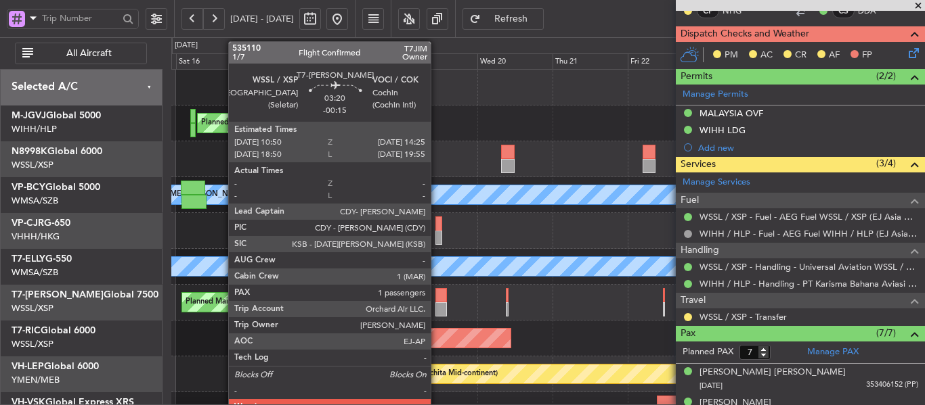
click at [437, 298] on div at bounding box center [441, 295] width 12 height 14
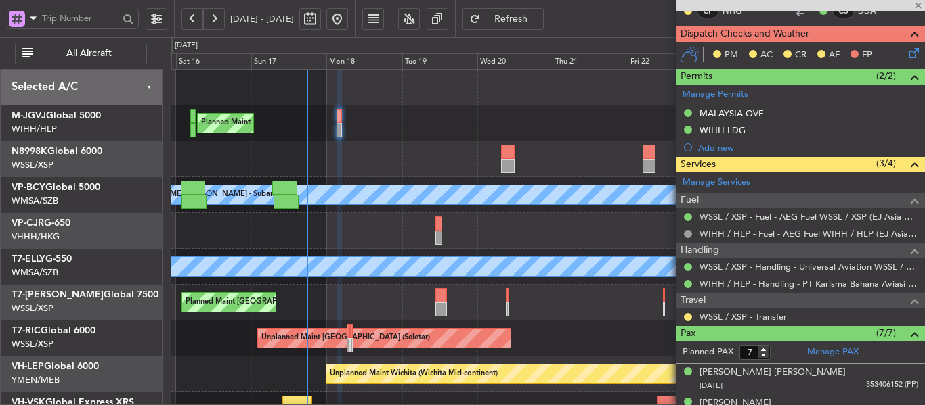
type input "-00:15"
type input "1"
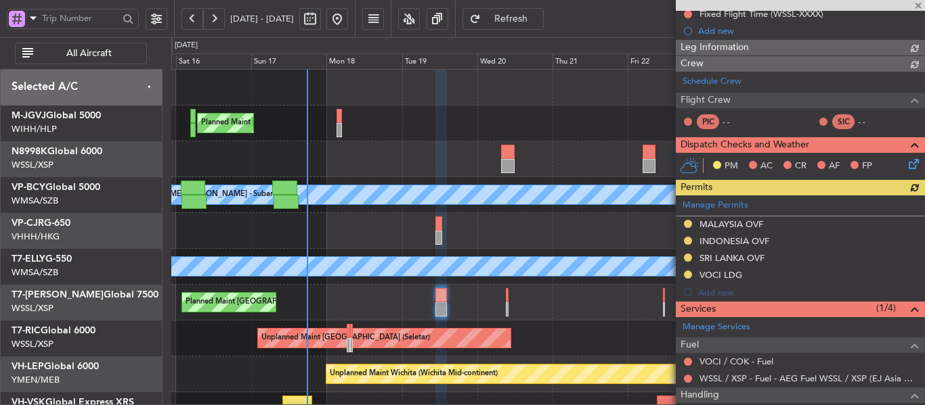
scroll to position [271, 0]
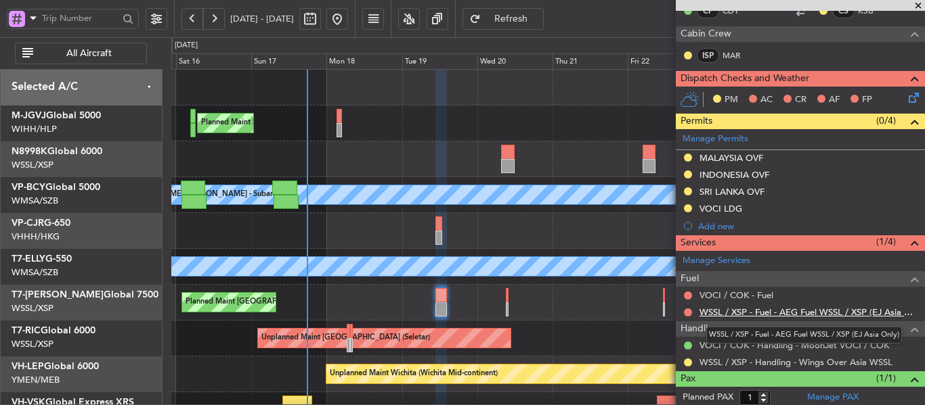
click at [840, 313] on link "WSSL / XSP - Fuel - AEG Fuel WSSL / XSP (EJ Asia Only)" at bounding box center [808, 313] width 219 height 12
click at [736, 294] on link "VOCI / COK - Fuel" at bounding box center [736, 296] width 74 height 12
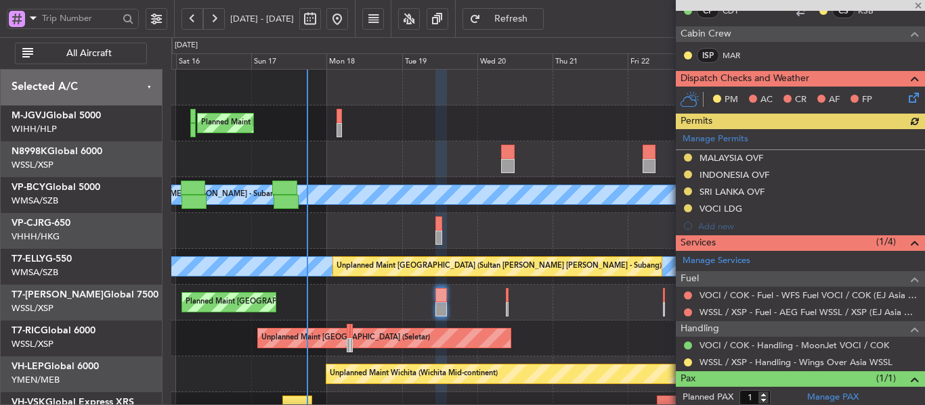
click at [535, 18] on span "Refresh" at bounding box center [511, 18] width 56 height 9
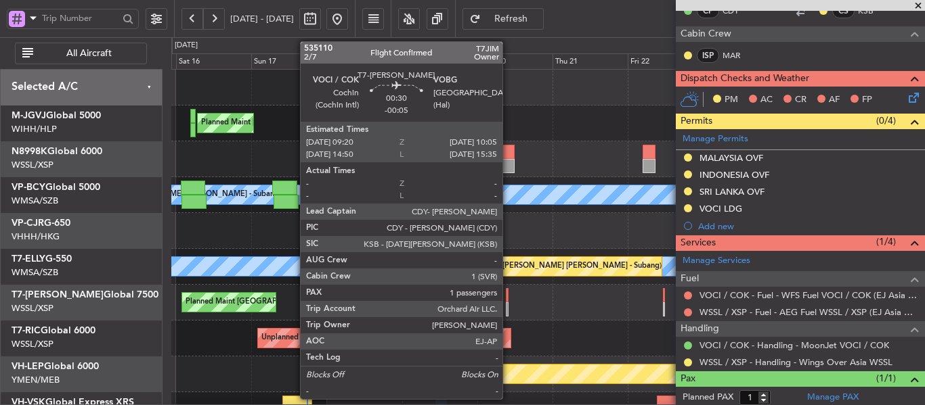
click at [508, 308] on div at bounding box center [507, 310] width 3 height 14
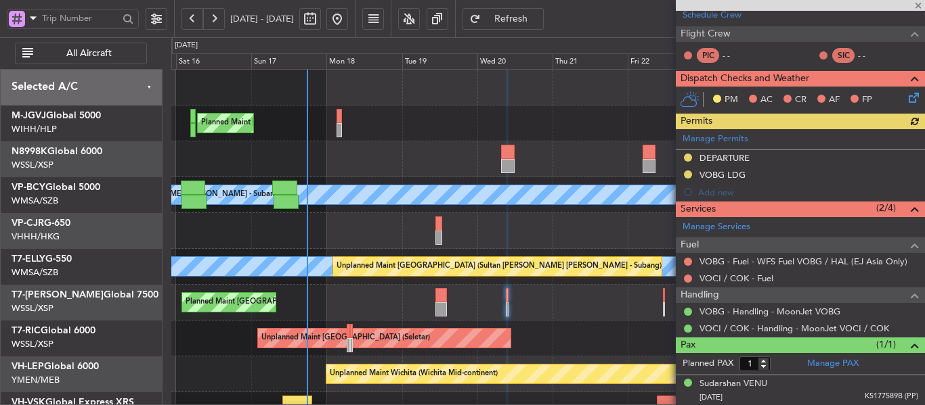
scroll to position [237, 0]
click at [756, 278] on link "VOCI / COK - Fuel" at bounding box center [736, 279] width 74 height 12
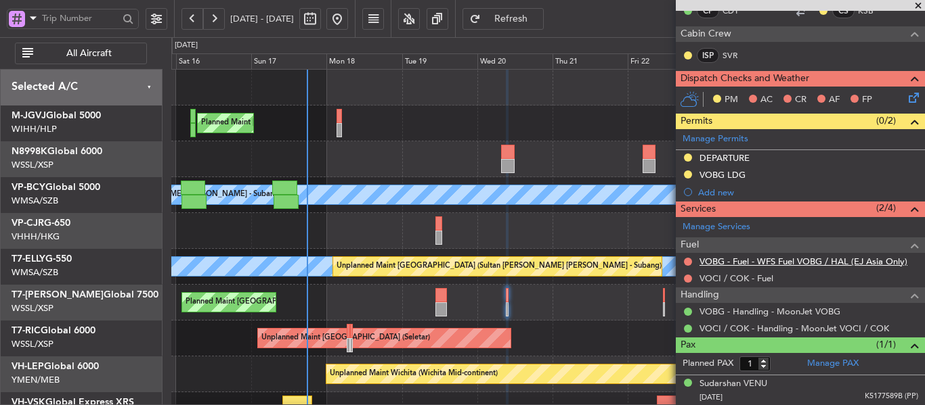
click at [736, 265] on link "VOBG - Fuel - WFS Fuel VOBG / HAL (EJ Asia Only)" at bounding box center [803, 262] width 208 height 12
click at [539, 20] on span "Refresh" at bounding box center [511, 18] width 56 height 9
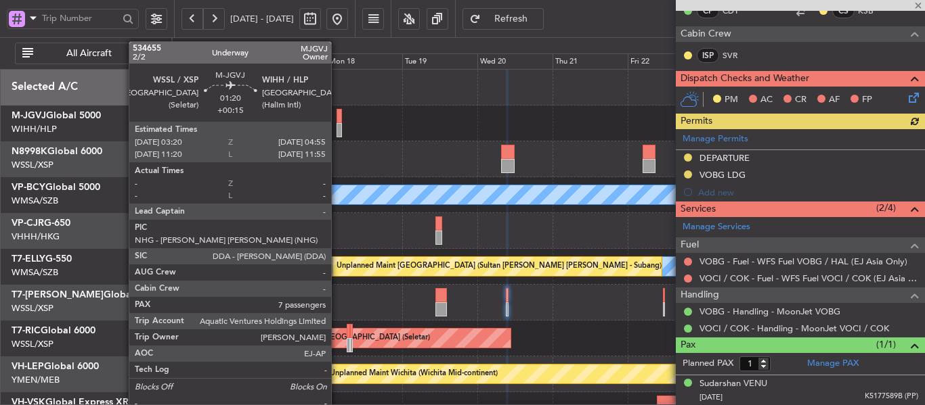
click at [337, 114] on div at bounding box center [338, 116] width 5 height 14
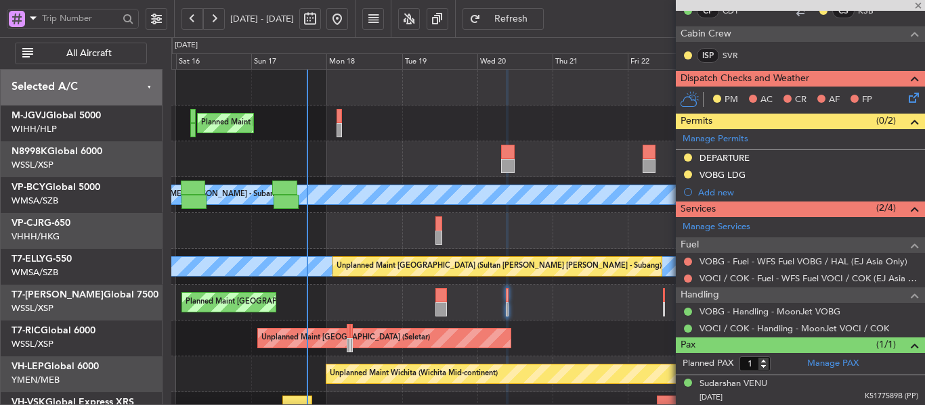
type input "+00:15"
type input "7"
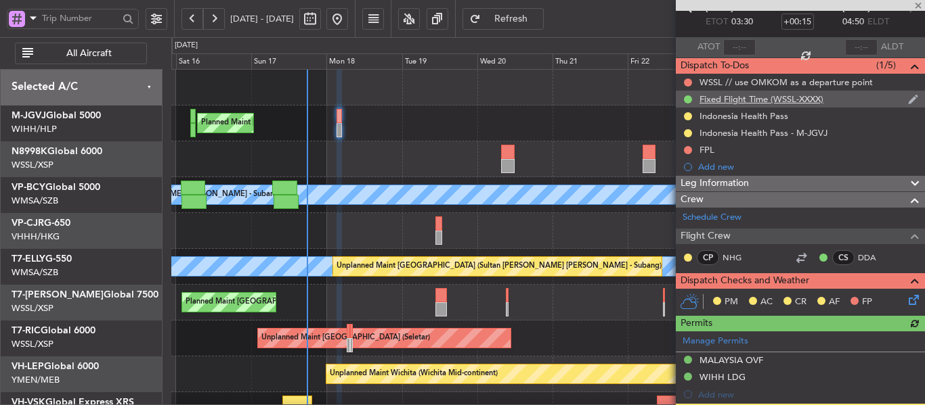
scroll to position [51, 0]
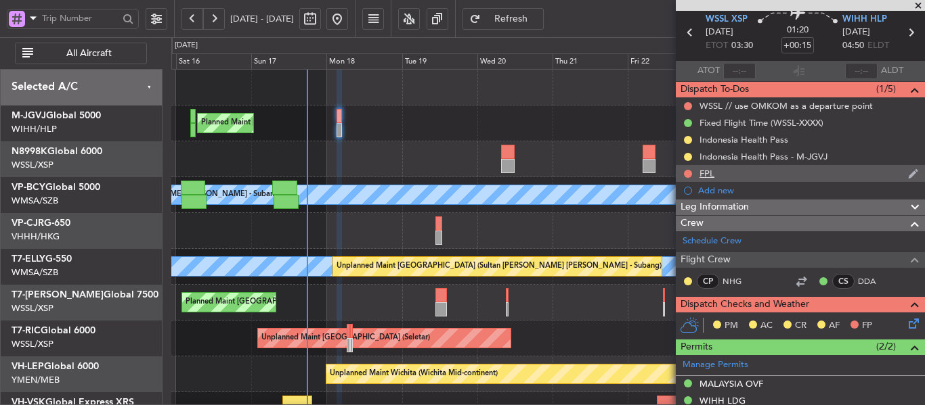
click at [708, 177] on div "FPL" at bounding box center [706, 174] width 15 height 12
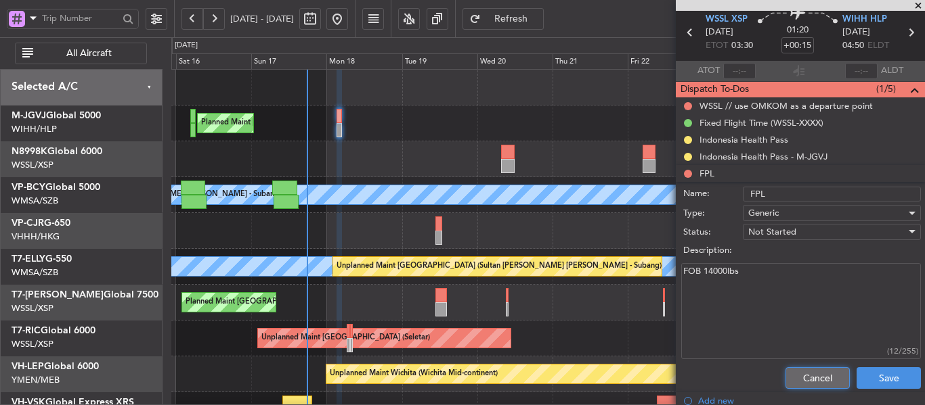
click at [793, 375] on button "Cancel" at bounding box center [817, 379] width 64 height 22
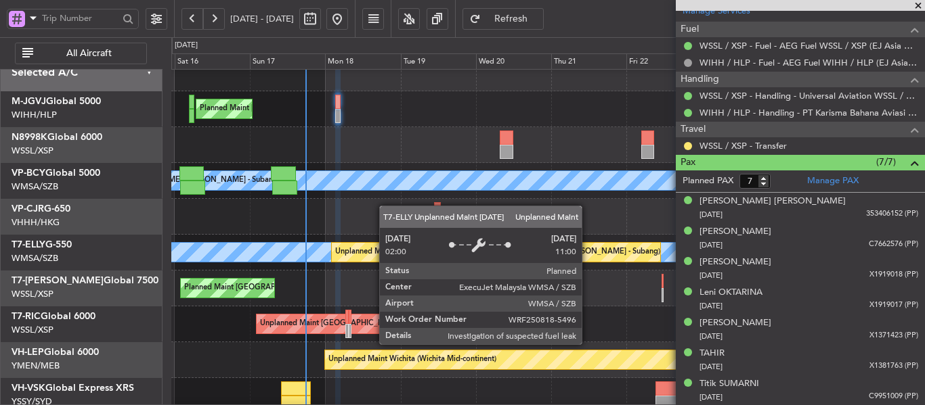
scroll to position [12, 0]
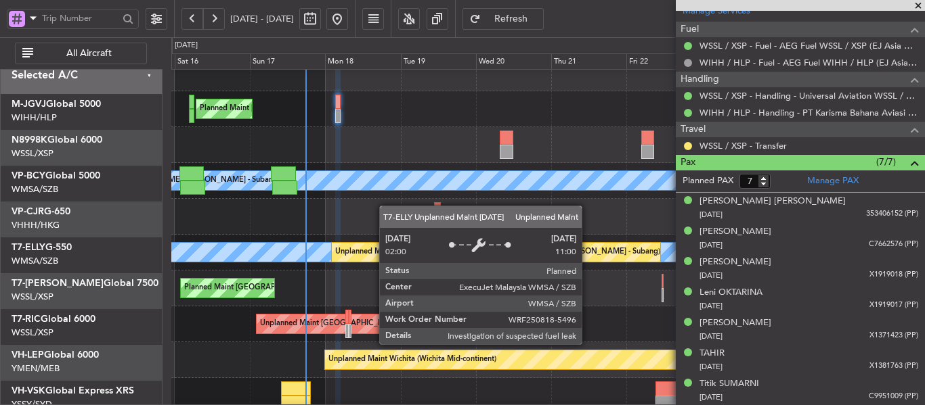
click at [381, 247] on div "Unplanned Maint [GEOGRAPHIC_DATA] (Sultan [PERSON_NAME] [PERSON_NAME] - Subang)" at bounding box center [497, 252] width 325 height 20
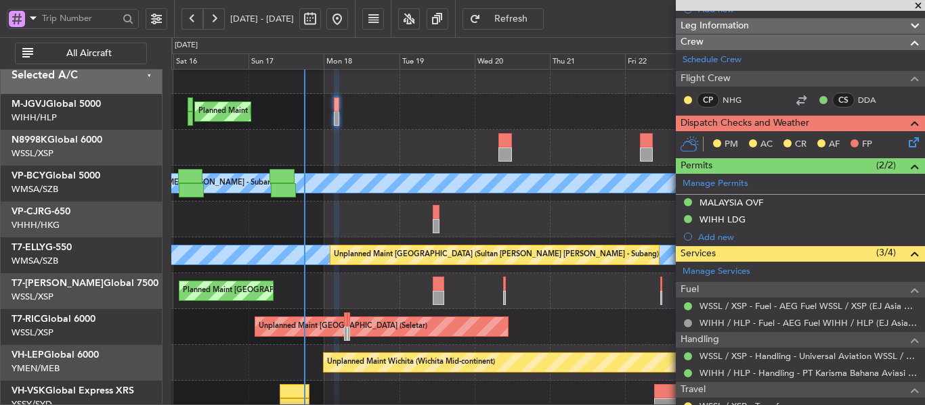
scroll to position [222, 0]
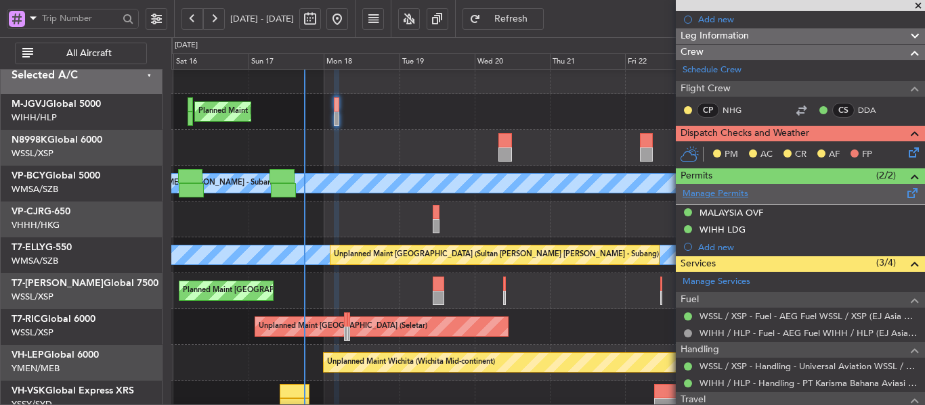
click at [726, 190] on link "Manage Permits" at bounding box center [715, 195] width 66 height 14
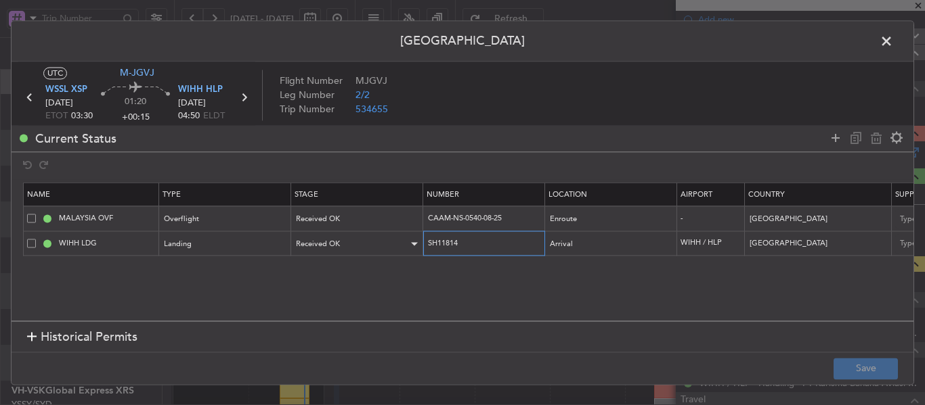
drag, startPoint x: 477, startPoint y: 241, endPoint x: 397, endPoint y: 241, distance: 79.2
click at [397, 241] on tr "WIHH LDG Landing Received OK SH11814 Arrival WIHH / HLP Indonesia 18/08/2025 03…" at bounding box center [887, 244] width 1727 height 25
drag, startPoint x: 521, startPoint y: 213, endPoint x: 359, endPoint y: 227, distance: 163.1
click at [359, 227] on tr "MALAYSIA OVF Overflight Received OK CAAM-NS-0540-08-25 Enroute - Malaysia 18/08…" at bounding box center [887, 218] width 1727 height 25
click at [893, 42] on span at bounding box center [893, 44] width 0 height 27
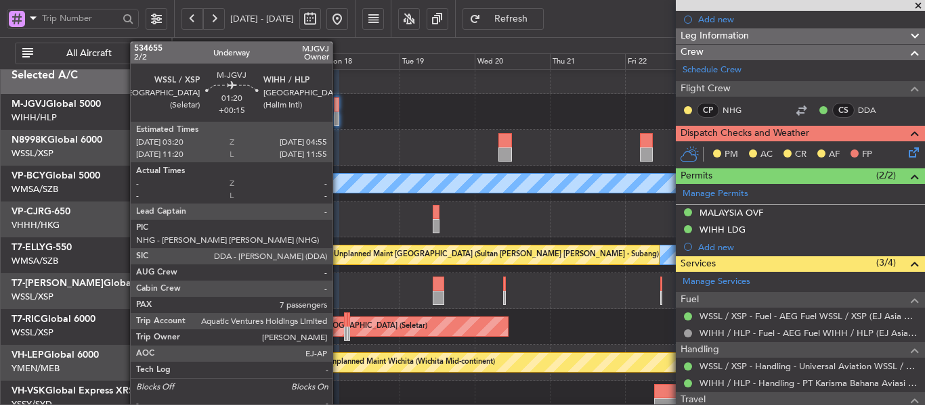
click at [338, 119] on div at bounding box center [336, 119] width 5 height 14
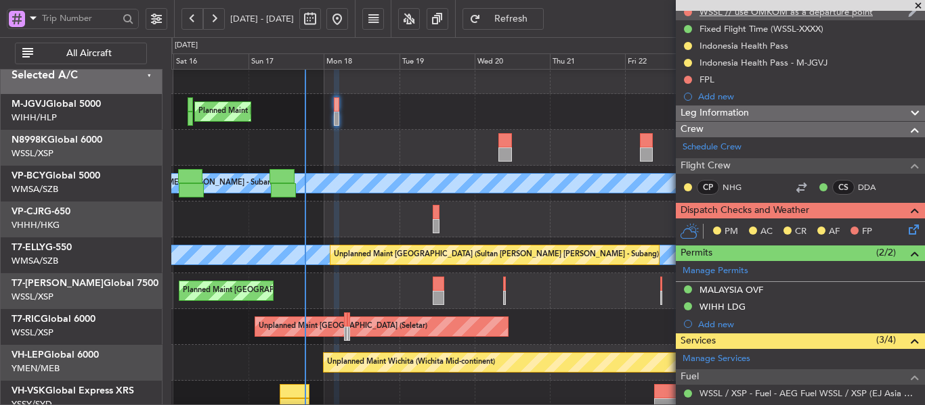
scroll to position [0, 0]
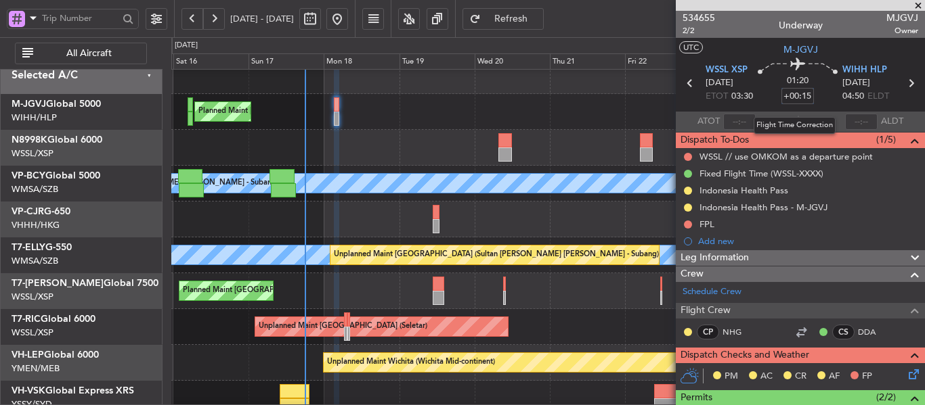
click at [793, 95] on input "+00:15" at bounding box center [797, 96] width 32 height 16
type input "+00:10"
click at [774, 87] on div "01:20 +00:10" at bounding box center [797, 83] width 89 height 50
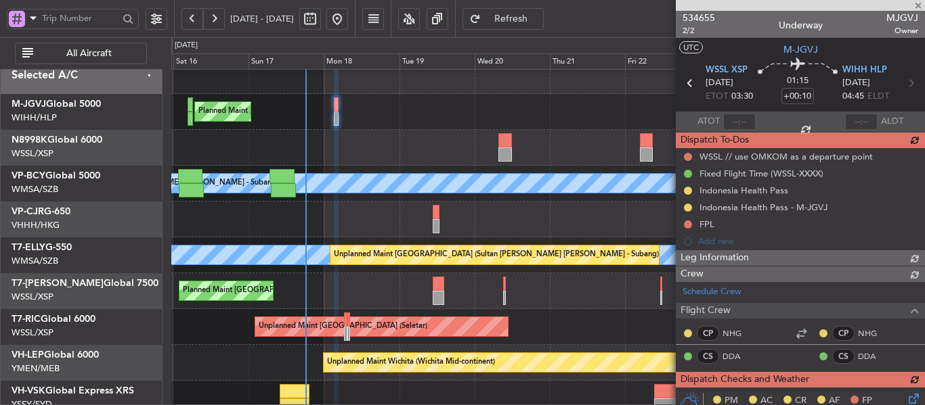
type input "[PERSON_NAME] (LEU)"
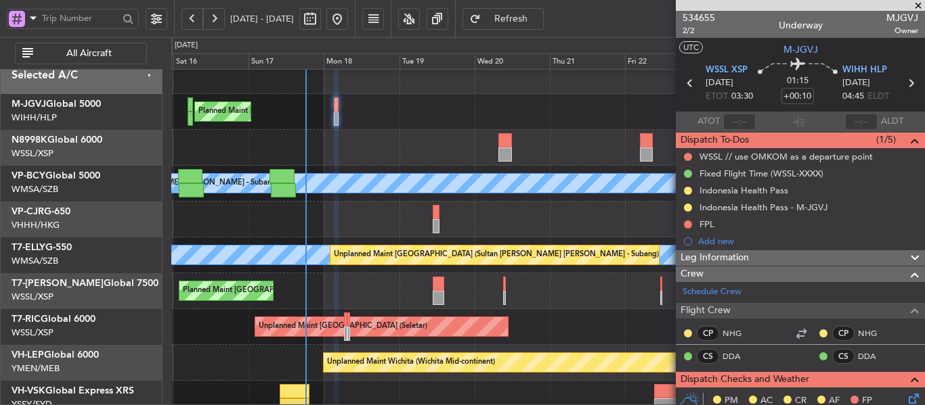
type input "[PERSON_NAME] (LEU)"
click at [688, 192] on button at bounding box center [688, 191] width 8 height 8
click at [661, 253] on span at bounding box center [661, 250] width 8 height 8
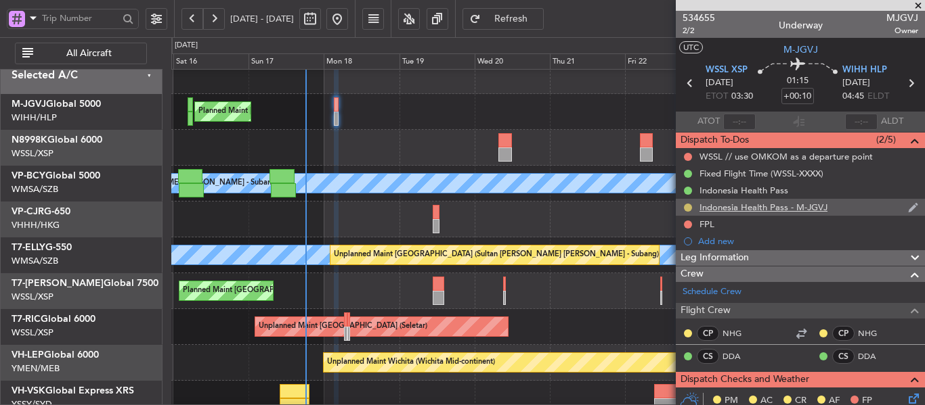
click at [687, 206] on button at bounding box center [688, 208] width 8 height 8
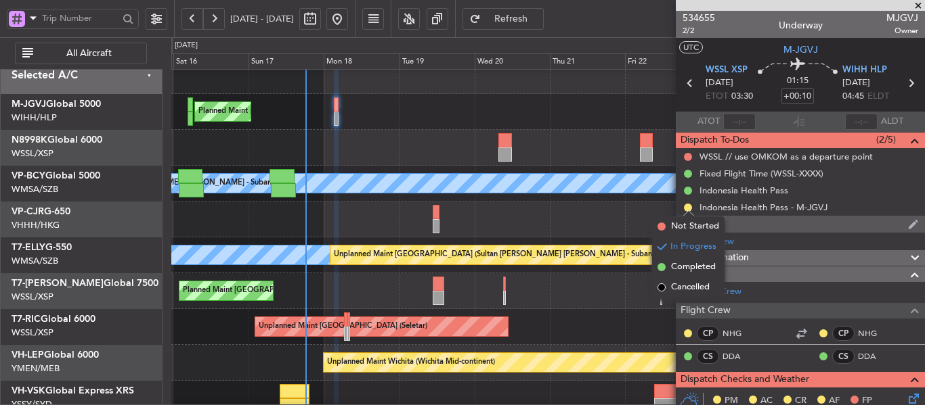
drag, startPoint x: 661, startPoint y: 269, endPoint x: 678, endPoint y: 224, distance: 47.8
click at [660, 269] on span at bounding box center [661, 267] width 8 height 8
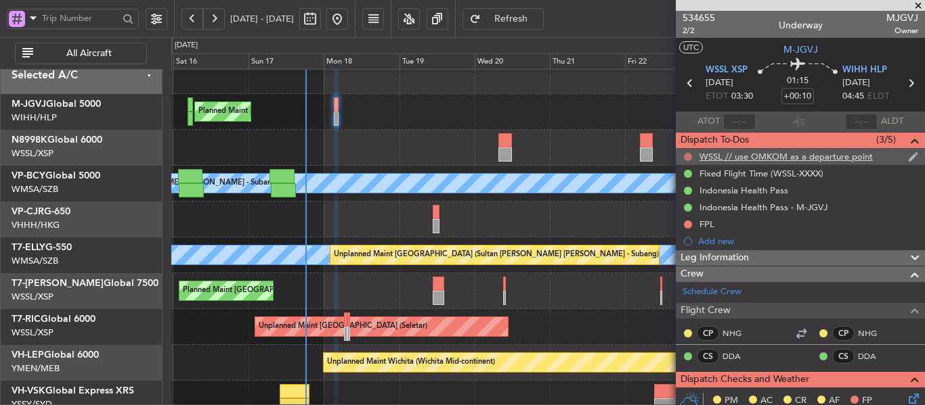
click at [688, 158] on button at bounding box center [688, 157] width 8 height 8
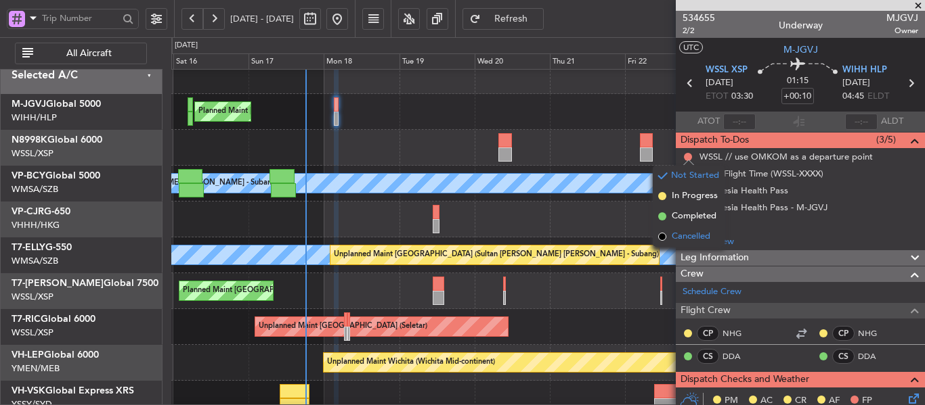
click at [663, 234] on span at bounding box center [662, 237] width 8 height 8
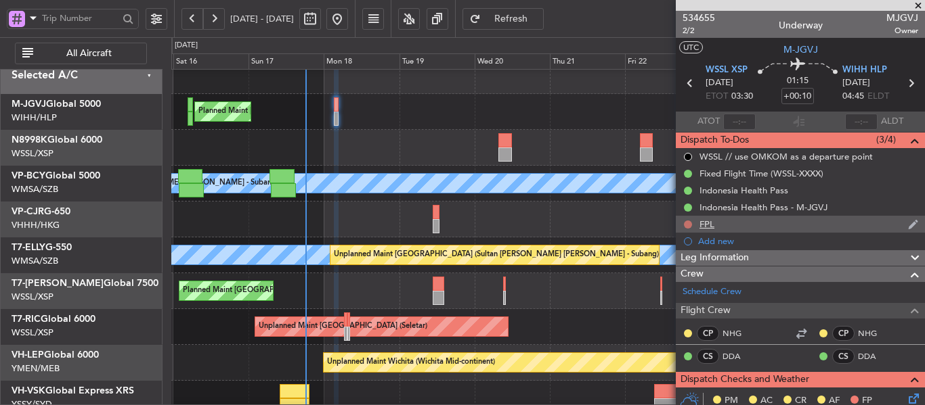
click at [686, 225] on button at bounding box center [688, 225] width 8 height 8
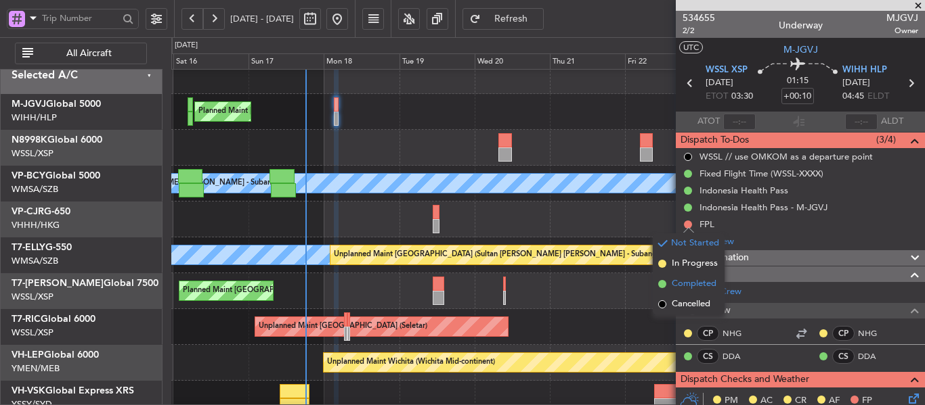
click at [660, 282] on span at bounding box center [662, 284] width 8 height 8
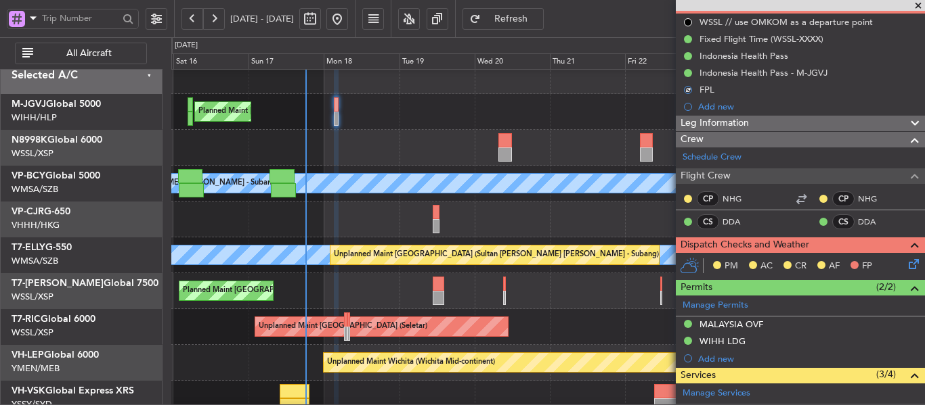
scroll to position [135, 0]
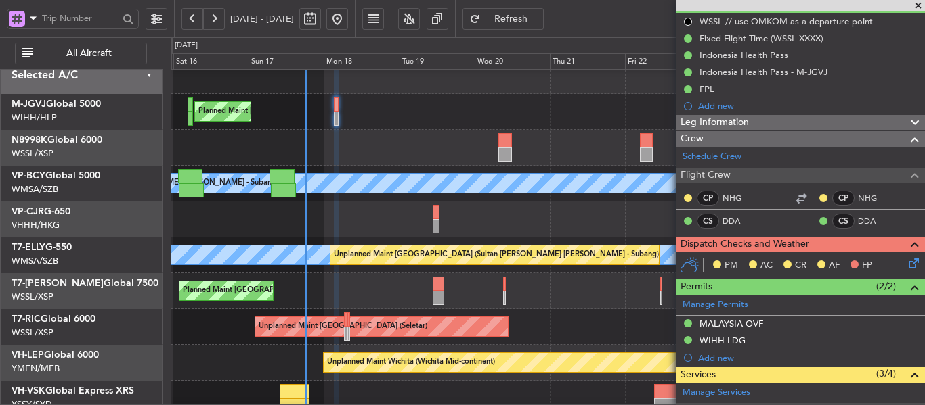
click at [908, 261] on icon at bounding box center [911, 261] width 11 height 11
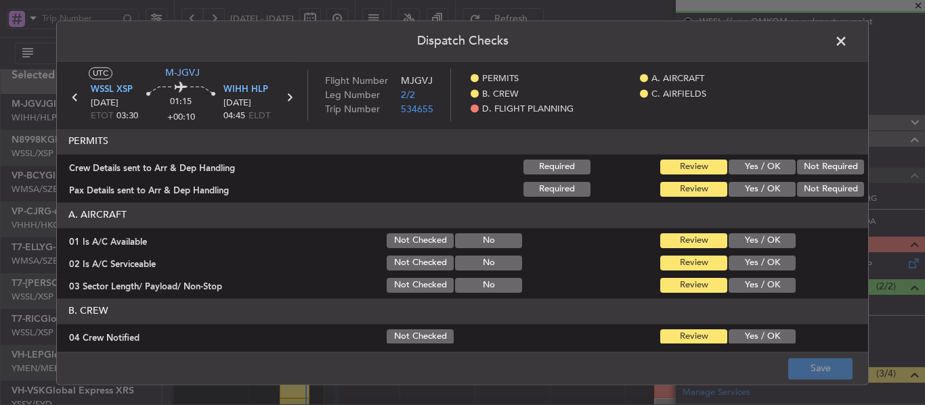
click at [746, 171] on button "Yes / OK" at bounding box center [761, 167] width 67 height 15
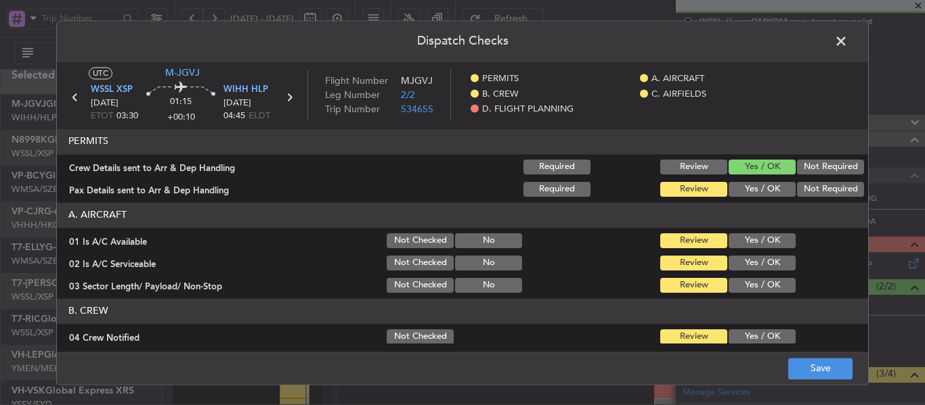
click at [743, 189] on button "Yes / OK" at bounding box center [761, 189] width 67 height 15
drag, startPoint x: 741, startPoint y: 232, endPoint x: 742, endPoint y: 242, distance: 10.2
click at [741, 234] on div "Yes / OK" at bounding box center [760, 241] width 68 height 19
click at [742, 242] on button "Yes / OK" at bounding box center [761, 241] width 67 height 15
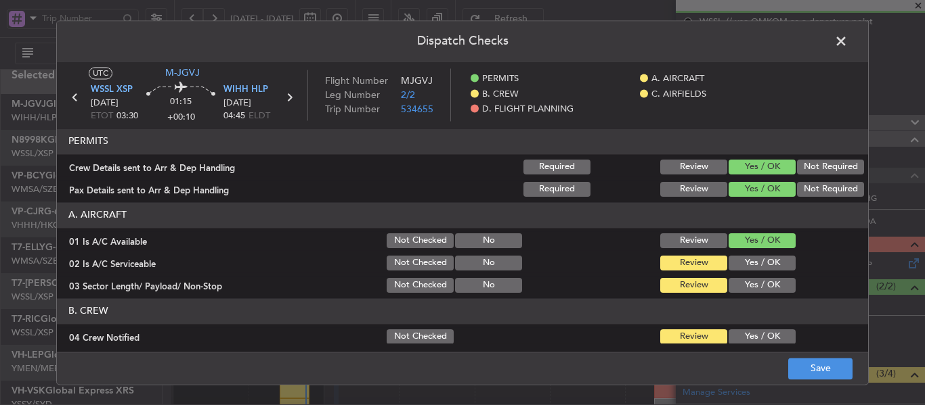
drag, startPoint x: 742, startPoint y: 263, endPoint x: 741, endPoint y: 274, distance: 10.9
click at [742, 264] on button "Yes / OK" at bounding box center [761, 263] width 67 height 15
click at [741, 284] on button "Yes / OK" at bounding box center [761, 285] width 67 height 15
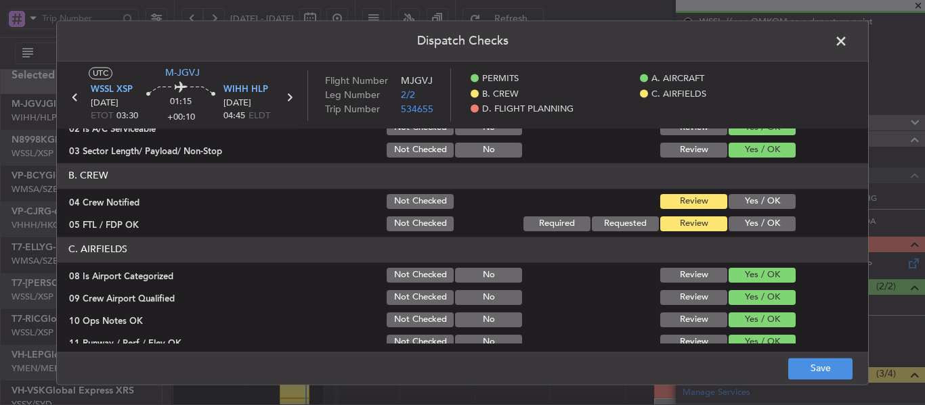
click at [746, 200] on button "Yes / OK" at bounding box center [761, 201] width 67 height 15
click at [743, 222] on button "Yes / OK" at bounding box center [761, 224] width 67 height 15
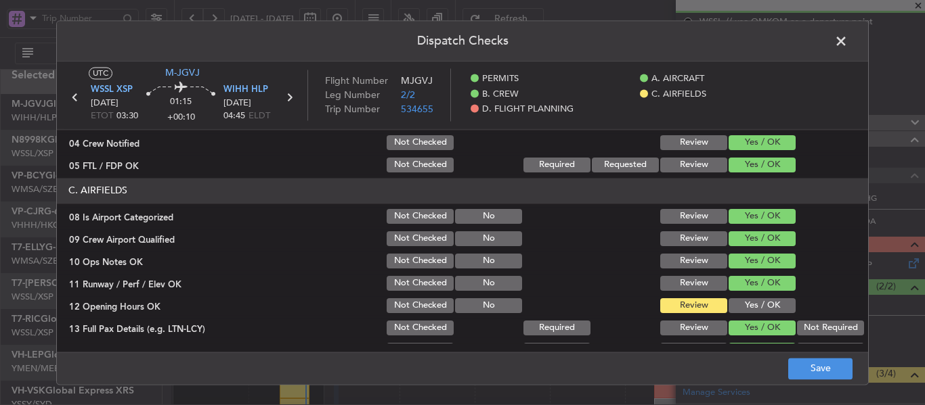
scroll to position [338, 0]
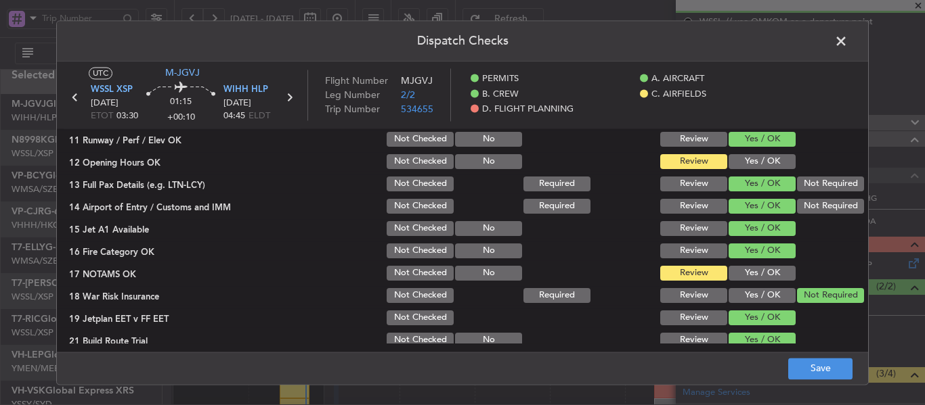
click at [749, 162] on button "Yes / OK" at bounding box center [761, 161] width 67 height 15
click at [739, 276] on button "Yes / OK" at bounding box center [761, 273] width 67 height 15
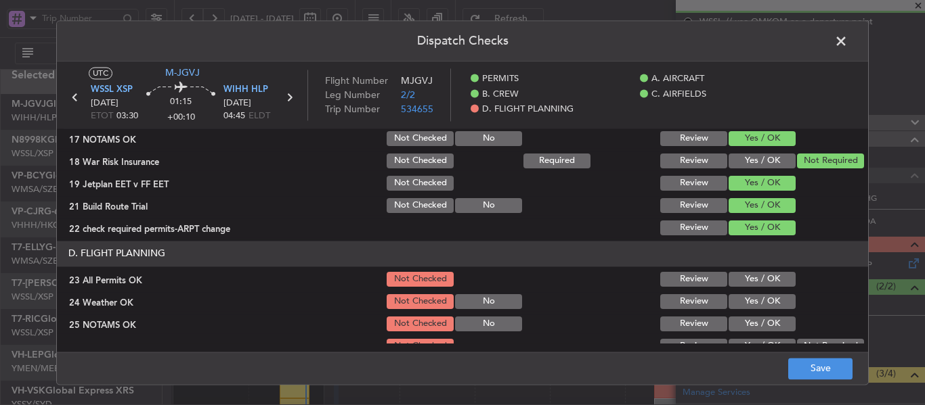
scroll to position [474, 0]
click at [736, 279] on button "Yes / OK" at bounding box center [761, 278] width 67 height 15
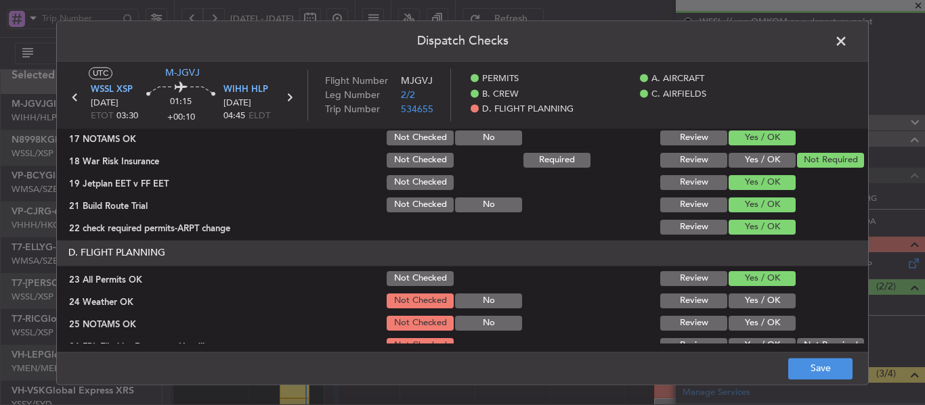
drag, startPoint x: 732, startPoint y: 303, endPoint x: 732, endPoint y: 326, distance: 22.3
click at [732, 305] on button "Yes / OK" at bounding box center [761, 301] width 67 height 15
click at [732, 328] on button "Yes / OK" at bounding box center [761, 323] width 67 height 15
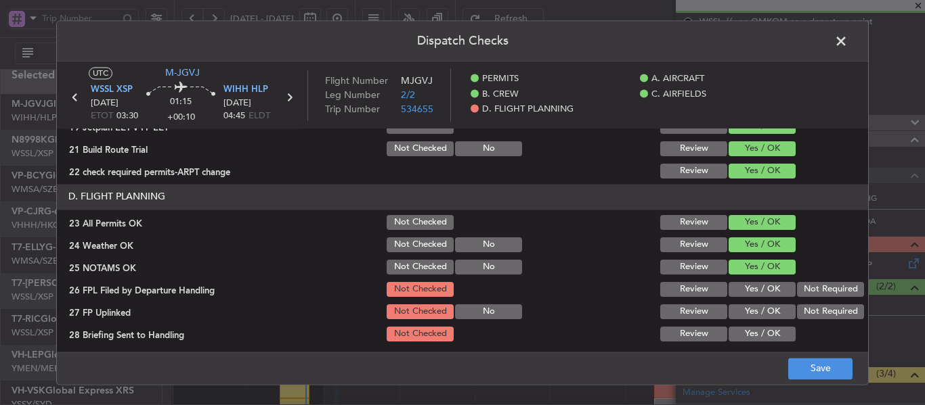
scroll to position [579, 0]
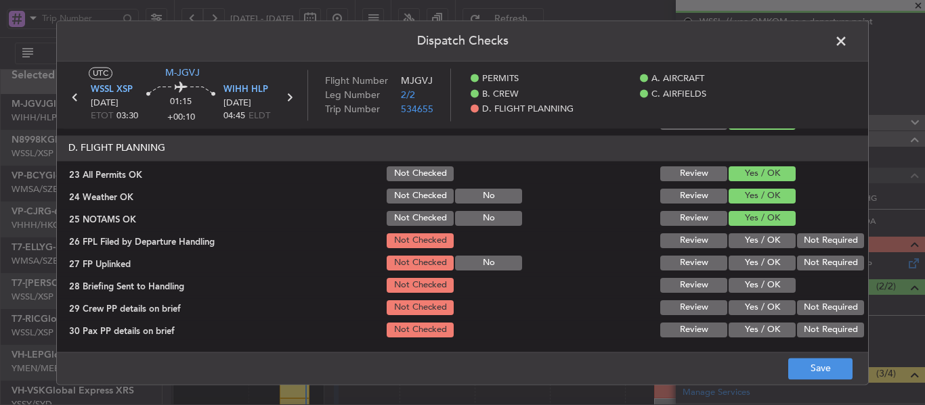
click at [742, 244] on button "Yes / OK" at bounding box center [761, 241] width 67 height 15
drag, startPoint x: 737, startPoint y: 267, endPoint x: 740, endPoint y: 284, distance: 16.5
click at [737, 268] on button "Yes / OK" at bounding box center [761, 263] width 67 height 15
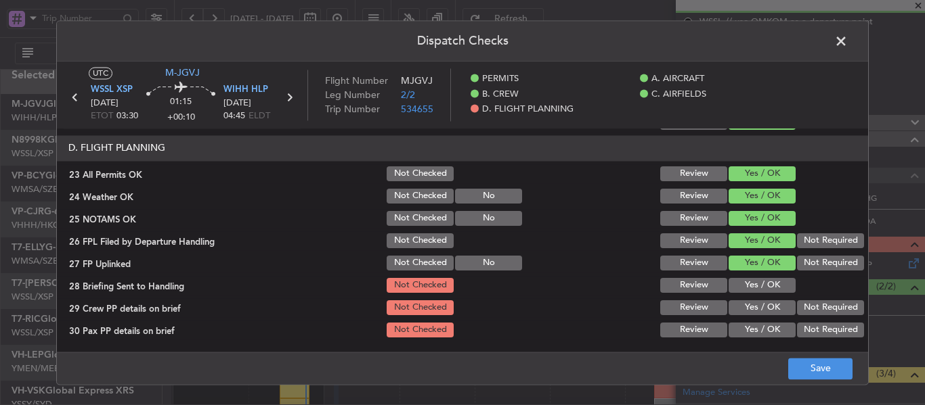
drag, startPoint x: 740, startPoint y: 284, endPoint x: 740, endPoint y: 299, distance: 15.6
click at [740, 285] on button "Yes / OK" at bounding box center [761, 285] width 67 height 15
drag, startPoint x: 740, startPoint y: 309, endPoint x: 739, endPoint y: 326, distance: 16.3
click at [740, 311] on button "Yes / OK" at bounding box center [761, 308] width 67 height 15
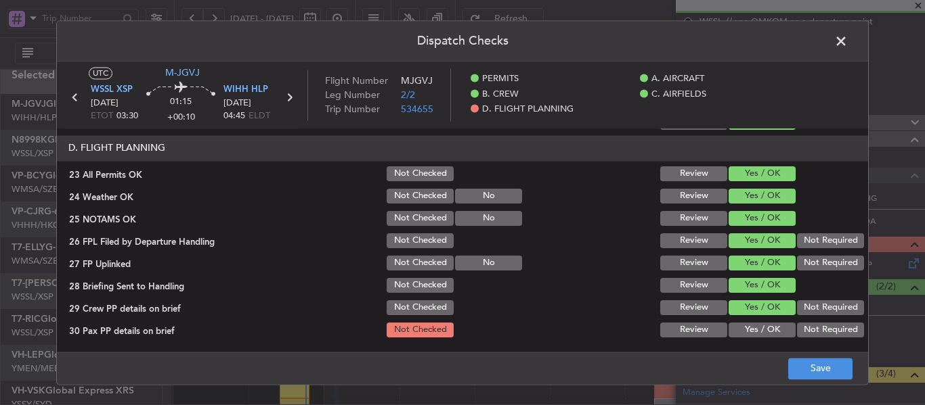
click at [739, 326] on button "Yes / OK" at bounding box center [761, 330] width 67 height 15
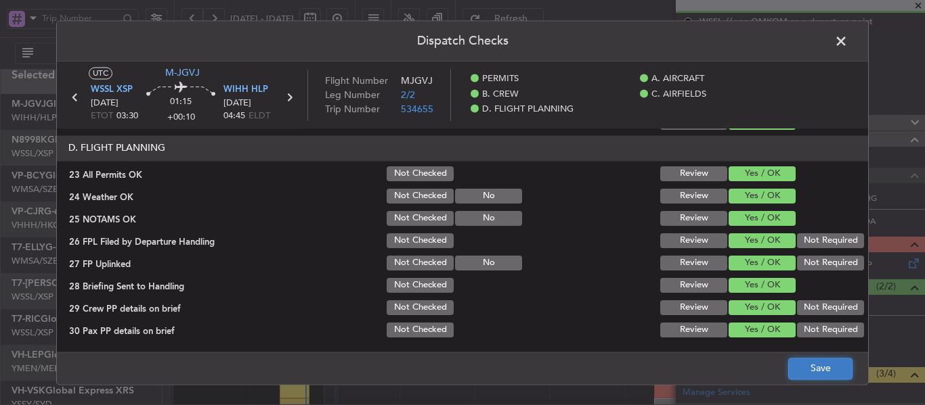
click at [811, 375] on button "Save" at bounding box center [820, 369] width 64 height 22
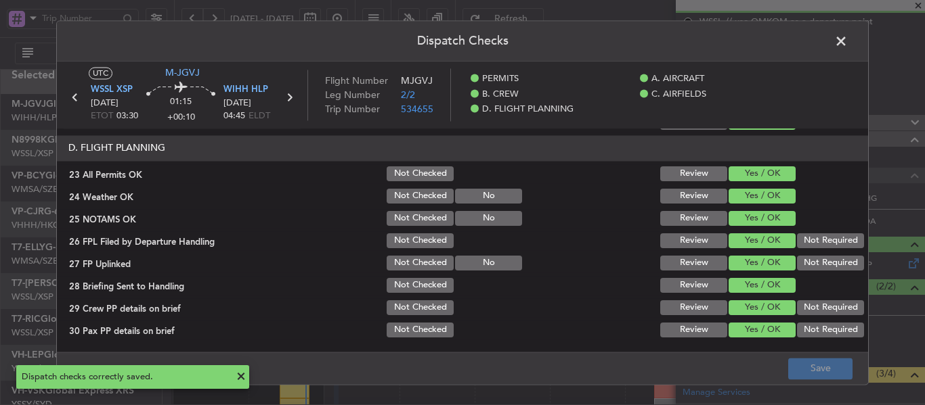
click at [848, 42] on span at bounding box center [848, 44] width 0 height 27
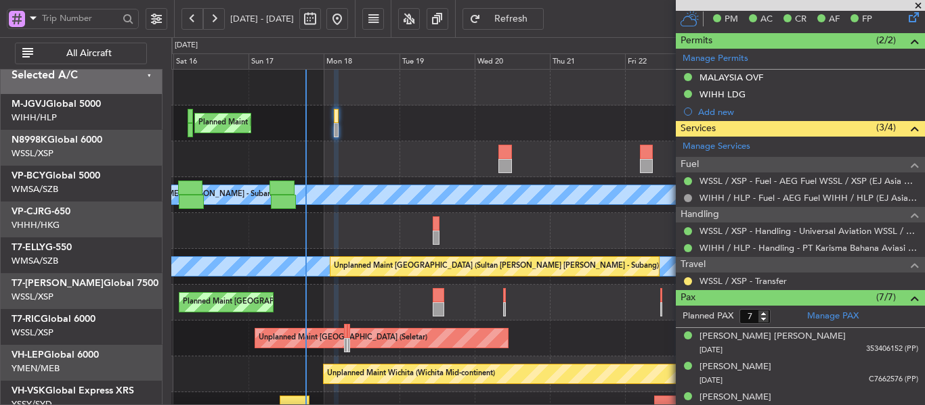
scroll to position [0, 0]
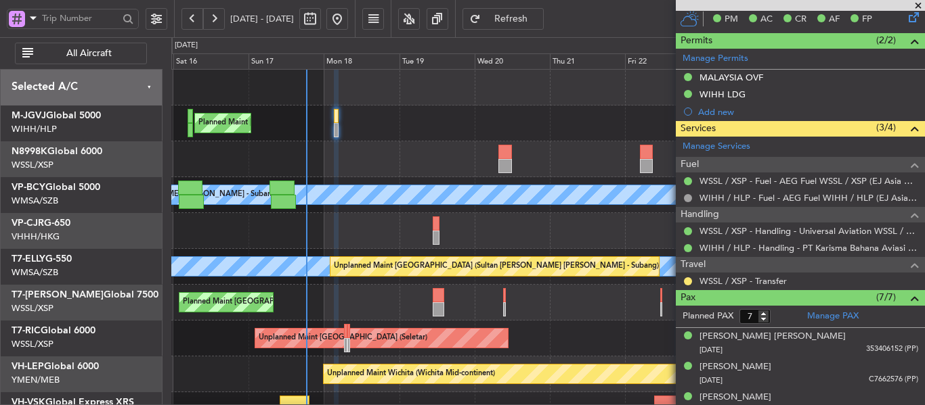
type input "[PERSON_NAME] (LEU)"
